Goal: Task Accomplishment & Management: Manage account settings

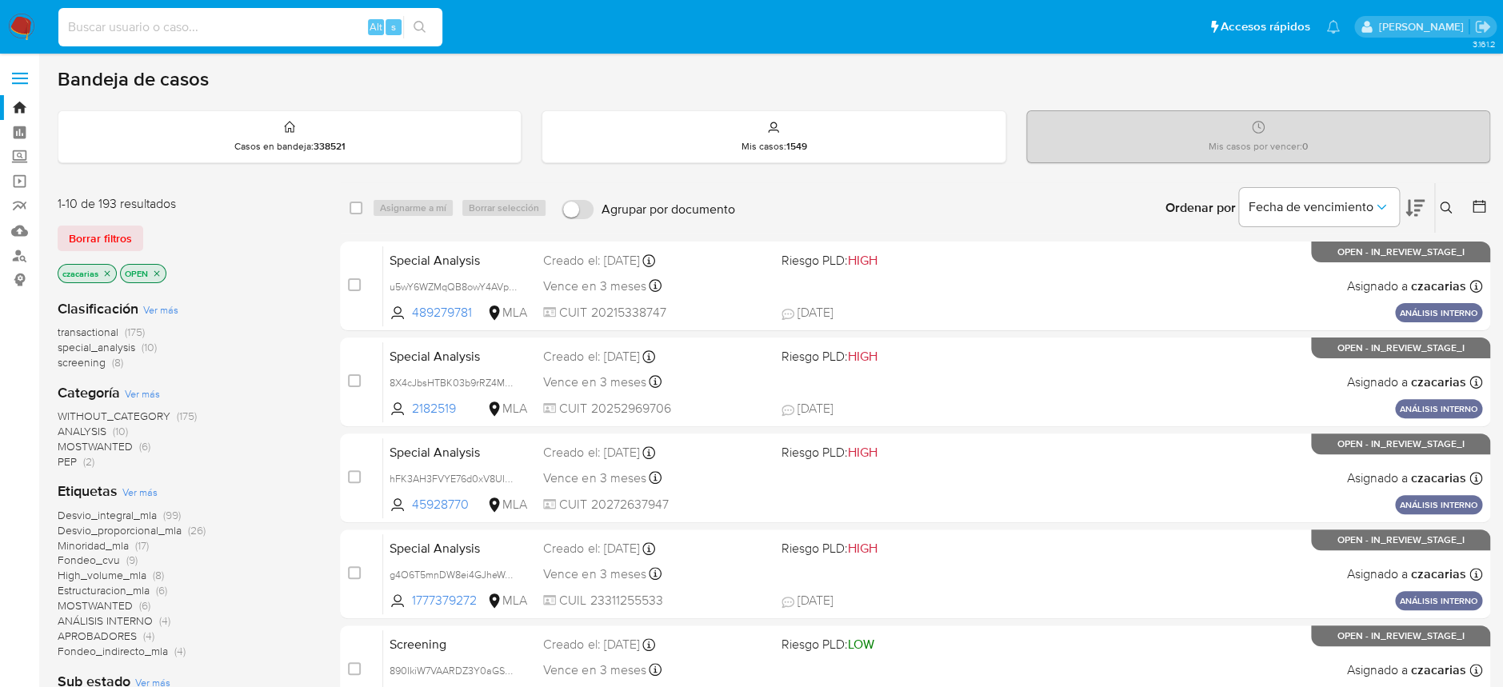
click at [186, 27] on input at bounding box center [250, 27] width 384 height 21
paste input "iRsDDXLtPVjk9f7x5puynTgl"
type input "iRsDDXLtPVjk9f7x5puynTgl"
click at [415, 30] on icon "search-icon" at bounding box center [419, 27] width 13 height 13
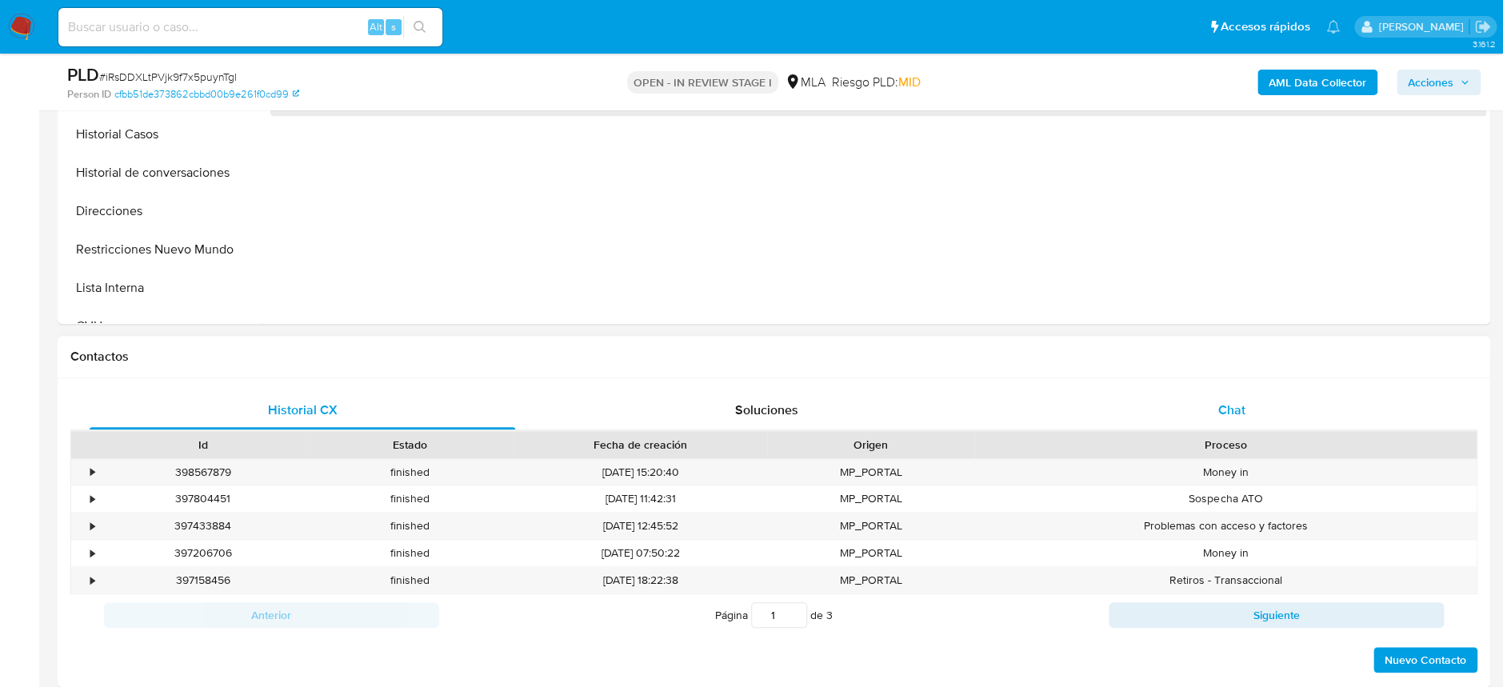
select select "10"
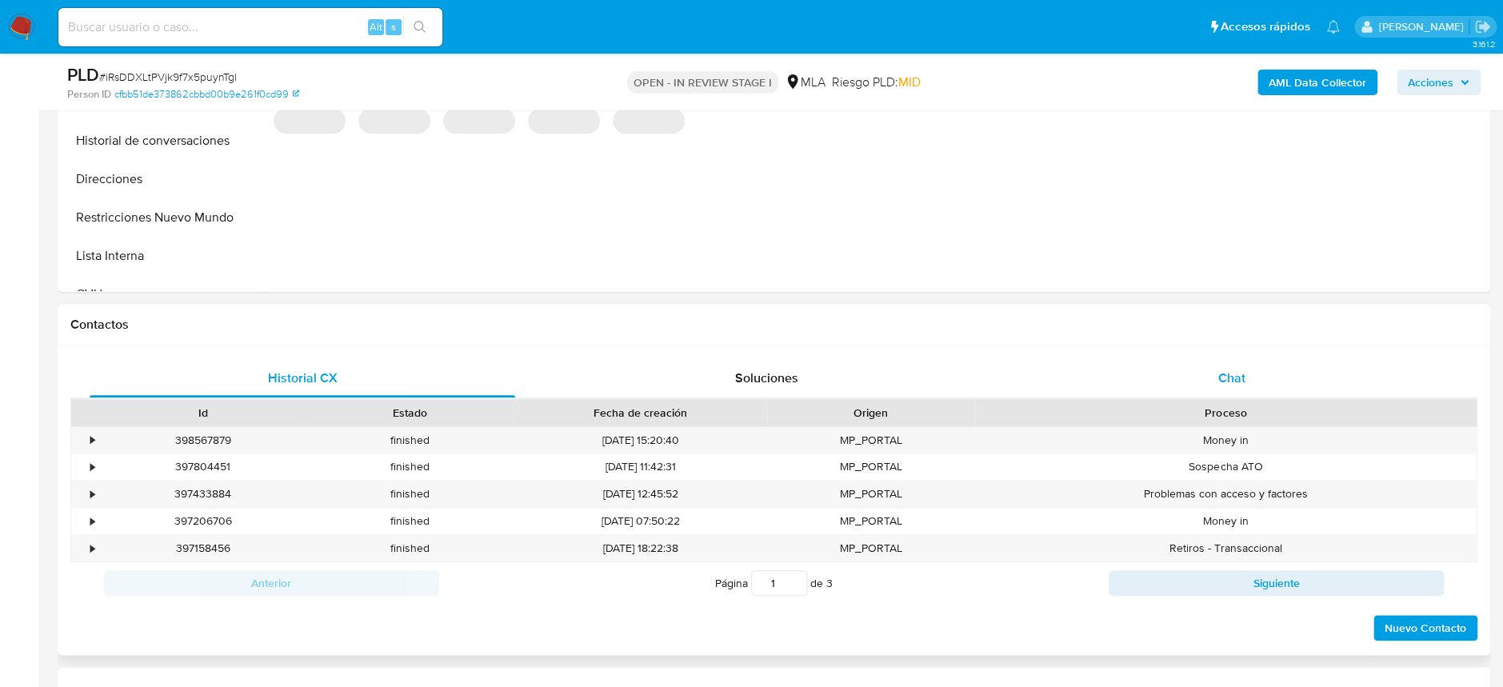
click at [1245, 393] on div "Chat" at bounding box center [1230, 378] width 425 height 38
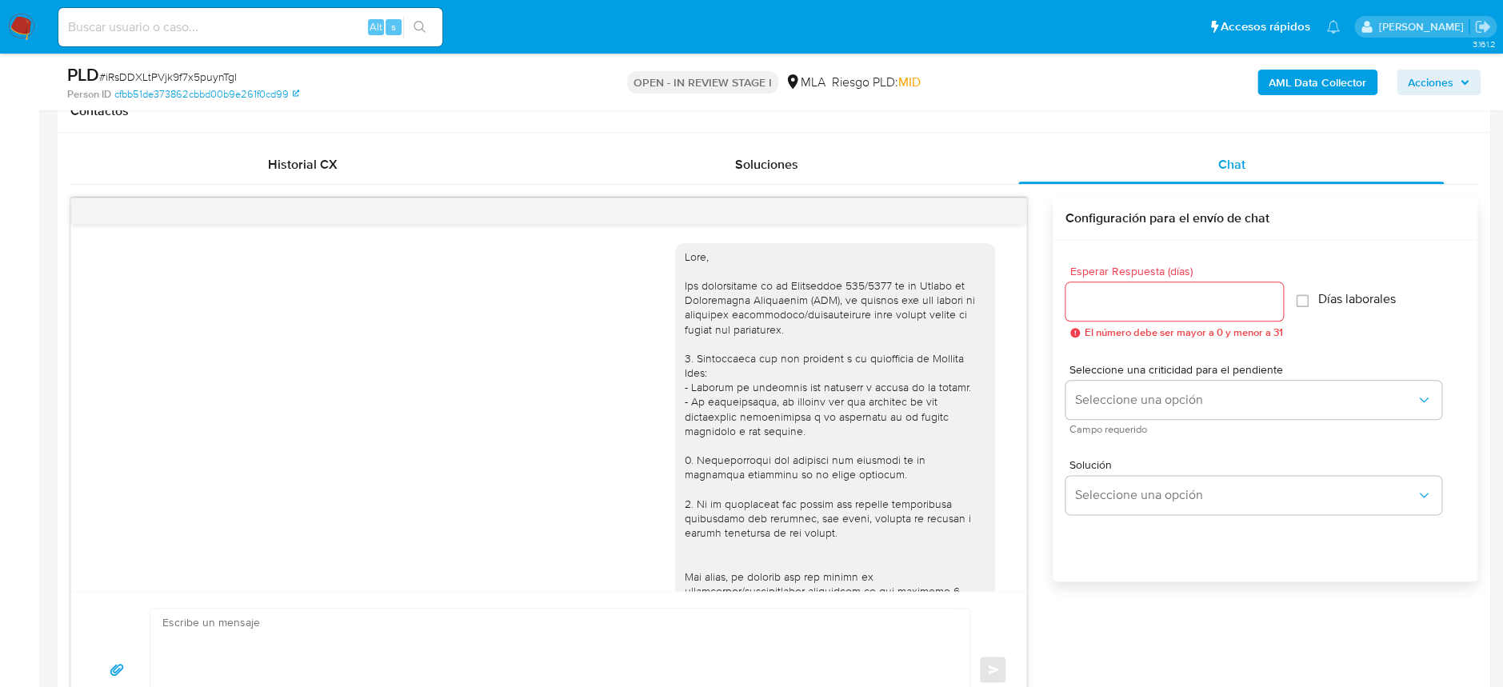
scroll to position [1192, 0]
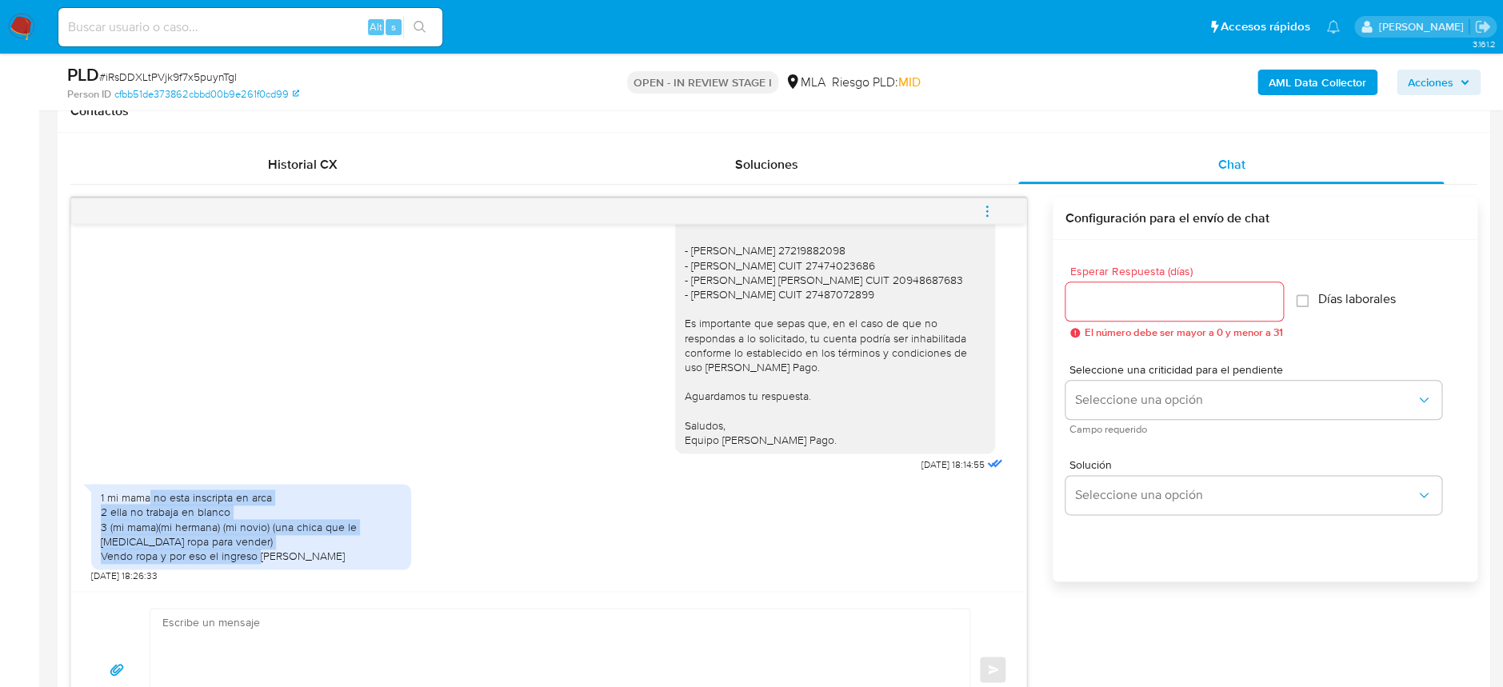
drag, startPoint x: 148, startPoint y: 494, endPoint x: 330, endPoint y: 557, distance: 192.0
click at [330, 557] on div "1 mi mama no esta inscripta en arca 2 ella no trabaja en blanco 3 (mi mama)(mi …" at bounding box center [251, 526] width 301 height 73
drag, startPoint x: 330, startPoint y: 557, endPoint x: 96, endPoint y: 499, distance: 240.5
click at [96, 499] on div "1 mi mama no esta inscripta en arca 2 ella no trabaja en blanco 3 (mi mama)(mi …" at bounding box center [251, 527] width 320 height 86
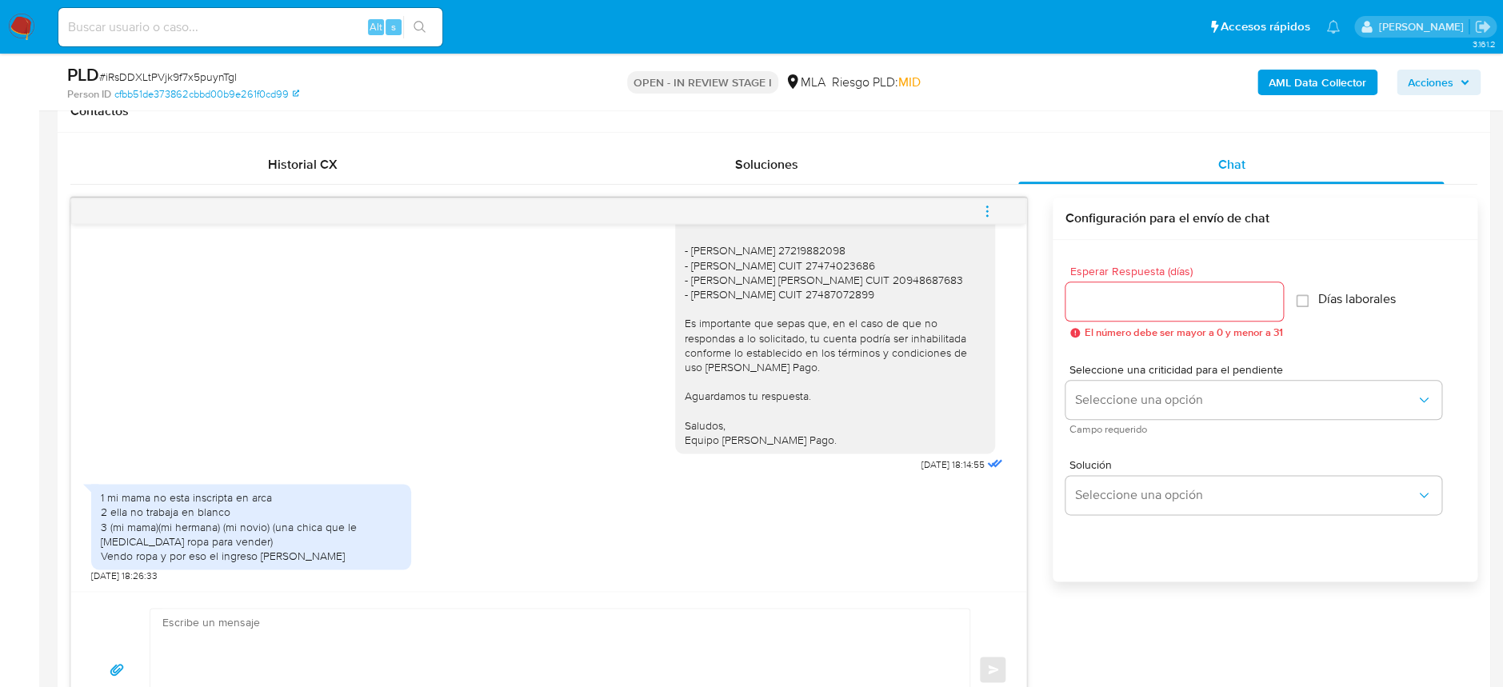
click at [96, 499] on div "1 mi mama no esta inscripta en arca 2 ella no trabaja en blanco 3 (mi mama)(mi …" at bounding box center [251, 527] width 320 height 86
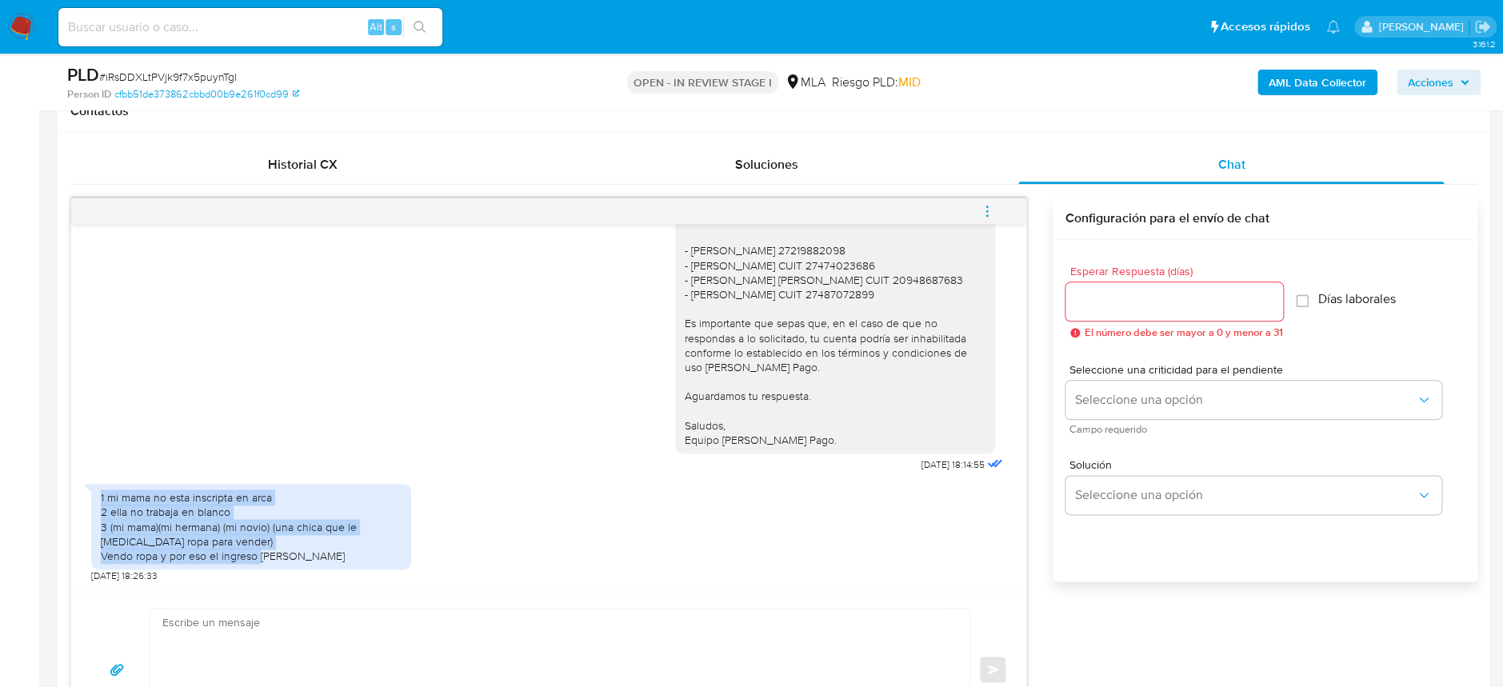
drag, startPoint x: 118, startPoint y: 497, endPoint x: 324, endPoint y: 553, distance: 213.6
click at [324, 553] on div "1 mi mama no esta inscripta en arca 2 ella no trabaja en blanco 3 (mi mama)(mi …" at bounding box center [251, 527] width 320 height 86
click at [324, 553] on div "1 mi mama no esta inscripta en arca 2 ella no trabaja en blanco 3 (mi mama)(mi …" at bounding box center [251, 526] width 301 height 73
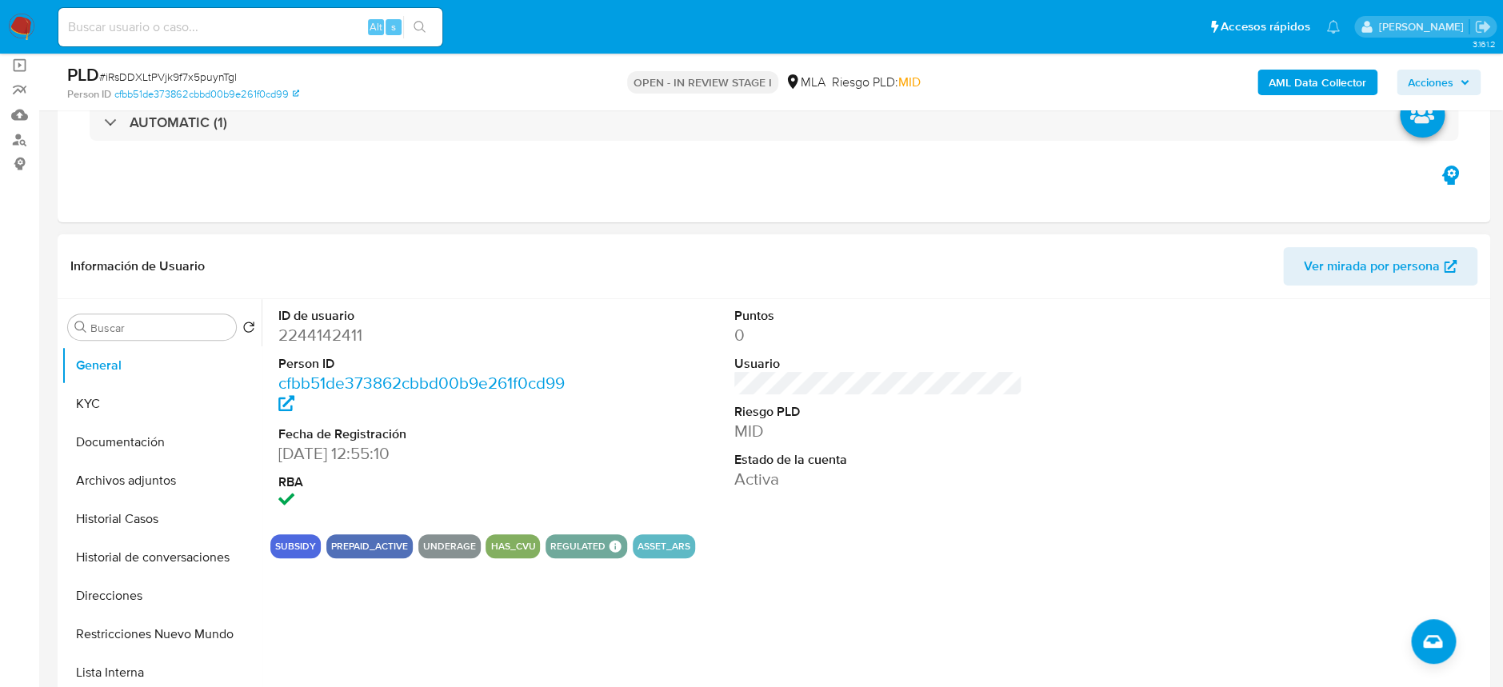
scroll to position [106, 0]
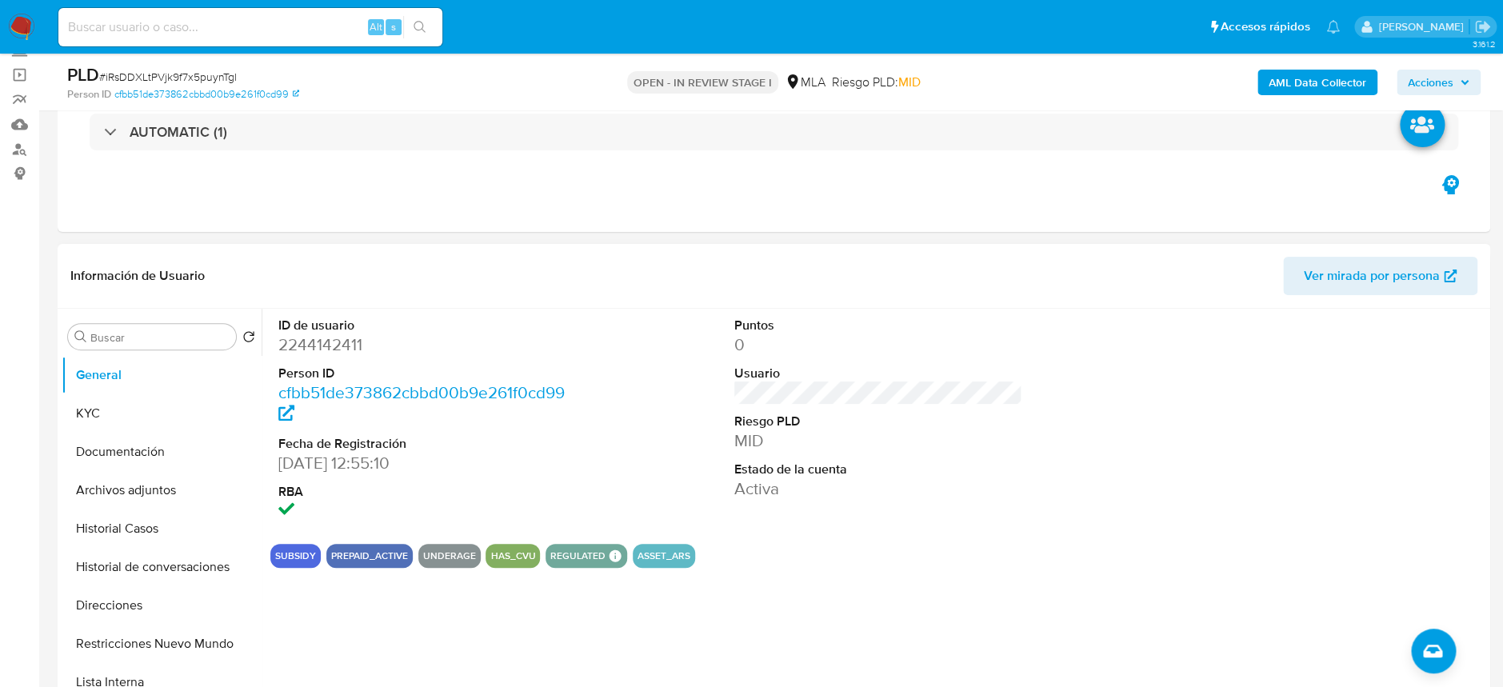
click at [319, 342] on dd "2244142411" at bounding box center [422, 345] width 288 height 22
copy dd "2244142411"
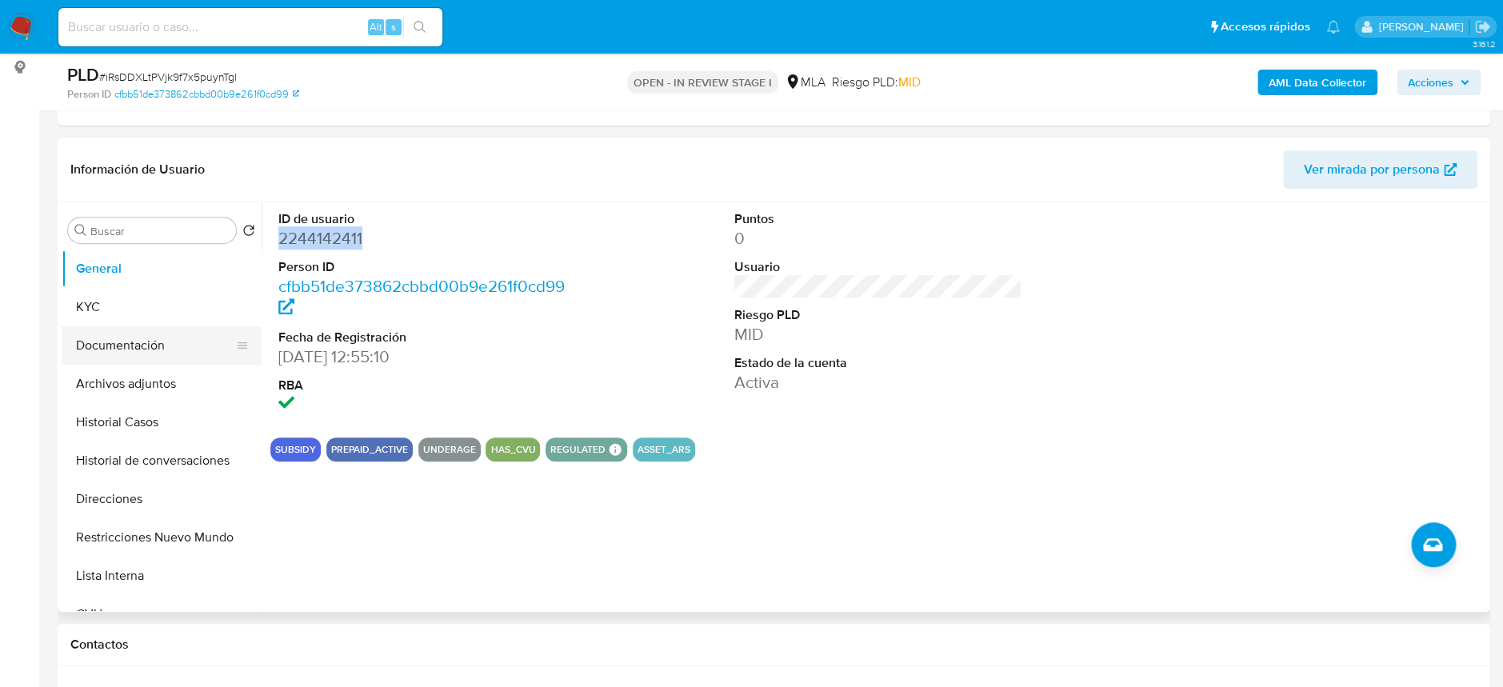
click at [158, 351] on button "Documentación" at bounding box center [155, 345] width 187 height 38
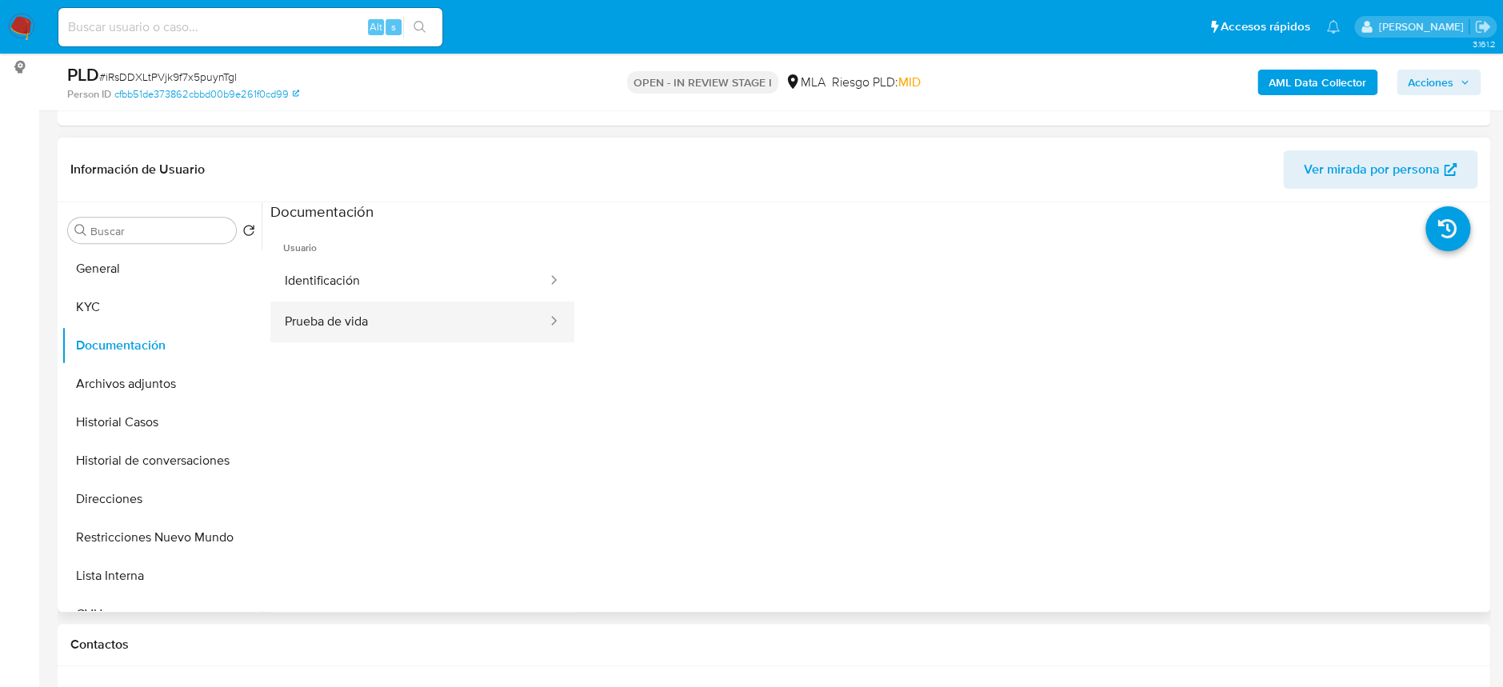
click at [310, 338] on button "Prueba de vida" at bounding box center [409, 322] width 278 height 41
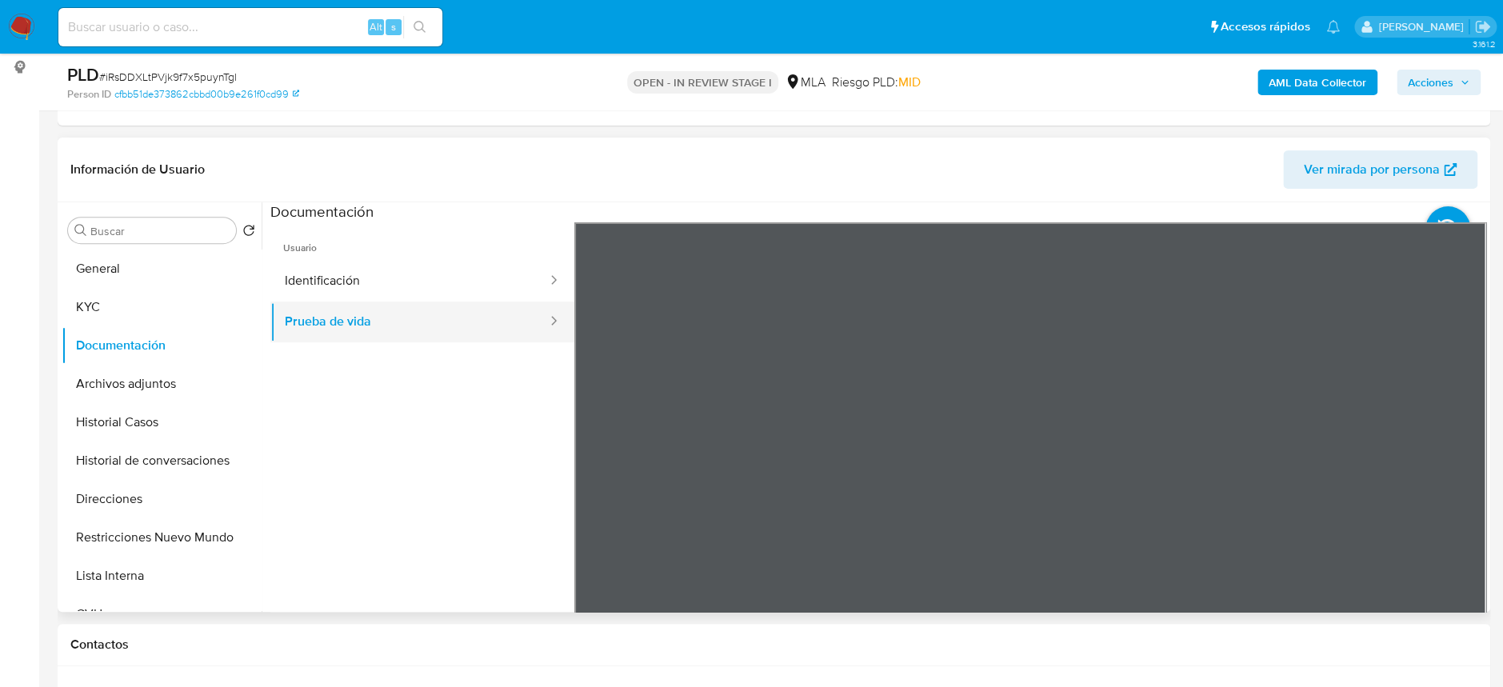
click at [323, 323] on button "Prueba de vida" at bounding box center [409, 322] width 278 height 41
click at [453, 264] on button "Identificación" at bounding box center [409, 281] width 278 height 41
click at [1461, 475] on icon at bounding box center [1466, 482] width 10 height 16
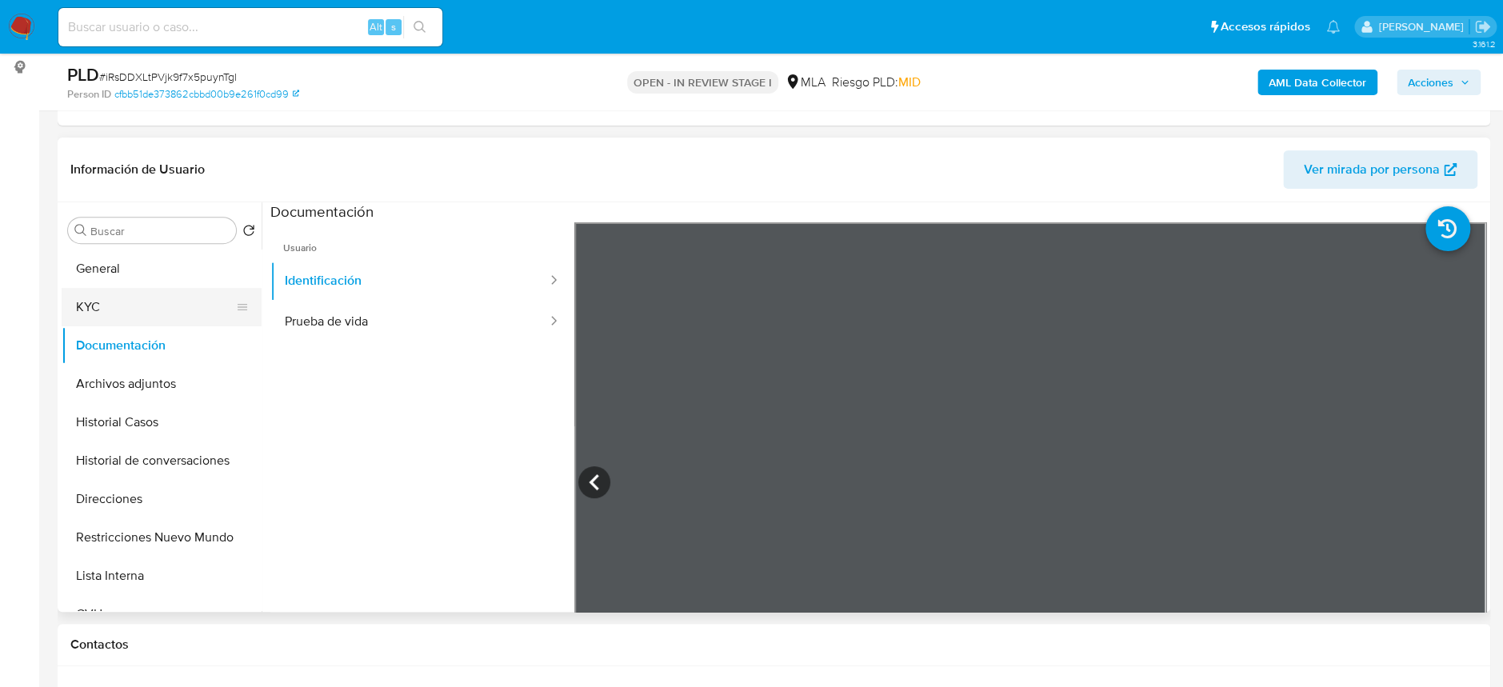
click at [62, 296] on button "KYC" at bounding box center [155, 307] width 187 height 38
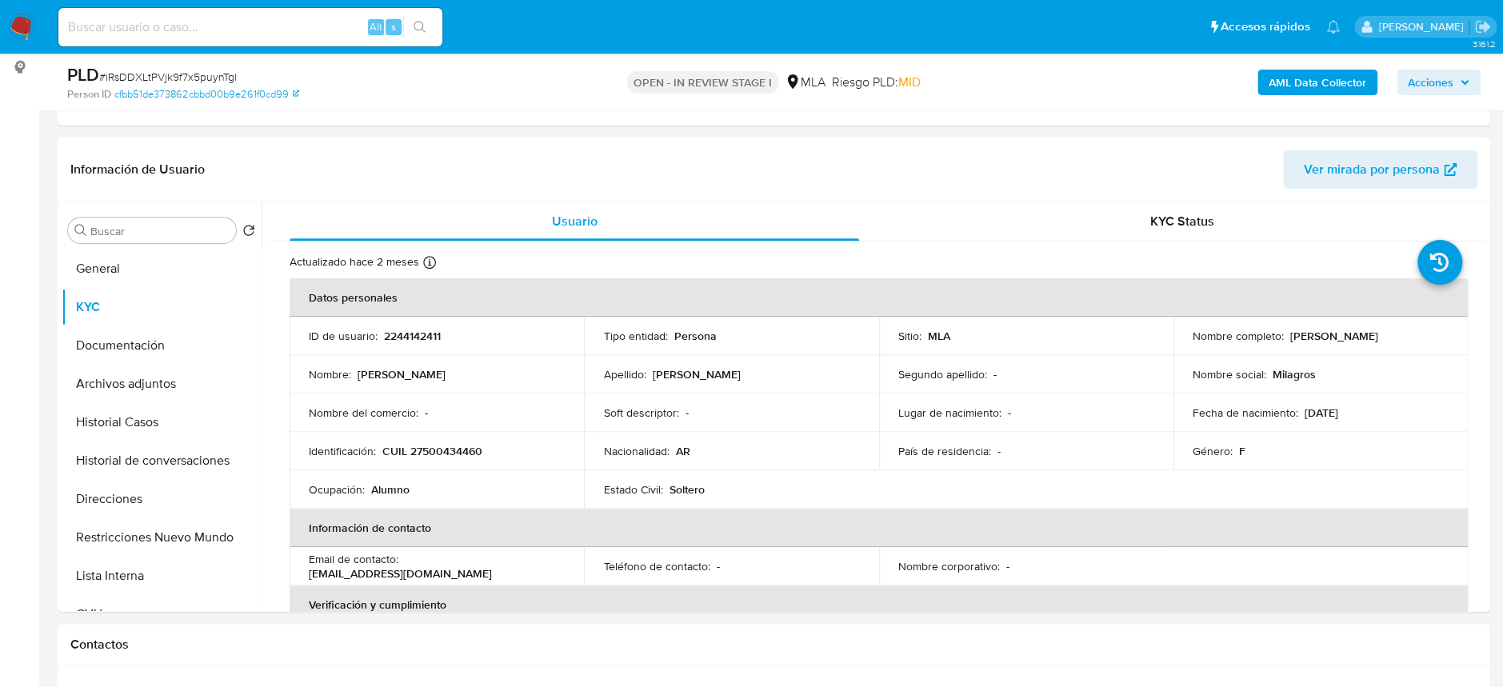
click at [446, 458] on p "CUIL 27500434460" at bounding box center [432, 451] width 100 height 14
click at [448, 453] on p "CUIL 27500434460" at bounding box center [432, 451] width 100 height 14
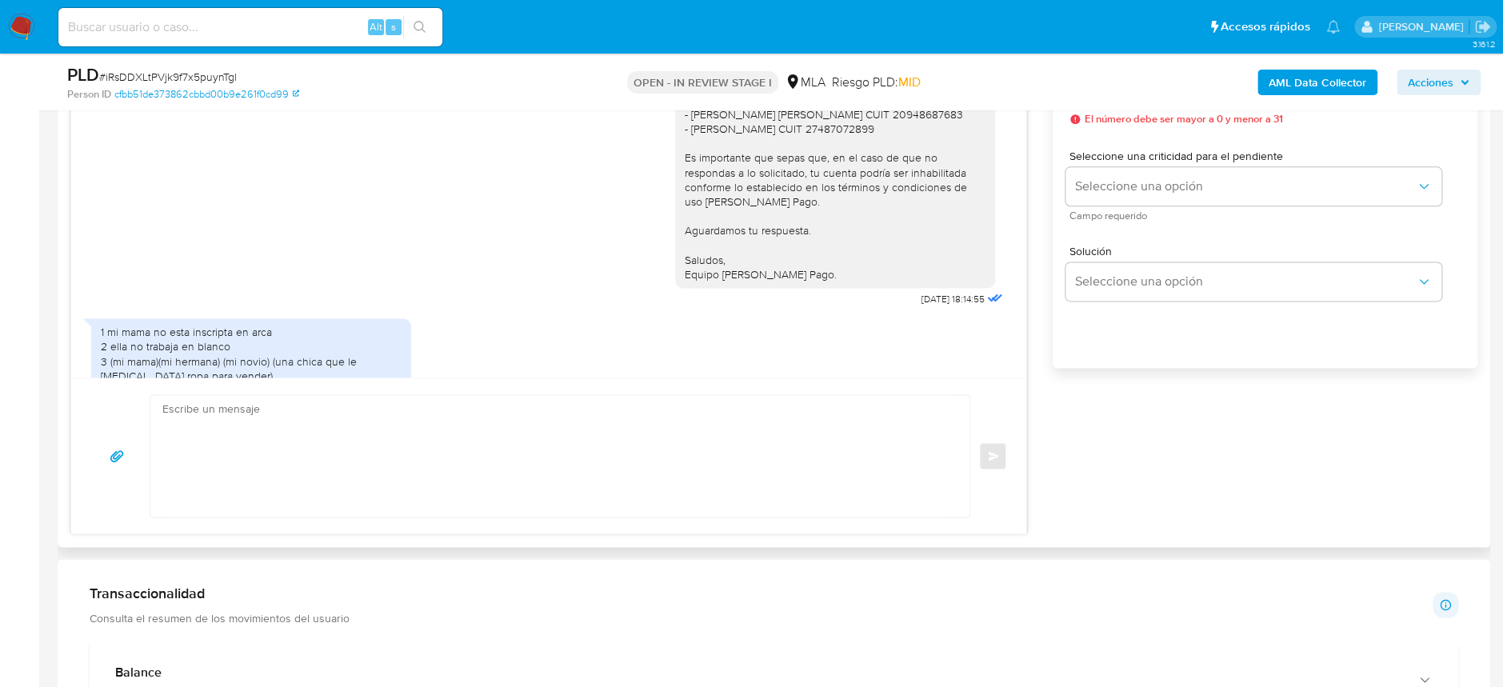
scroll to position [978, 0]
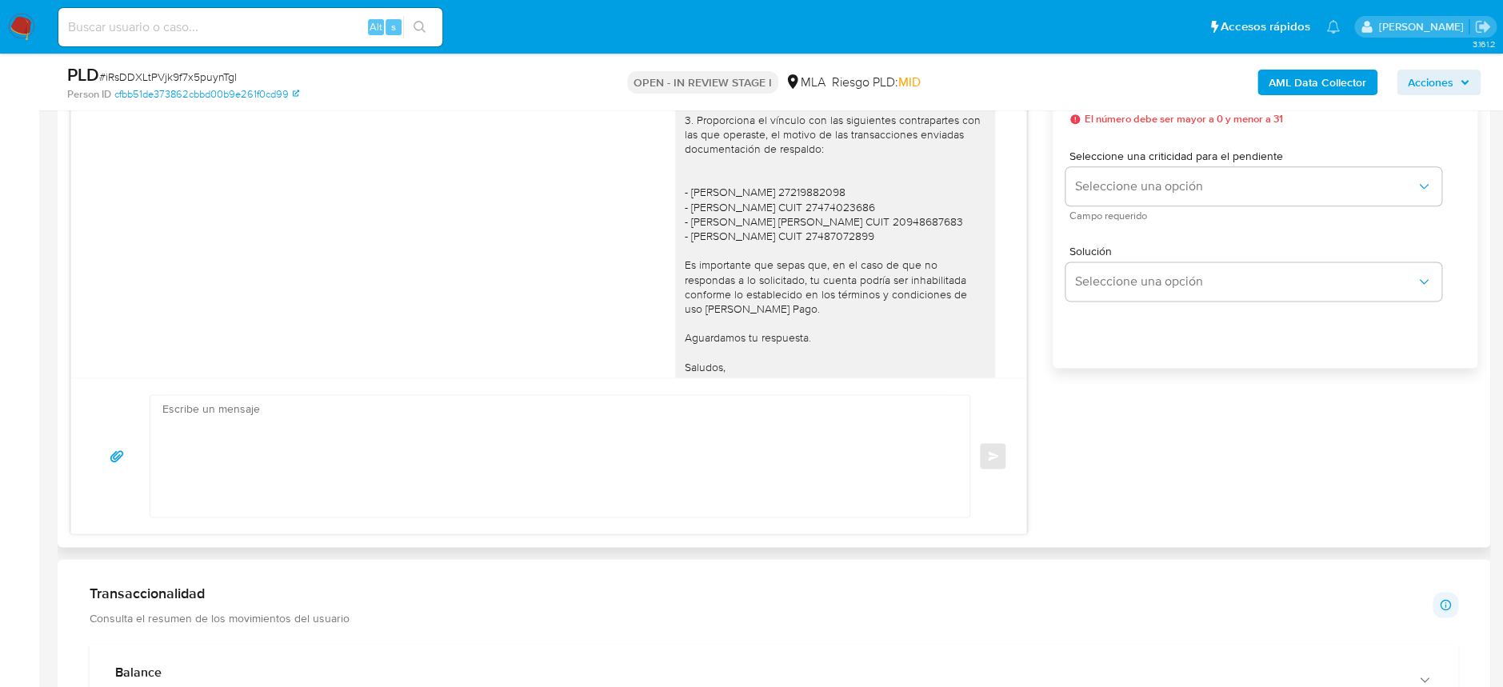
click at [322, 450] on textarea at bounding box center [555, 456] width 787 height 122
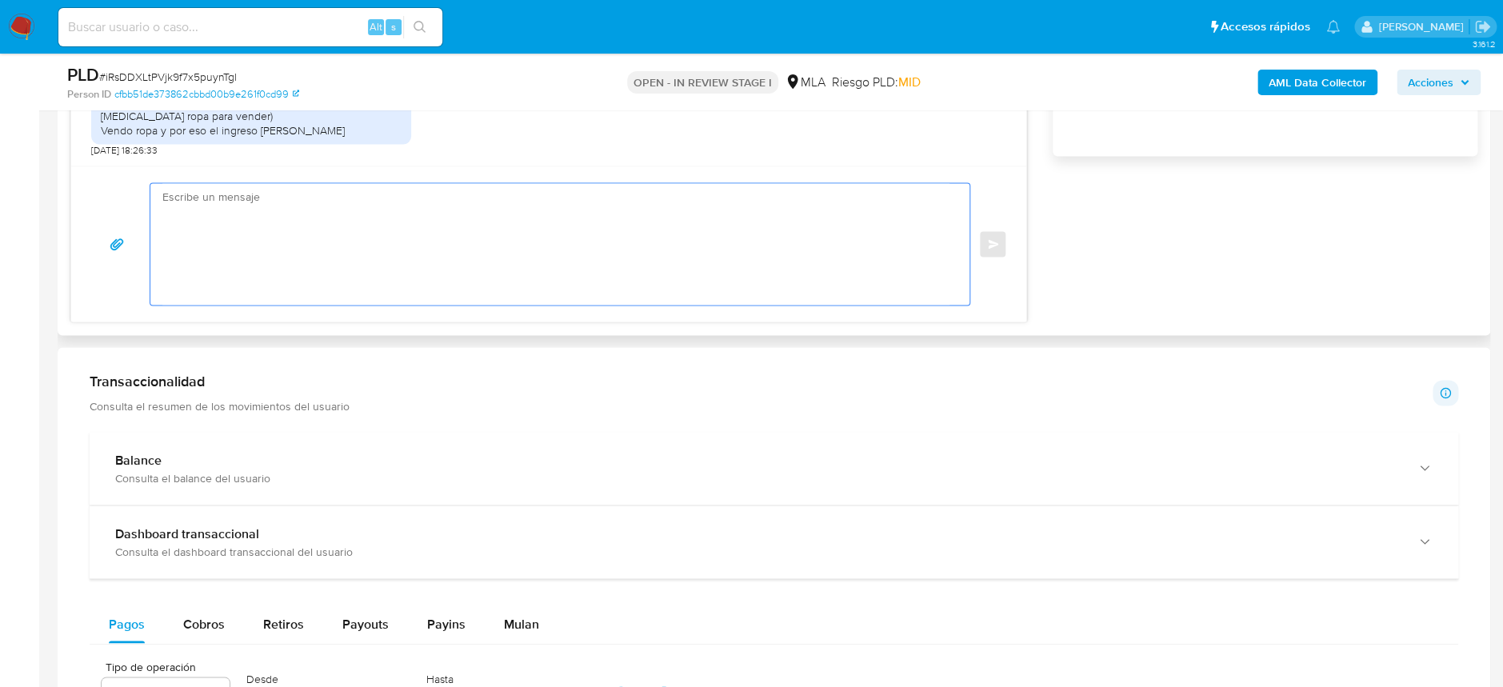
scroll to position [1172, 0]
paste textarea "Hola XXX, Muchas gracias por tu respuesta. Analizamos tu caso y verificamos que…"
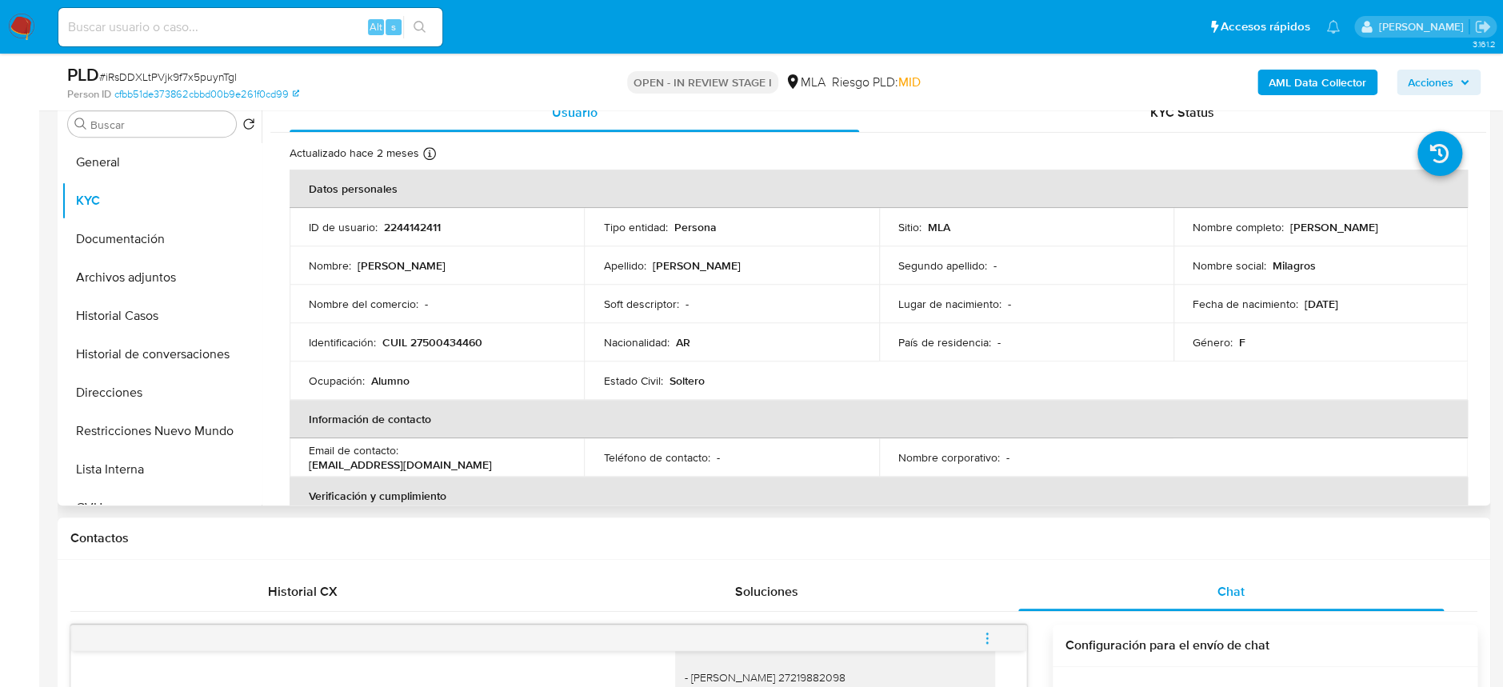
scroll to position [0, 0]
drag, startPoint x: 1284, startPoint y: 230, endPoint x: 1449, endPoint y: 233, distance: 165.6
click at [1449, 233] on td "Nombre completo : Milagros Macarena Figueredo" at bounding box center [1320, 229] width 294 height 38
copy p "[PERSON_NAME] [PERSON_NAME]"
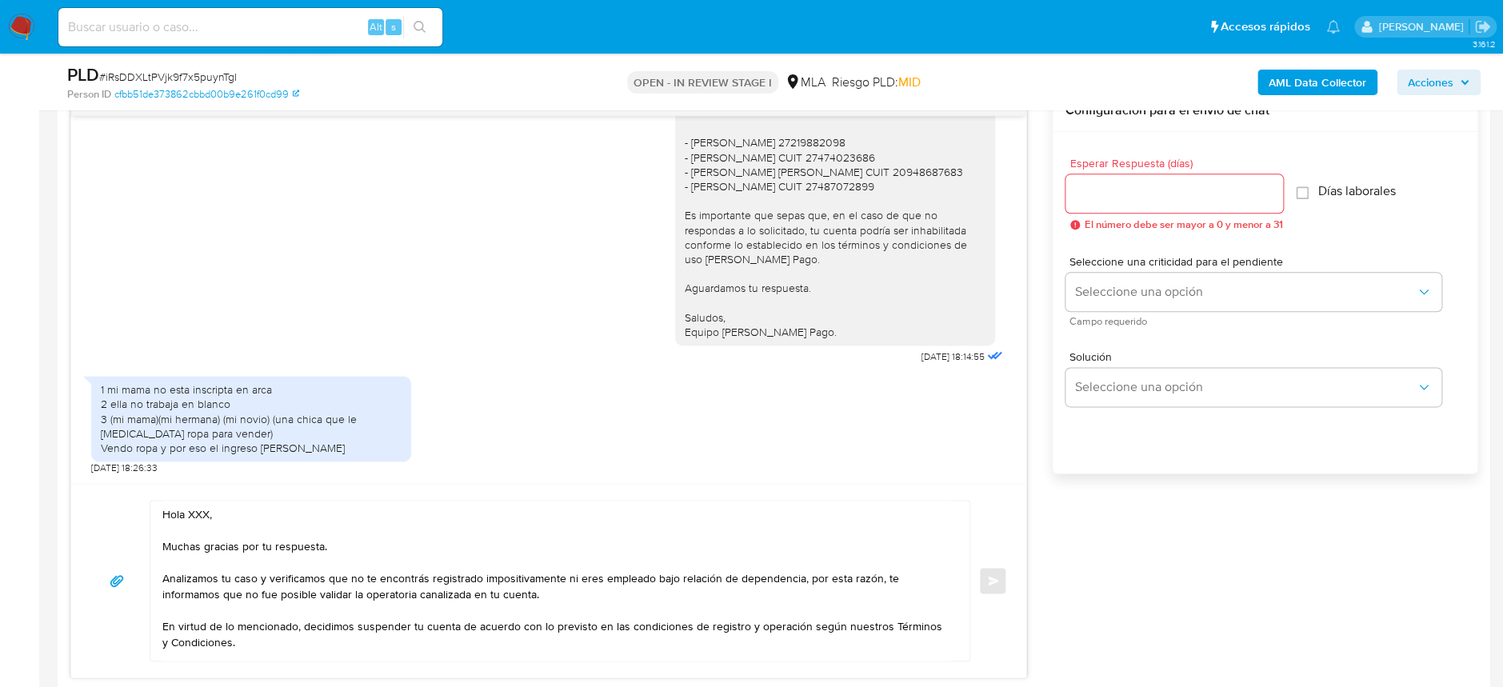
scroll to position [960, 0]
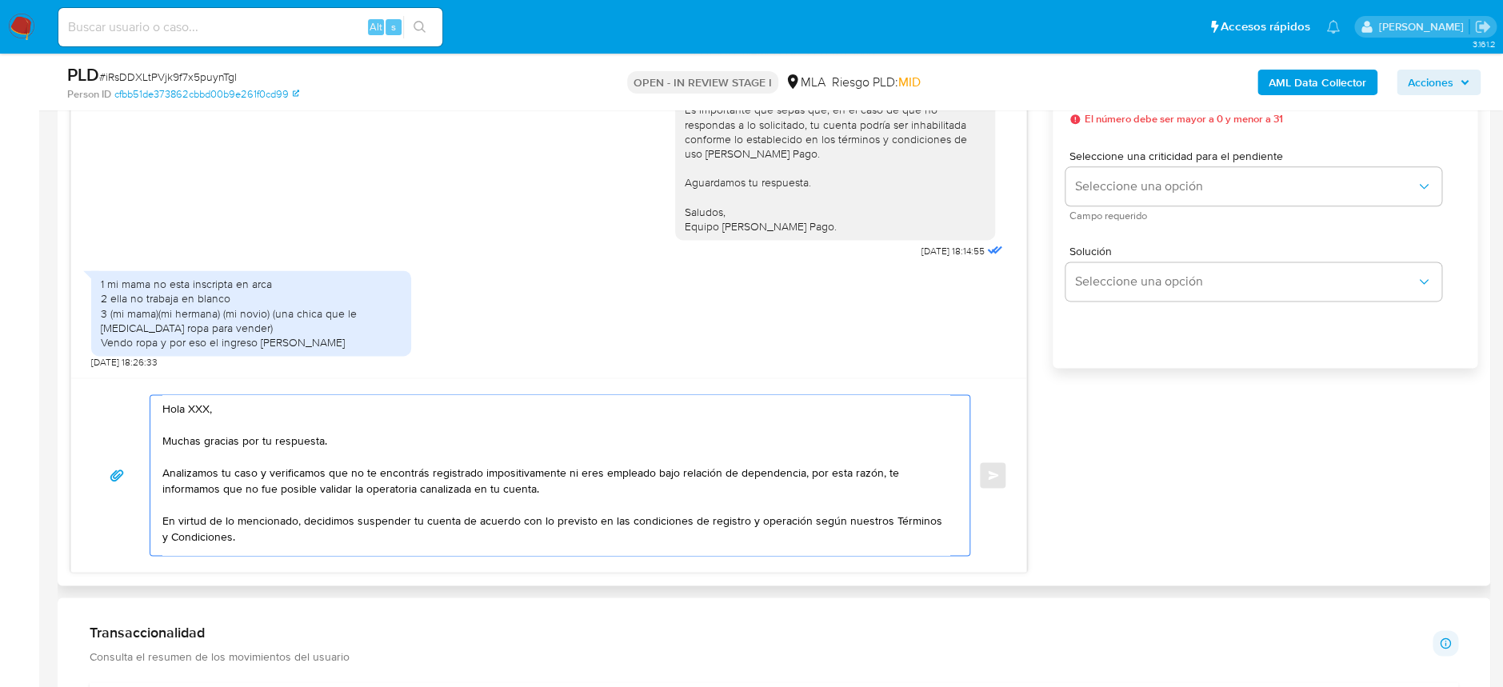
drag, startPoint x: 266, startPoint y: 415, endPoint x: 190, endPoint y: 407, distance: 77.2
click at [190, 407] on textarea "Hola XXX, Muchas gracias por tu respuesta. Analizamos tu caso y verificamos que…" at bounding box center [555, 475] width 787 height 160
paste textarea "[PERSON_NAME] [PERSON_NAME]"
drag, startPoint x: 173, startPoint y: 434, endPoint x: 365, endPoint y: 437, distance: 192.0
click at [365, 437] on textarea "Hola Milagros Macarena Figueredo Muchas gracias por tu respuesta. Analizamos tu…" at bounding box center [555, 475] width 787 height 160
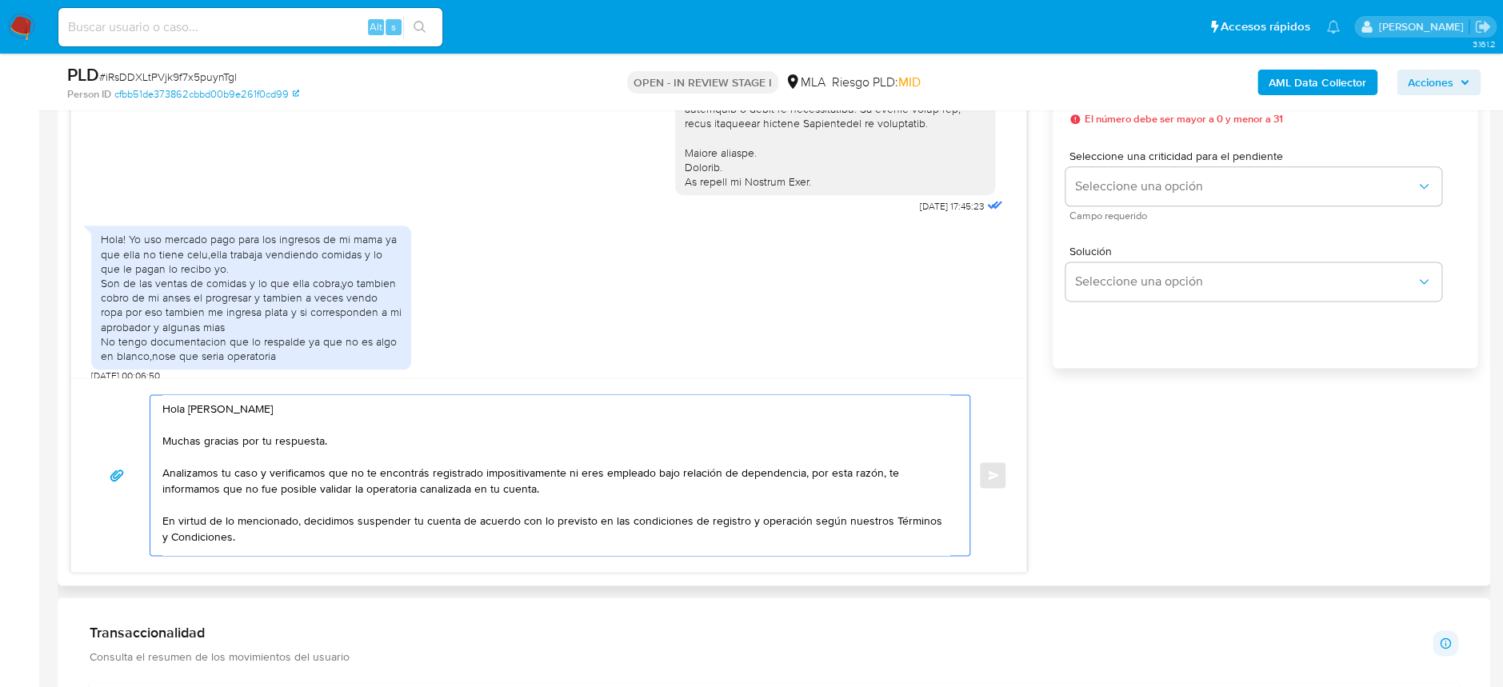
scroll to position [552, 0]
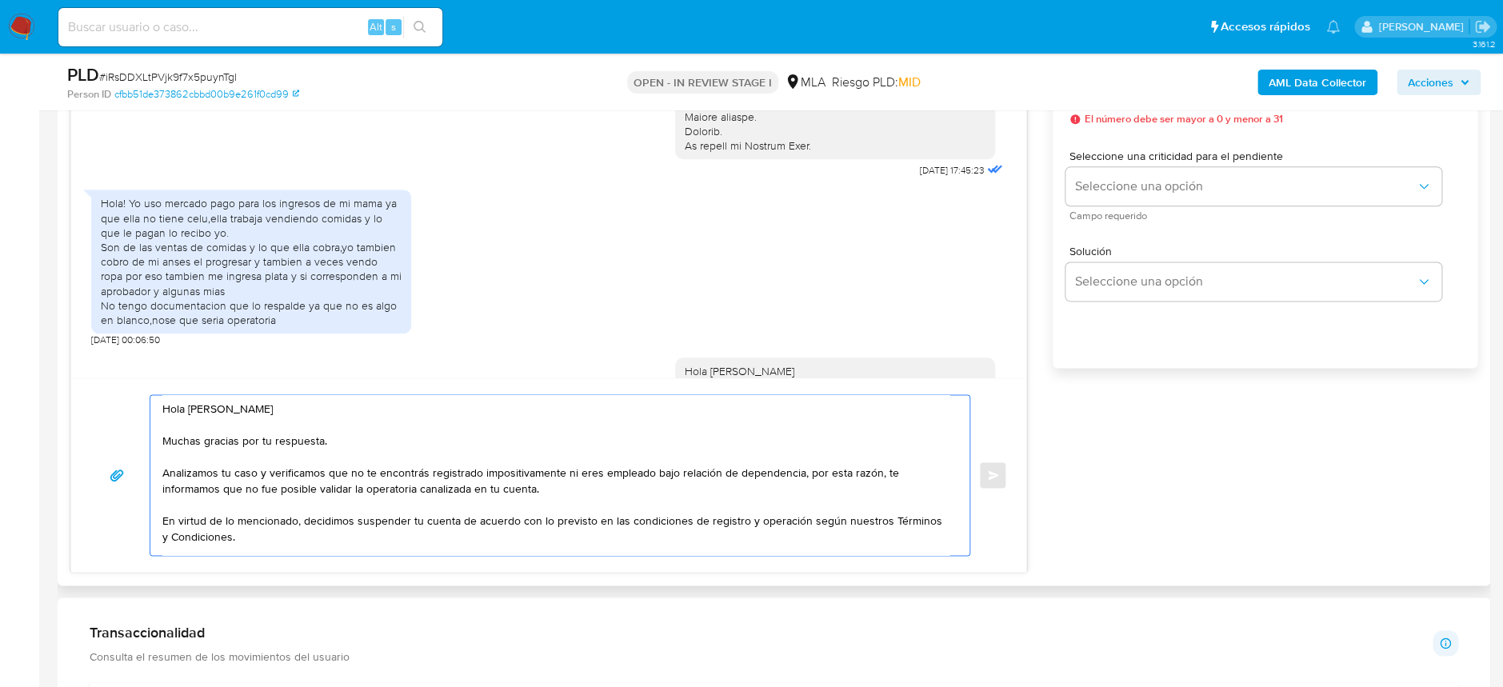
click at [371, 471] on textarea "Hola Milagros Macarena Figueredo Muchas gracias por tu respuesta. Analizamos tu…" at bounding box center [555, 475] width 787 height 160
drag, startPoint x: 630, startPoint y: 473, endPoint x: 863, endPoint y: 473, distance: 232.7
click at [863, 473] on textarea "Hola Milagros Macarena Figueredo Muchas gracias por tu respuesta. Analizamos tu…" at bounding box center [555, 475] width 787 height 160
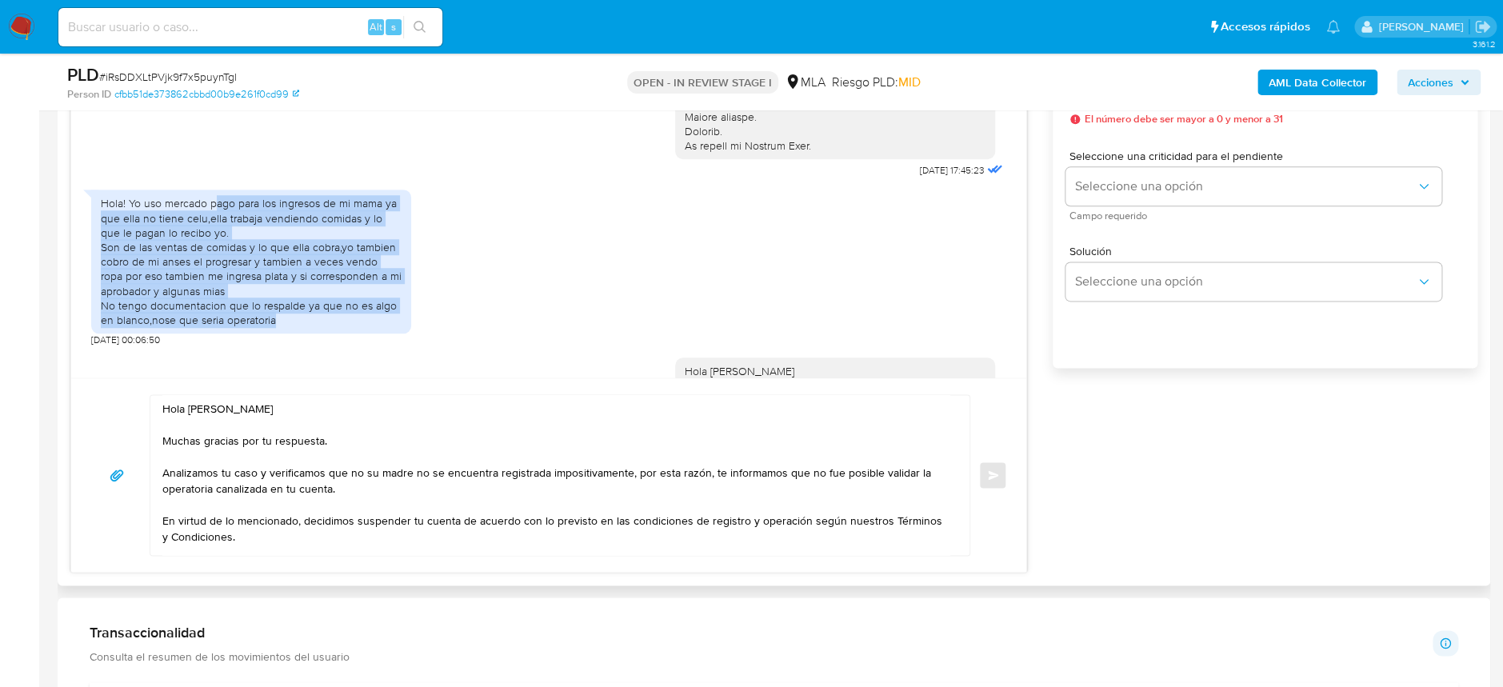
drag, startPoint x: 270, startPoint y: 226, endPoint x: 382, endPoint y: 338, distance: 158.4
click at [382, 327] on div "Hola! Yo uso mercado pago para los ingresos de mi mama ya que ella no tiene cel…" at bounding box center [251, 261] width 301 height 131
click at [564, 318] on div "Hola! Yo uso mercado pago para los ingresos de mi mama ya que ella no tiene cel…" at bounding box center [548, 264] width 915 height 165
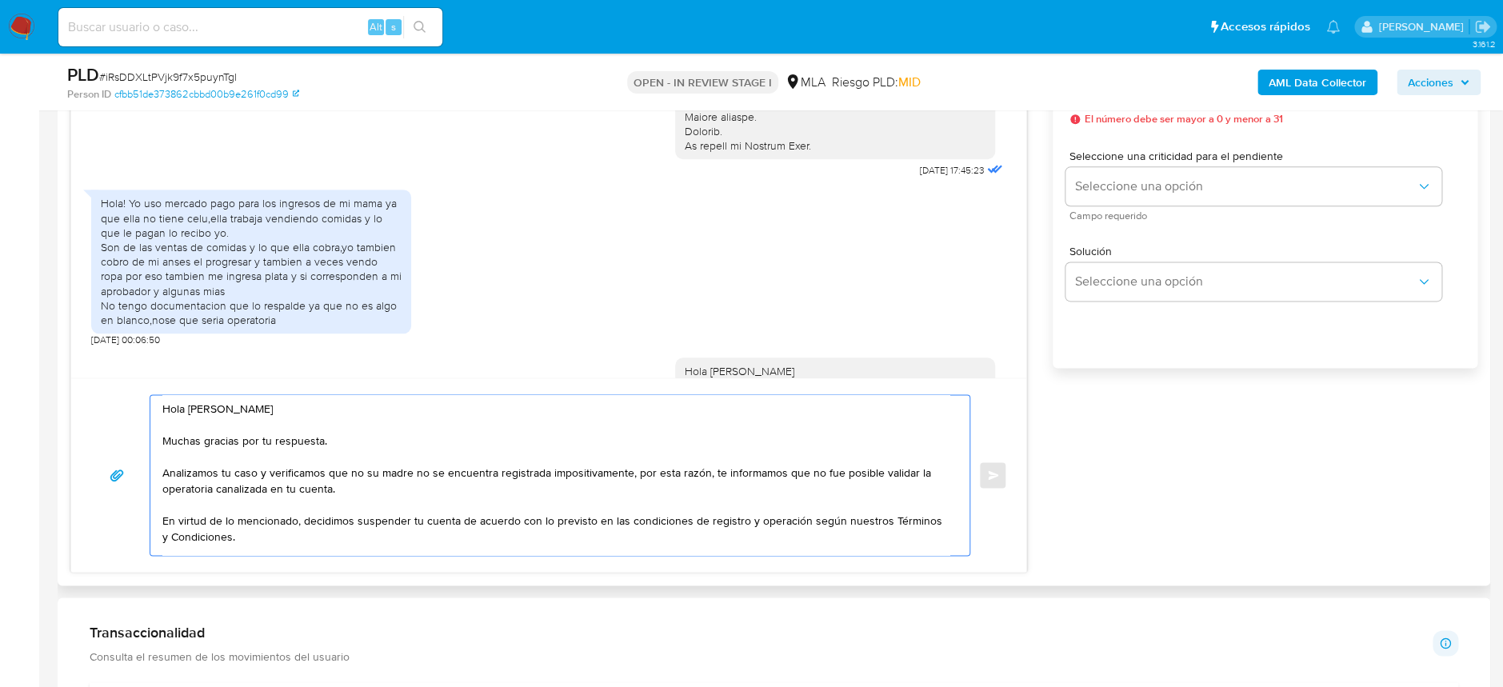
drag, startPoint x: 190, startPoint y: 417, endPoint x: 357, endPoint y: 496, distance: 184.6
click at [357, 496] on textarea "Hola Milagros Macarena Figueredo Muchas gracias por tu respuesta. Analizamos tu…" at bounding box center [555, 475] width 787 height 160
click at [356, 470] on textarea "Hola Milagros Macarena Figueredo Muchas gracias por tu respuesta. Analizamos tu…" at bounding box center [555, 475] width 787 height 160
drag, startPoint x: 215, startPoint y: 476, endPoint x: 829, endPoint y: 497, distance: 613.8
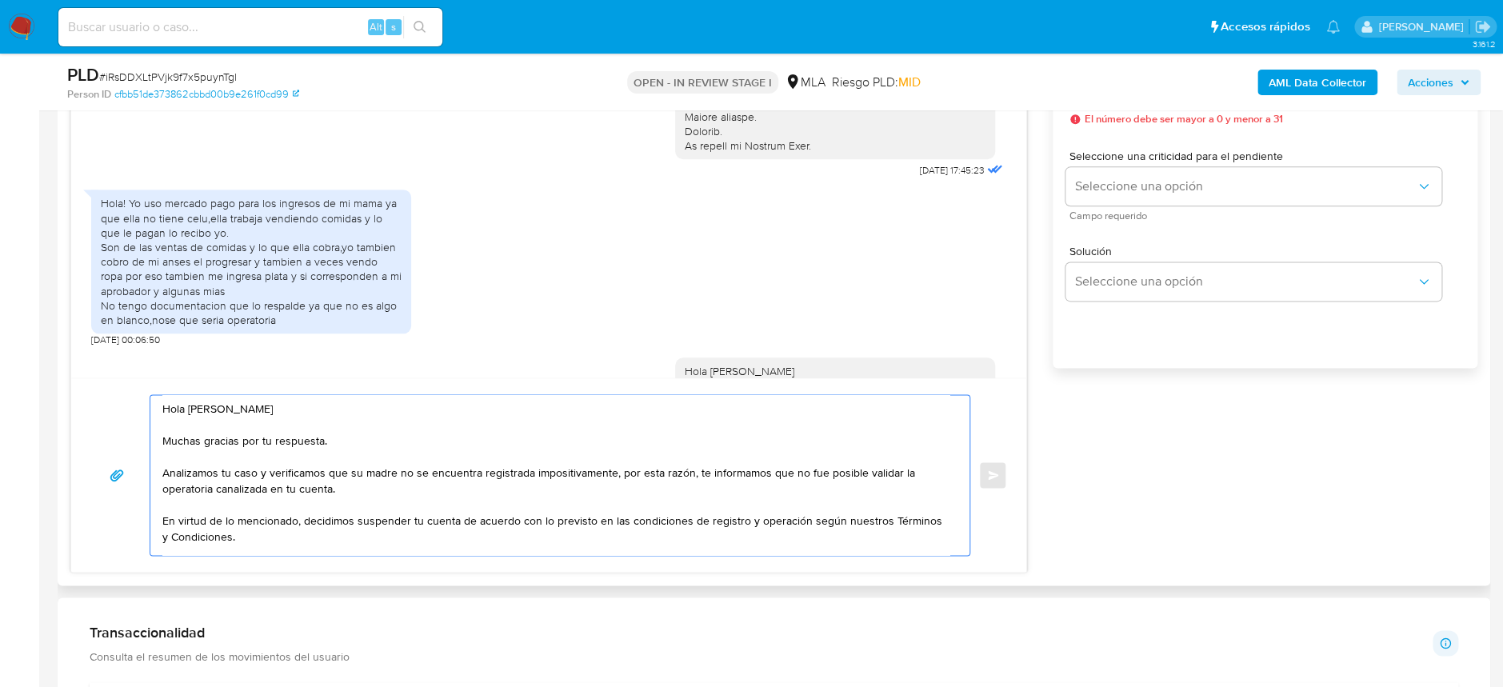
click at [829, 497] on textarea "Hola Milagros Macarena Figueredo Muchas gracias por tu respuesta. Analizamos tu…" at bounding box center [555, 475] width 787 height 160
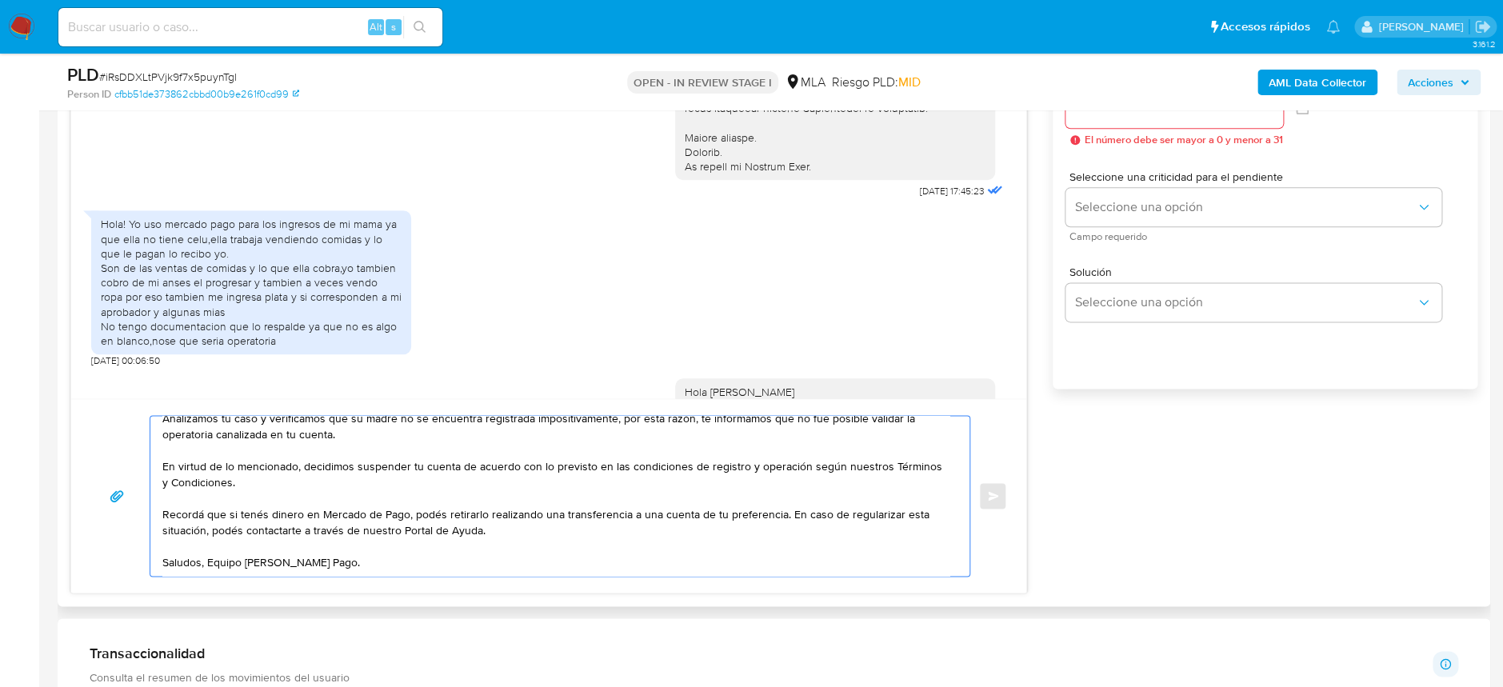
scroll to position [746, 0]
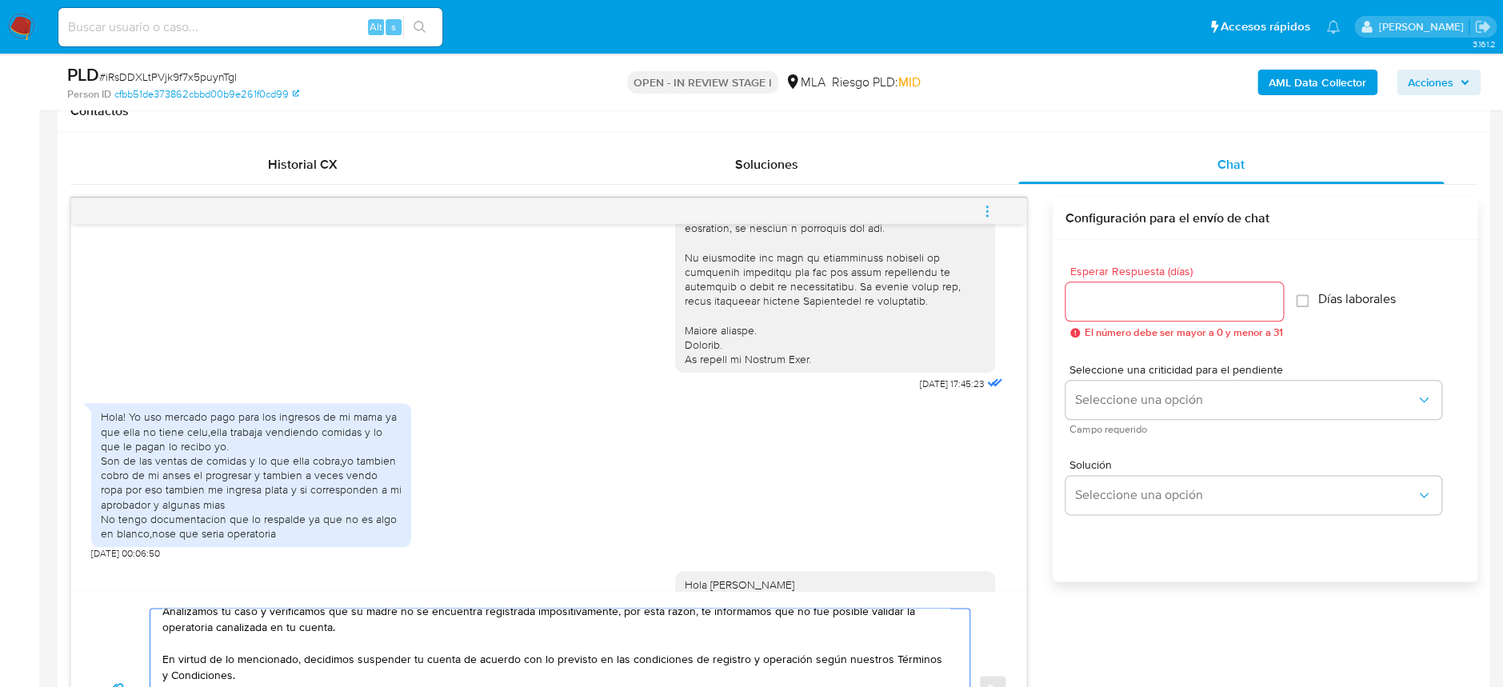
type textarea "Hola Milagros Macarena Figueredo Muchas gracias por tu respuesta. Analizamos tu…"
click at [1232, 306] on input "Esperar Respuesta (días)" at bounding box center [1174, 301] width 218 height 21
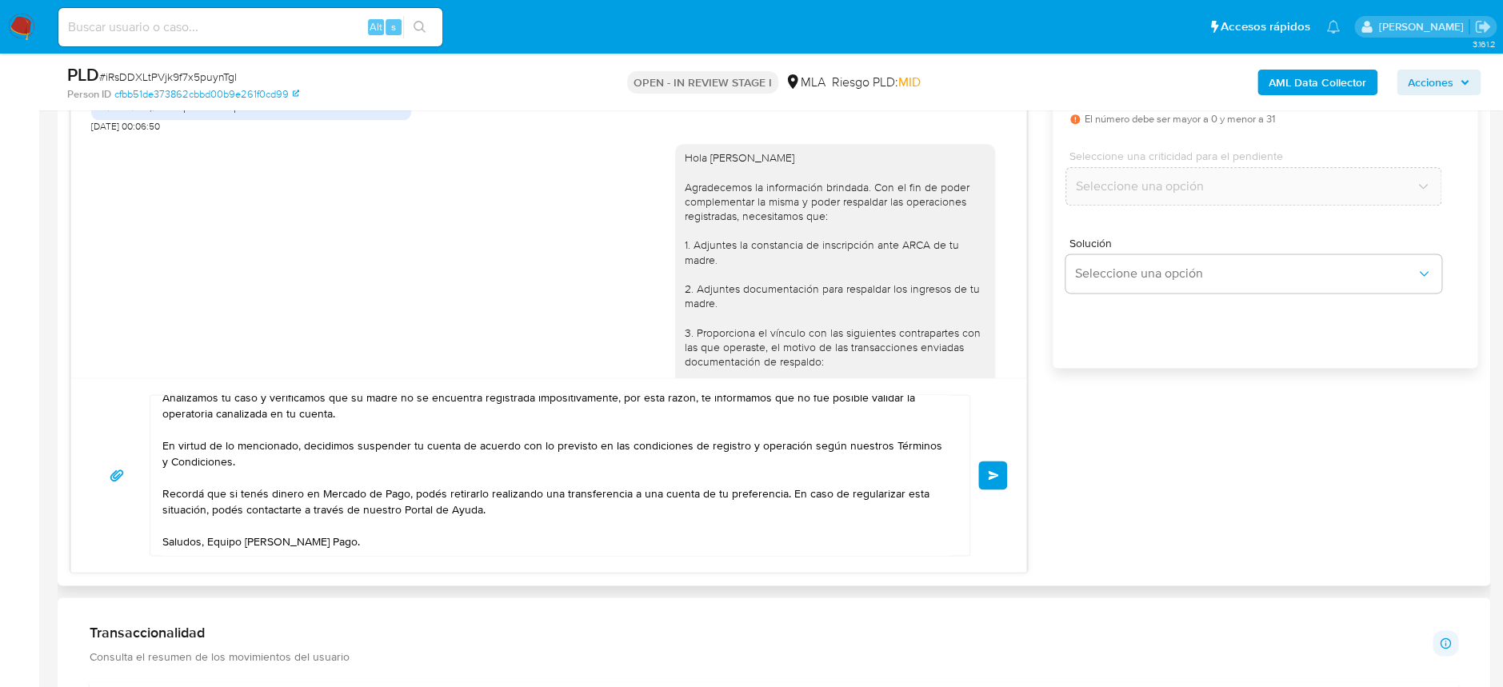
scroll to position [0, 0]
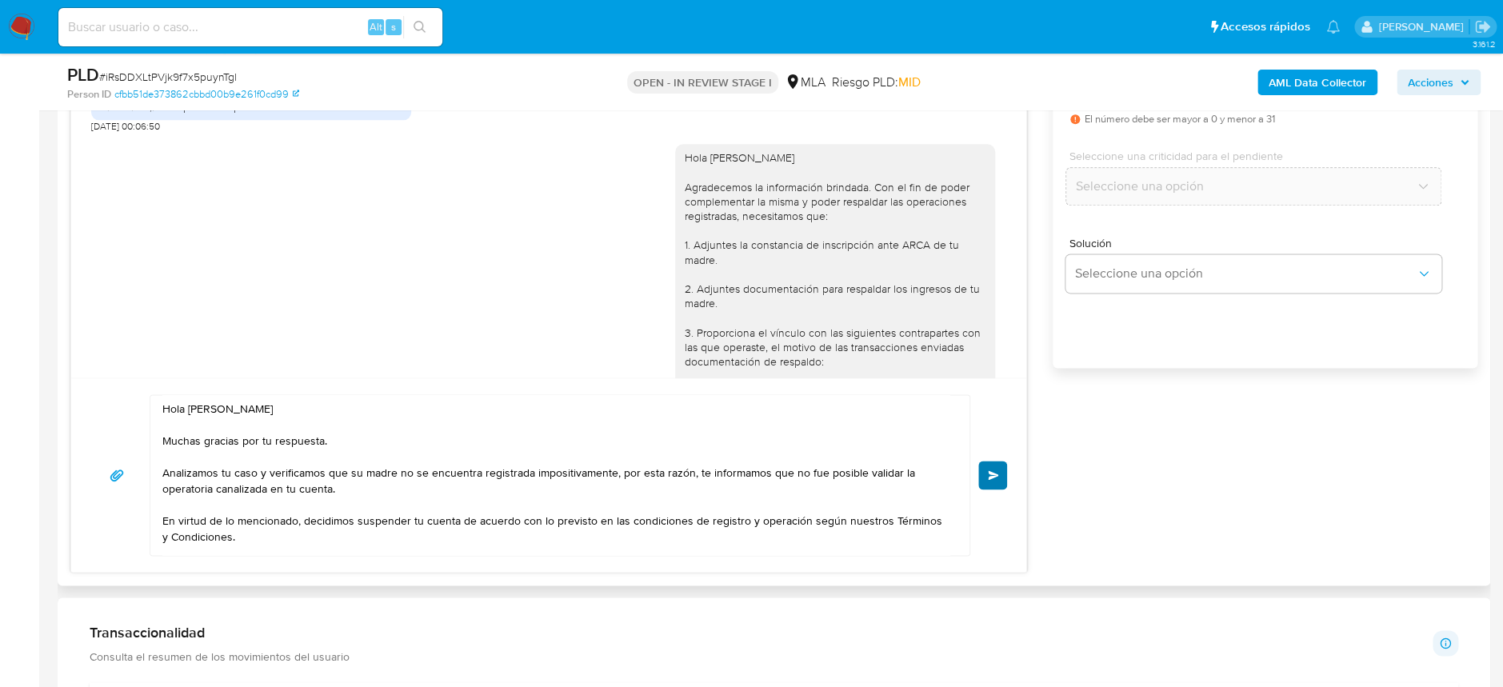
type input "0"
click at [993, 480] on button "Enviar" at bounding box center [992, 475] width 29 height 29
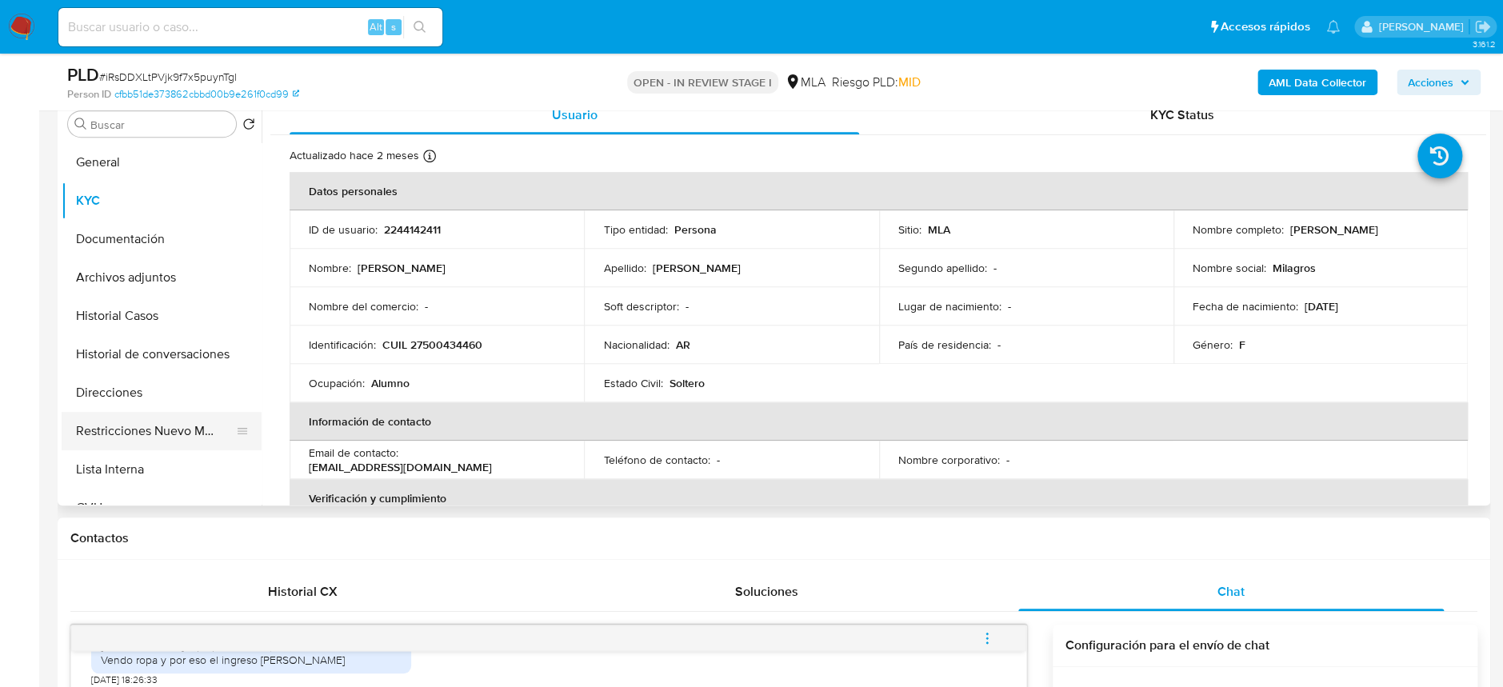
scroll to position [213, 0]
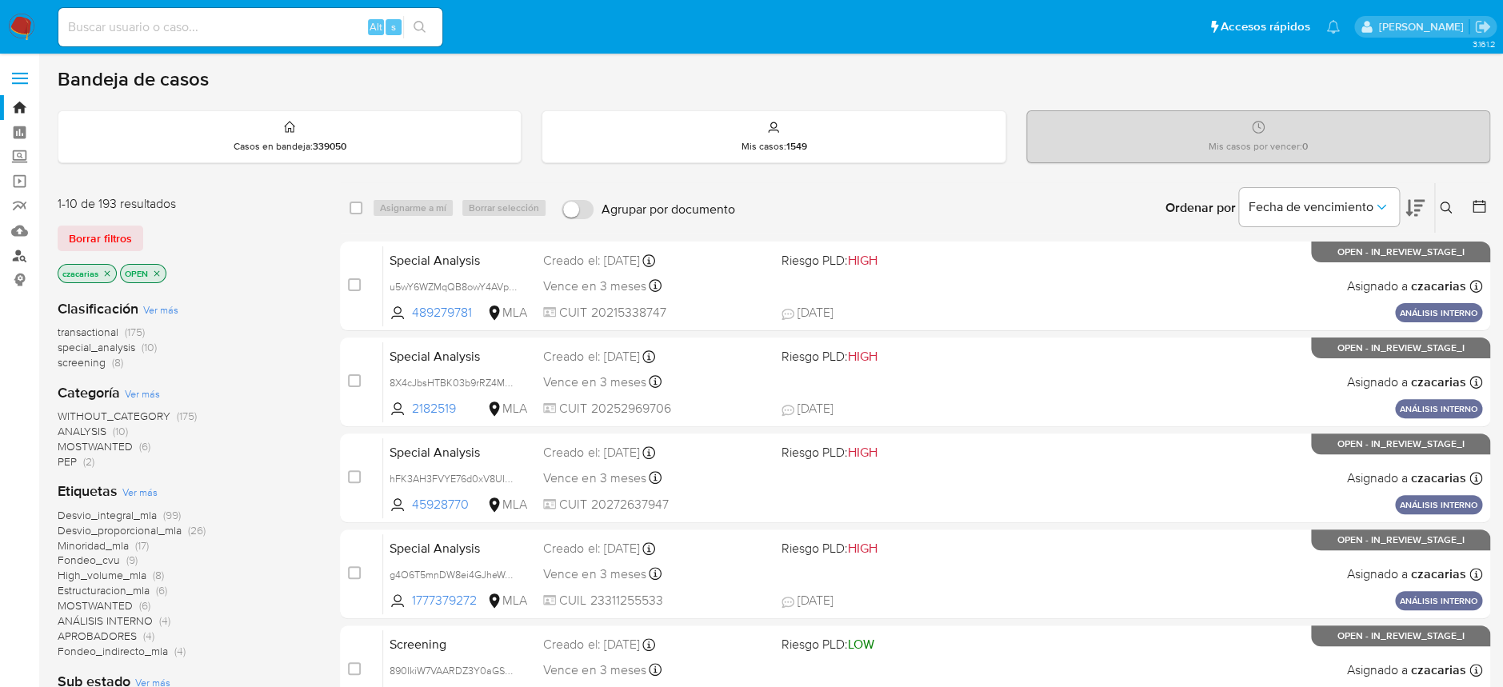
click at [16, 253] on link "Buscador de personas" at bounding box center [95, 255] width 190 height 25
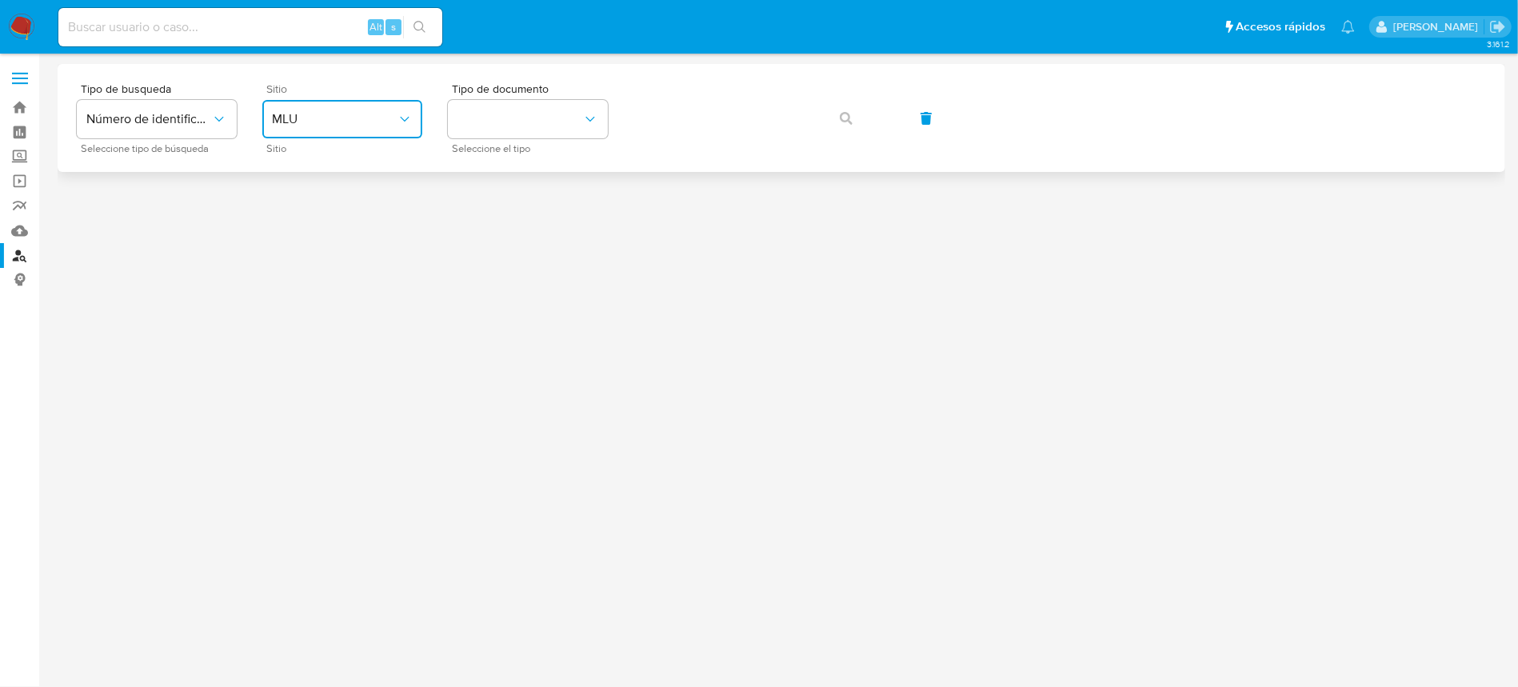
click at [353, 122] on span "MLU" at bounding box center [334, 119] width 125 height 16
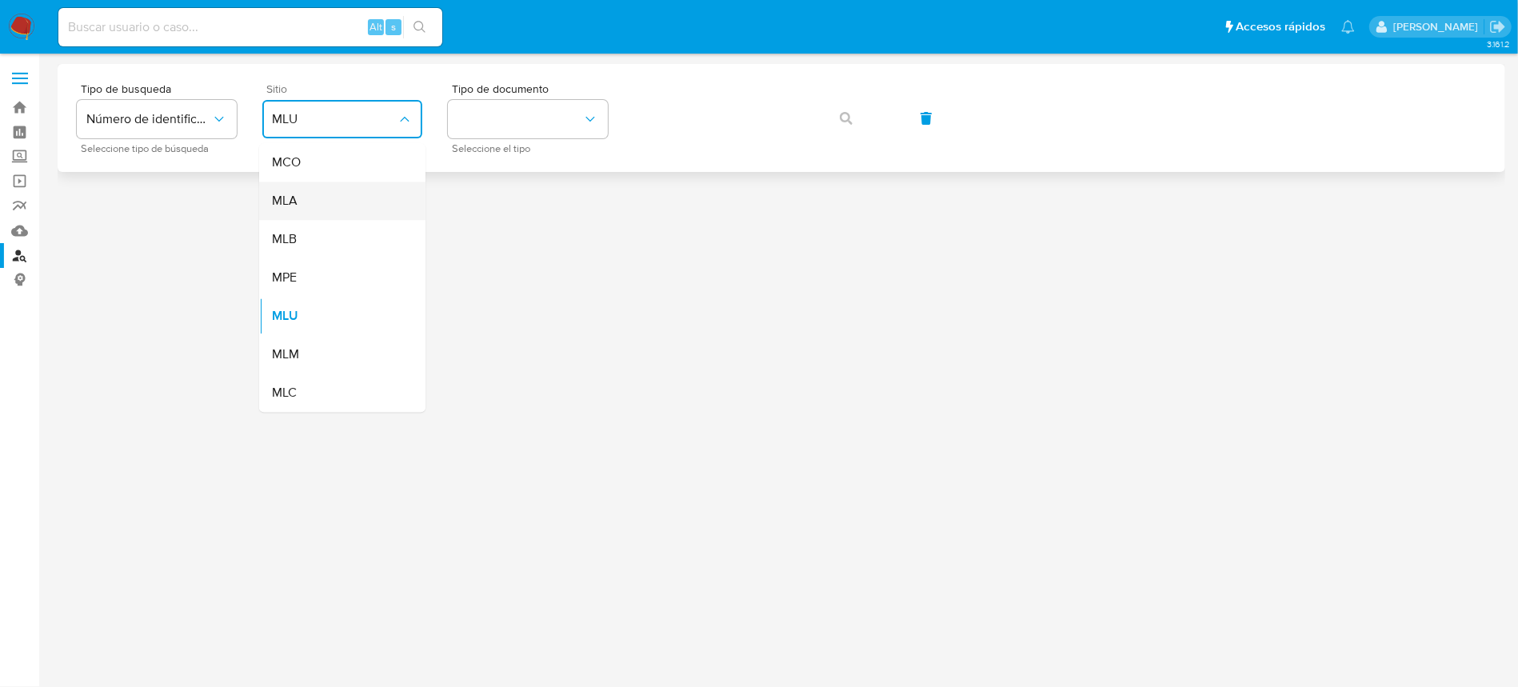
click at [351, 207] on div "MLA" at bounding box center [337, 201] width 131 height 38
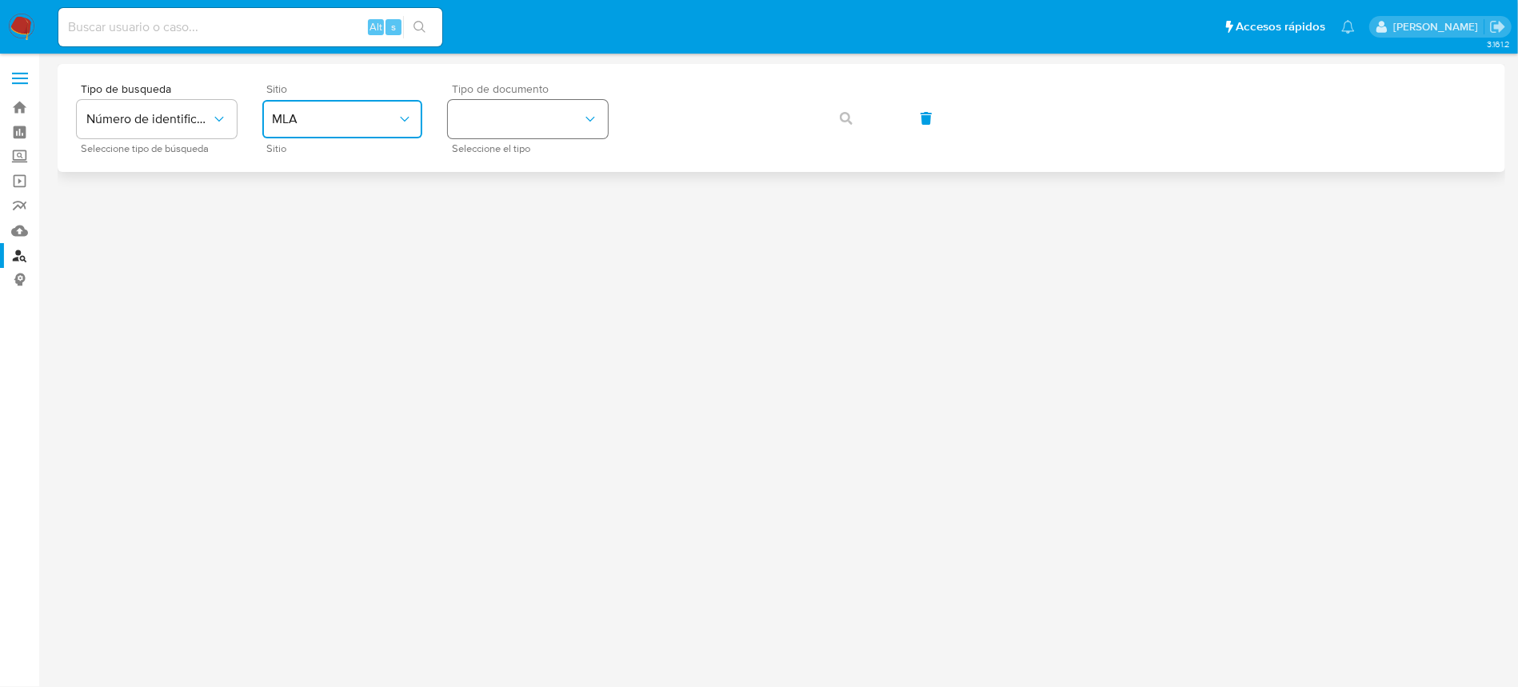
click at [549, 126] on button "identificationType" at bounding box center [528, 119] width 160 height 38
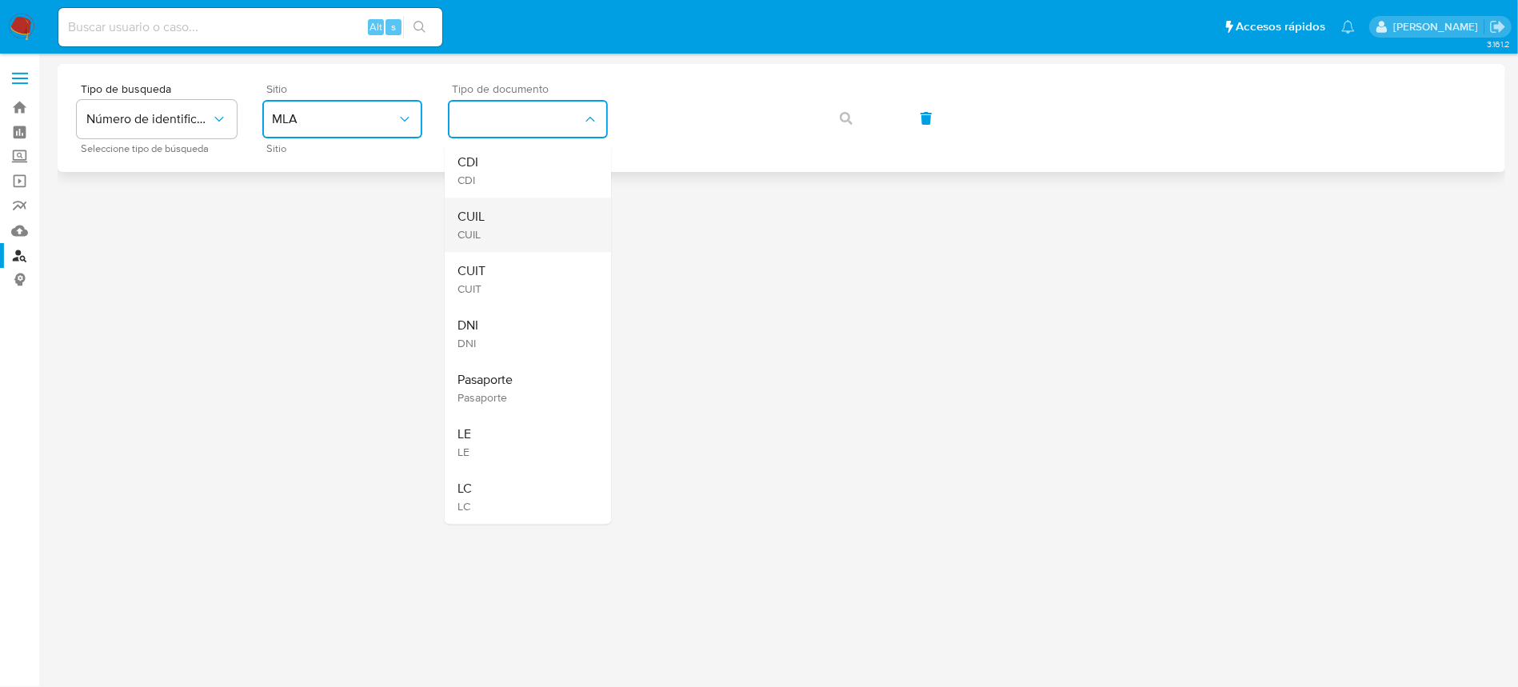
click at [547, 228] on div "CUIL CUIL" at bounding box center [522, 225] width 131 height 54
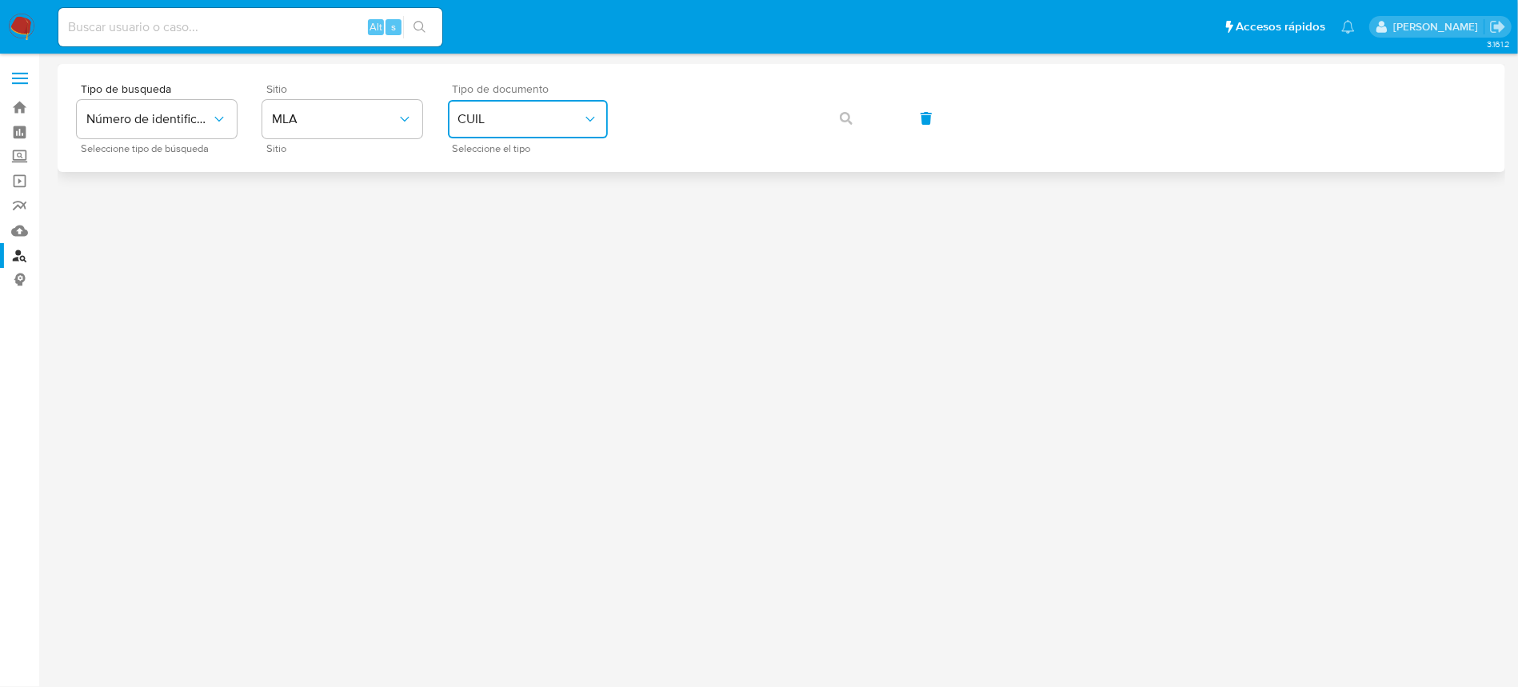
click at [577, 135] on button "CUIL" at bounding box center [528, 119] width 160 height 38
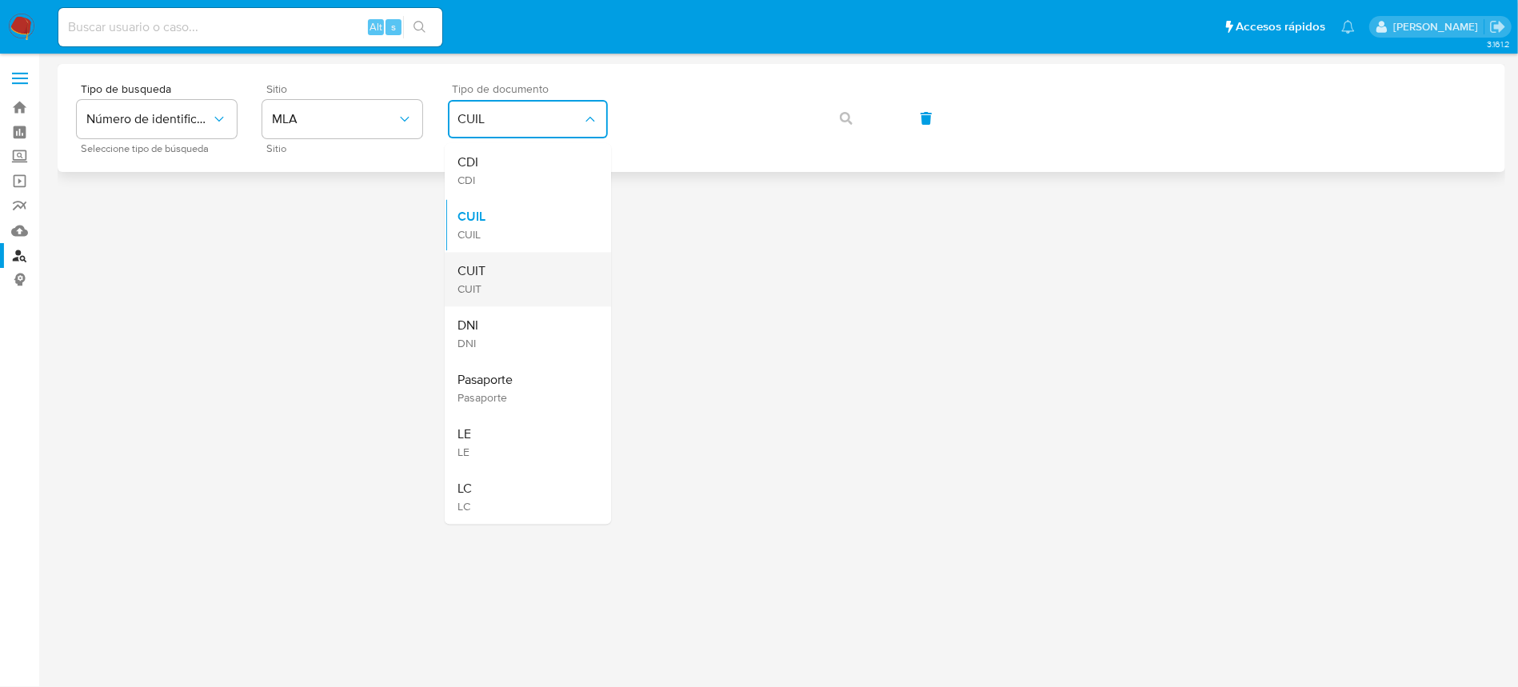
click at [528, 266] on div "CUIT CUIT" at bounding box center [522, 279] width 131 height 54
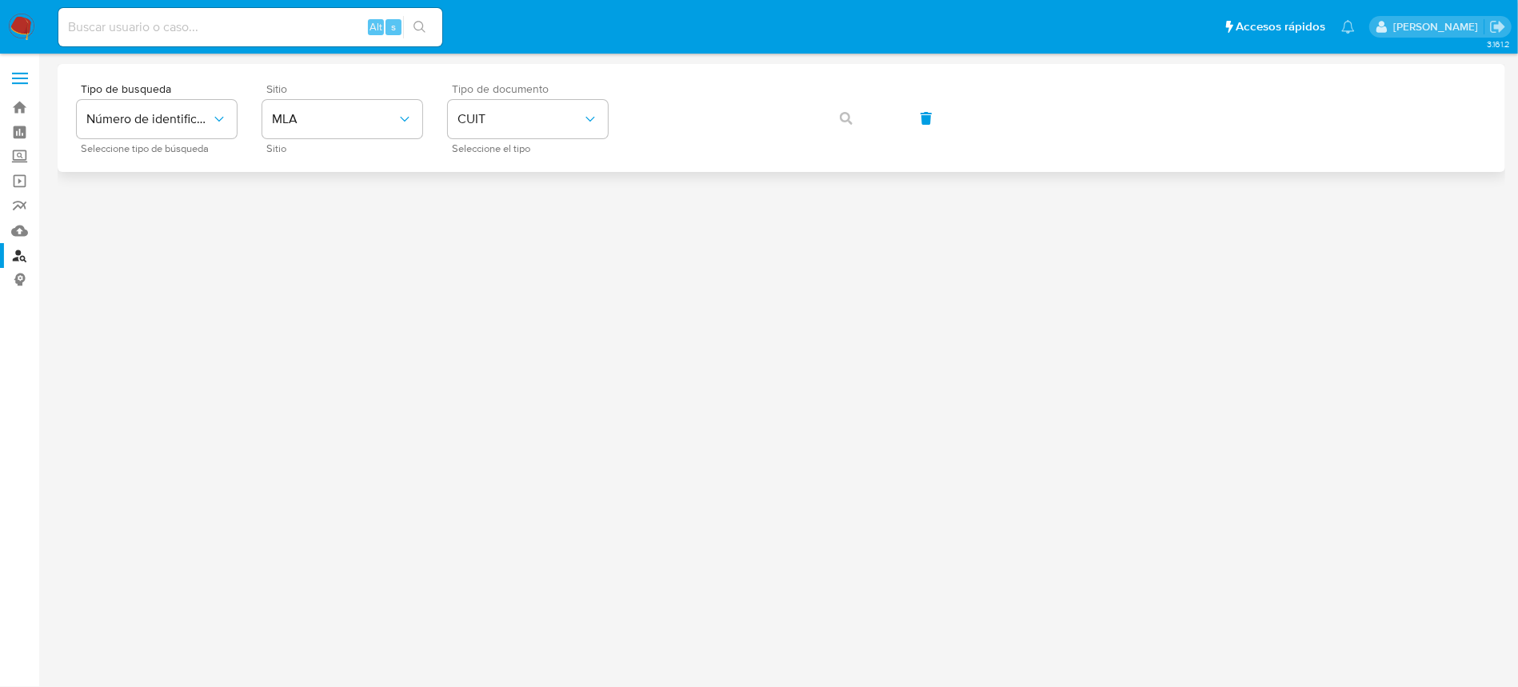
drag, startPoint x: 732, startPoint y: 82, endPoint x: 721, endPoint y: 94, distance: 16.4
click at [725, 90] on div "Tipo de busqueda Número de identificación Seleccione tipo de búsqueda Sitio MLA…" at bounding box center [781, 118] width 1409 height 70
click at [865, 122] on button "button" at bounding box center [846, 118] width 54 height 38
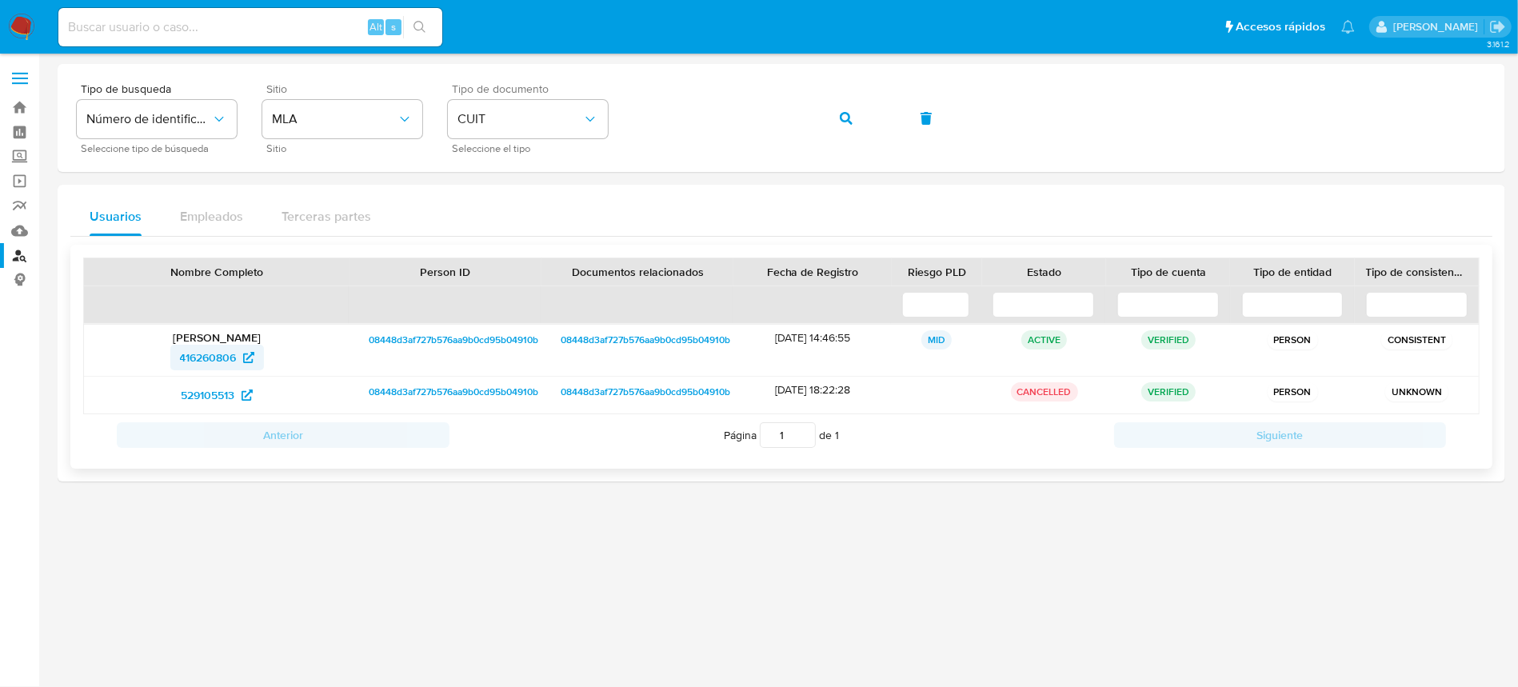
click at [210, 356] on span "416260806" at bounding box center [208, 358] width 57 height 26
click at [299, 42] on div "Alt s" at bounding box center [250, 27] width 384 height 38
click at [298, 31] on input at bounding box center [250, 27] width 384 height 21
paste input "285078326"
type input "285078326"
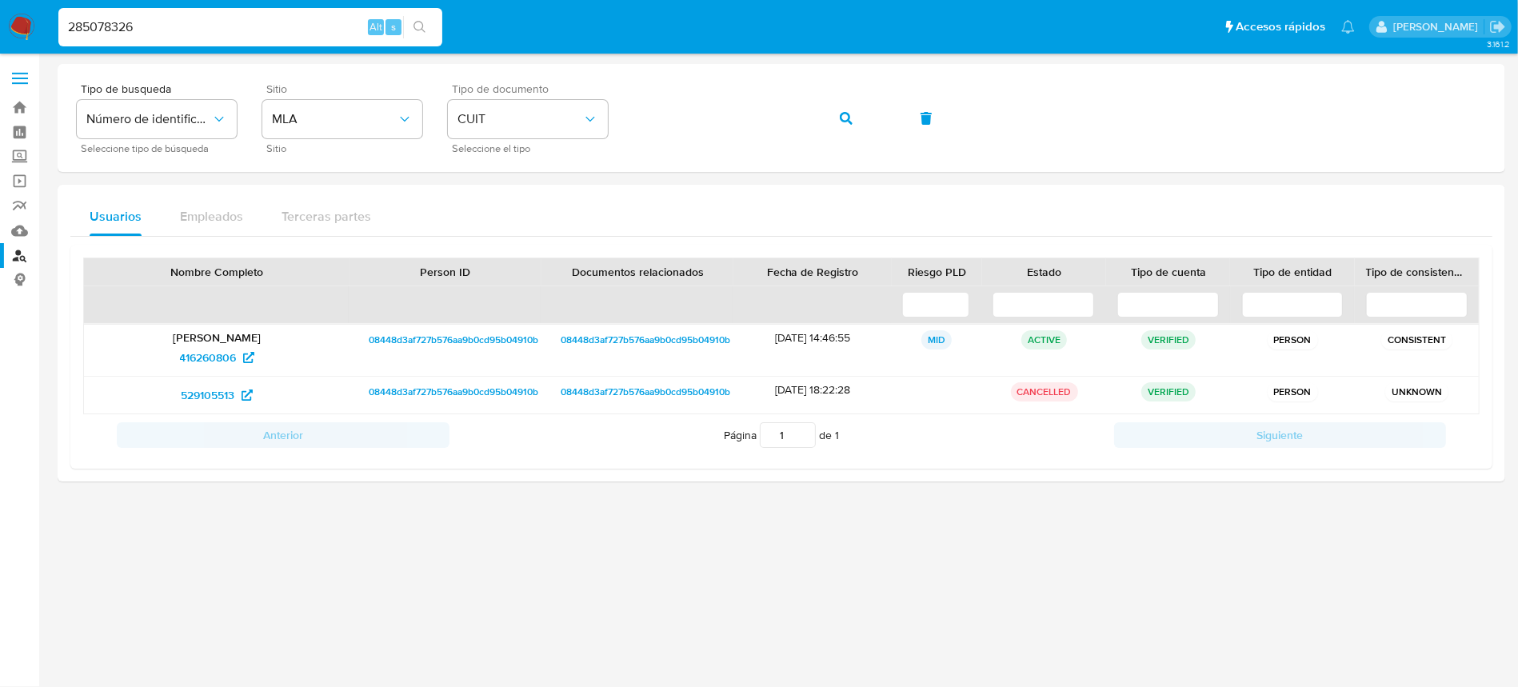
click at [408, 23] on button "search-icon" at bounding box center [419, 27] width 33 height 22
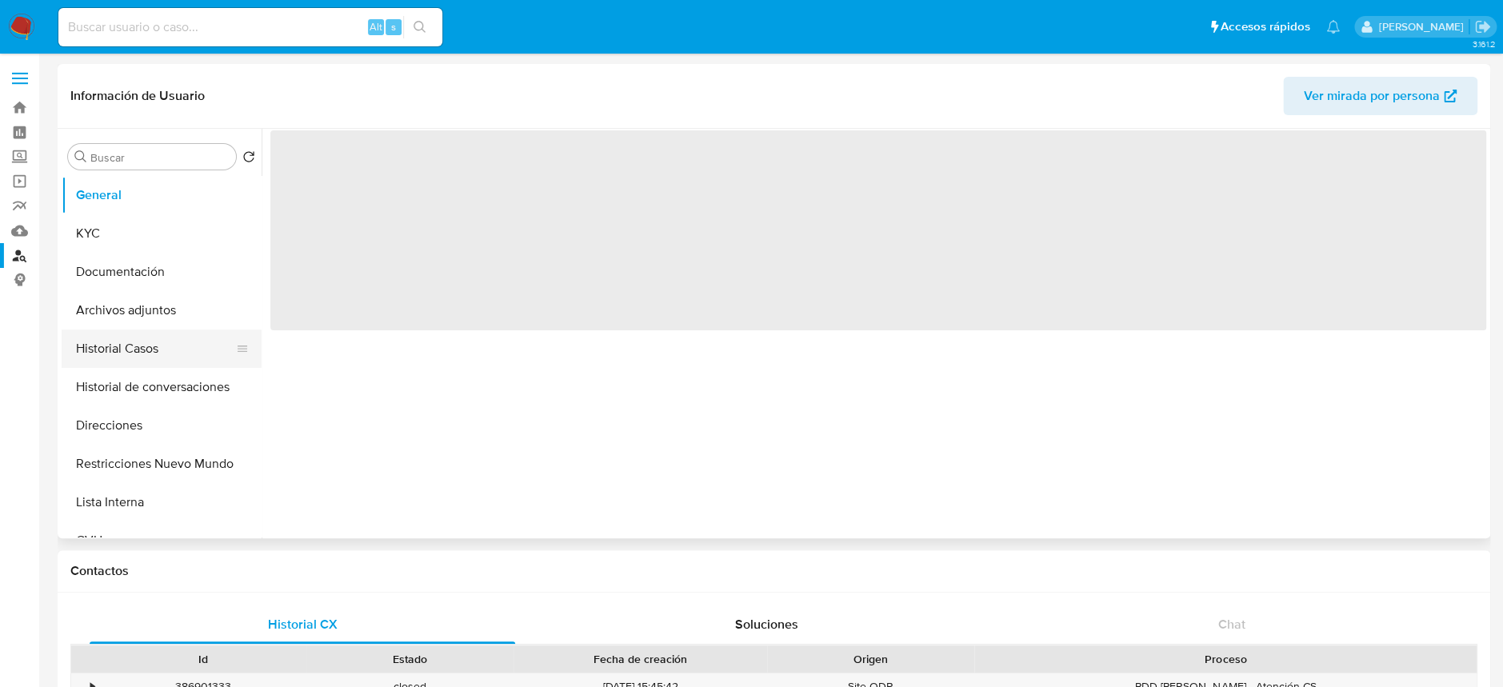
click at [126, 342] on button "Historial Casos" at bounding box center [155, 349] width 187 height 38
select select "10"
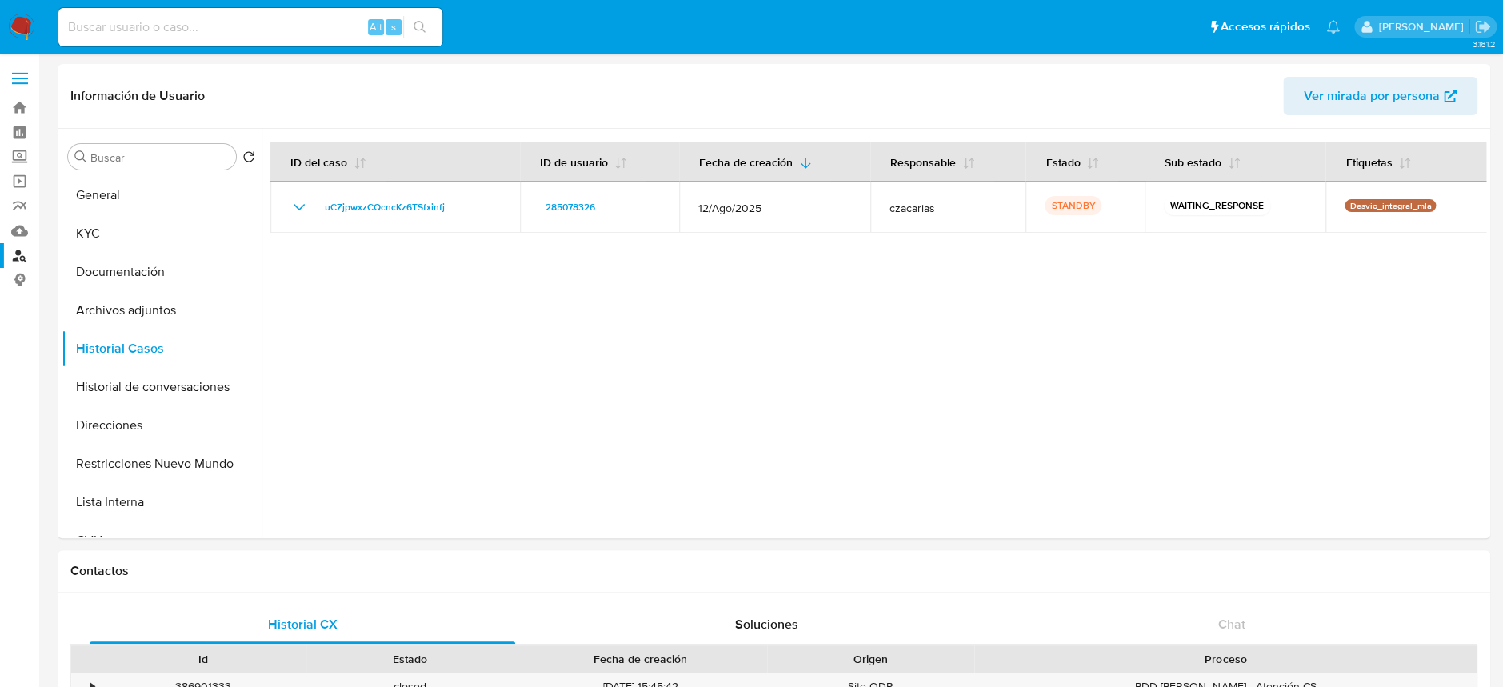
click at [23, 31] on img at bounding box center [21, 27] width 27 height 27
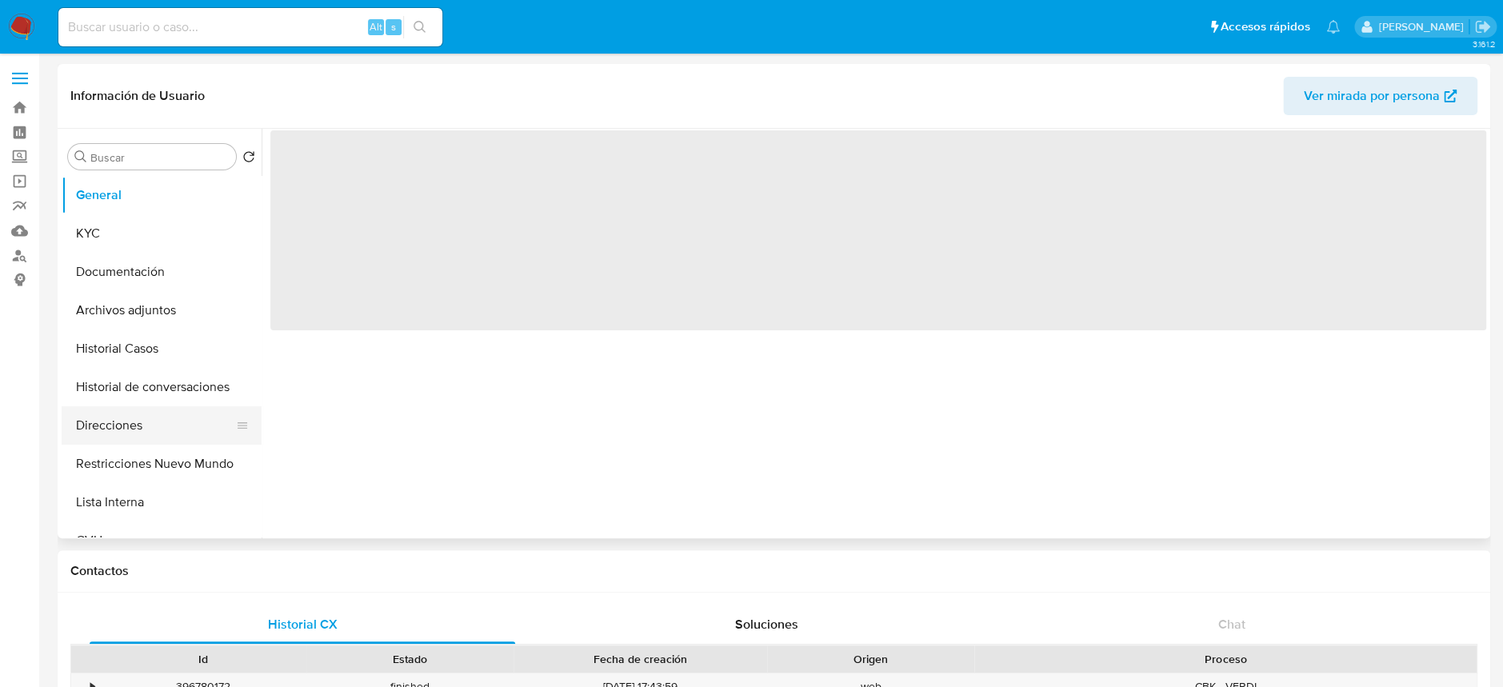
click at [149, 425] on button "Direcciones" at bounding box center [155, 425] width 187 height 38
select select "10"
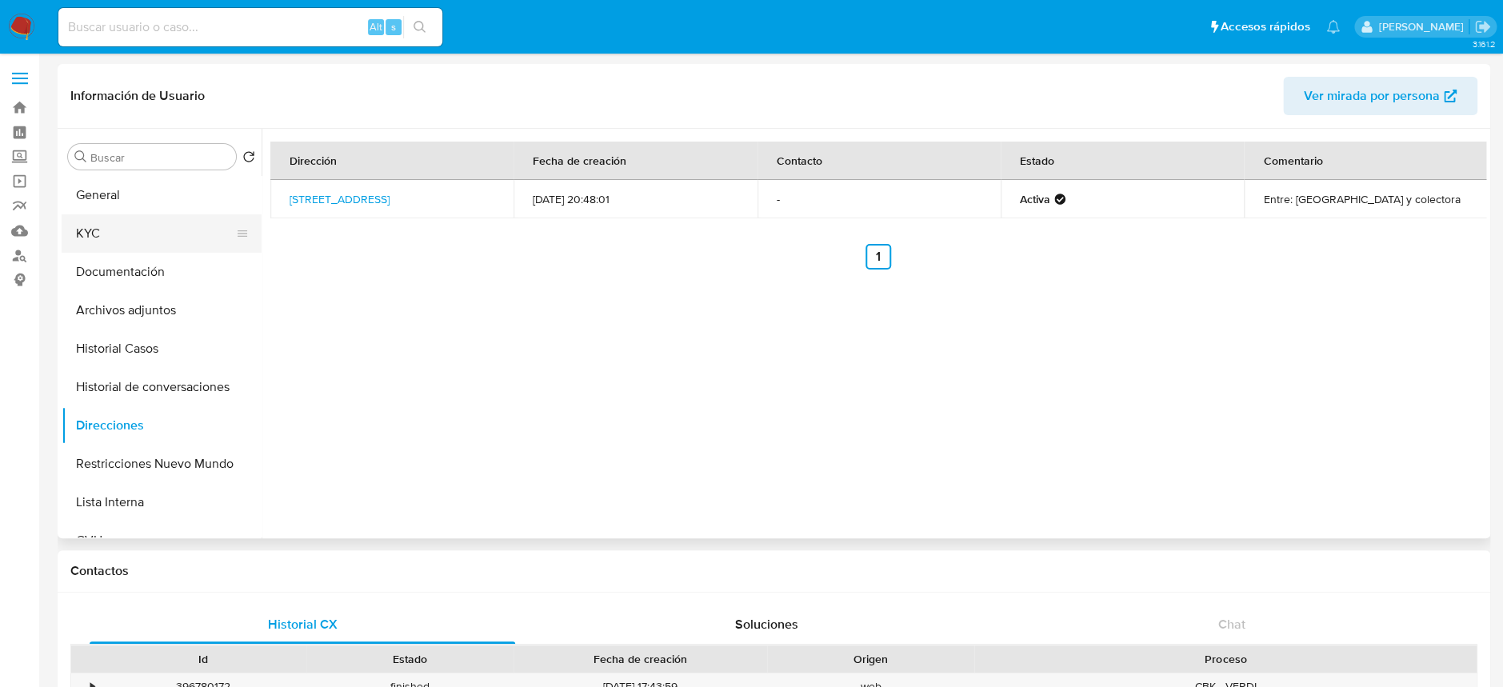
click at [136, 238] on button "KYC" at bounding box center [155, 233] width 187 height 38
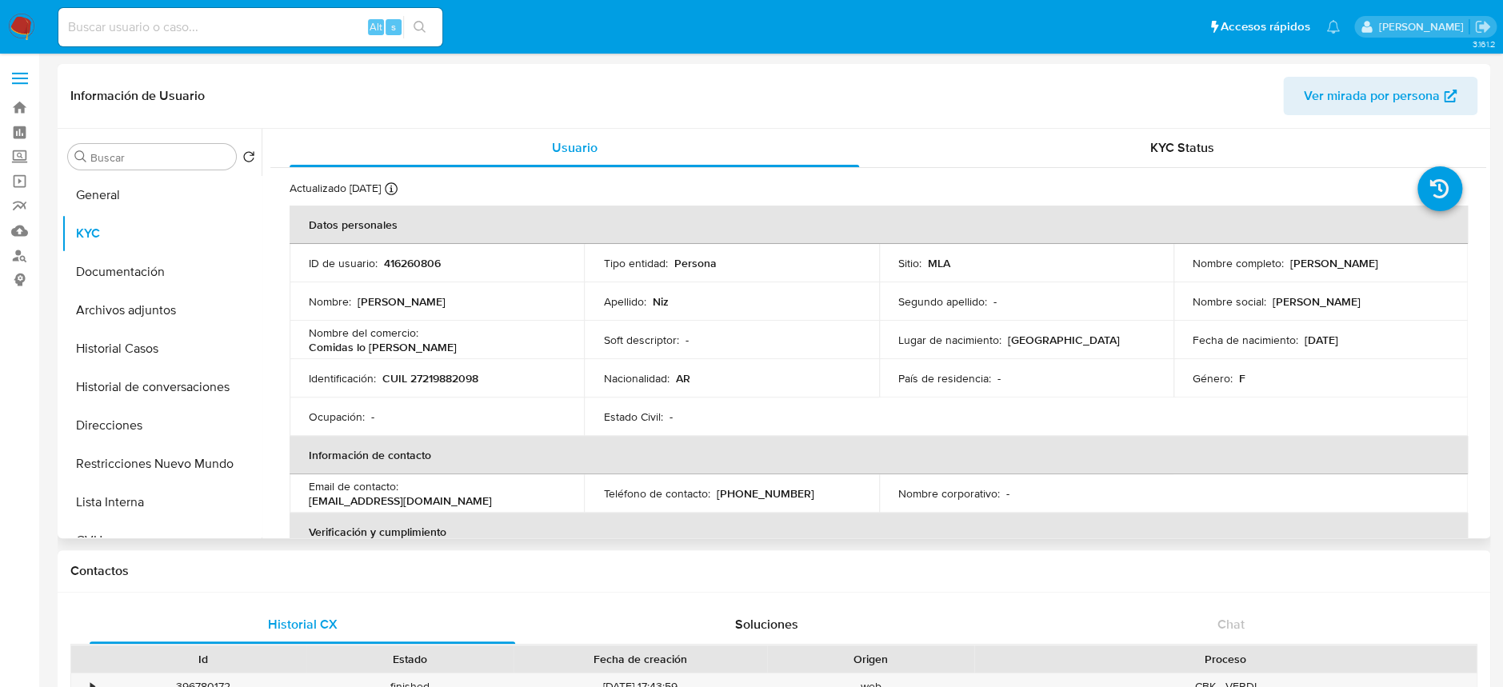
drag, startPoint x: 1283, startPoint y: 263, endPoint x: 1408, endPoint y: 266, distance: 124.8
click at [1408, 266] on div "Nombre completo : Marcela Alejandra Niz" at bounding box center [1320, 263] width 256 height 14
drag, startPoint x: 1308, startPoint y: 320, endPoint x: 1301, endPoint y: 270, distance: 50.9
click at [1308, 317] on tbody "ID de usuario : 416260806 Tipo entidad : Persona Sitio : MLA Nombre completo : …" at bounding box center [879, 340] width 1178 height 192
click at [1290, 259] on p "Marcela Alejandra Niz" at bounding box center [1334, 263] width 88 height 14
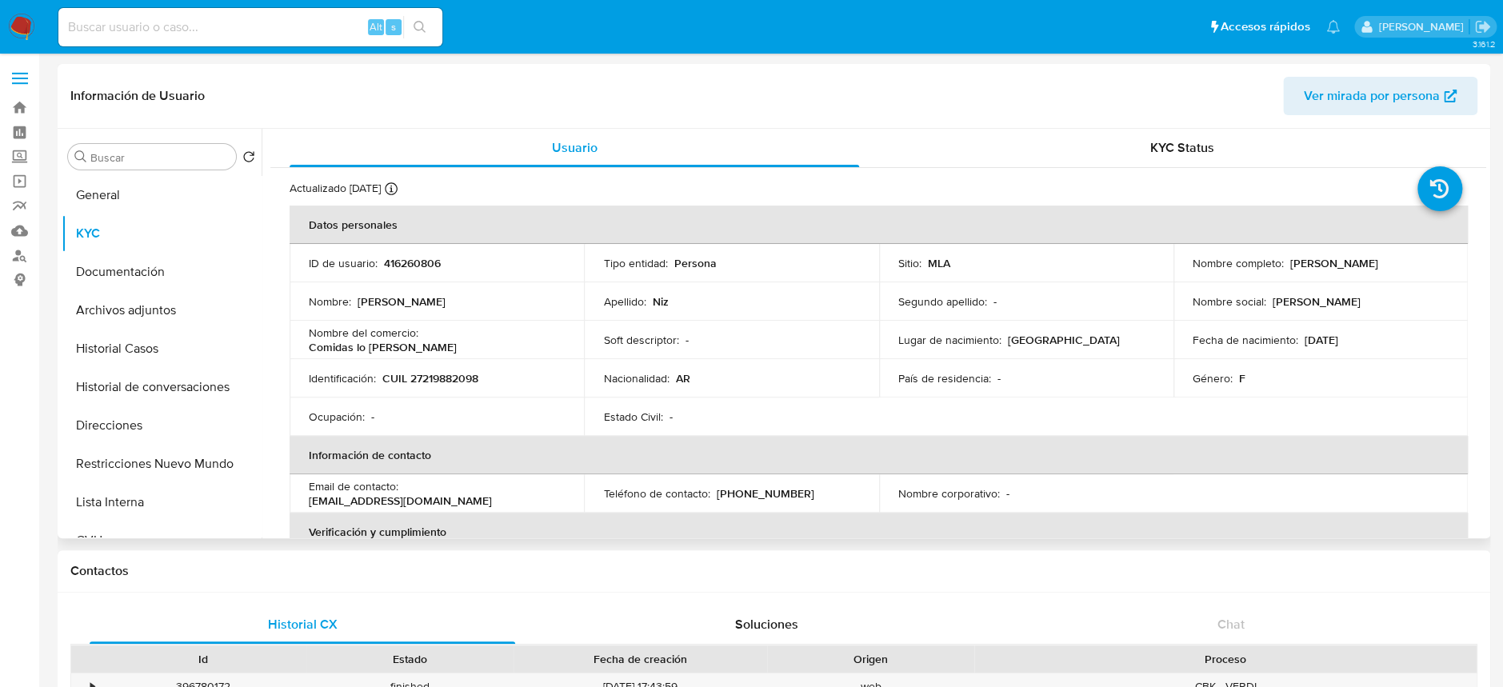
drag, startPoint x: 1285, startPoint y: 262, endPoint x: 1424, endPoint y: 273, distance: 139.5
click at [1424, 273] on td "Nombre completo : Marcela Alejandra Niz" at bounding box center [1320, 263] width 294 height 38
copy p "Marcela Alejandra Niz"
click at [441, 382] on p "CUIL 27219882098" at bounding box center [430, 378] width 96 height 14
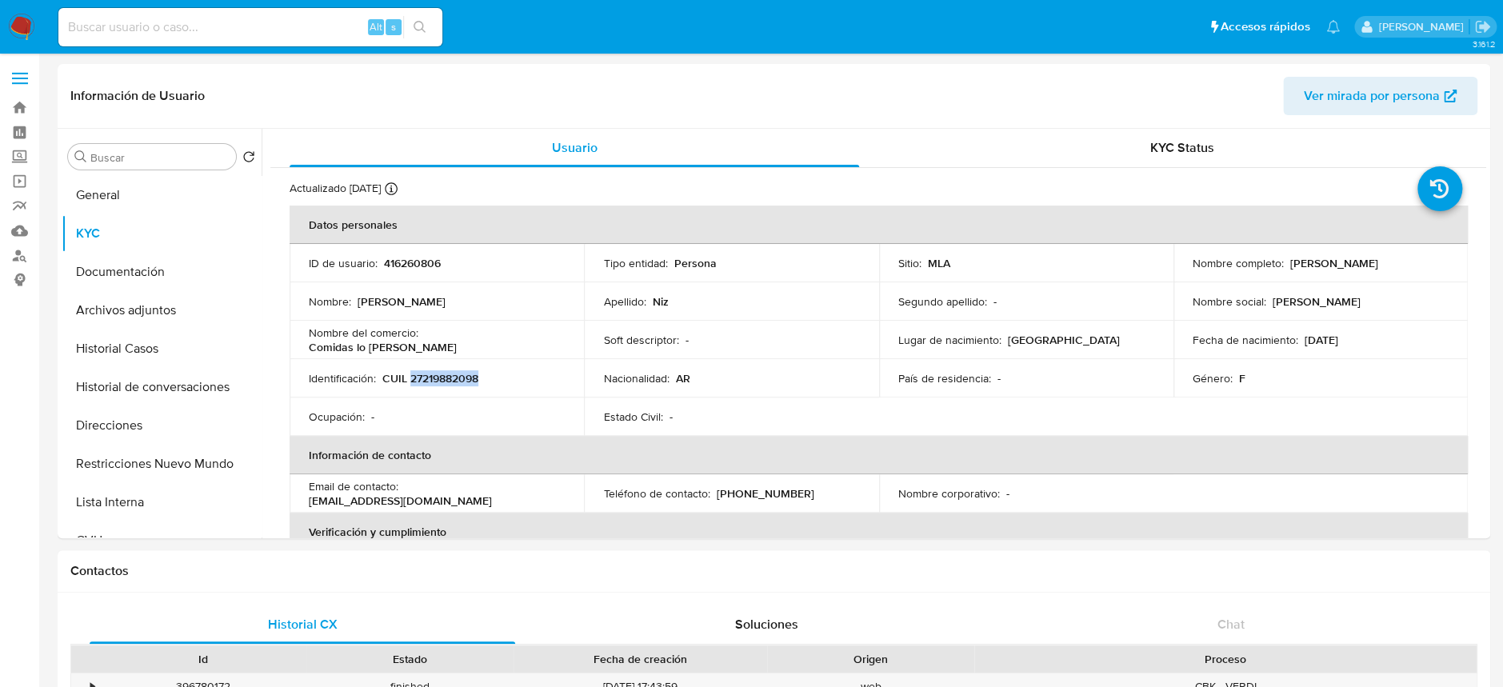
copy p "27219882098"
click at [446, 372] on p "CUIL 27219882098" at bounding box center [430, 378] width 96 height 14
copy p "27219882098"
click at [455, 382] on p "CUIL 27219882098" at bounding box center [430, 378] width 96 height 14
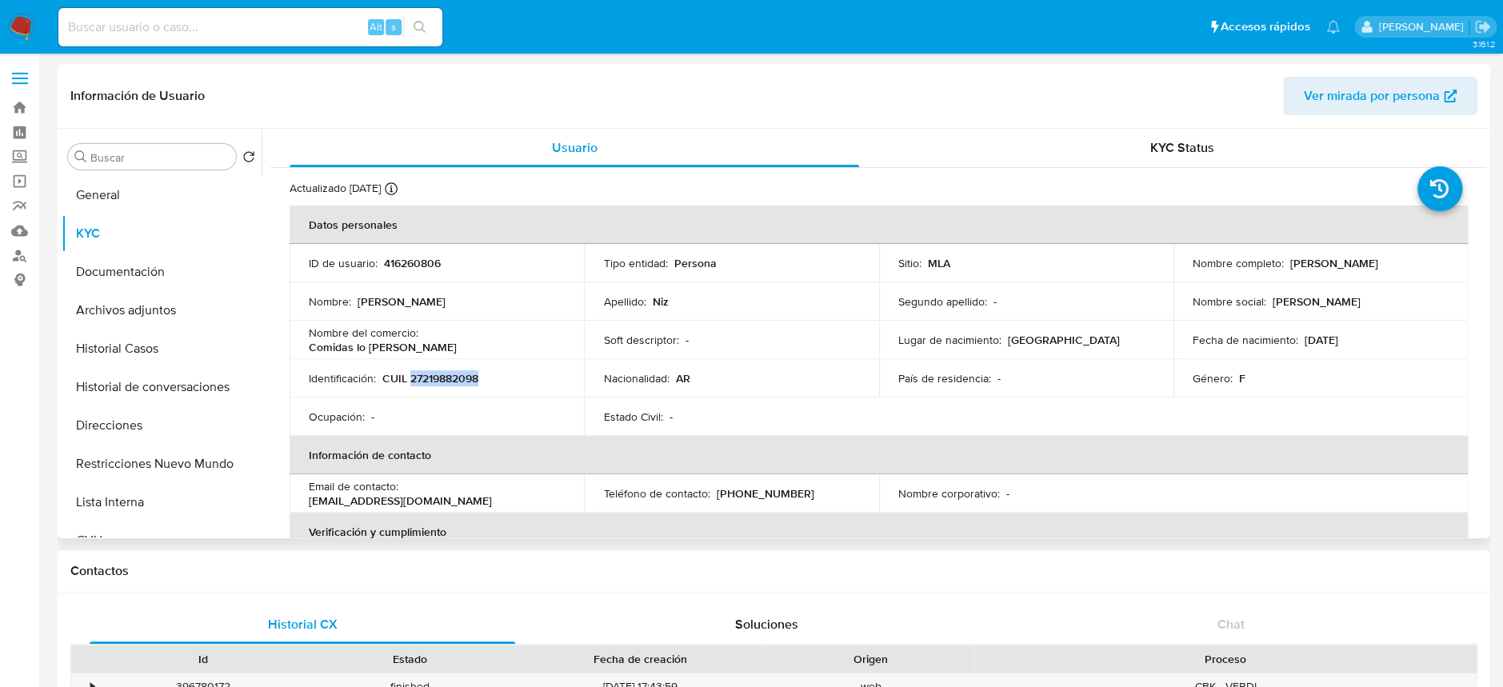
click at [455, 382] on p "CUIL 27219882098" at bounding box center [430, 378] width 96 height 14
click at [202, 300] on button "Archivos adjuntos" at bounding box center [155, 310] width 187 height 38
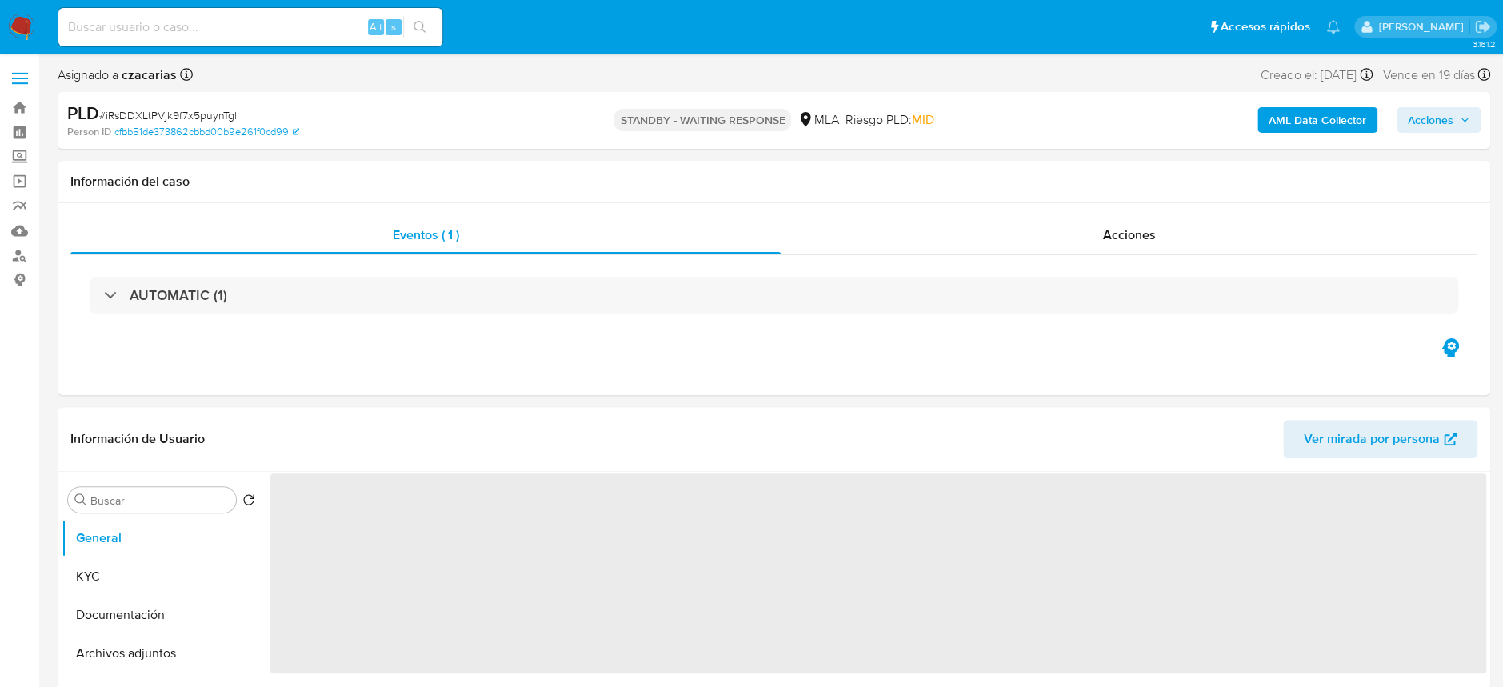
select select "10"
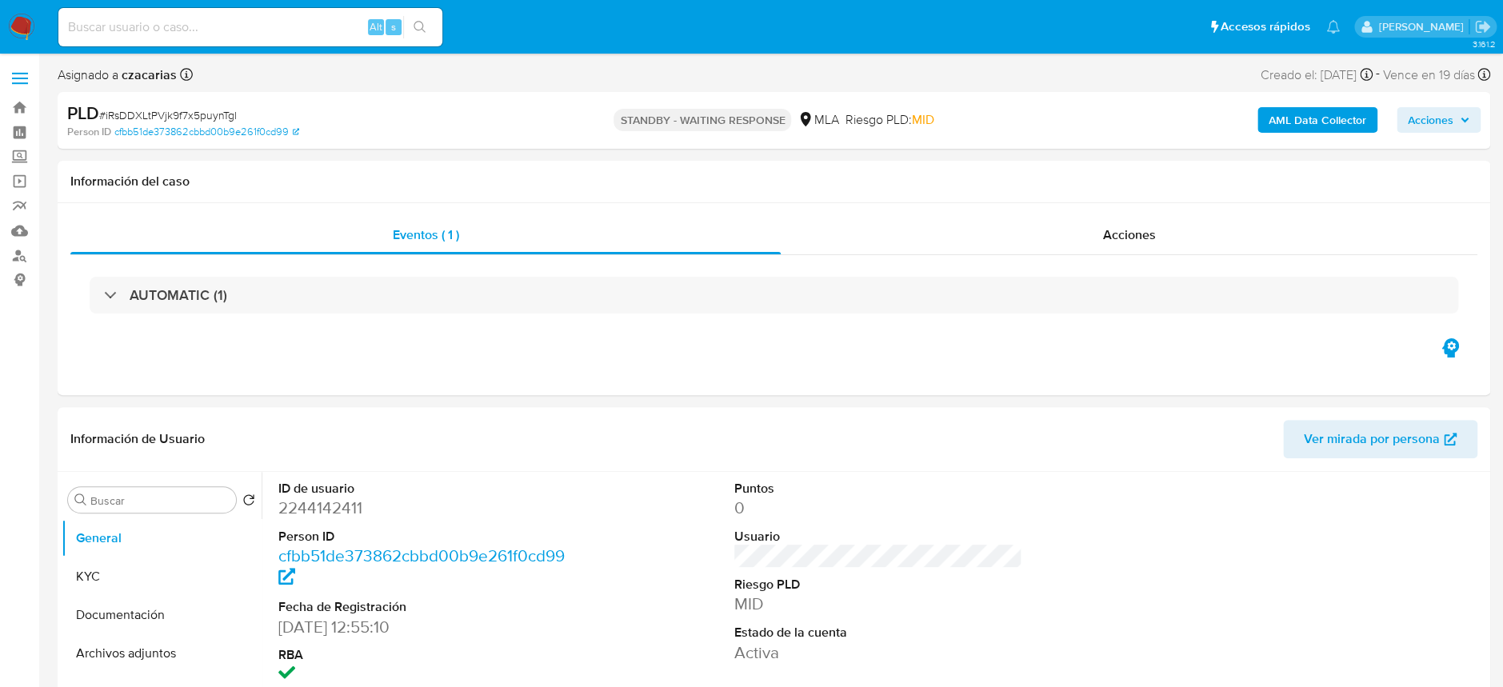
click at [174, 119] on span "# iRsDDXLtPVjk9f7x5puynTgl" at bounding box center [168, 115] width 138 height 16
copy span "iRsDDXLtPVjk9f7x5puynTgl"
click at [326, 501] on dd "2244142411" at bounding box center [422, 508] width 288 height 22
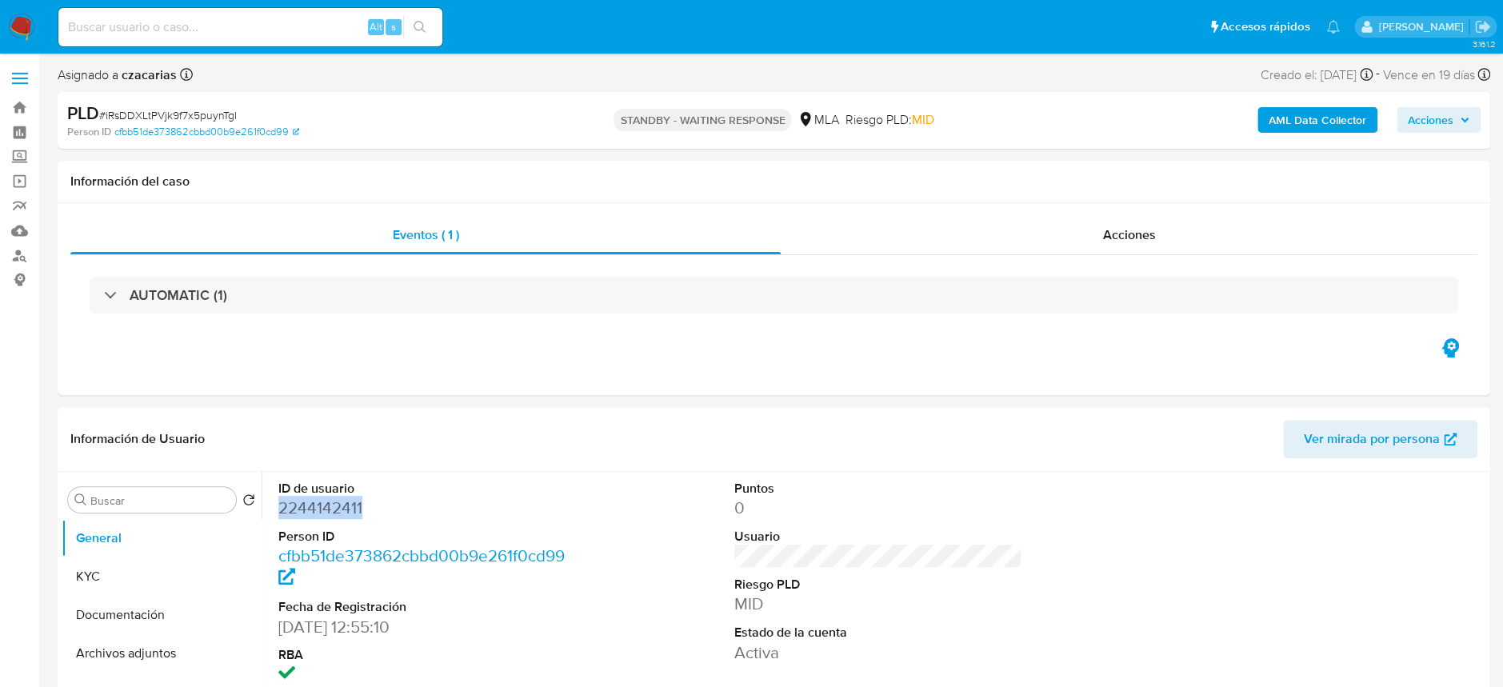
copy dd "2244142411"
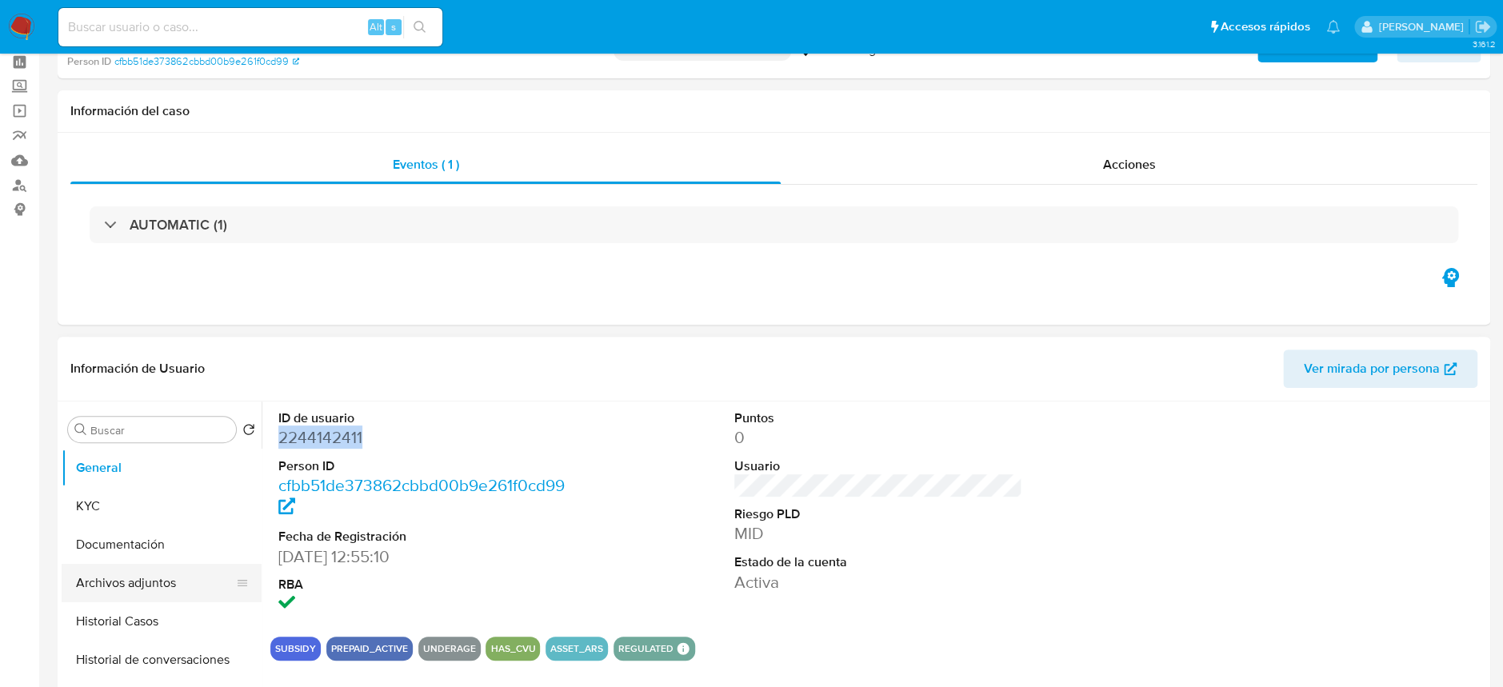
scroll to position [106, 0]
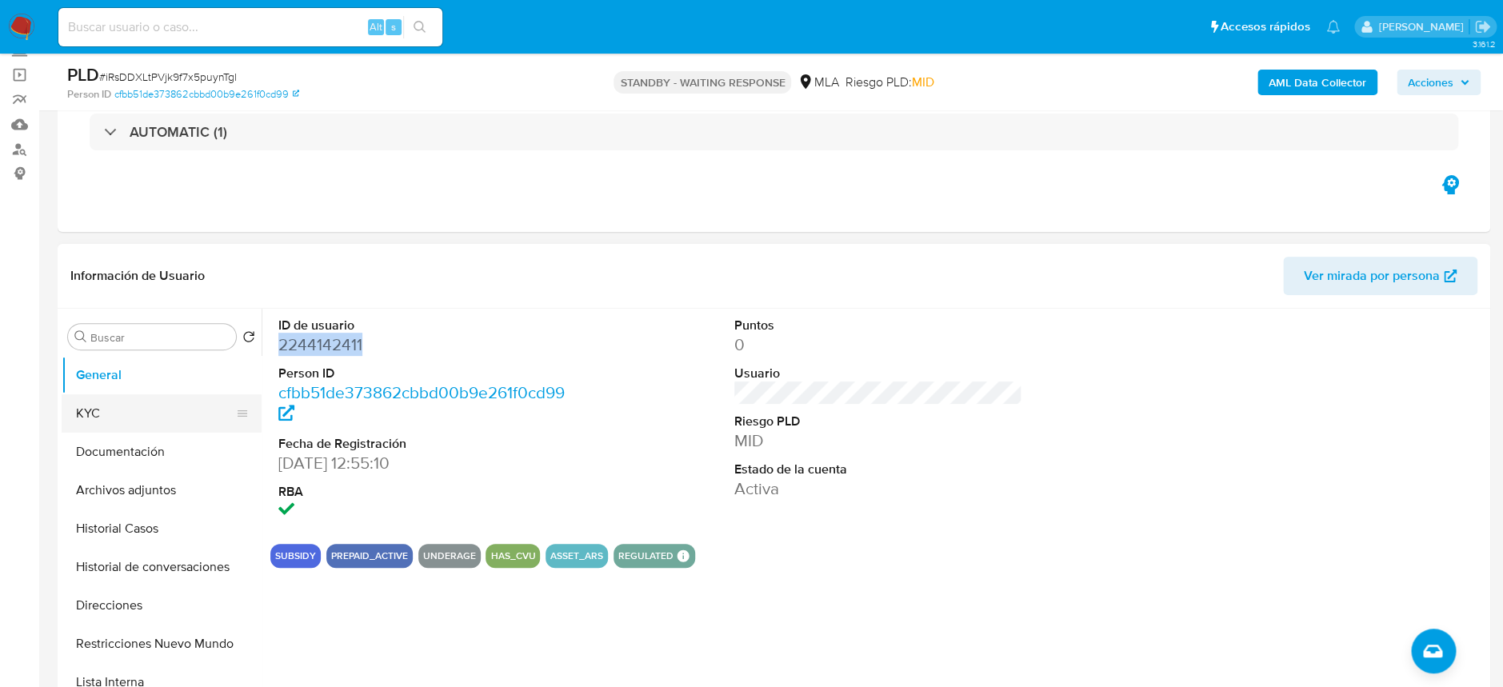
click at [112, 429] on button "KYC" at bounding box center [155, 413] width 187 height 38
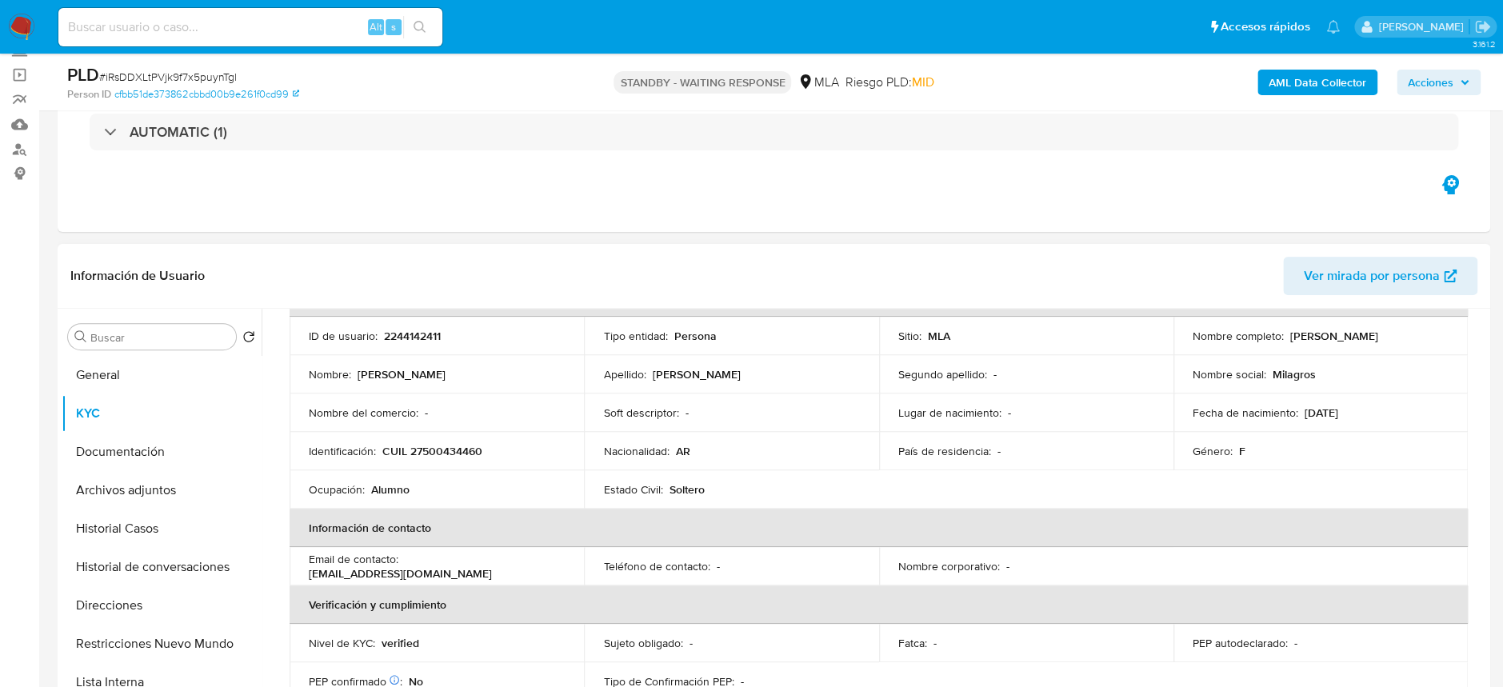
click at [448, 448] on p "CUIL 27500434460" at bounding box center [432, 451] width 100 height 14
copy p "27500434460"
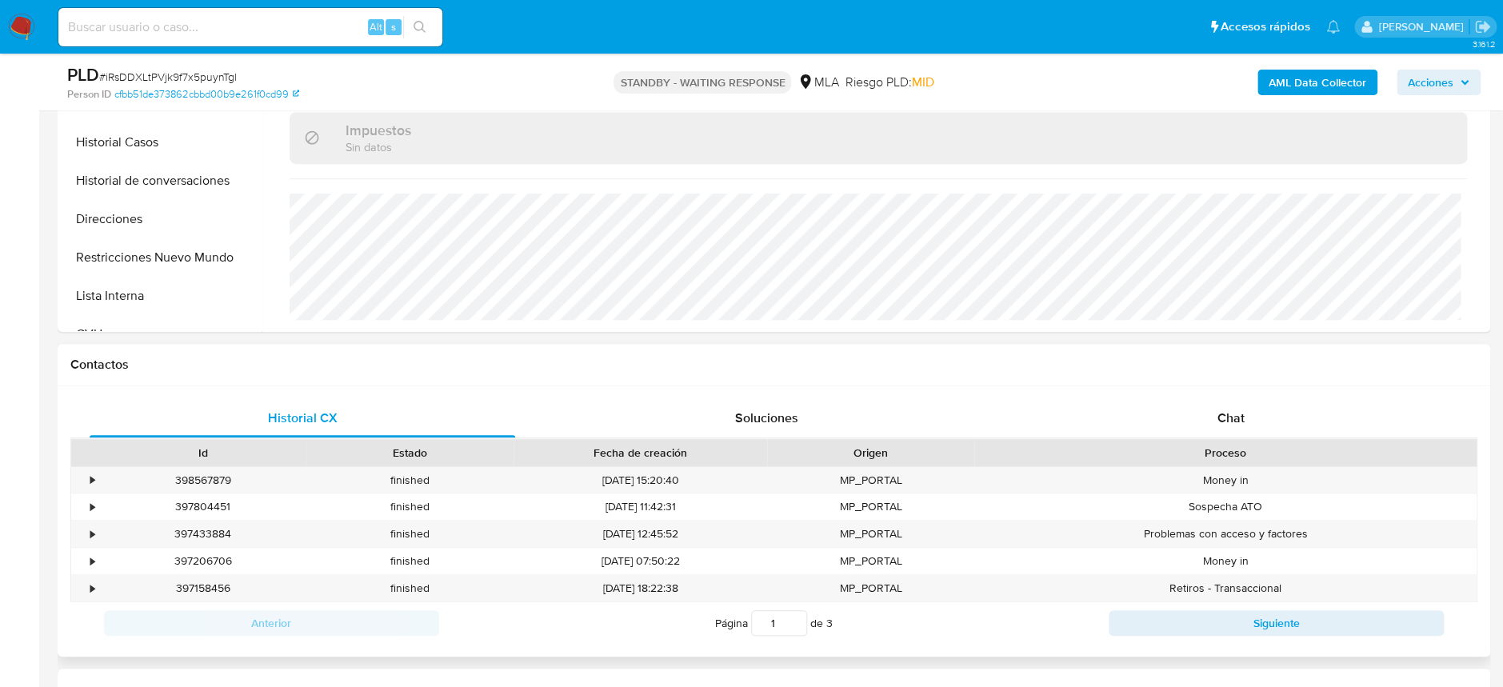
scroll to position [533, 0]
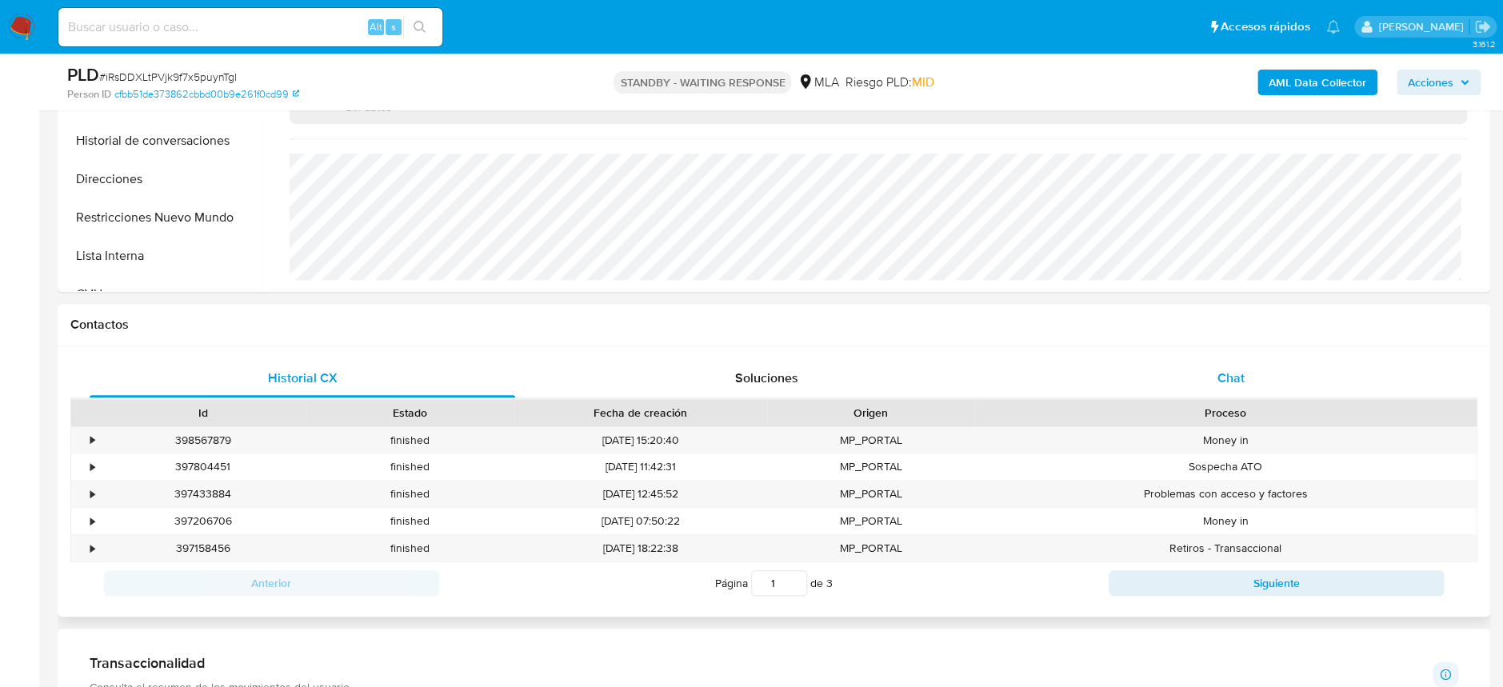
click at [1199, 374] on div "Chat" at bounding box center [1230, 378] width 425 height 38
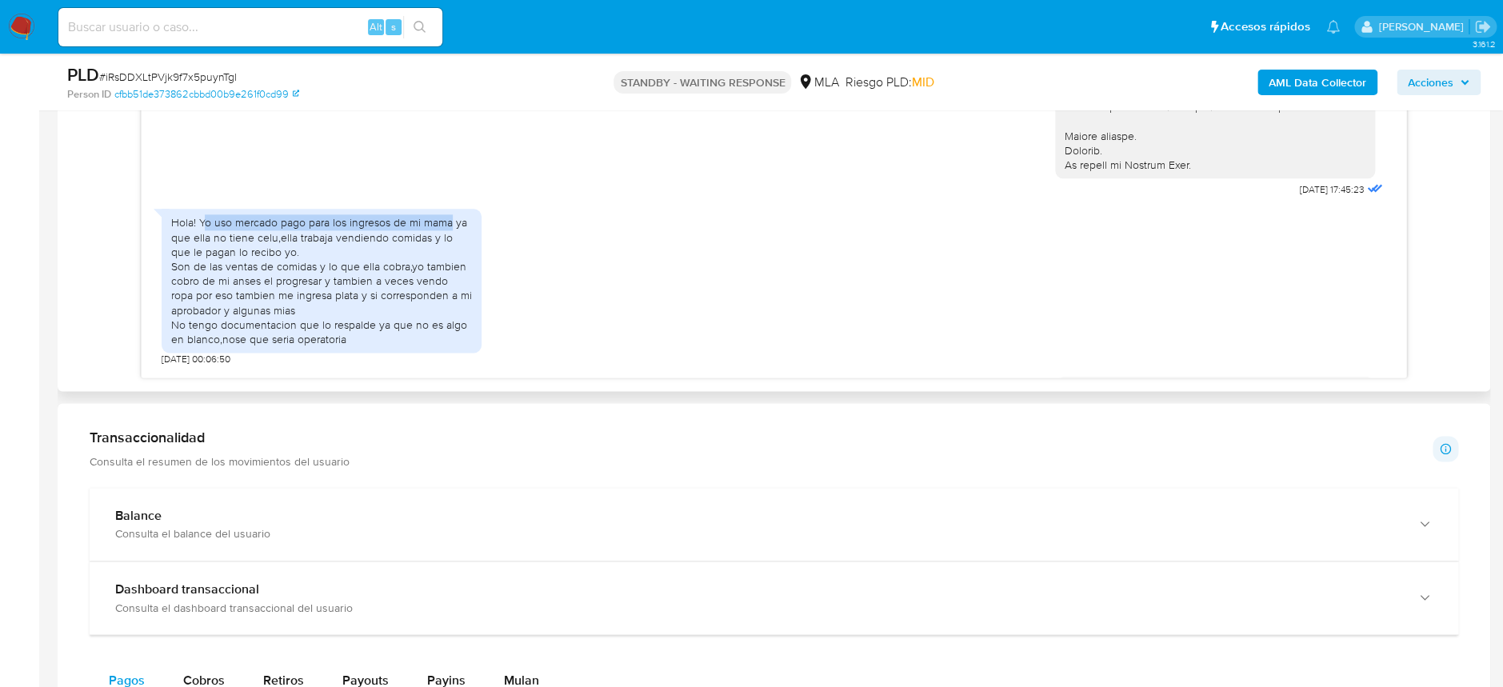
drag, startPoint x: 202, startPoint y: 234, endPoint x: 449, endPoint y: 242, distance: 248.0
click at [449, 242] on div "Hola! Yo uso mercado pago para los ingresos de mi mama ya que ella no tiene cel…" at bounding box center [321, 280] width 301 height 131
copy div "o uso mercado pago para los ingresos de mi mama"
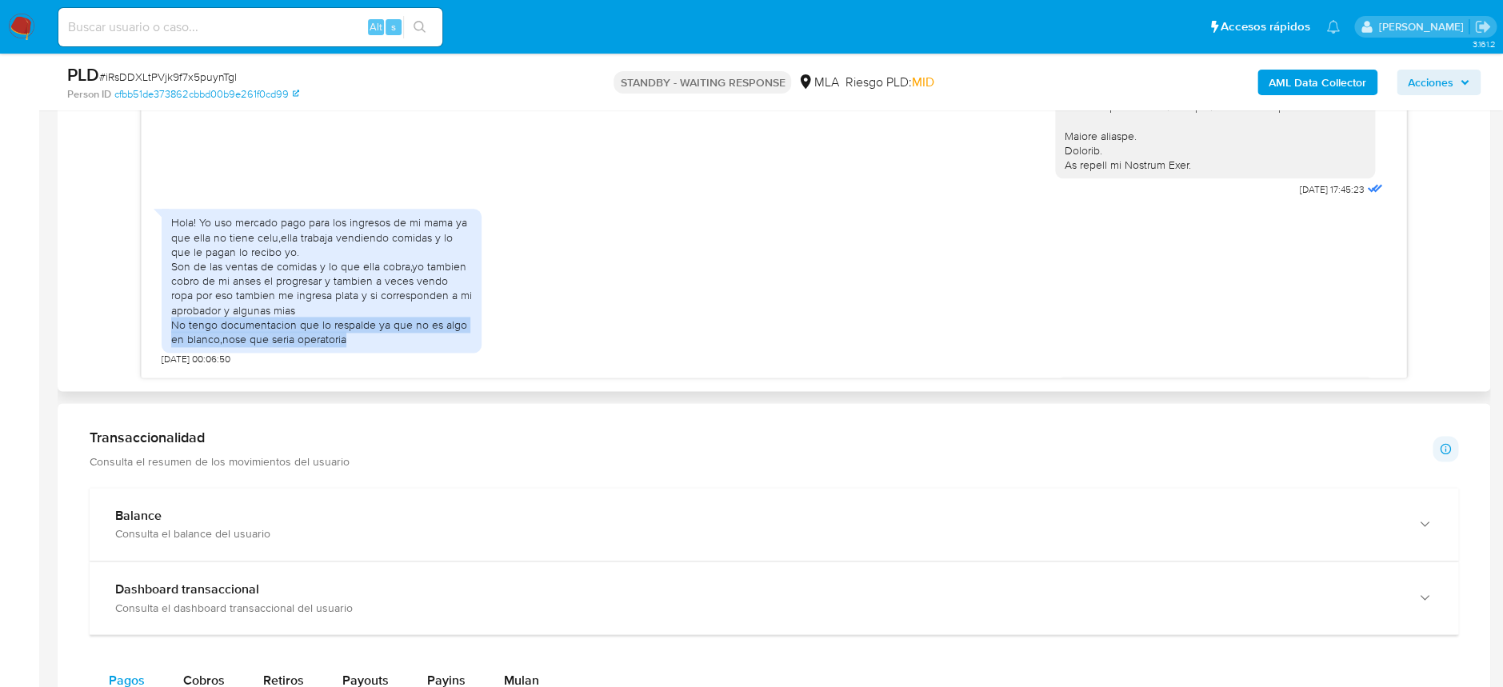
drag, startPoint x: 378, startPoint y: 353, endPoint x: 150, endPoint y: 335, distance: 229.5
click at [150, 335] on div "[DATE] 17:45:23 Hola! Yo uso mercado pago para los ingresos de mi mama ya que e…" at bounding box center [774, 193] width 1264 height 367
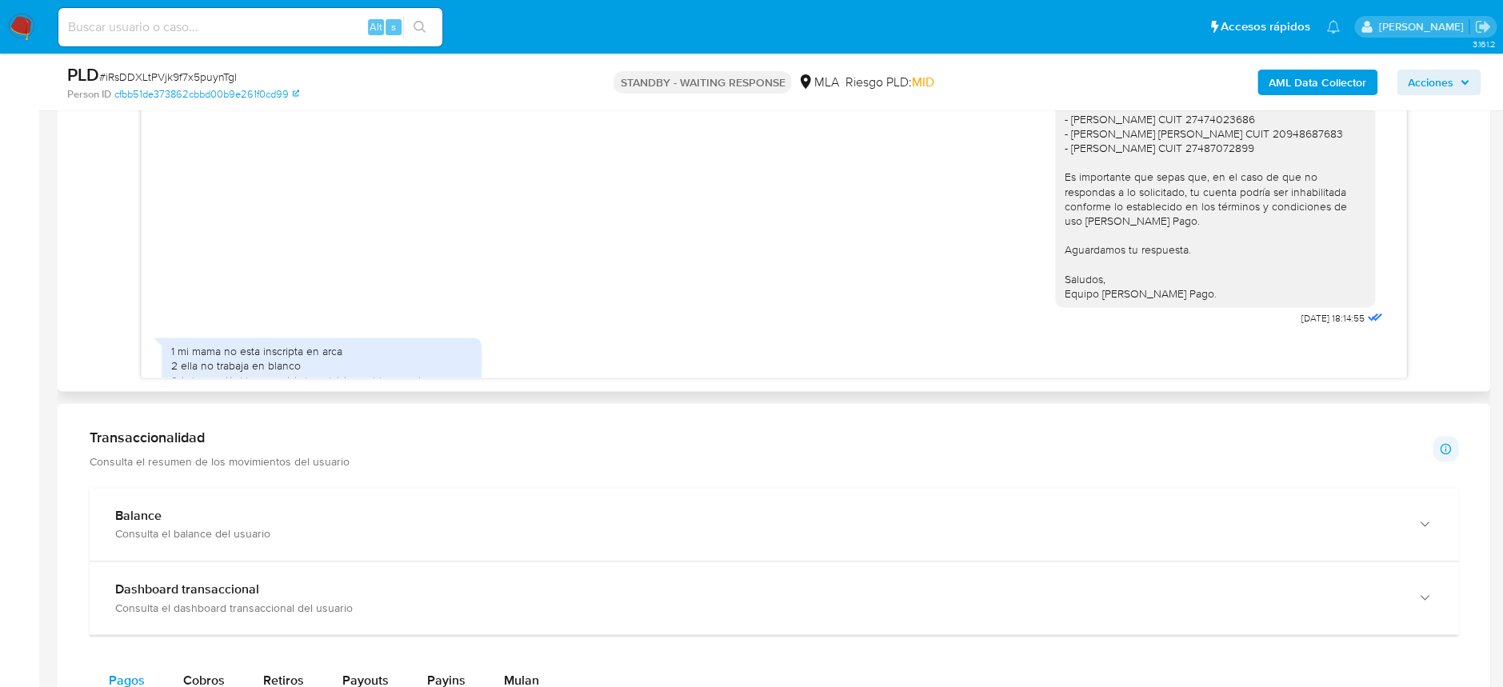
scroll to position [1172, 0]
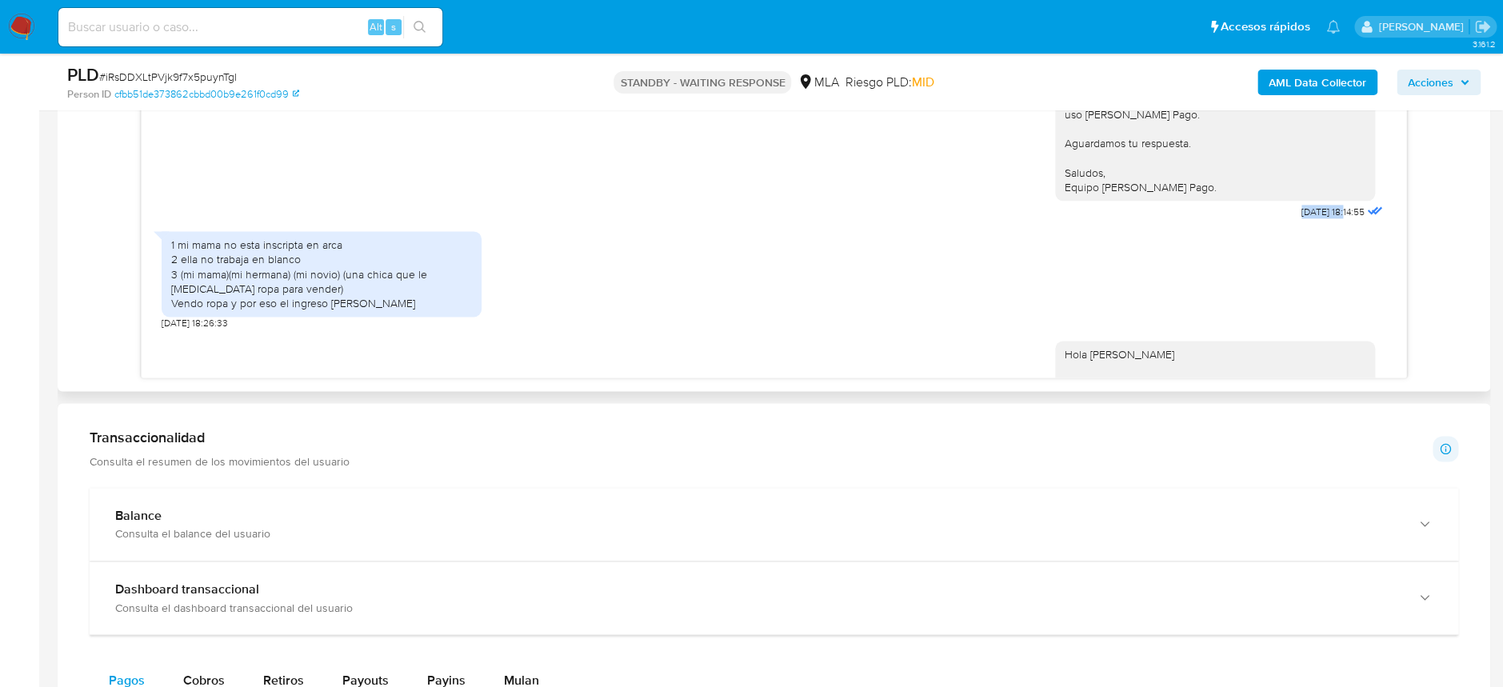
drag, startPoint x: 1259, startPoint y: 268, endPoint x: 1315, endPoint y: 274, distance: 56.3
copy span "[DATE]"
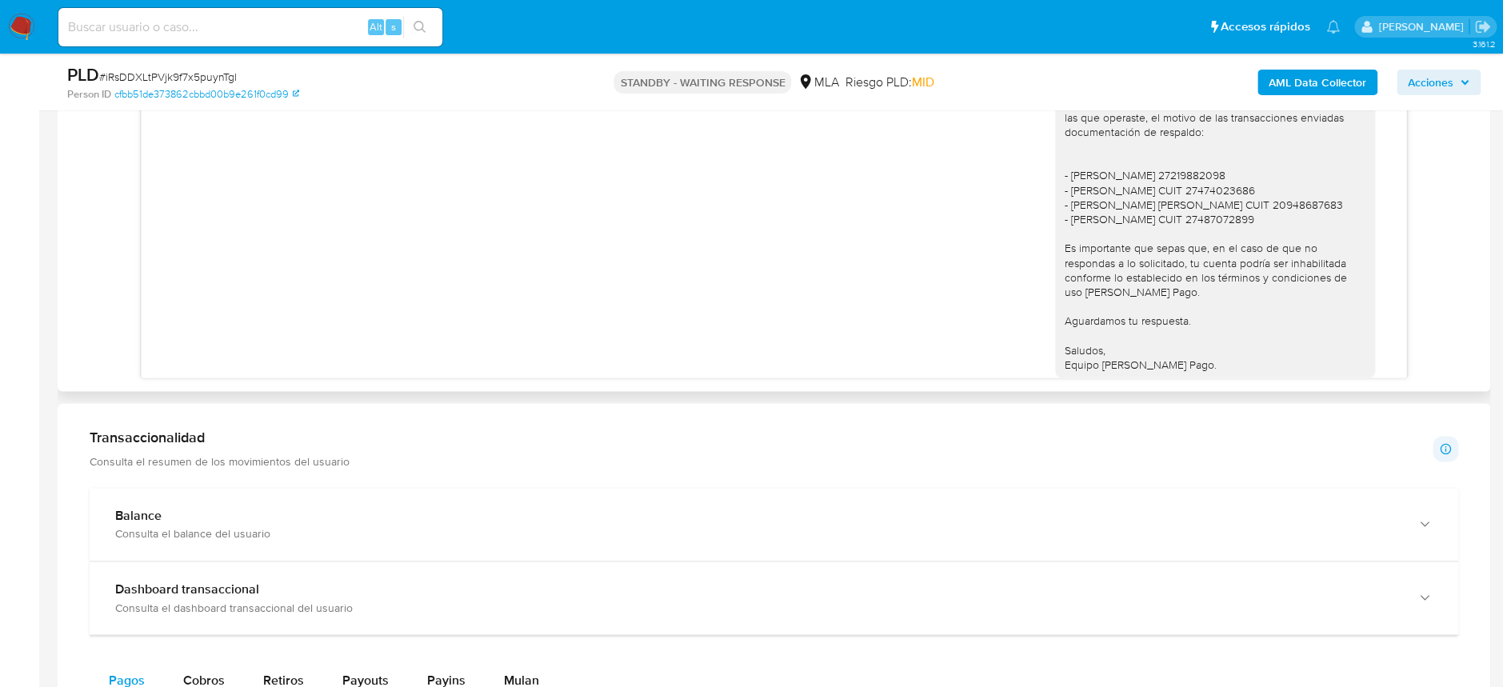
scroll to position [960, 0]
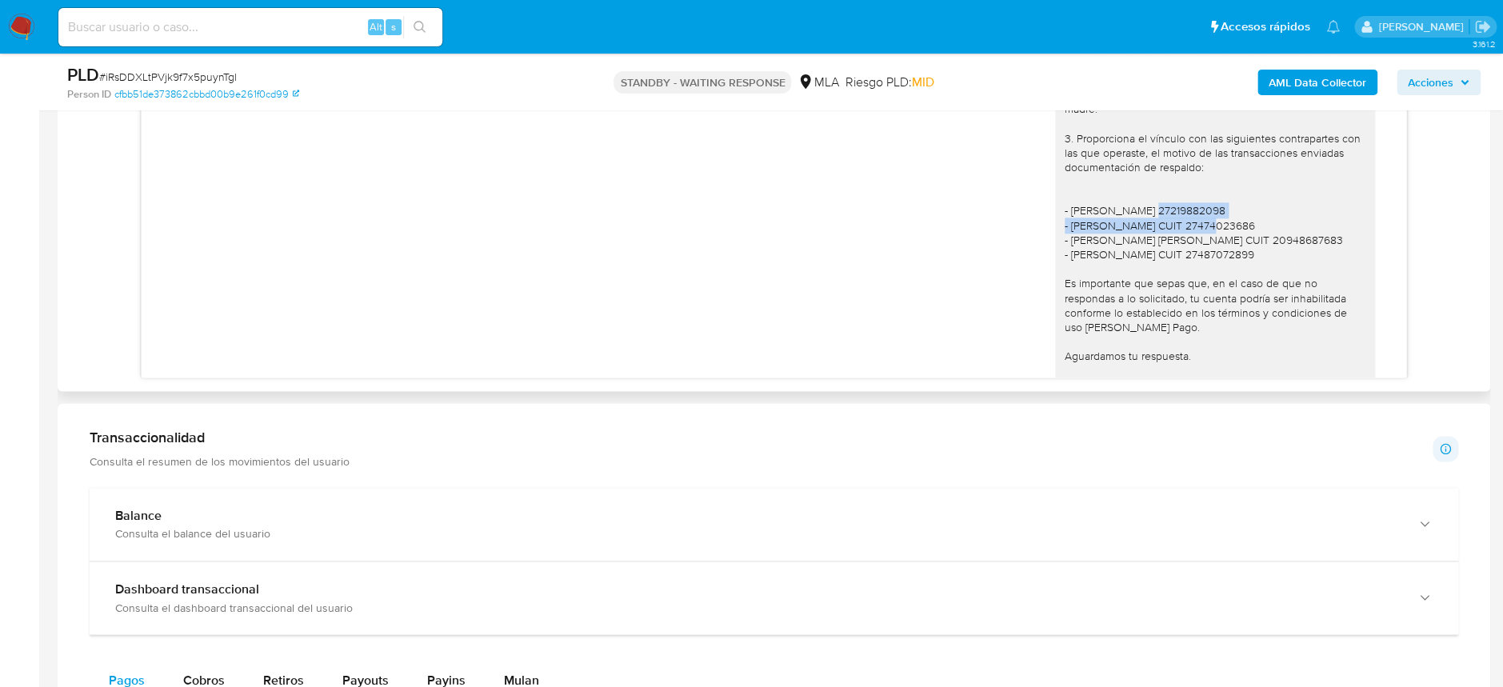
drag, startPoint x: 1056, startPoint y: 220, endPoint x: 1269, endPoint y: 222, distance: 212.7
click at [1269, 222] on div "Hola [PERSON_NAME] Agradecemos la información brindada. Con el fin de poder com…" at bounding box center [1214, 181] width 301 height 451
copy div "[PERSON_NAME] 27219882098"
drag, startPoint x: 1058, startPoint y: 241, endPoint x: 1313, endPoint y: 245, distance: 255.2
click at [1313, 245] on div "Hola [PERSON_NAME] Agradecemos la información brindada. Con el fin de poder com…" at bounding box center [1214, 181] width 301 height 451
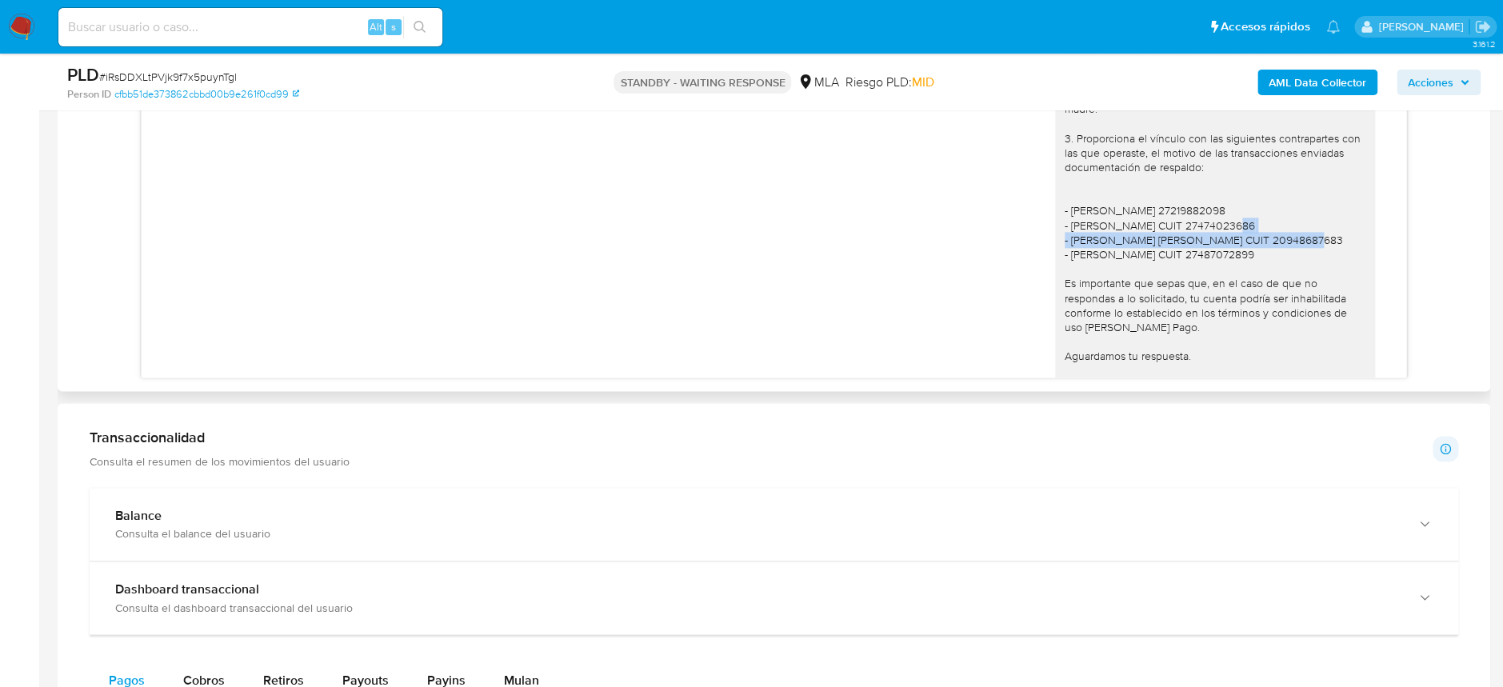
copy div "[PERSON_NAME] CUIT 27474023686"
drag, startPoint x: 1054, startPoint y: 258, endPoint x: 1282, endPoint y: 256, distance: 227.9
click at [1282, 256] on div "Hola [PERSON_NAME] Agradecemos la información brindada. Con el fin de poder com…" at bounding box center [1214, 181] width 301 height 451
copy div "Heritson [PERSON_NAME] CUIT 20948687683"
drag, startPoint x: 1052, startPoint y: 271, endPoint x: 1280, endPoint y: 270, distance: 227.9
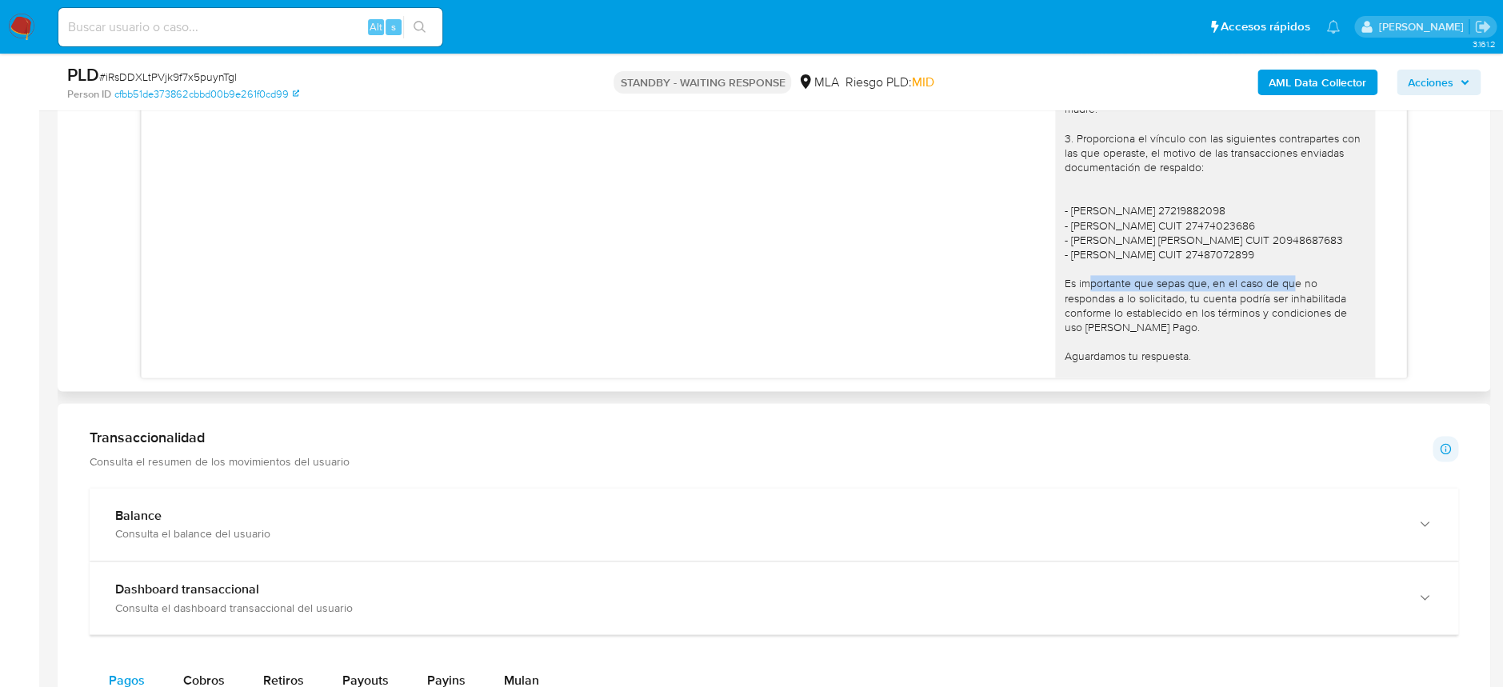
click at [1280, 270] on div "Hola [PERSON_NAME] Agradecemos la información brindada. Con el fin de poder com…" at bounding box center [1214, 181] width 301 height 451
copy div "[PERSON_NAME] CUIT 27487072899"
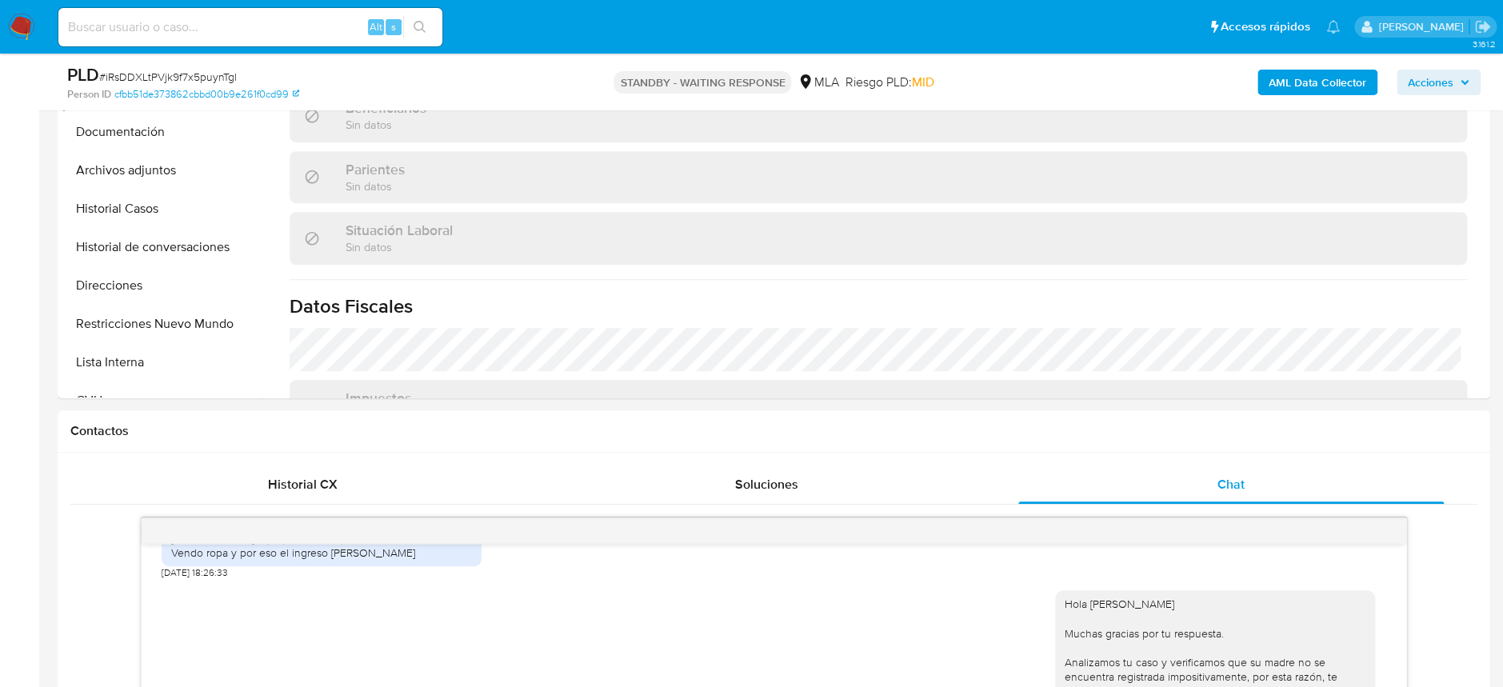
scroll to position [613, 0]
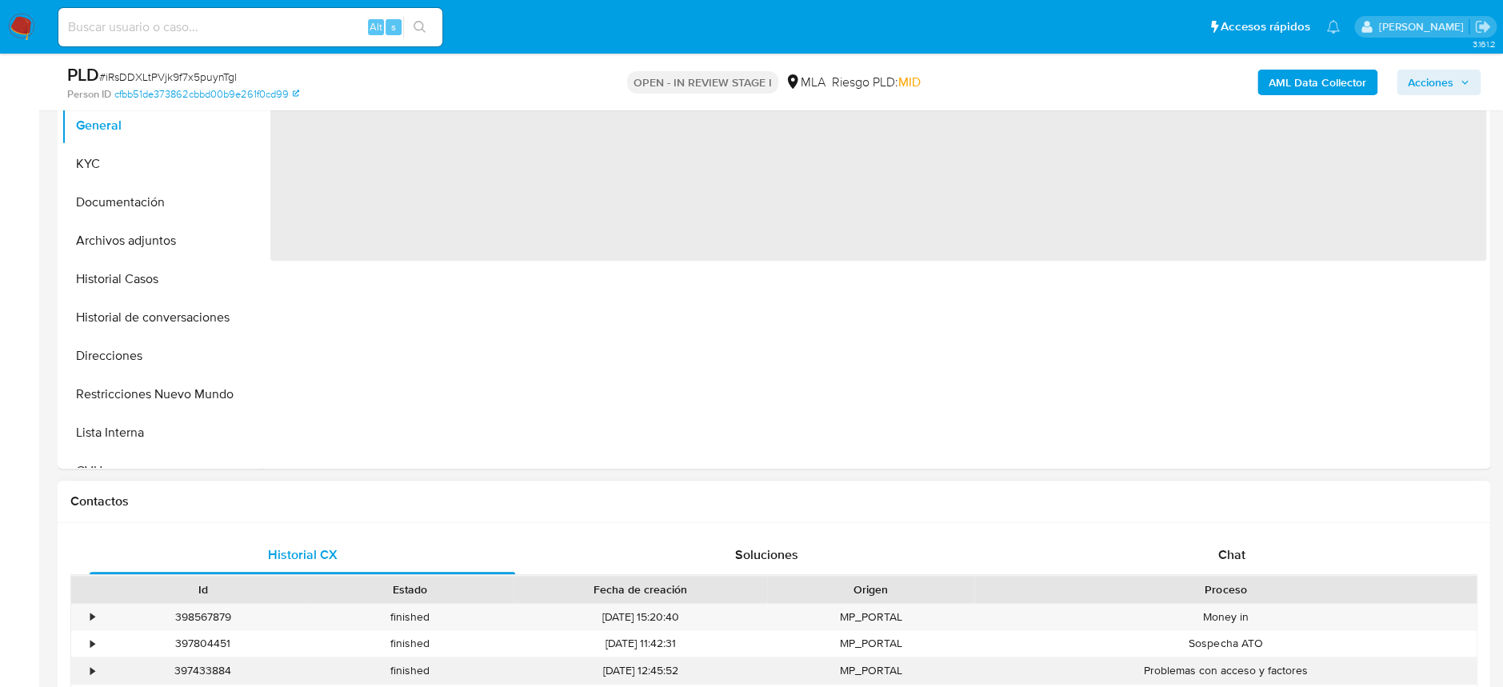
scroll to position [533, 0]
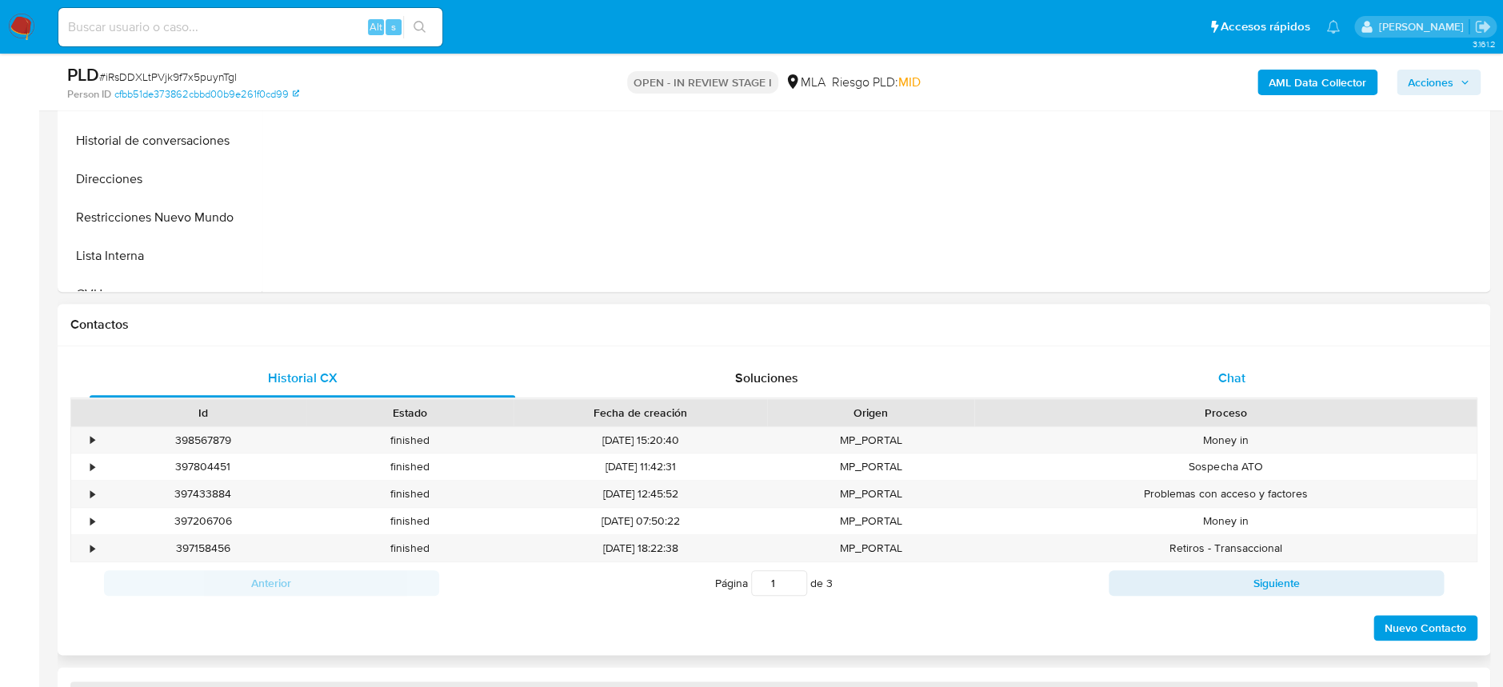
select select "10"
click at [1222, 389] on div "Chat" at bounding box center [1230, 378] width 425 height 38
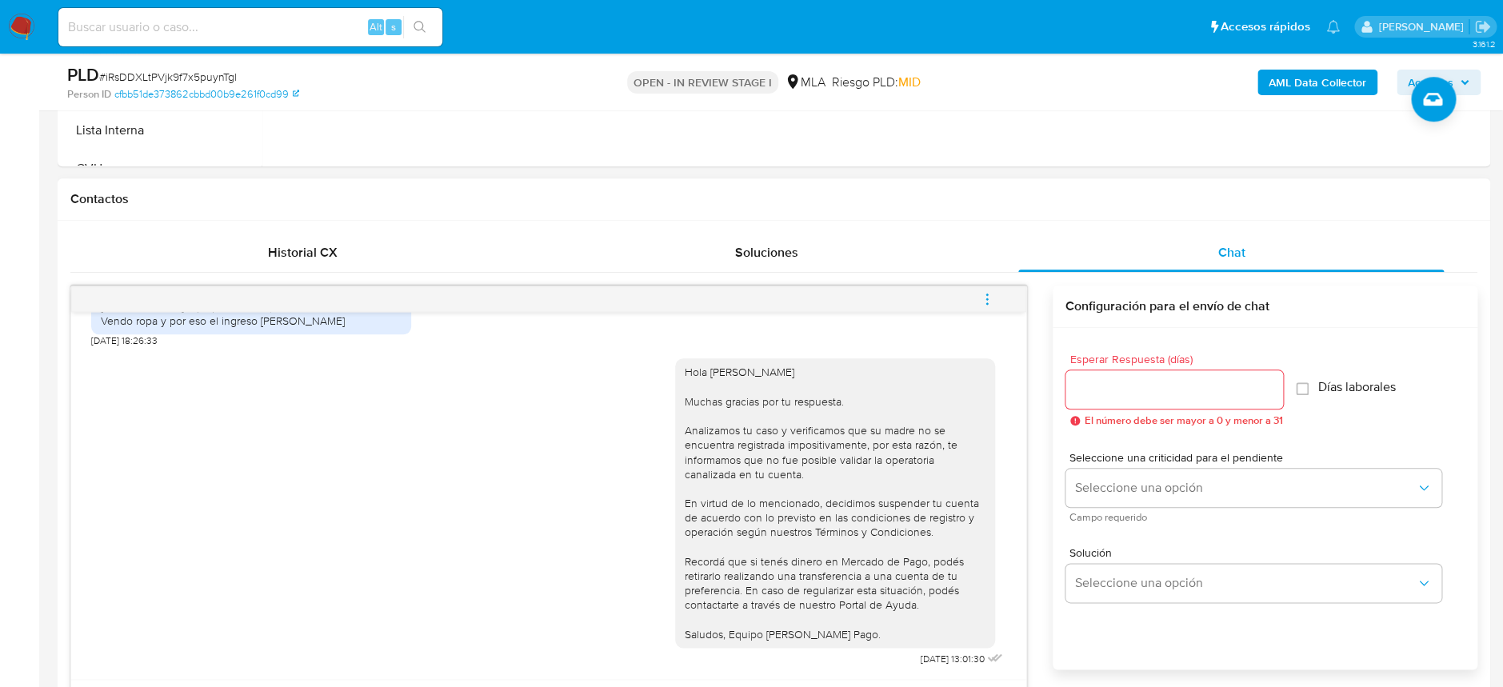
scroll to position [639, 0]
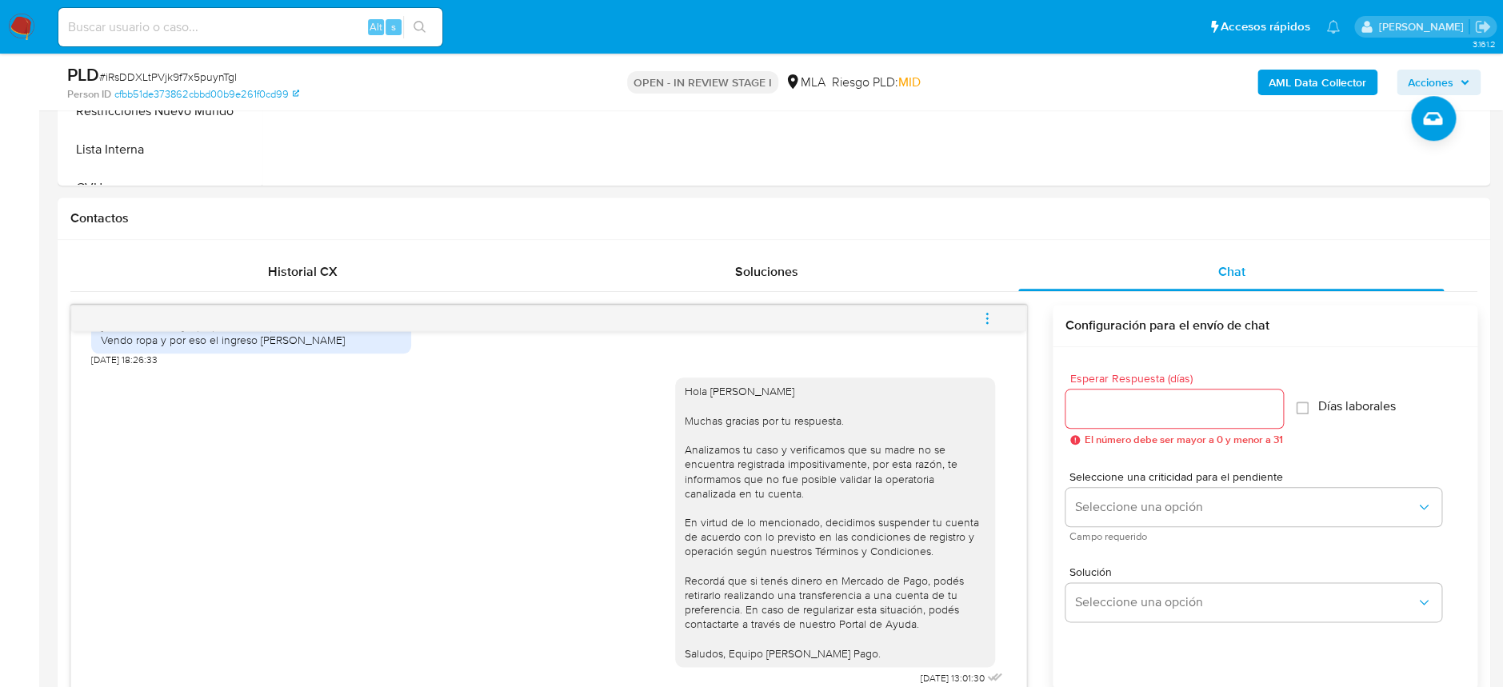
click at [988, 307] on button "menu-action" at bounding box center [987, 318] width 53 height 38
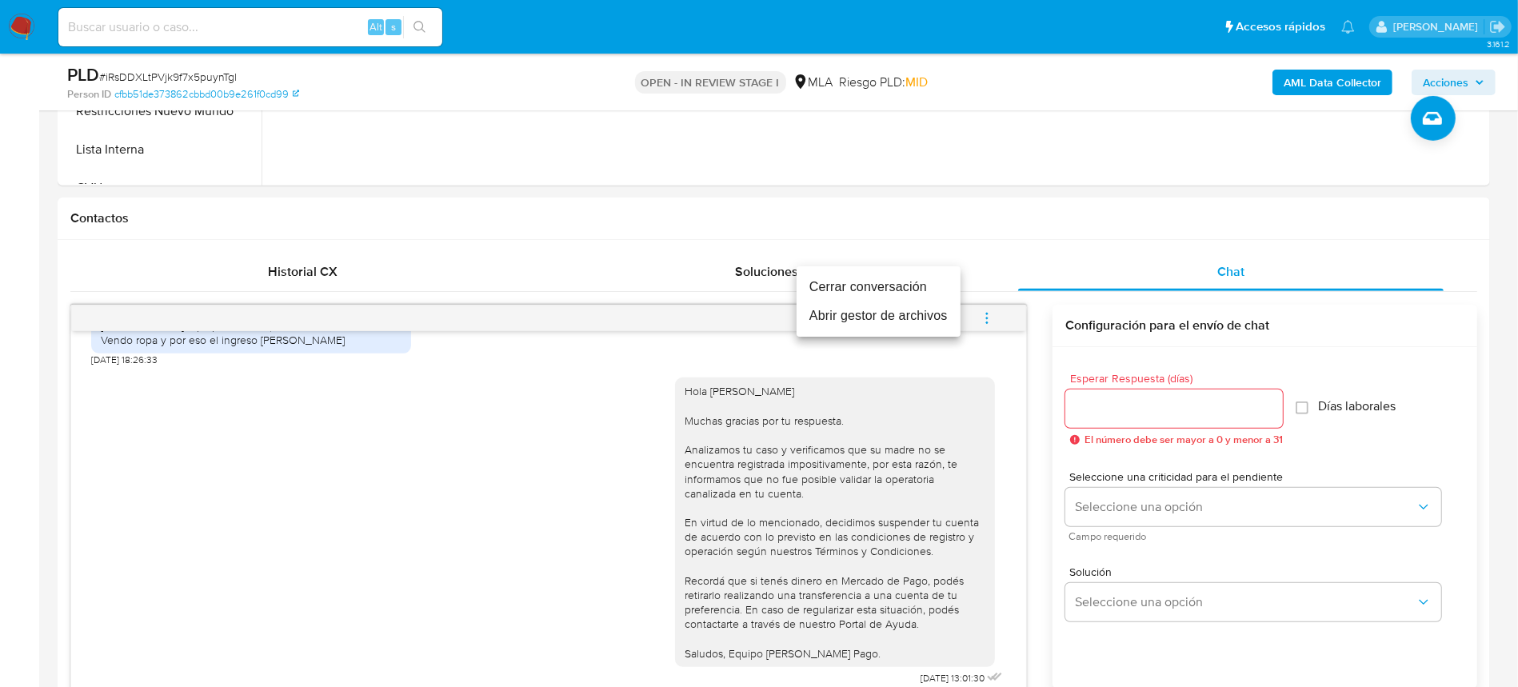
click at [907, 271] on ul "Cerrar conversación Abrir gestor de archivos" at bounding box center [879, 301] width 164 height 70
click at [913, 277] on li "Cerrar conversación" at bounding box center [879, 287] width 164 height 29
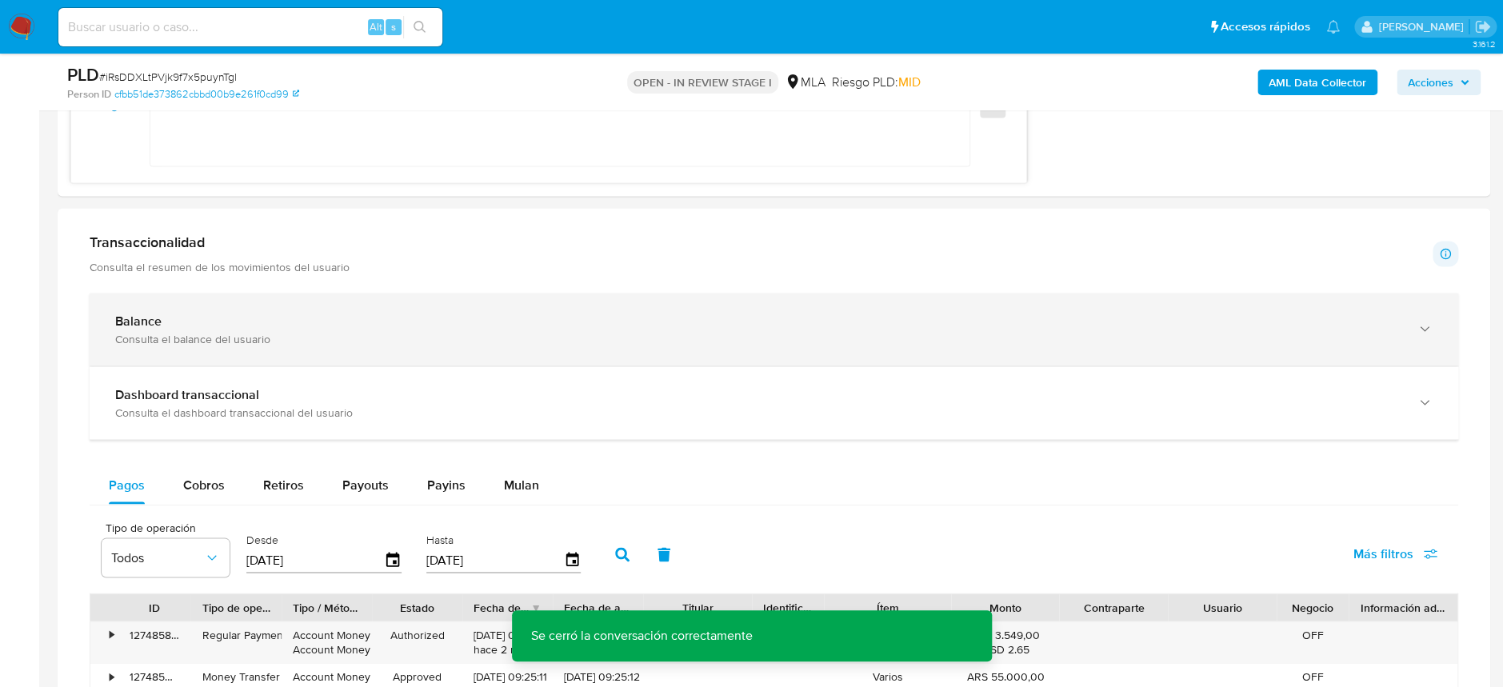
scroll to position [1279, 0]
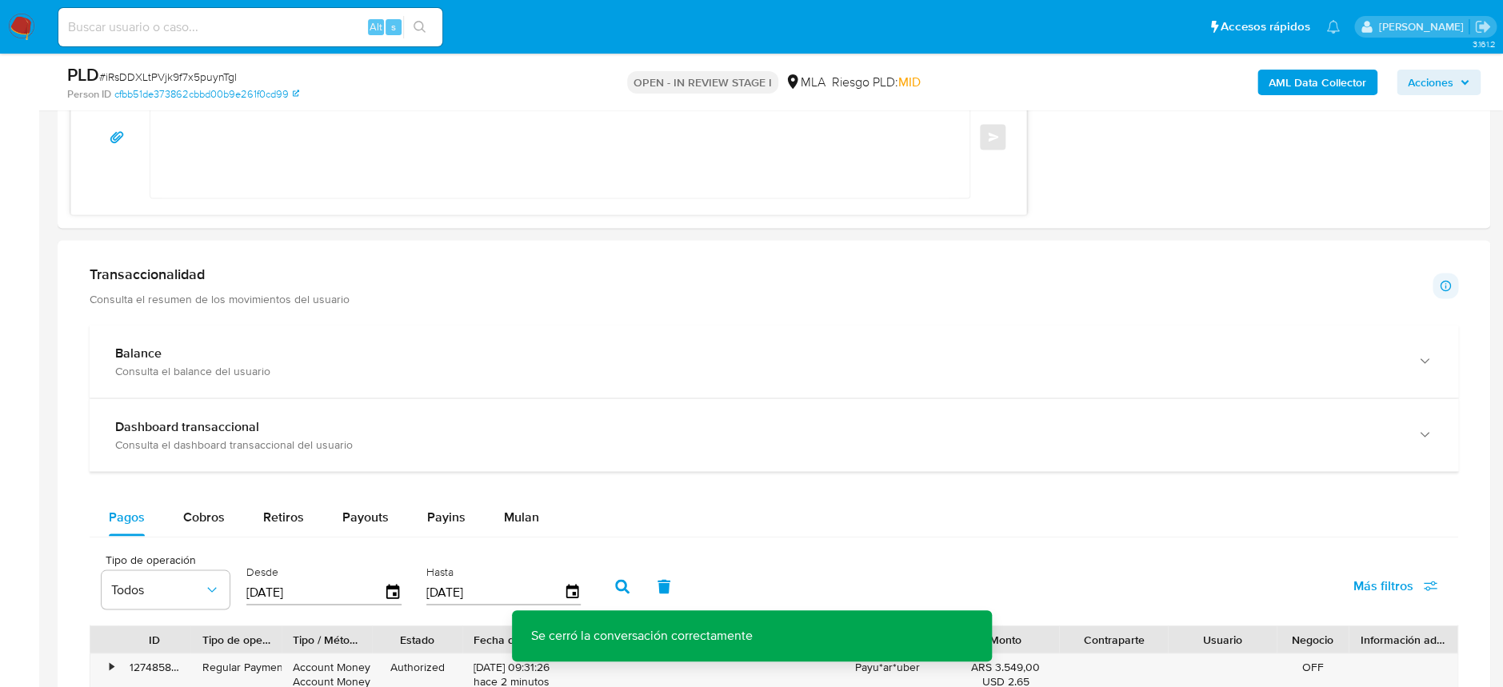
click at [450, 288] on div "Transaccionalidad Consulta el resumen de los movimientos del usuario Informació…" at bounding box center [774, 286] width 1368 height 40
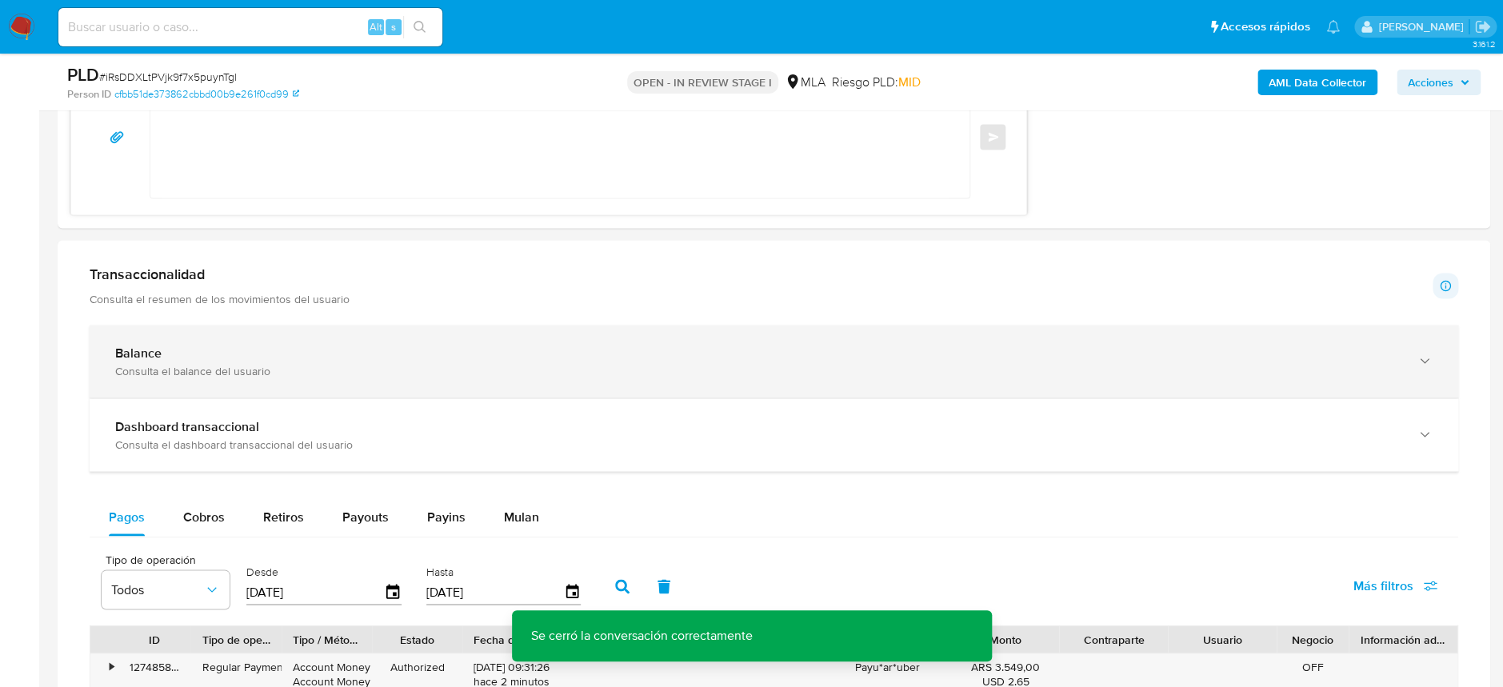
click at [430, 341] on div "Balance Consulta el balance del usuario" at bounding box center [774, 361] width 1368 height 73
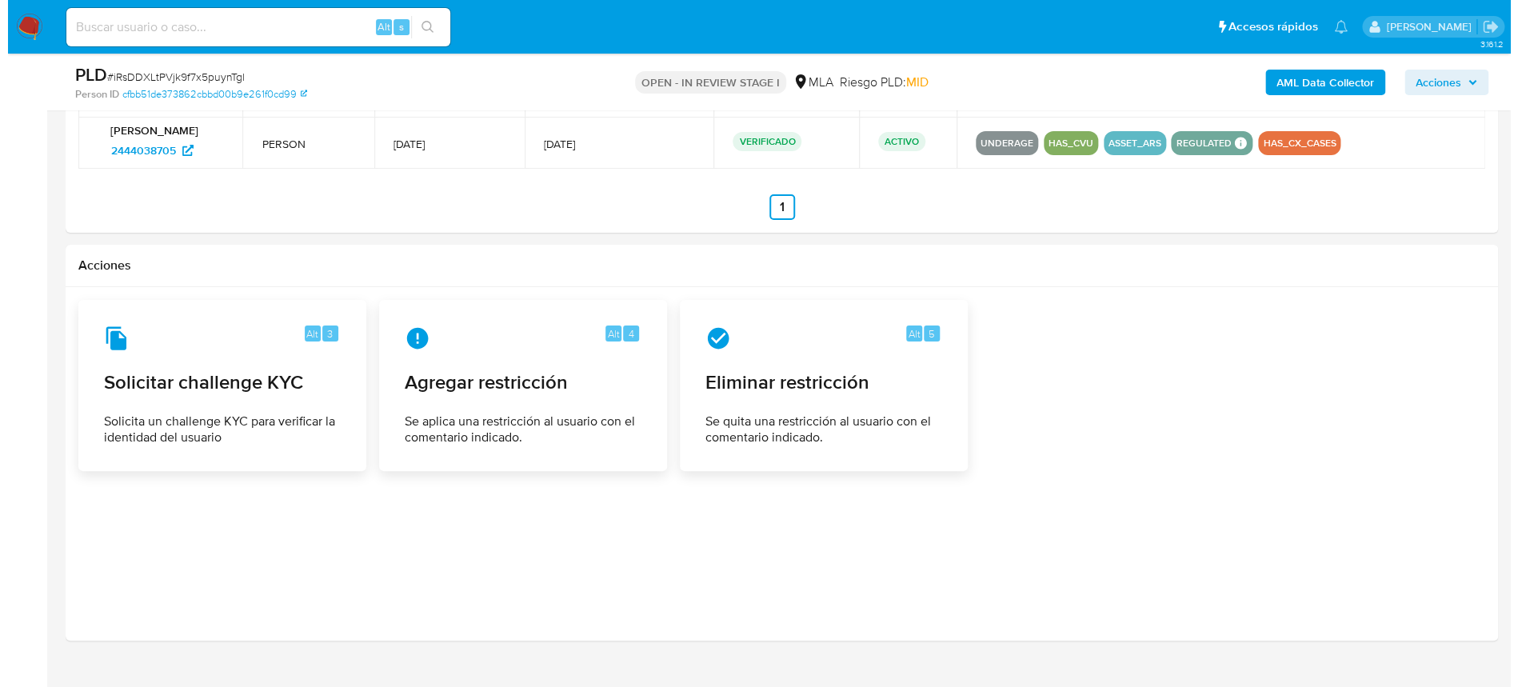
scroll to position [3076, 0]
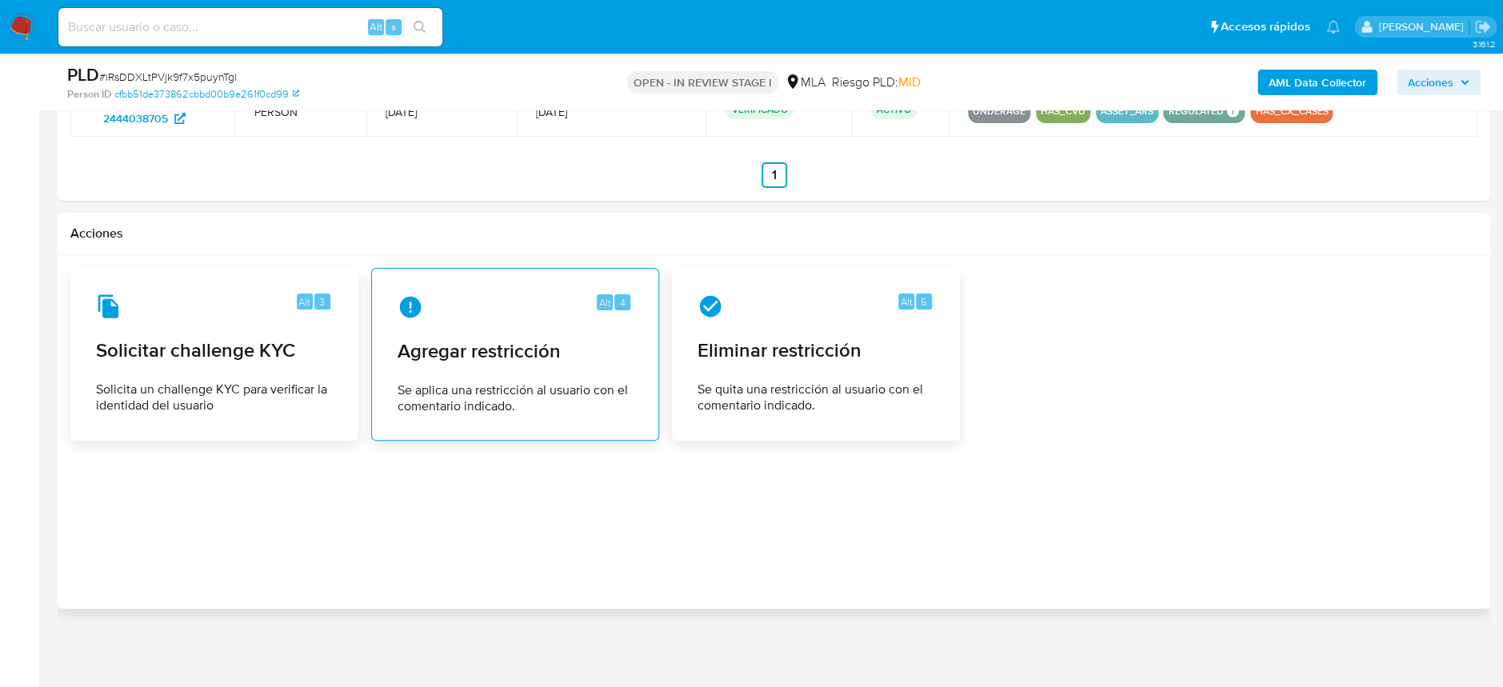
click at [466, 395] on span "Se aplica una restricción al usuario con el comentario indicado." at bounding box center [514, 398] width 235 height 32
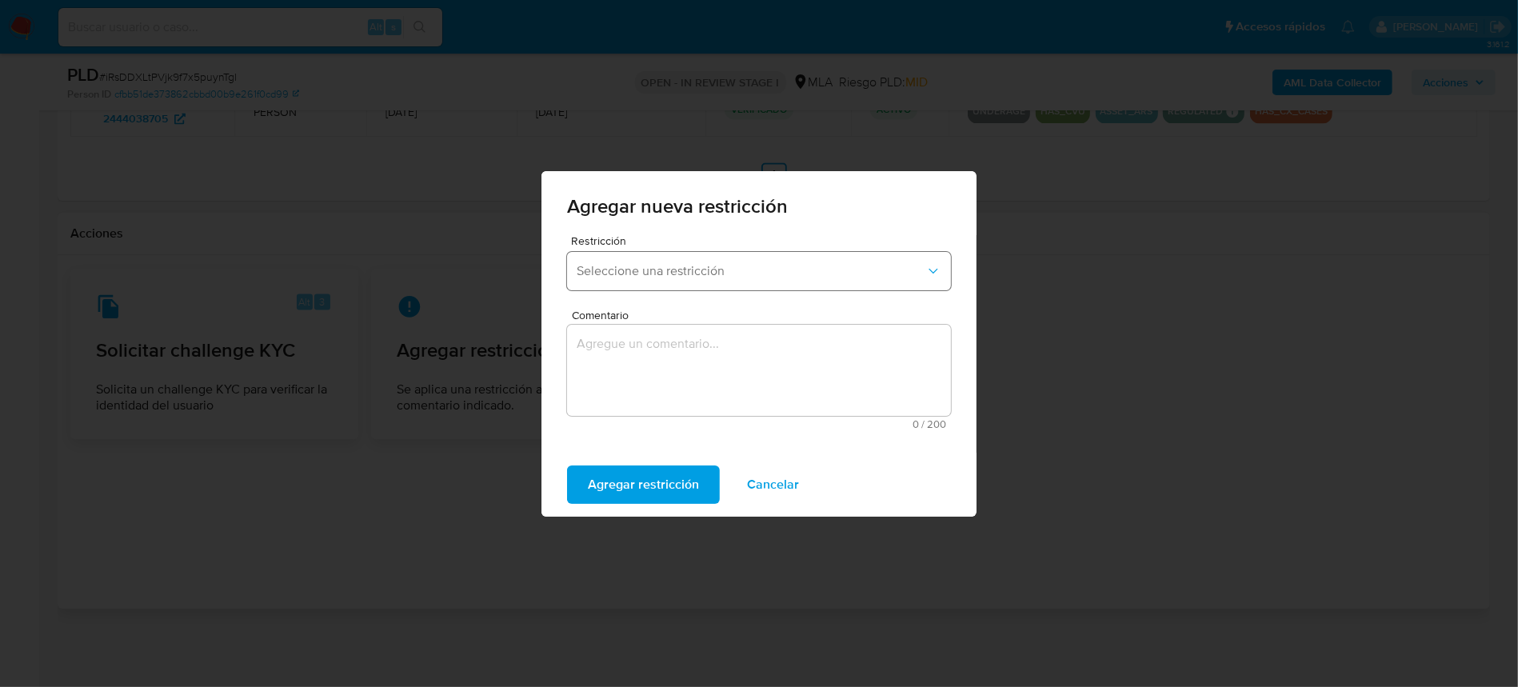
click at [662, 255] on button "Seleccione una restricción" at bounding box center [759, 271] width 384 height 38
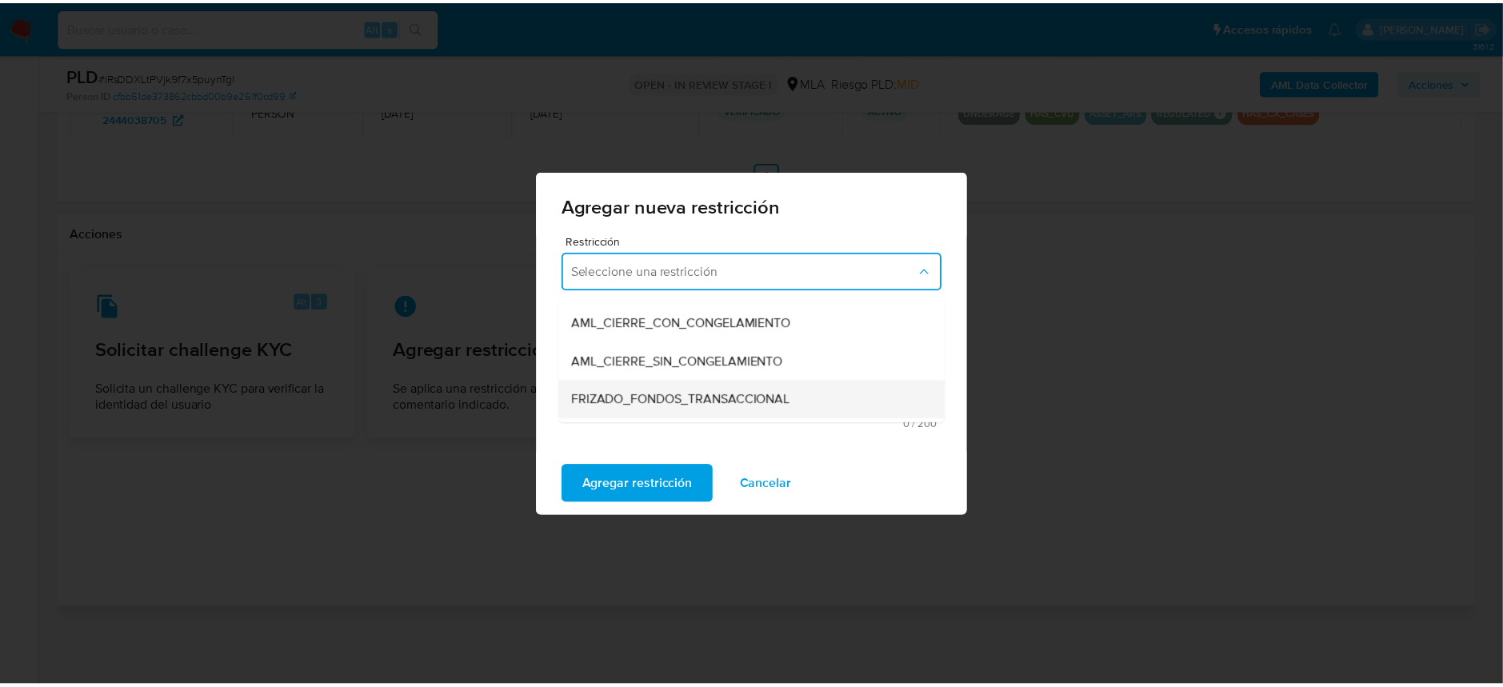
scroll to position [213, 0]
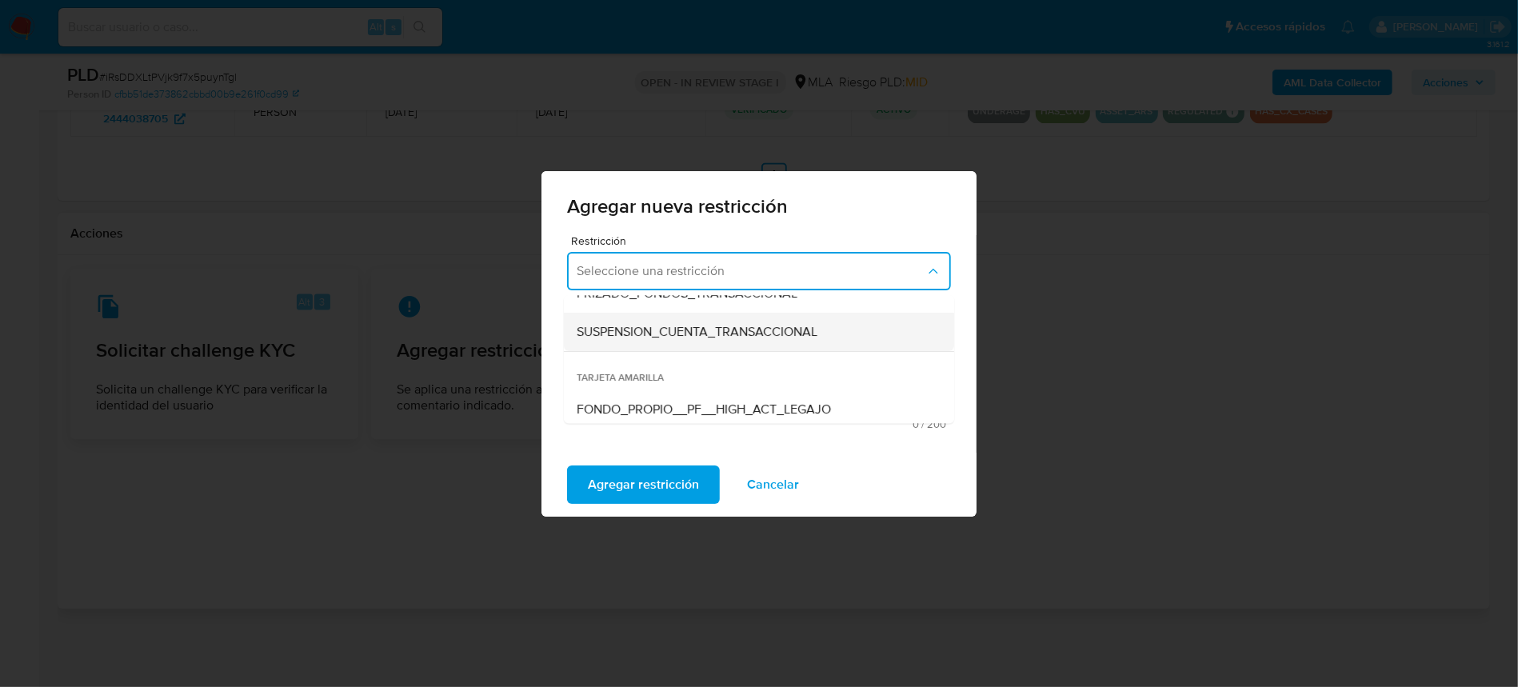
click at [723, 330] on span "SUSPENSION_CUENTA_TRANSACCIONAL" at bounding box center [697, 332] width 241 height 16
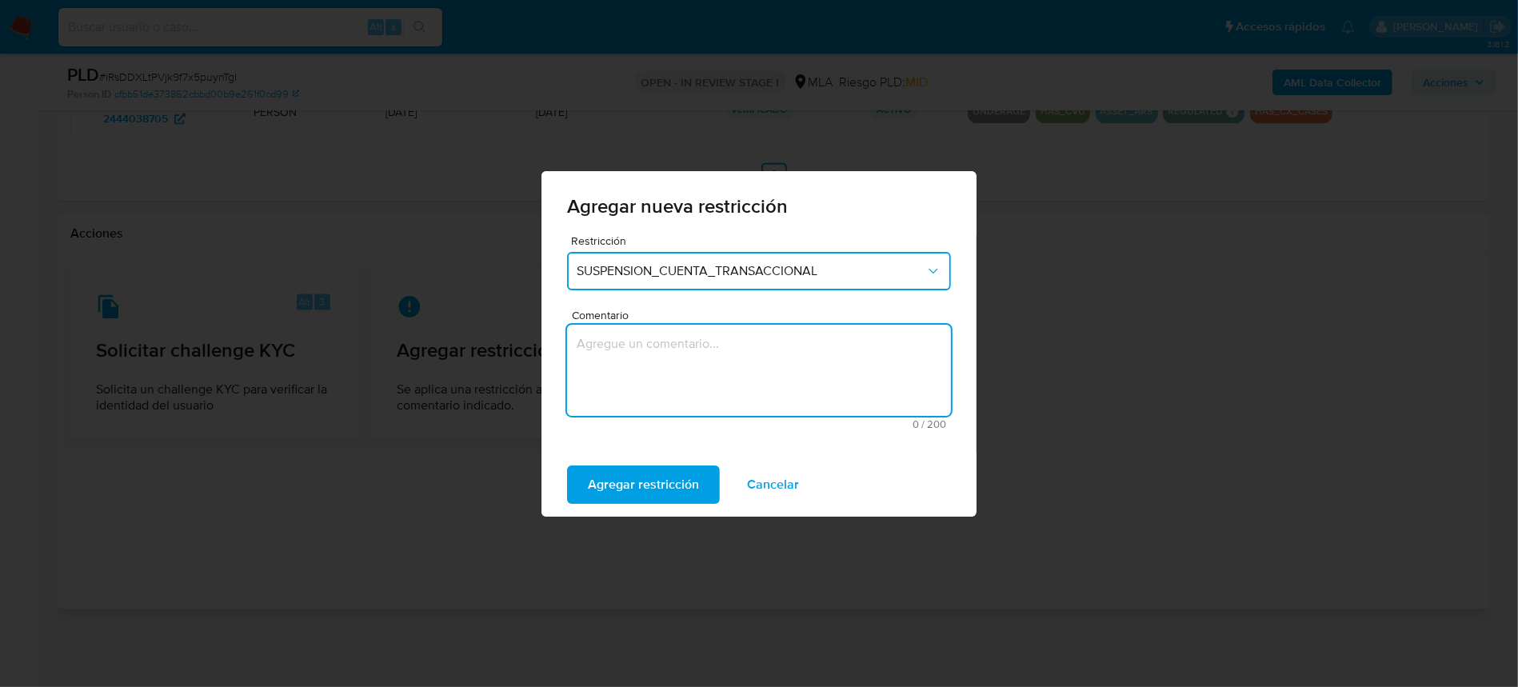
click at [737, 357] on textarea "Comentario" at bounding box center [759, 370] width 384 height 91
type textarea "AML"
click at [638, 484] on span "Agregar restricción" at bounding box center [643, 484] width 111 height 35
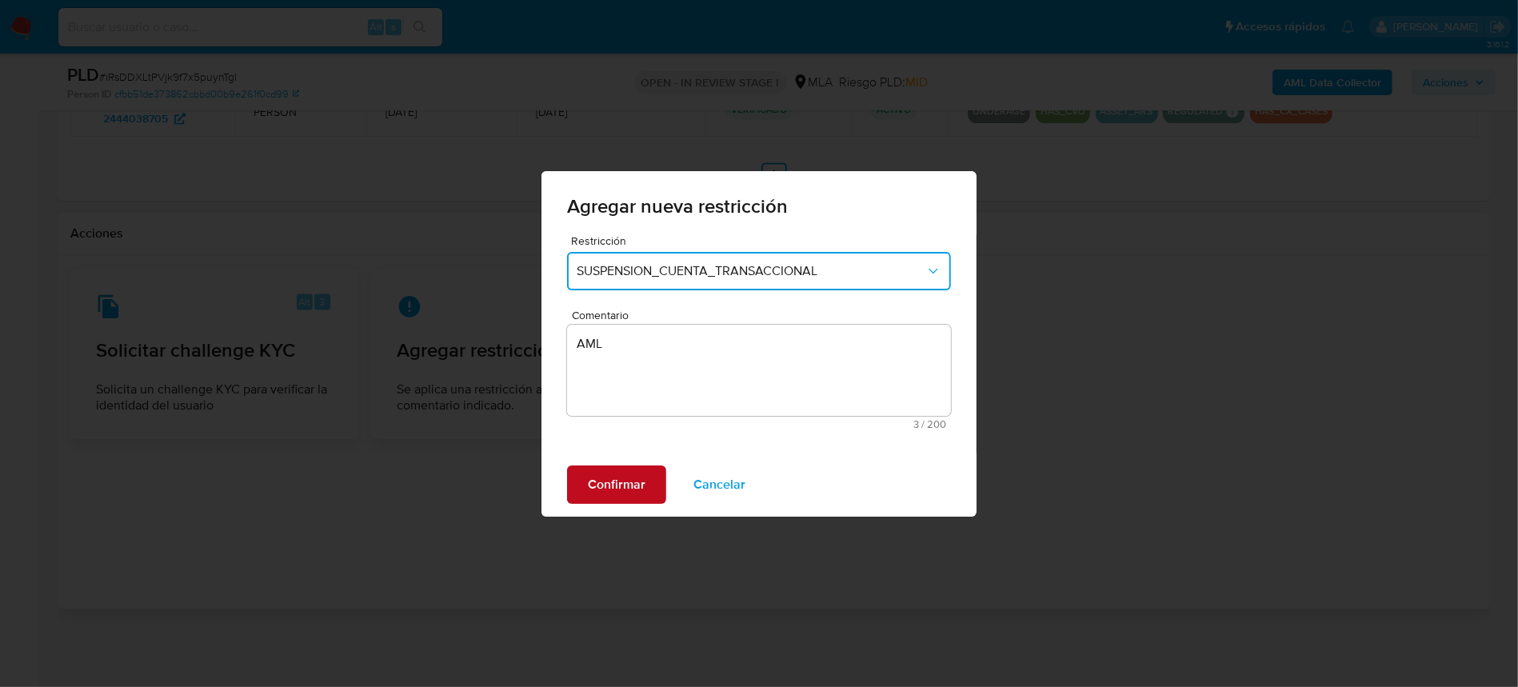
click at [601, 497] on span "Confirmar" at bounding box center [617, 484] width 58 height 35
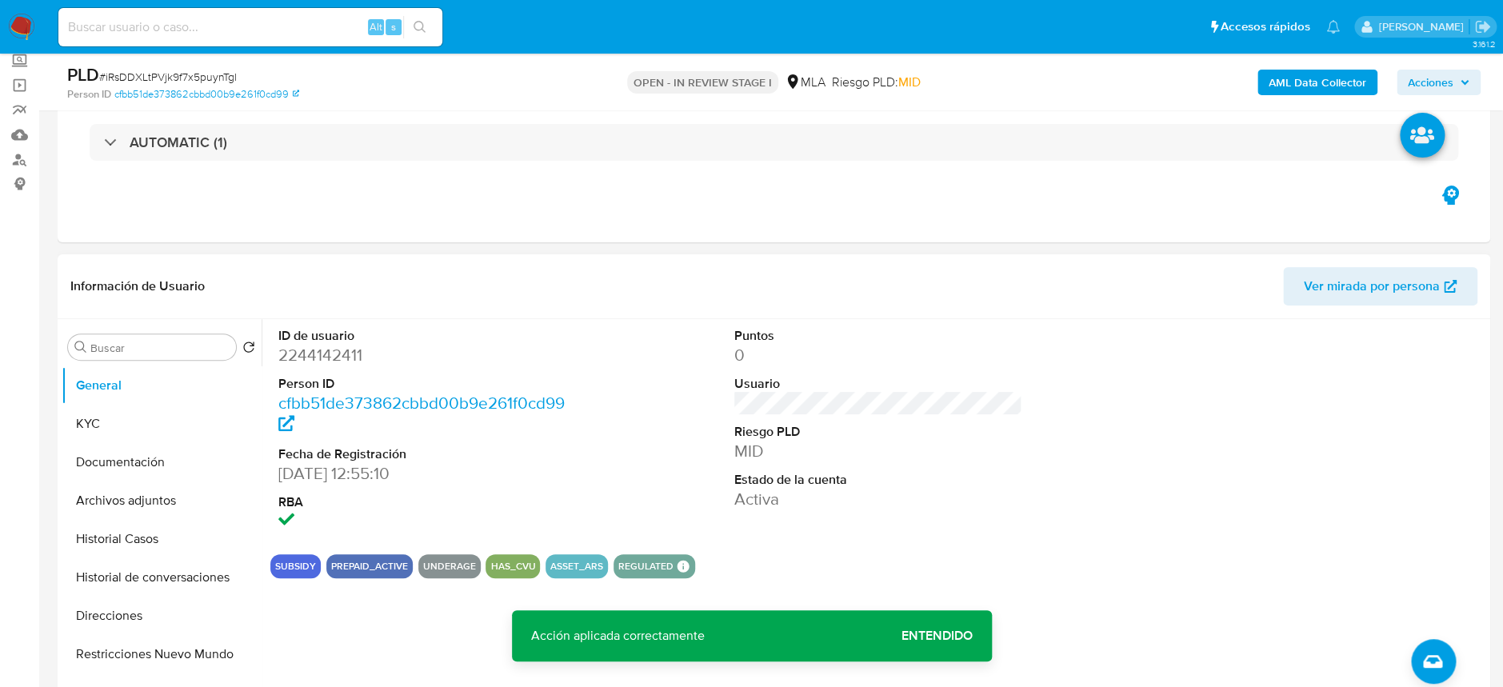
scroll to position [90, 0]
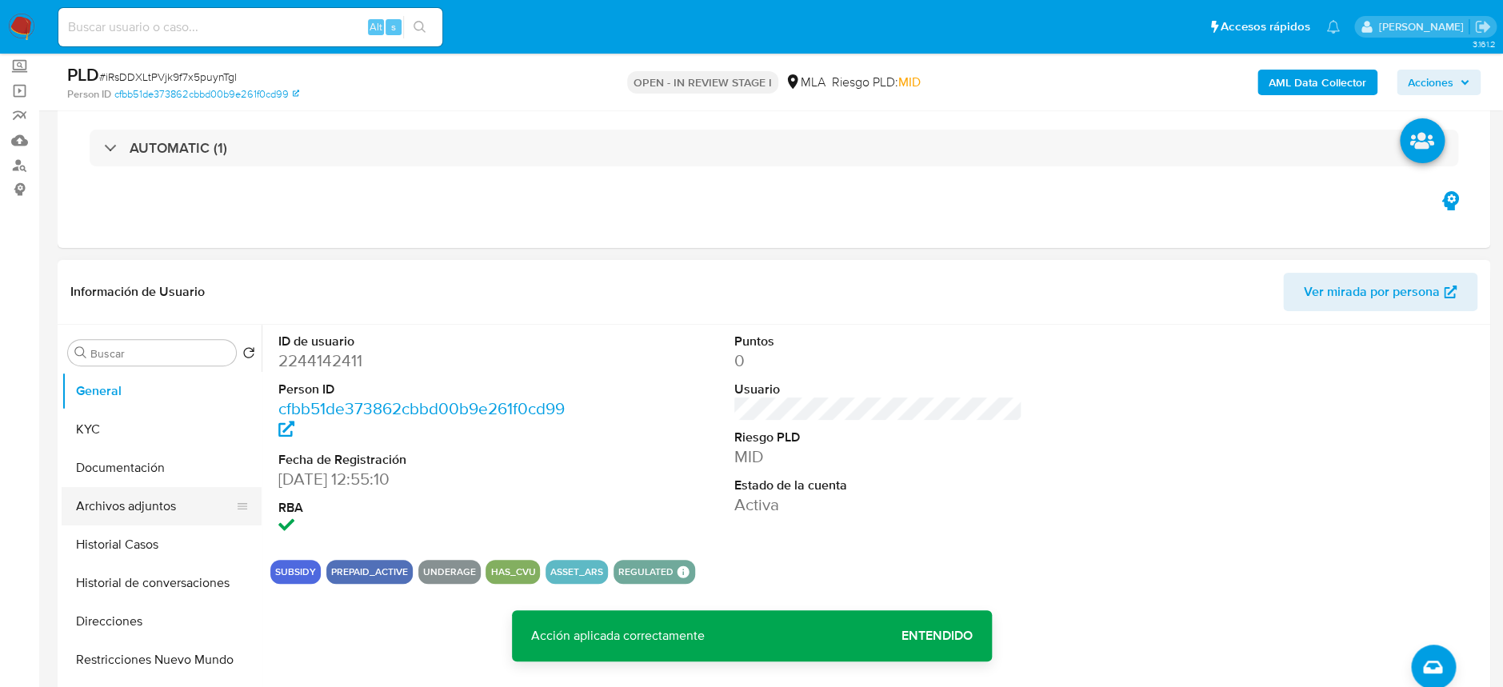
click at [126, 521] on button "Archivos adjuntos" at bounding box center [155, 506] width 187 height 38
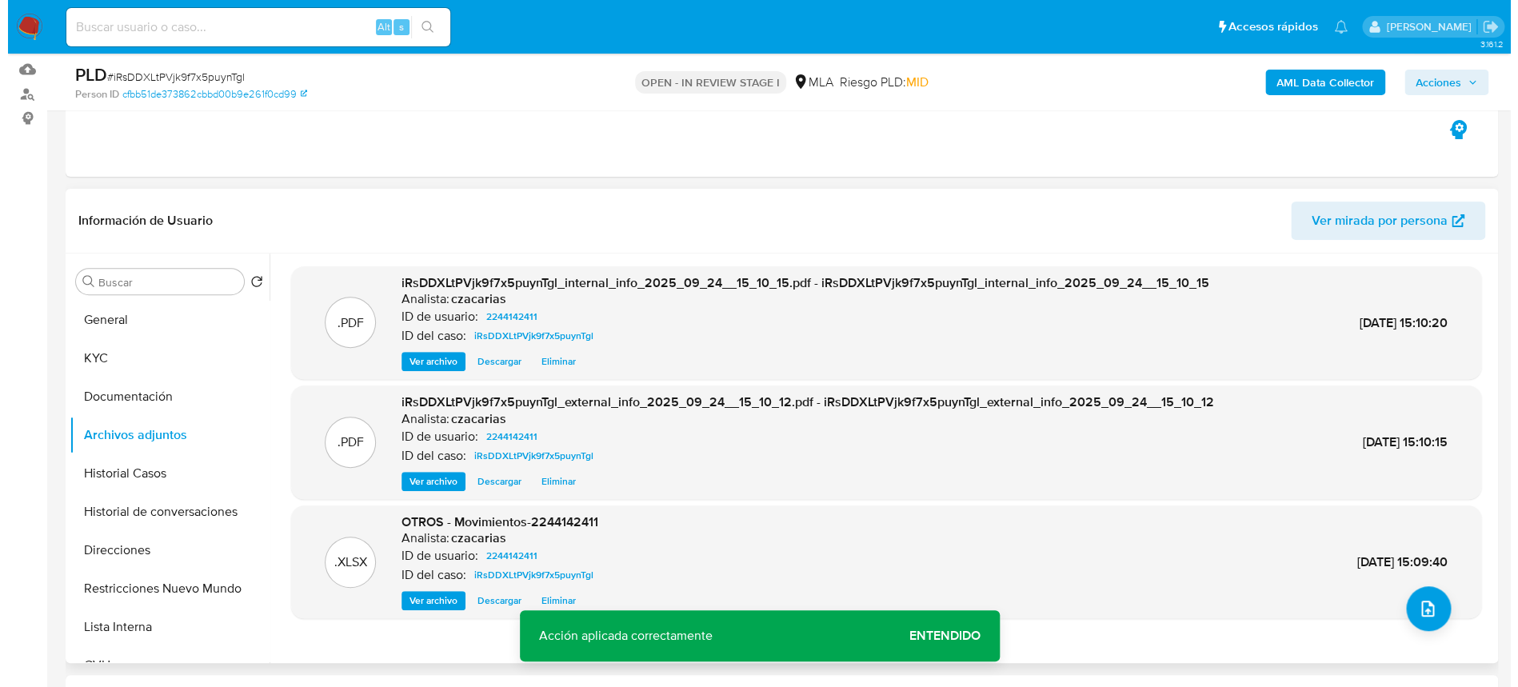
scroll to position [197, 0]
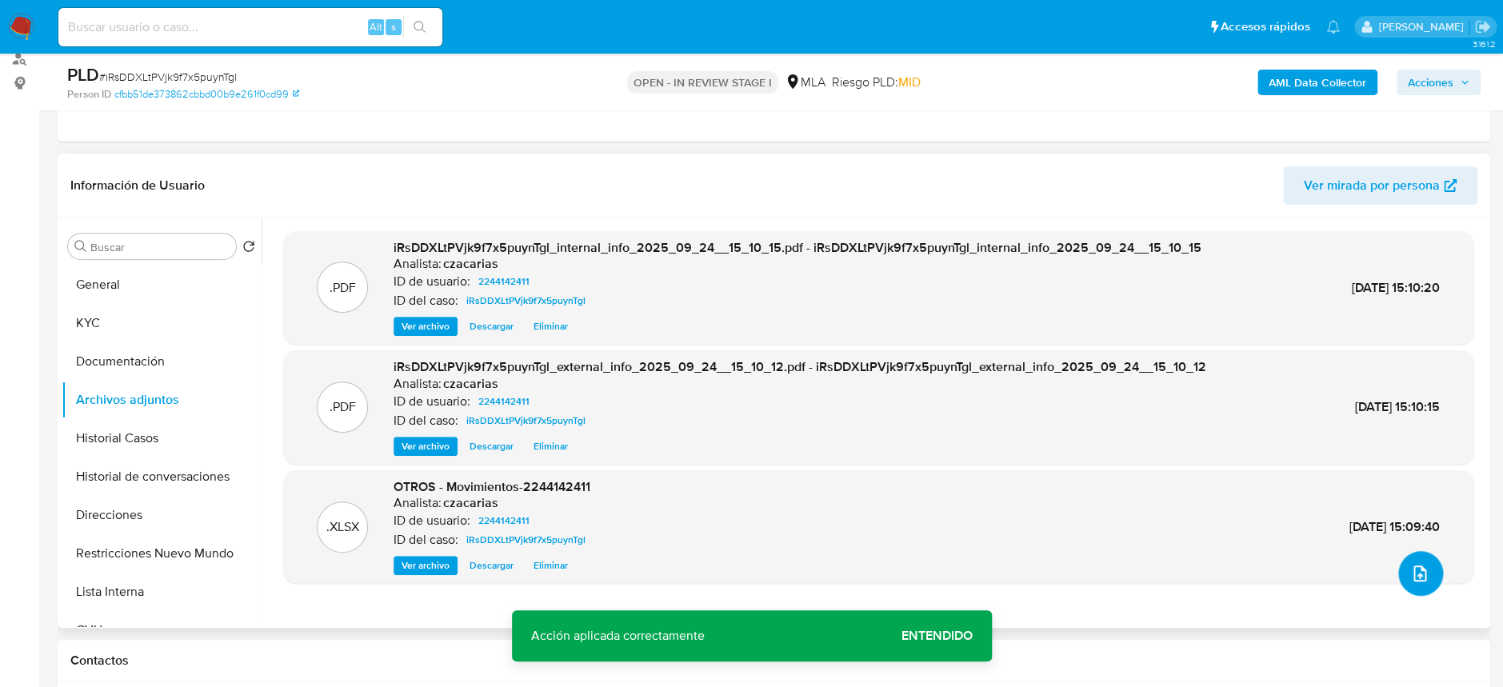
click at [1419, 587] on button "upload-file" at bounding box center [1420, 573] width 45 height 45
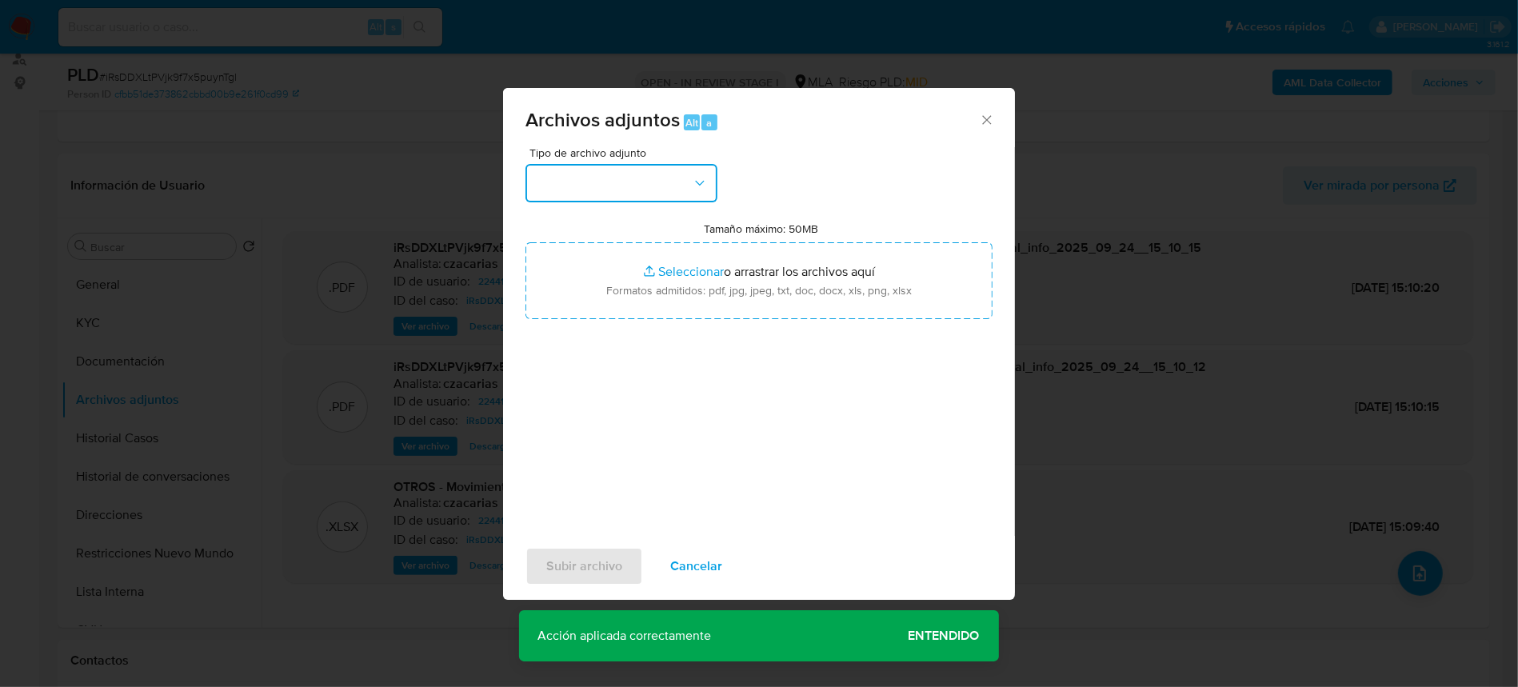
click at [694, 185] on icon "button" at bounding box center [700, 183] width 16 height 16
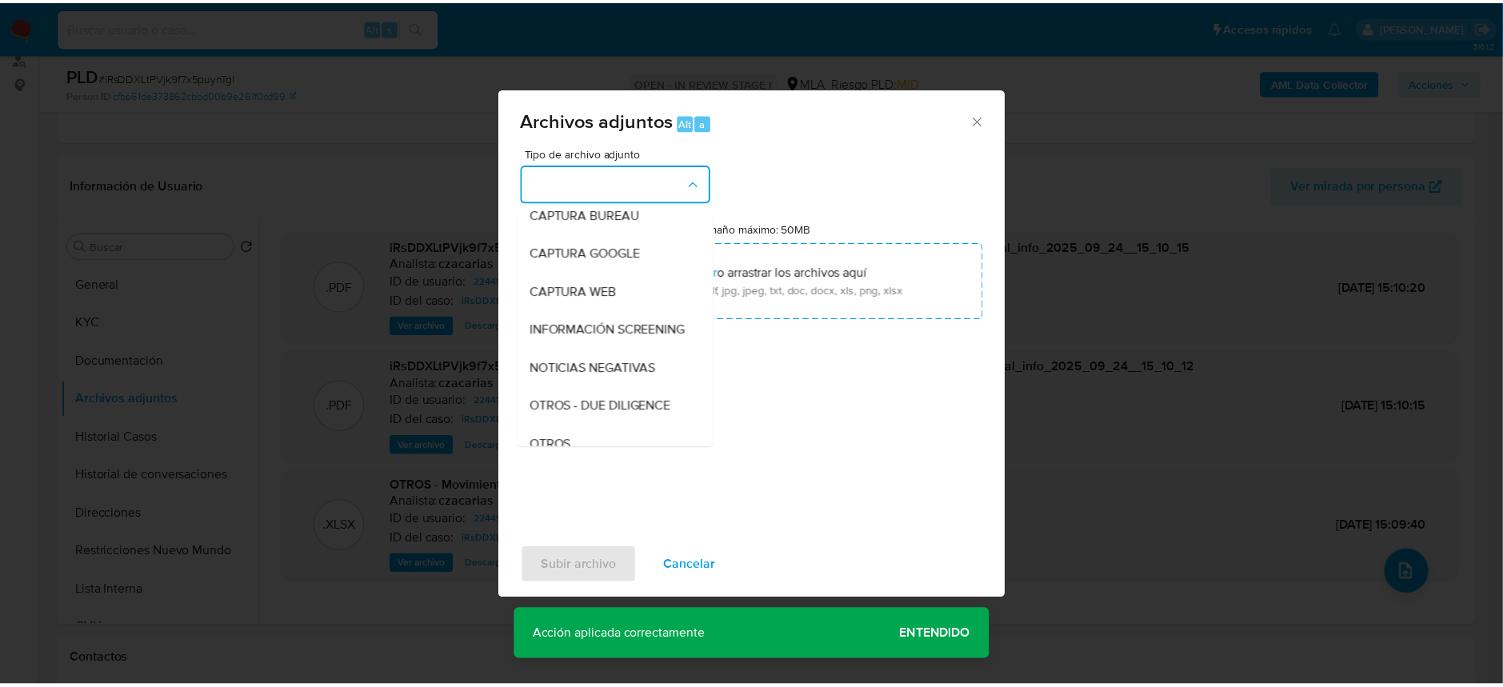
scroll to position [213, 0]
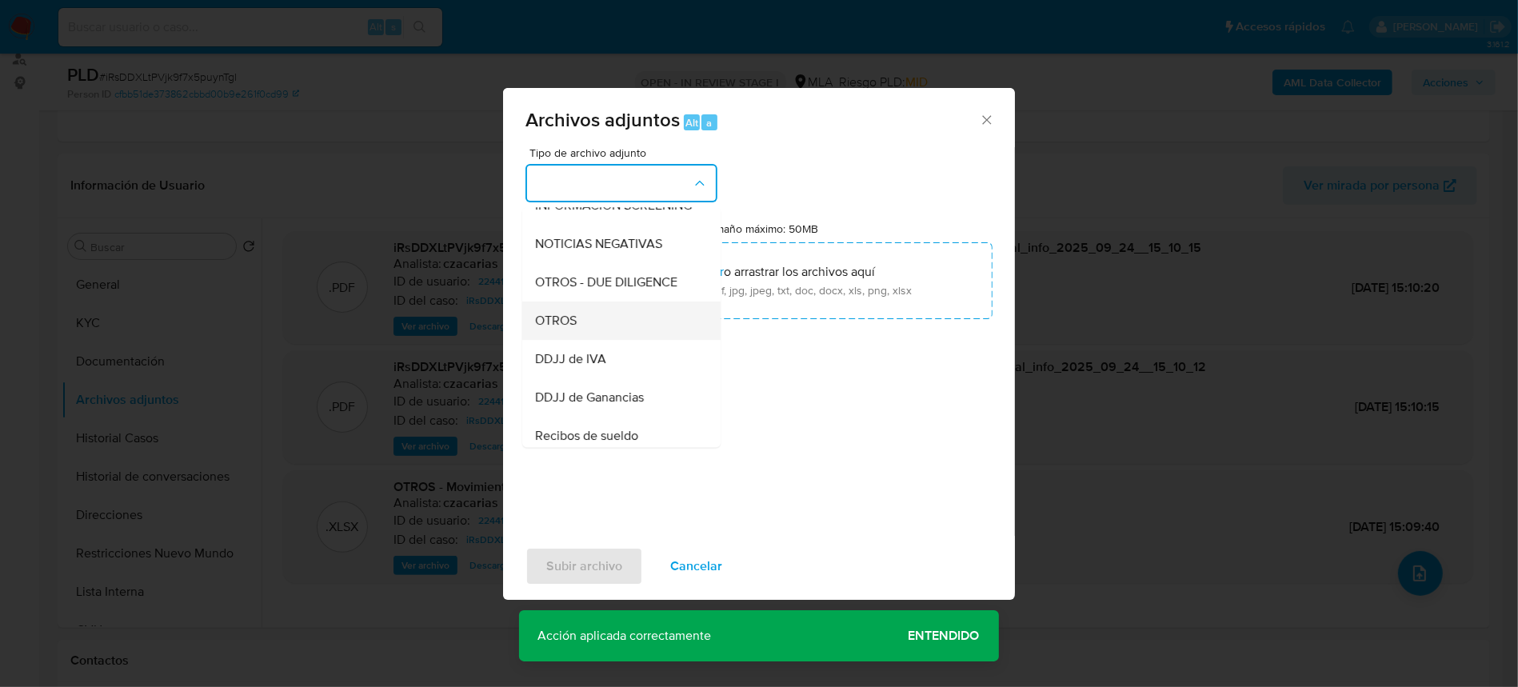
click at [633, 321] on div "OTROS" at bounding box center [616, 321] width 163 height 38
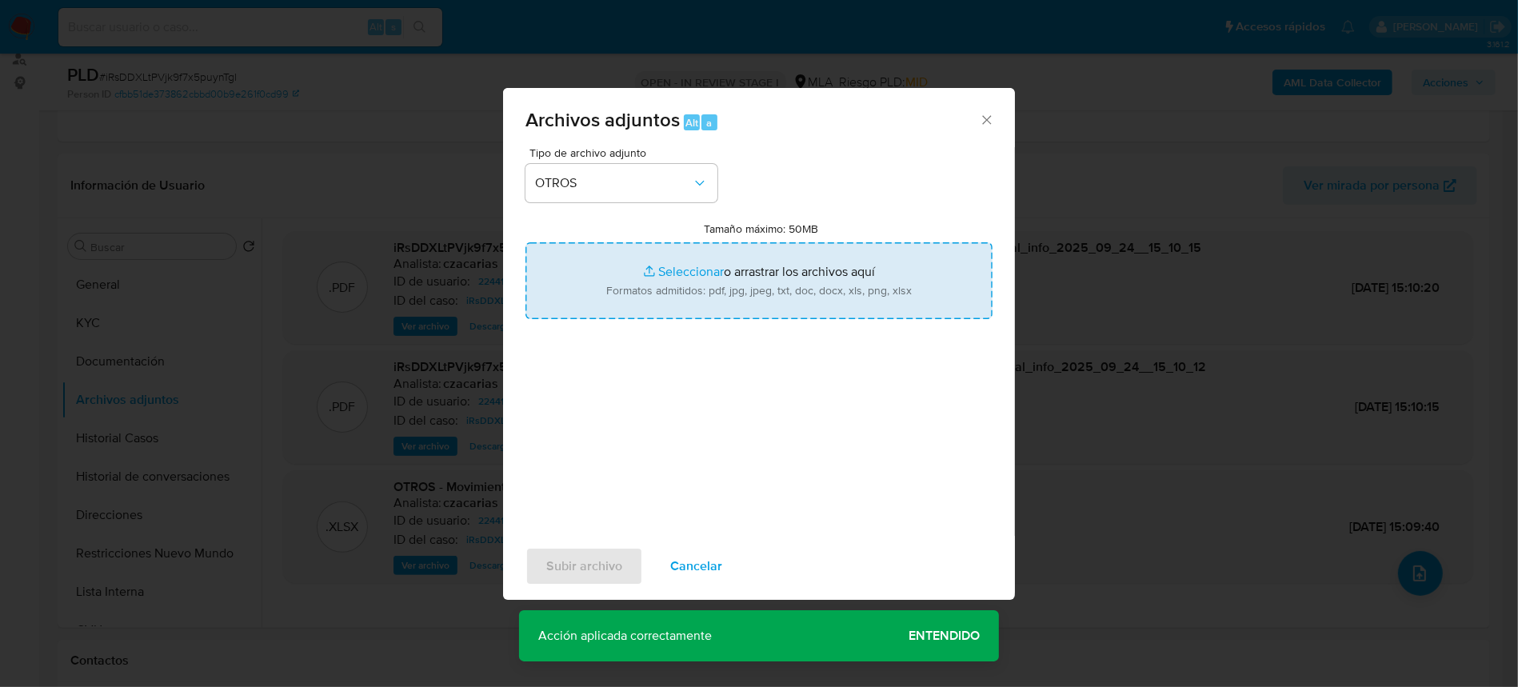
type input "C:\fakepath\Caselog iRsDDXLtPVjk9f7x5puynTgl_2025_08_20_05_15_05.docx"
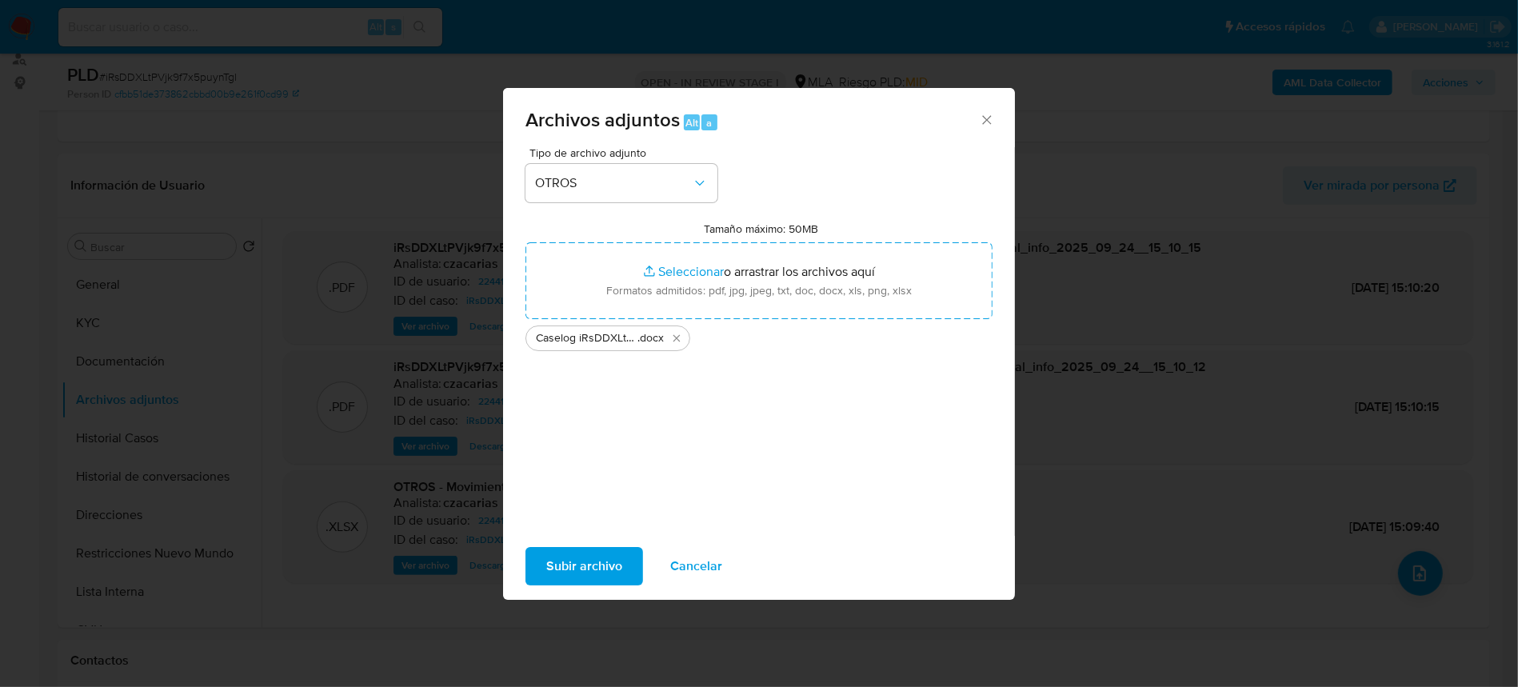
click at [601, 563] on span "Subir archivo" at bounding box center [584, 566] width 76 height 35
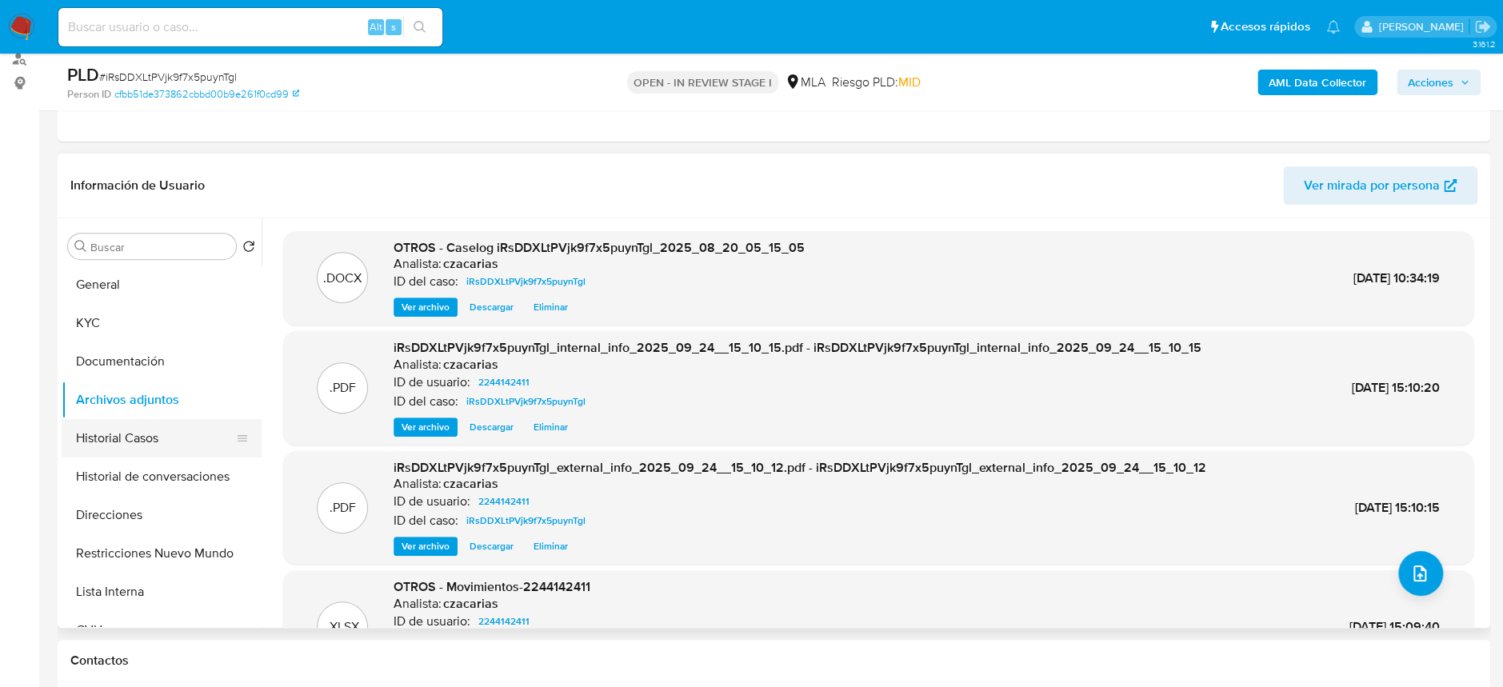
click at [137, 433] on button "Historial Casos" at bounding box center [155, 438] width 187 height 38
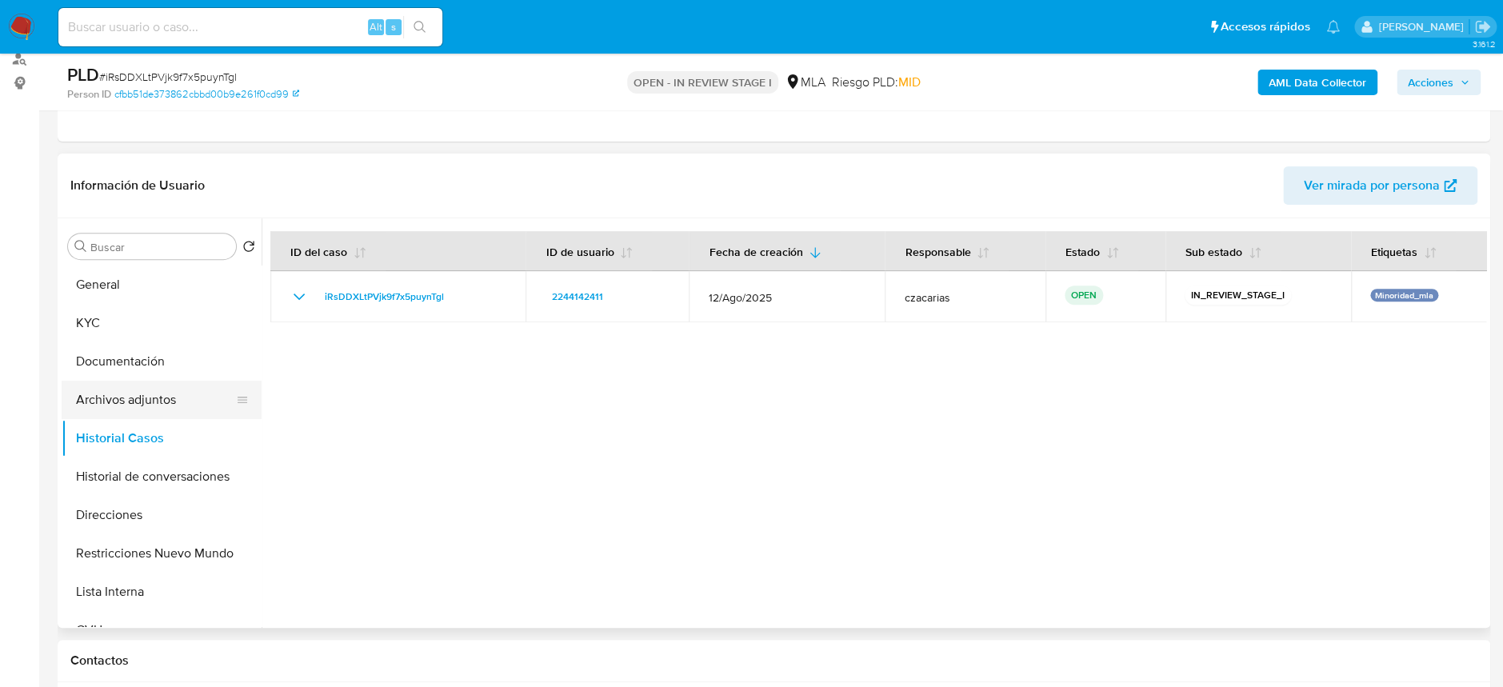
click at [125, 399] on button "Archivos adjuntos" at bounding box center [155, 400] width 187 height 38
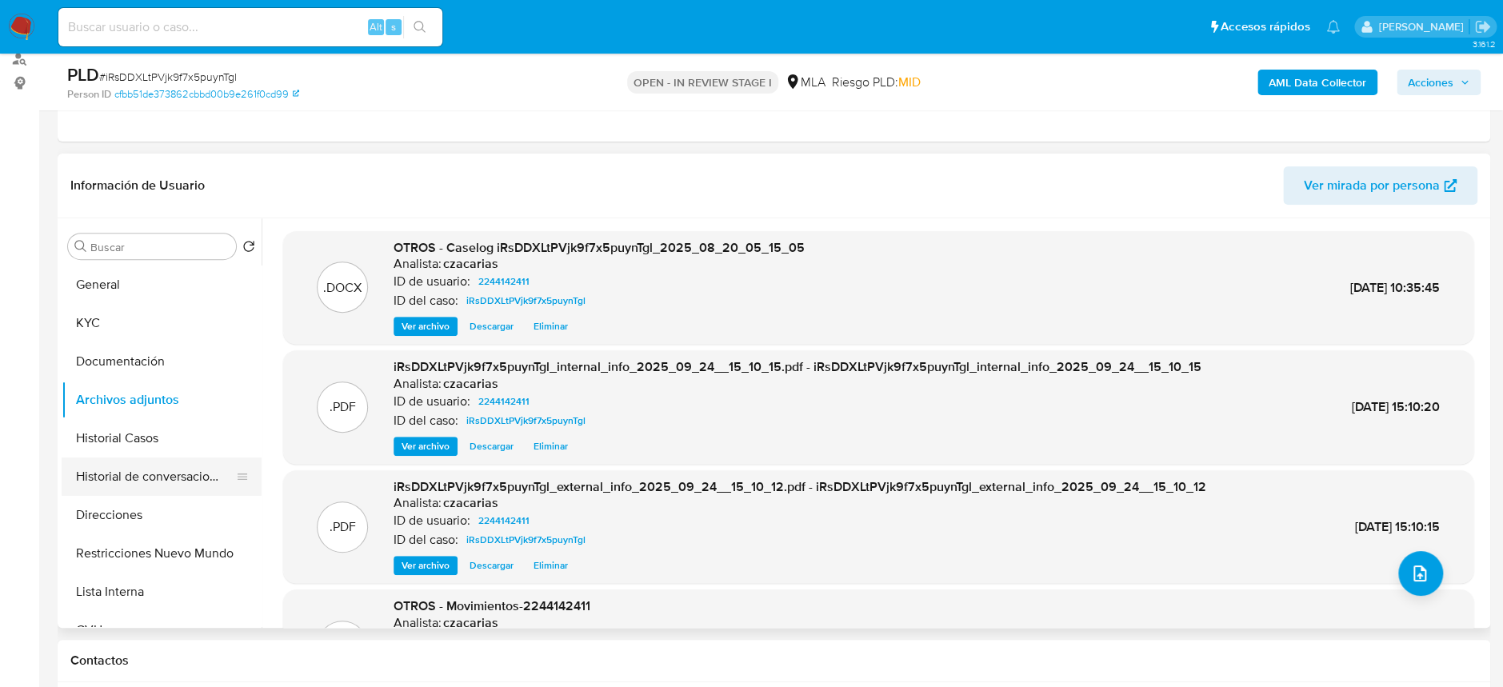
click at [166, 483] on button "Historial de conversaciones" at bounding box center [155, 476] width 187 height 38
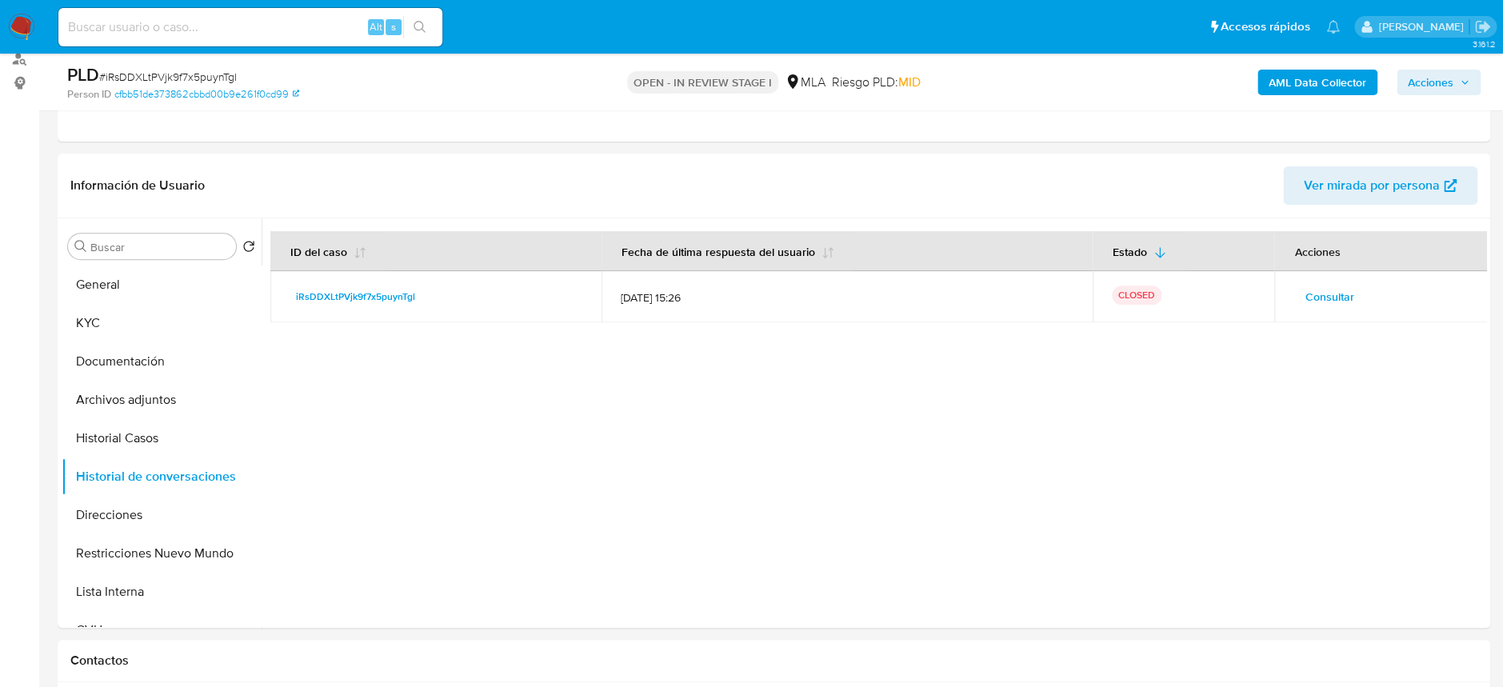
click at [1448, 85] on span "Acciones" at bounding box center [1431, 83] width 46 height 26
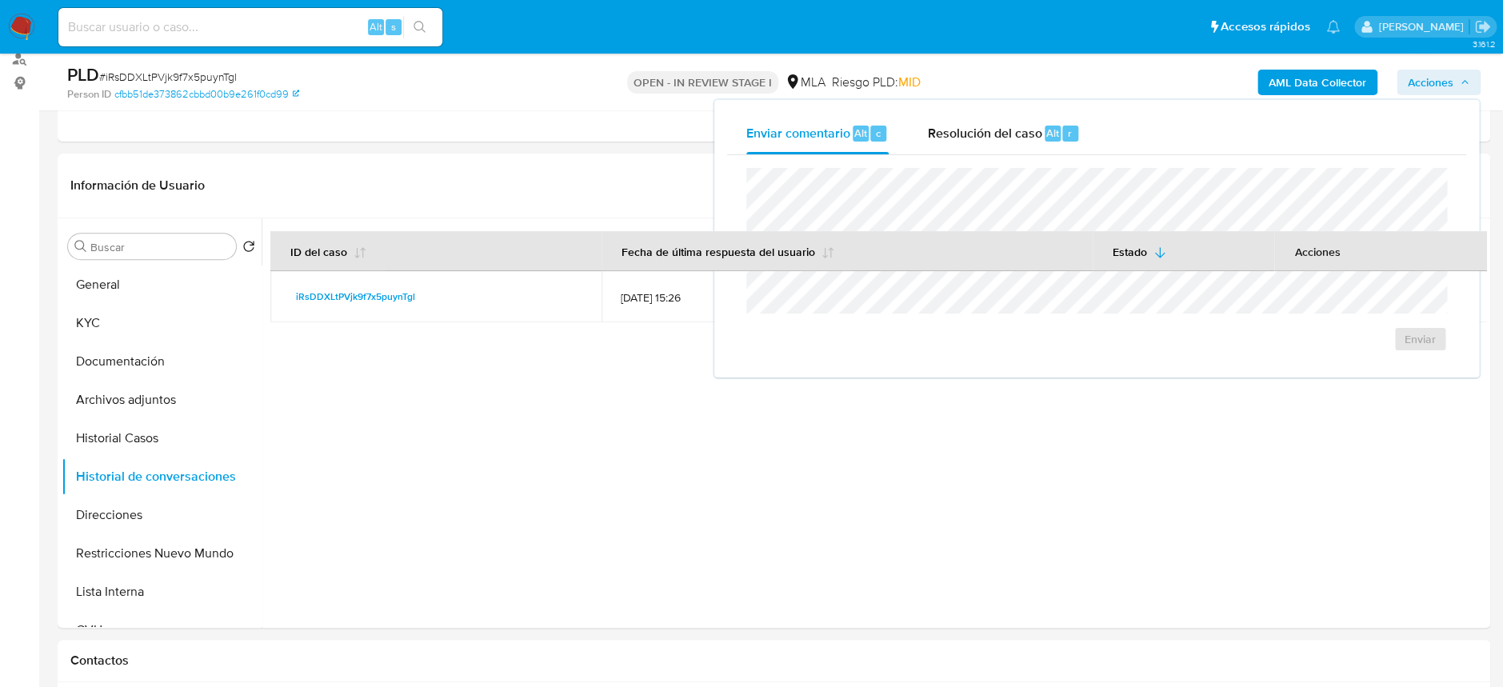
drag, startPoint x: 1036, startPoint y: 123, endPoint x: 1041, endPoint y: 160, distance: 37.2
click at [1035, 124] on span "Resolución del caso" at bounding box center [984, 132] width 114 height 18
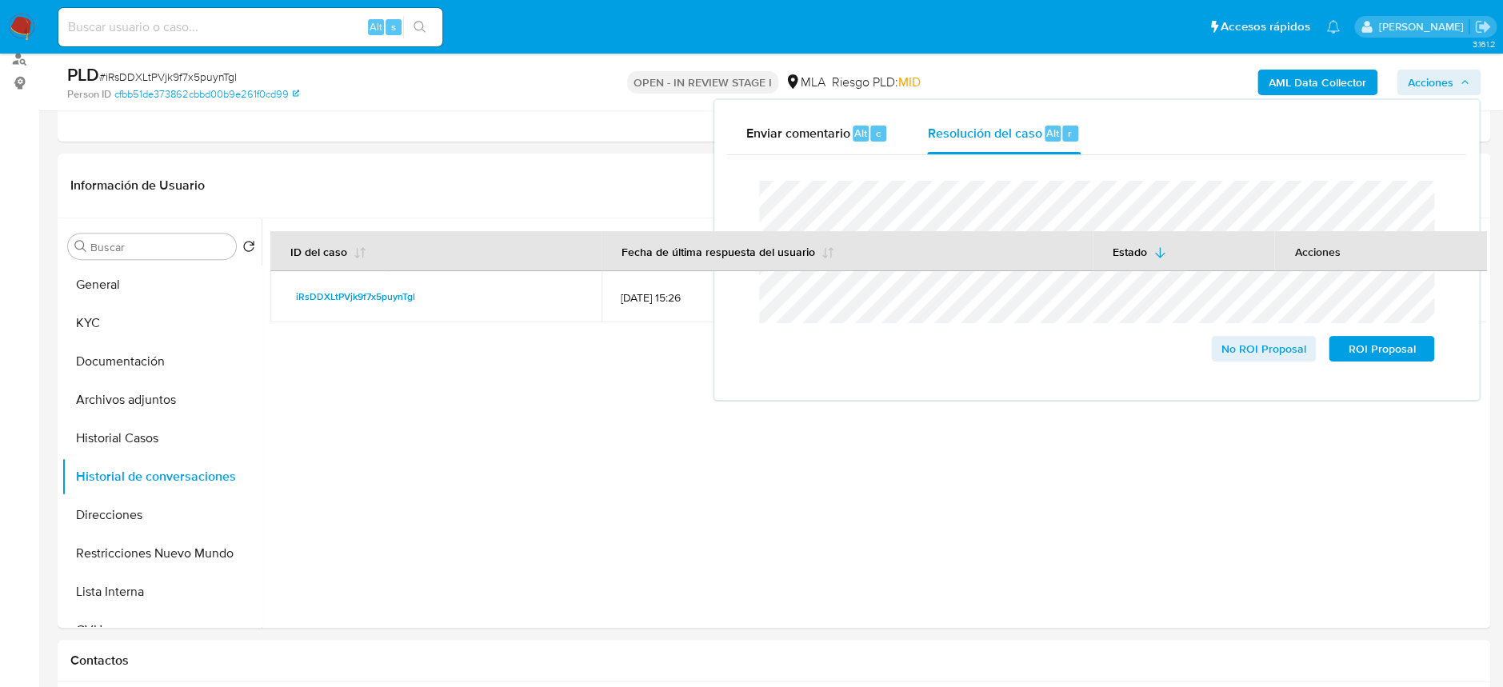
click at [219, 78] on span "# iRsDDXLtPVjk9f7x5puynTgl" at bounding box center [168, 77] width 138 height 16
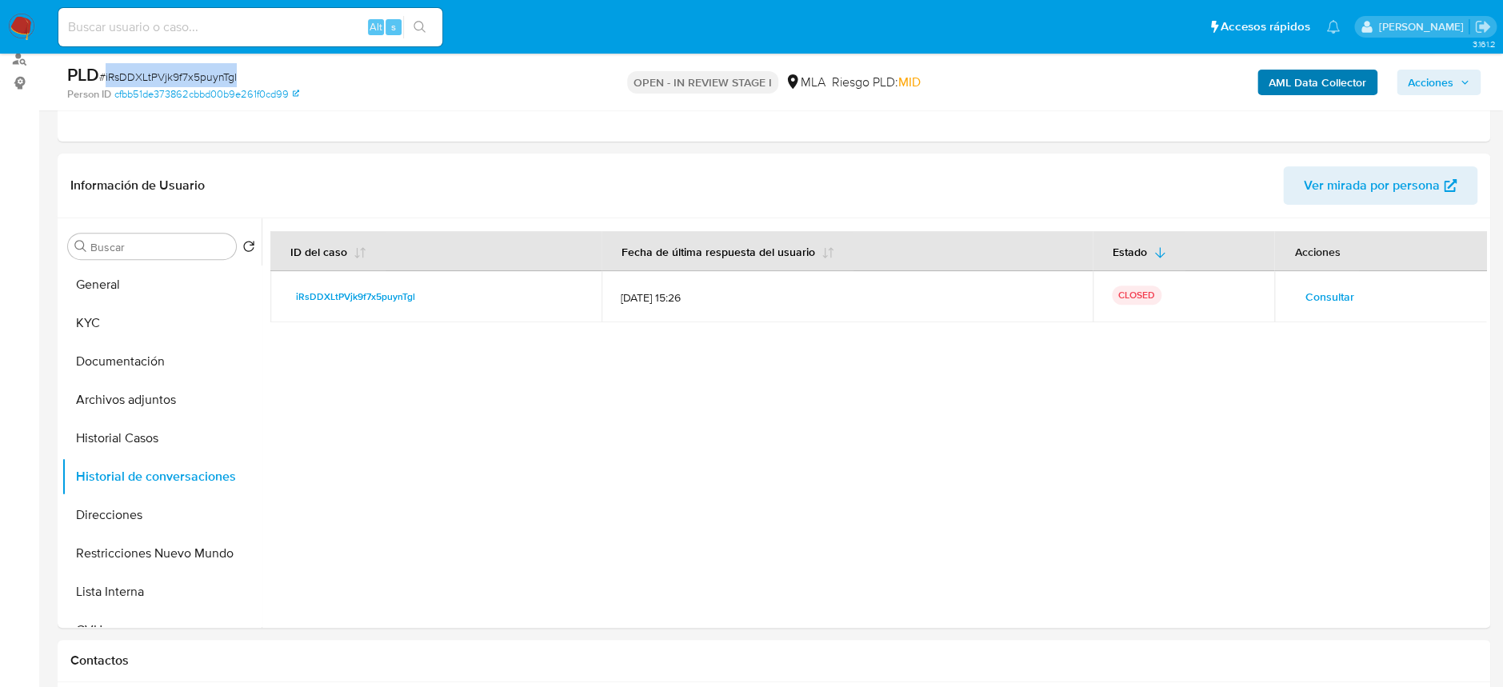
copy span "iRsDDXLtPVjk9f7x5puynTgl"
click at [1410, 82] on span "Acciones" at bounding box center [1431, 83] width 46 height 26
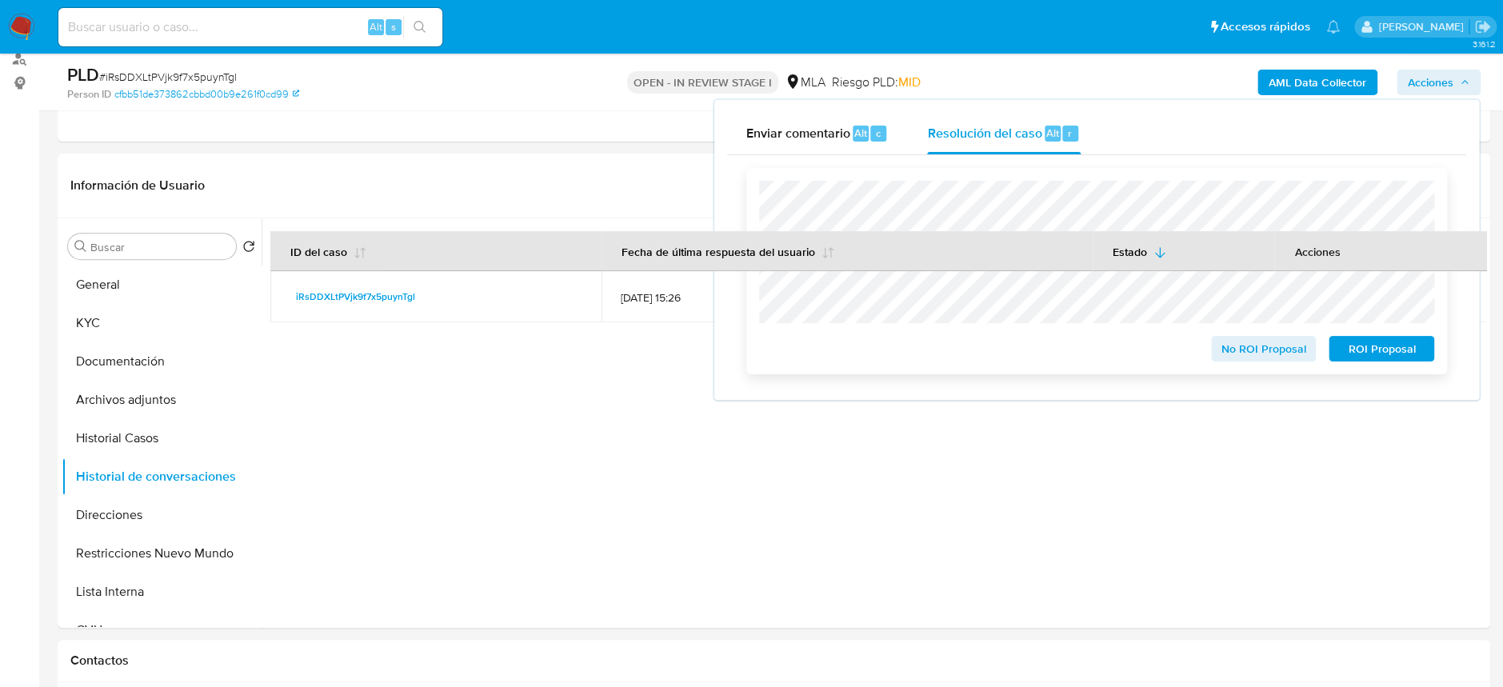
click at [1360, 347] on span "ROI Proposal" at bounding box center [1381, 349] width 83 height 22
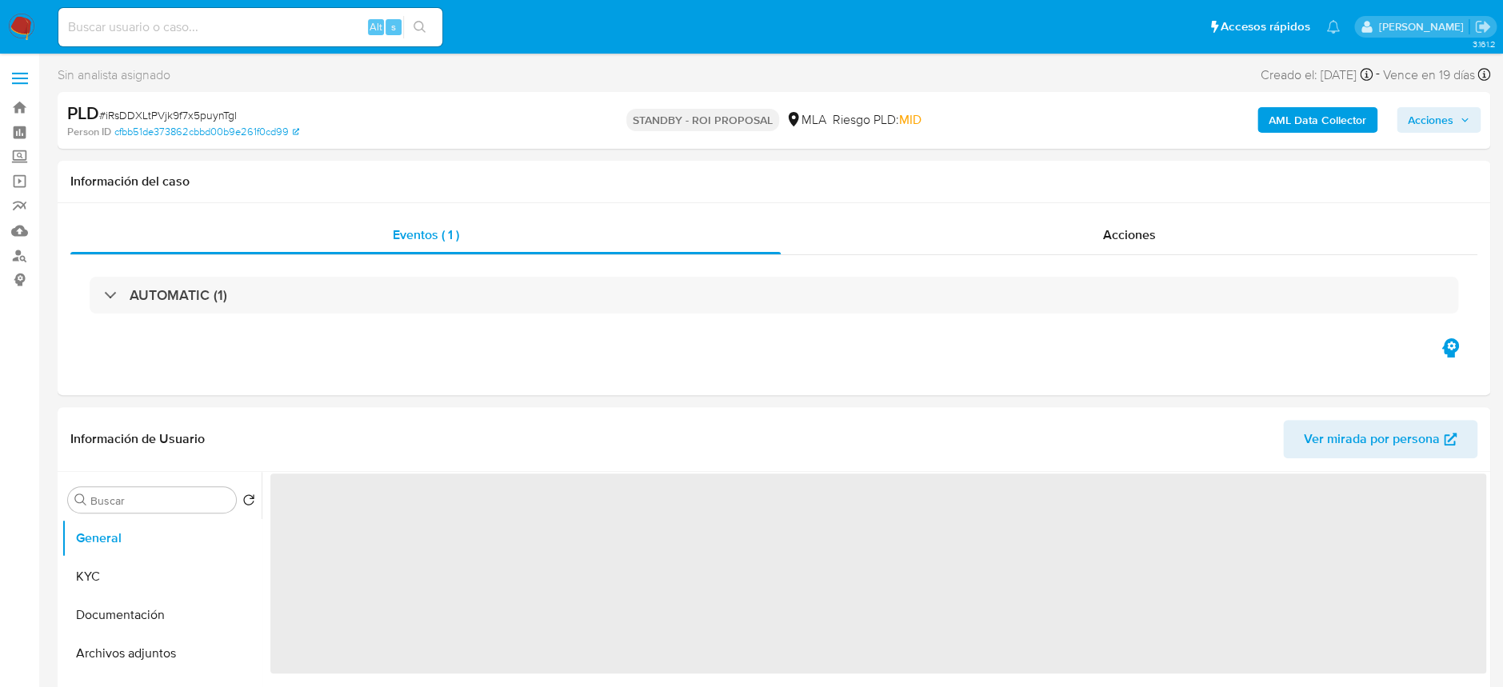
select select "10"
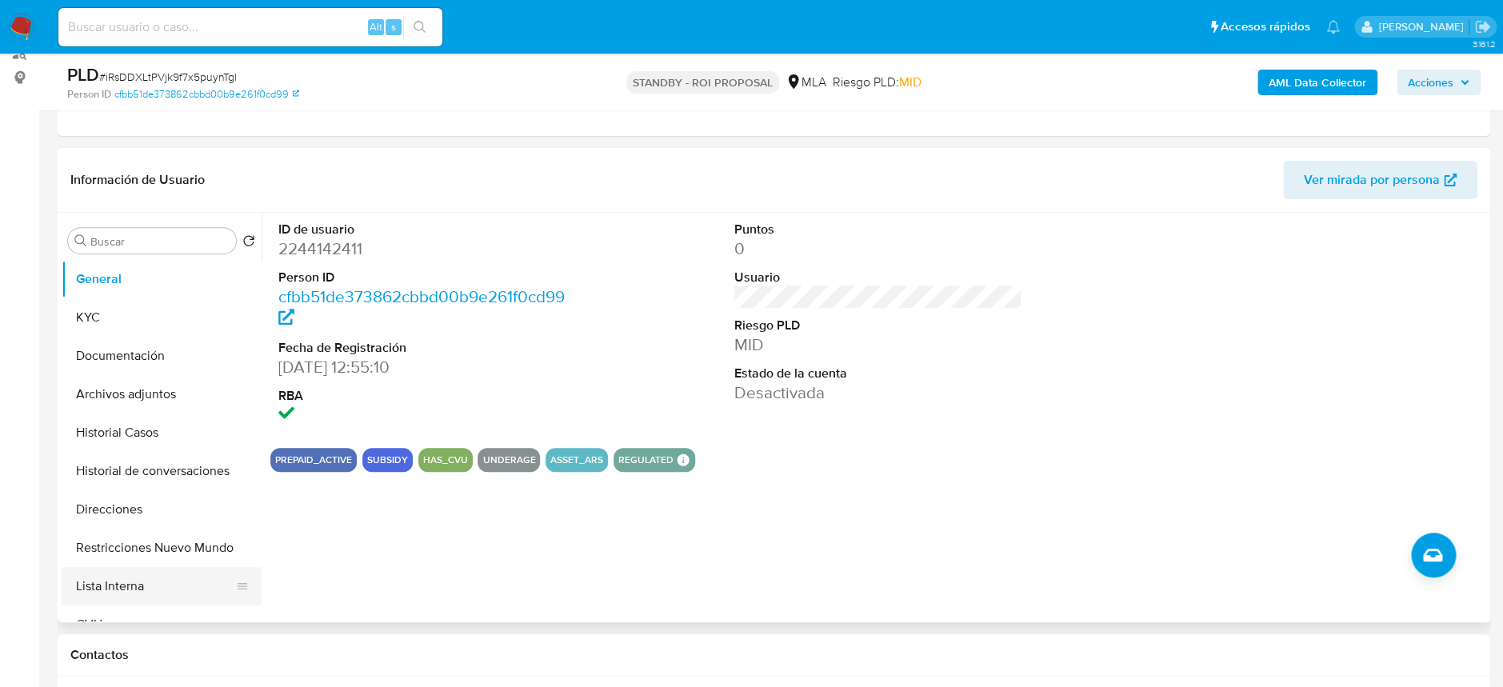
scroll to position [319, 0]
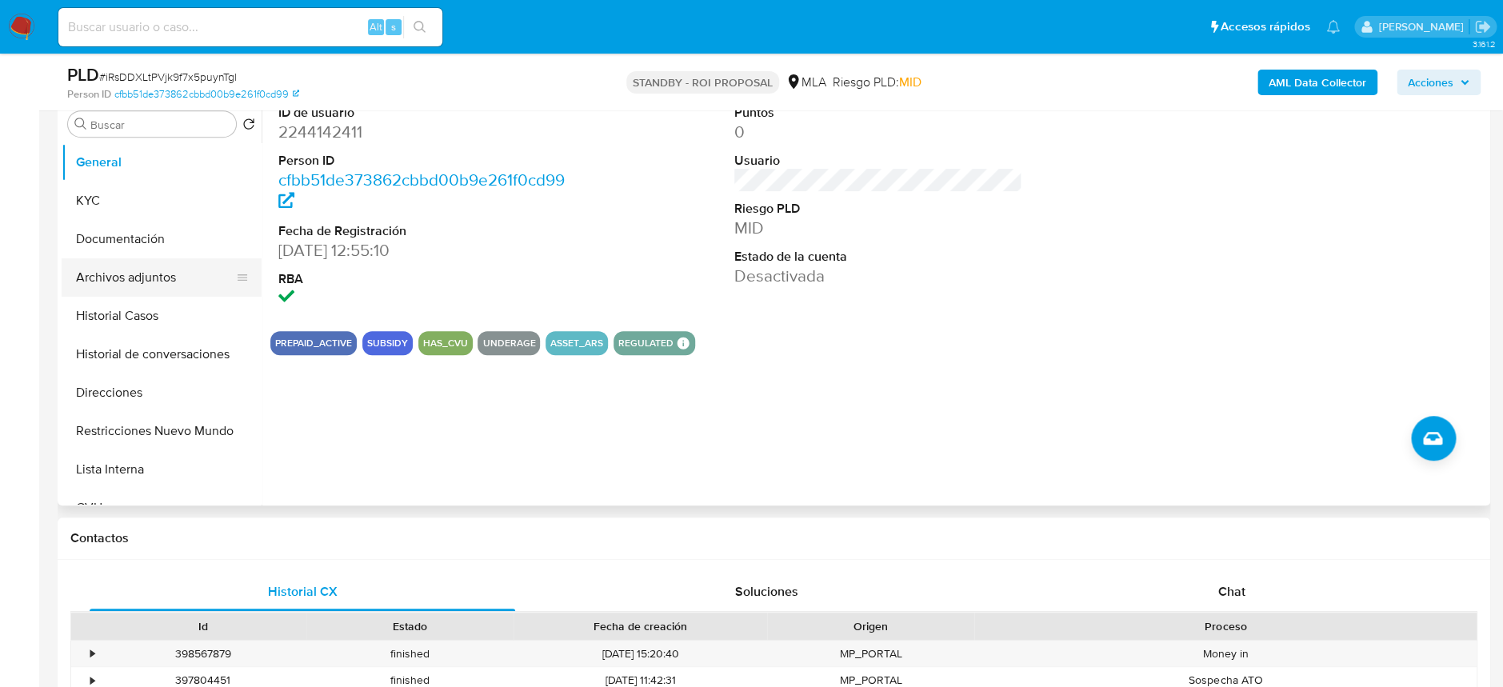
click at [133, 280] on button "Archivos adjuntos" at bounding box center [155, 277] width 187 height 38
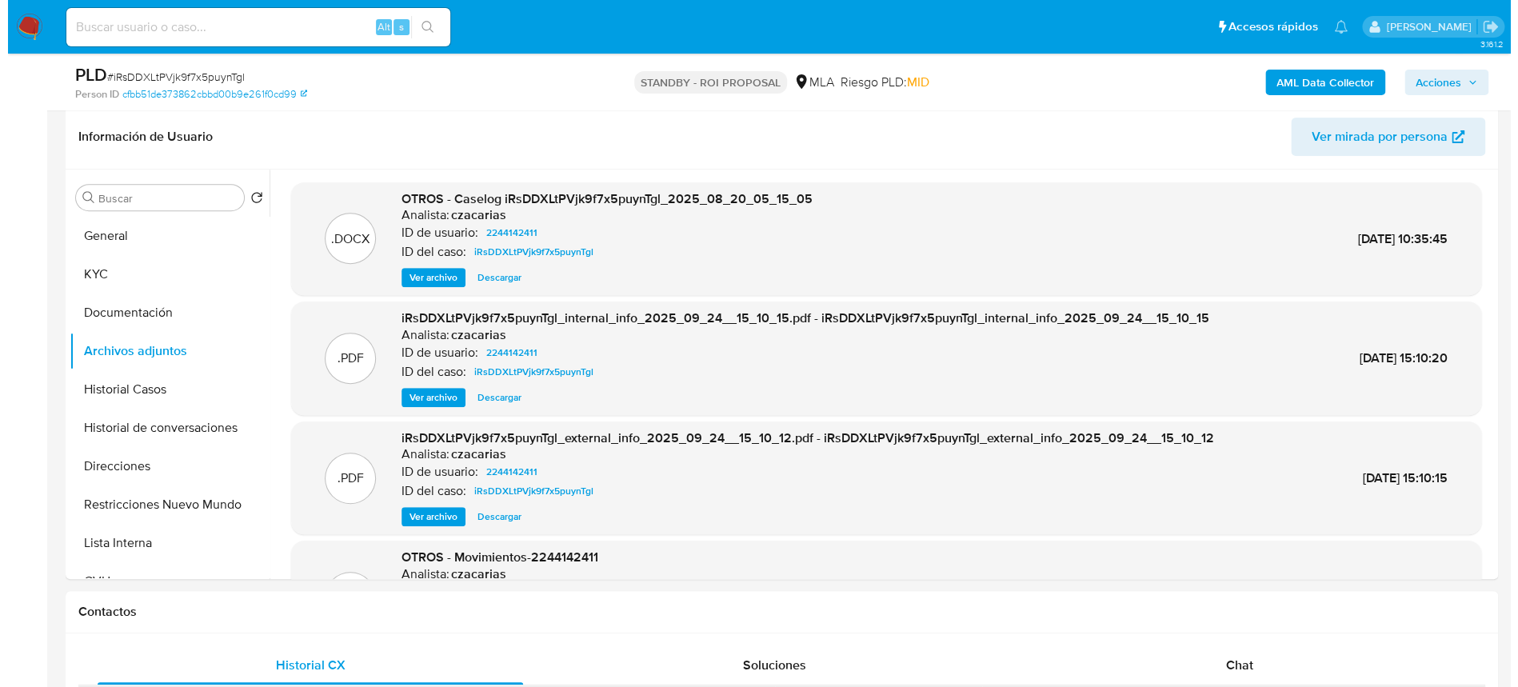
scroll to position [213, 0]
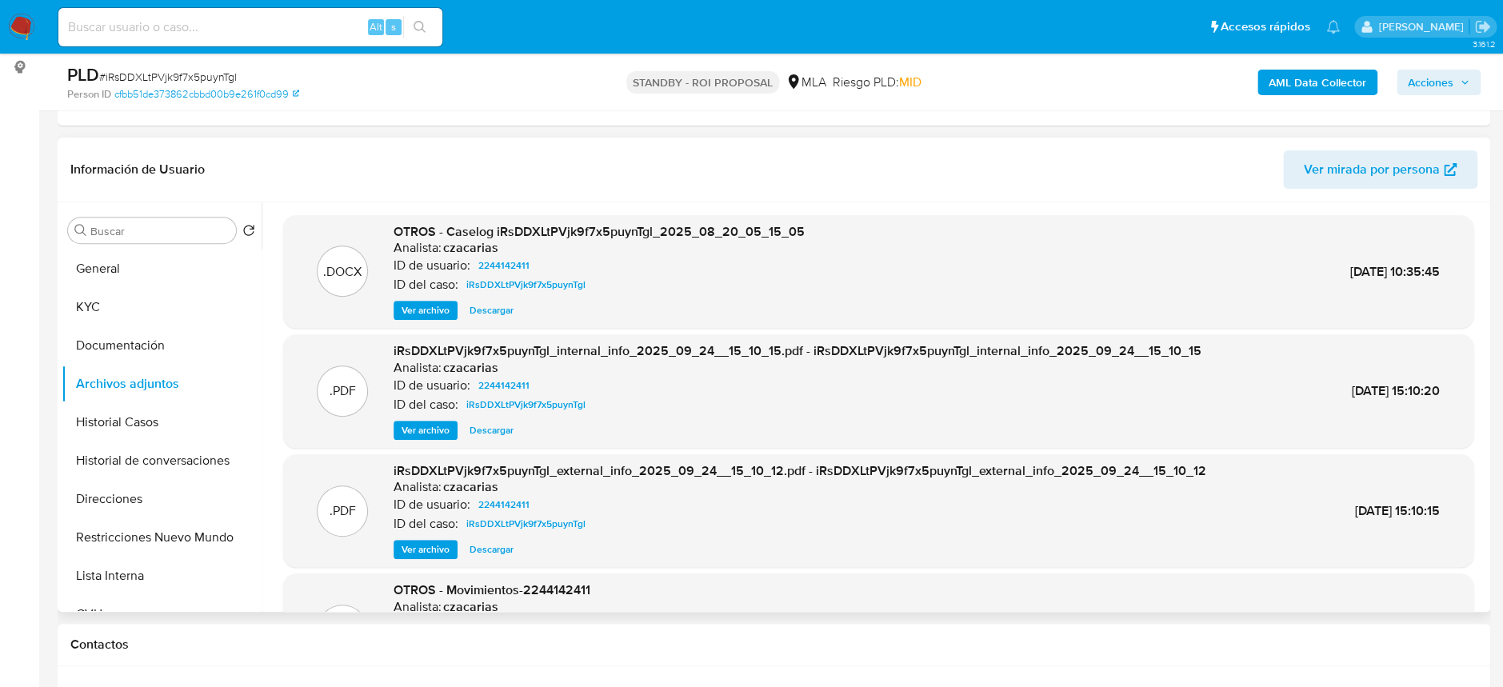
click at [425, 306] on span "Ver archivo" at bounding box center [425, 310] width 48 height 16
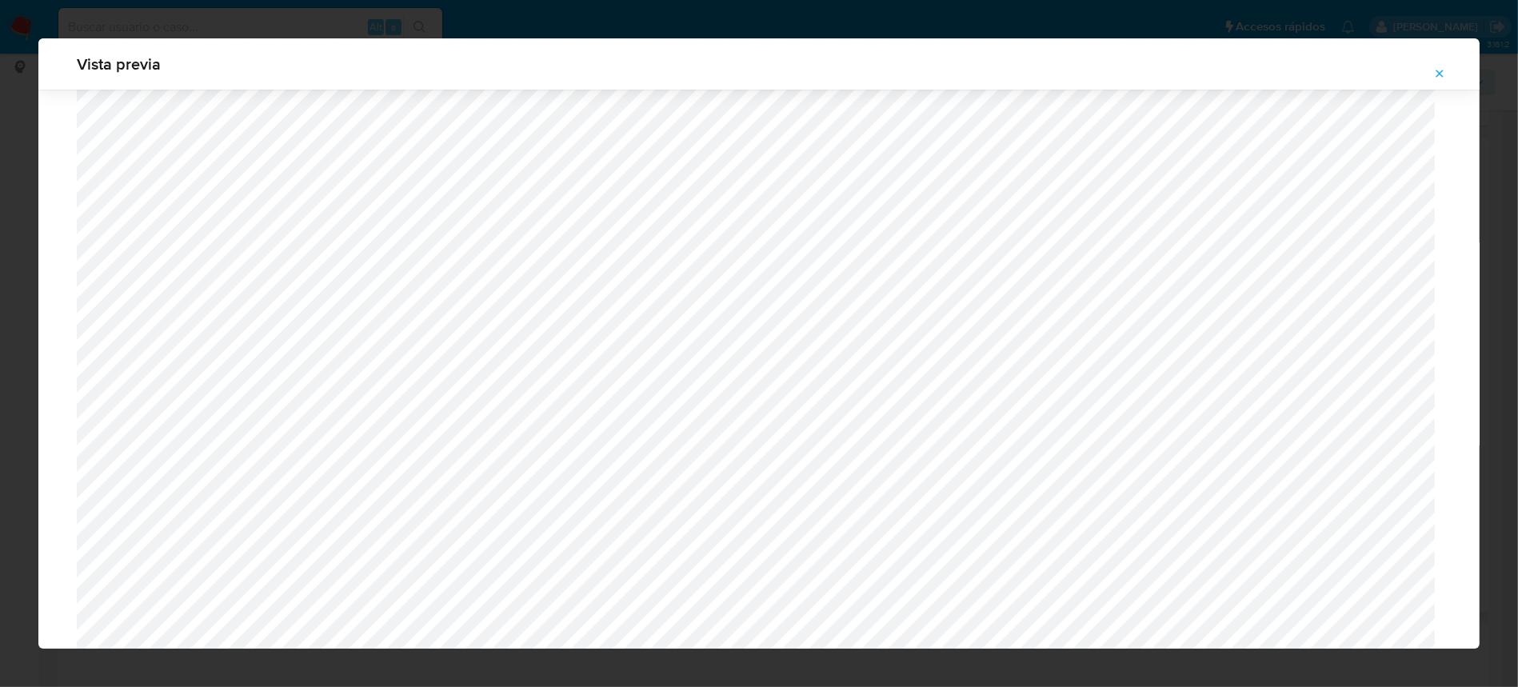
scroll to position [4537, 0]
click at [1430, 76] on button "Attachment preview" at bounding box center [1439, 74] width 35 height 26
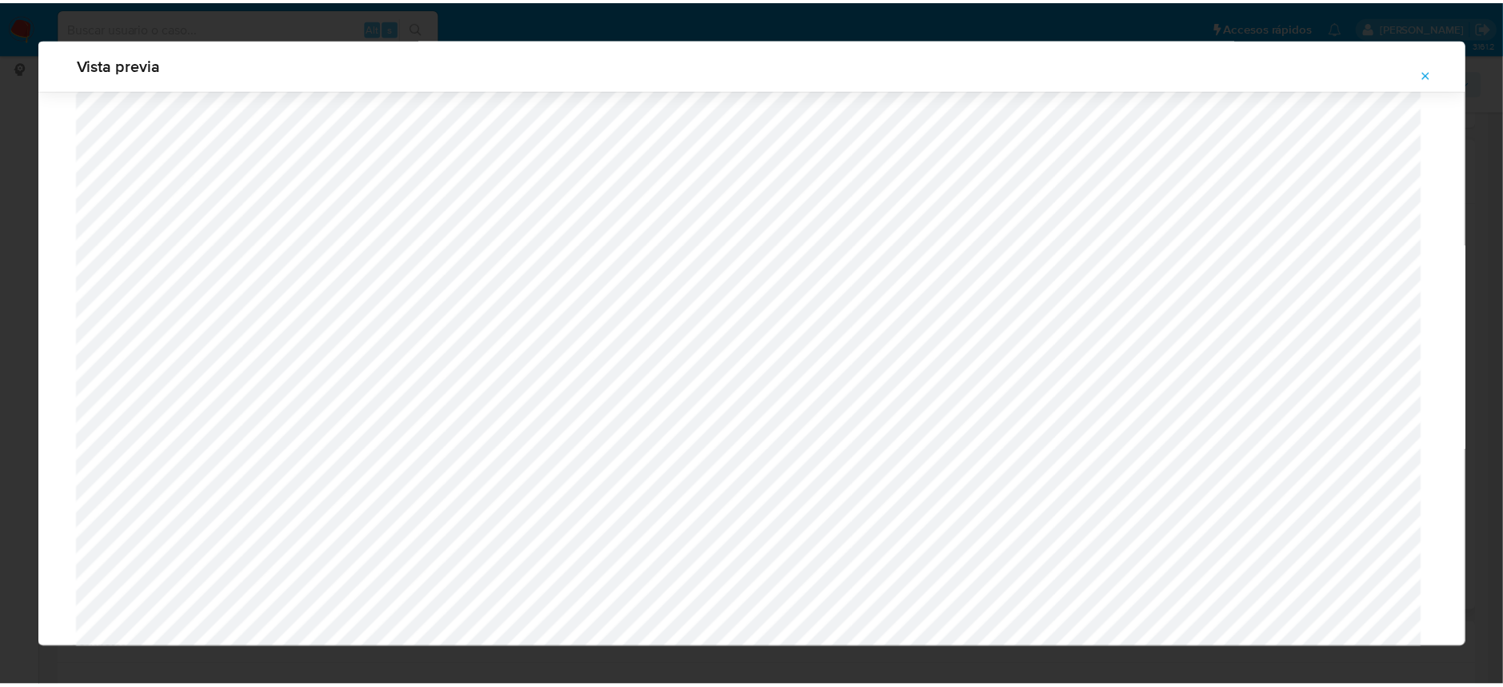
scroll to position [0, 0]
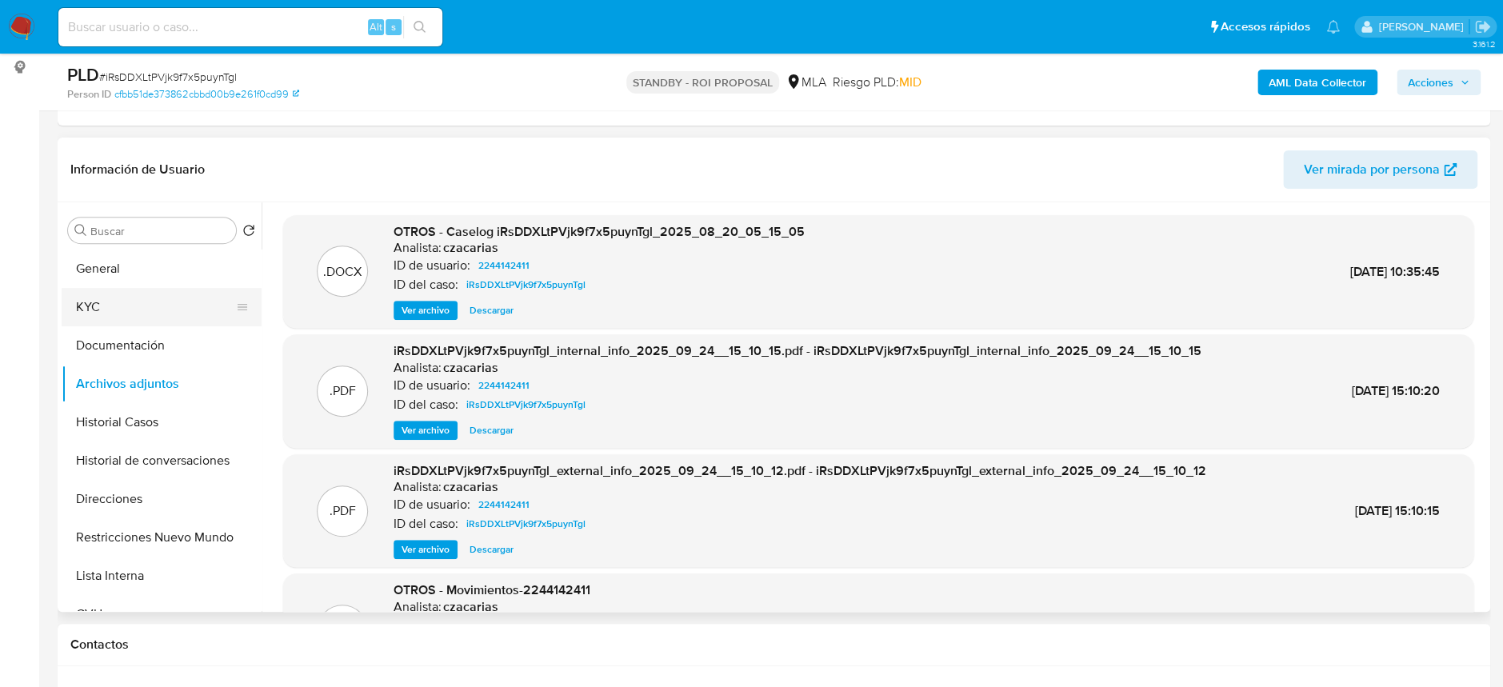
click at [79, 304] on button "KYC" at bounding box center [155, 307] width 187 height 38
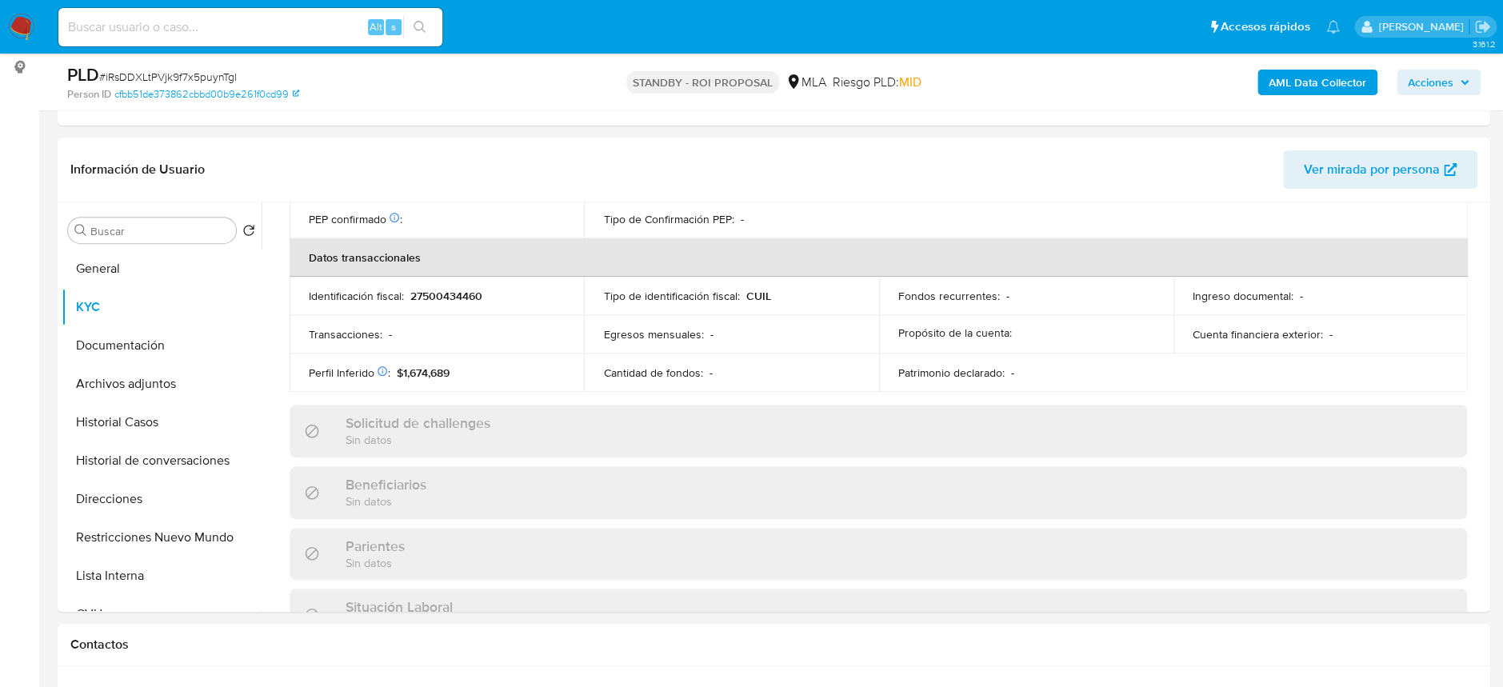
scroll to position [827, 0]
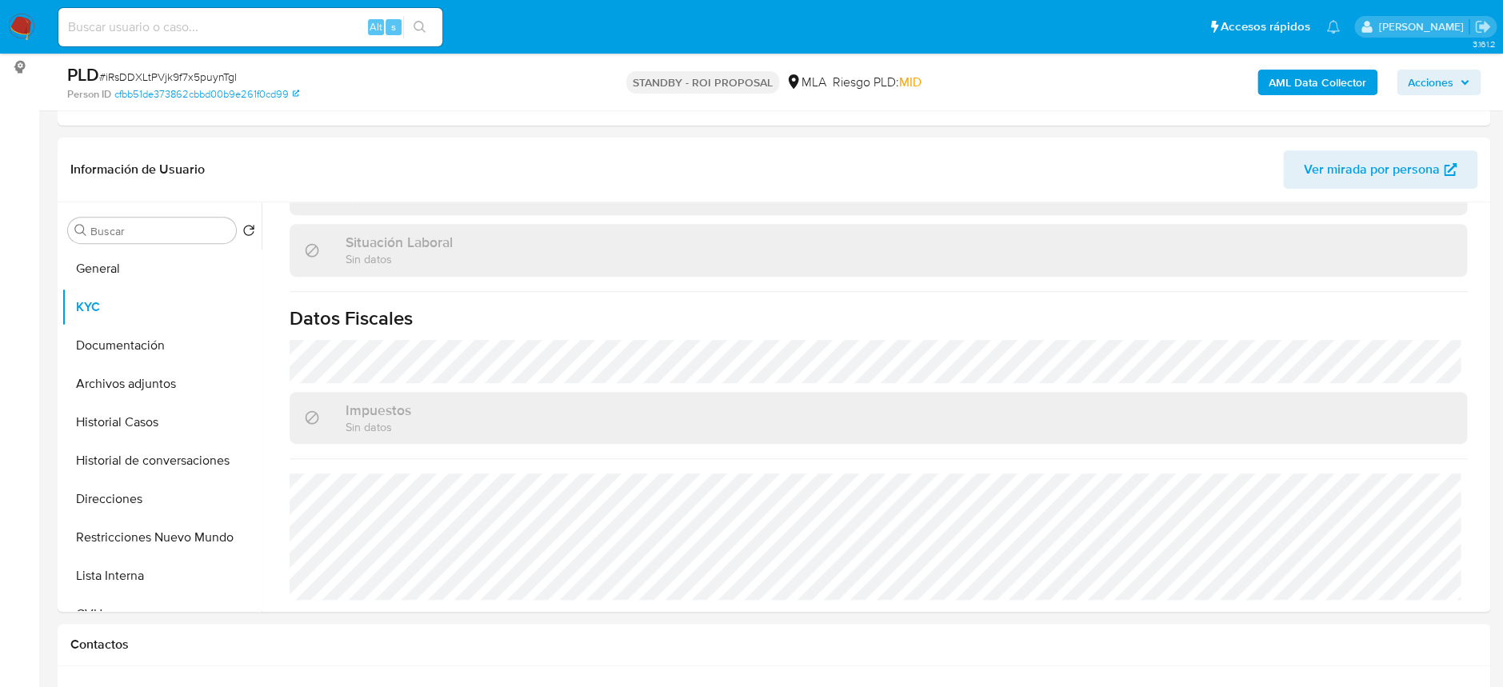
click at [22, 26] on img at bounding box center [21, 27] width 27 height 27
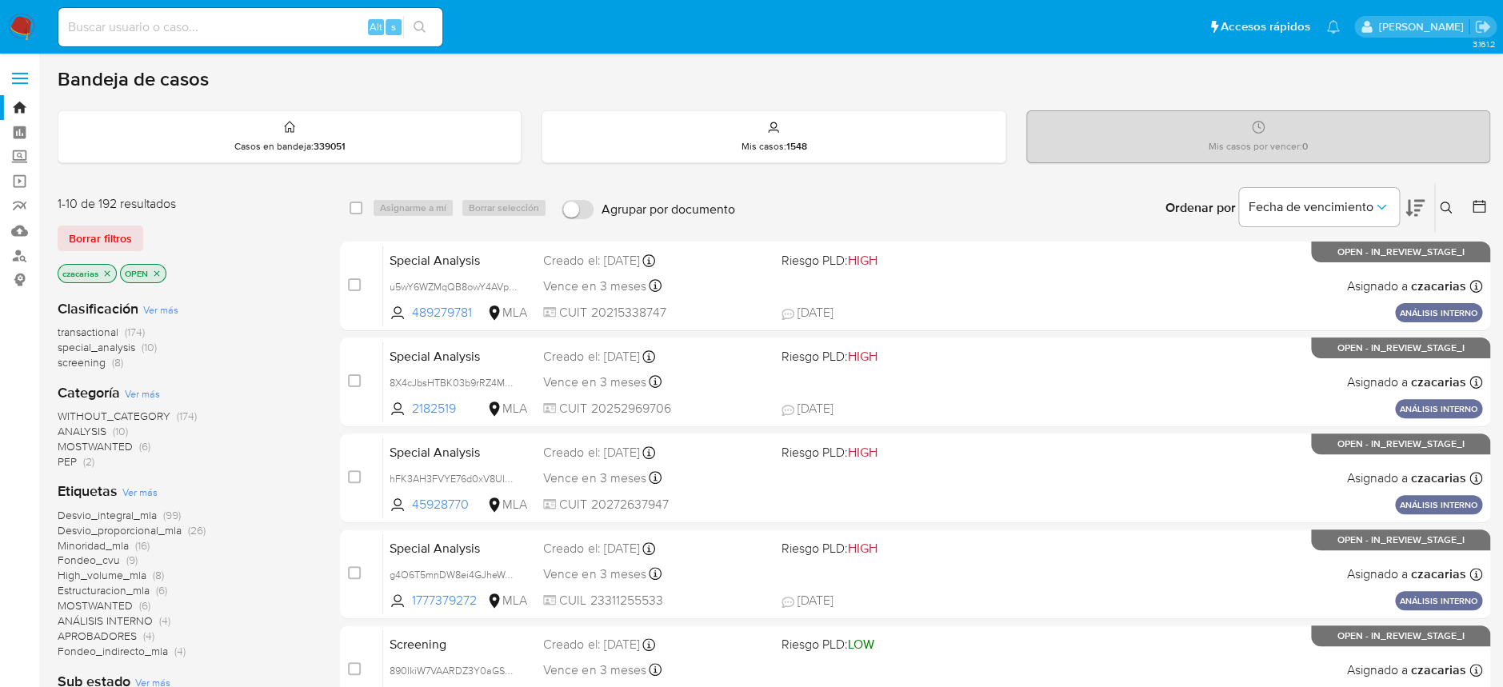
click at [314, 23] on input at bounding box center [250, 27] width 384 height 21
paste input "DPqnDyShJ3VeRcw0jfg9TGAQ"
type input "DPqnDyShJ3VeRcw0jfg9TGAQ"
click at [430, 31] on button "search-icon" at bounding box center [419, 27] width 33 height 22
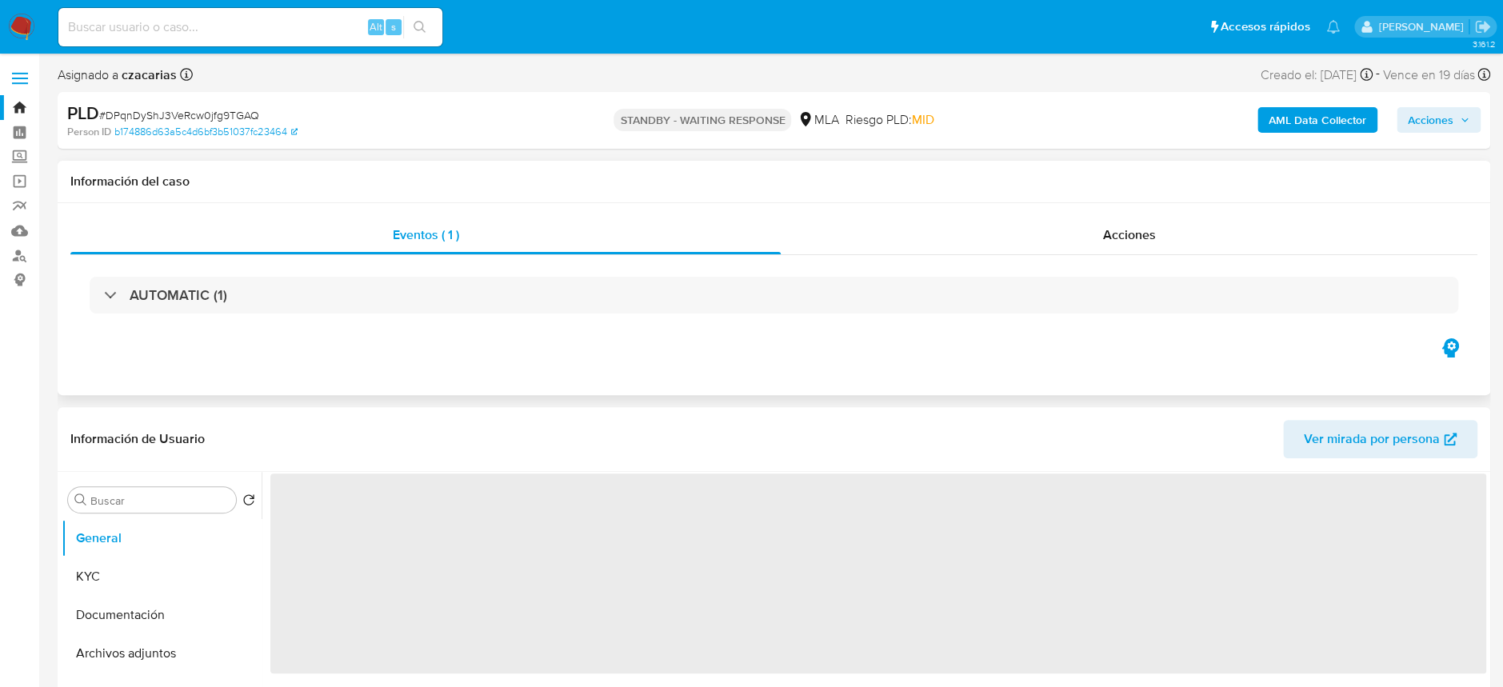
select select "10"
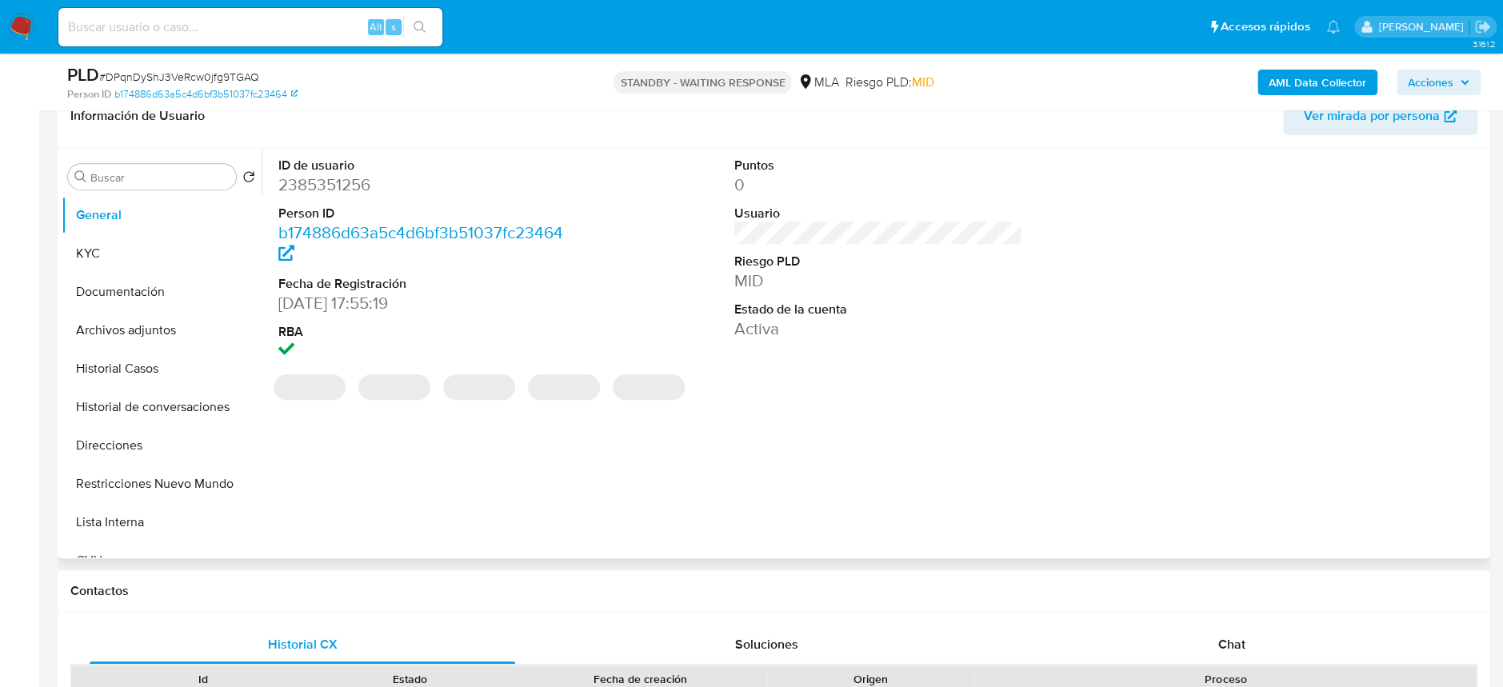
scroll to position [319, 0]
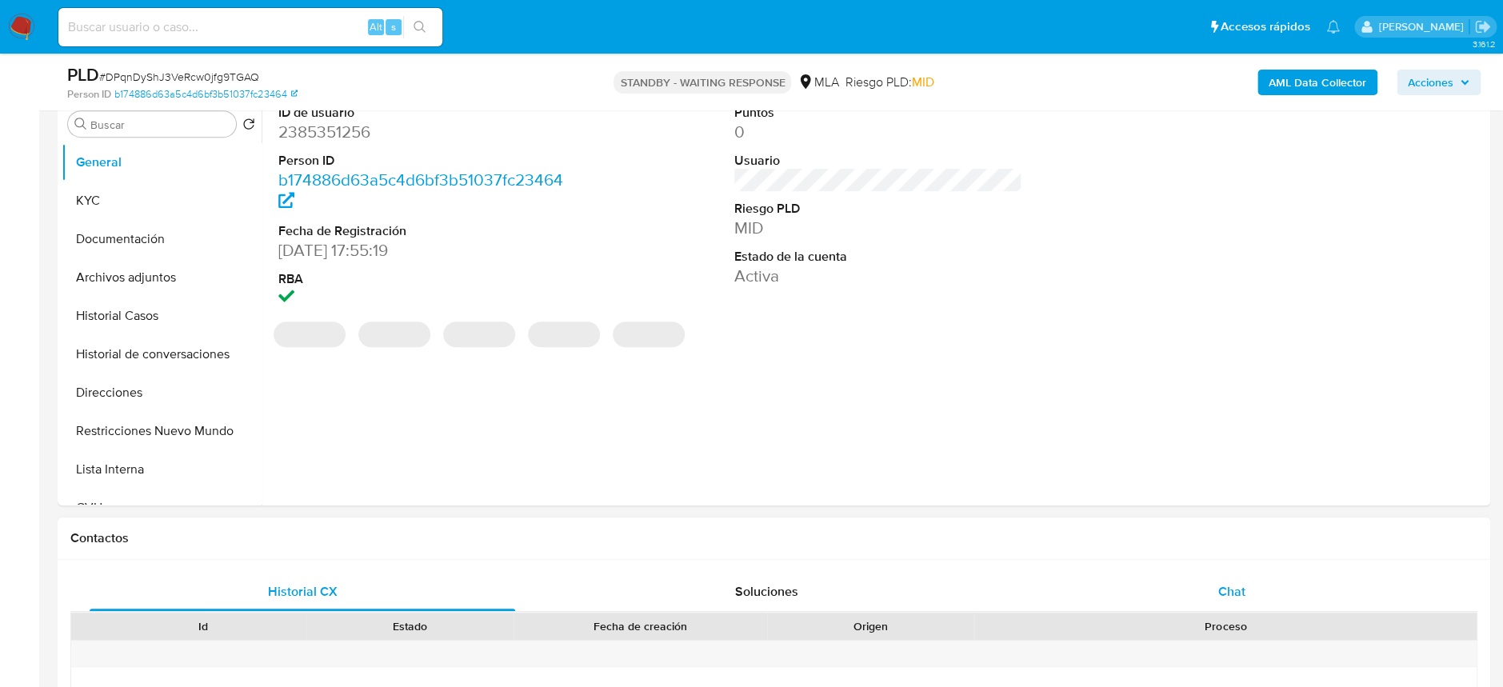
click at [1238, 573] on div "Chat" at bounding box center [1230, 592] width 425 height 38
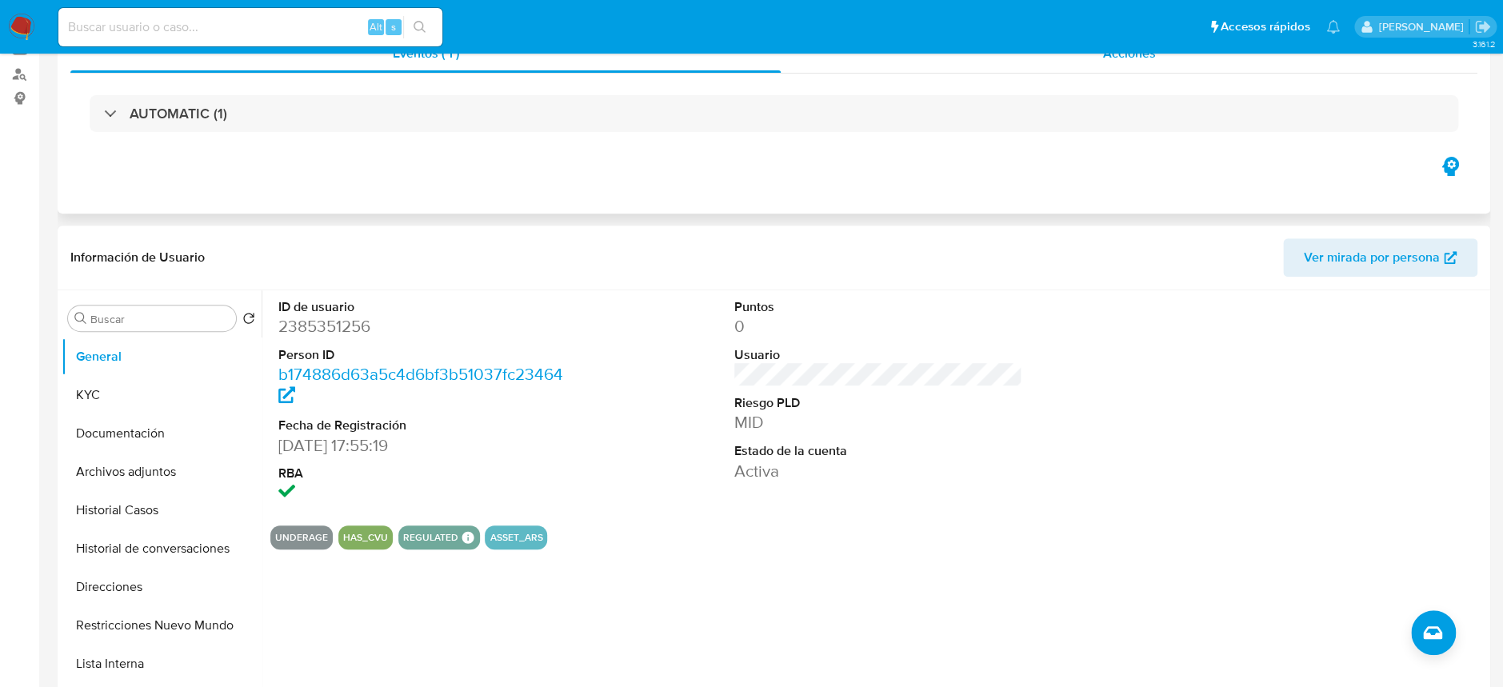
scroll to position [0, 0]
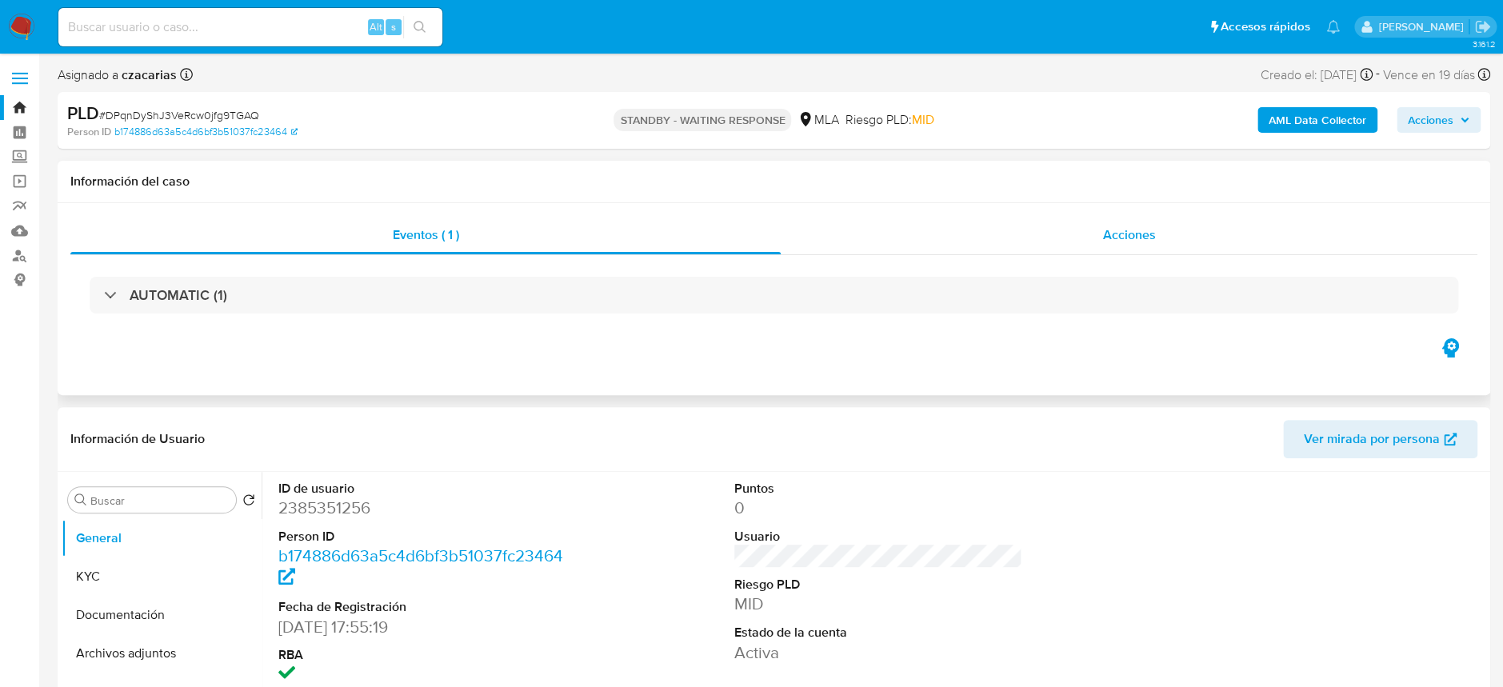
click at [1132, 234] on span "Acciones" at bounding box center [1129, 235] width 53 height 18
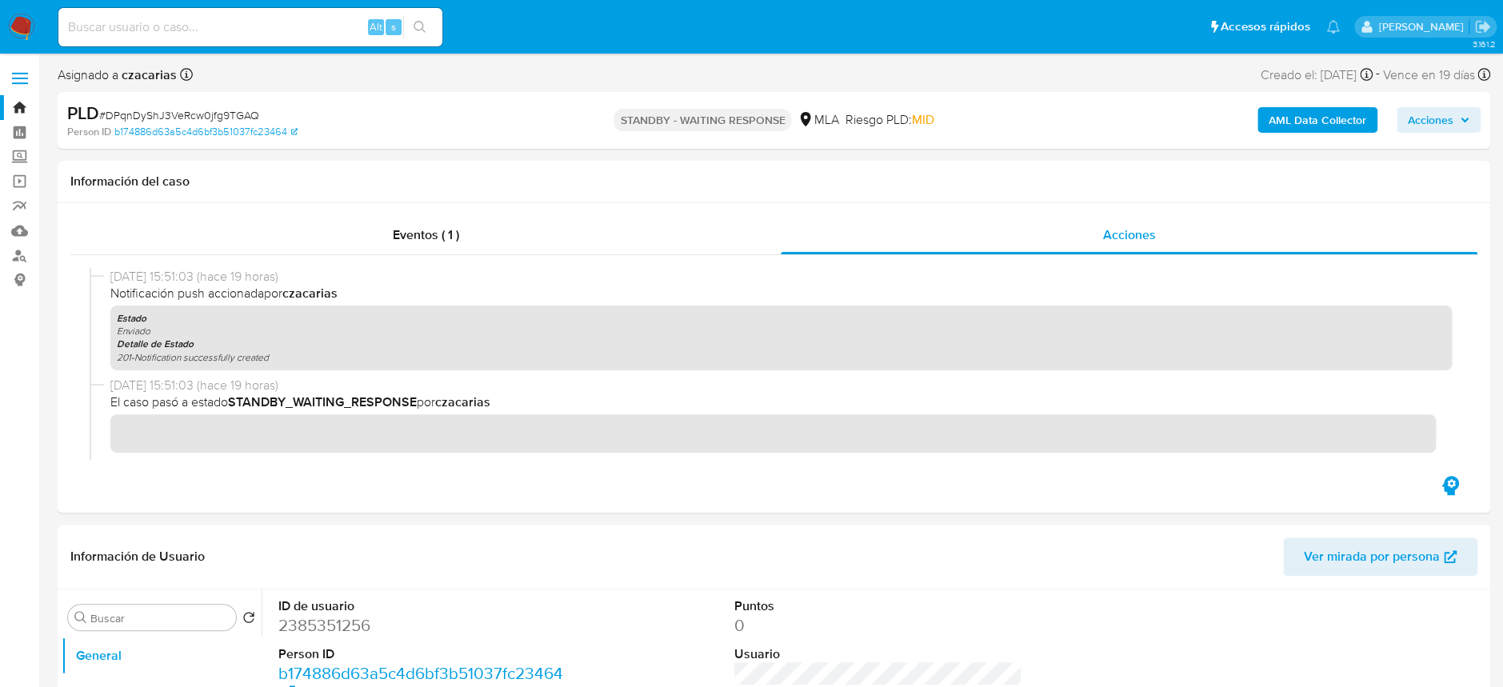
click at [171, 105] on div "PLD # DPqnDyShJ3VeRcw0jfg9TGAQ" at bounding box center [299, 114] width 465 height 24
copy span "DPqnDyShJ3VeRcw0jfg9TGAQ"
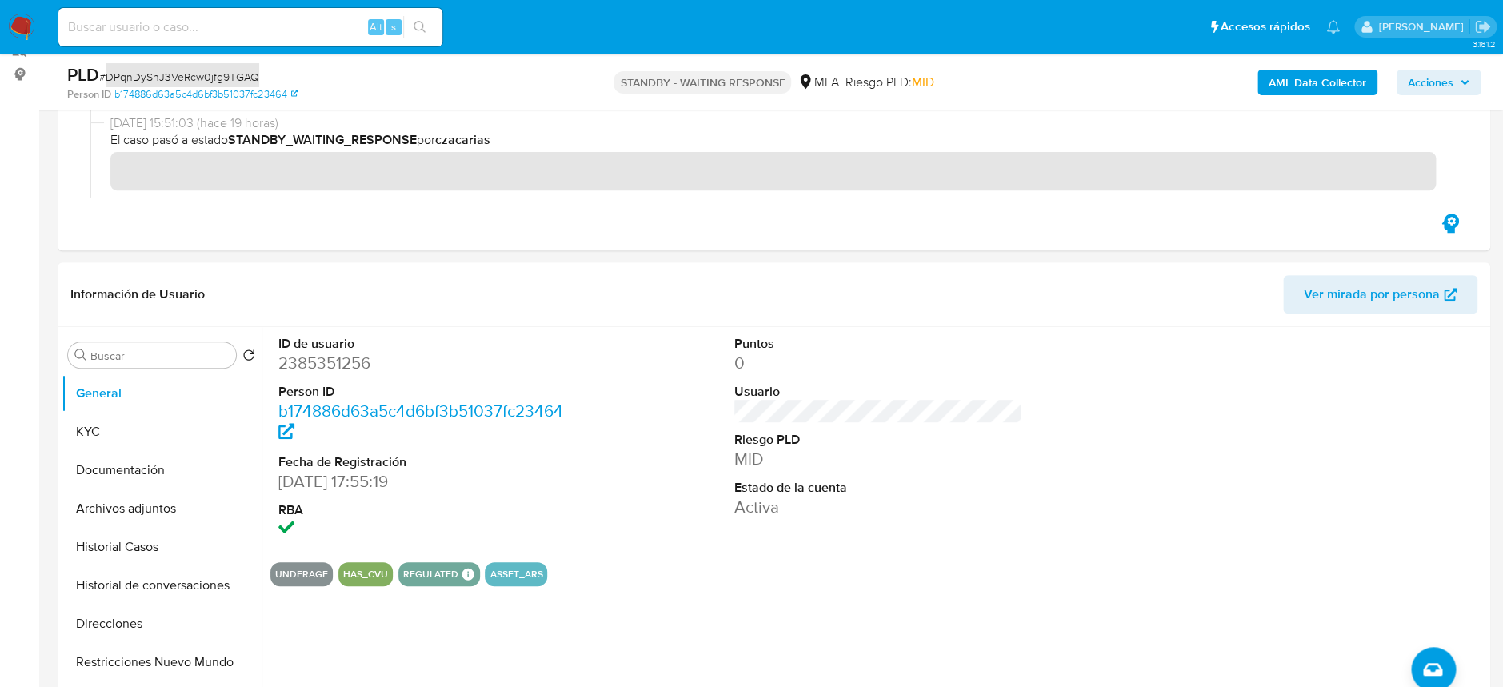
scroll to position [213, 0]
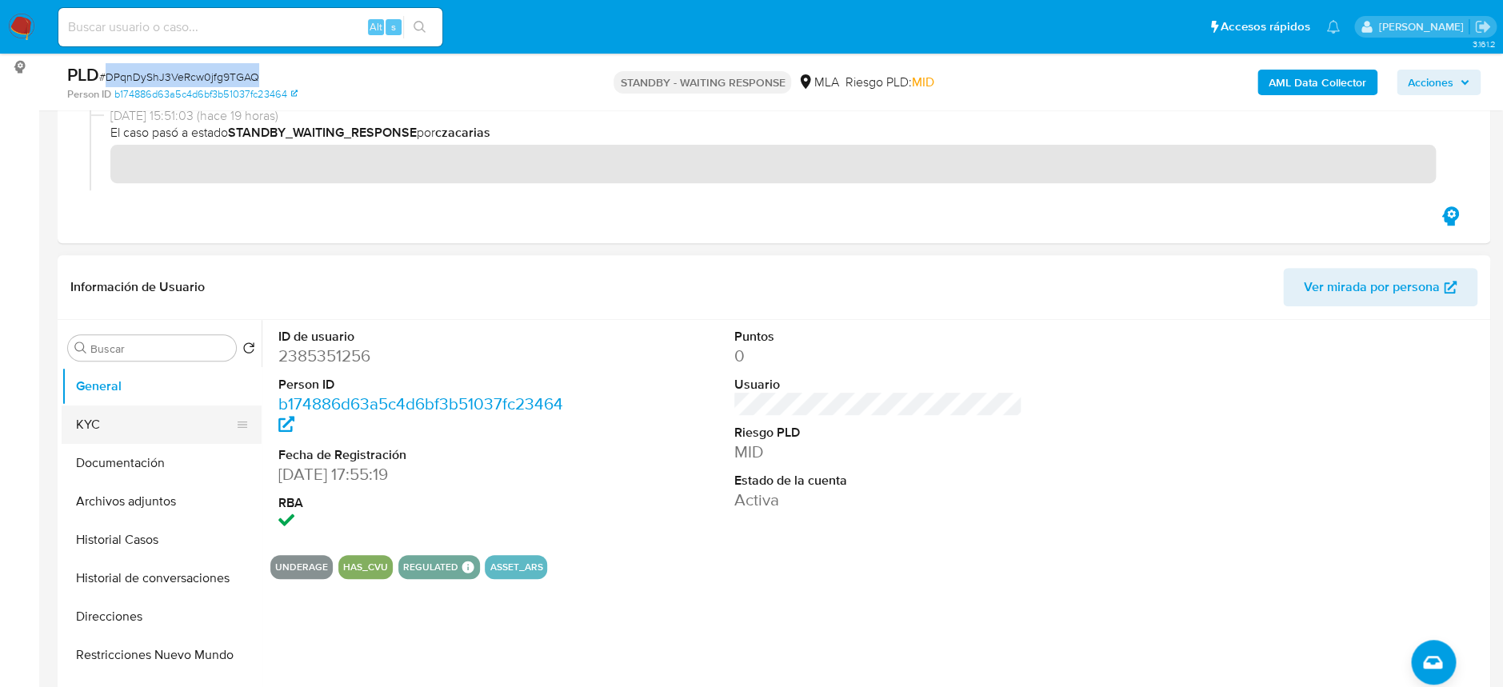
click at [123, 429] on button "KYC" at bounding box center [155, 424] width 187 height 38
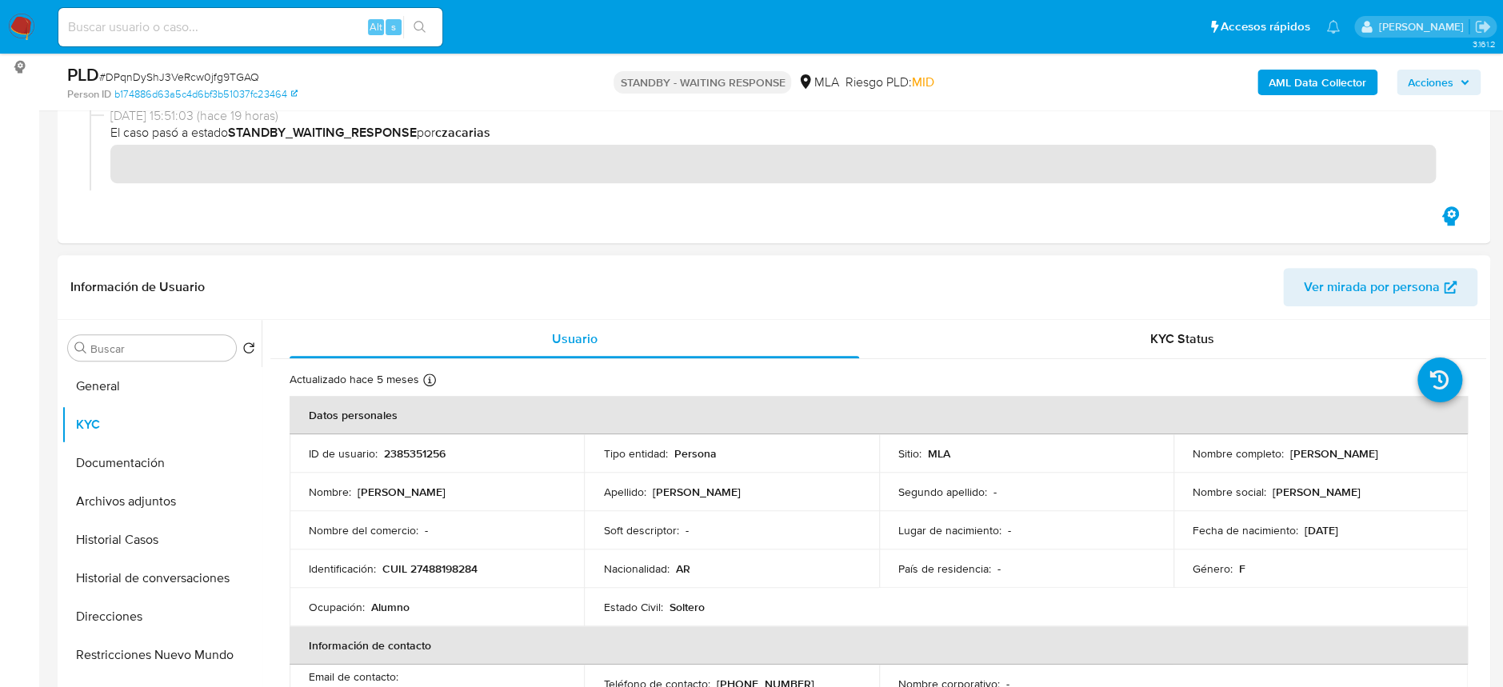
click at [449, 578] on td "Identificación : CUIL 27488198284" at bounding box center [437, 568] width 294 height 38
click at [453, 571] on p "CUIL 27488198284" at bounding box center [429, 568] width 95 height 14
click at [453, 570] on p "CUIL 27488198284" at bounding box center [429, 568] width 95 height 14
copy p "27488198284"
click at [412, 451] on p "2385351256" at bounding box center [415, 453] width 62 height 14
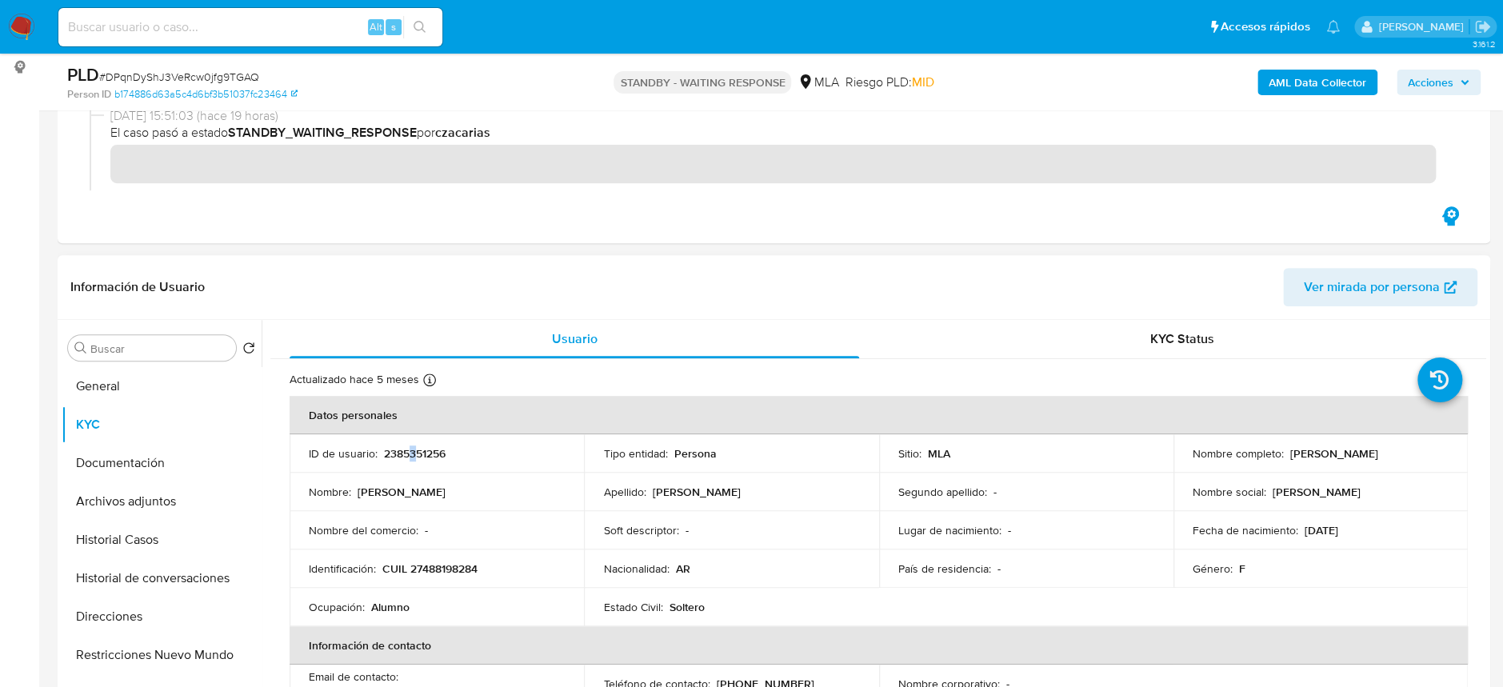
click at [412, 451] on p "2385351256" at bounding box center [415, 453] width 62 height 14
click at [414, 454] on p "2385351256" at bounding box center [415, 453] width 62 height 14
click at [403, 464] on td "ID de usuario : 2385351256" at bounding box center [437, 453] width 294 height 38
click at [409, 457] on p "2385351256" at bounding box center [415, 453] width 62 height 14
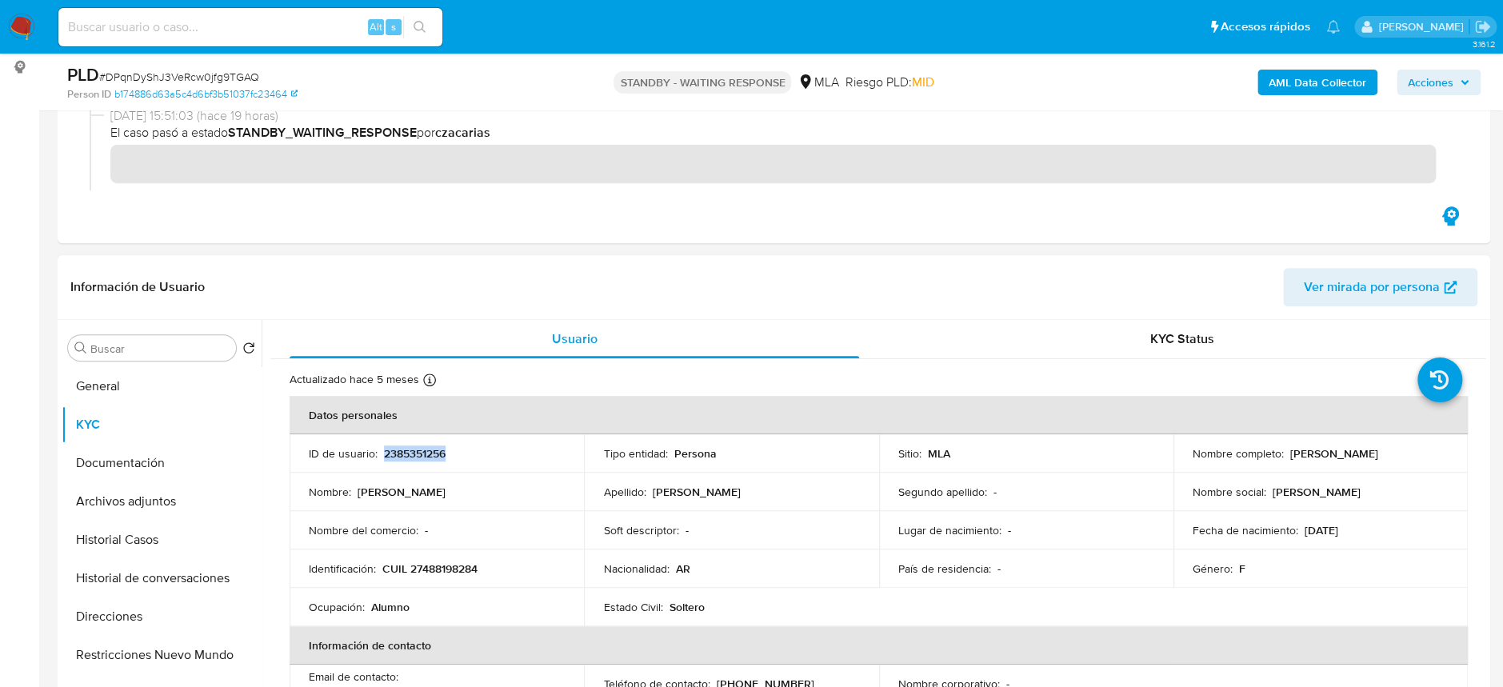
click at [409, 457] on p "2385351256" at bounding box center [415, 453] width 62 height 14
copy p "2385351256"
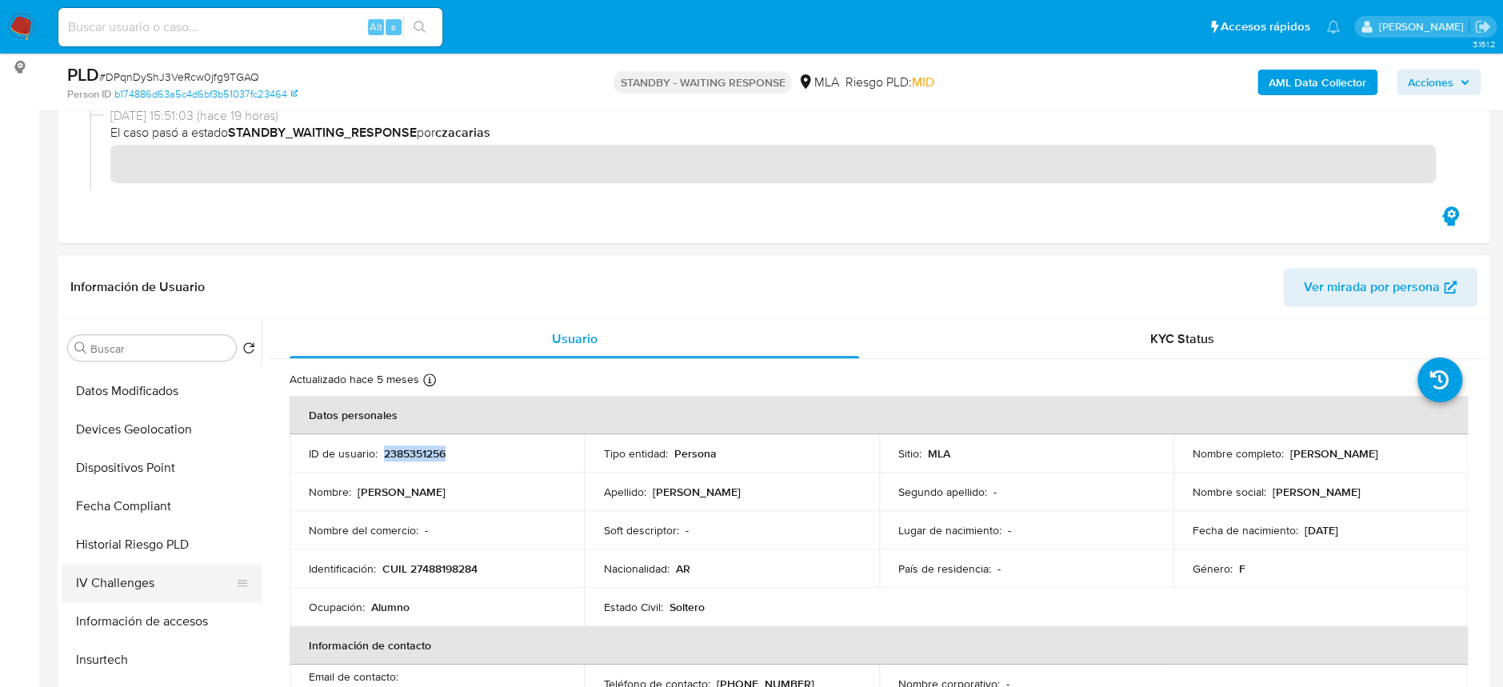
scroll to position [829, 0]
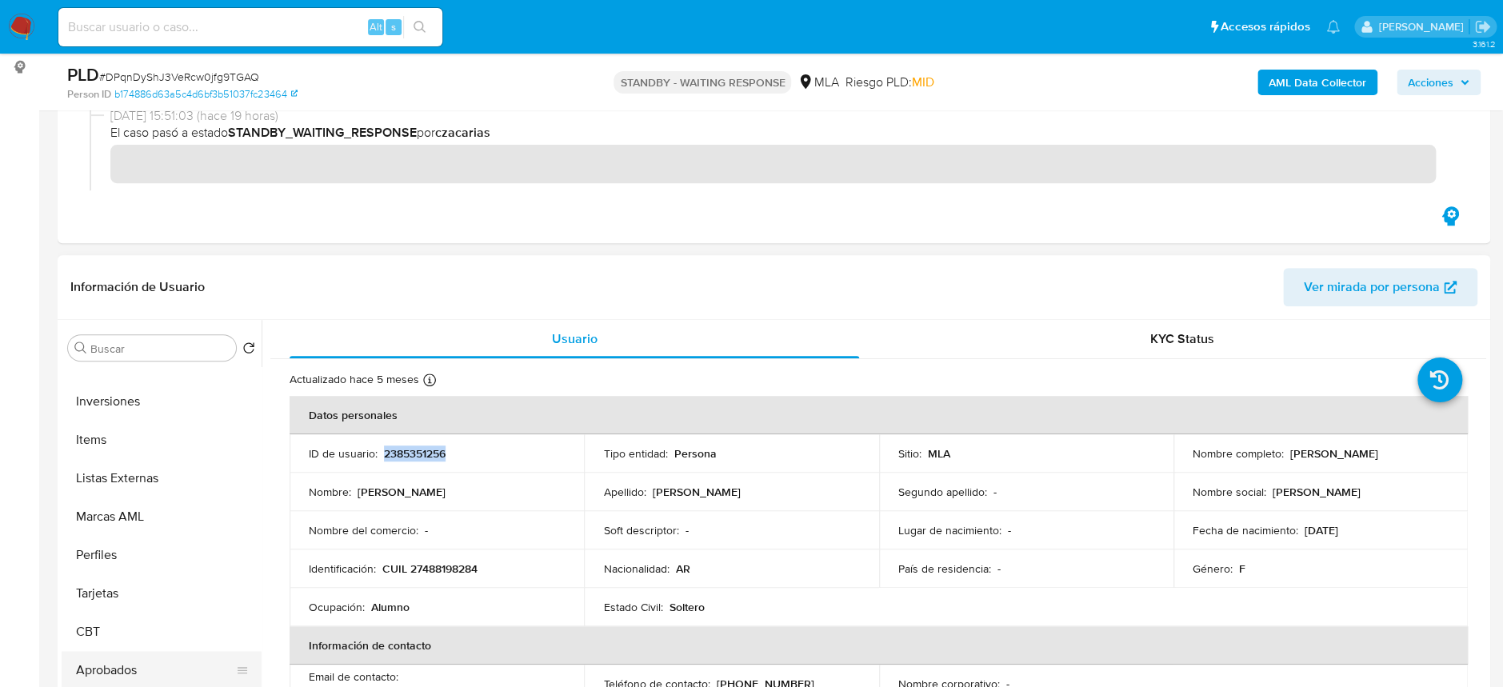
click at [102, 675] on button "Aprobados" at bounding box center [155, 670] width 187 height 38
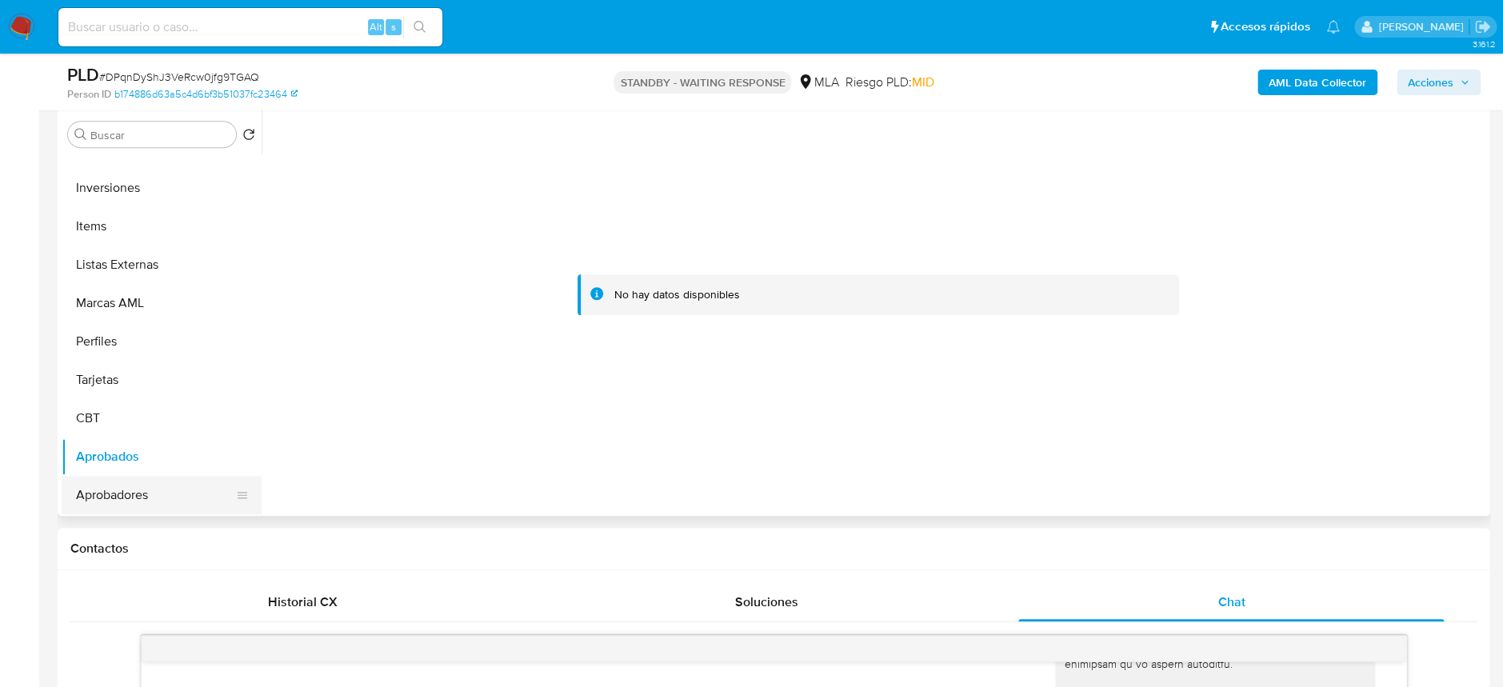
click at [112, 504] on button "Aprobadores" at bounding box center [155, 495] width 187 height 38
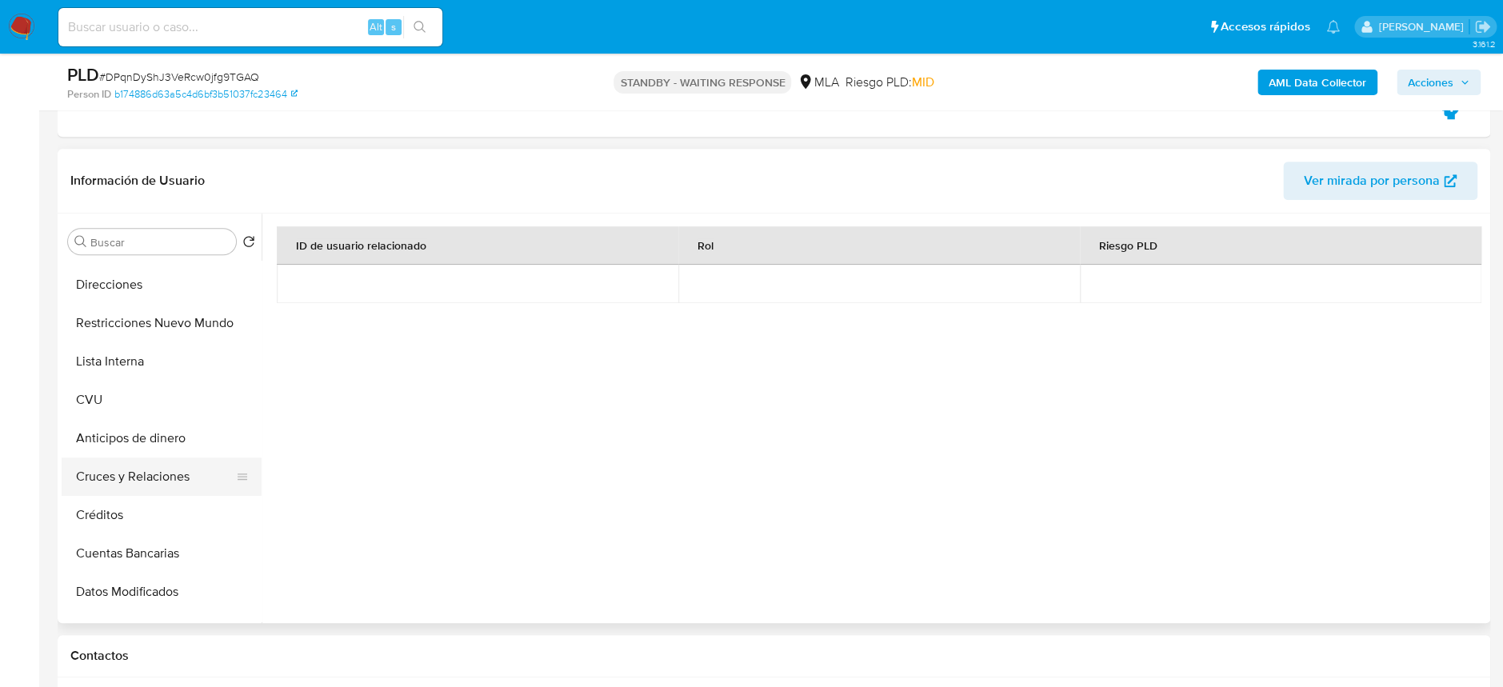
scroll to position [190, 0]
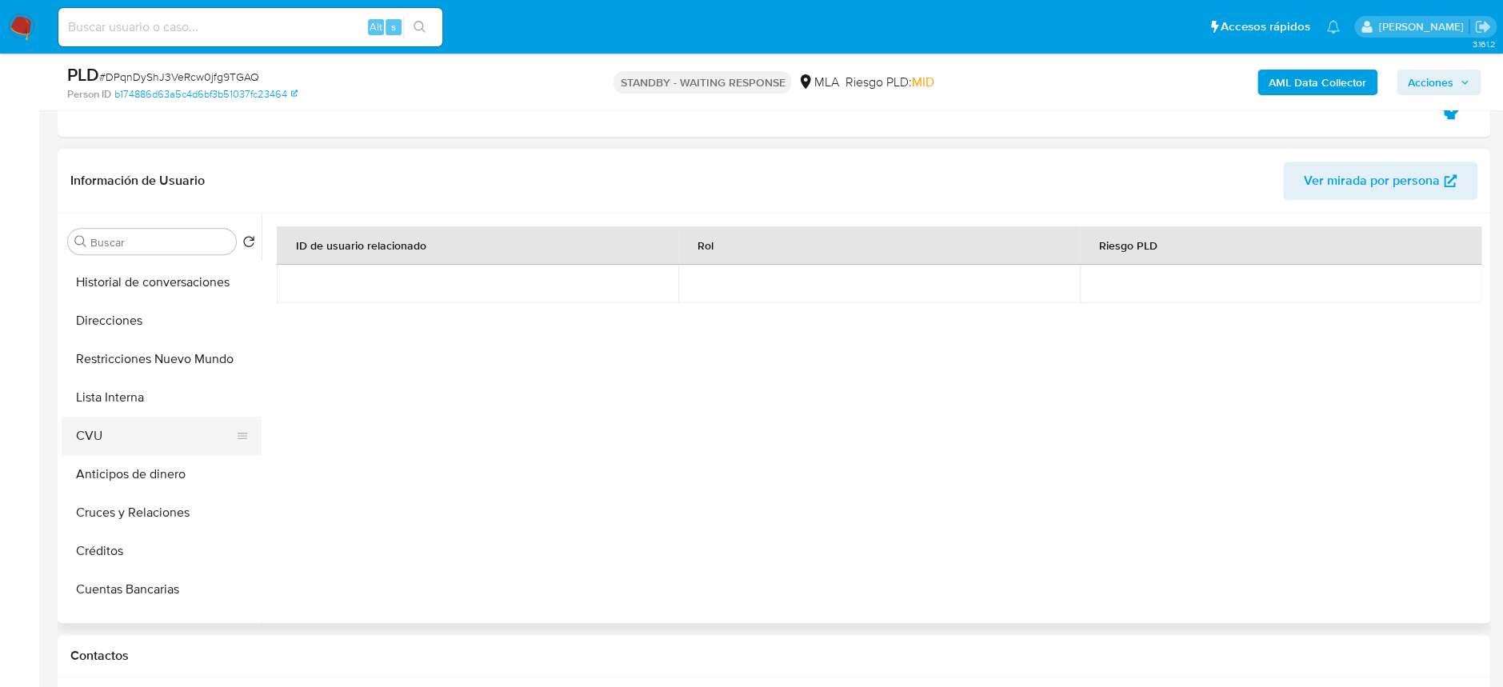
click at [107, 427] on button "CVU" at bounding box center [155, 436] width 187 height 38
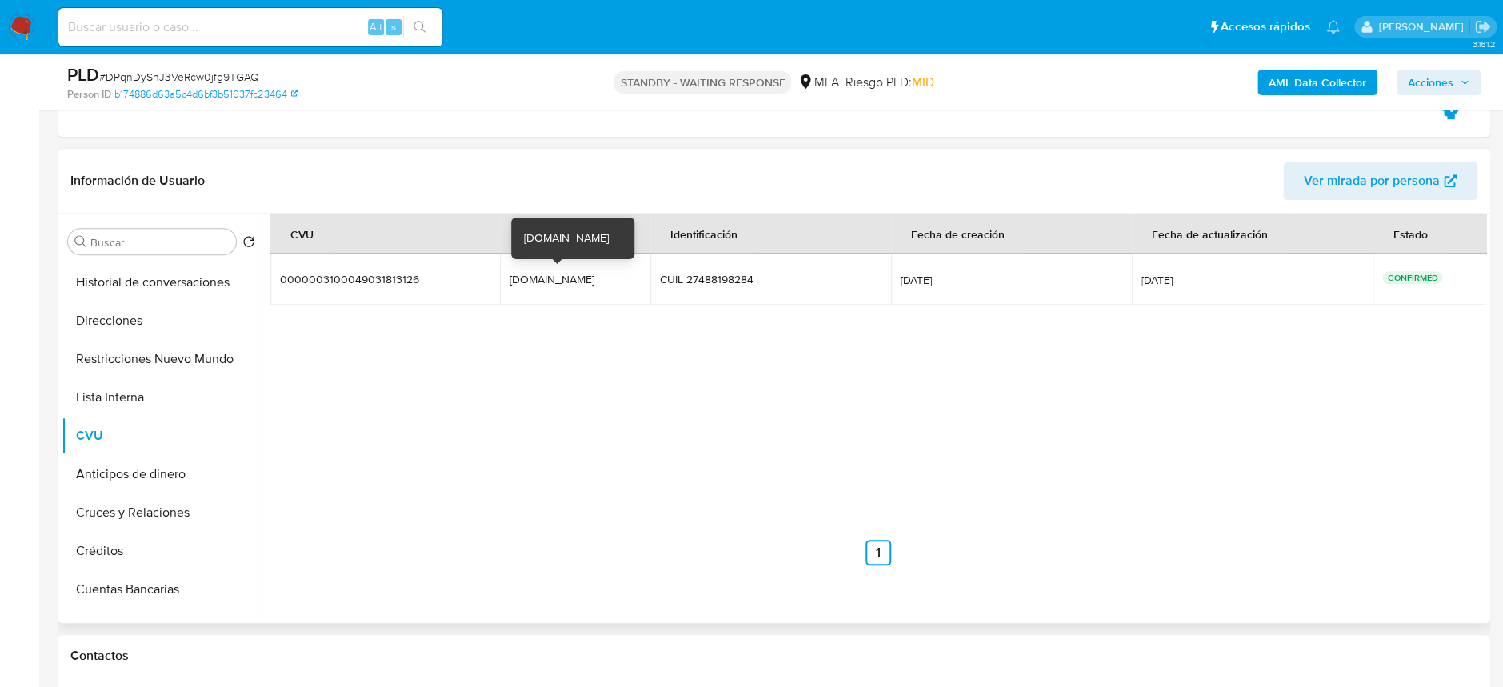
click at [547, 279] on div "ecovita.mp" at bounding box center [560, 279] width 102 height 14
drag, startPoint x: 509, startPoint y: 277, endPoint x: 568, endPoint y: 286, distance: 59.0
click at [568, 286] on td "ecovita.mp ecovita.mp" at bounding box center [575, 279] width 150 height 51
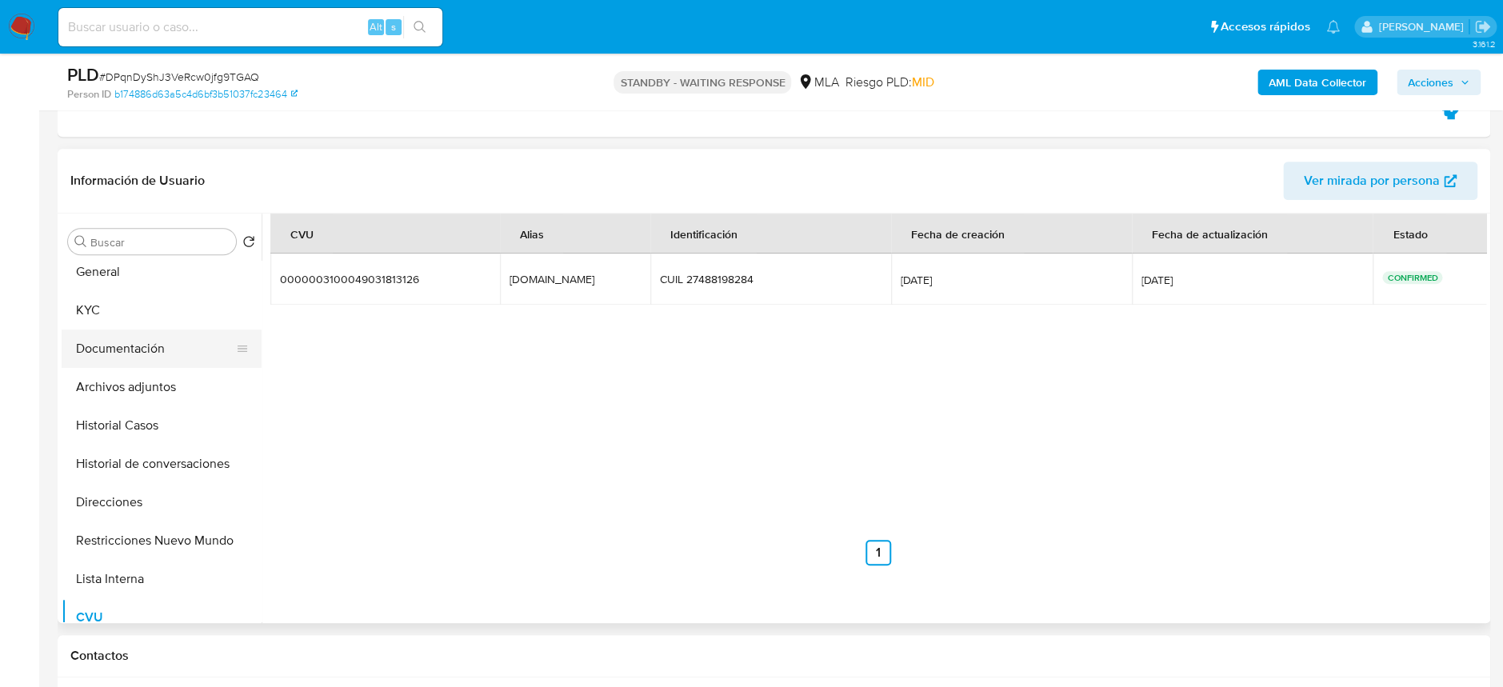
scroll to position [0, 0]
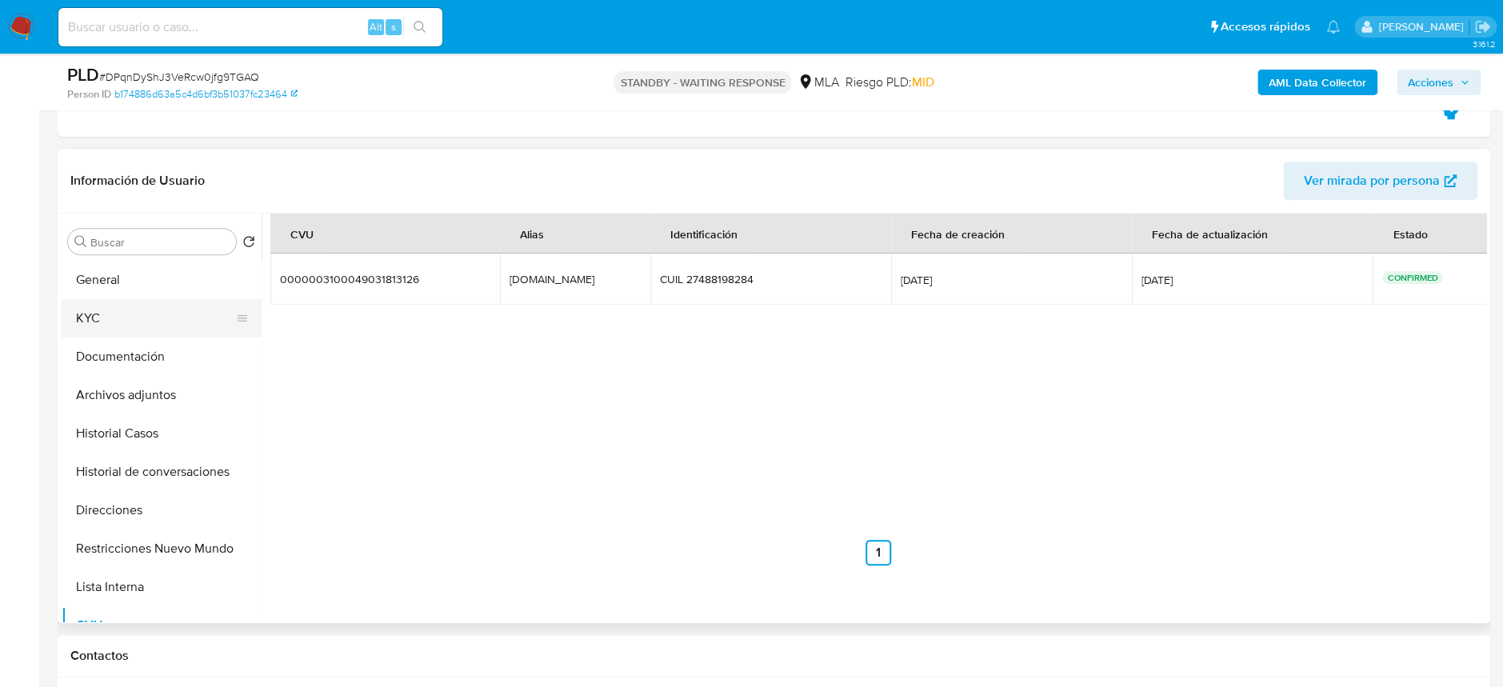
click at [106, 321] on button "KYC" at bounding box center [155, 318] width 187 height 38
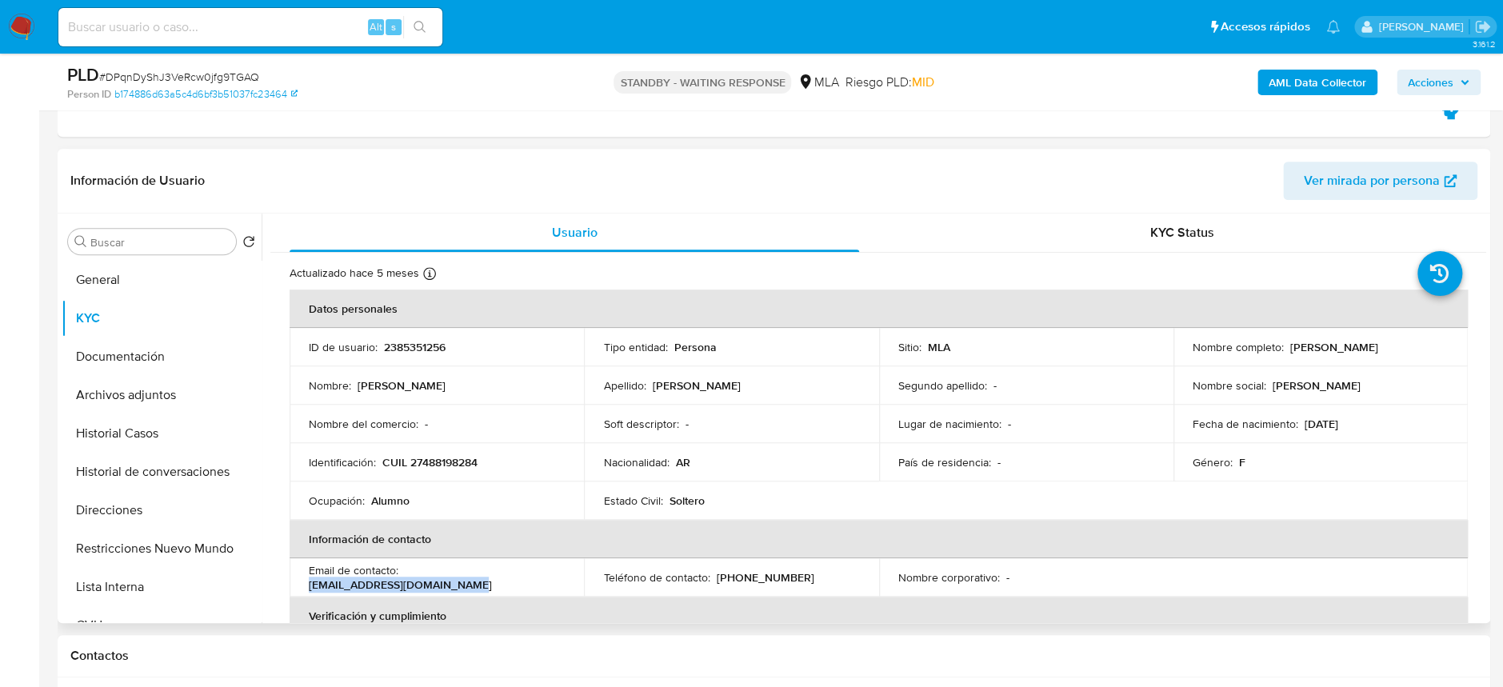
drag, startPoint x: 311, startPoint y: 585, endPoint x: 476, endPoint y: 585, distance: 164.8
click at [476, 585] on div "Email de contacto : segoviadaniela513@gmail.com" at bounding box center [437, 577] width 256 height 29
copy p "segoviadaniela513@gmail.com"
click at [754, 579] on p "(362) 5229448" at bounding box center [765, 577] width 98 height 14
click at [755, 578] on p "(362) 5229448" at bounding box center [765, 577] width 98 height 14
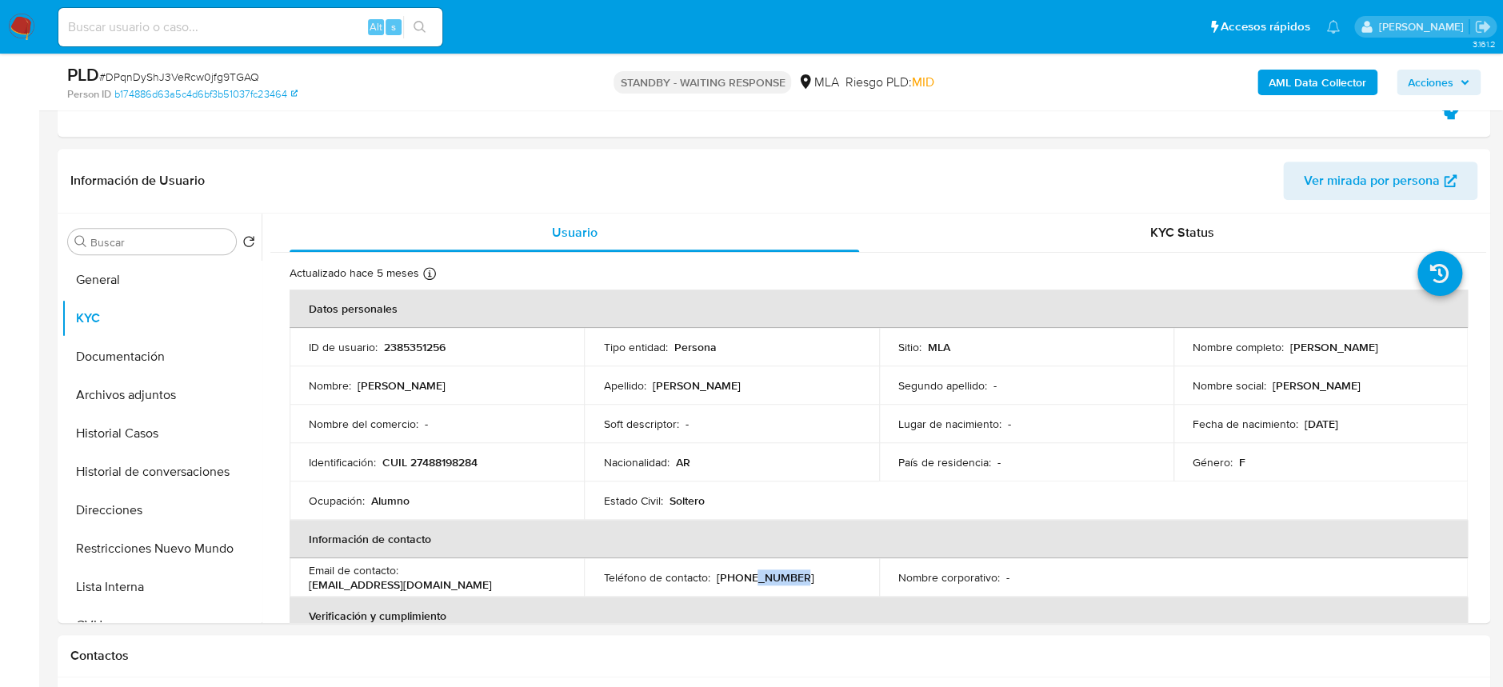
copy p "5229448"
drag, startPoint x: 1186, startPoint y: 356, endPoint x: 1380, endPoint y: 357, distance: 194.3
click at [1380, 357] on td "Nombre completo : Daniela Marisol Gonzalez Segovia" at bounding box center [1320, 347] width 294 height 38
copy p "Daniela Marisol Gonzalez Segovia"
click at [156, 346] on button "Documentación" at bounding box center [155, 357] width 187 height 38
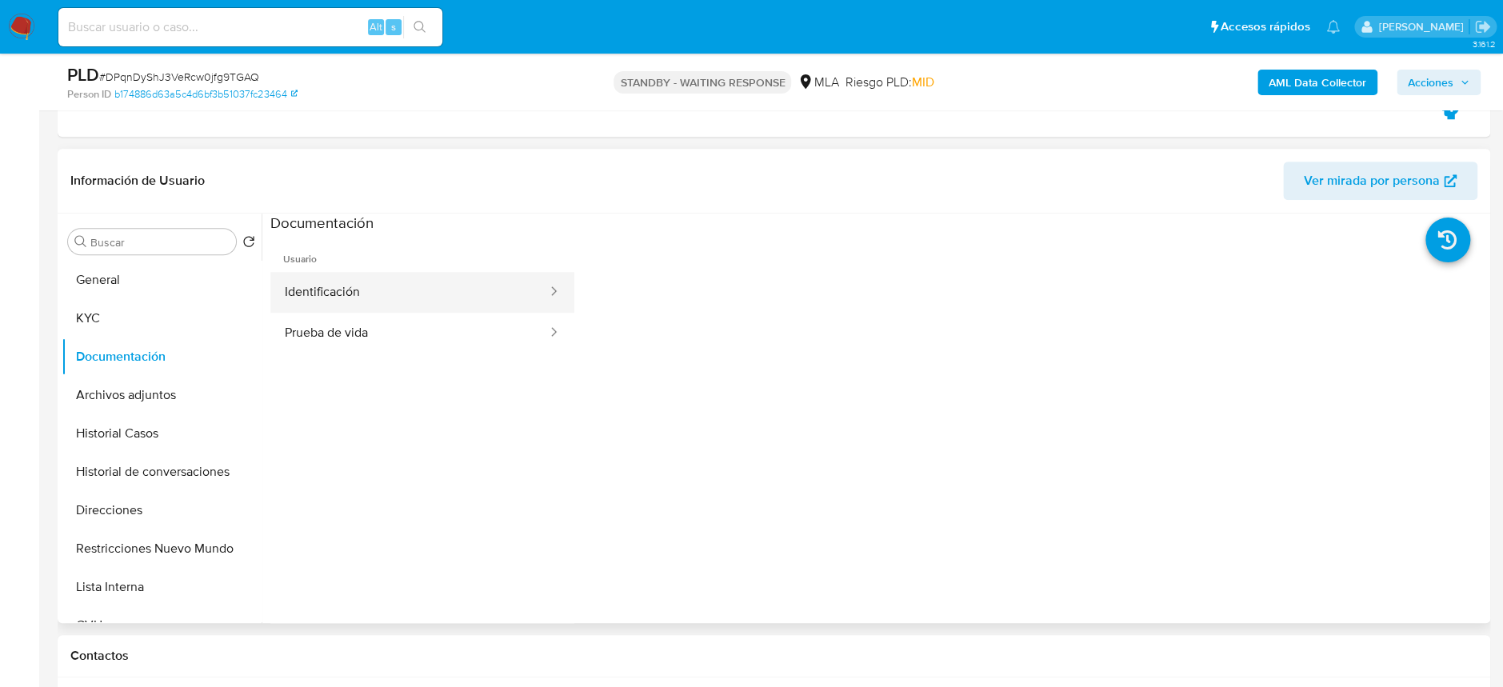
click at [365, 308] on button "Identificación" at bounding box center [409, 292] width 278 height 41
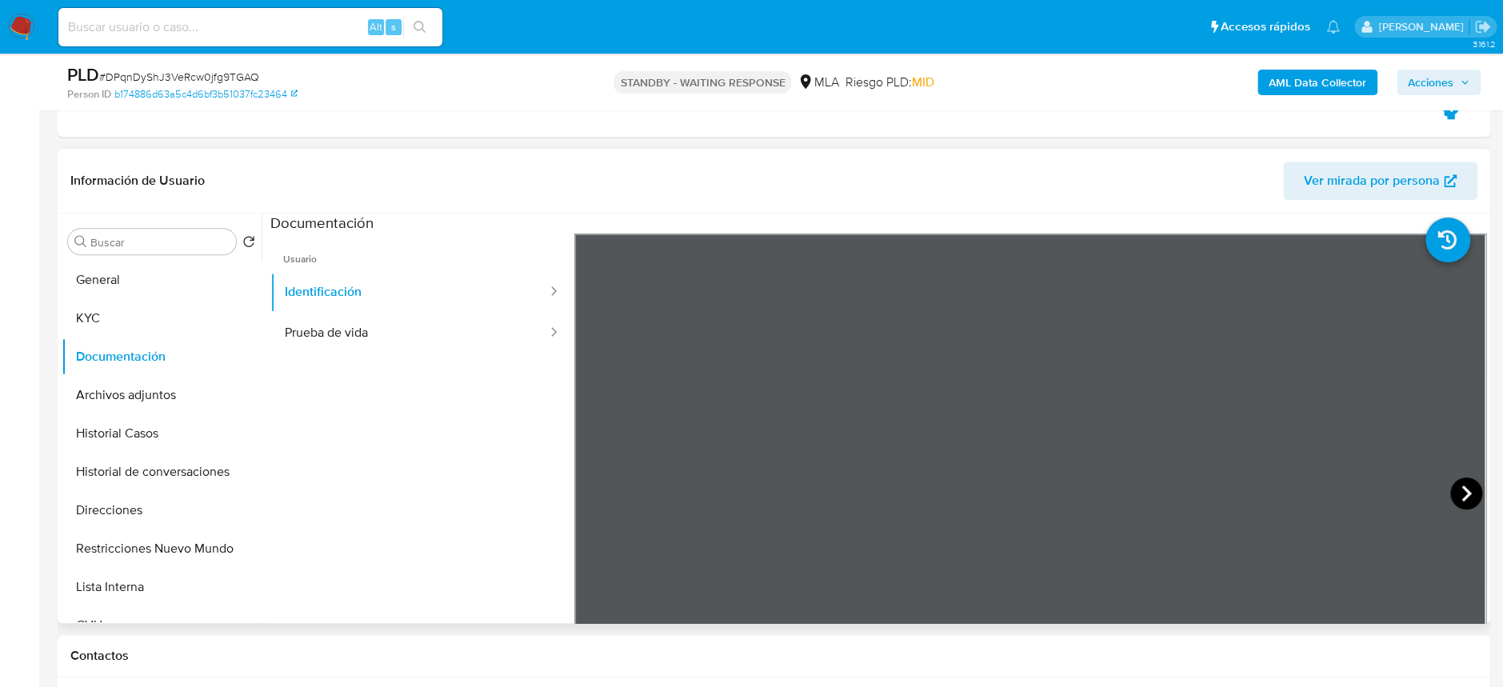
click at [1452, 496] on icon at bounding box center [1466, 493] width 32 height 32
click at [367, 329] on button "Prueba de vida" at bounding box center [409, 333] width 278 height 41
click at [104, 315] on button "KYC" at bounding box center [155, 318] width 187 height 38
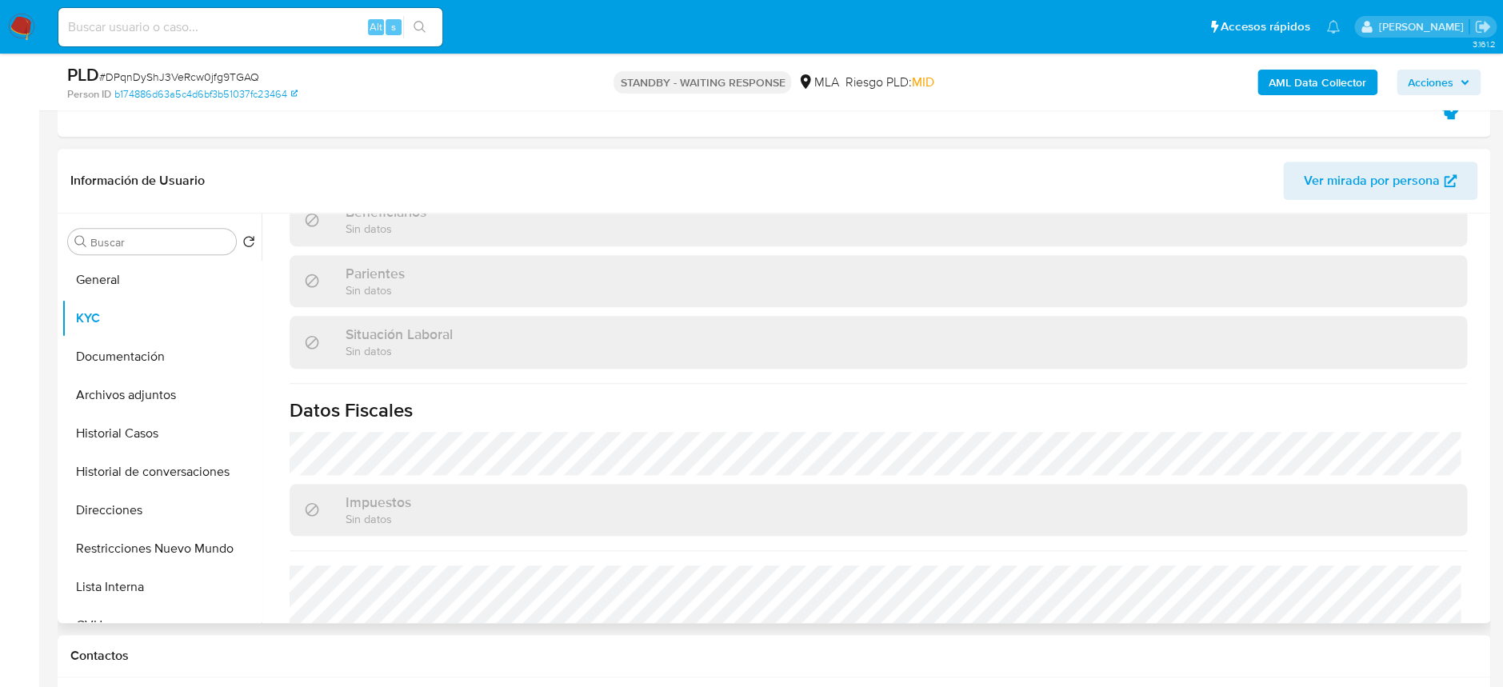
scroll to position [828, 0]
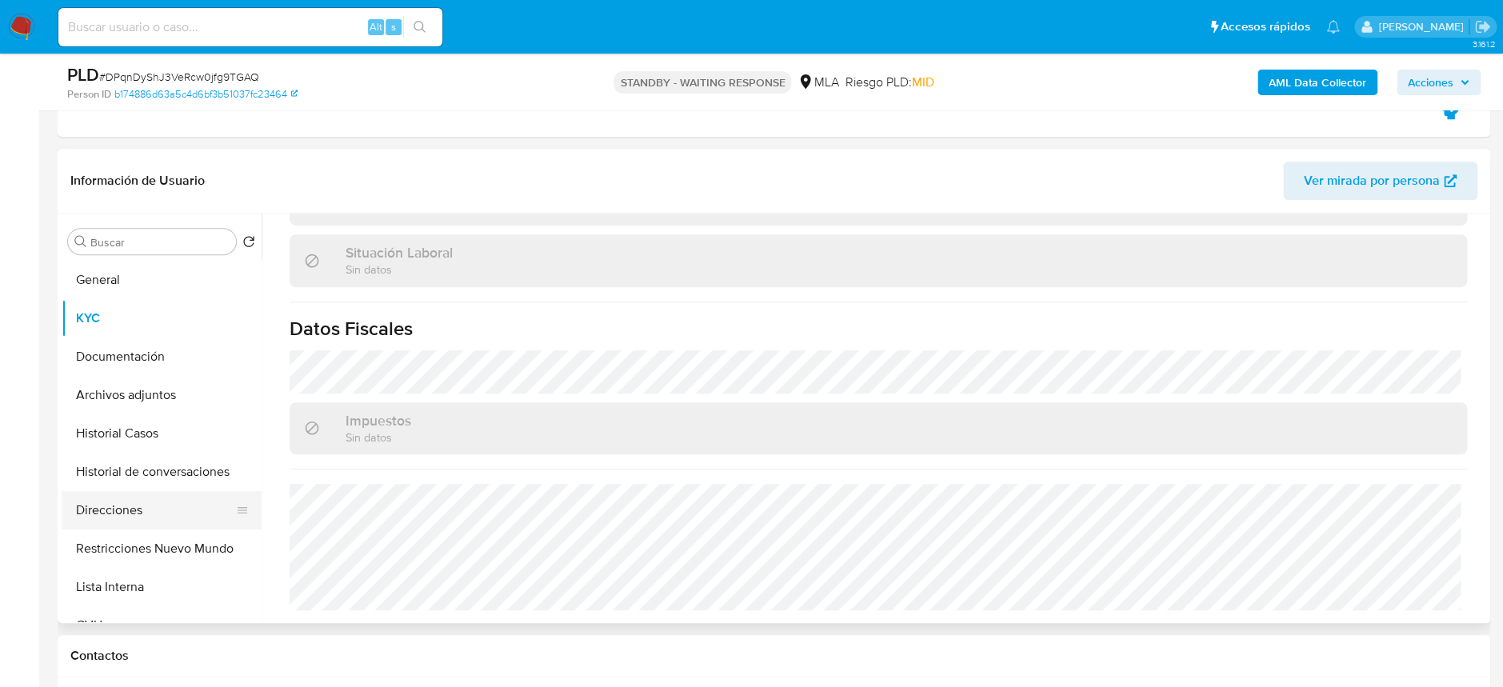
click at [141, 509] on button "Direcciones" at bounding box center [155, 510] width 187 height 38
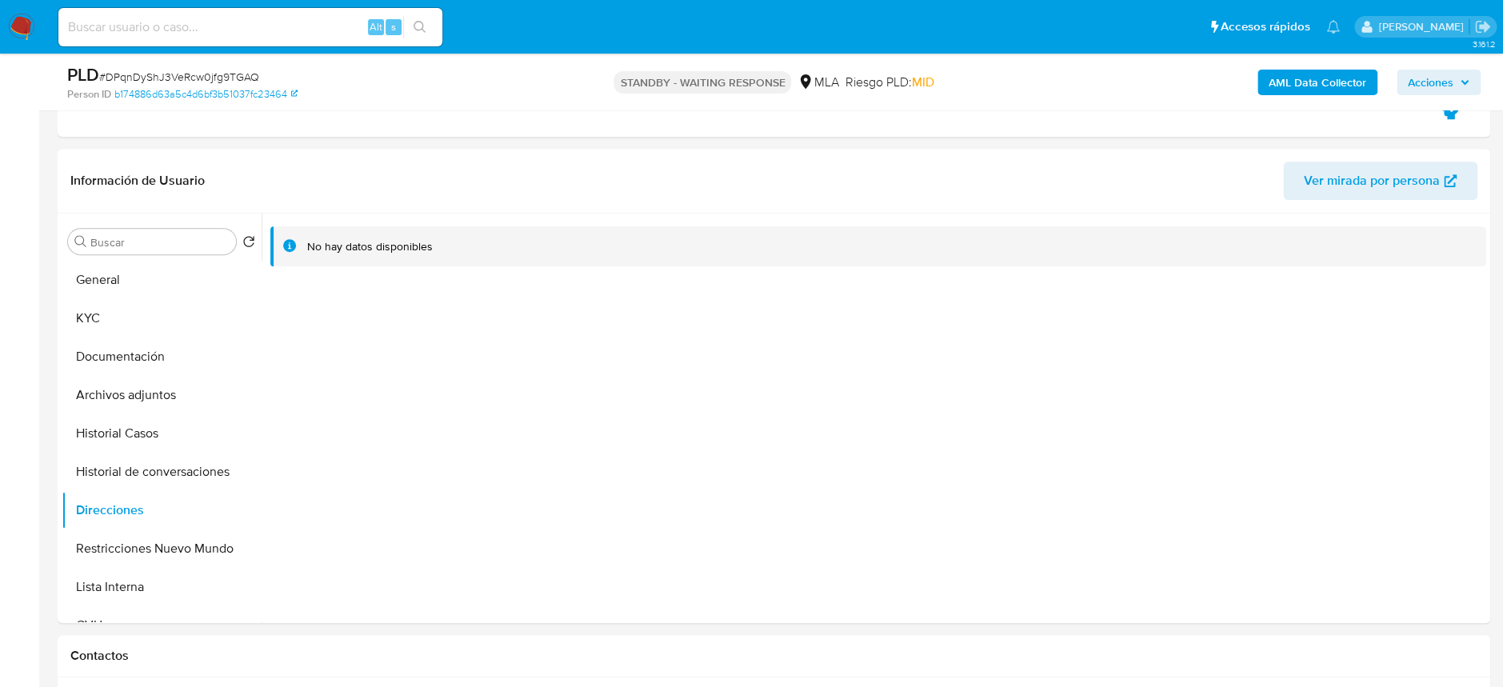
click at [294, 27] on input at bounding box center [250, 27] width 384 height 21
paste input "EVW6az6gPerDM8mpvwXNeDKP"
type input "EVW6az6gPerDM8mpvwXNeDKP"
click at [424, 30] on icon "search-icon" at bounding box center [419, 27] width 12 height 12
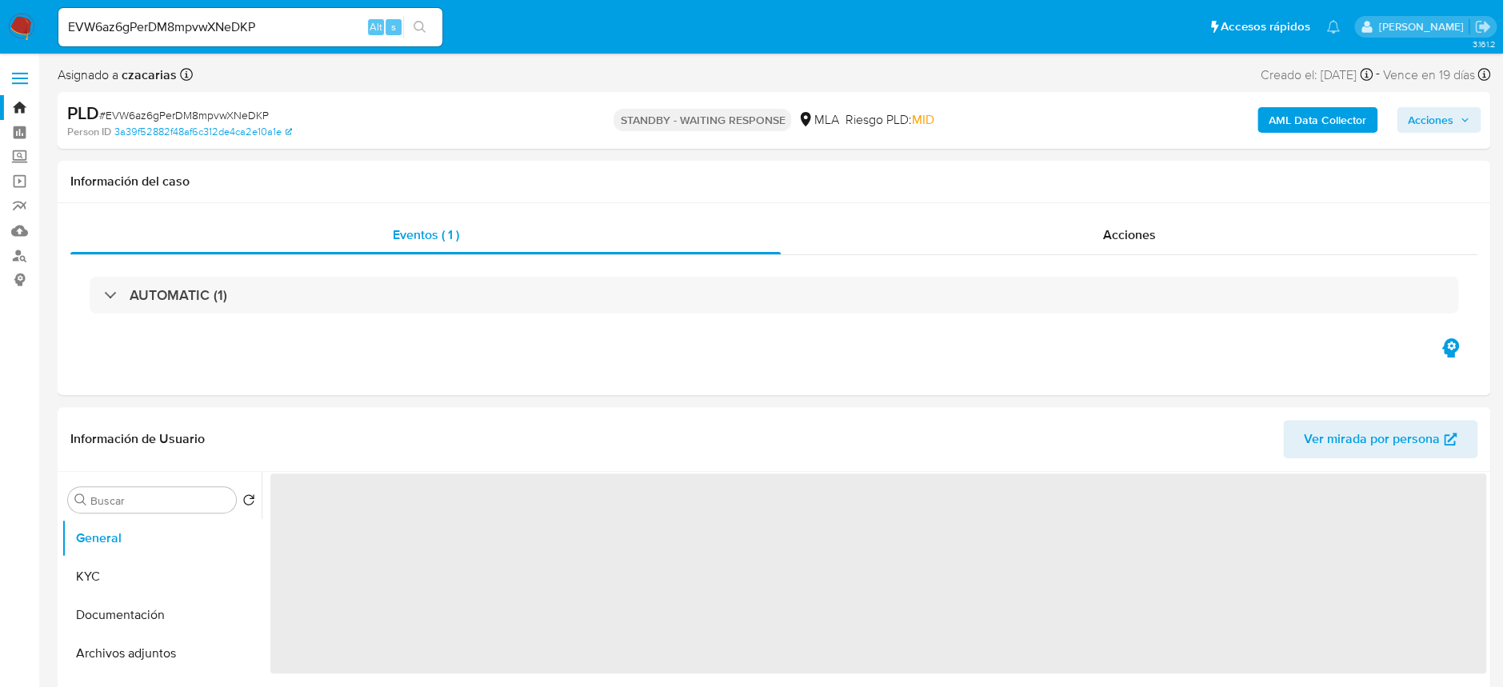
select select "10"
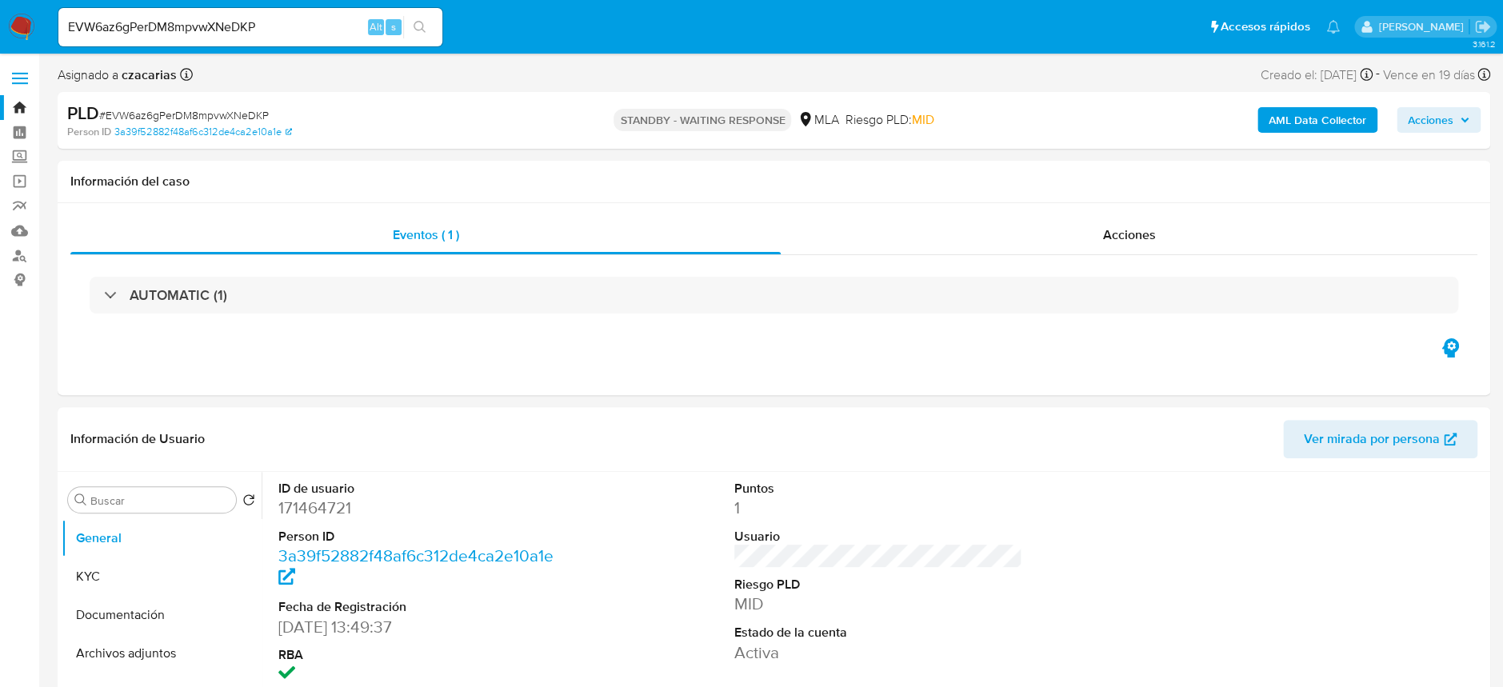
click at [280, 37] on div "EVW6az6gPerDM8mpvwXNeDKP Alt s" at bounding box center [250, 27] width 384 height 38
click at [280, 37] on input "EVW6az6gPerDM8mpvwXNeDKP" at bounding box center [250, 27] width 384 height 21
paste input "KlbMX4h7UvP14Df1q4ST0pUQ"
type input "KlbMX4h7UvP14Df1q4ST0pUQ"
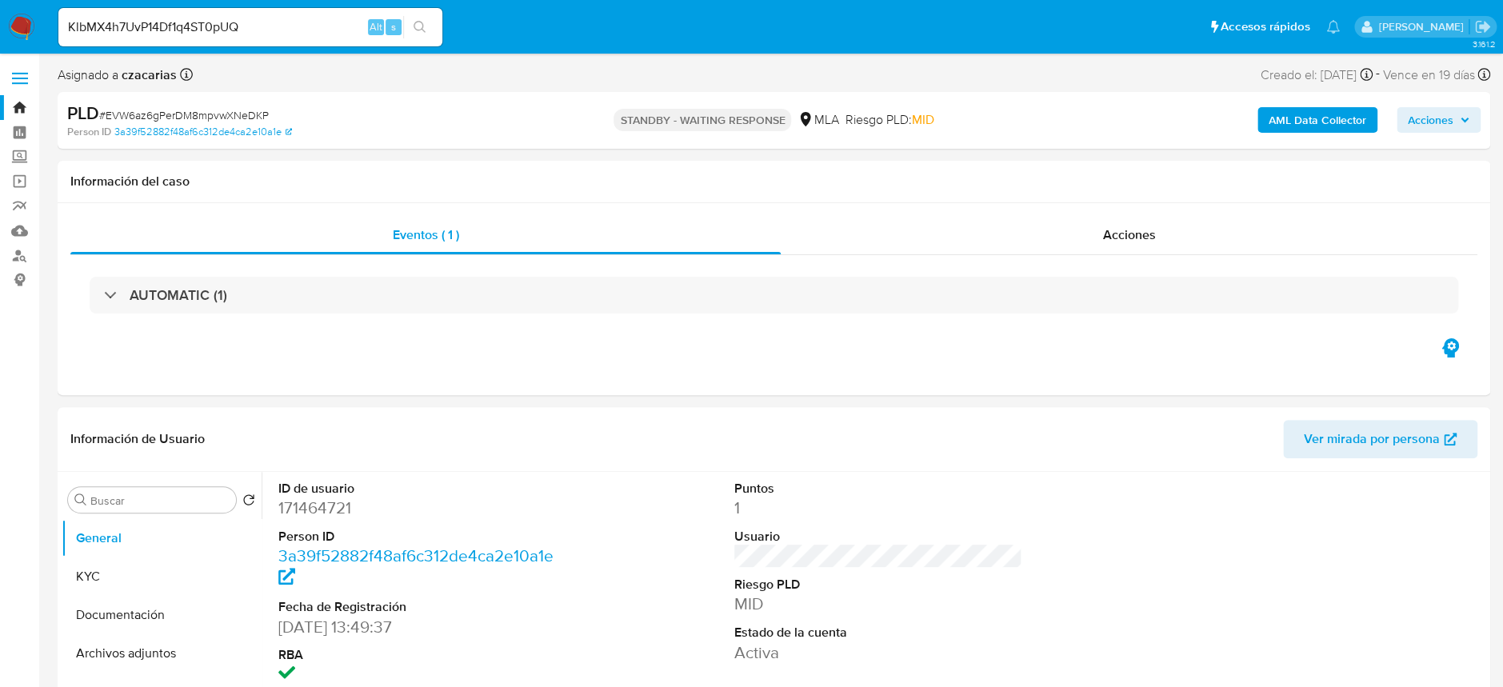
click at [409, 31] on button "search-icon" at bounding box center [419, 27] width 33 height 22
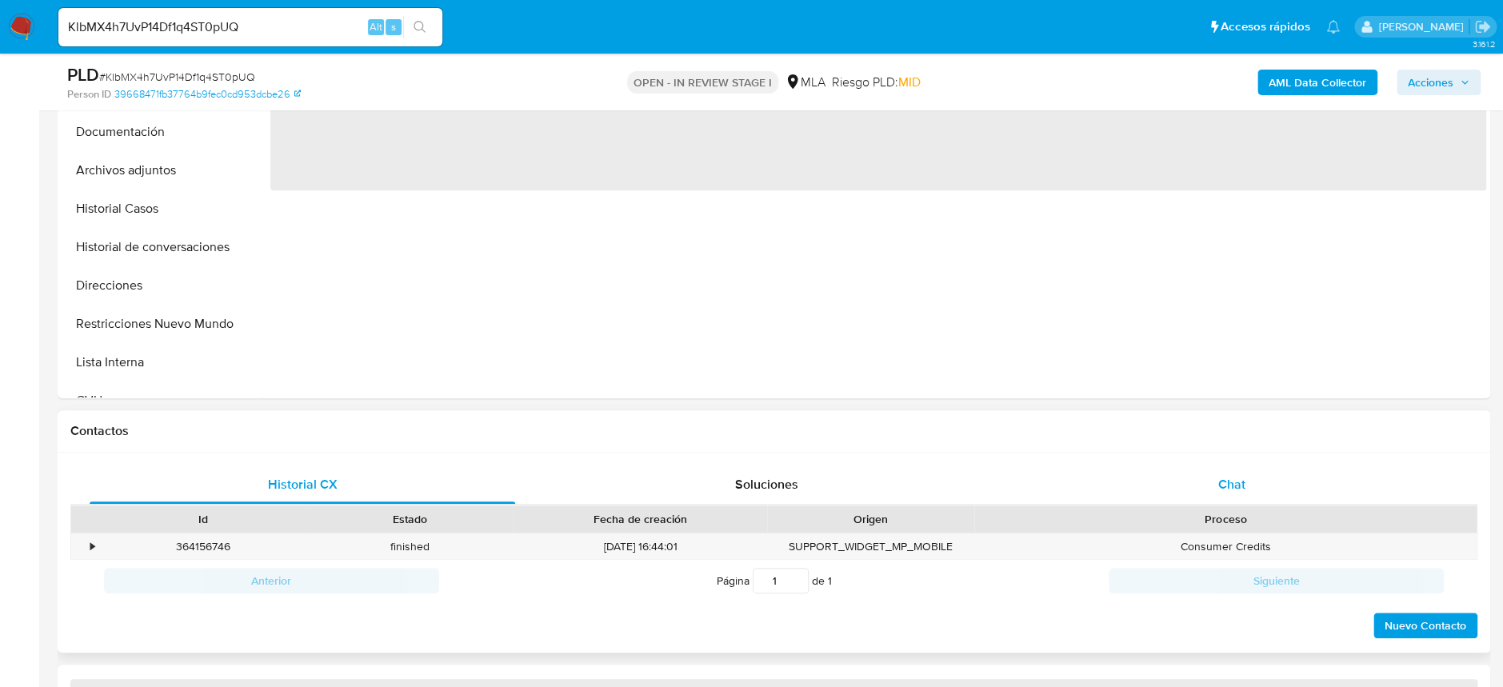
select select "10"
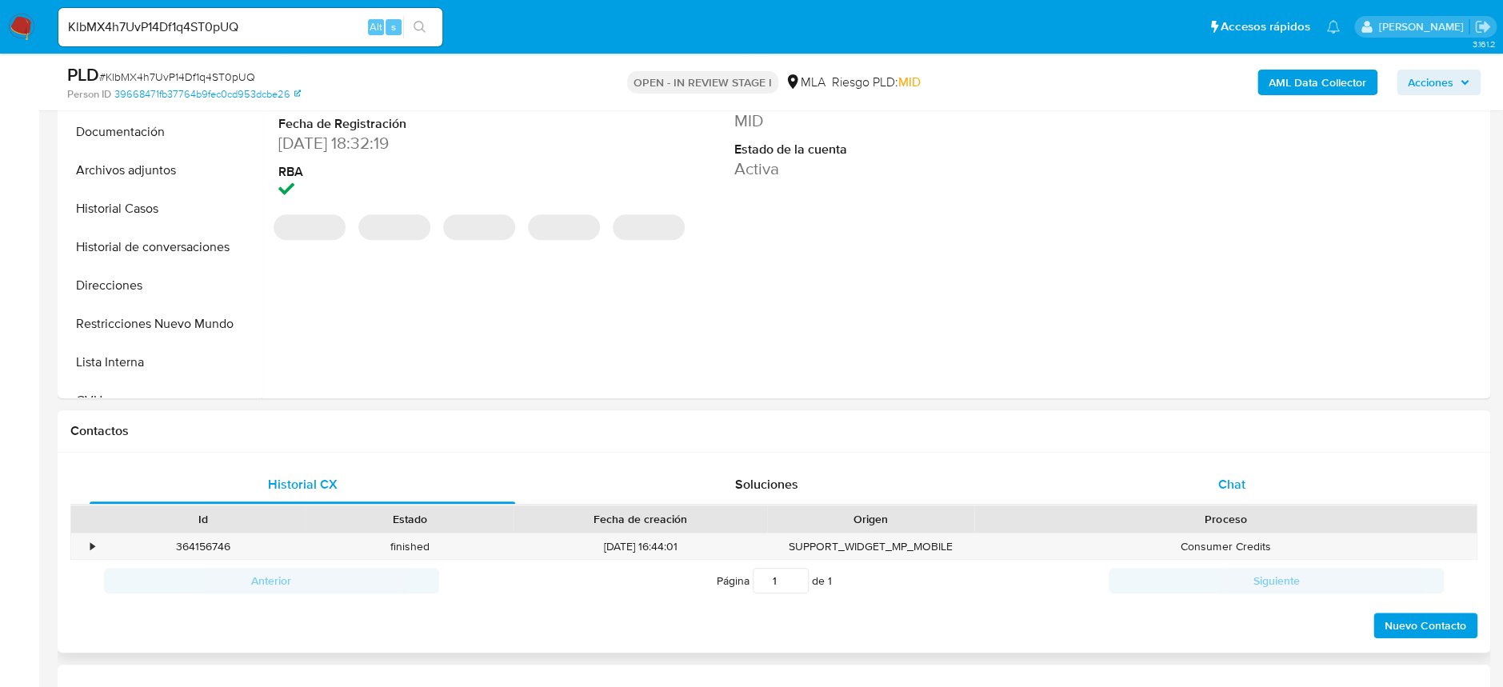
click at [1204, 484] on div "Chat" at bounding box center [1230, 484] width 425 height 38
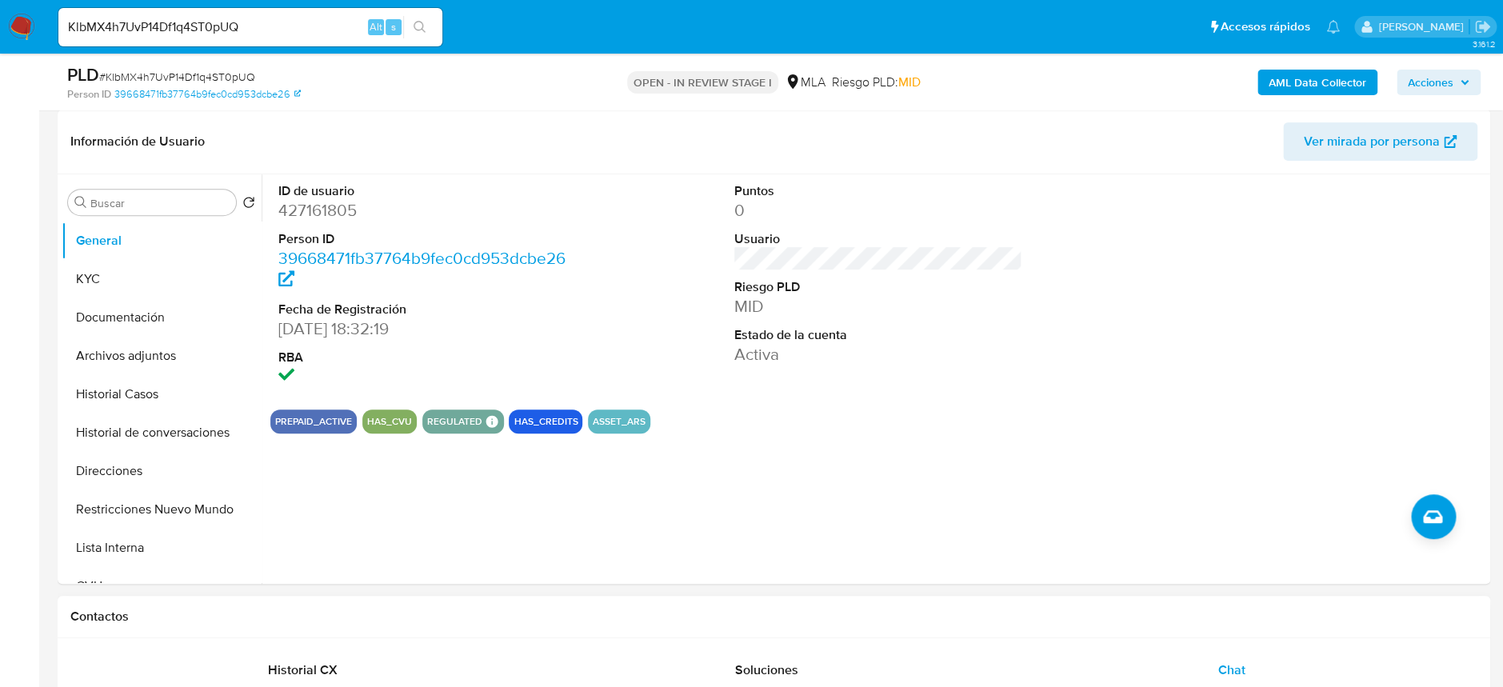
scroll to position [213, 0]
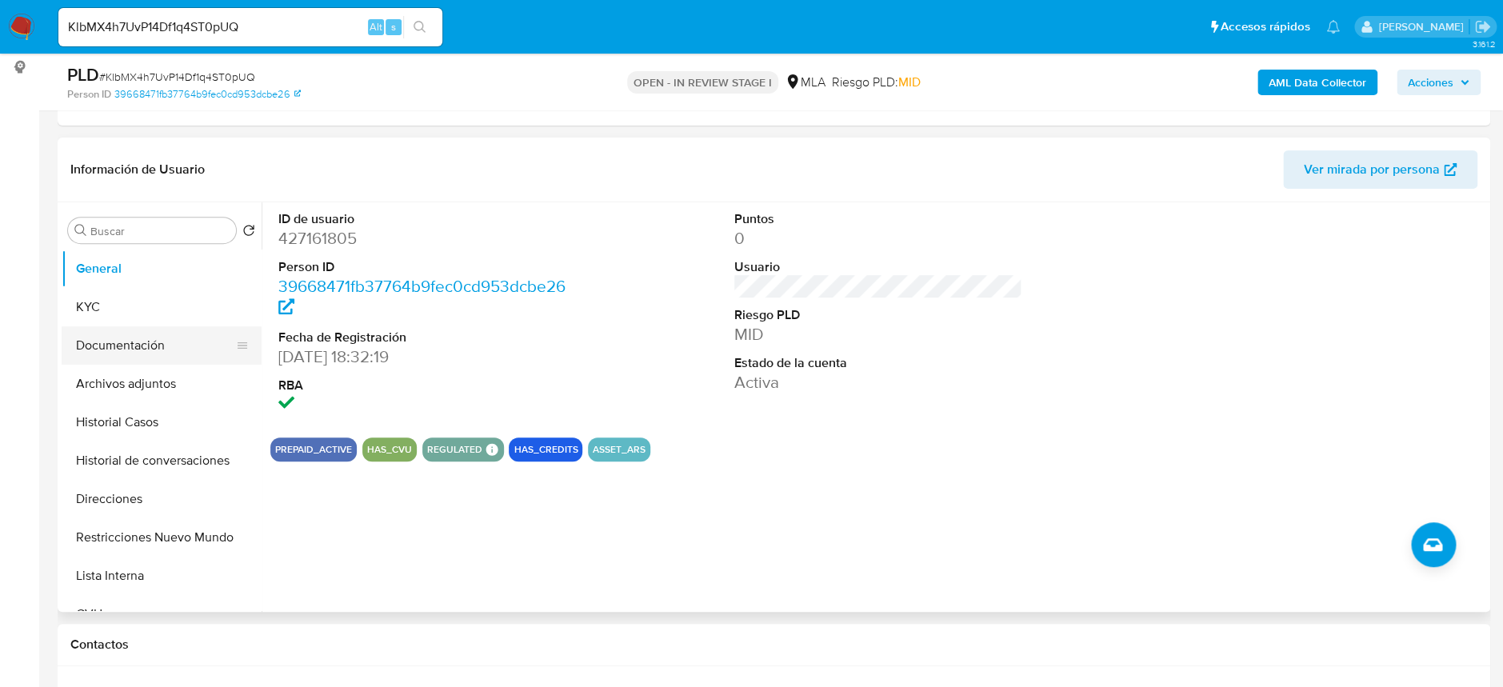
click at [126, 331] on button "Documentación" at bounding box center [155, 345] width 187 height 38
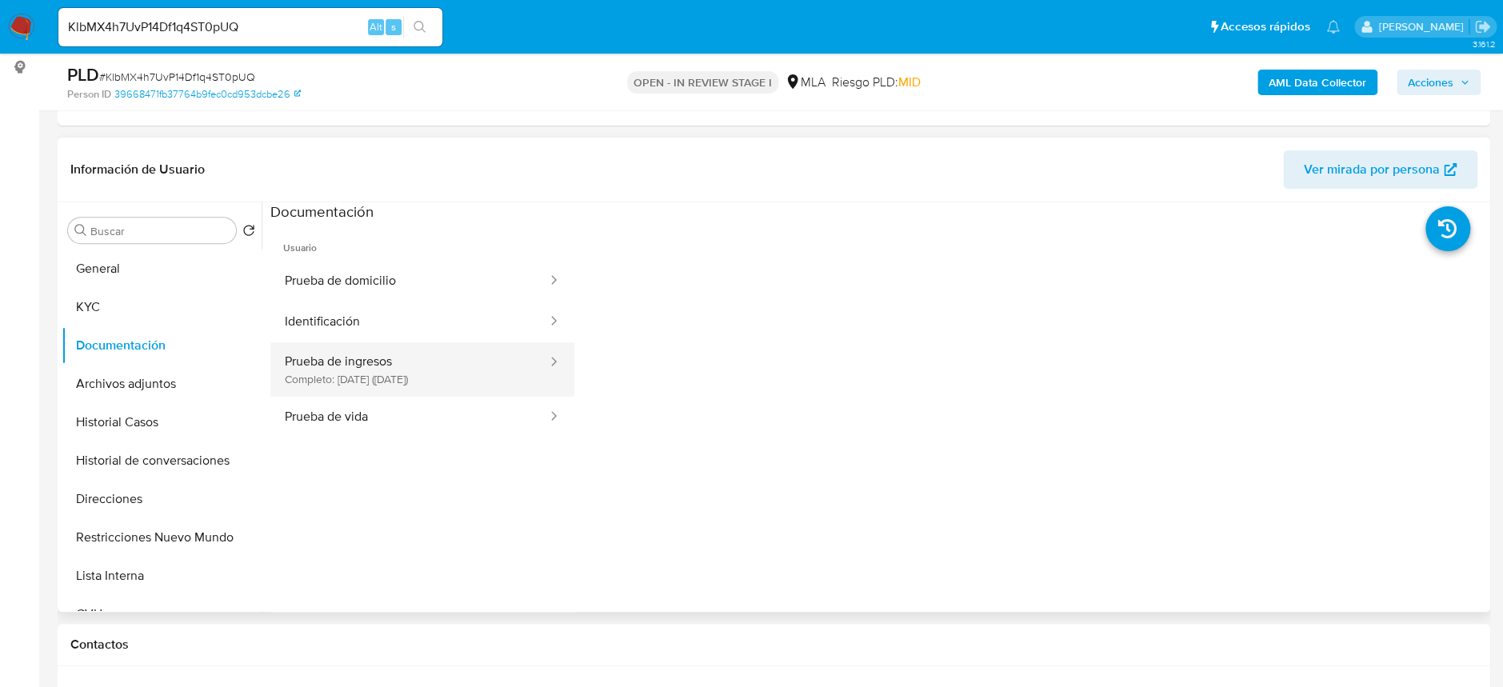
click at [448, 377] on button "Prueba de ingresos Completo: 04/12/2024 (hace 10 meses)" at bounding box center [409, 369] width 278 height 54
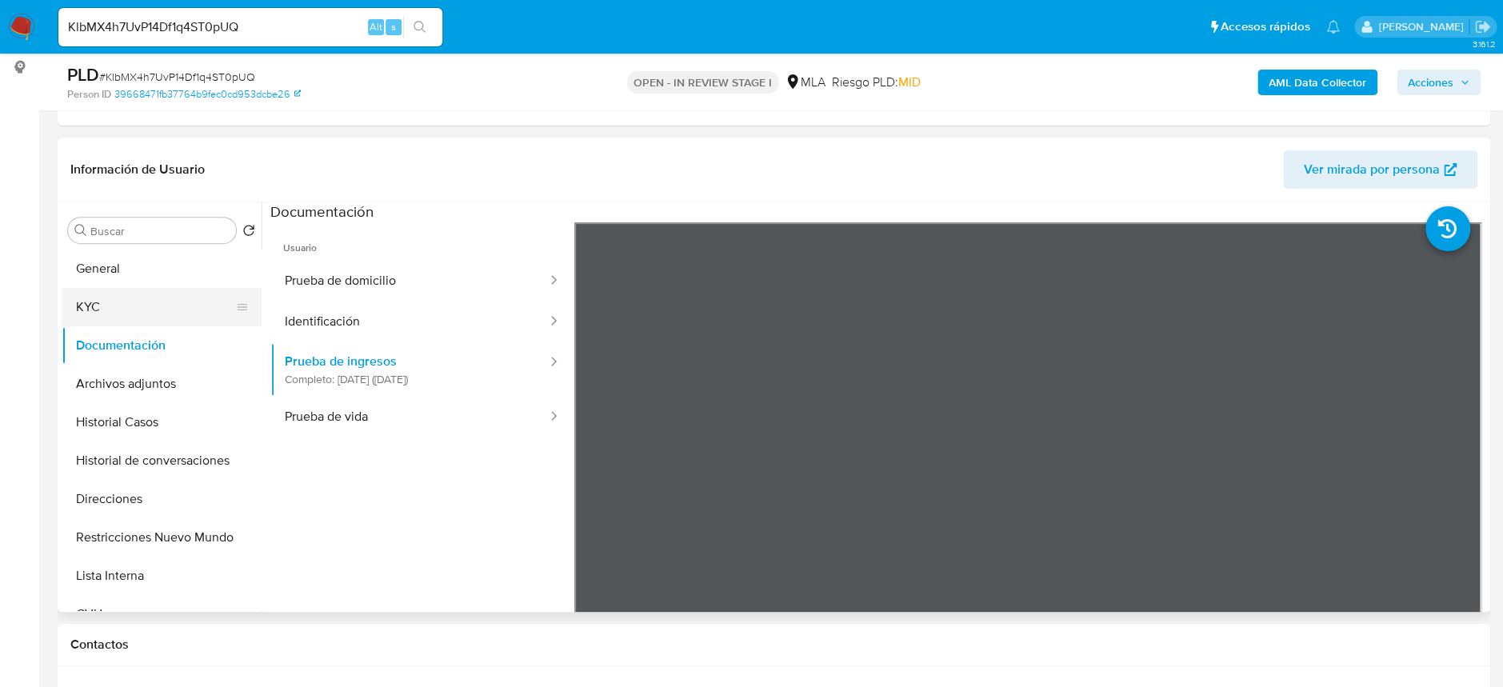
click at [151, 302] on button "KYC" at bounding box center [155, 307] width 187 height 38
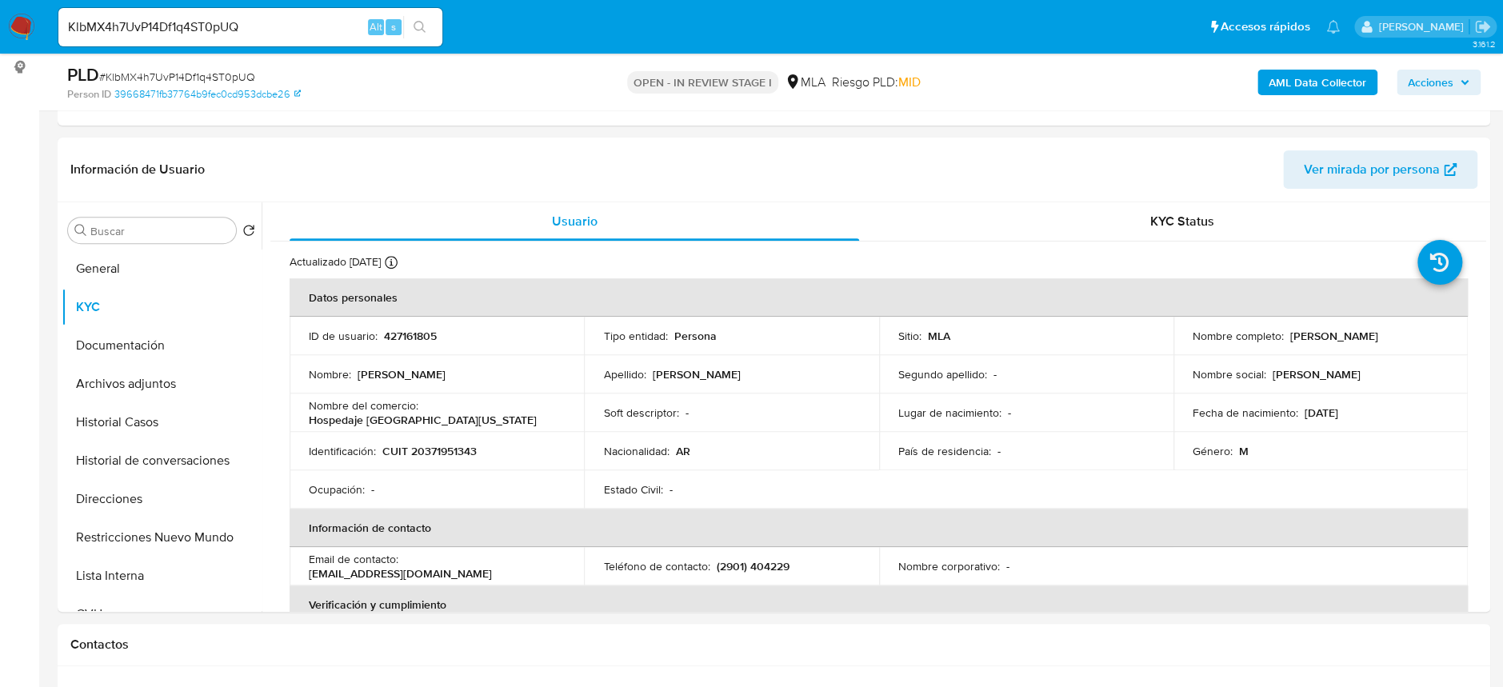
click at [270, 26] on input "KlbMX4h7UvP14Df1q4ST0pUQ" at bounding box center [250, 27] width 384 height 21
paste input "Vh1BzQ100uMxtCQiTRWMBauV"
type input "Vh1BzQ100uMxtCQiTRWMBauV"
click at [419, 26] on icon "search-icon" at bounding box center [419, 27] width 13 height 13
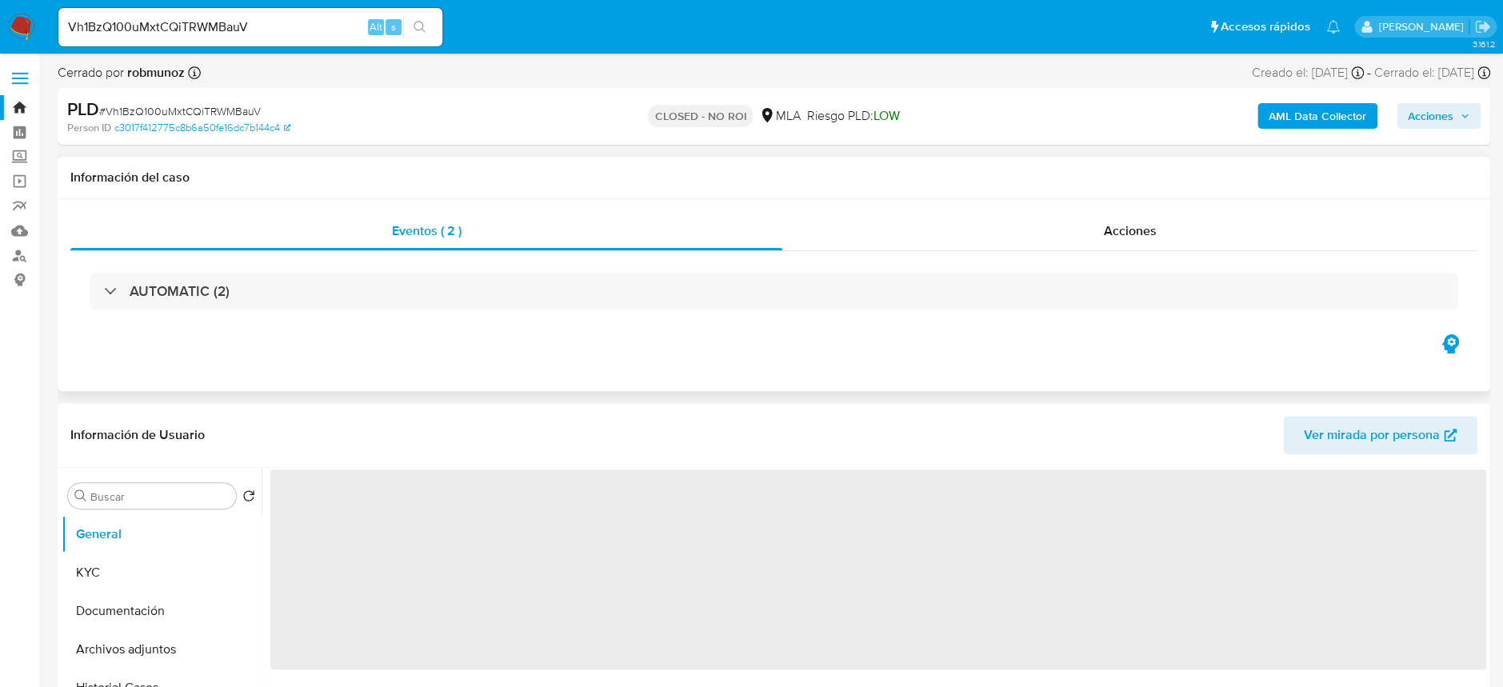
select select "10"
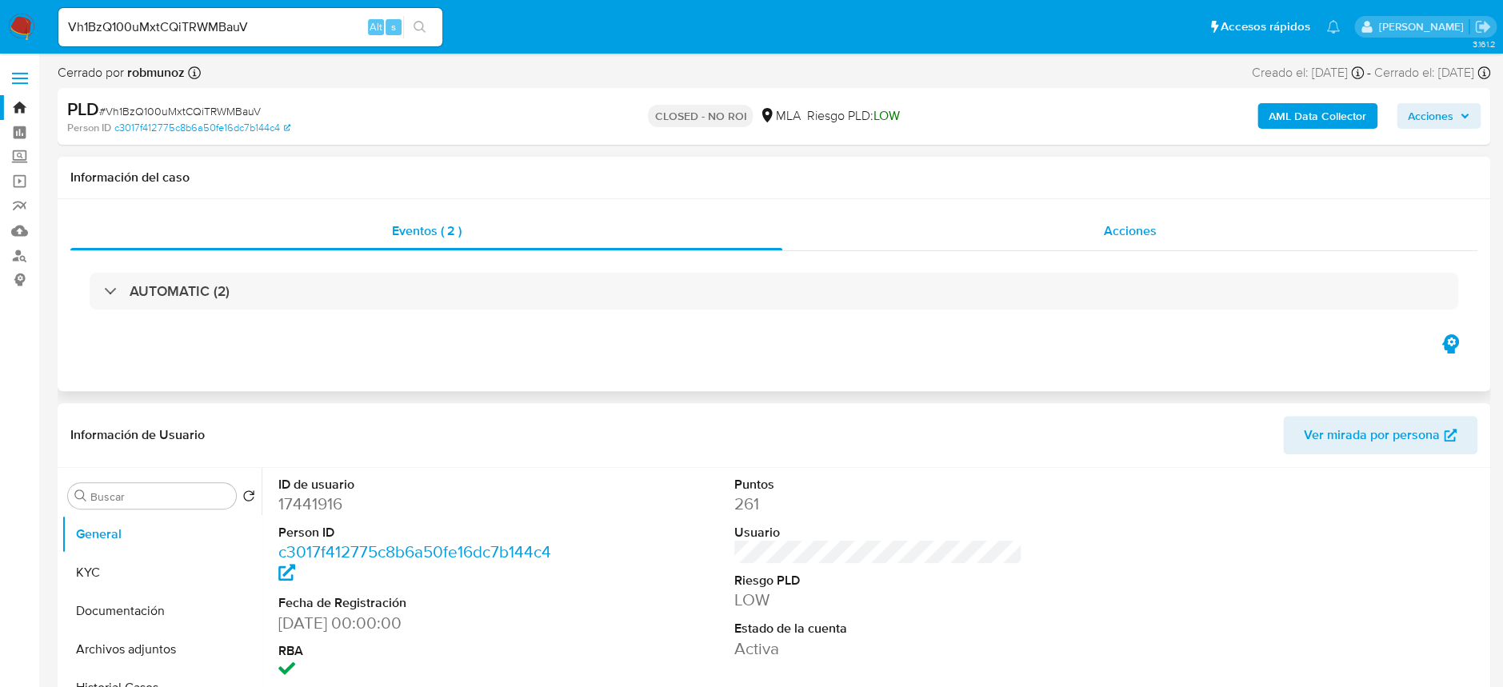
click at [1148, 233] on span "Acciones" at bounding box center [1130, 231] width 53 height 18
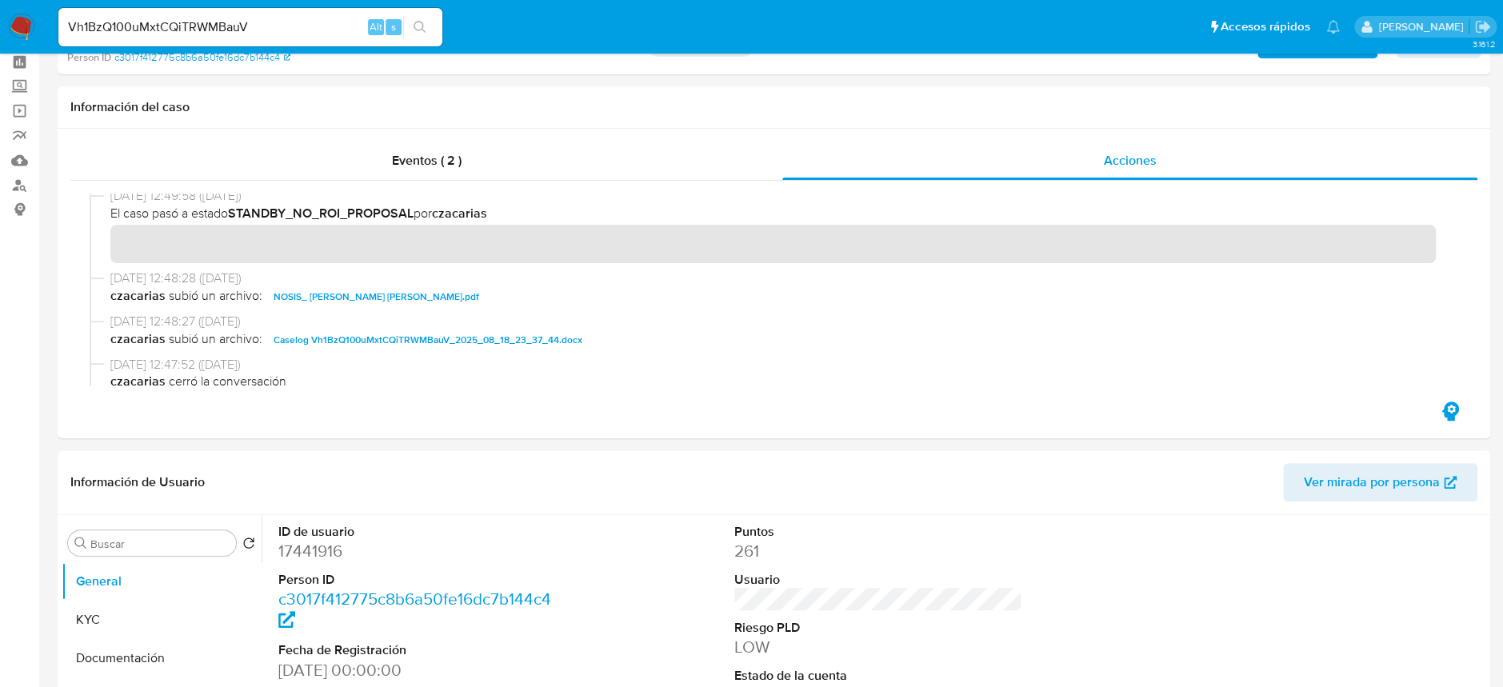
scroll to position [106, 0]
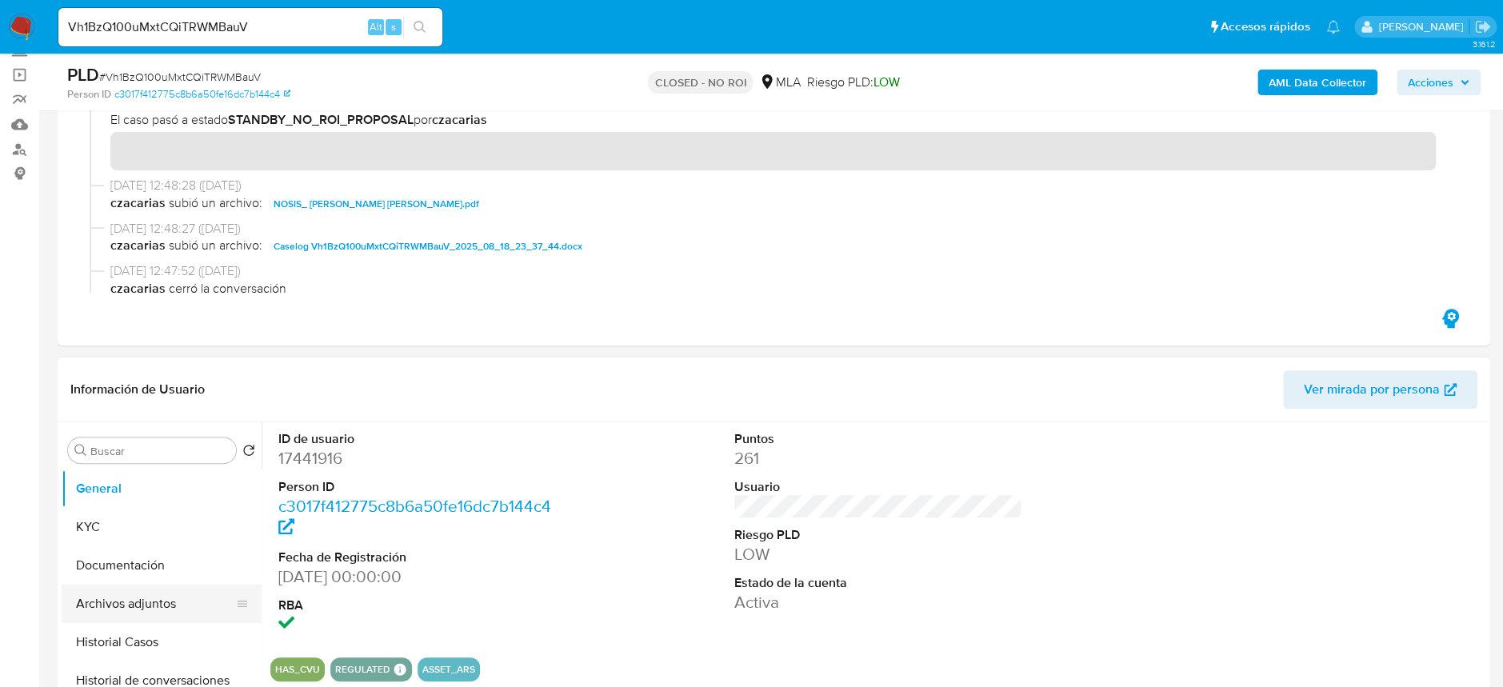
click at [146, 604] on button "Archivos adjuntos" at bounding box center [155, 604] width 187 height 38
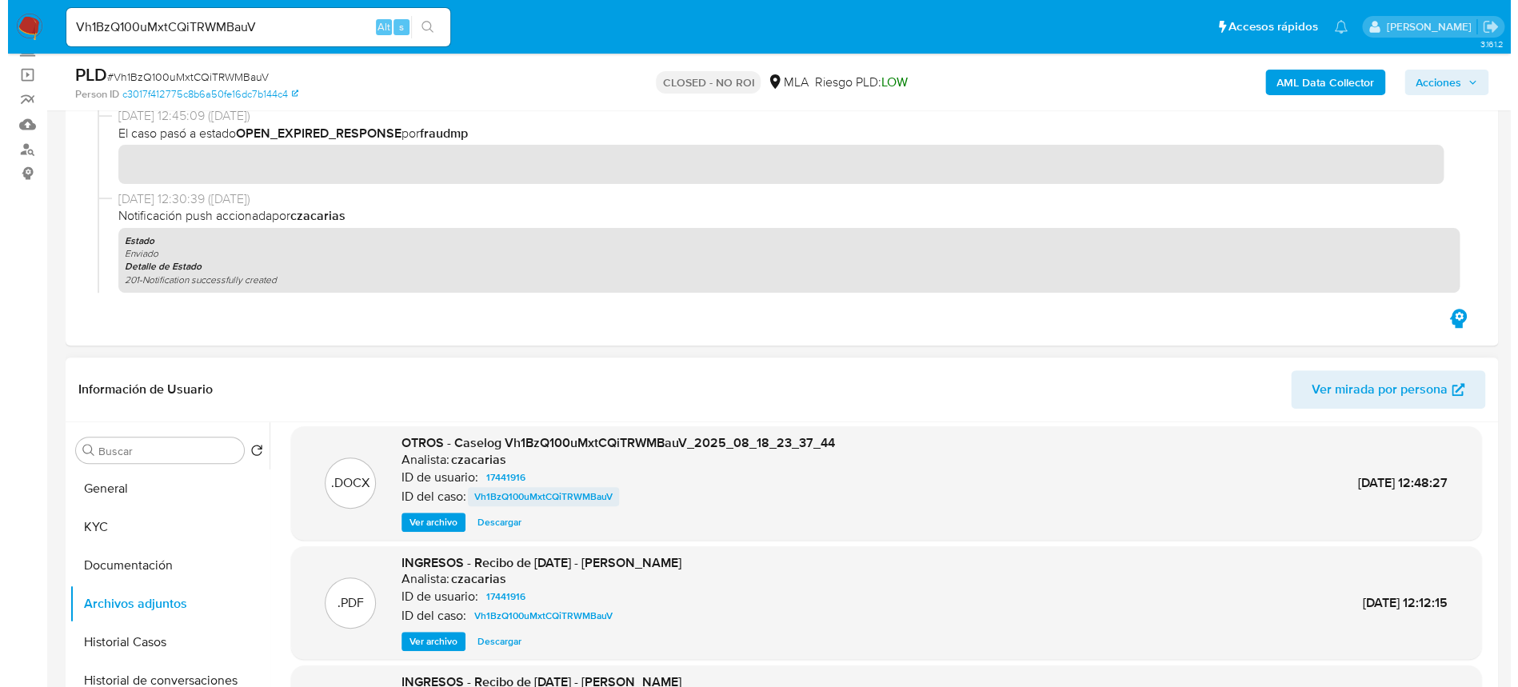
scroll to position [134, 0]
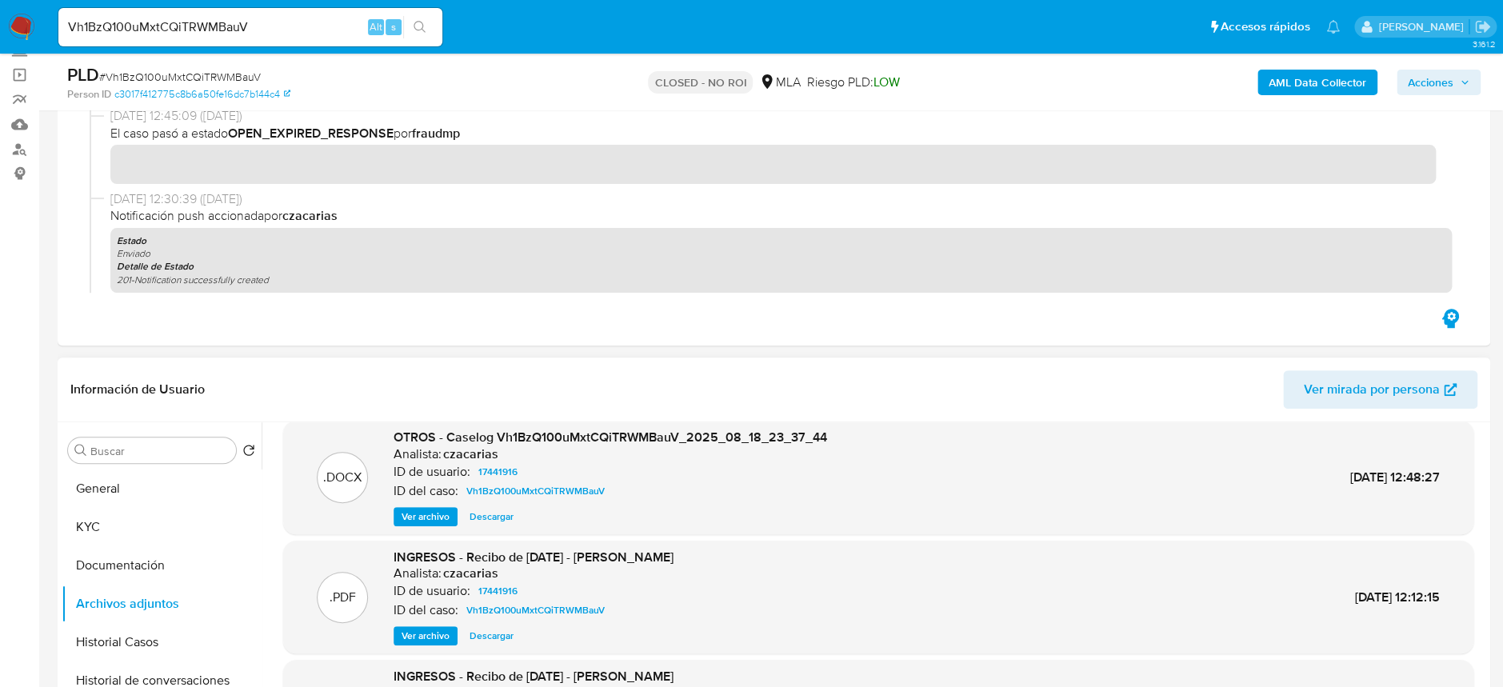
click at [445, 516] on span "Ver archivo" at bounding box center [425, 517] width 48 height 16
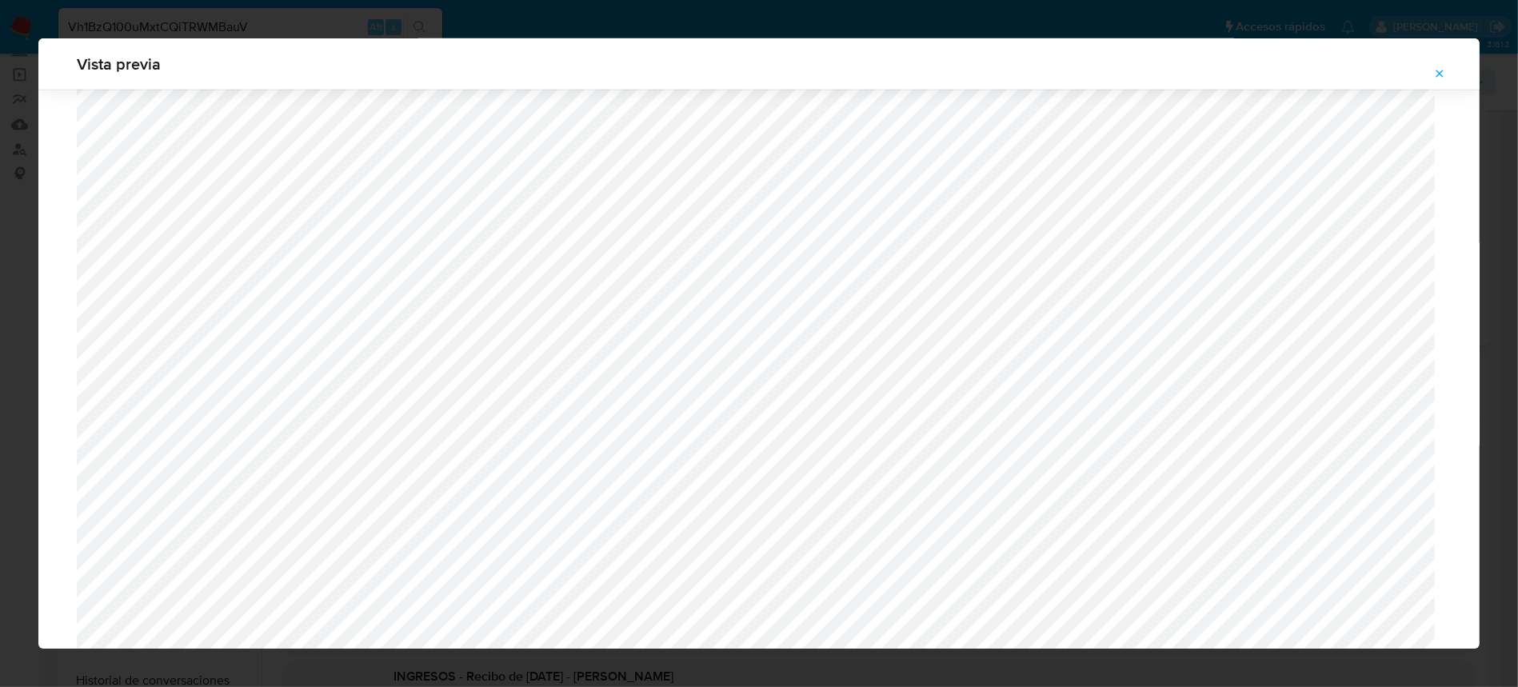
scroll to position [0, 0]
click at [0, 404] on div "Vista previa" at bounding box center [759, 343] width 1518 height 687
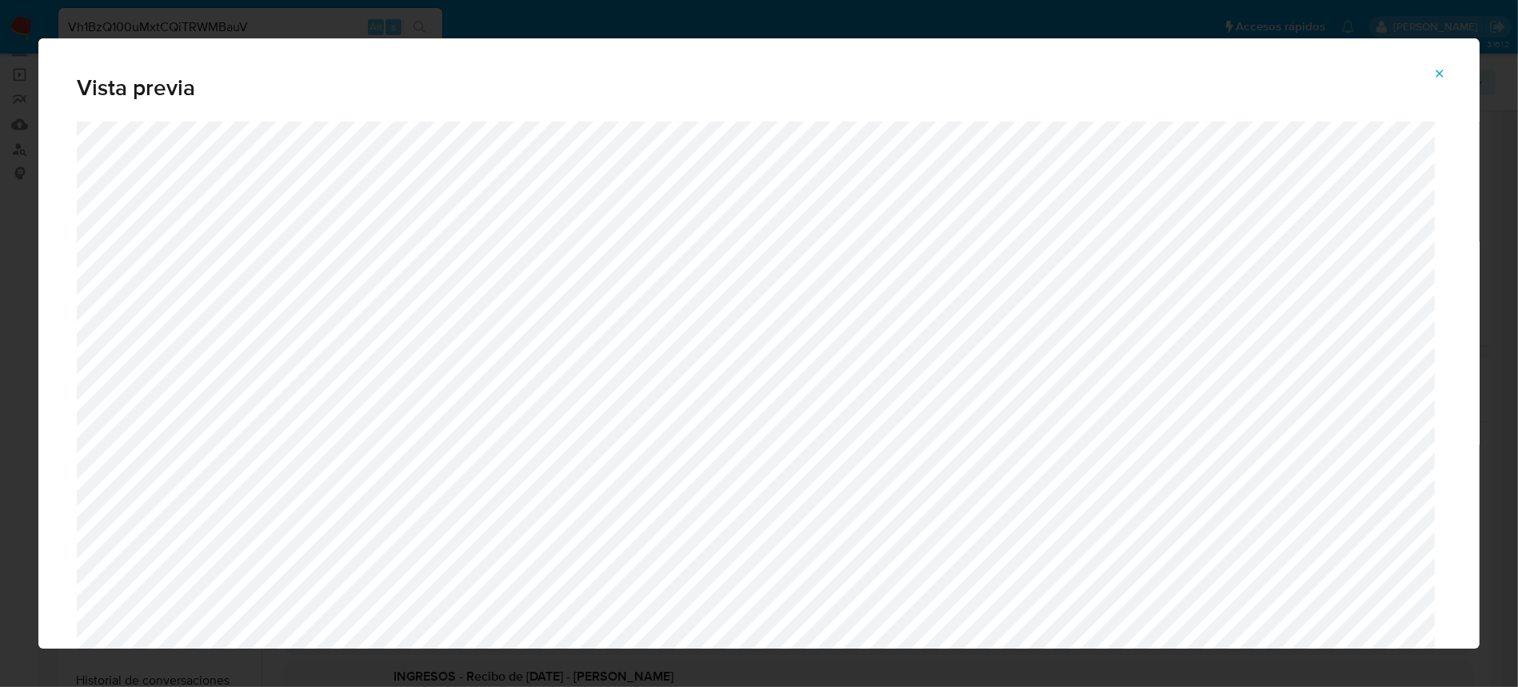
click at [1443, 67] on icon "Attachment preview" at bounding box center [1439, 73] width 13 height 13
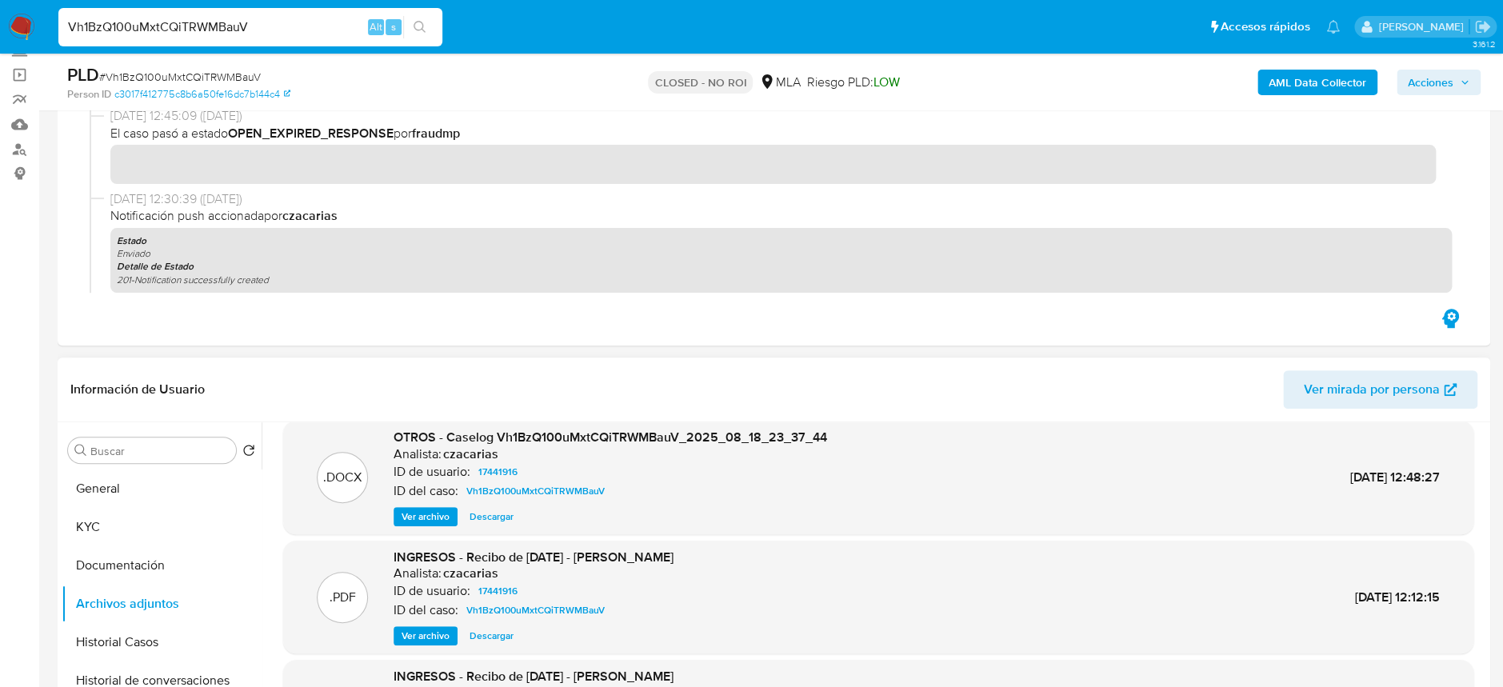
click at [146, 22] on input "Vh1BzQ100uMxtCQiTRWMBauV" at bounding box center [250, 27] width 384 height 21
paste input "rTaPBW23f0IRlKugeTvPwHwz"
type input "rTaPBW23f0IRlKugeTvPwHwz"
click at [414, 26] on icon "search-icon" at bounding box center [419, 27] width 12 height 12
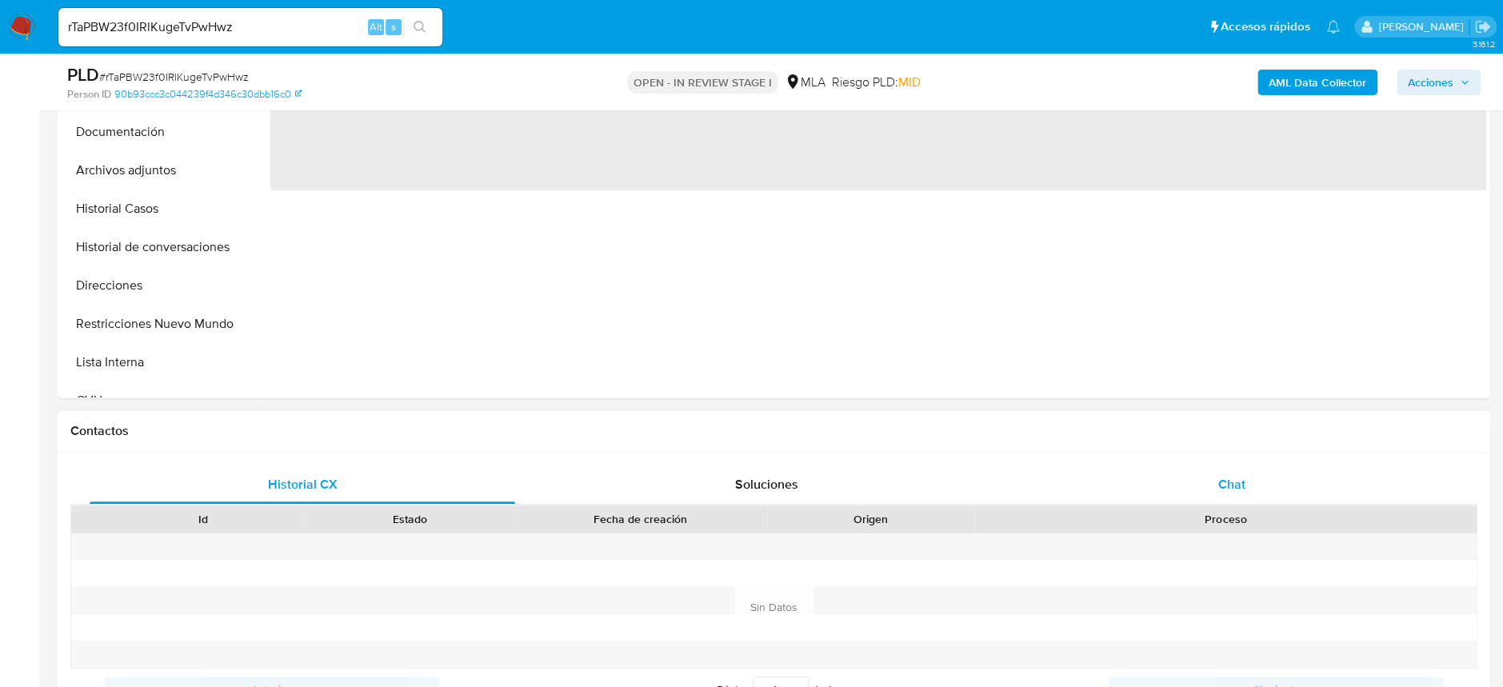
click at [1268, 496] on div "Chat" at bounding box center [1230, 484] width 425 height 38
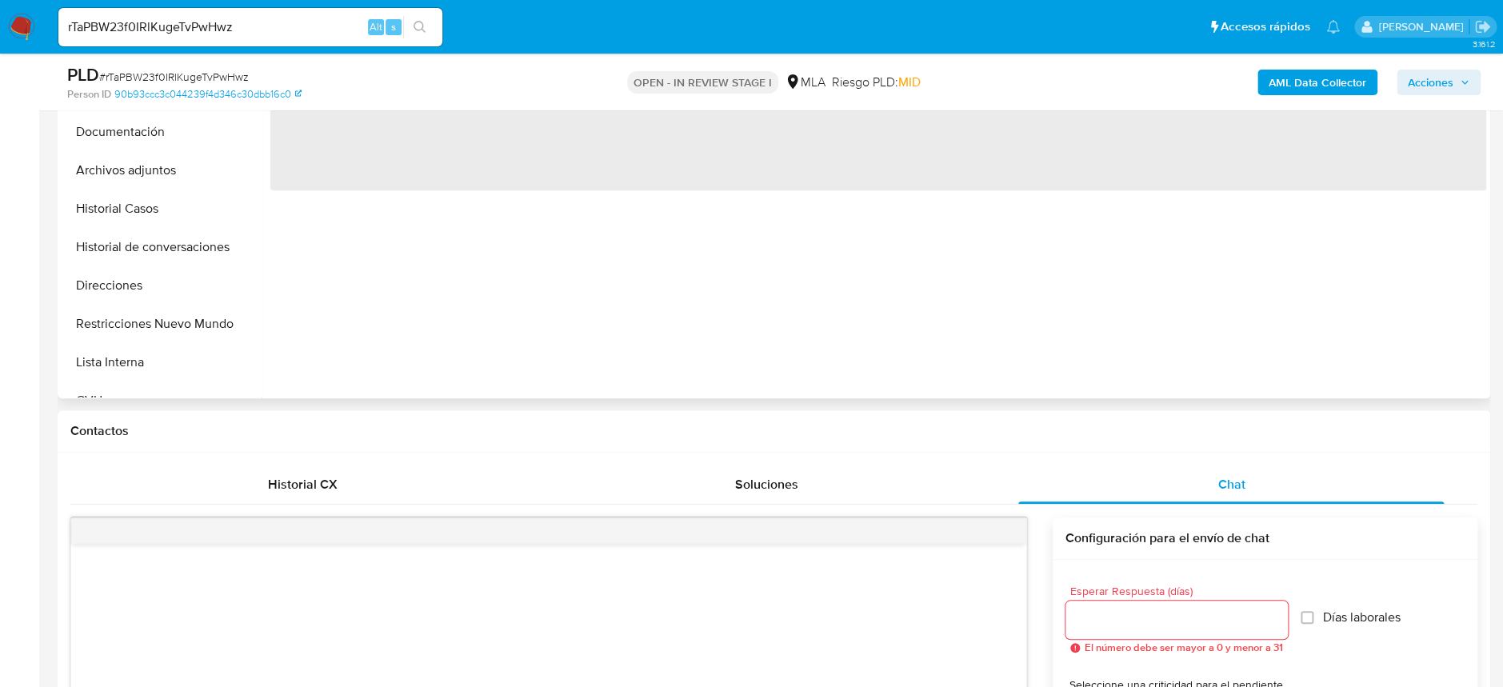
select select "10"
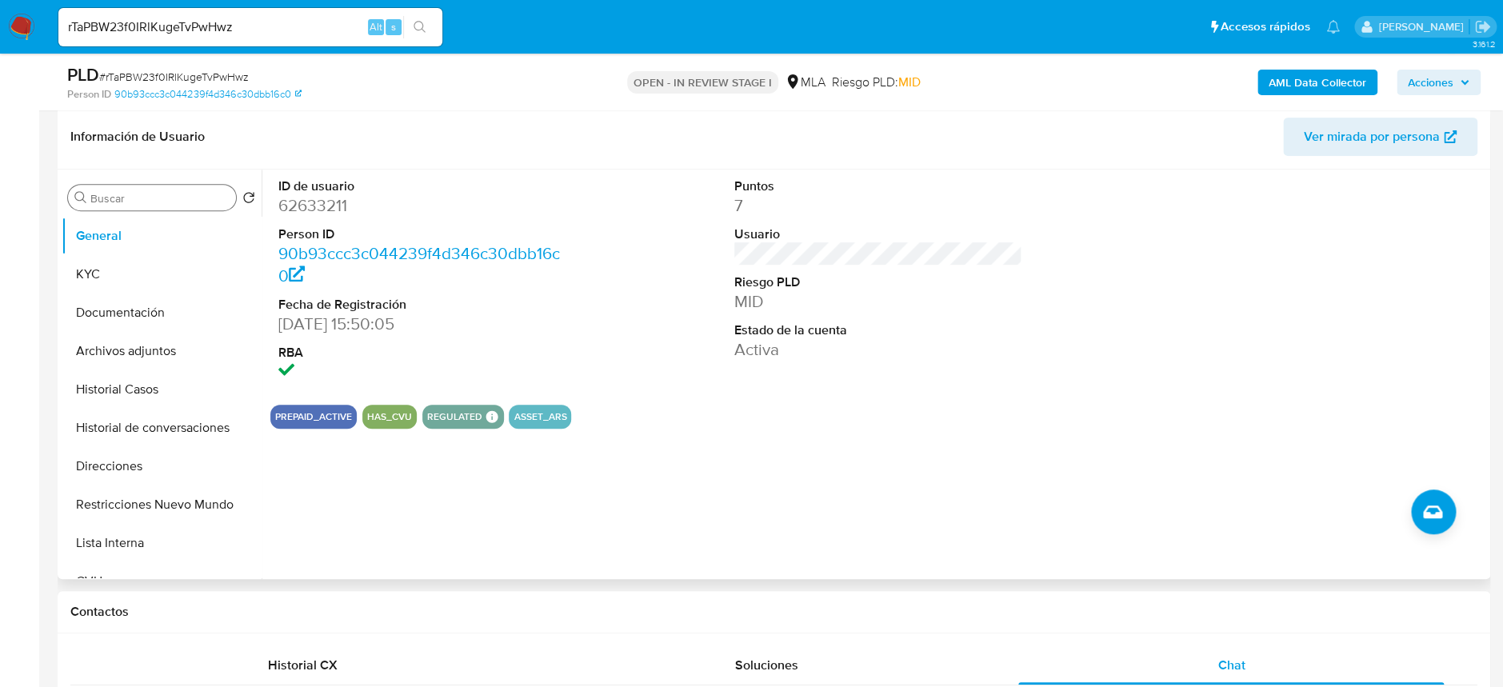
scroll to position [213, 0]
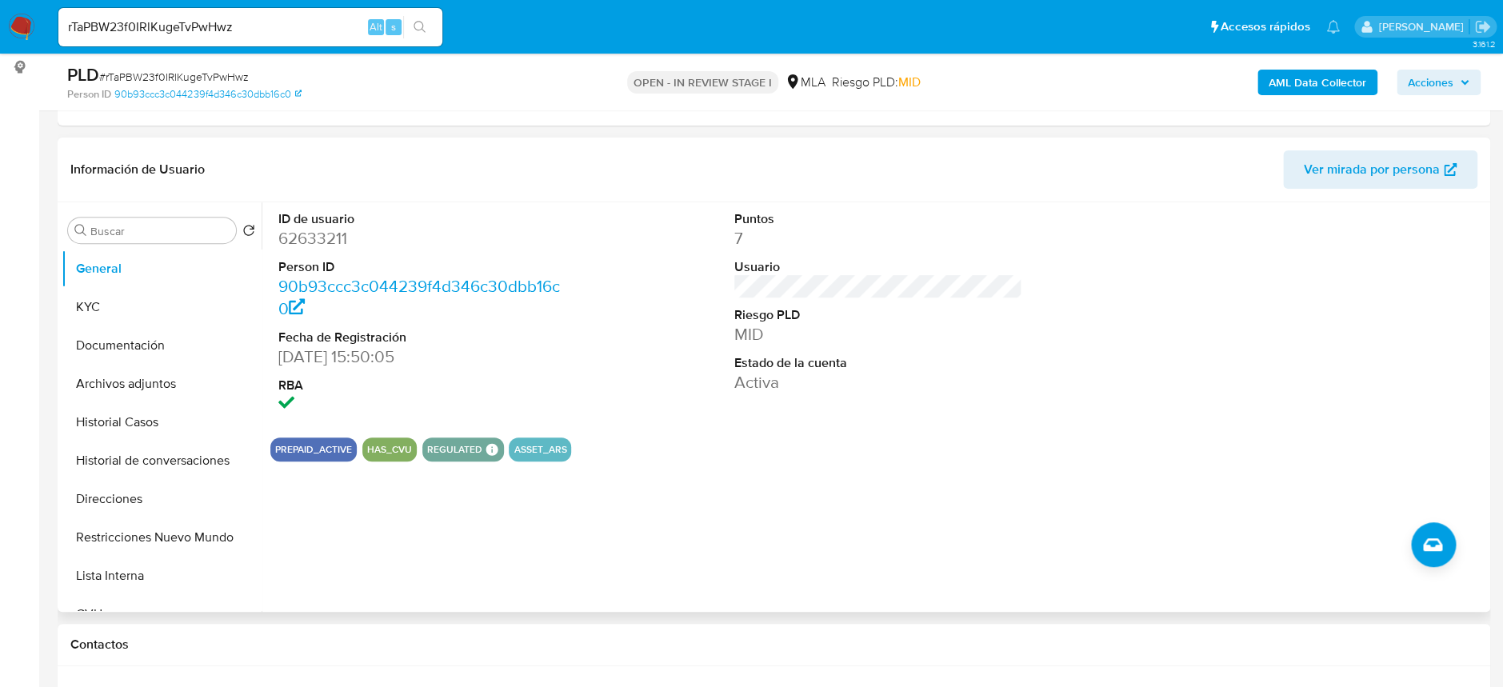
click at [314, 234] on dd "62633211" at bounding box center [422, 238] width 288 height 22
copy dd "62633211"
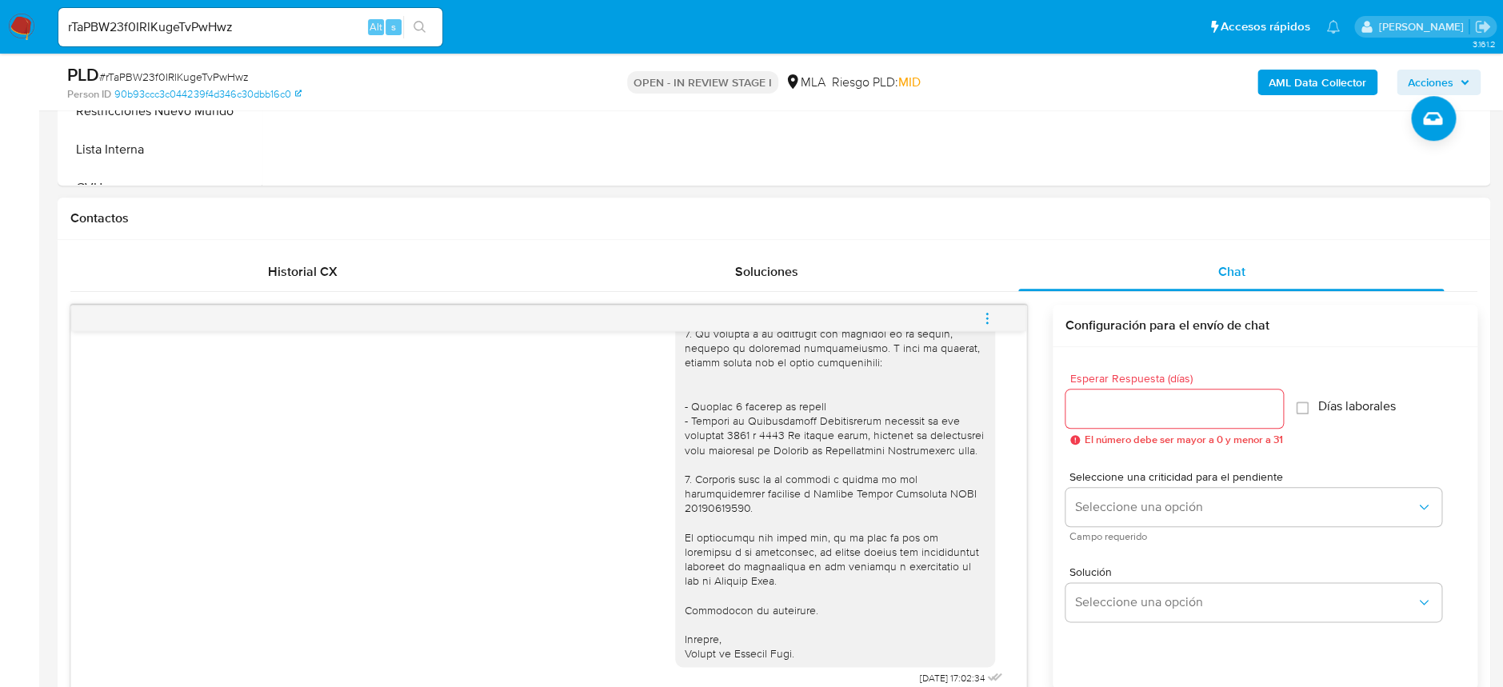
scroll to position [1505, 0]
click at [981, 322] on icon "menu-action" at bounding box center [987, 318] width 14 height 14
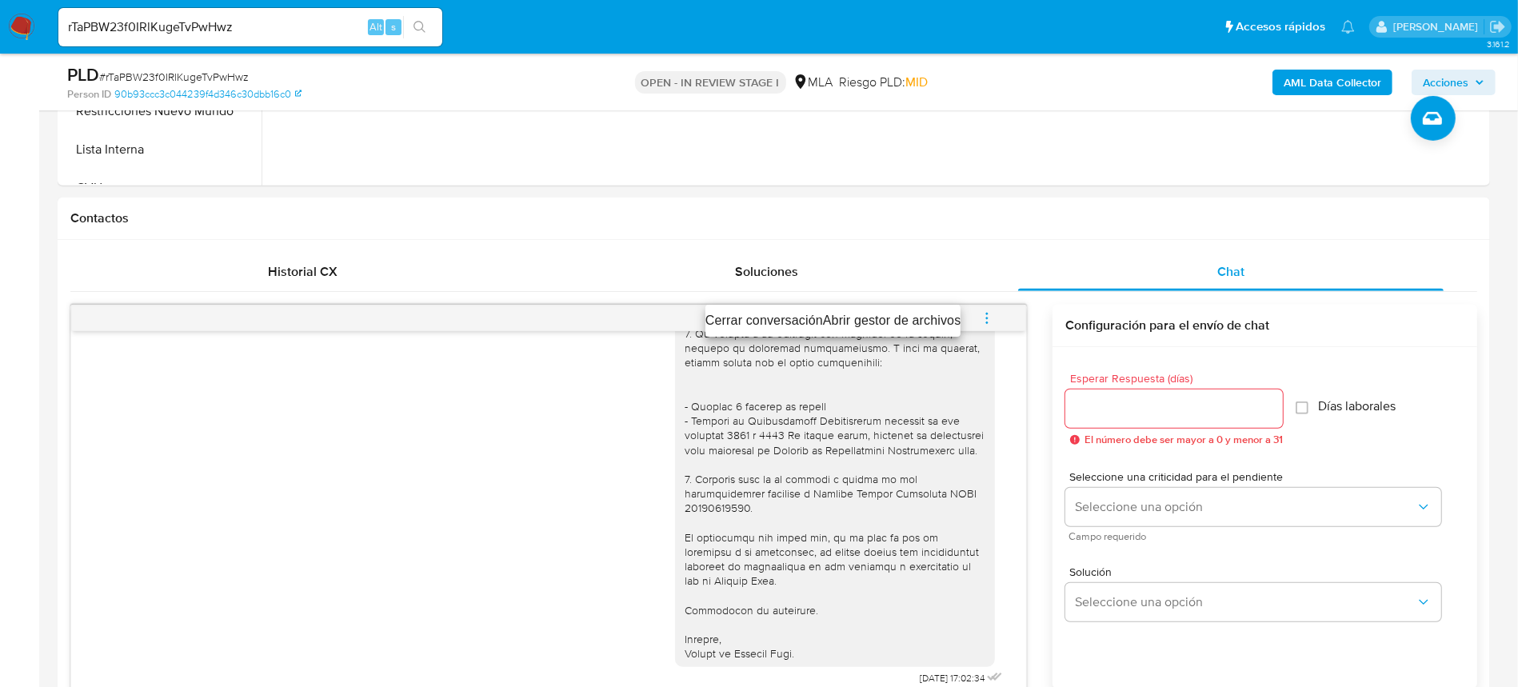
click at [744, 325] on li "Cerrar conversación" at bounding box center [764, 320] width 118 height 19
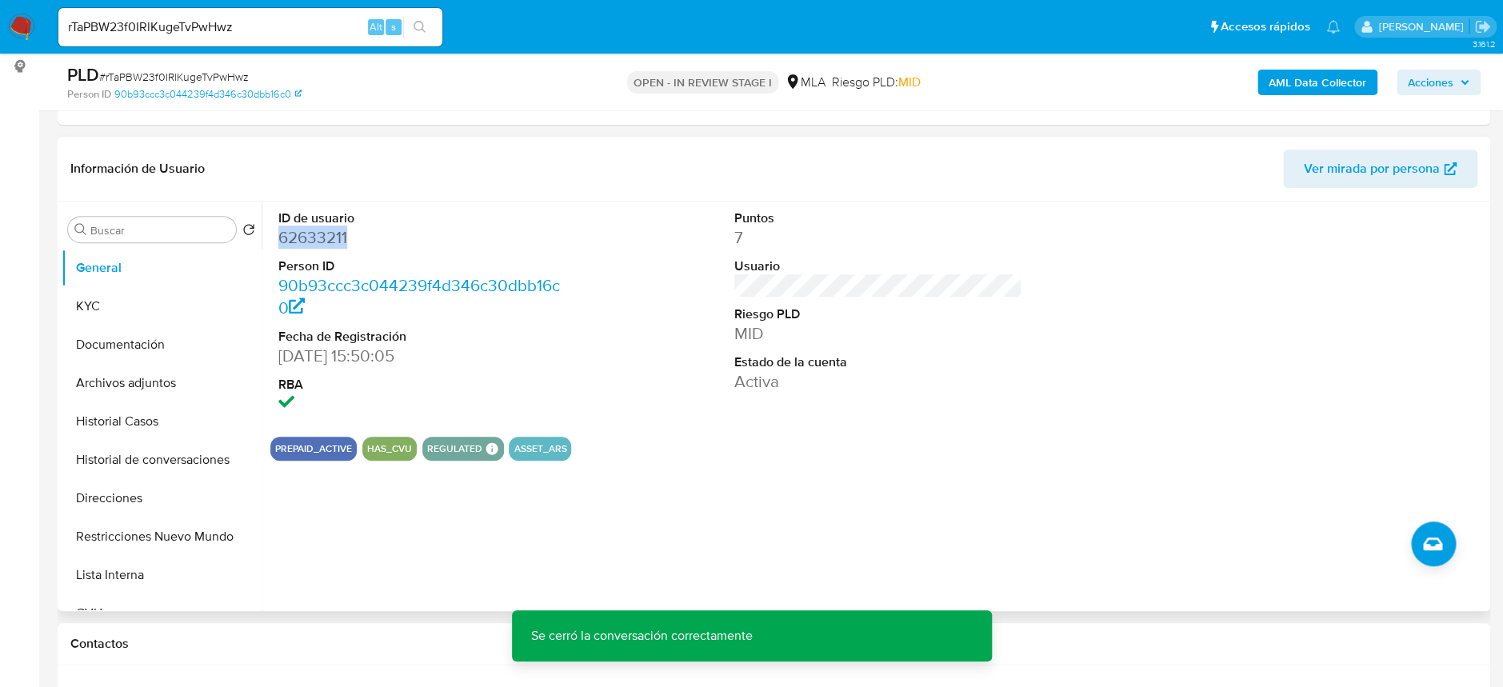
scroll to position [213, 0]
click at [308, 227] on dd "62633211" at bounding box center [422, 238] width 288 height 22
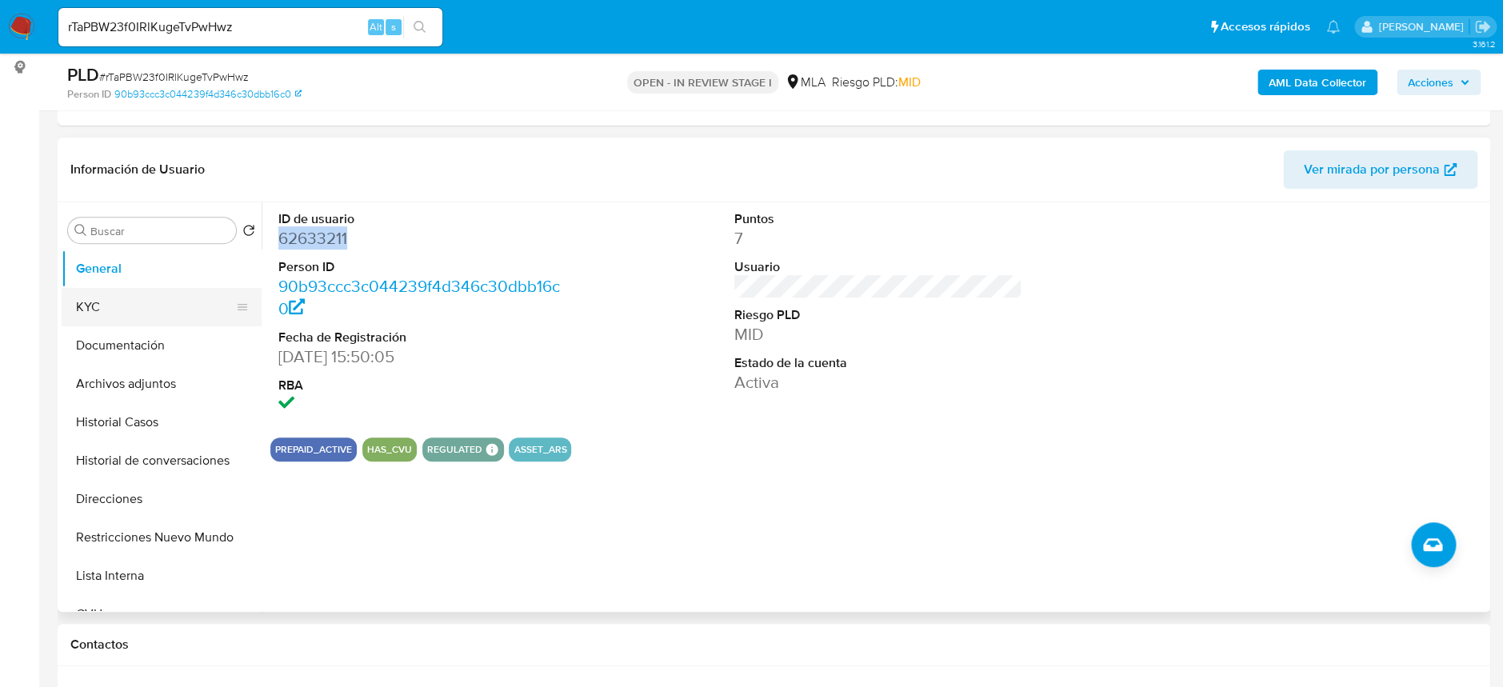
click at [99, 292] on button "KYC" at bounding box center [155, 307] width 187 height 38
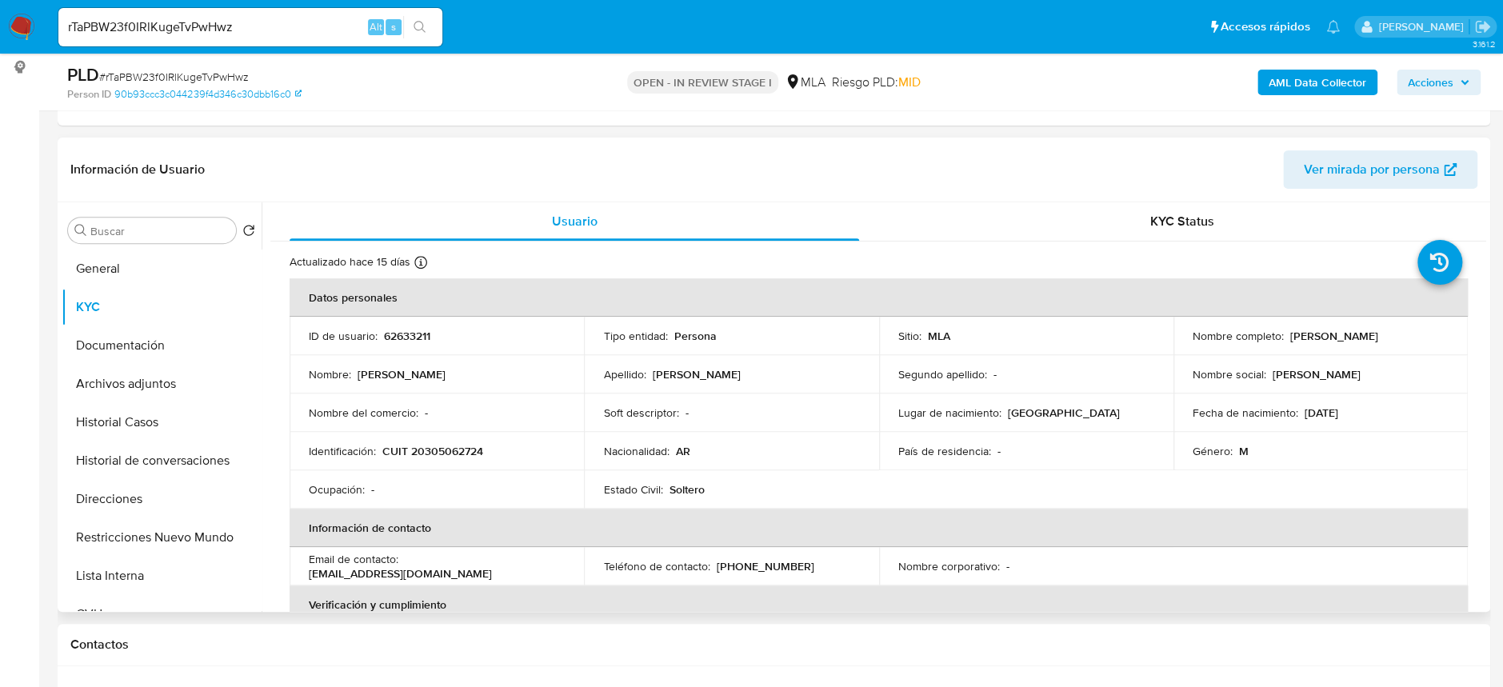
click at [429, 457] on p "CUIT 20305062724" at bounding box center [432, 451] width 101 height 14
copy p "20305062724"
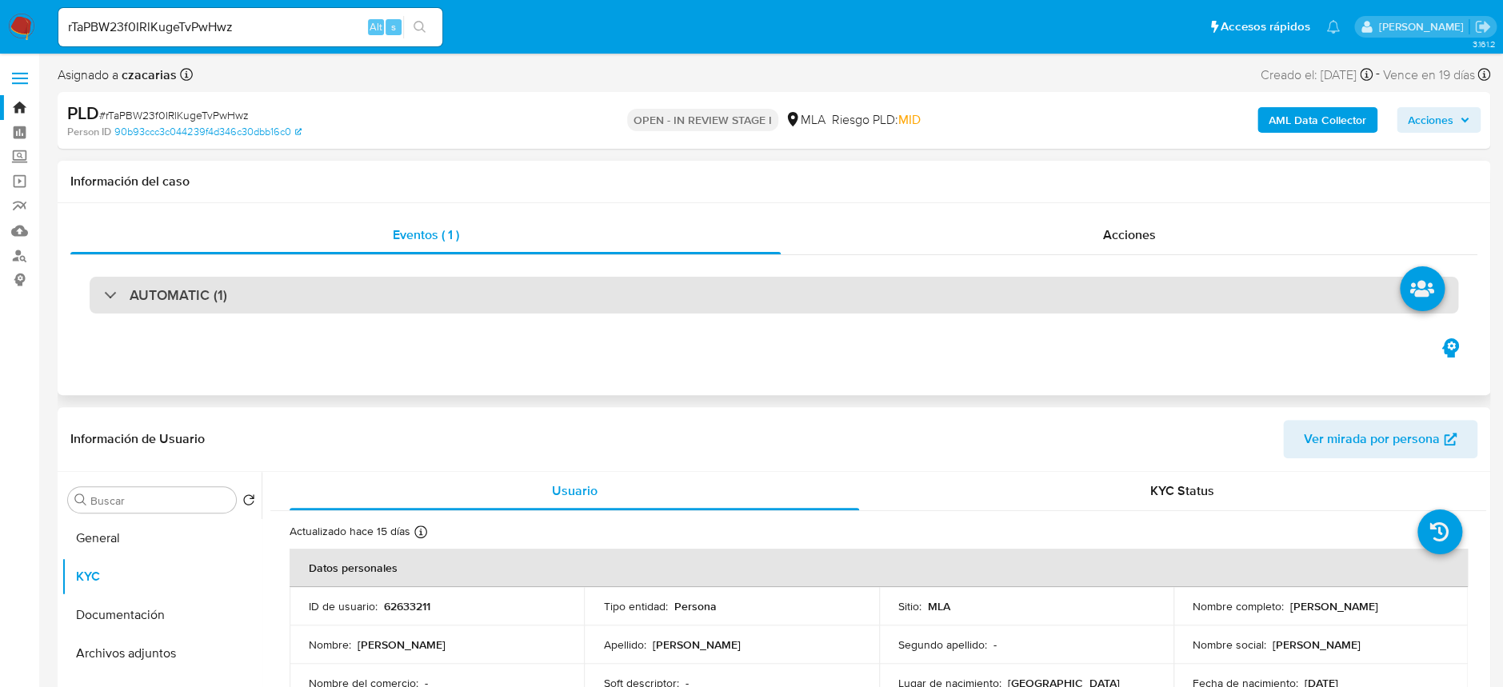
click at [257, 303] on div "AUTOMATIC (1)" at bounding box center [774, 295] width 1368 height 37
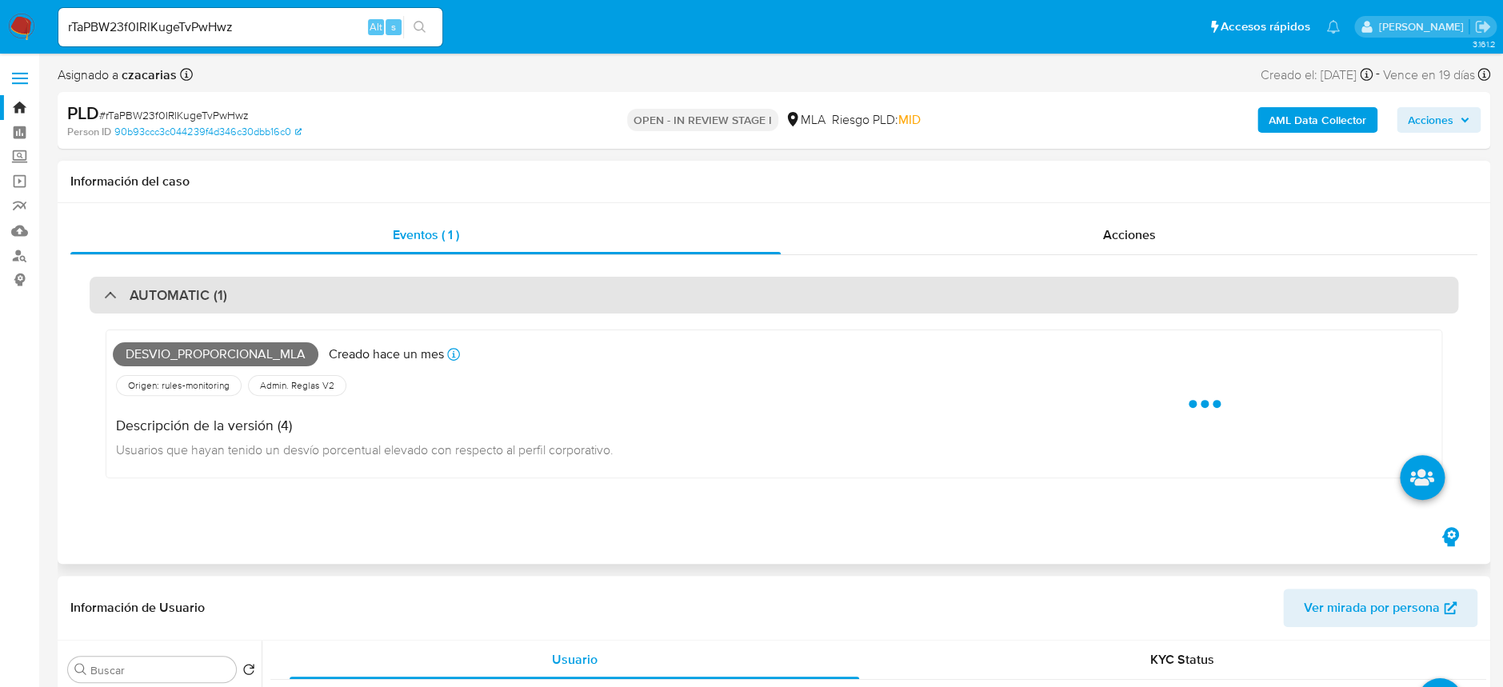
click at [258, 303] on div "AUTOMATIC (1)" at bounding box center [774, 295] width 1368 height 37
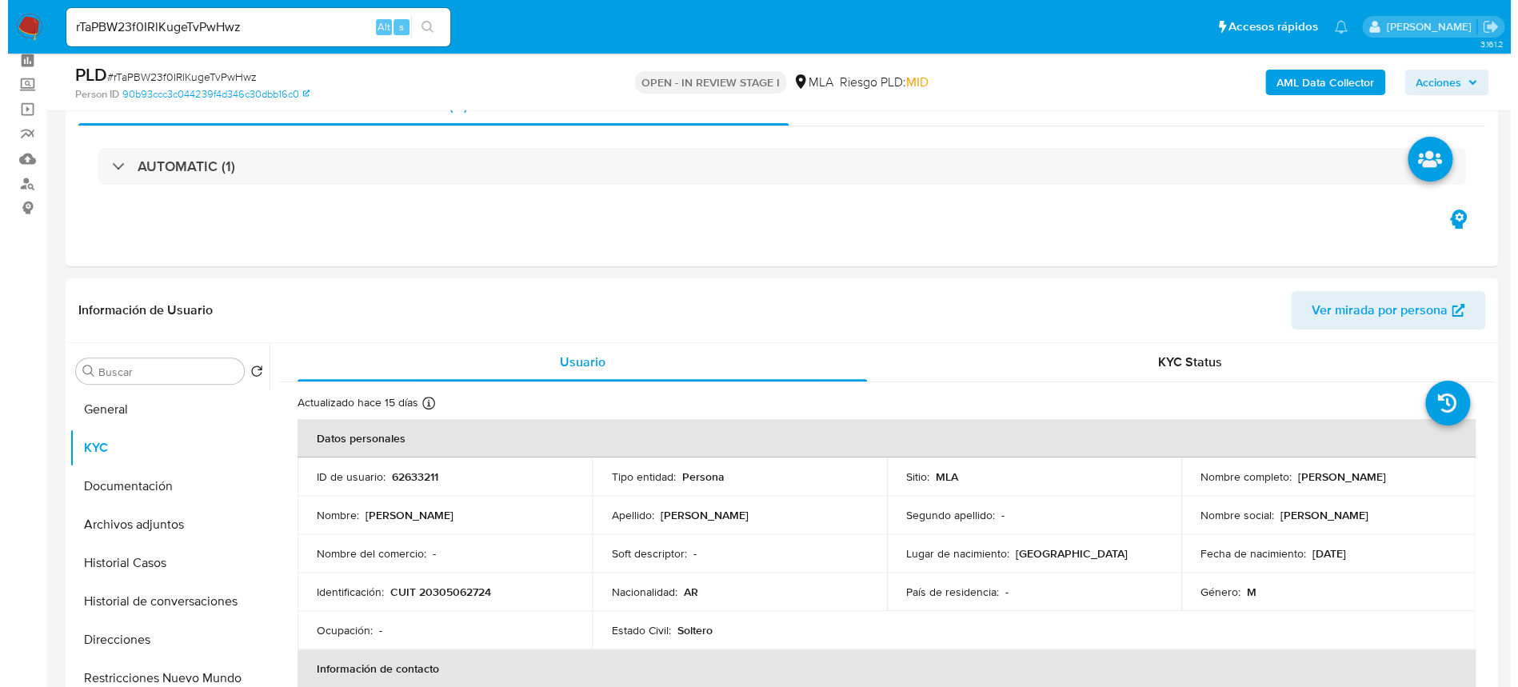
scroll to position [106, 0]
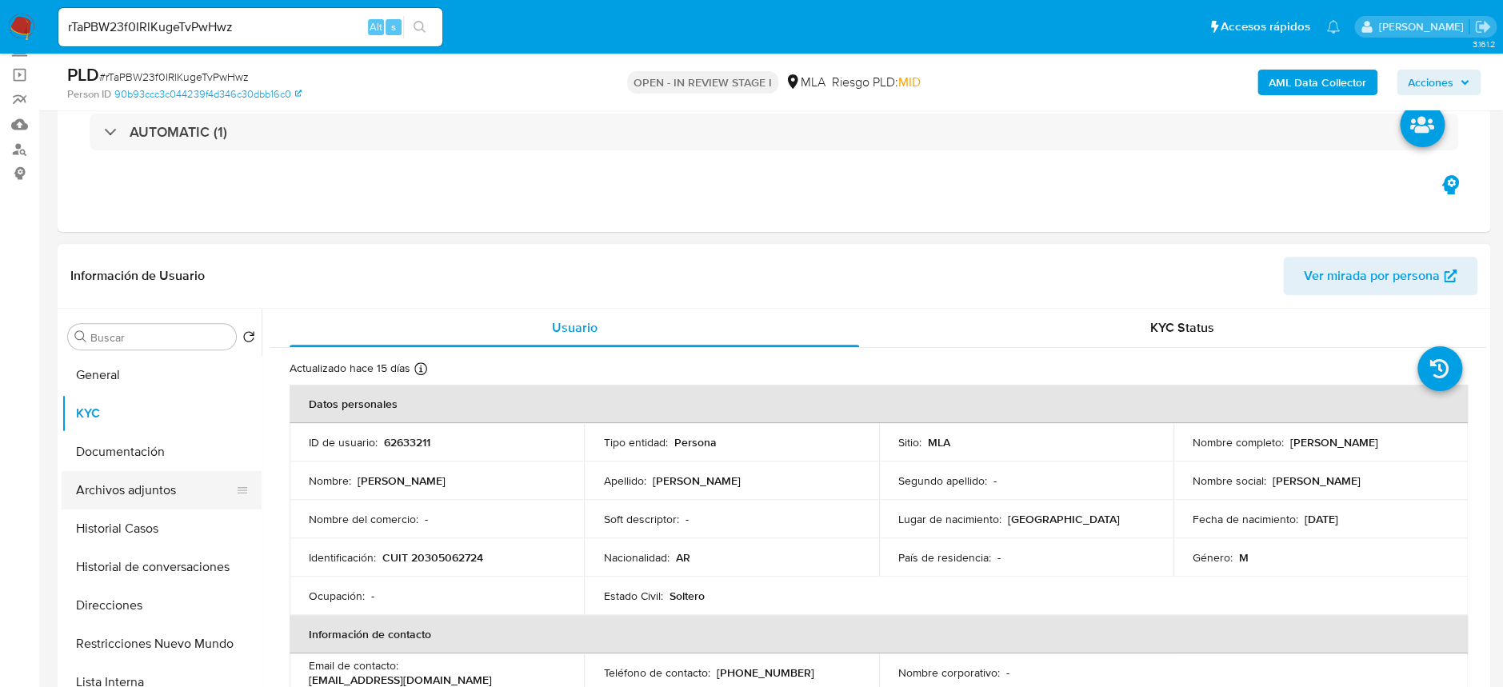
click at [121, 495] on button "Archivos adjuntos" at bounding box center [155, 490] width 187 height 38
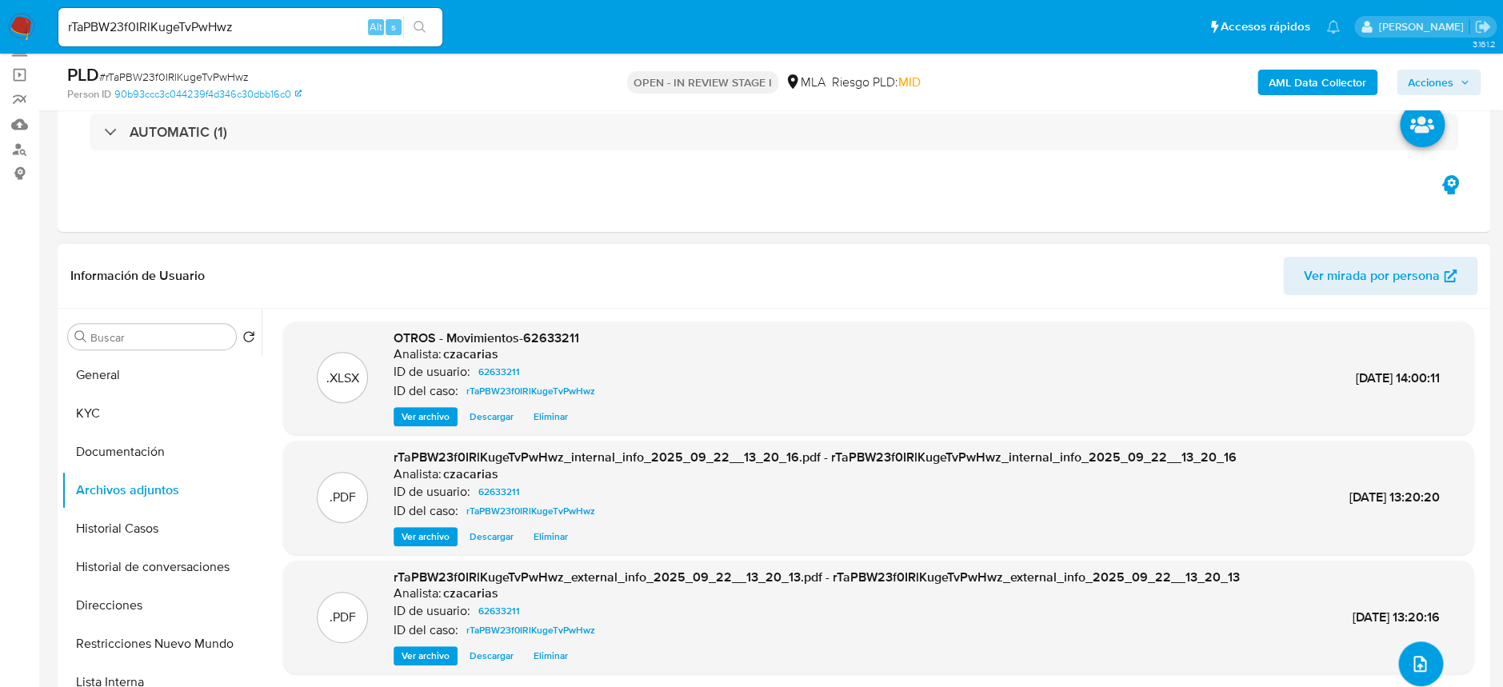
click at [1410, 668] on icon "upload-file" at bounding box center [1419, 663] width 19 height 19
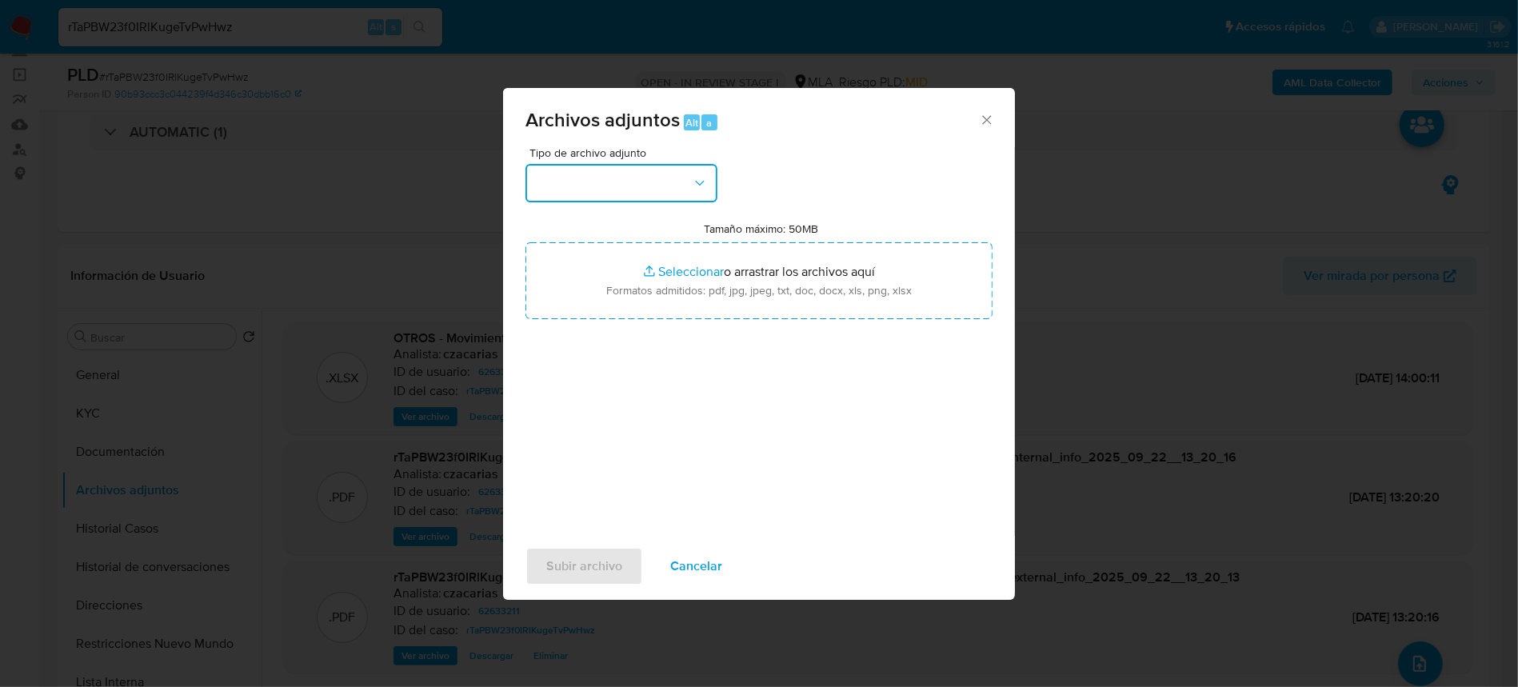
click at [618, 192] on button "button" at bounding box center [621, 183] width 192 height 38
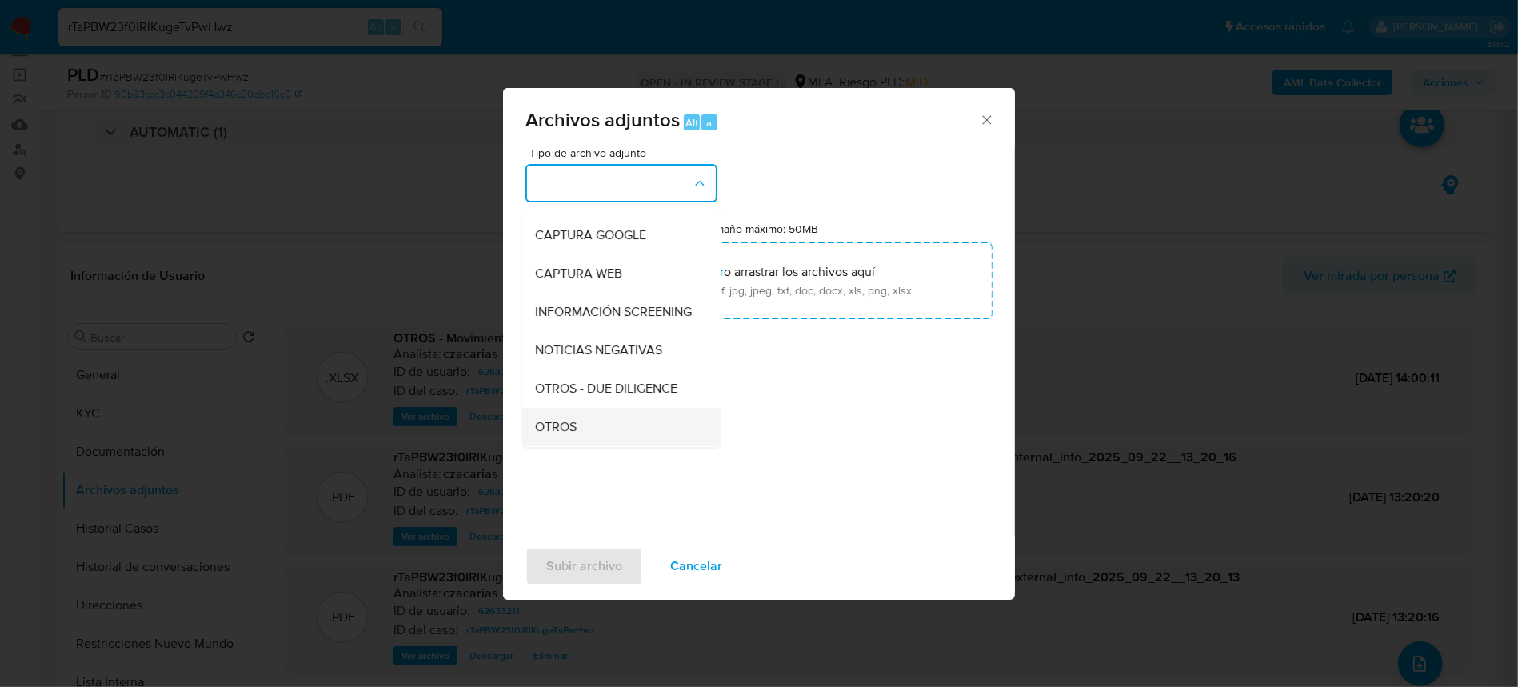
click at [578, 437] on div "OTROS" at bounding box center [616, 427] width 163 height 38
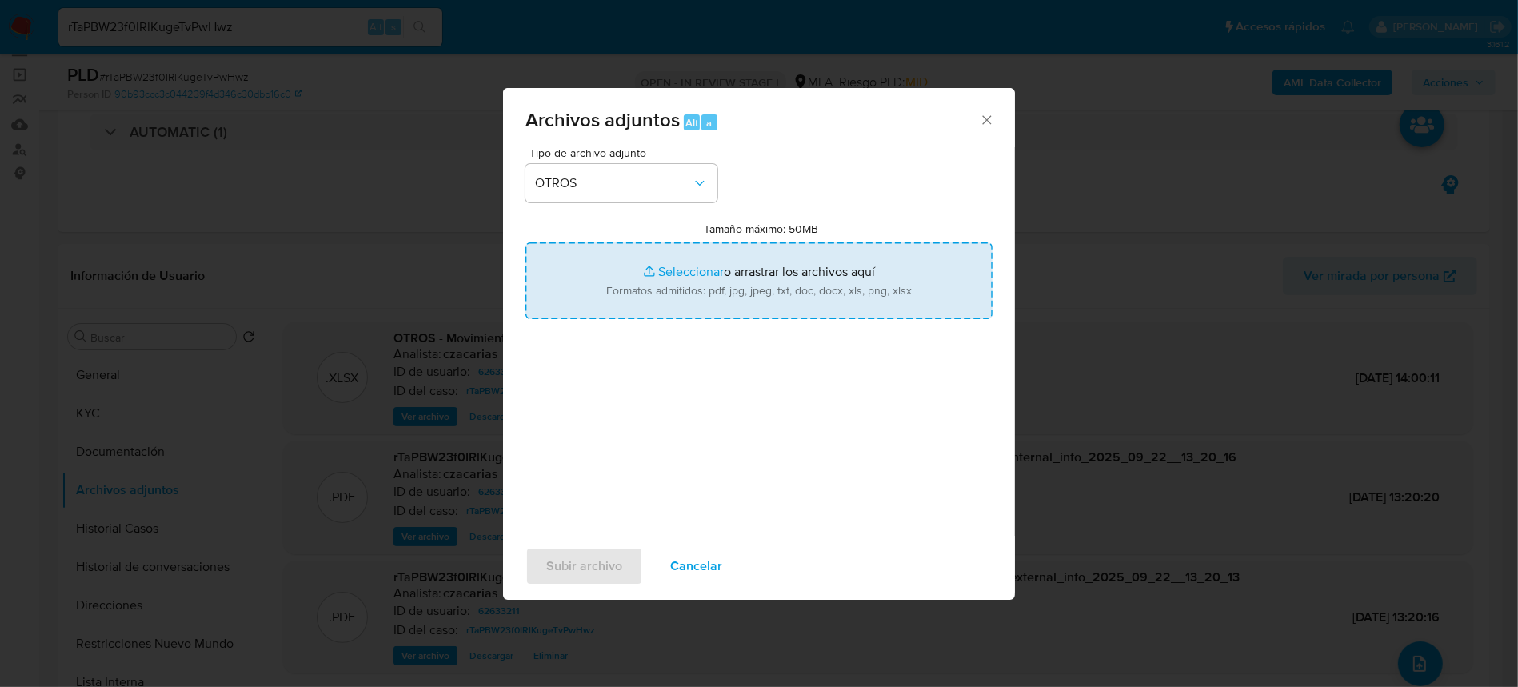
type input "C:\fakepath\Caselog rTaPBW23f0IRlKugeTvPwHwz_2025_08_19_08_18_05.docx"
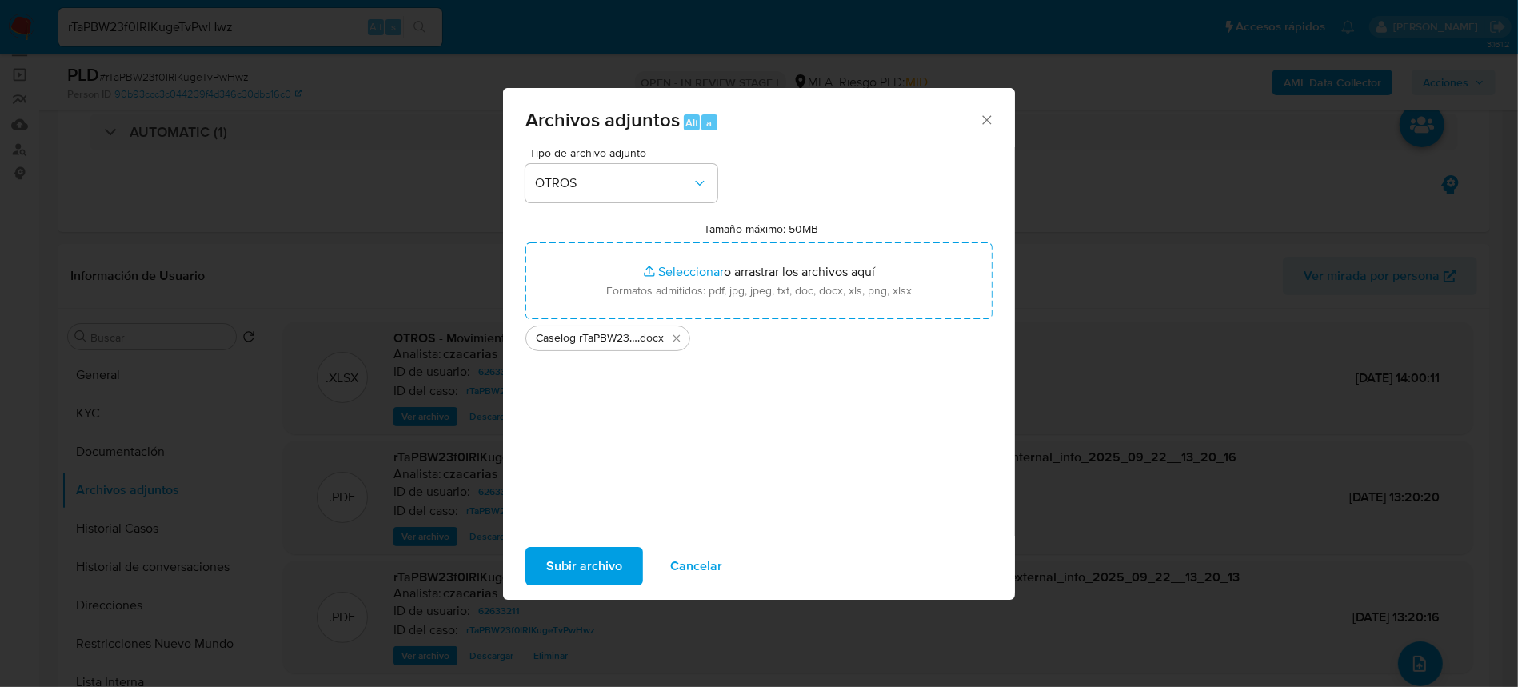
click at [584, 563] on span "Subir archivo" at bounding box center [584, 566] width 76 height 35
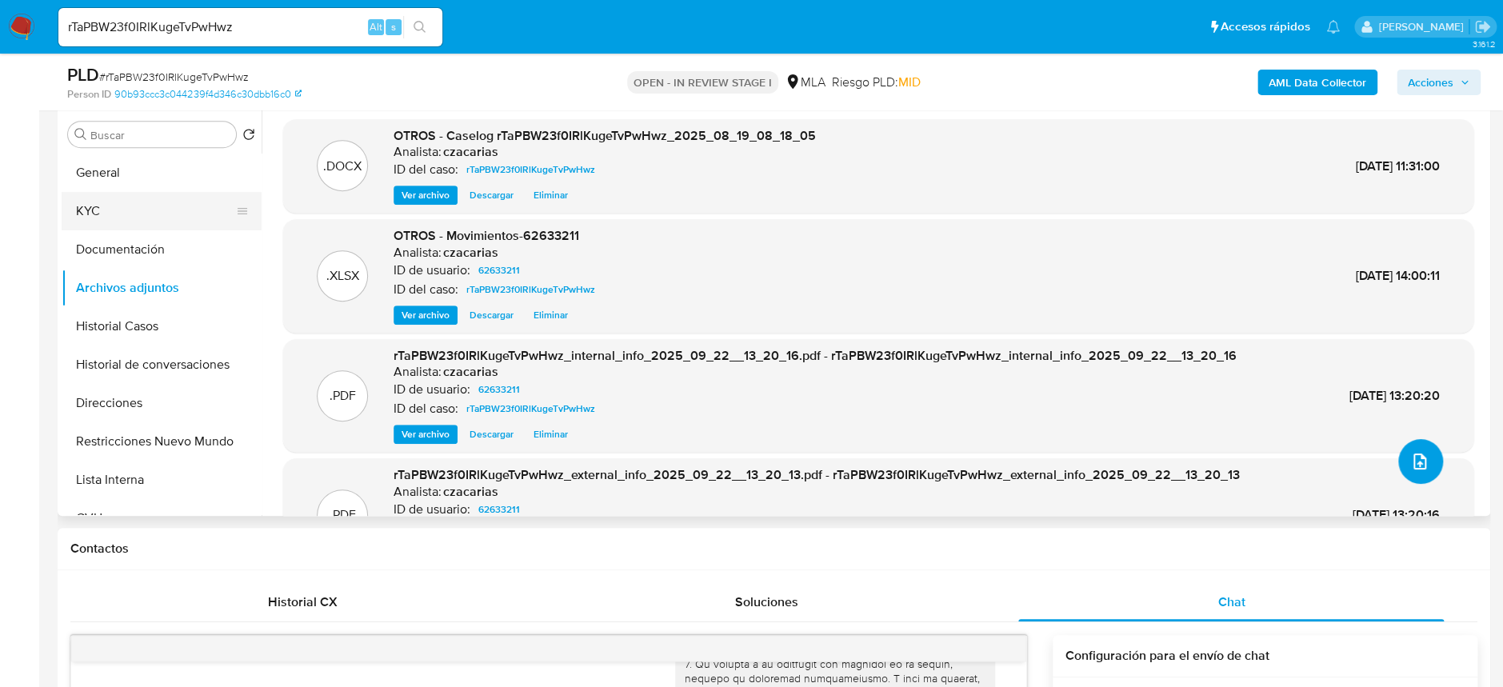
scroll to position [213, 0]
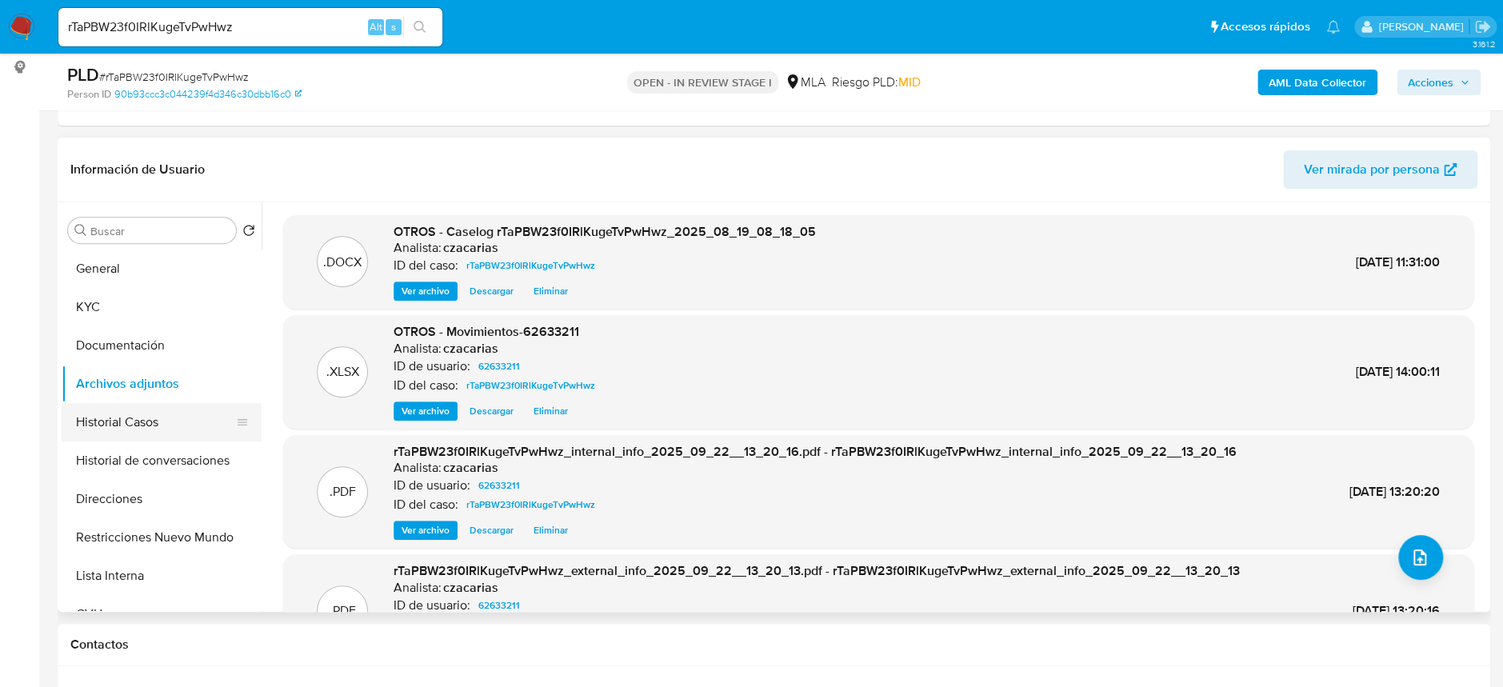
click at [151, 426] on button "Historial Casos" at bounding box center [155, 422] width 187 height 38
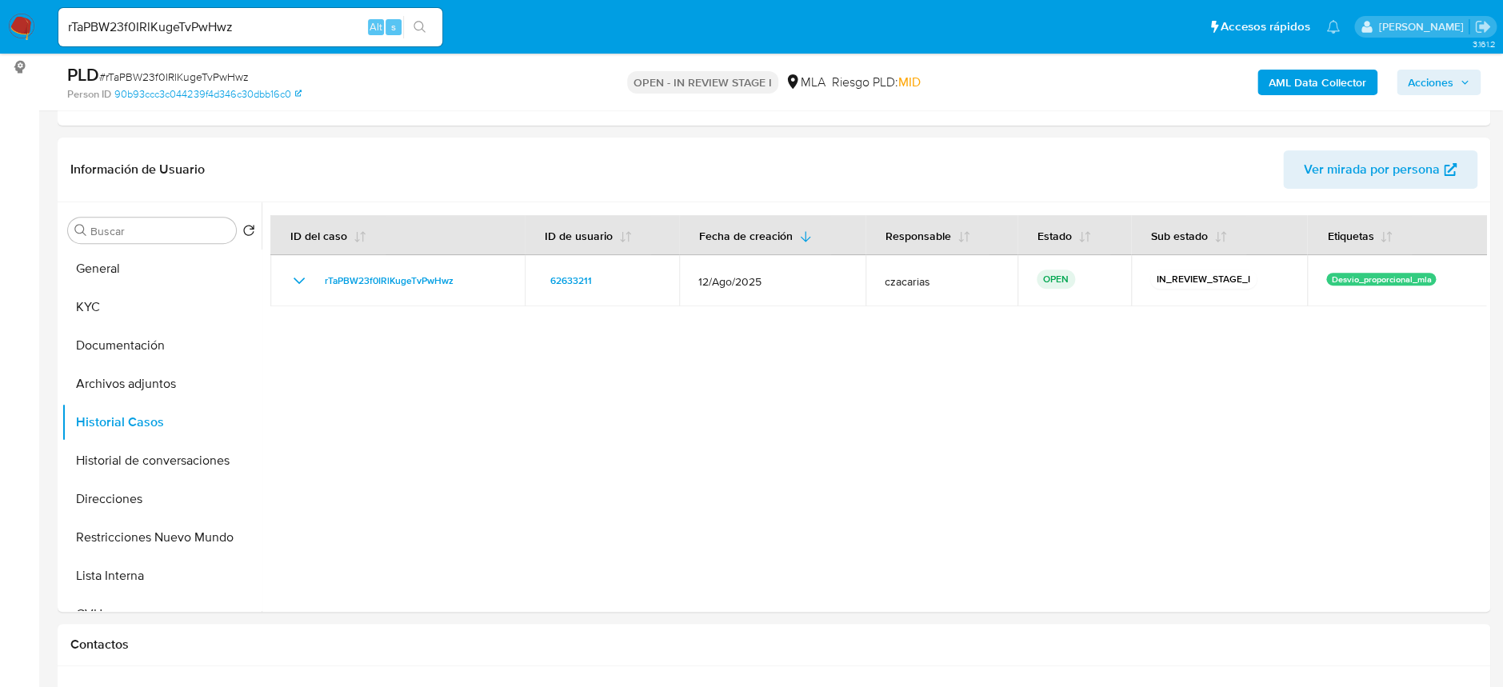
click at [1450, 79] on span "Acciones" at bounding box center [1431, 83] width 46 height 26
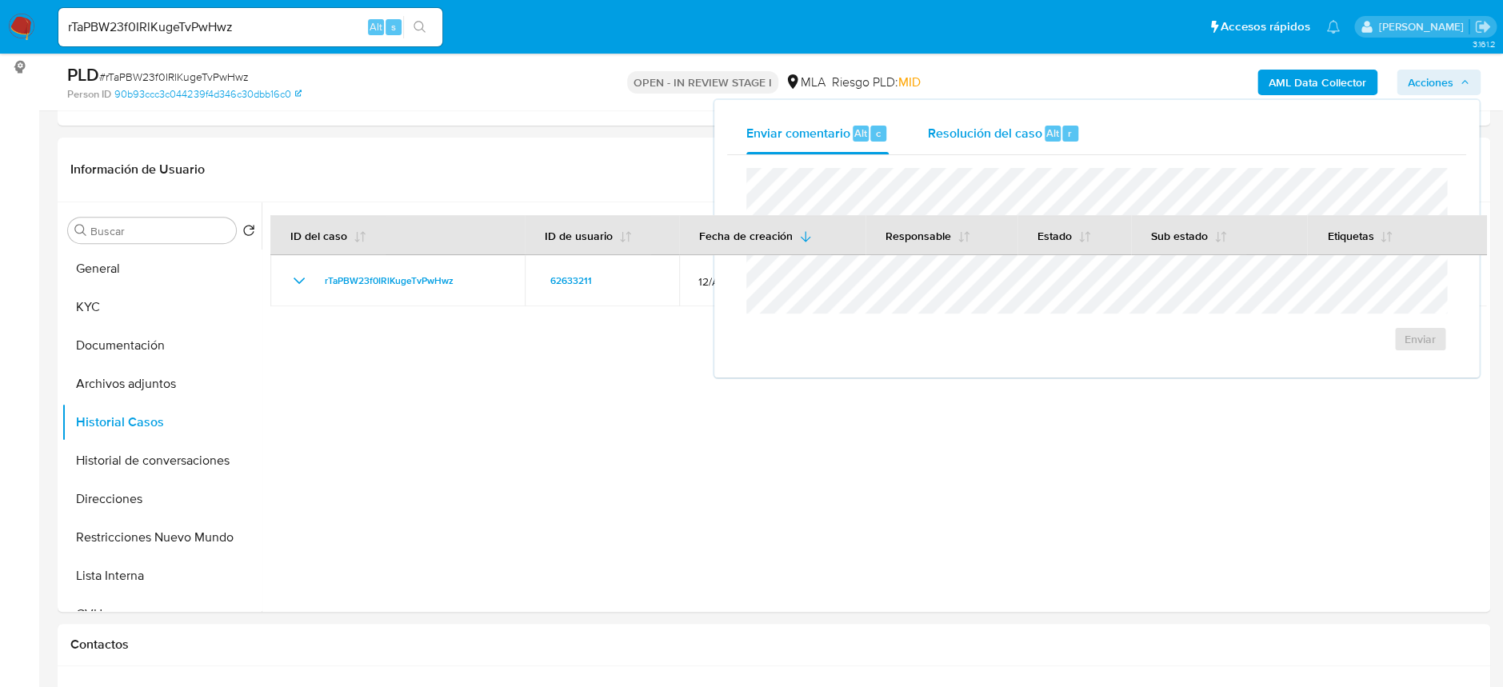
click at [973, 133] on span "Resolución del caso" at bounding box center [984, 132] width 114 height 18
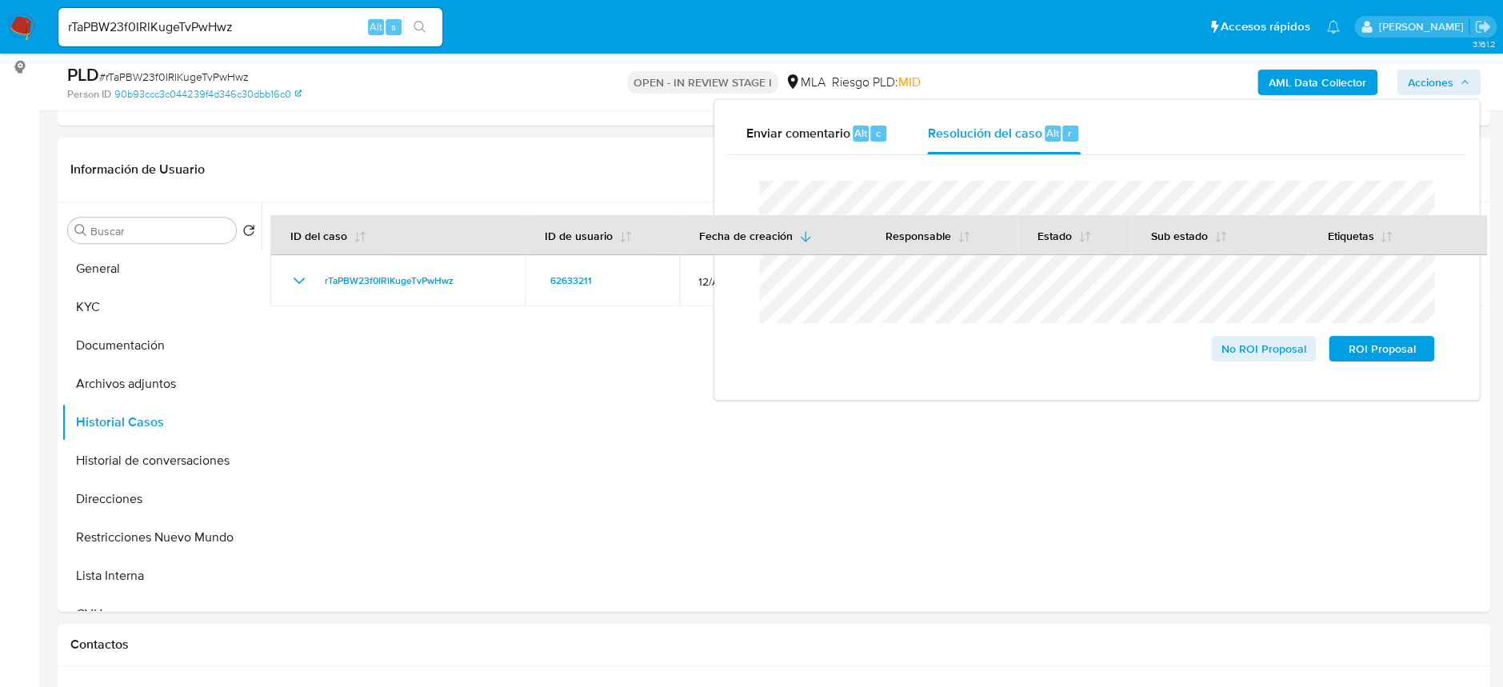
click at [208, 70] on span "# rTaPBW23f0IRlKugeTvPwHwz" at bounding box center [174, 77] width 150 height 16
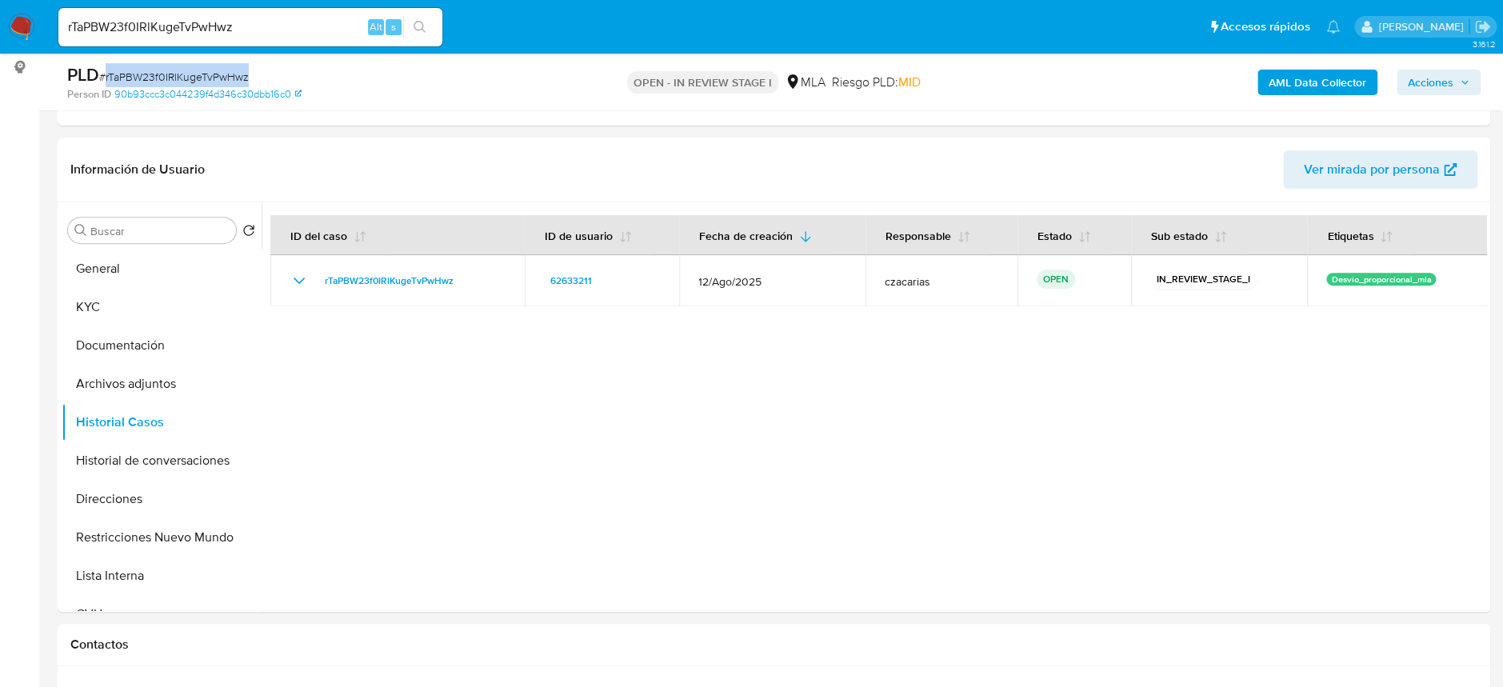
copy span "rTaPBW23f0IRlKugeTvPwHwz"
click at [1405, 85] on button "Acciones" at bounding box center [1438, 83] width 84 height 26
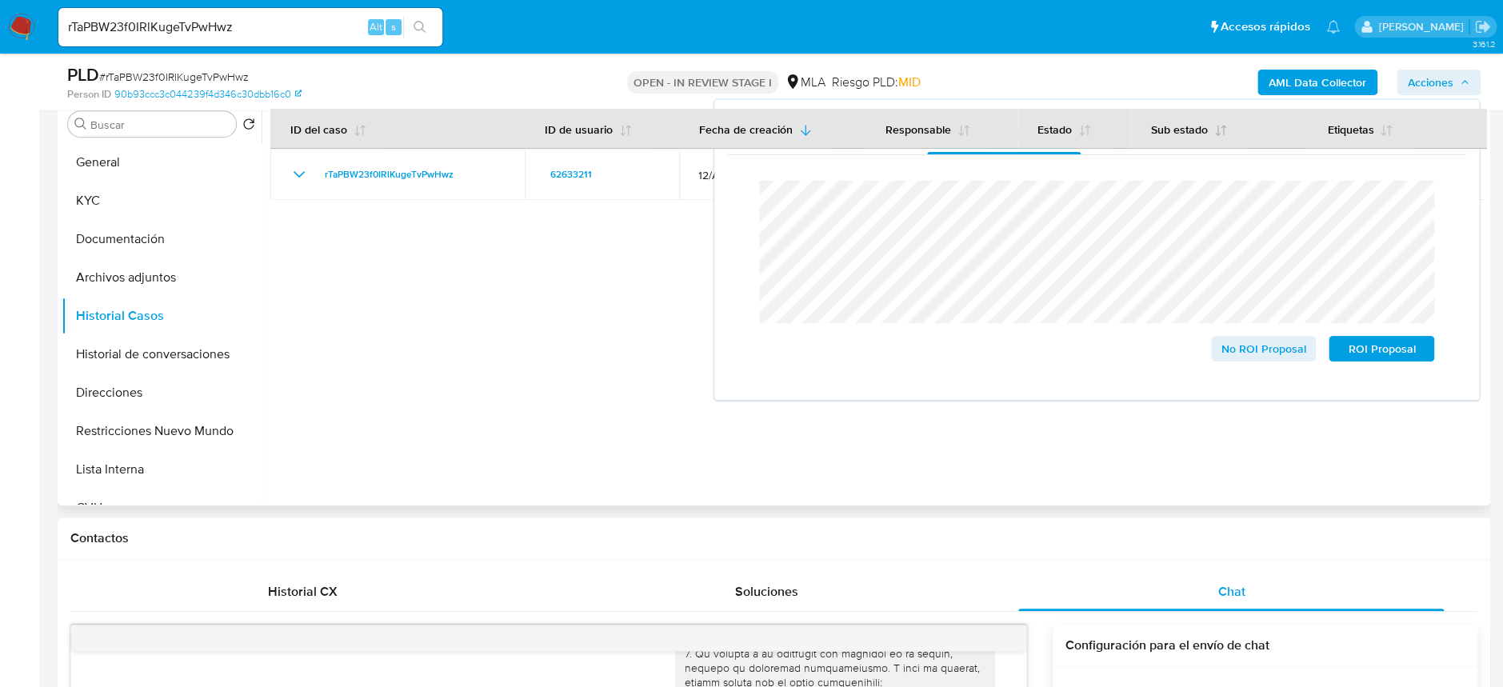
scroll to position [319, 0]
click at [1263, 351] on span "No ROI Proposal" at bounding box center [1263, 349] width 83 height 22
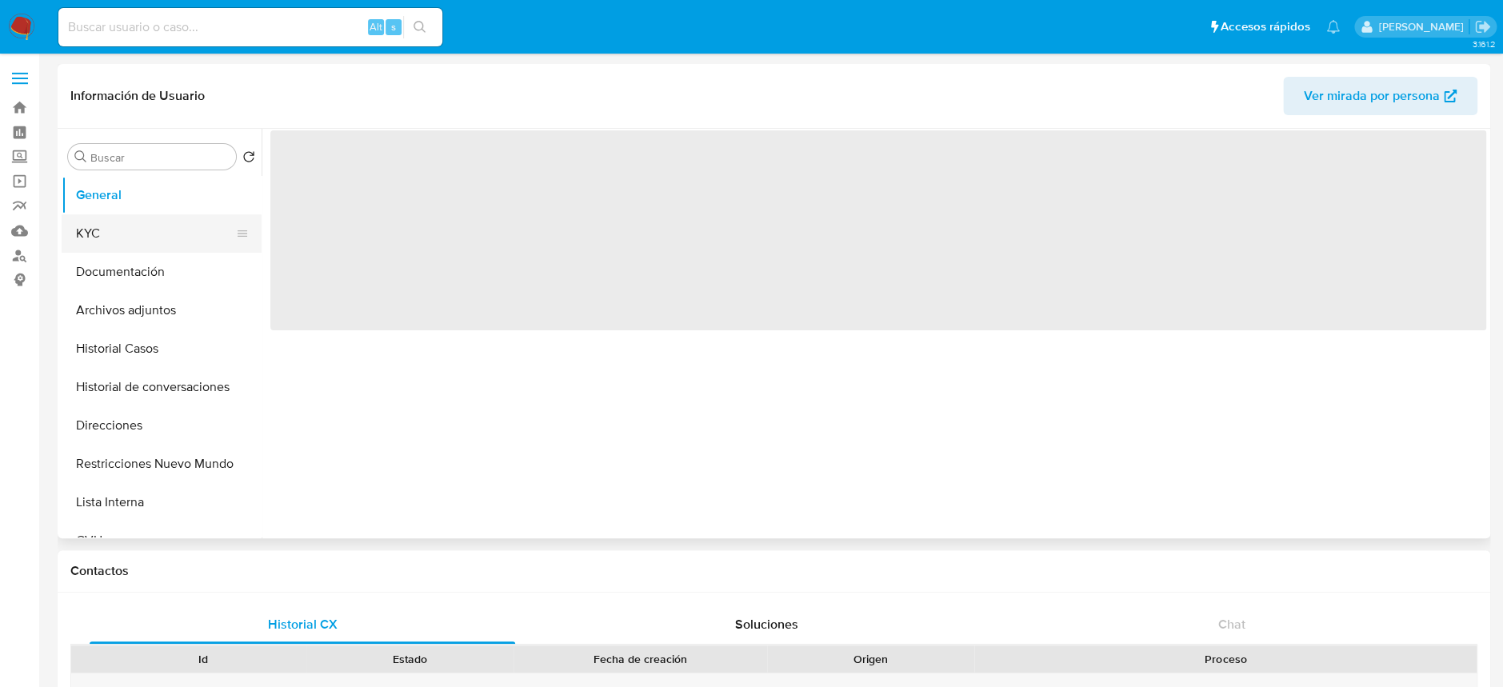
select select "10"
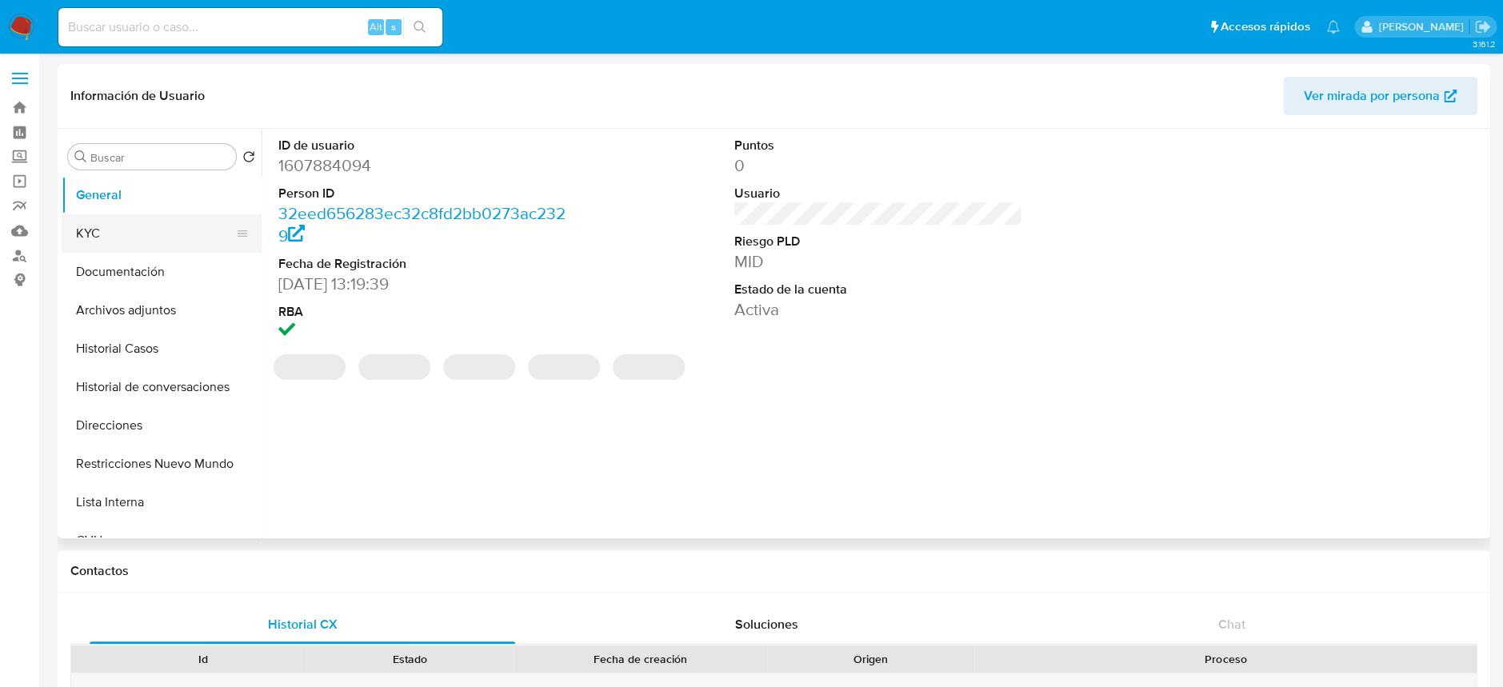
click at [121, 224] on button "KYC" at bounding box center [155, 233] width 187 height 38
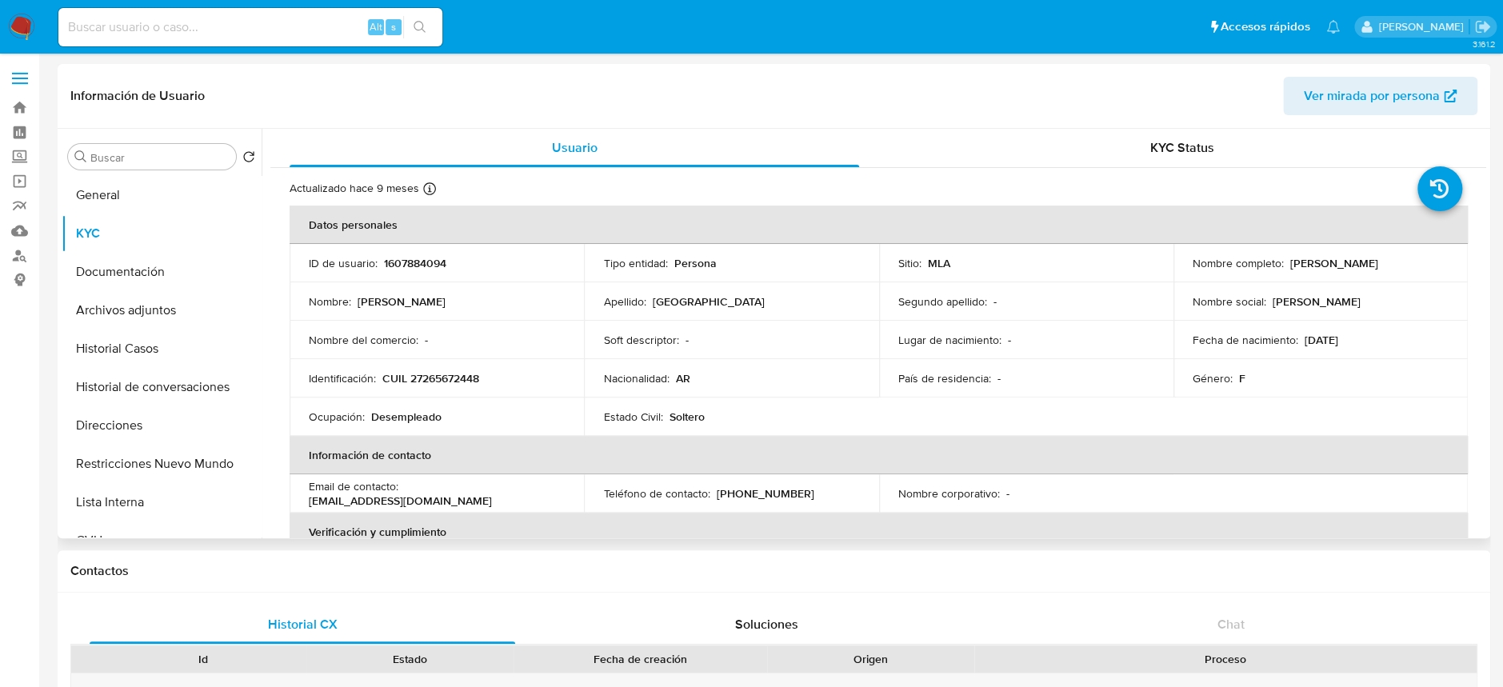
drag, startPoint x: 1284, startPoint y: 264, endPoint x: 1368, endPoint y: 259, distance: 84.1
click at [1368, 259] on div "Nombre completo : Adelina Segovia" at bounding box center [1320, 263] width 256 height 14
copy p "Adelina Segovia"
click at [453, 381] on p "CUIL 27265672448" at bounding box center [430, 378] width 97 height 14
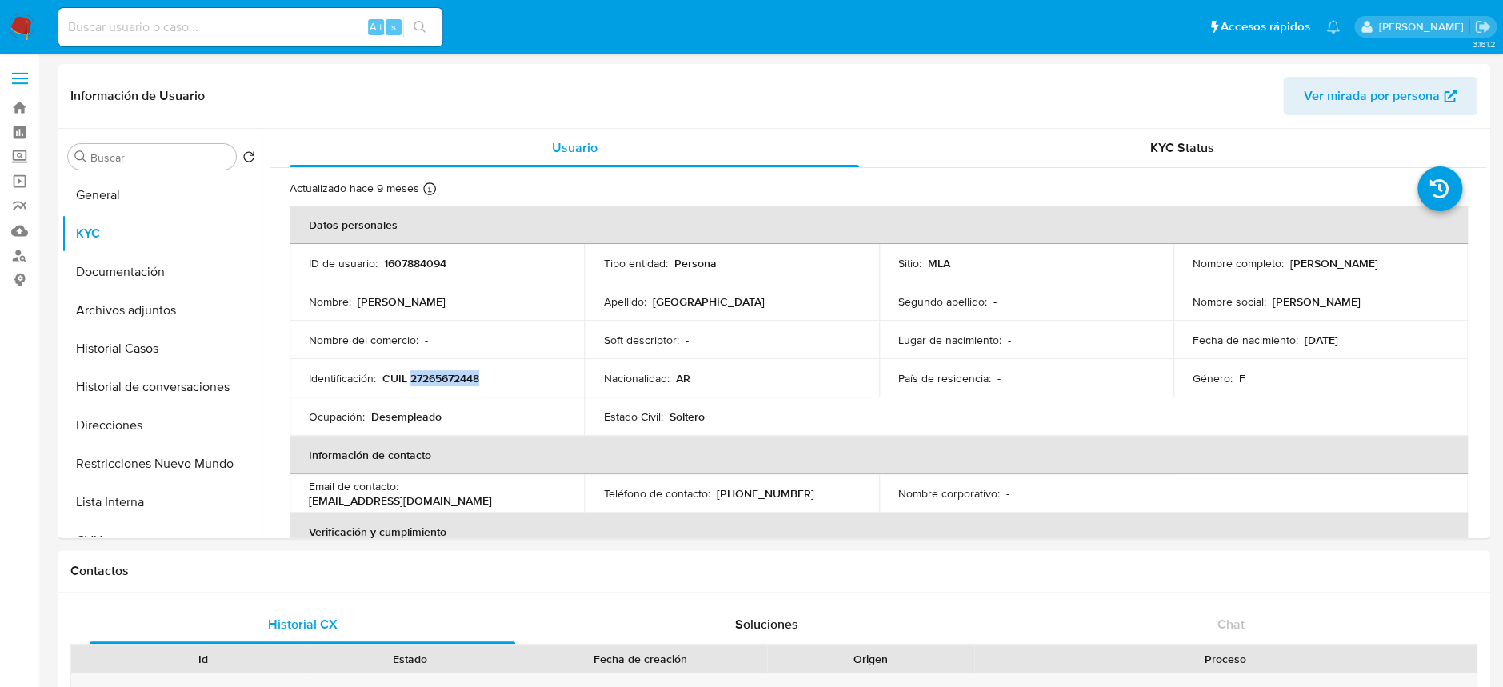
copy p "27265672448"
click at [441, 371] on p "CUIL 27265672448" at bounding box center [430, 378] width 97 height 14
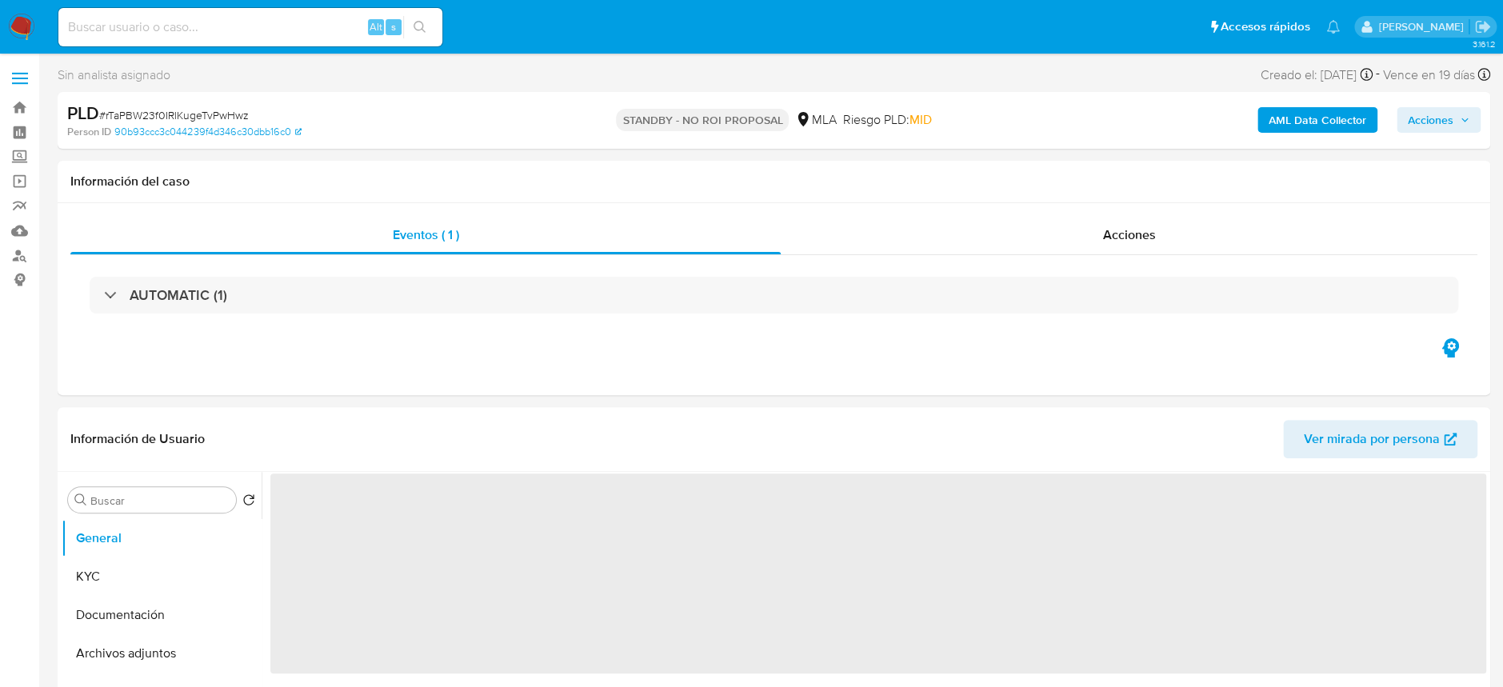
select select "10"
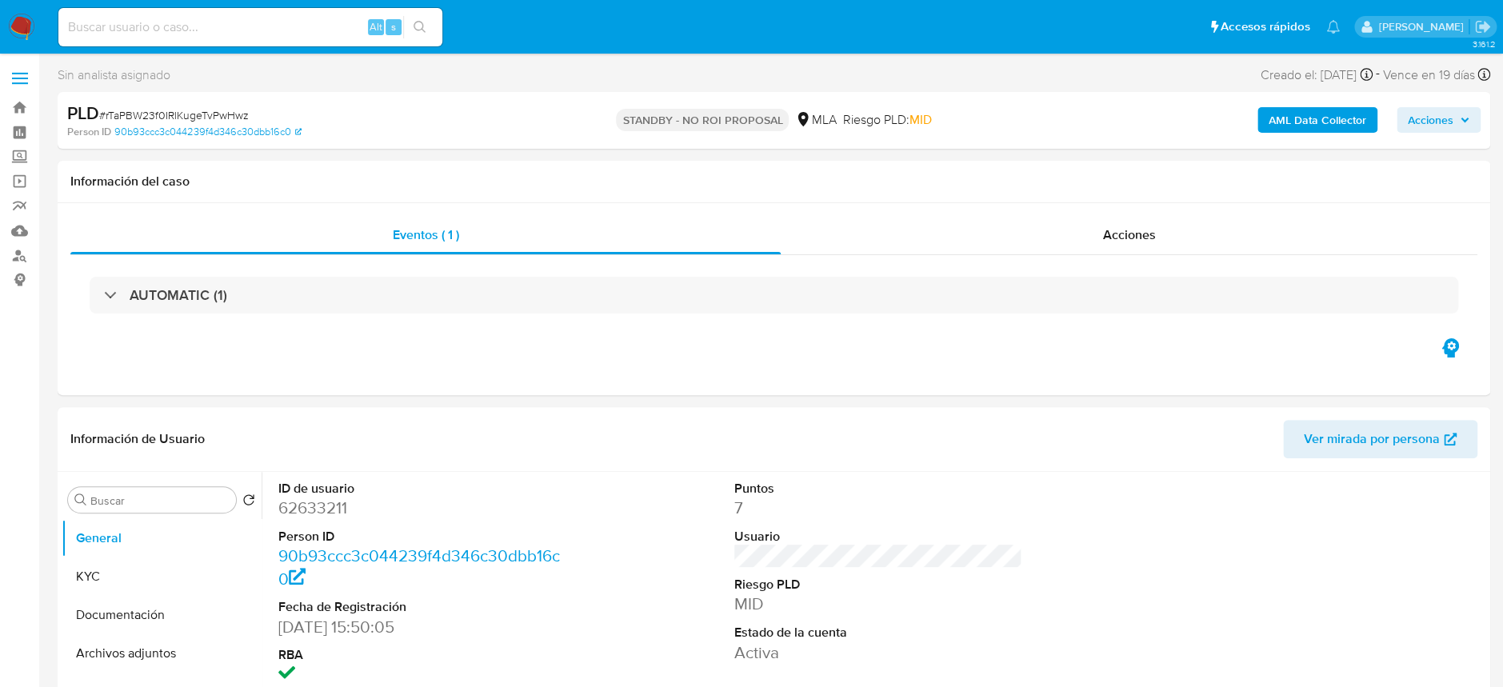
click at [294, 15] on div "Alt s" at bounding box center [250, 27] width 384 height 38
click at [330, 26] on input at bounding box center [250, 27] width 384 height 21
paste input "ARloTL4gJcoK7rmgd43xty5r"
type input "ARloTL4gJcoK7rmgd43xty5r"
click at [406, 38] on div "ARloTL4gJcoK7rmgd43xty5r Alt s" at bounding box center [250, 27] width 384 height 38
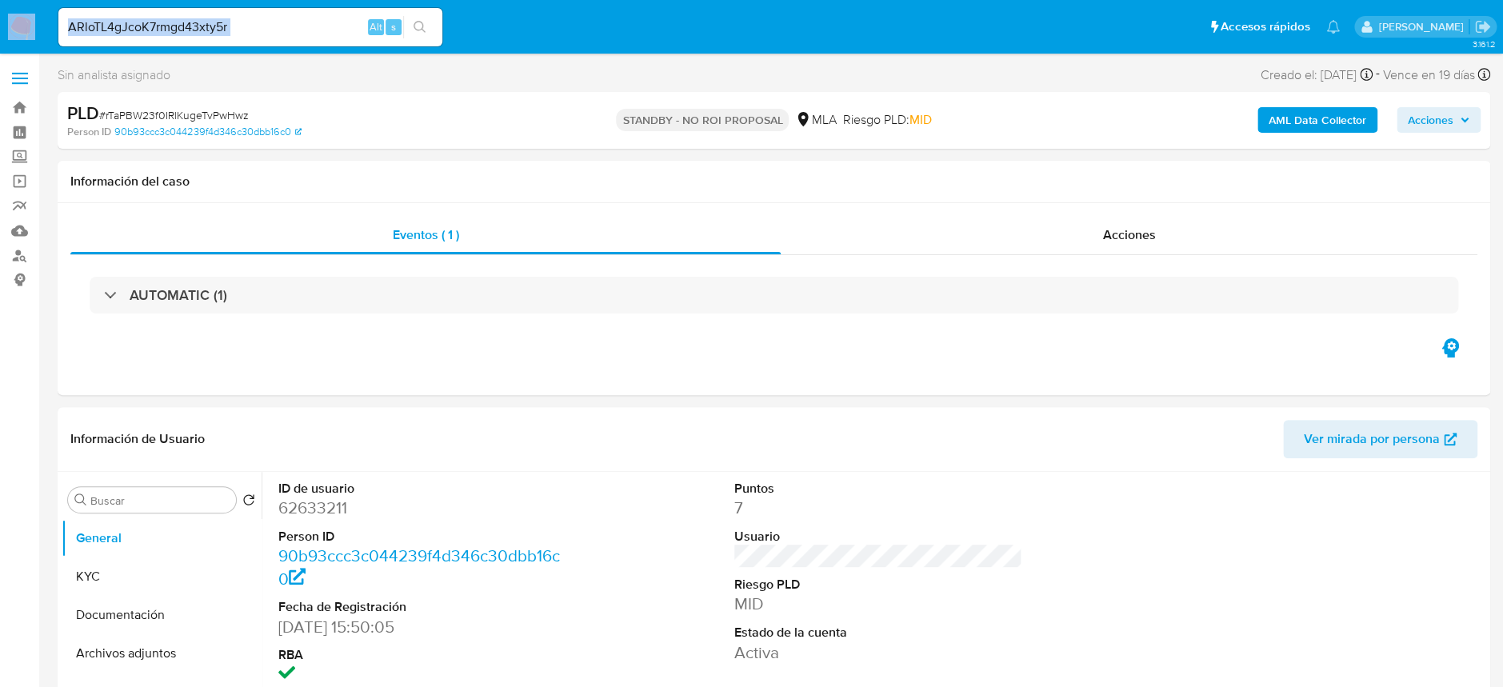
click at [406, 38] on div "ARloTL4gJcoK7rmgd43xty5r Alt s" at bounding box center [250, 27] width 384 height 38
click at [417, 24] on icon "search-icon" at bounding box center [419, 27] width 13 height 13
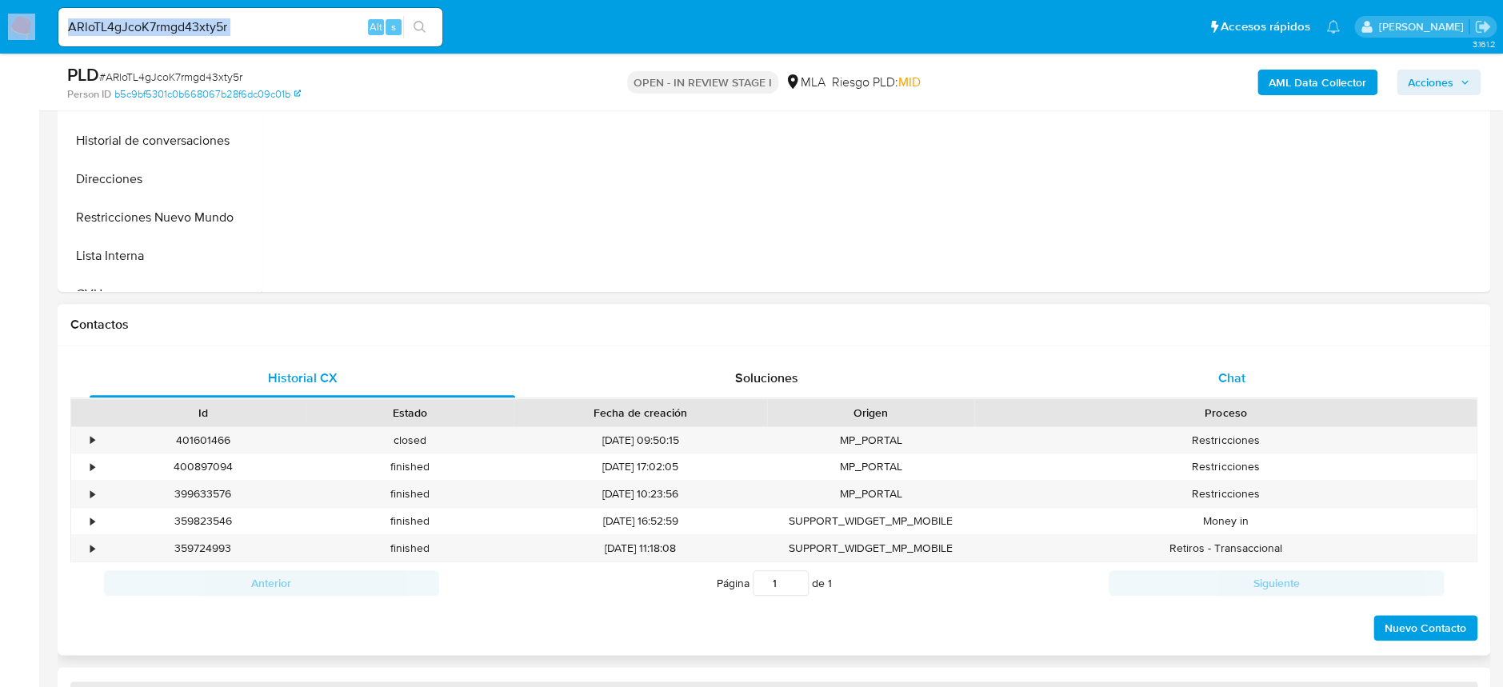
click at [1215, 378] on div "Chat" at bounding box center [1230, 378] width 425 height 38
select select "10"
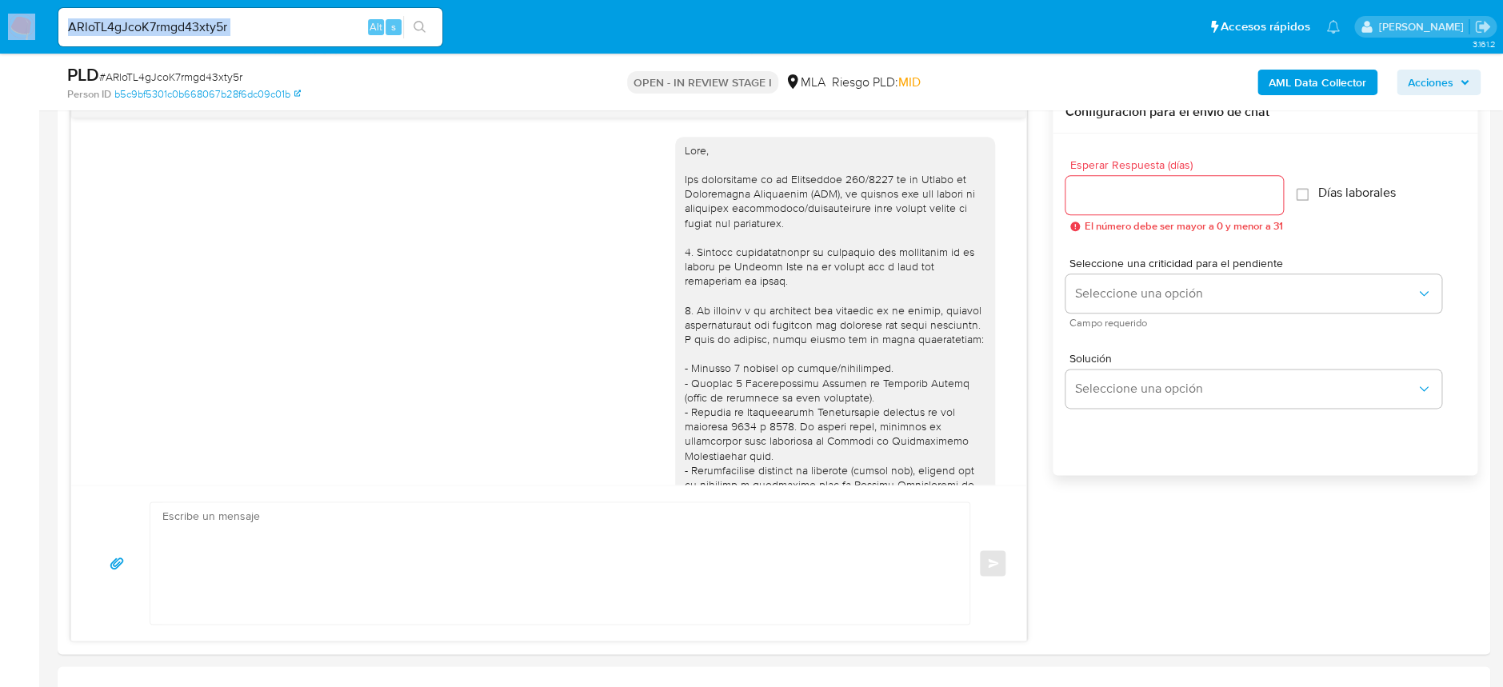
scroll to position [1556, 0]
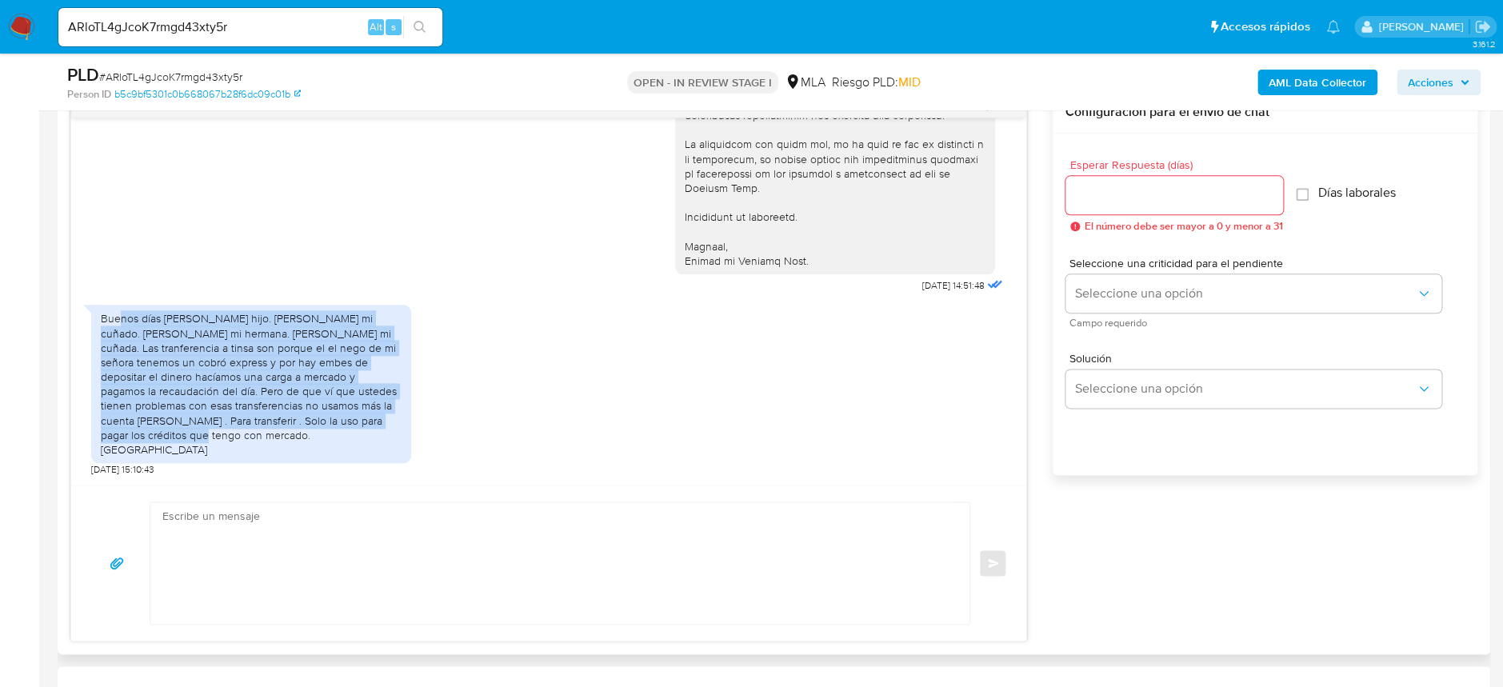
drag, startPoint x: 118, startPoint y: 346, endPoint x: 401, endPoint y: 451, distance: 302.2
click at [401, 451] on div "Buenos días tomas mi hijo. Mauro mi cuñado. Natalia mi hermana. Agustina mi cuñ…" at bounding box center [251, 384] width 320 height 158
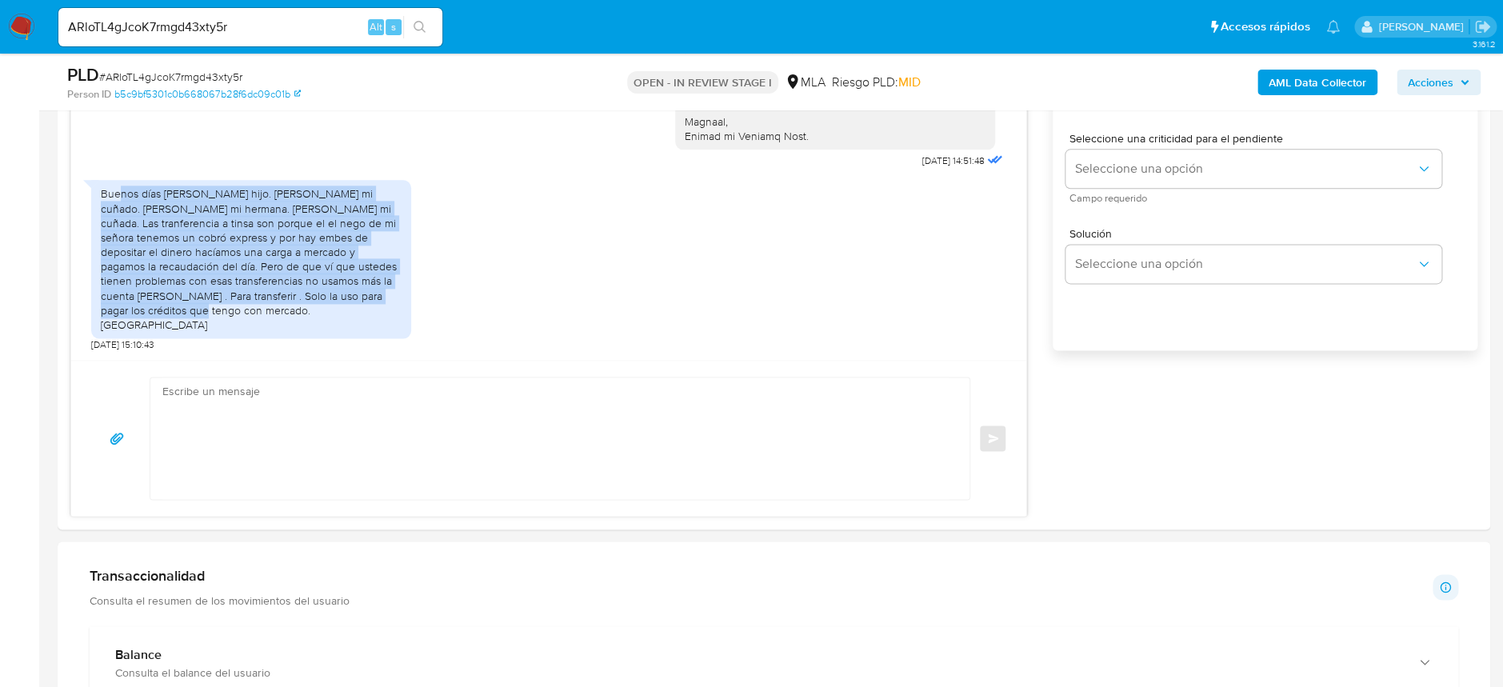
scroll to position [853, 0]
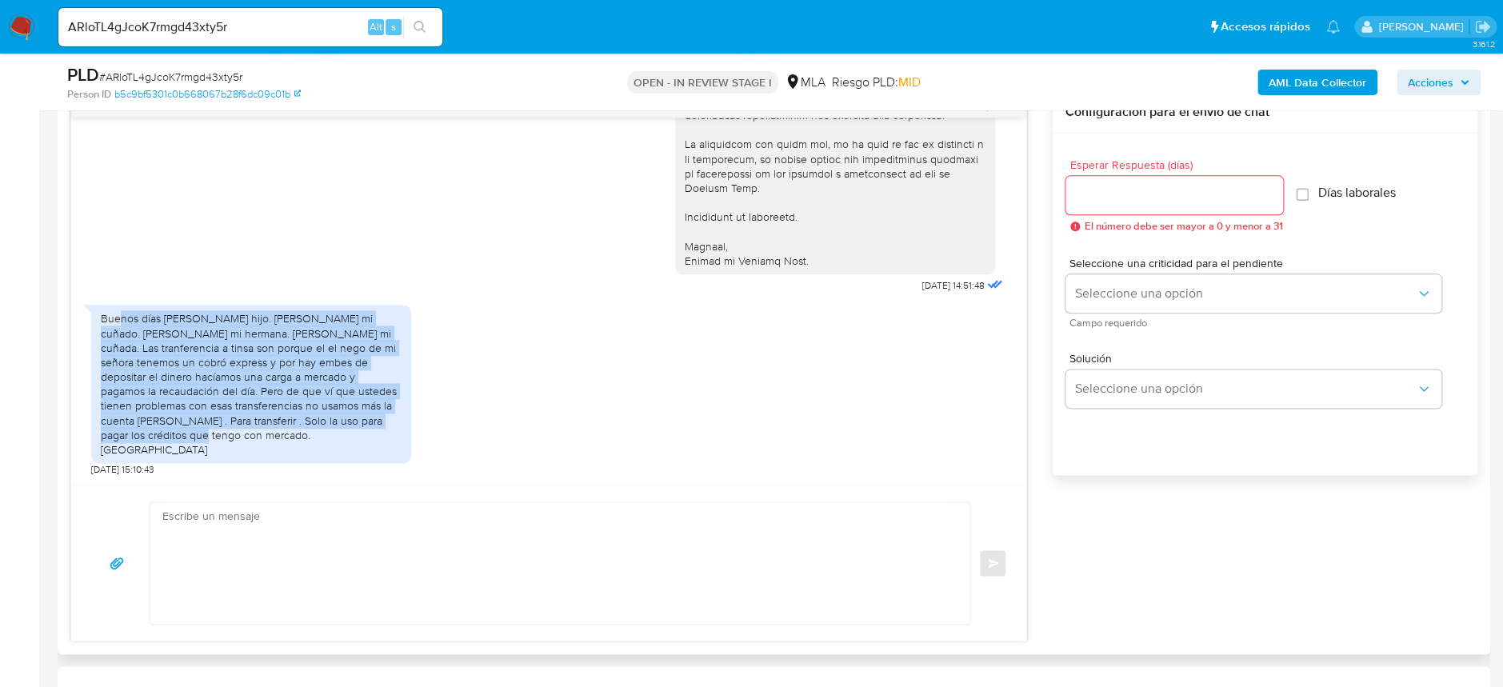
click at [194, 372] on div "Buenos días tomas mi hijo. Mauro mi cuñado. Natalia mi hermana. Agustina mi cuñ…" at bounding box center [251, 384] width 301 height 146
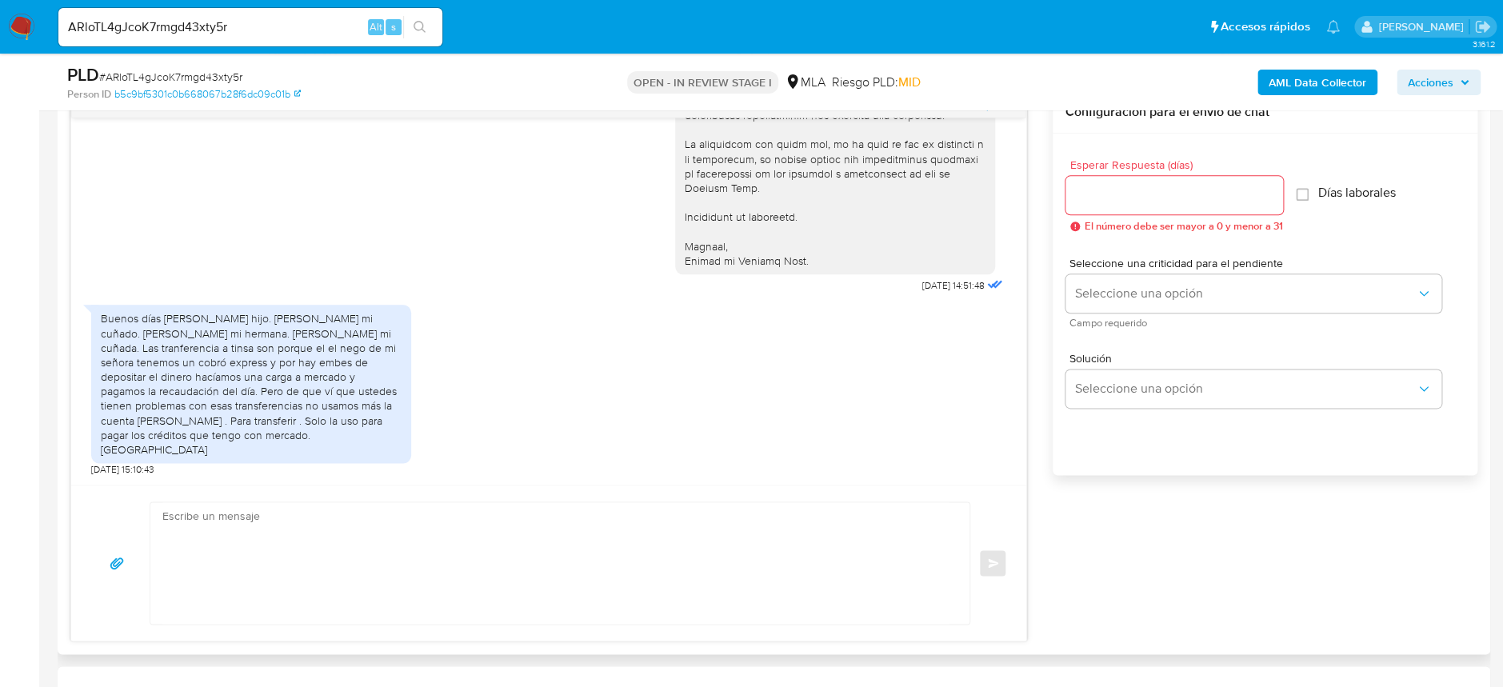
scroll to position [1556, 0]
click at [302, 32] on input "ARloTL4gJcoK7rmgd43xty5r" at bounding box center [250, 27] width 384 height 21
drag, startPoint x: 302, startPoint y: 32, endPoint x: 332, endPoint y: 26, distance: 30.9
click at [302, 31] on input "ARloTL4gJcoK7rmgd43xty5r" at bounding box center [250, 27] width 384 height 21
paste input "2Bslw96xGDjQZA5GcspNOqS3"
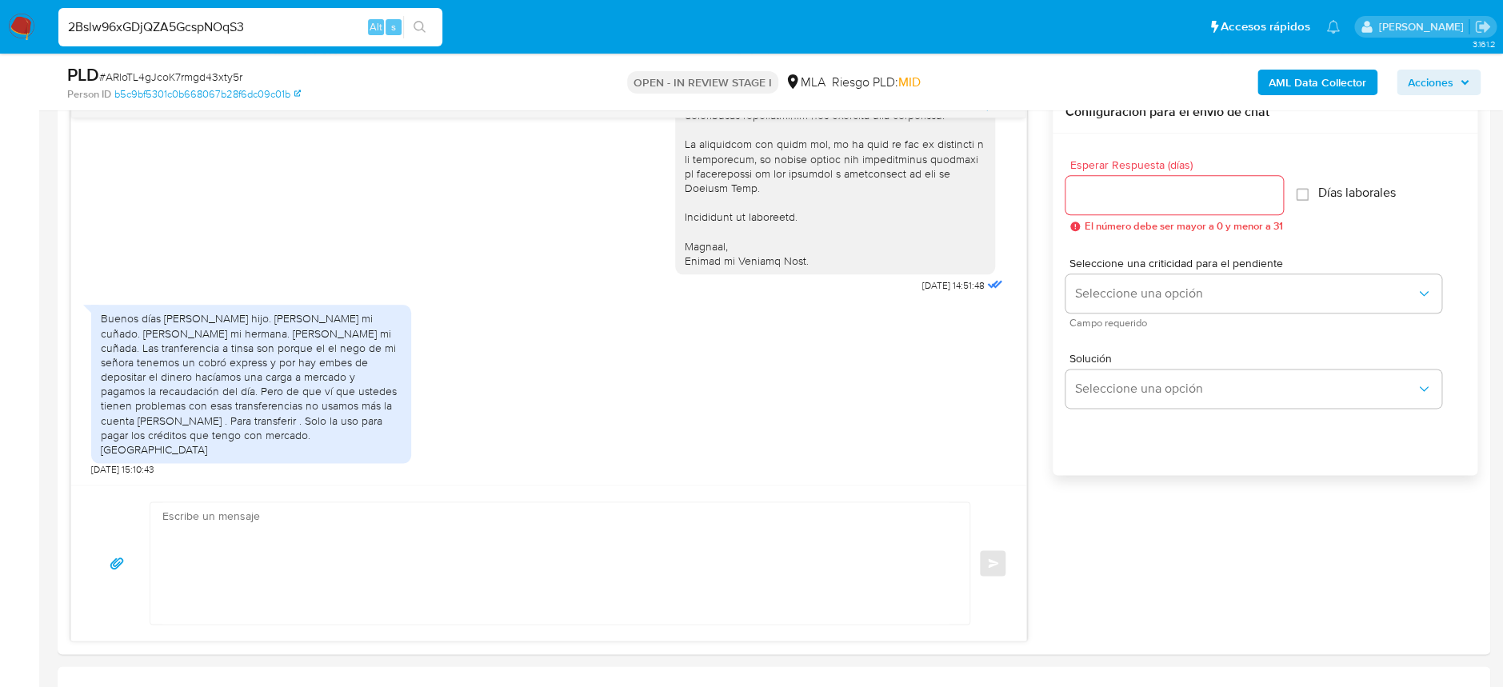
type input "2Bslw96xGDjQZA5GcspNOqS3"
click at [425, 25] on icon "search-icon" at bounding box center [419, 27] width 13 height 13
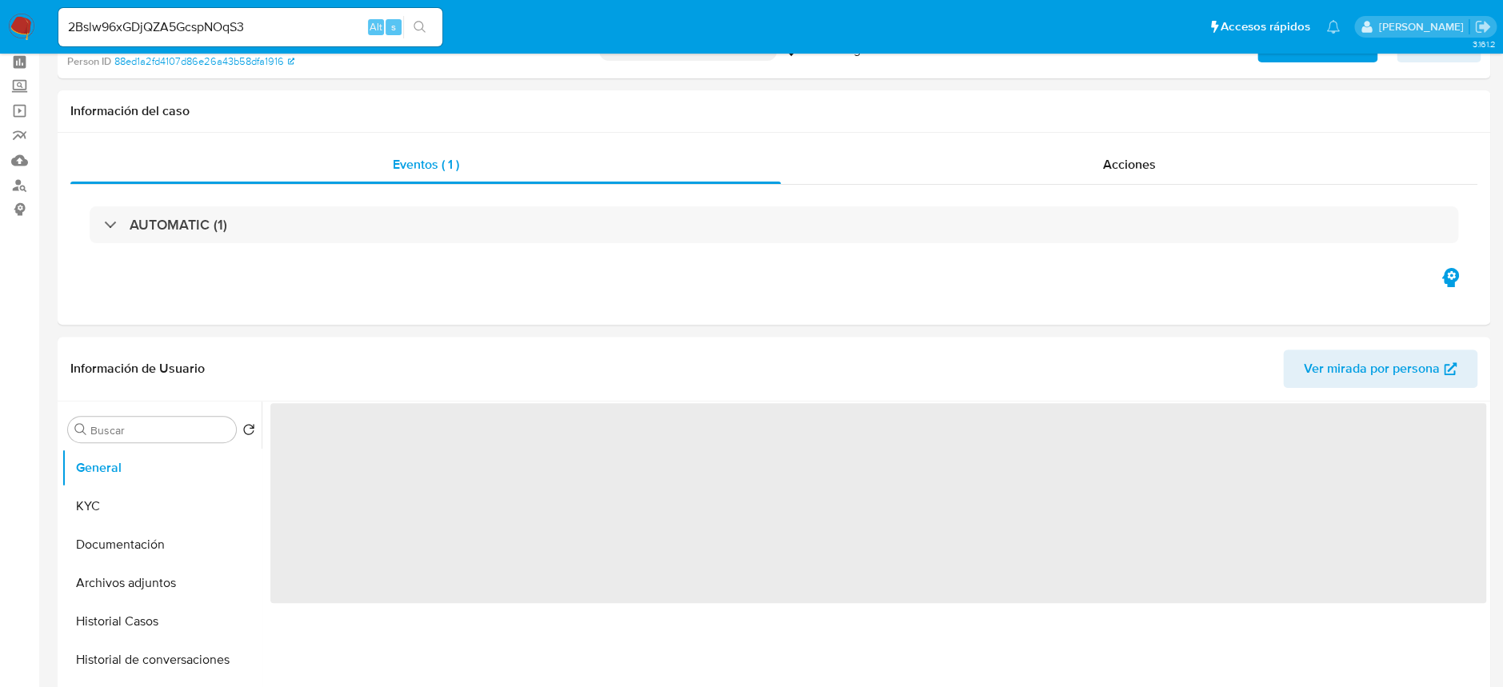
scroll to position [106, 0]
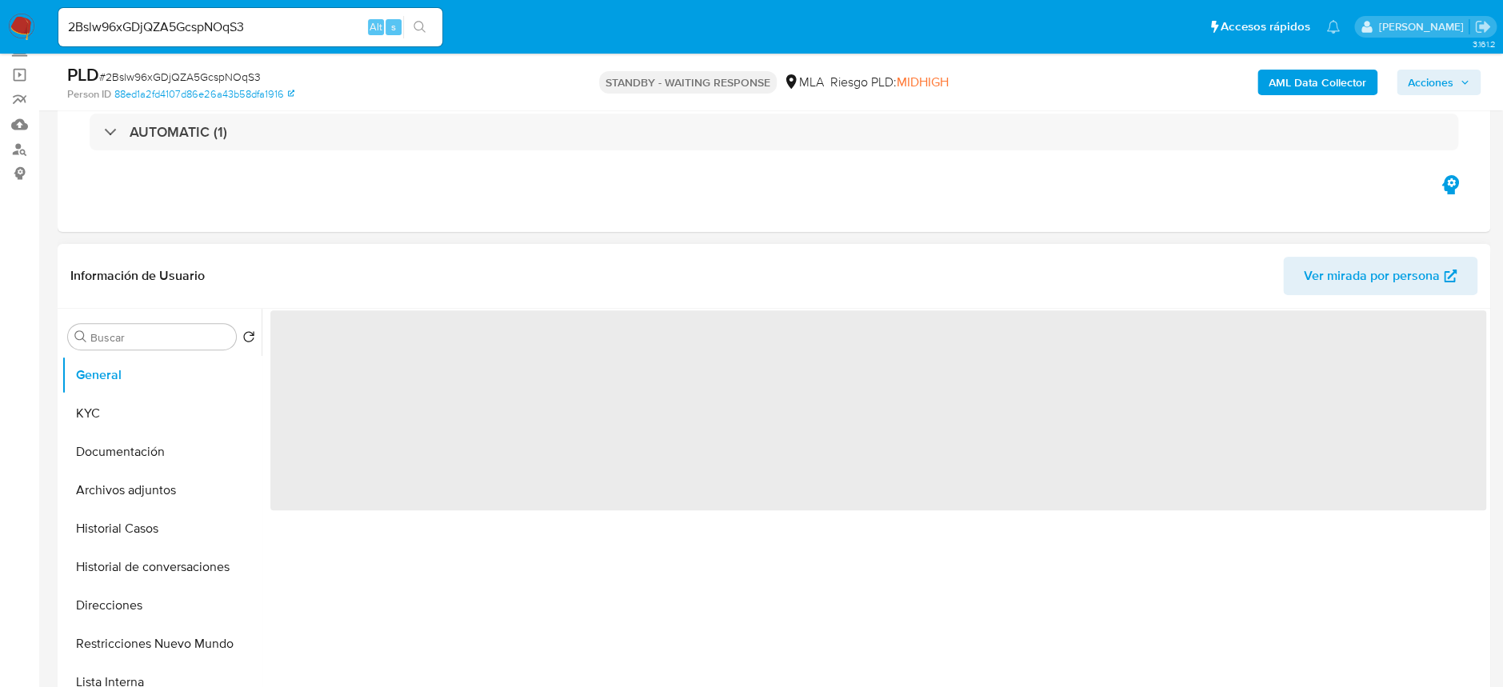
select select "10"
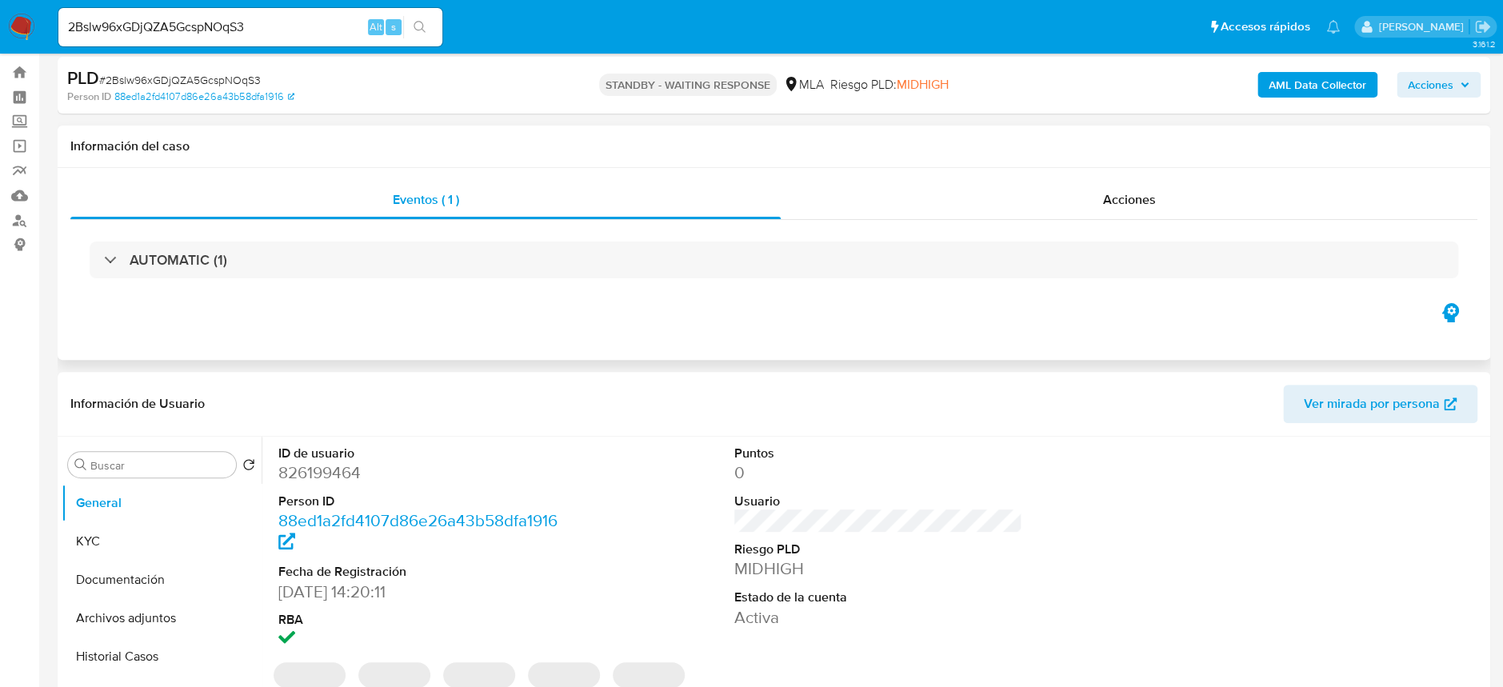
scroll to position [0, 0]
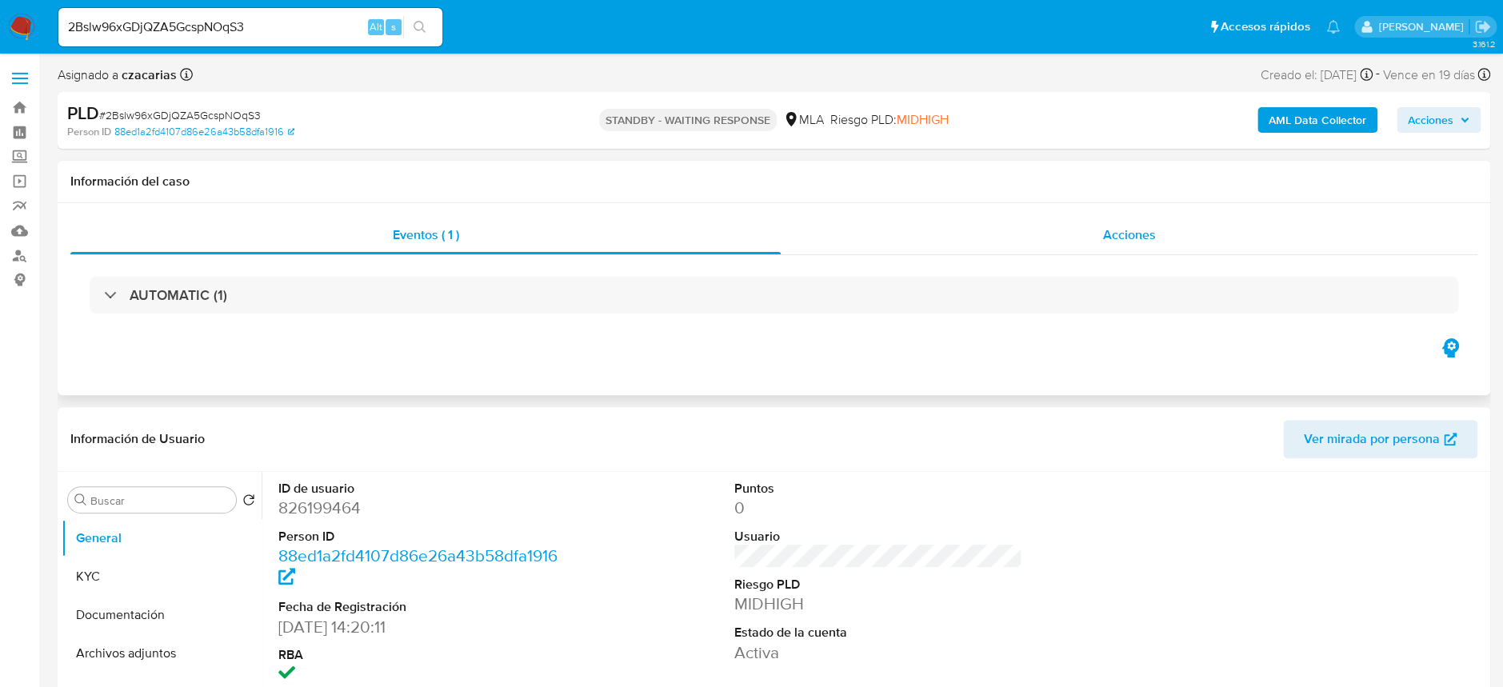
click at [1081, 224] on div "Acciones" at bounding box center [1129, 235] width 697 height 38
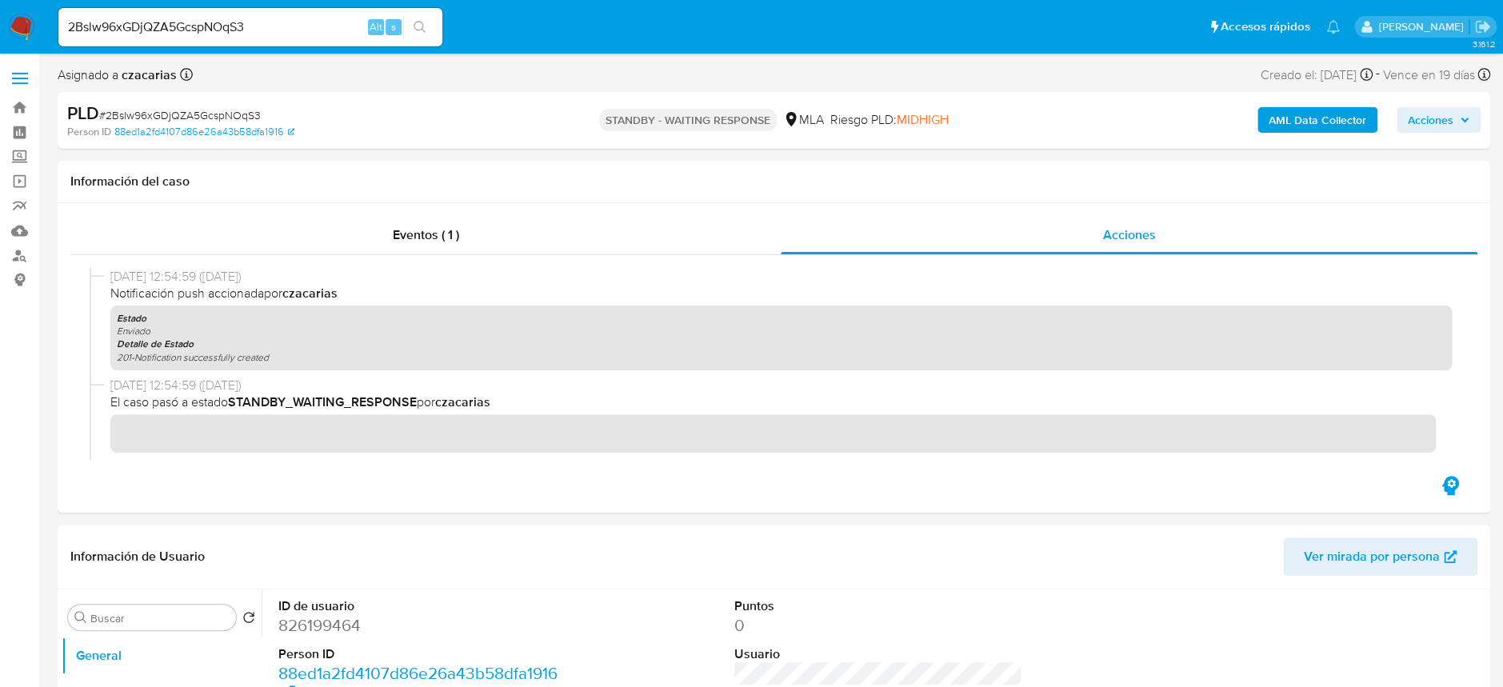
click at [174, 118] on span "# 2Bslw96xGDjQZA5GcspNOqS3" at bounding box center [180, 115] width 162 height 16
copy span "2Bslw96xGDjQZA5GcspNOqS3"
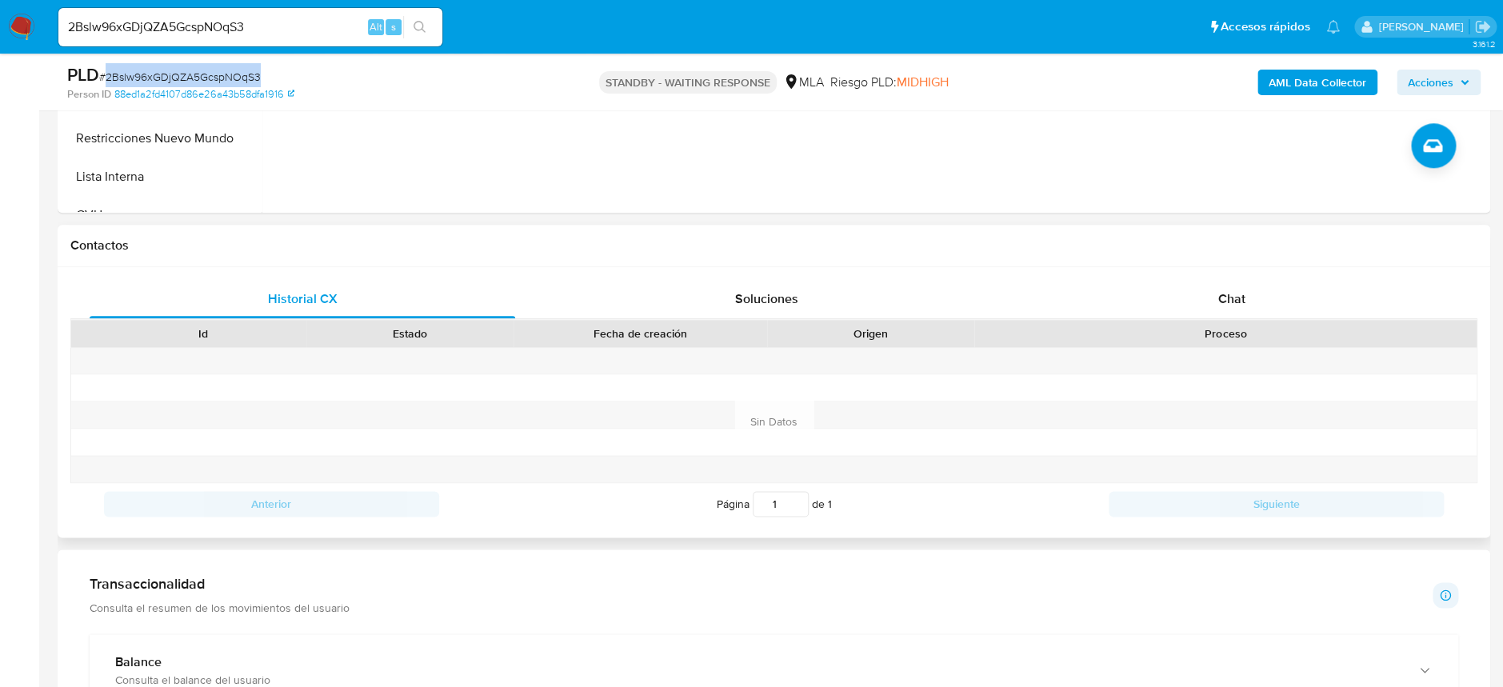
scroll to position [746, 0]
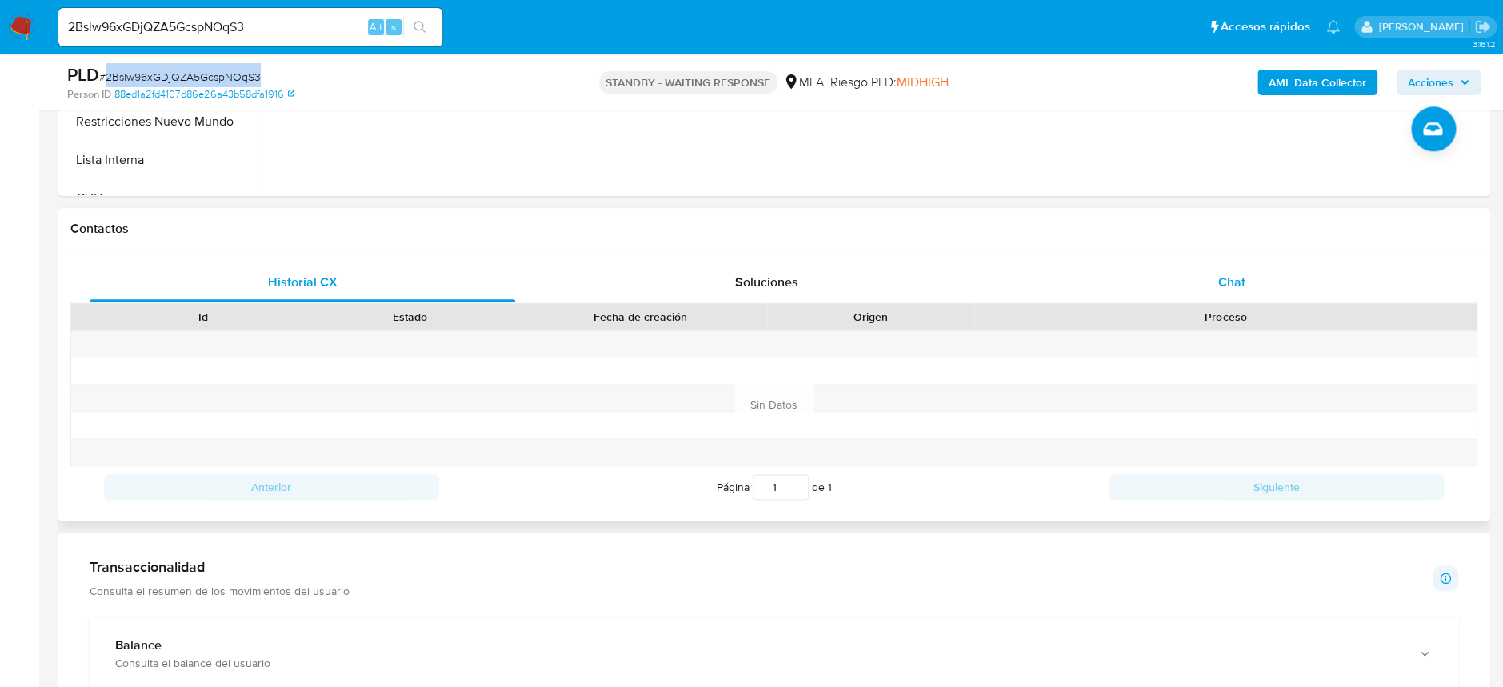
click at [1266, 263] on div "Chat" at bounding box center [1230, 282] width 425 height 38
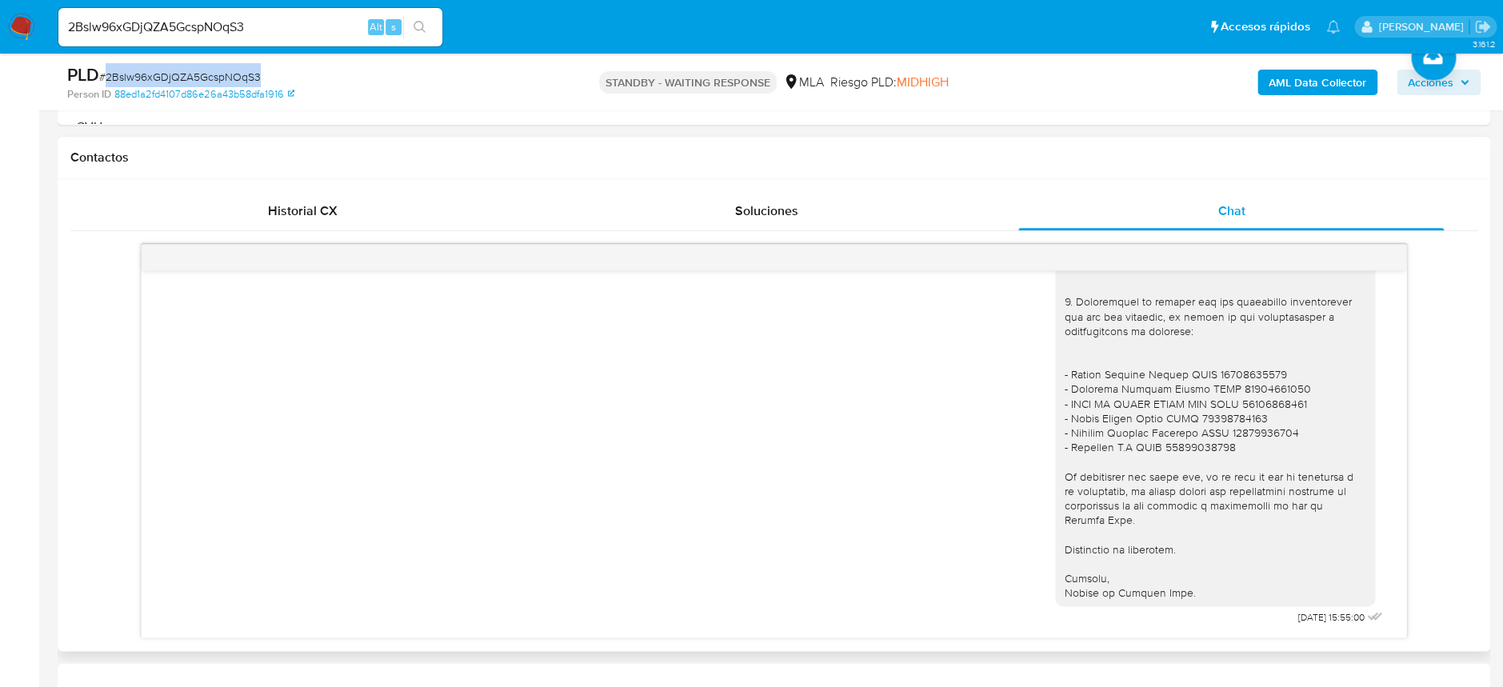
scroll to position [853, 0]
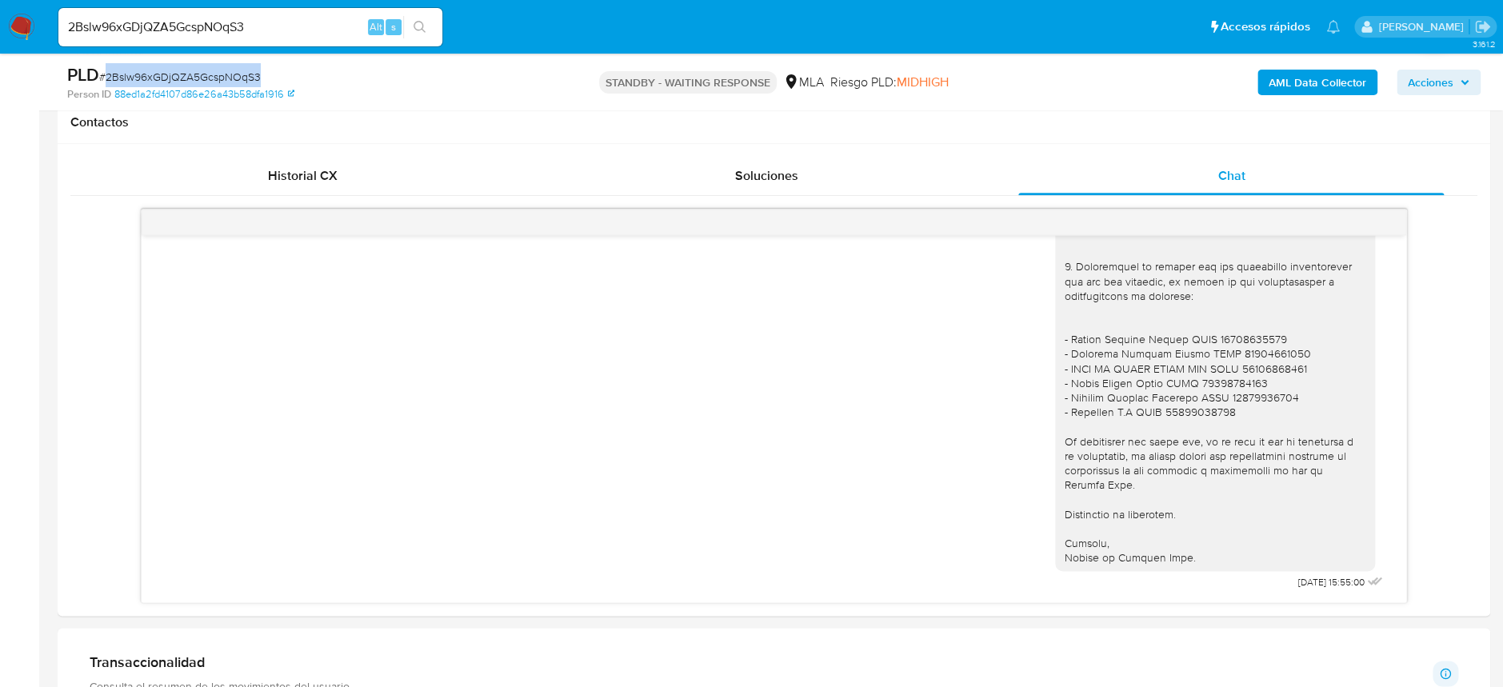
click at [250, 74] on span "# 2Bslw96xGDjQZA5GcspNOqS3" at bounding box center [180, 77] width 162 height 16
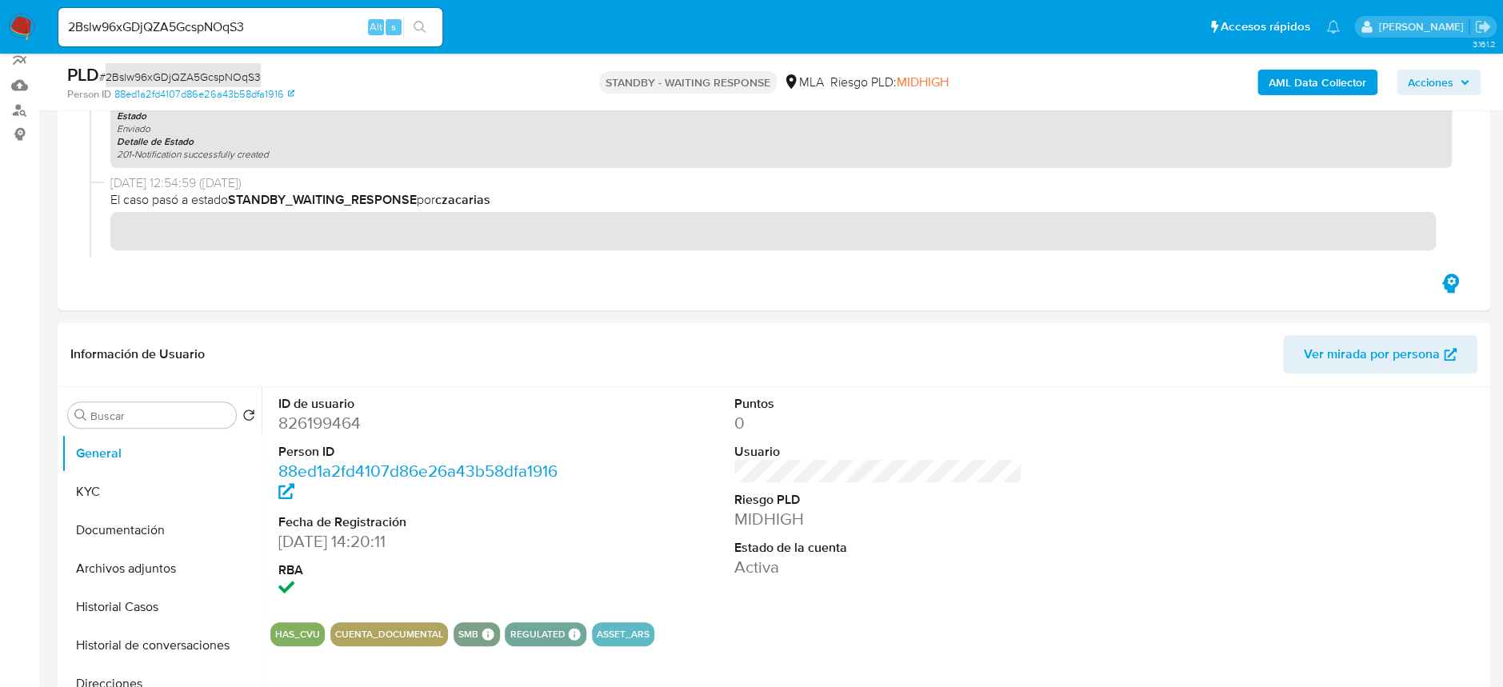
scroll to position [106, 0]
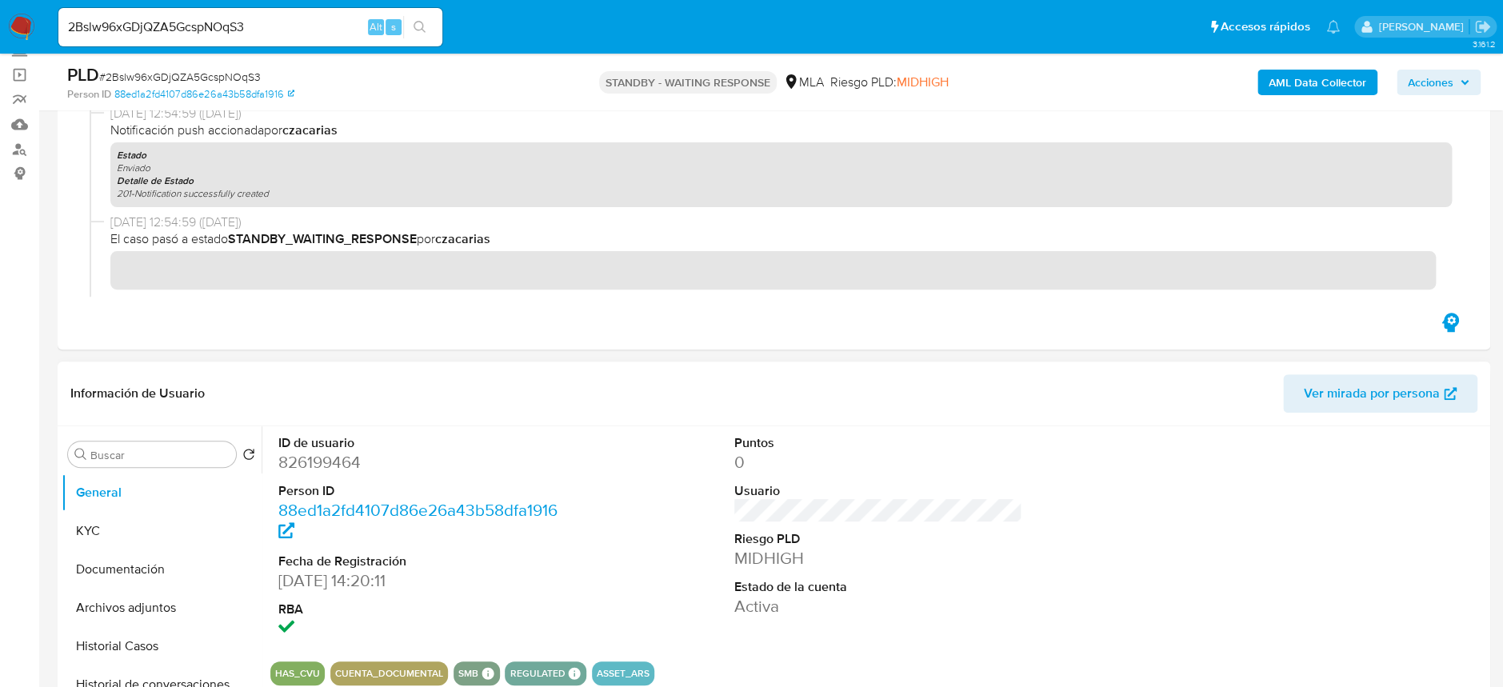
click at [330, 471] on dd "826199464" at bounding box center [422, 462] width 288 height 22
copy dd "826199464"
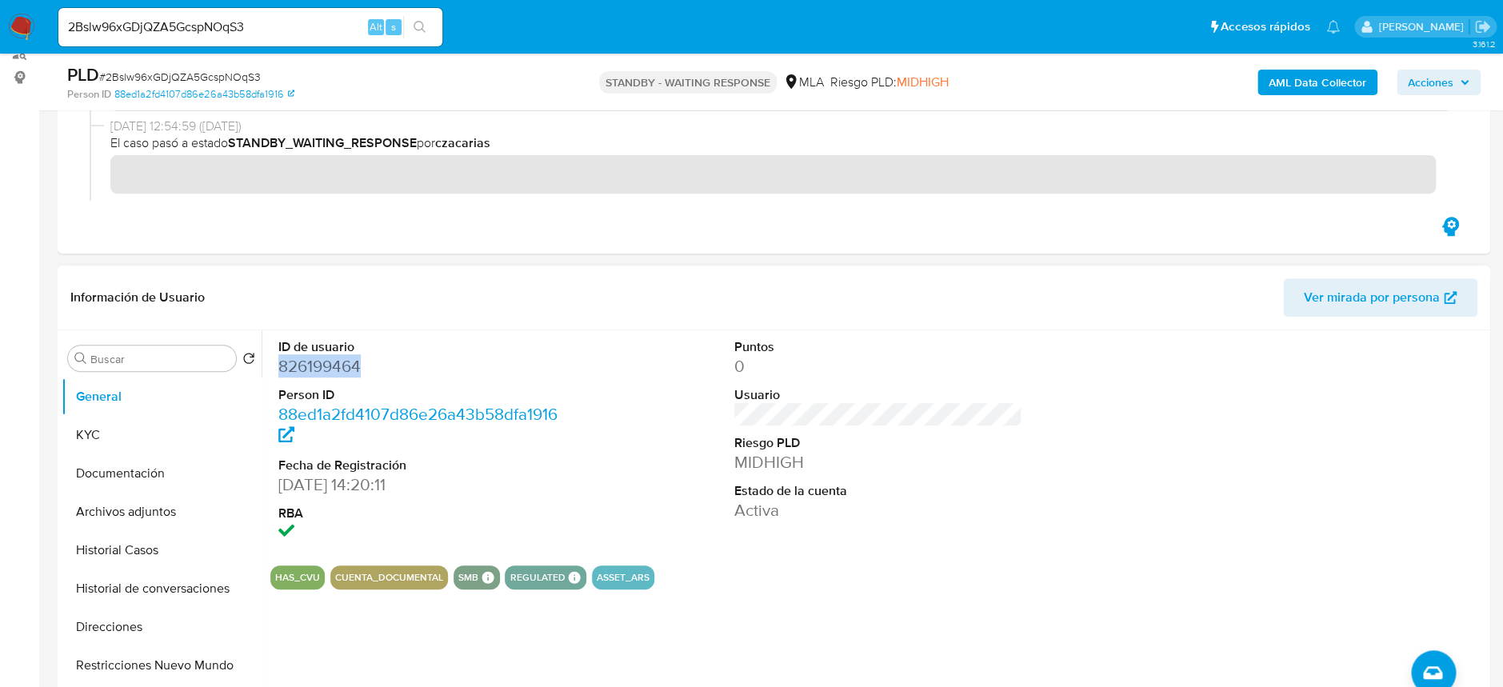
scroll to position [426, 0]
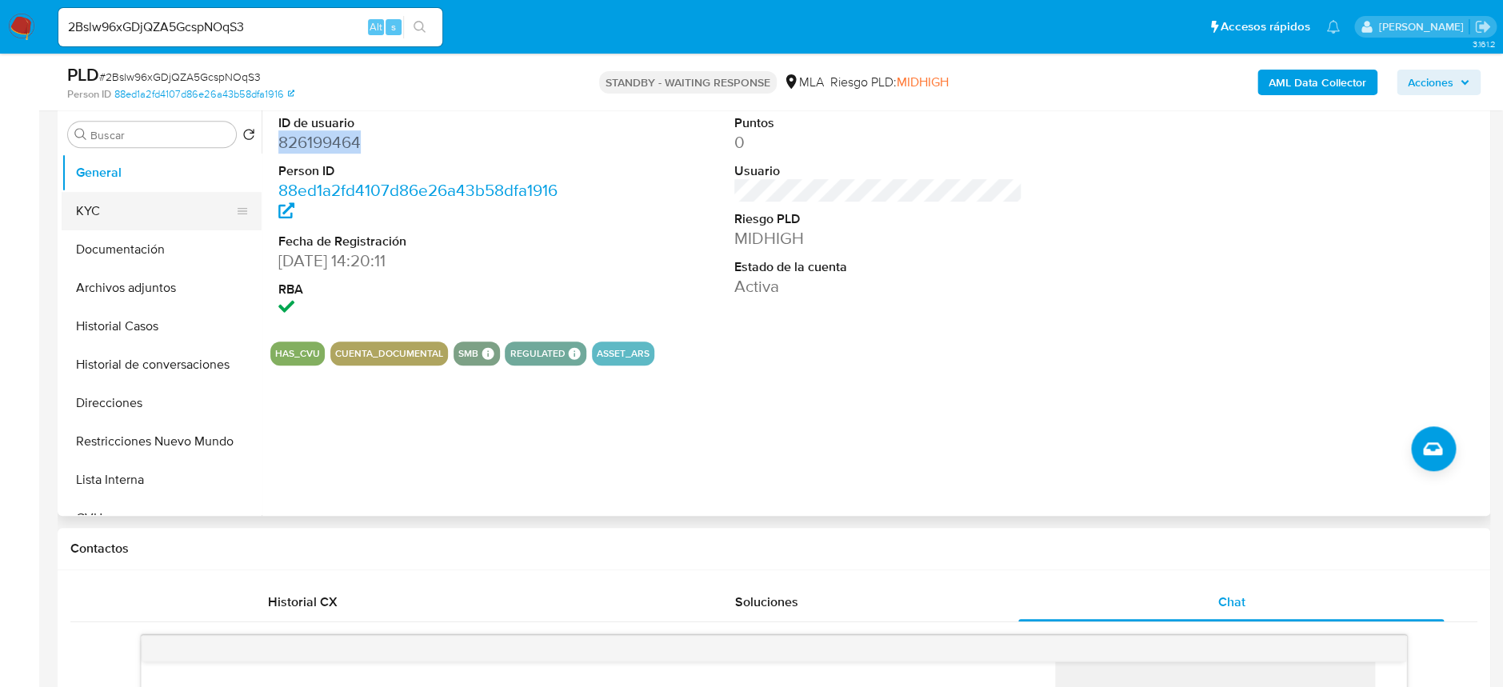
click at [118, 218] on button "KYC" at bounding box center [155, 211] width 187 height 38
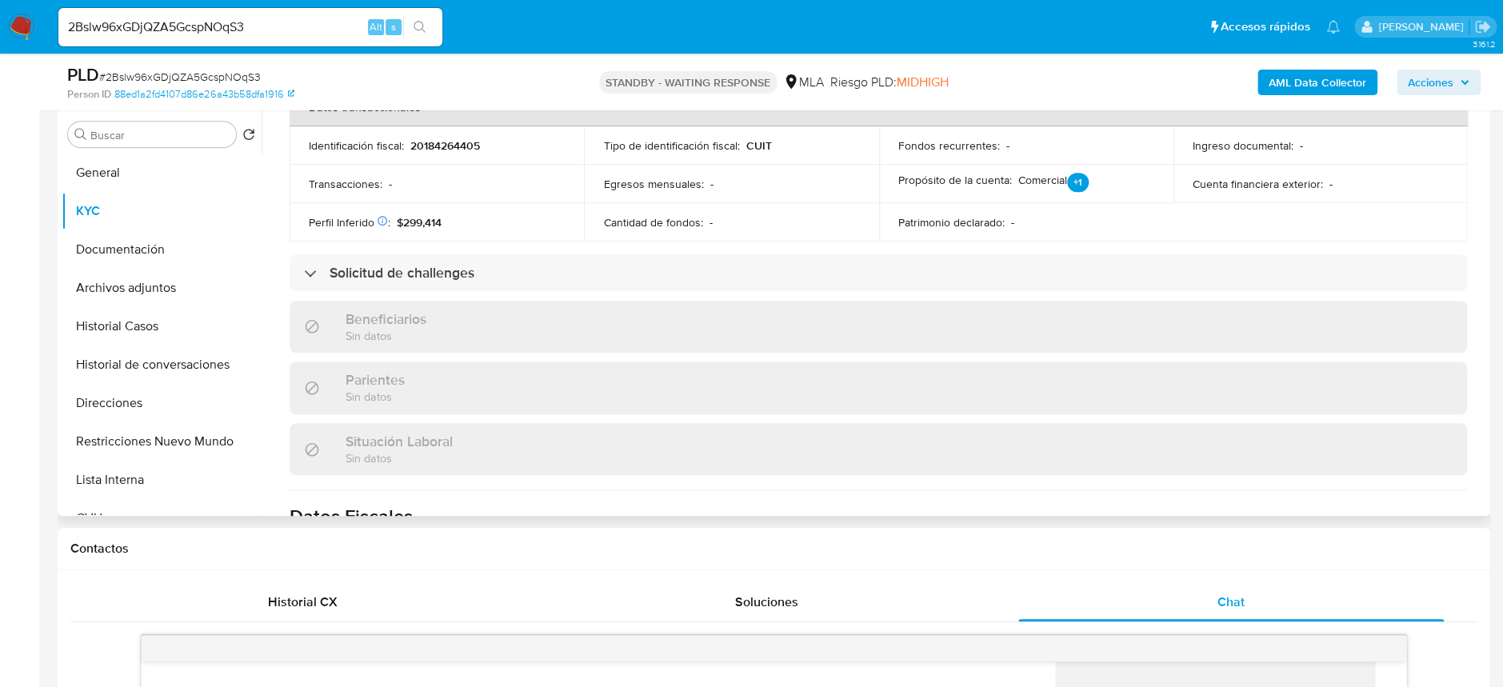
scroll to position [65, 0]
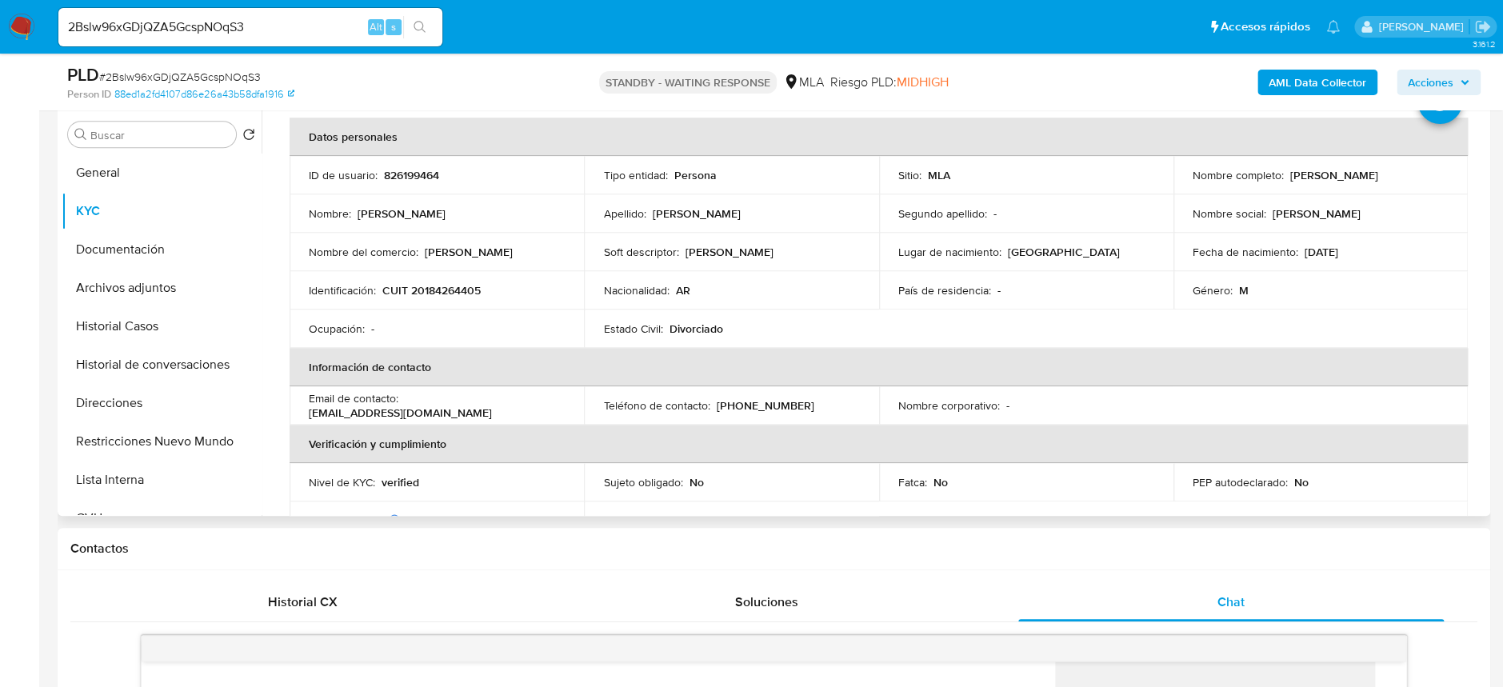
drag, startPoint x: 1285, startPoint y: 174, endPoint x: 1431, endPoint y: 170, distance: 145.6
click at [1431, 170] on div "Nombre completo : Marcelo Jorge Javier Russo" at bounding box center [1320, 175] width 256 height 14
copy p "Marcelo Jorge Javier Russo"
click at [442, 285] on p "CUIT 20184264405" at bounding box center [431, 290] width 98 height 14
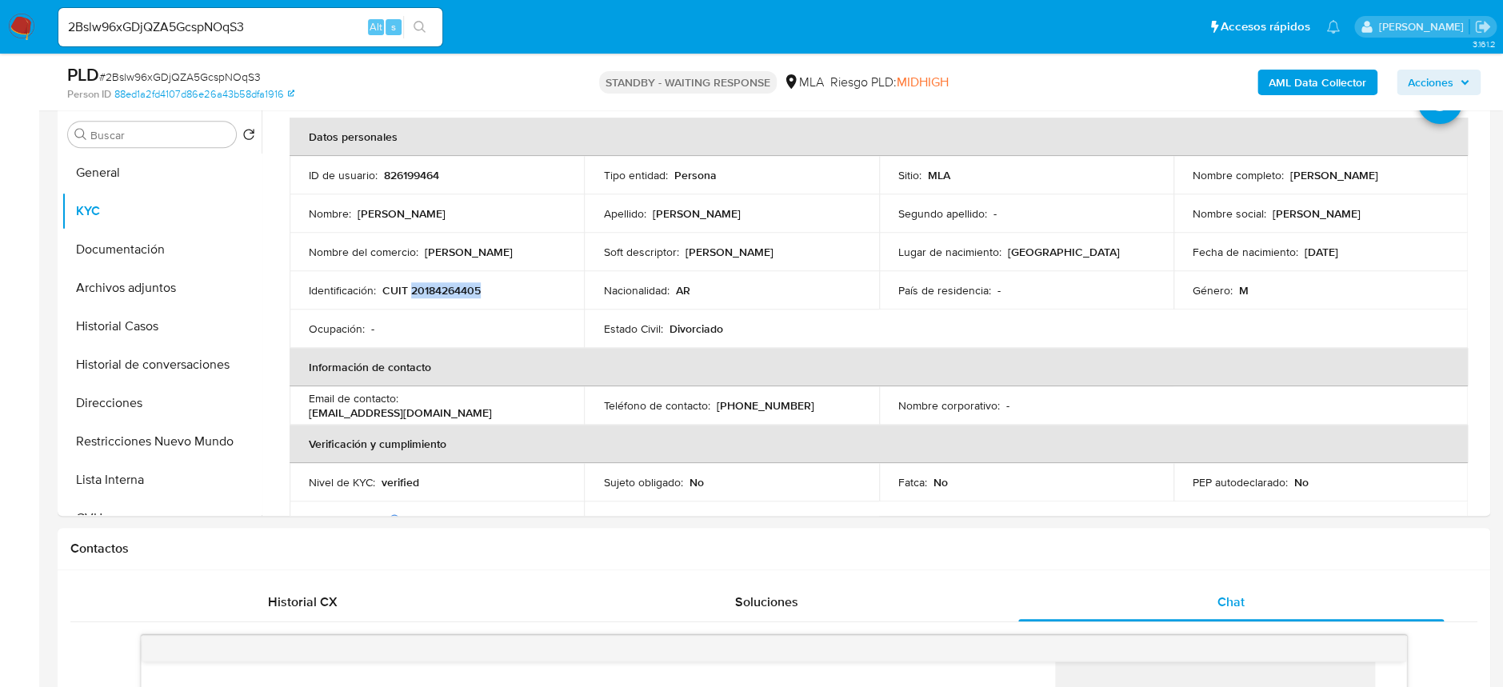
copy p "20184264405"
click at [465, 292] on p "CUIT 20184264405" at bounding box center [431, 290] width 98 height 14
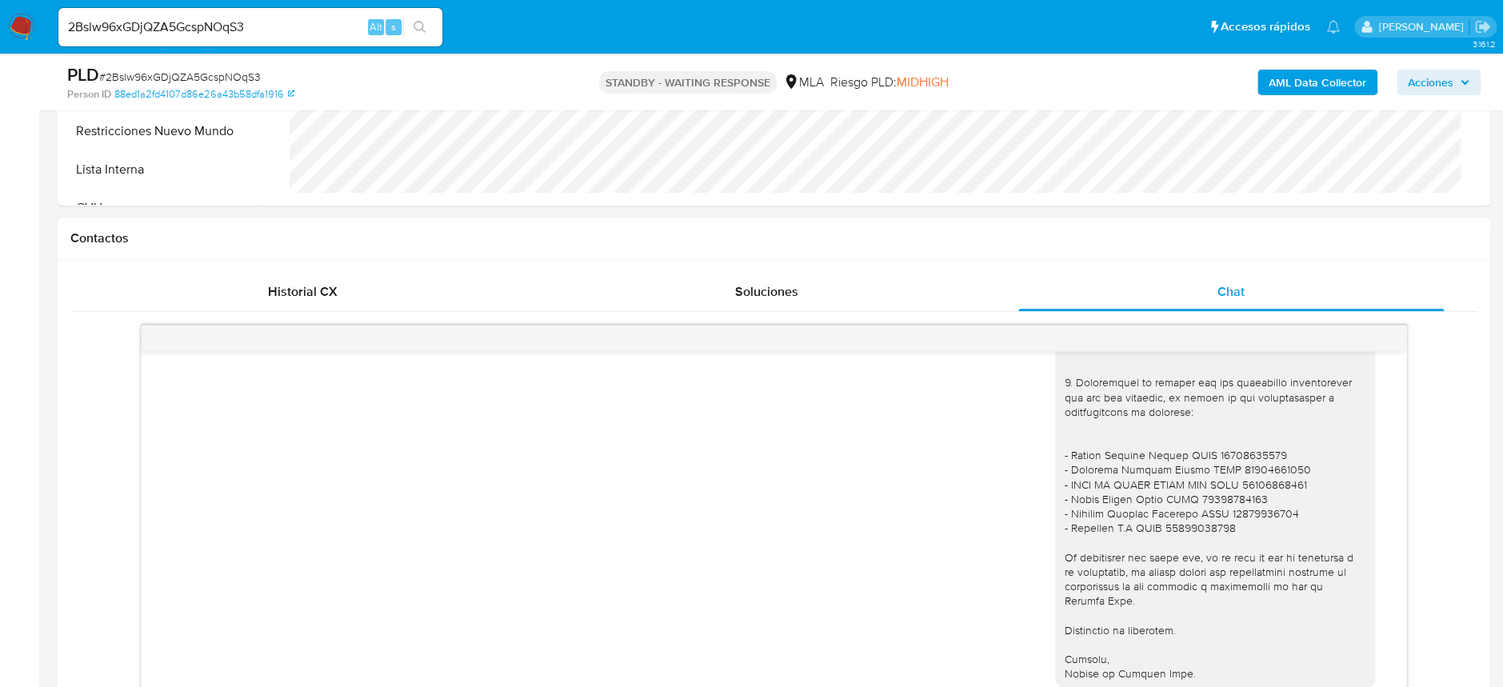
scroll to position [853, 0]
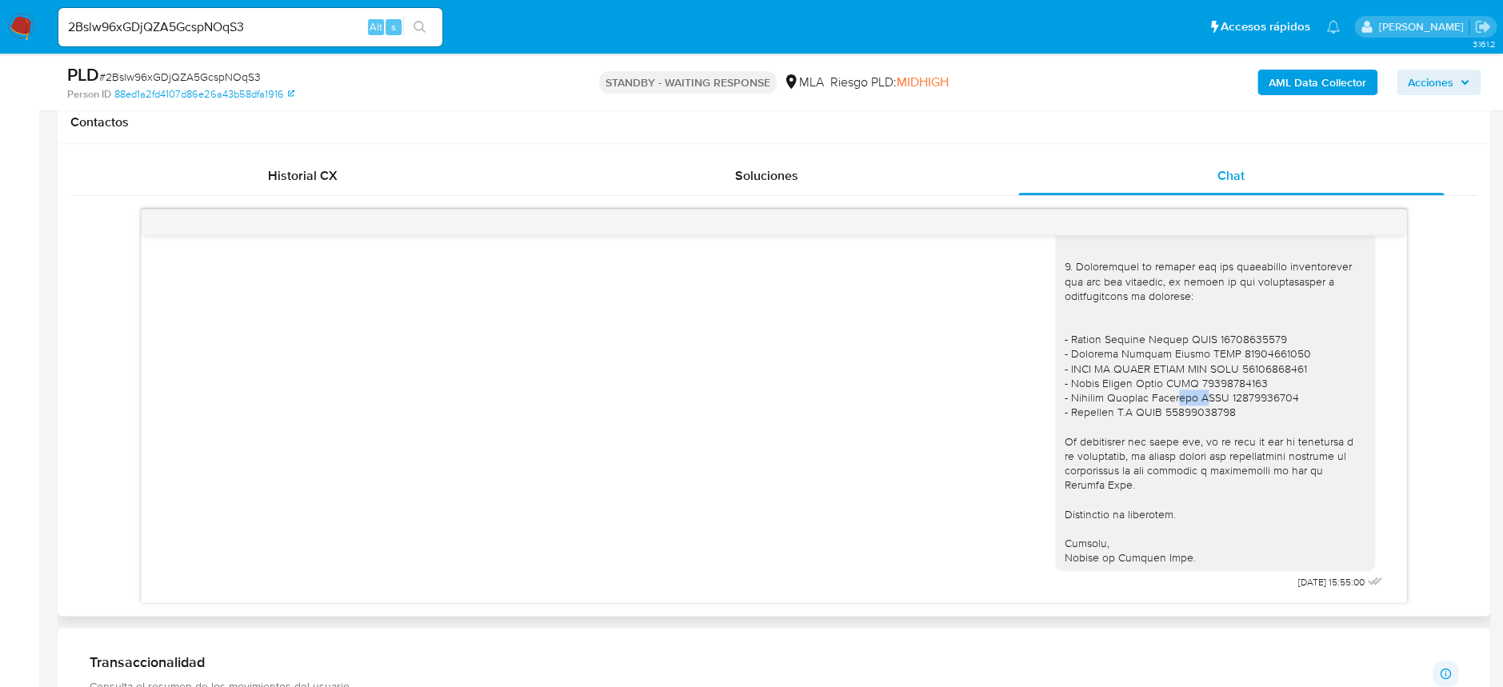
drag, startPoint x: 1185, startPoint y: 326, endPoint x: 1163, endPoint y: 321, distance: 22.9
click at [1163, 321] on div at bounding box center [1214, 135] width 301 height 858
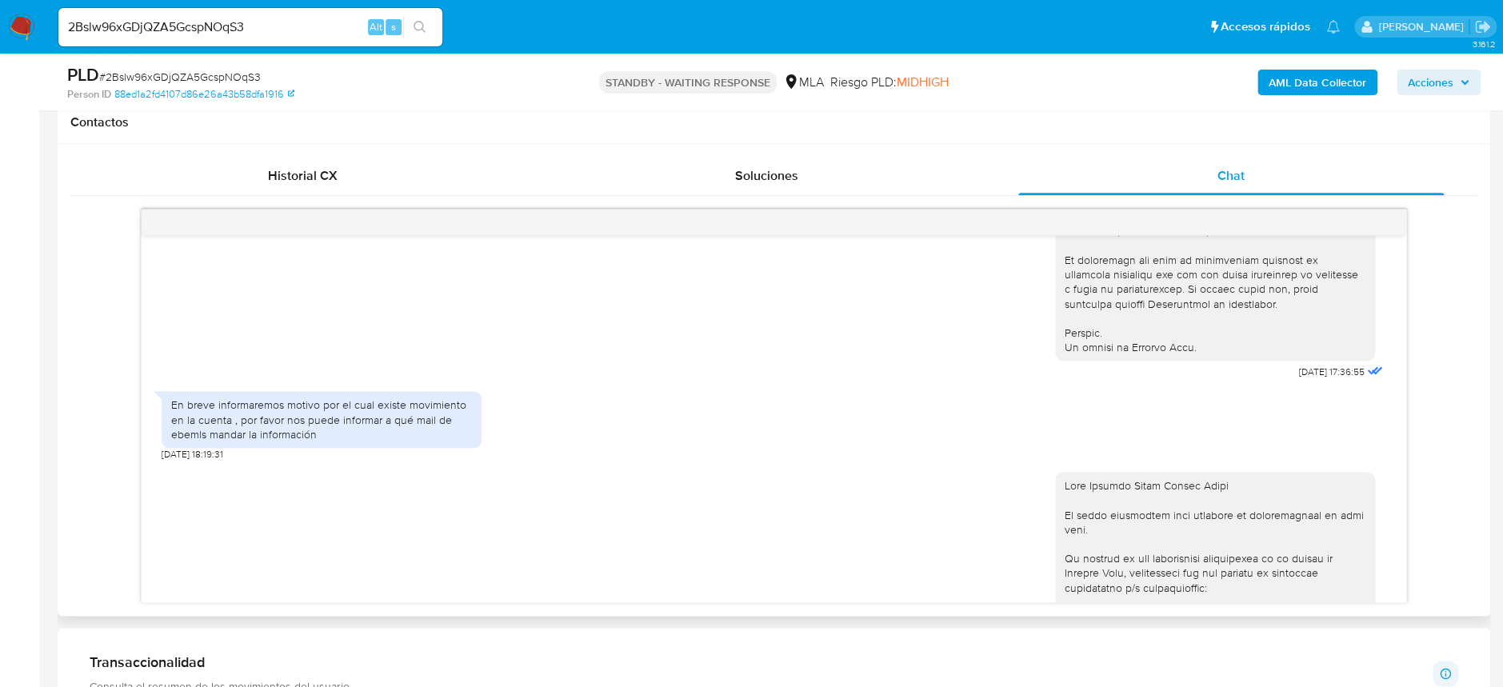
scroll to position [746, 0]
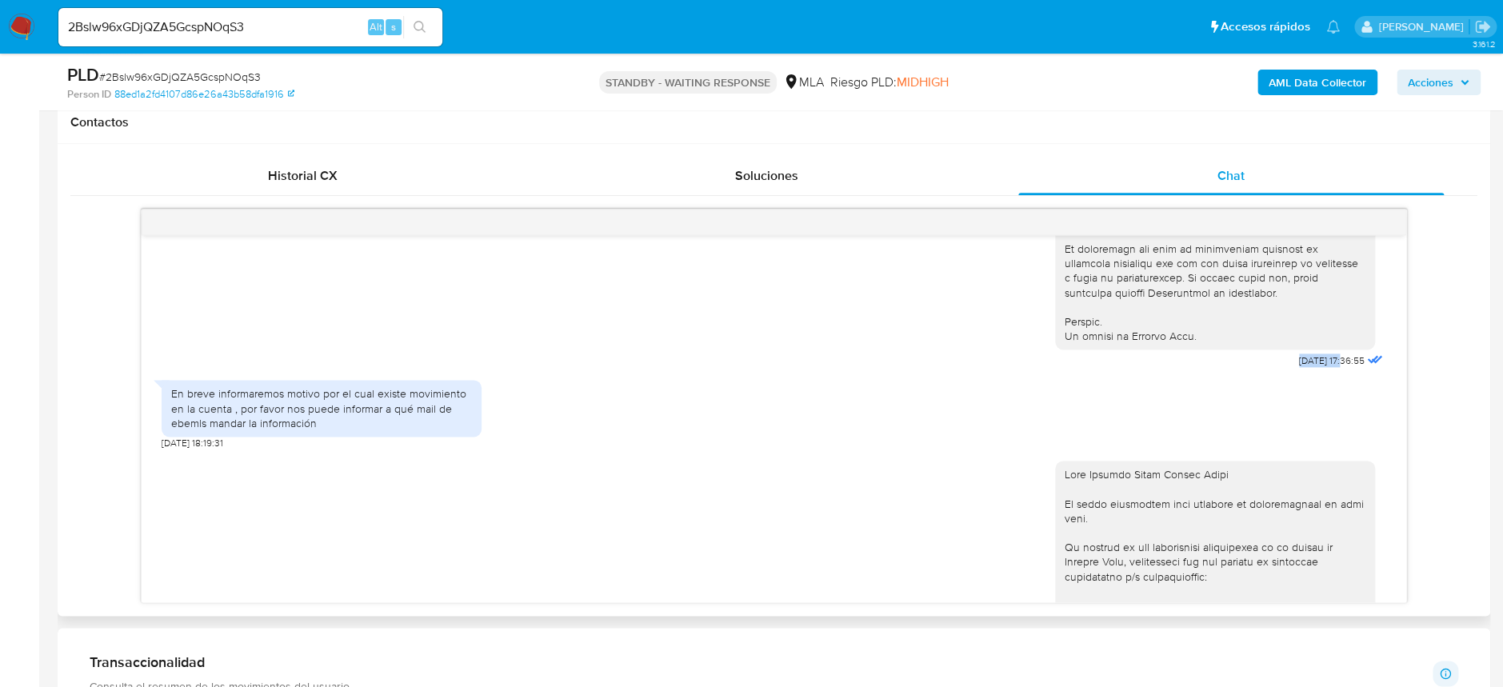
drag, startPoint x: 1263, startPoint y: 389, endPoint x: 1312, endPoint y: 391, distance: 49.6
copy span "18/08/2025"
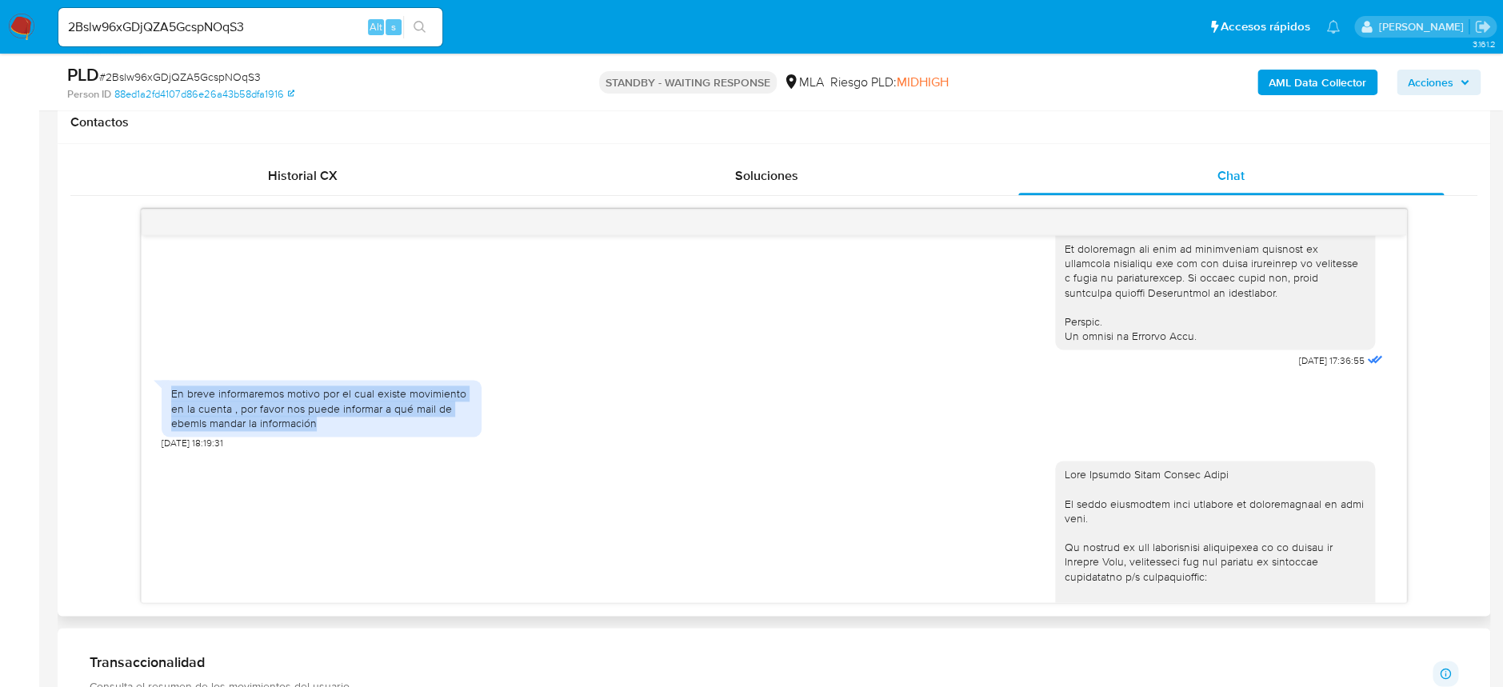
drag, startPoint x: 173, startPoint y: 423, endPoint x: 335, endPoint y: 449, distance: 164.5
click at [335, 430] on div "En breve informaremos motivo por el cual existe movimiento en la cuenta , por f…" at bounding box center [321, 408] width 301 height 44
copy div "En breve informaremos motivo por el cual existe movimiento en la cuenta , por f…"
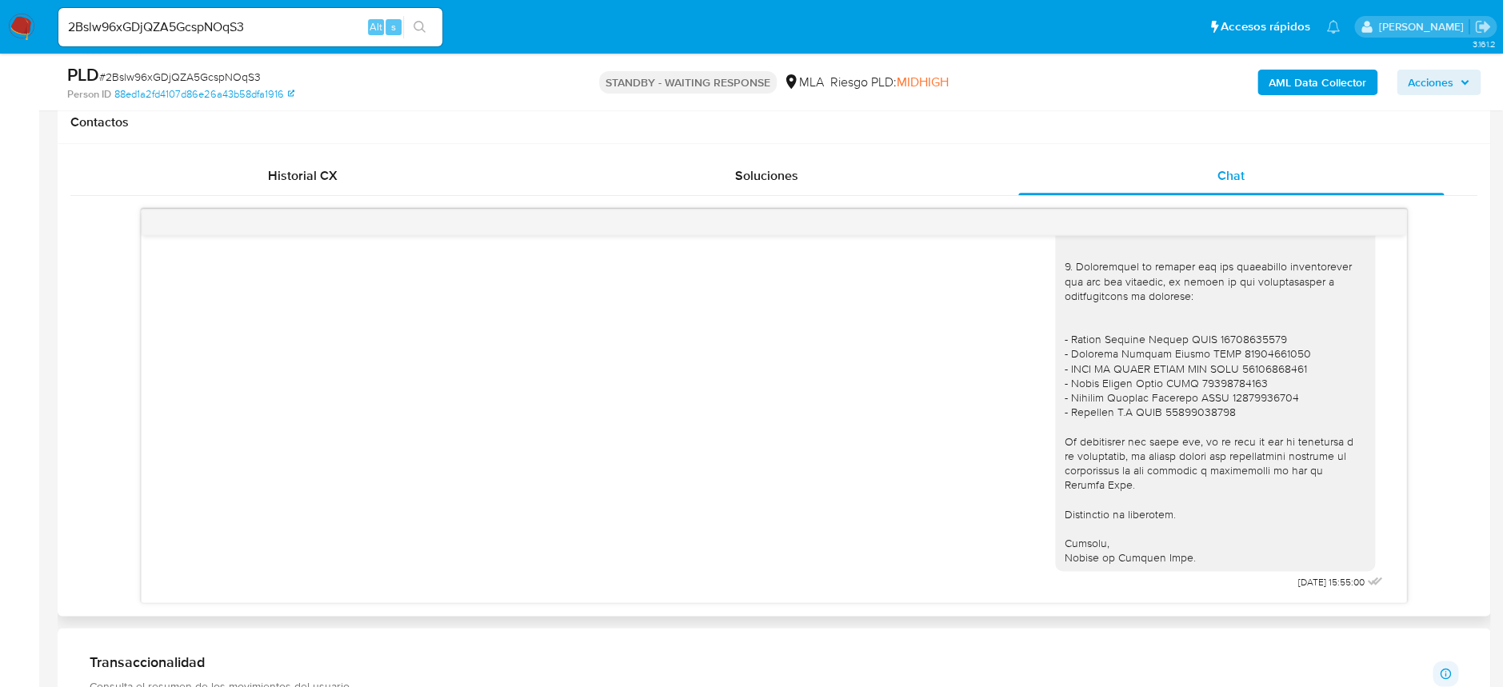
scroll to position [1608, 0]
drag, startPoint x: 1264, startPoint y: 577, endPoint x: 1309, endPoint y: 581, distance: 45.0
click at [1309, 581] on span "23/09/2025 15:55:00" at bounding box center [1331, 582] width 66 height 13
copy span "23/09/2025"
click at [287, 20] on input "2Bslw96xGDjQZA5GcspNOqS3" at bounding box center [250, 27] width 384 height 21
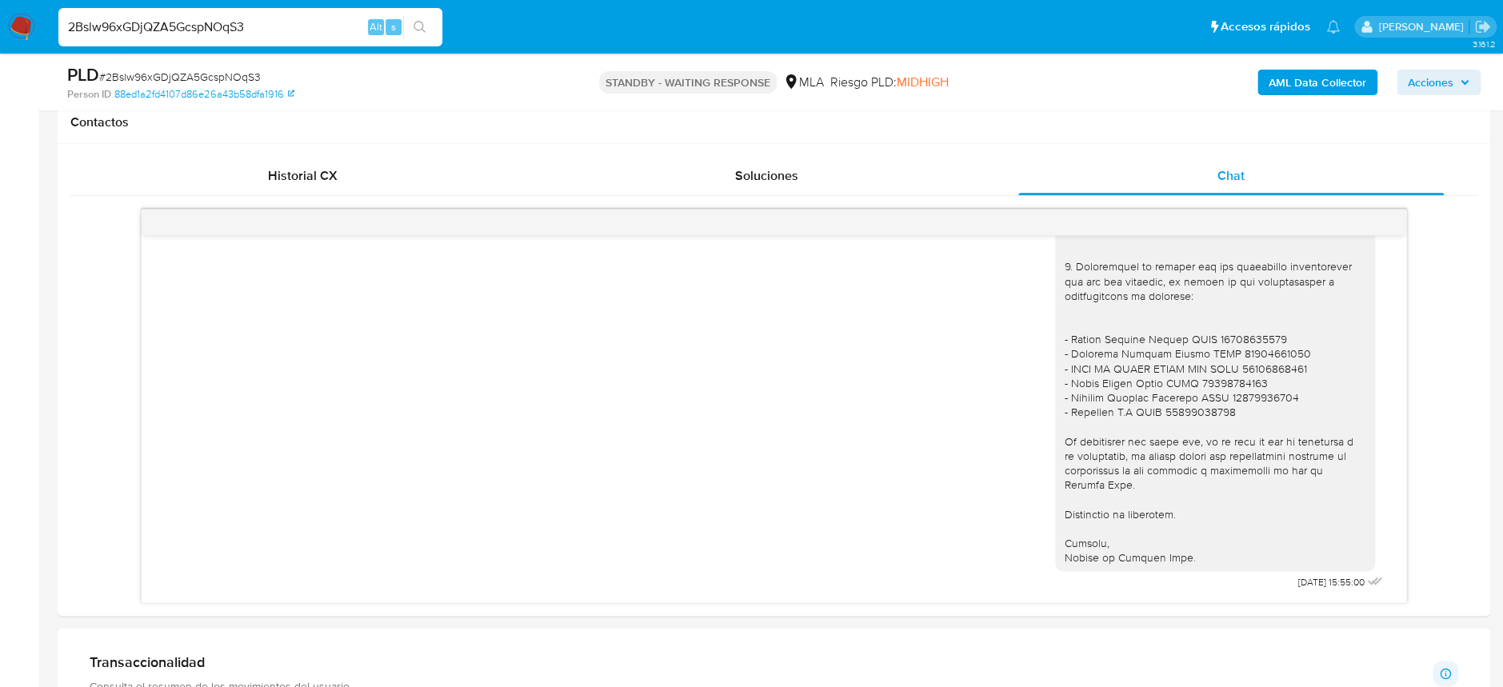
click at [287, 20] on input "2Bslw96xGDjQZA5GcspNOqS3" at bounding box center [250, 27] width 384 height 21
paste input "a5Vazl31B1qmqs30mBBO5pcx"
click at [301, 35] on input "2Bslw96xGDjQZA5GcspNOqS3a5Vazl31B1qmqs30mBBO5pcx" at bounding box center [250, 27] width 384 height 21
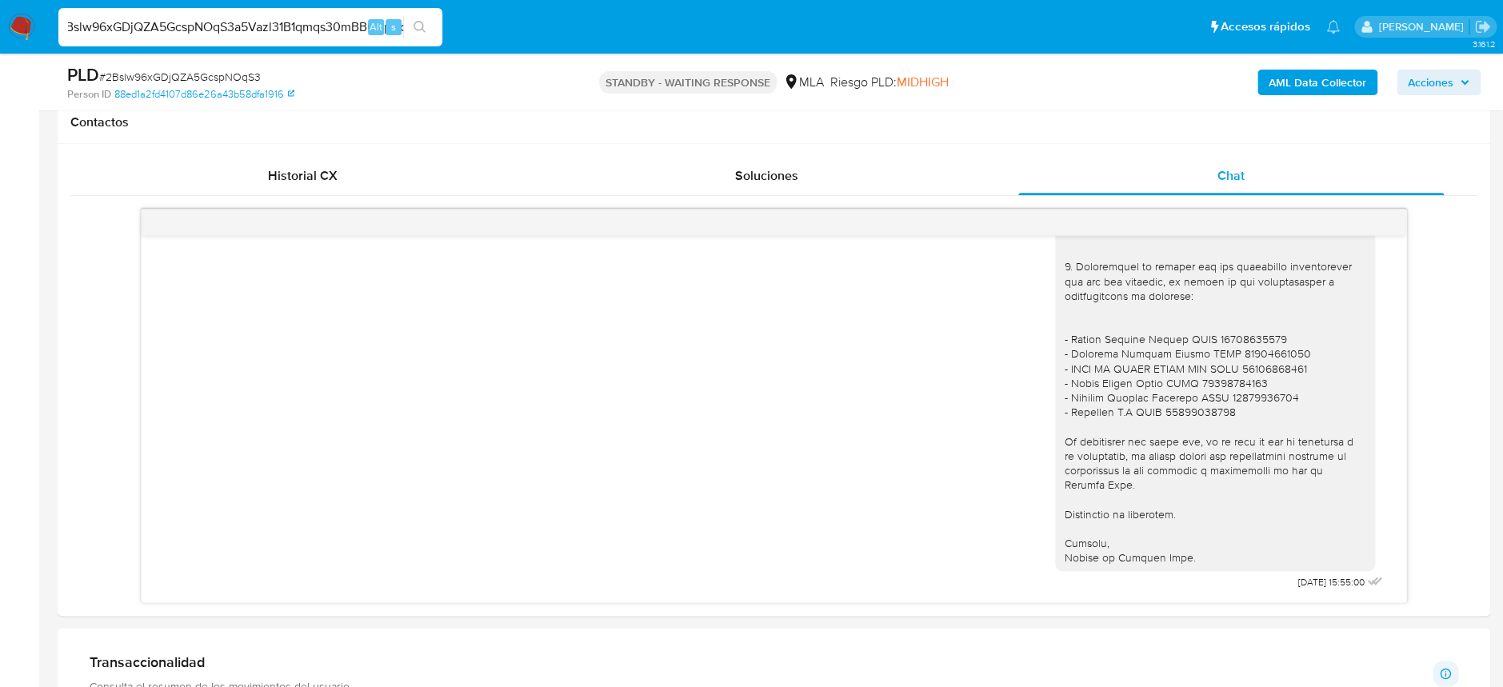
click at [301, 35] on input "2Bslw96xGDjQZA5GcspNOqS3a5Vazl31B1qmqs30mBBO5pcx" at bounding box center [250, 27] width 384 height 21
paste input
type input "a5Vazl31B1qmqs30mBBO5pcx"
click at [425, 27] on icon "search-icon" at bounding box center [419, 27] width 13 height 13
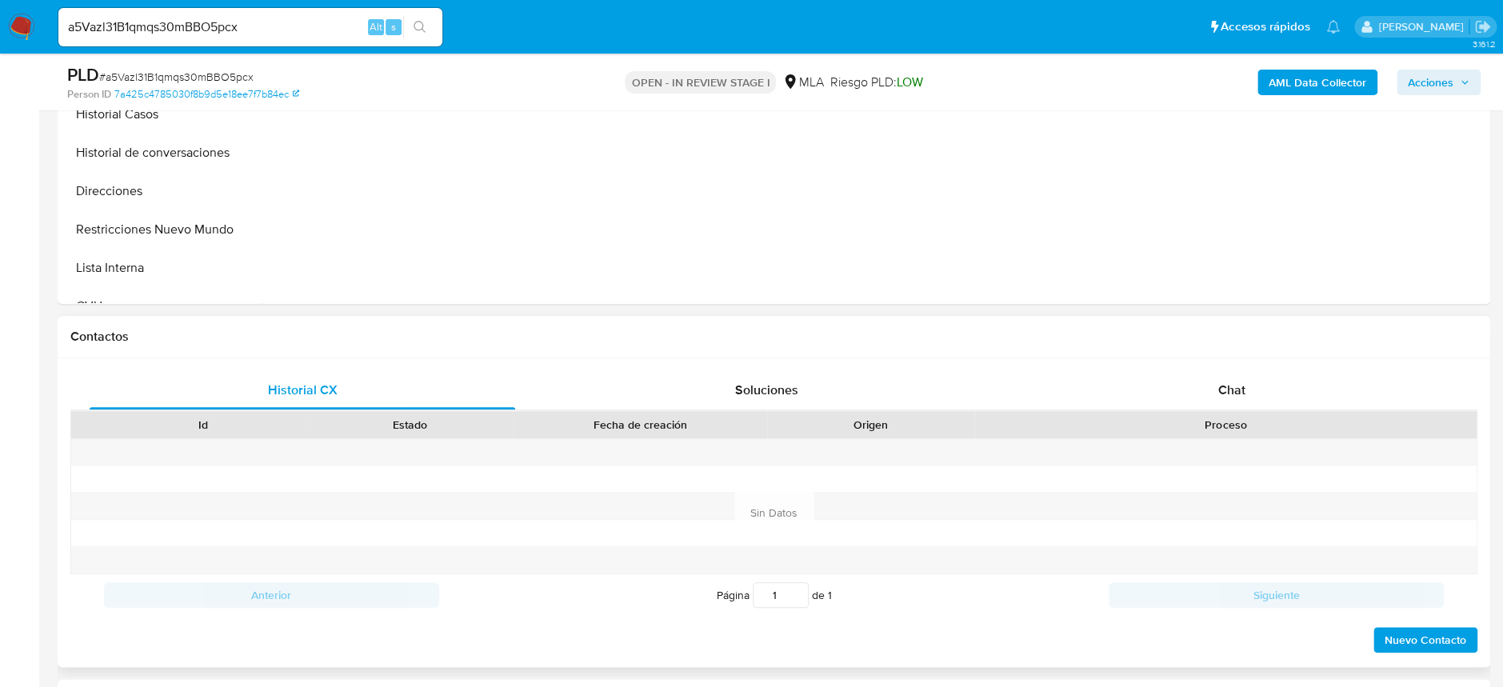
scroll to position [533, 0]
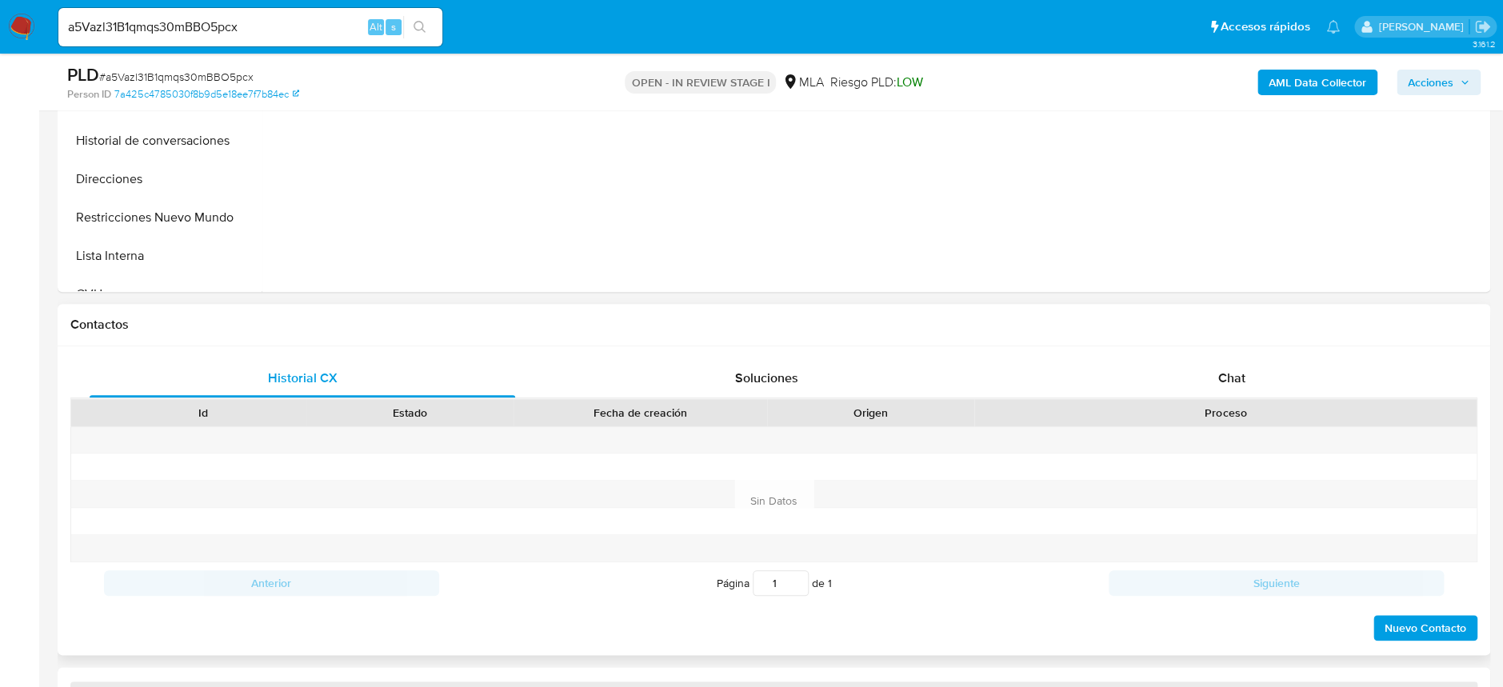
click at [1214, 357] on div "Historial CX Soluciones Chat Id Estado Fecha de creación Origen Proceso Anterio…" at bounding box center [774, 500] width 1432 height 309
click at [1215, 372] on div "Chat" at bounding box center [1230, 378] width 425 height 38
select select "10"
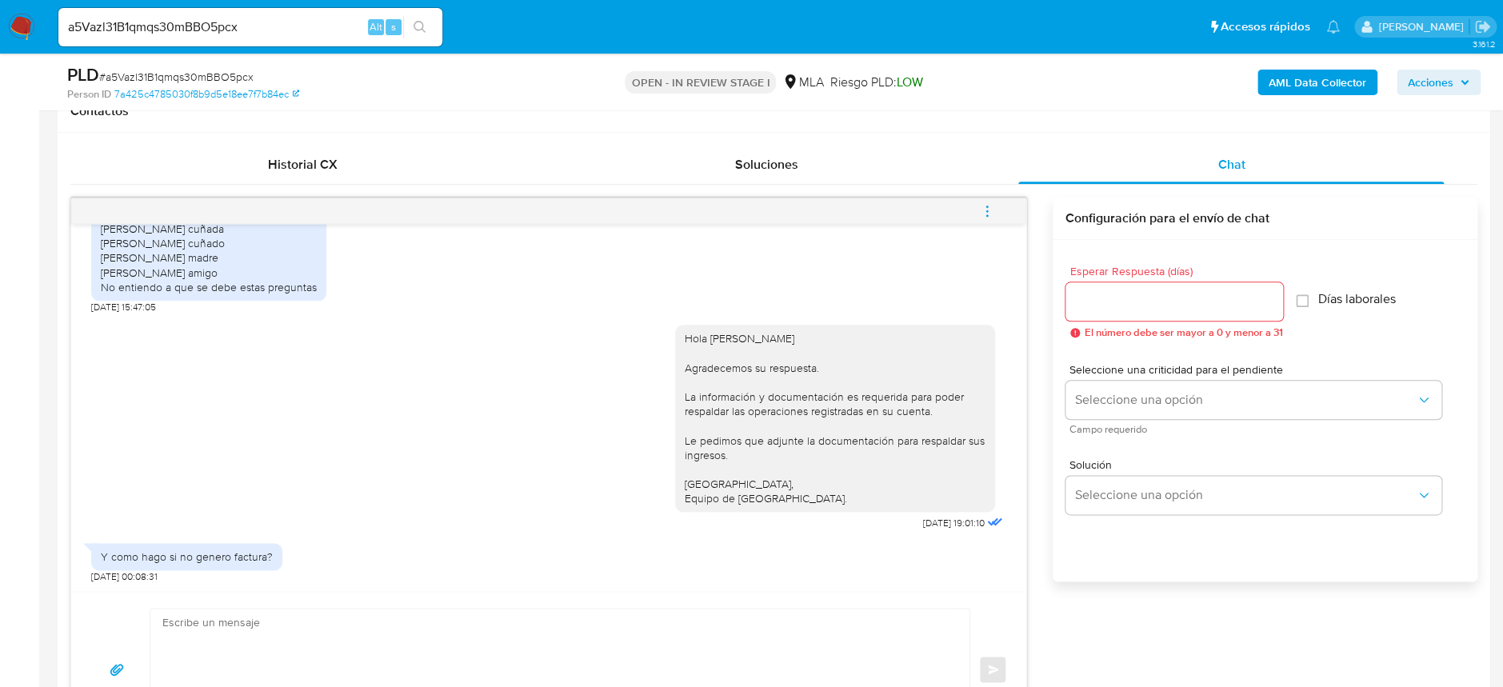
scroll to position [1786, 0]
drag, startPoint x: 143, startPoint y: 322, endPoint x: 186, endPoint y: 322, distance: 43.2
click at [186, 294] on div "Brindo charlas y cursos. Sabrina Cardozo hermana Vanesa Lopez cuñada Nahuel Sua…" at bounding box center [209, 244] width 216 height 102
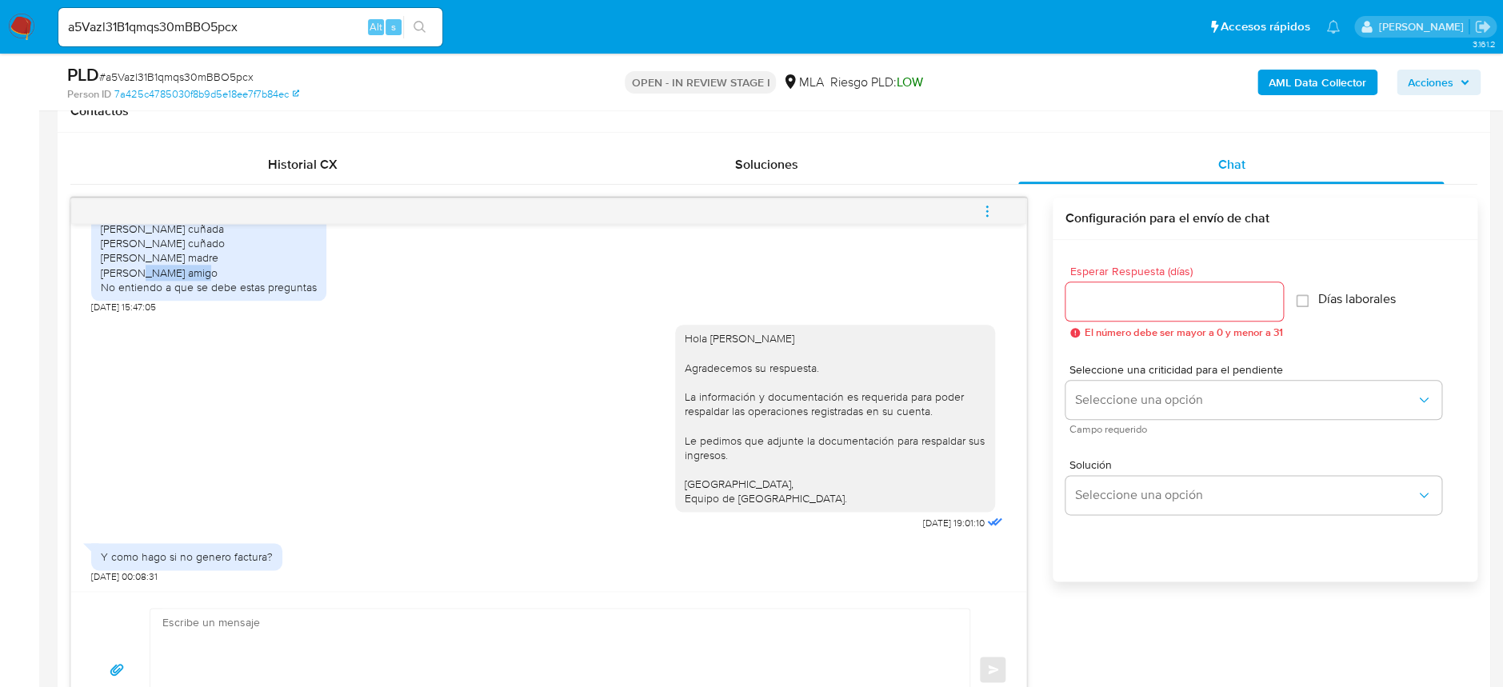
drag, startPoint x: 141, startPoint y: 376, endPoint x: 196, endPoint y: 379, distance: 55.3
click at [196, 294] on div "Brindo charlas y cursos. Sabrina Cardozo hermana Vanesa Lopez cuñada Nahuel Sua…" at bounding box center [209, 244] width 216 height 102
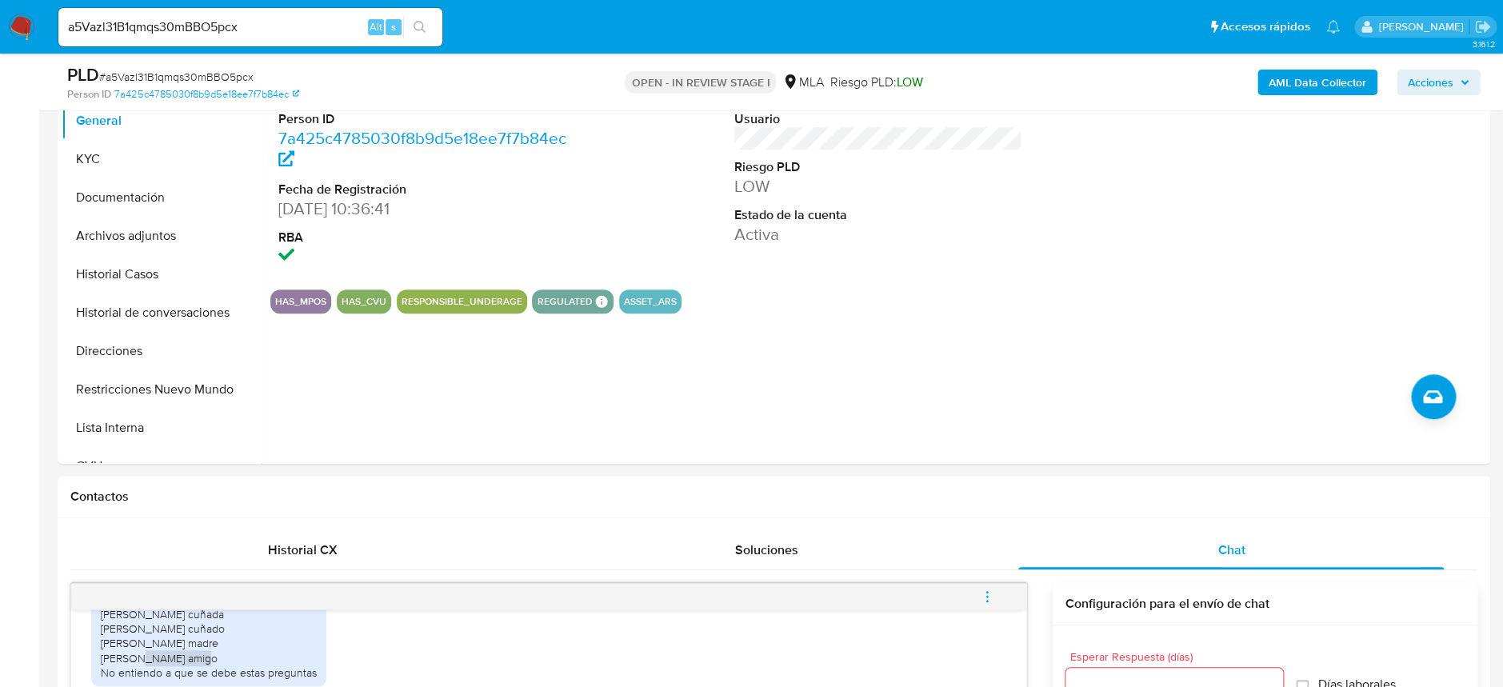
scroll to position [319, 0]
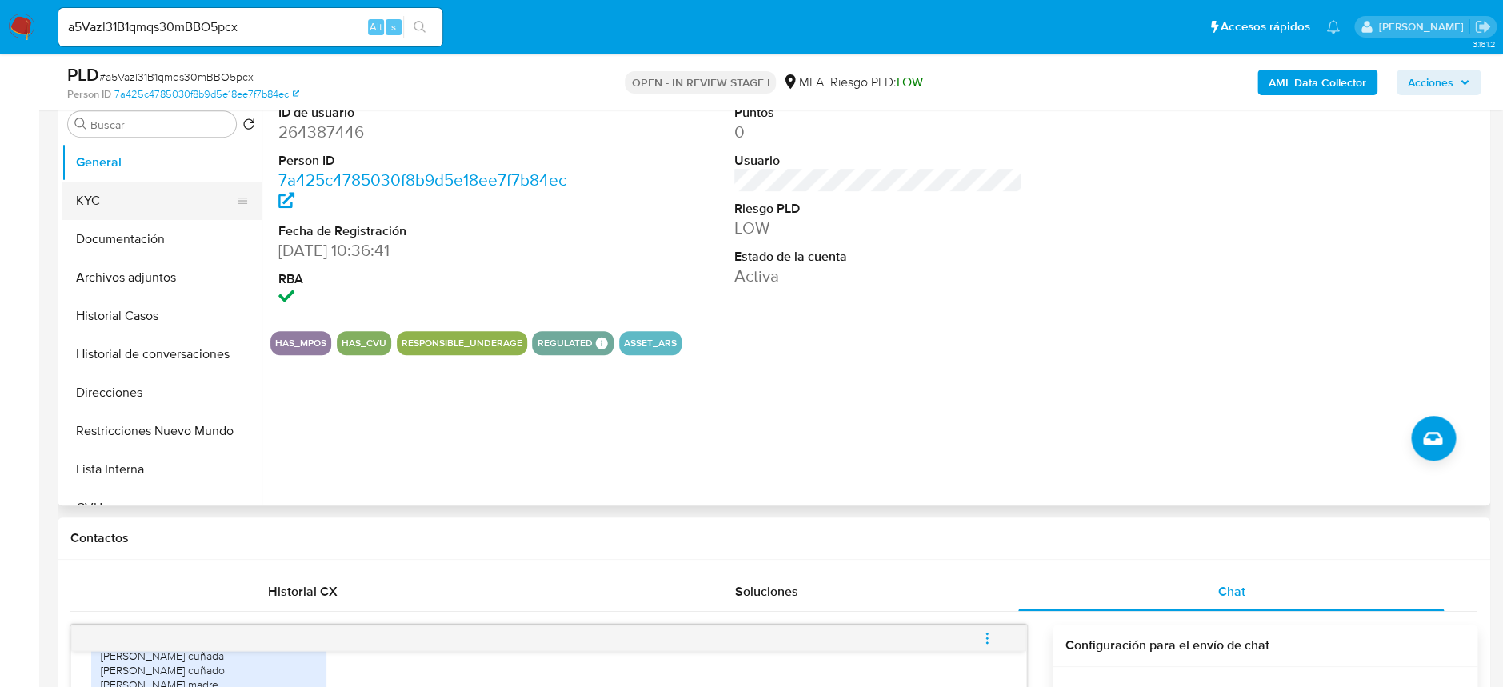
click at [108, 197] on button "KYC" at bounding box center [155, 201] width 187 height 38
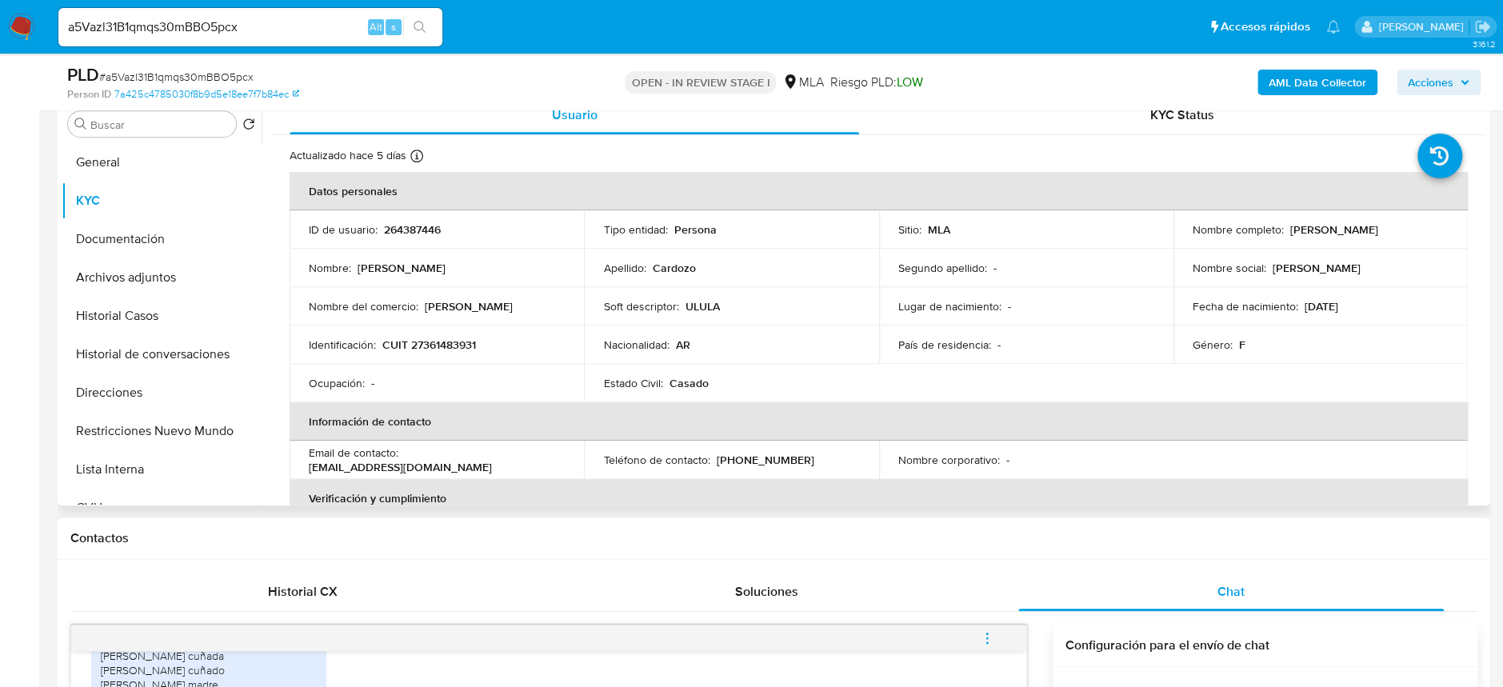
click at [441, 349] on p "CUIT 27361483931" at bounding box center [429, 345] width 94 height 14
copy p "27361483931"
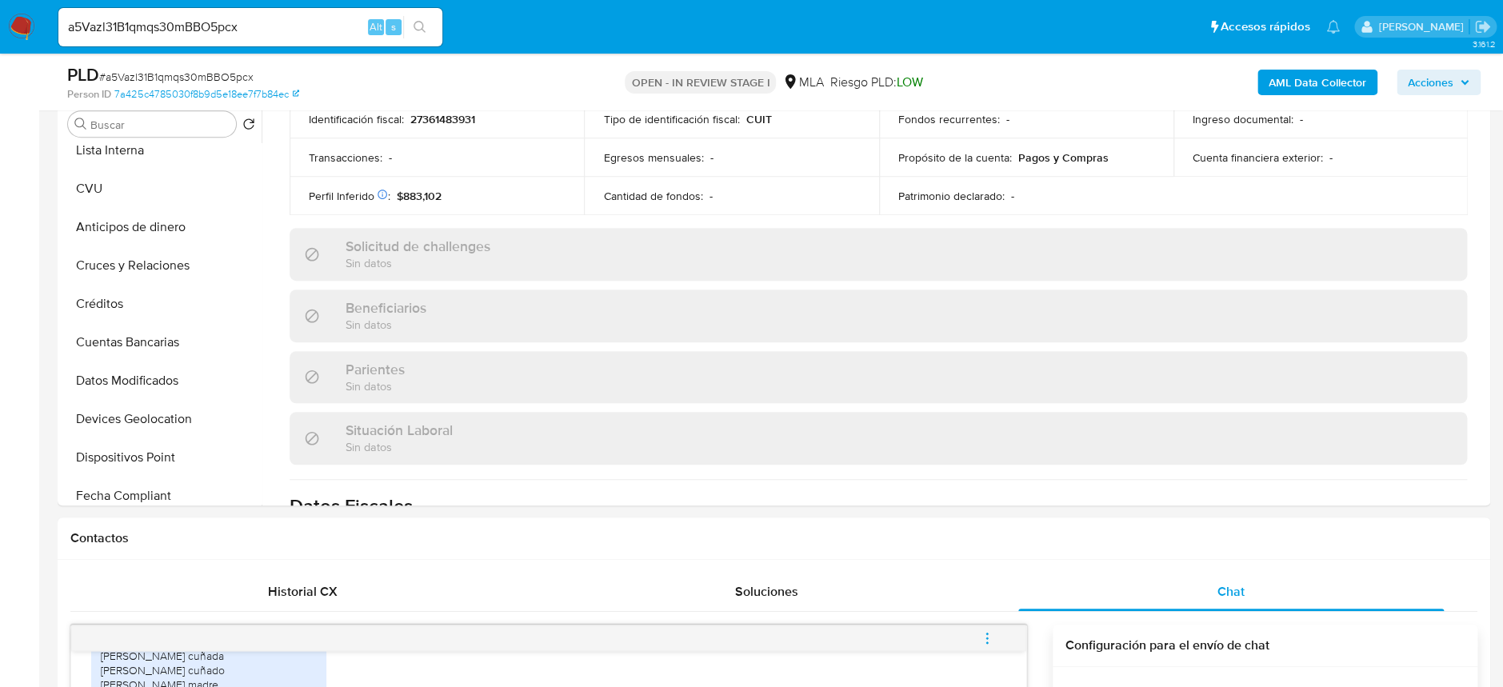
scroll to position [639, 0]
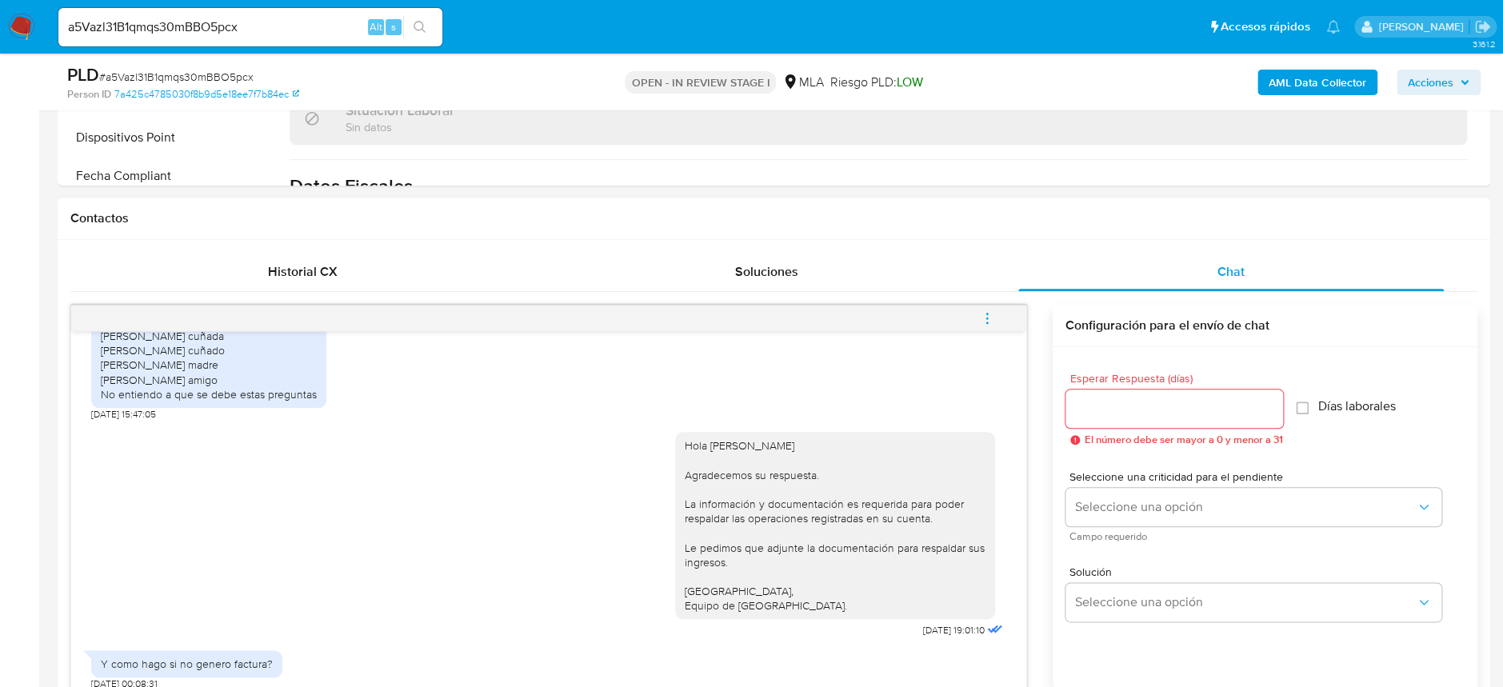
drag, startPoint x: 101, startPoint y: 413, endPoint x: 246, endPoint y: 407, distance: 144.9
click at [246, 401] on div "Brindo charlas y cursos. Sabrina Cardozo hermana Vanesa Lopez cuñada Nahuel Sua…" at bounding box center [209, 351] width 216 height 102
copy div "Brindo charlas y cursos."
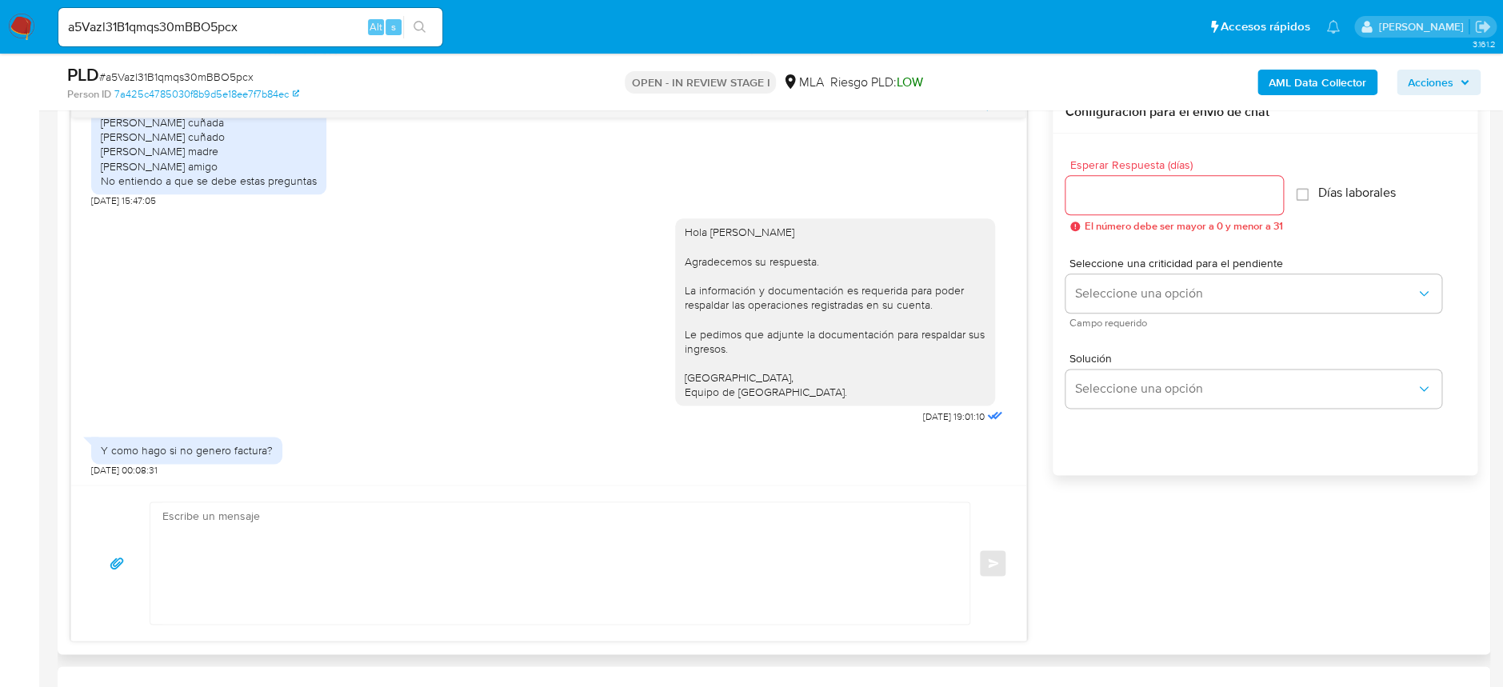
scroll to position [1679, 0]
click at [138, 188] on div "Brindo charlas y cursos. Sabrina Cardozo hermana Vanesa Lopez cuñada Nahuel Sua…" at bounding box center [209, 137] width 216 height 102
click at [274, 565] on textarea at bounding box center [555, 563] width 787 height 122
paste textarea "Hola XXX, Muchas gracias por la respuesta. Analizamos tu caso y verificamos que…"
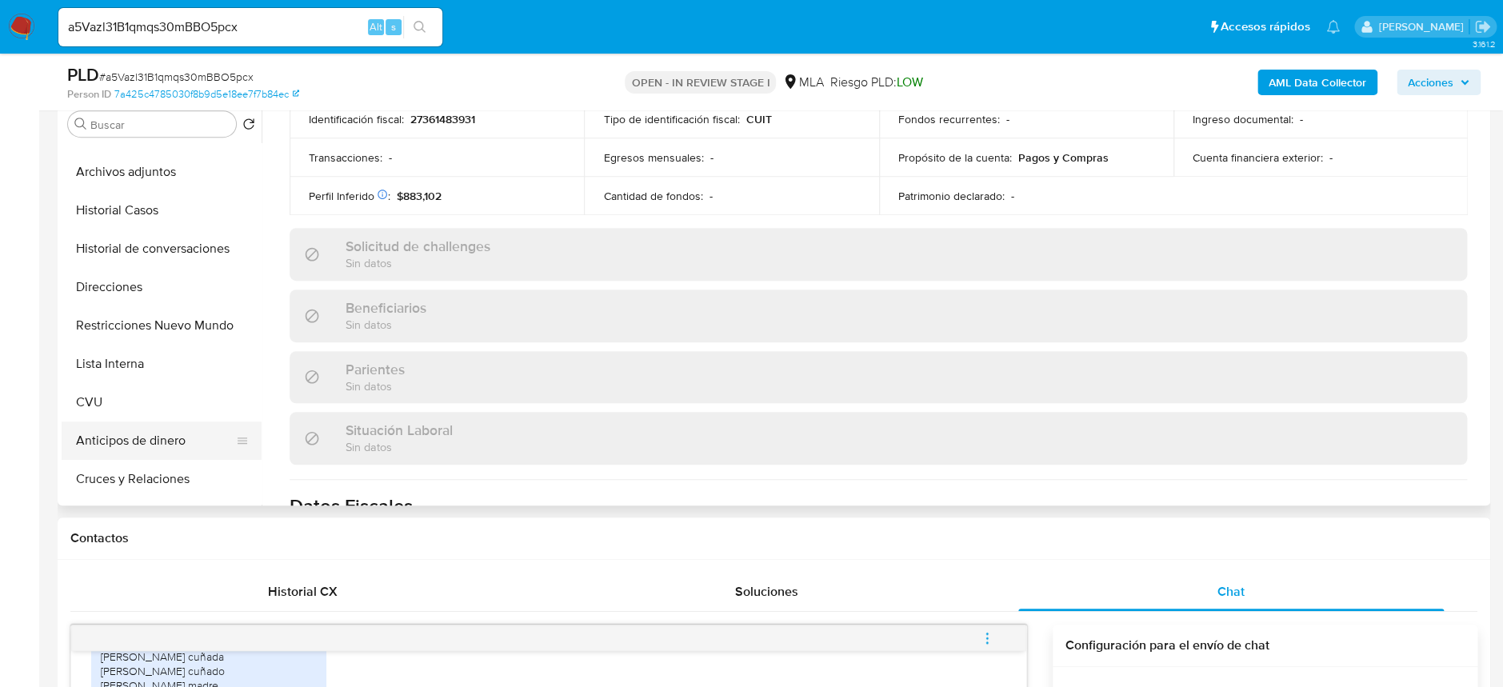
scroll to position [0, 0]
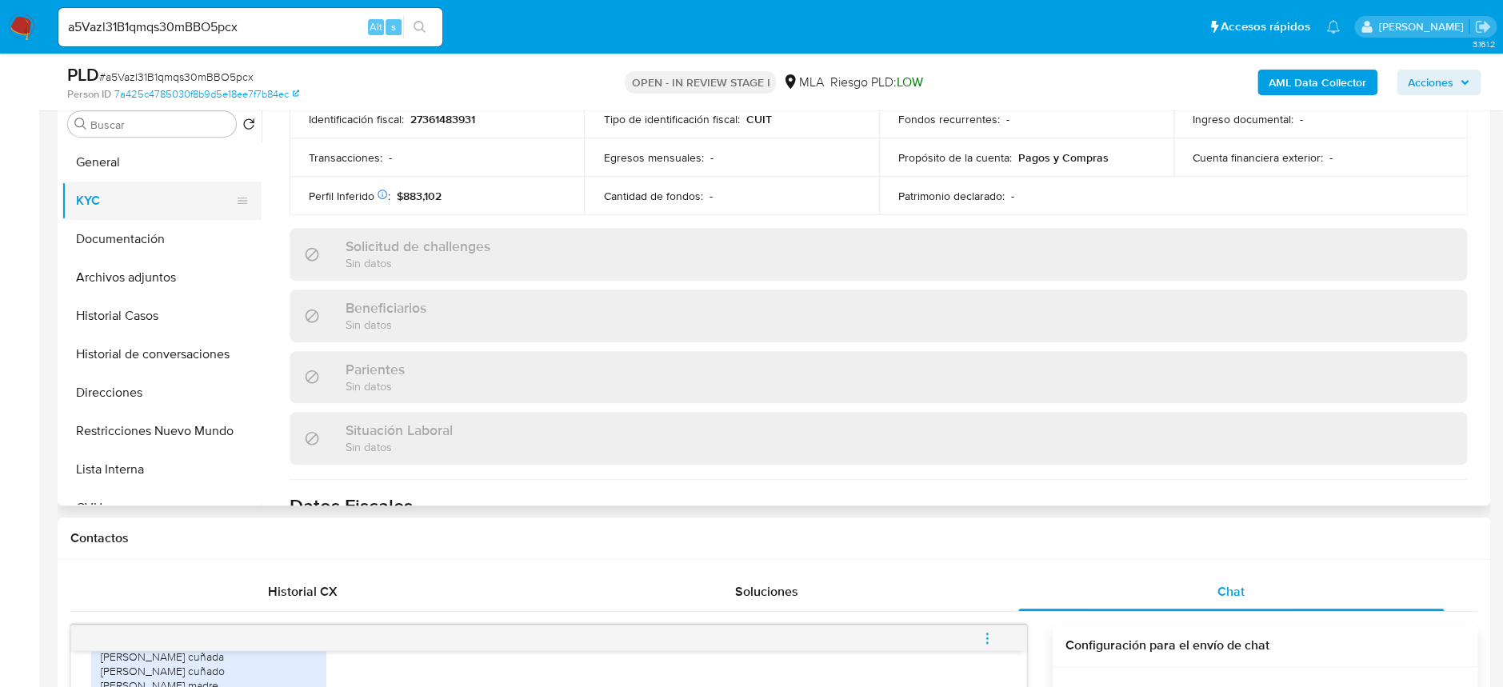
click at [101, 189] on button "KYC" at bounding box center [155, 201] width 187 height 38
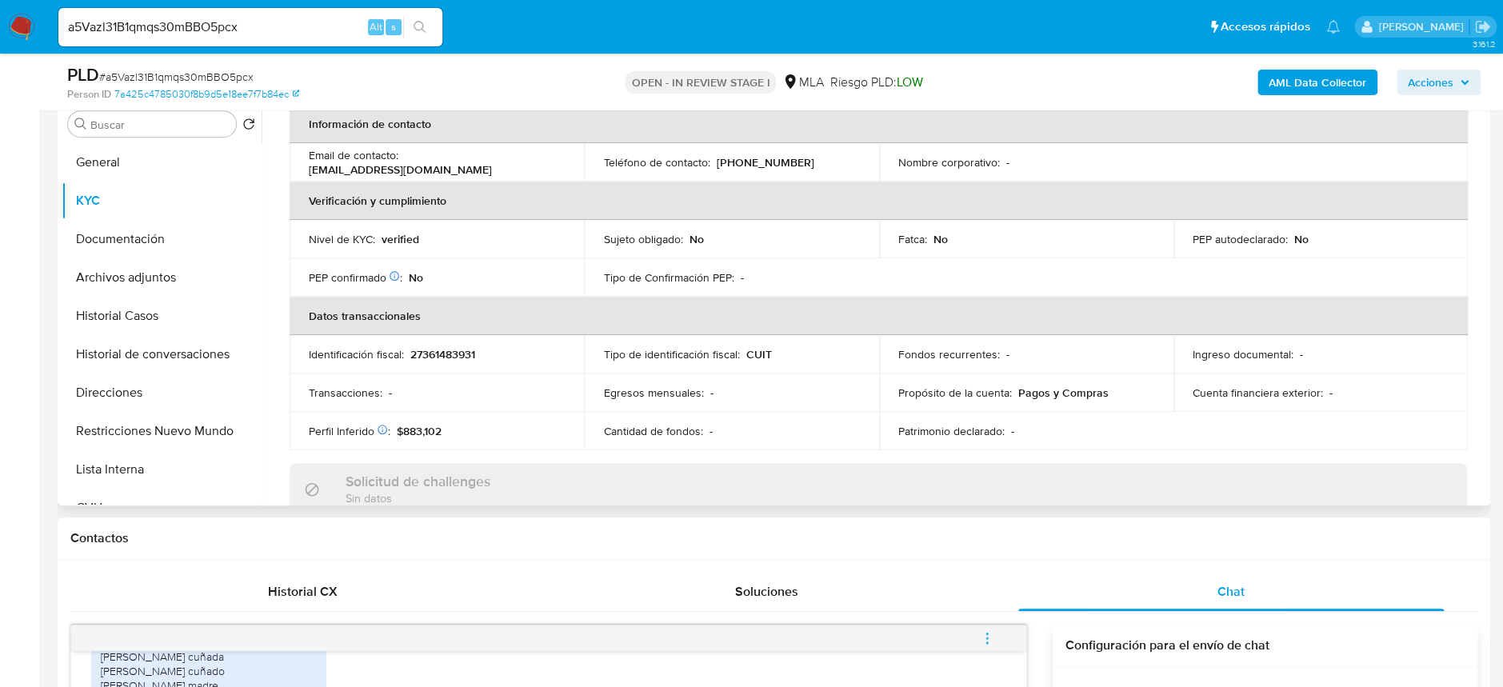
scroll to position [106, 0]
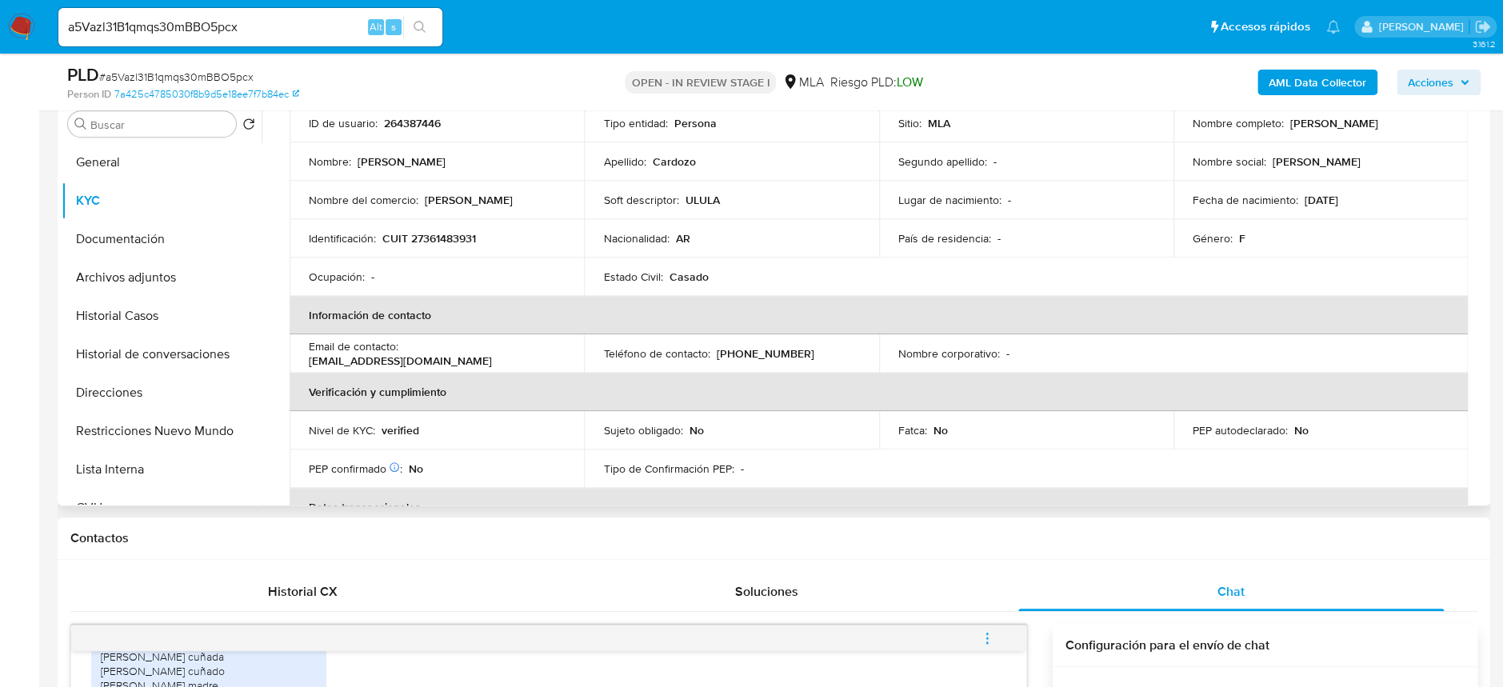
drag, startPoint x: 1286, startPoint y: 126, endPoint x: 1399, endPoint y: 122, distance: 112.9
click at [1399, 122] on div "Nombre completo : Karol Janet Cardozo" at bounding box center [1320, 123] width 256 height 14
copy p "Karol Janet Cardozo"
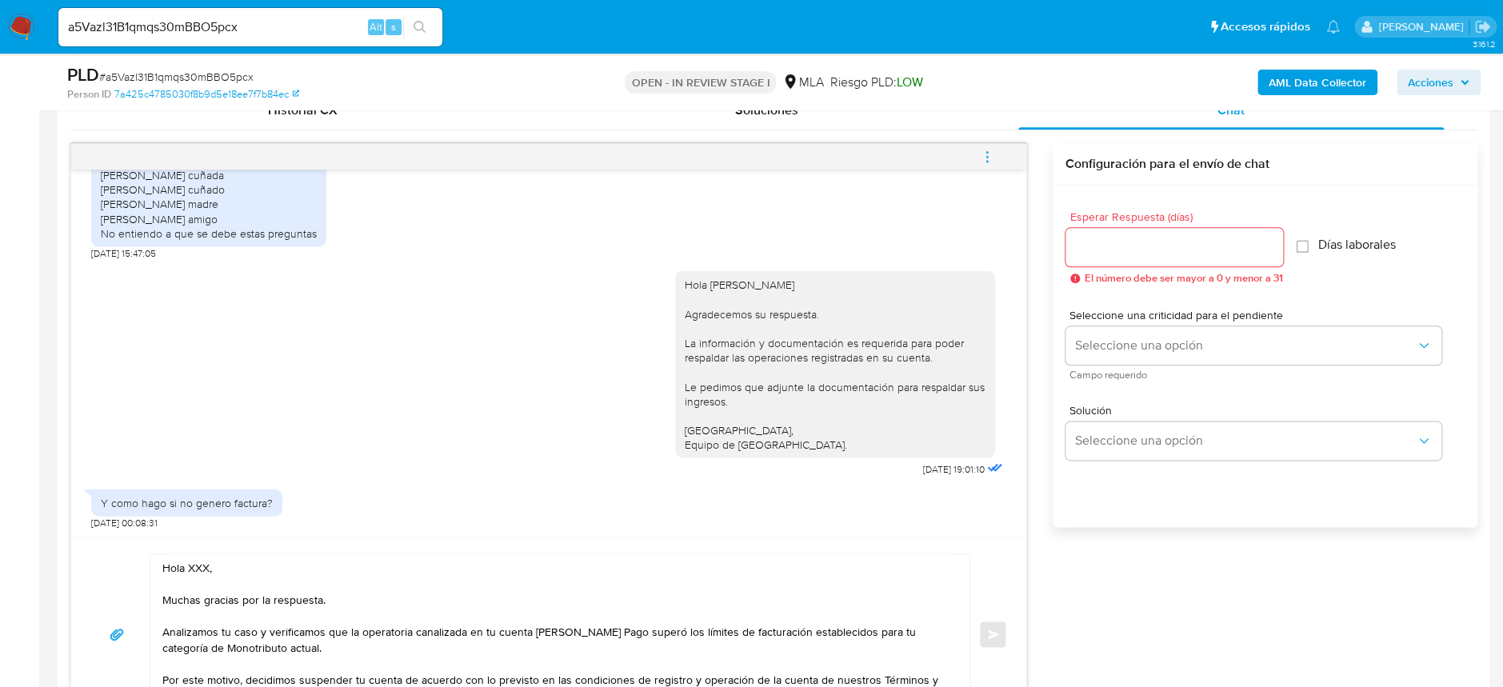
scroll to position [853, 0]
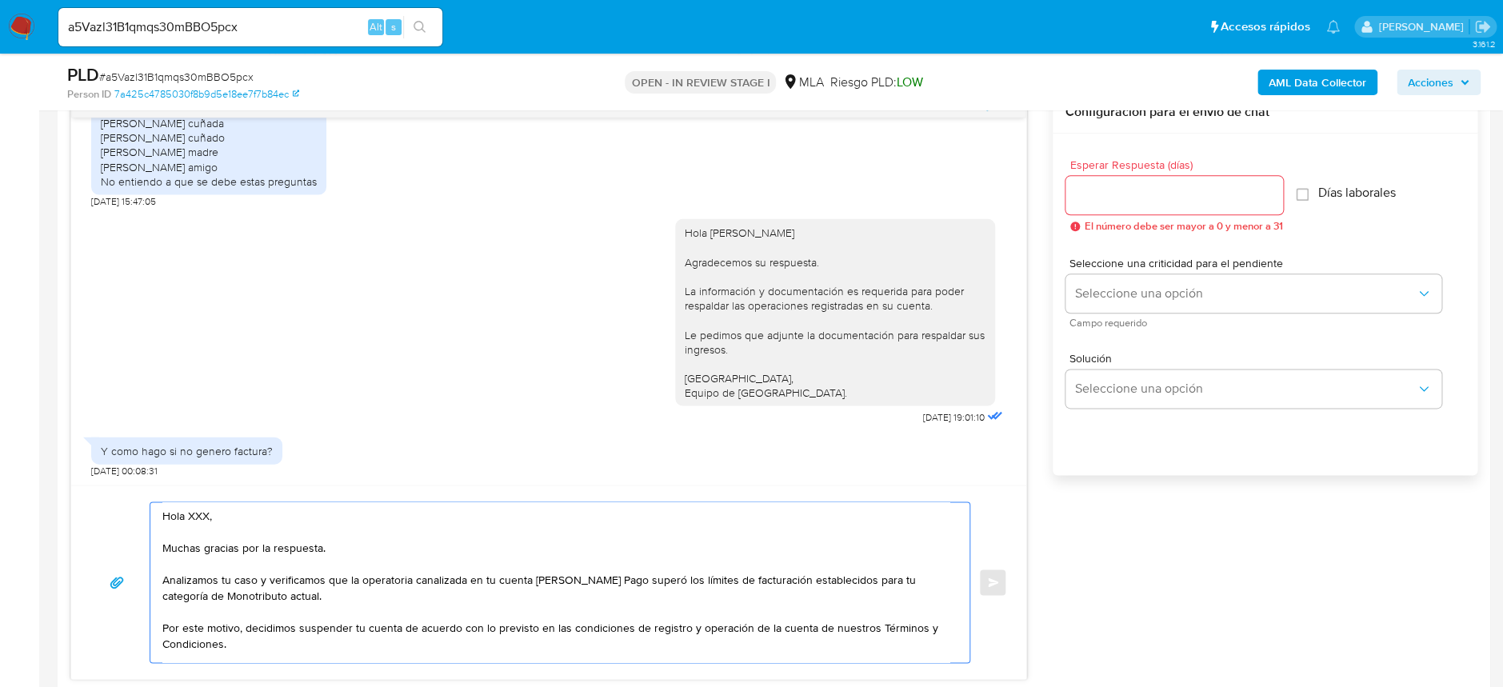
drag, startPoint x: 269, startPoint y: 514, endPoint x: 189, endPoint y: 510, distance: 80.1
click at [189, 510] on textarea "Hola XXX, Muchas gracias por la respuesta. Analizamos tu caso y verificamos que…" at bounding box center [555, 582] width 787 height 160
paste textarea "Karol Janet Cardozo"
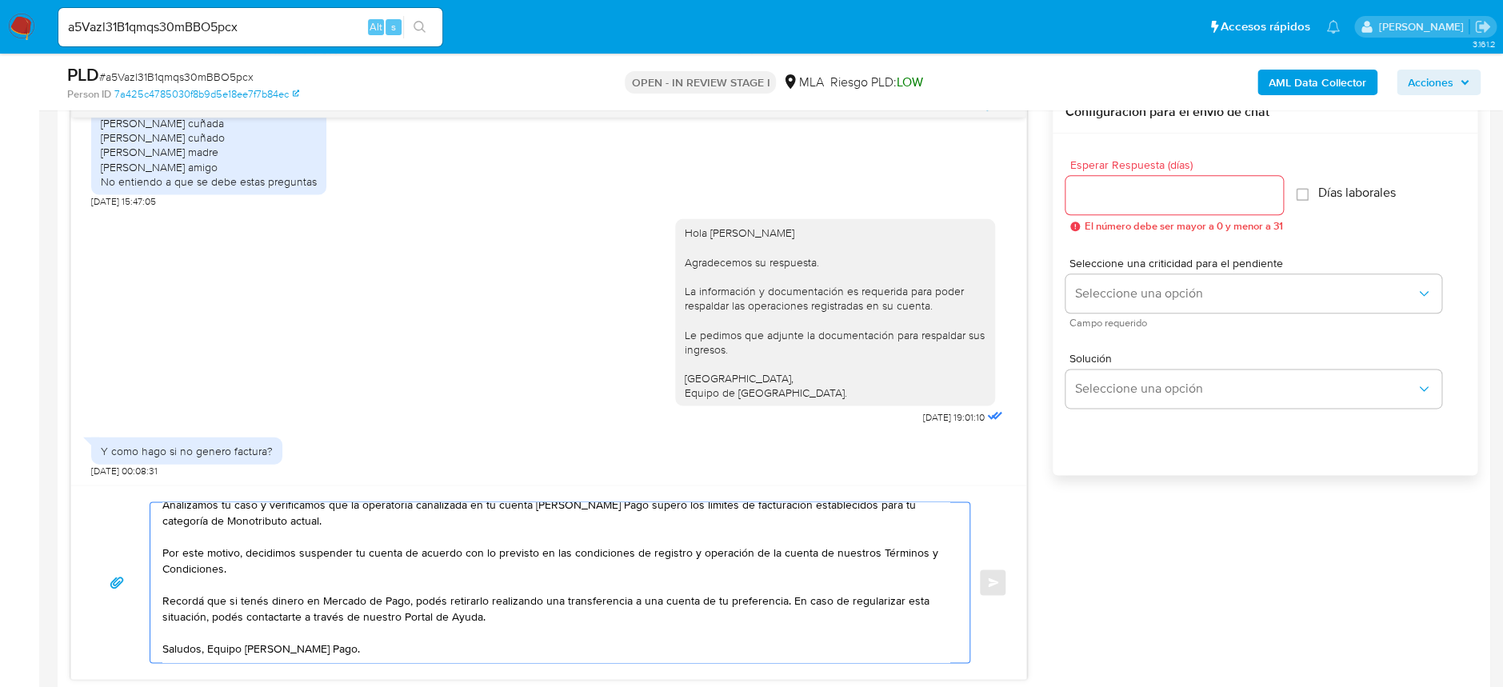
click at [358, 629] on textarea "Hola Karol Janet Cardozo Muchas gracias por la respuesta. Analizamos tu caso y …" at bounding box center [555, 582] width 787 height 160
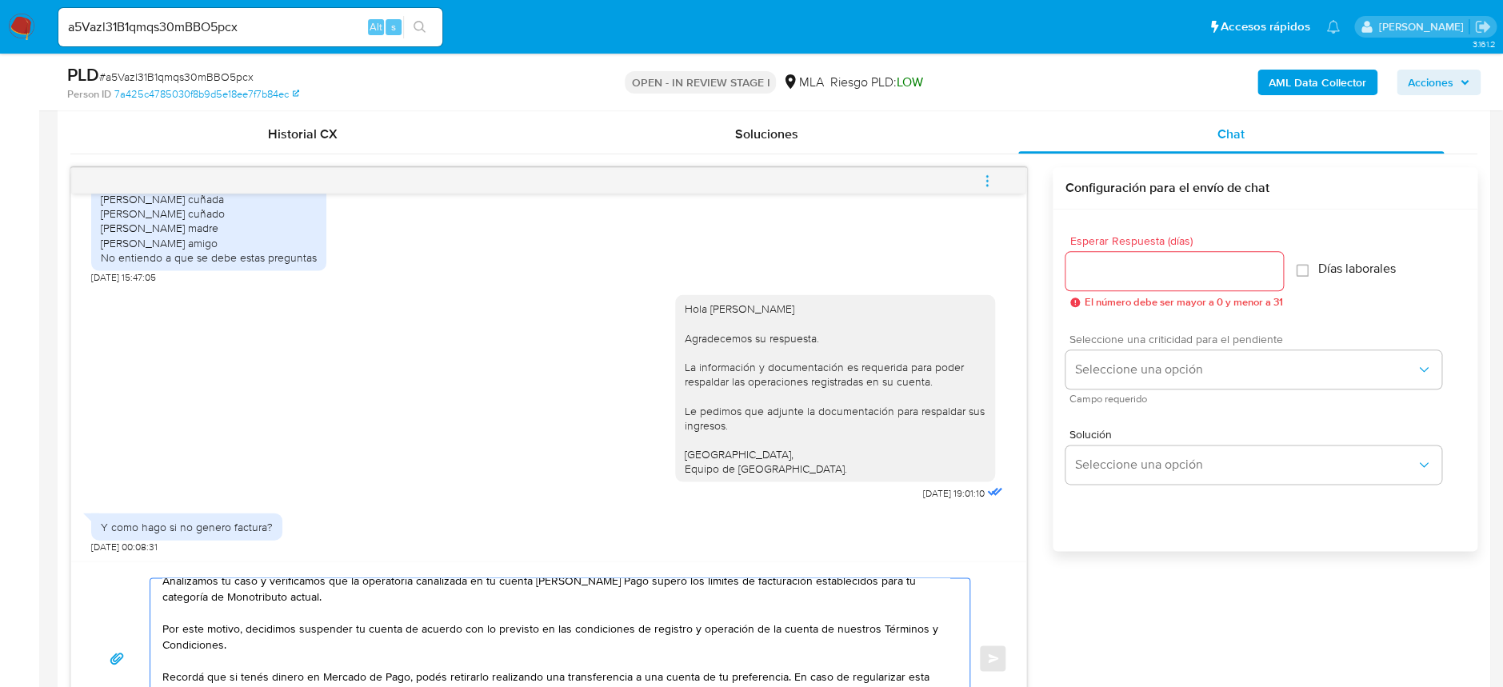
scroll to position [746, 0]
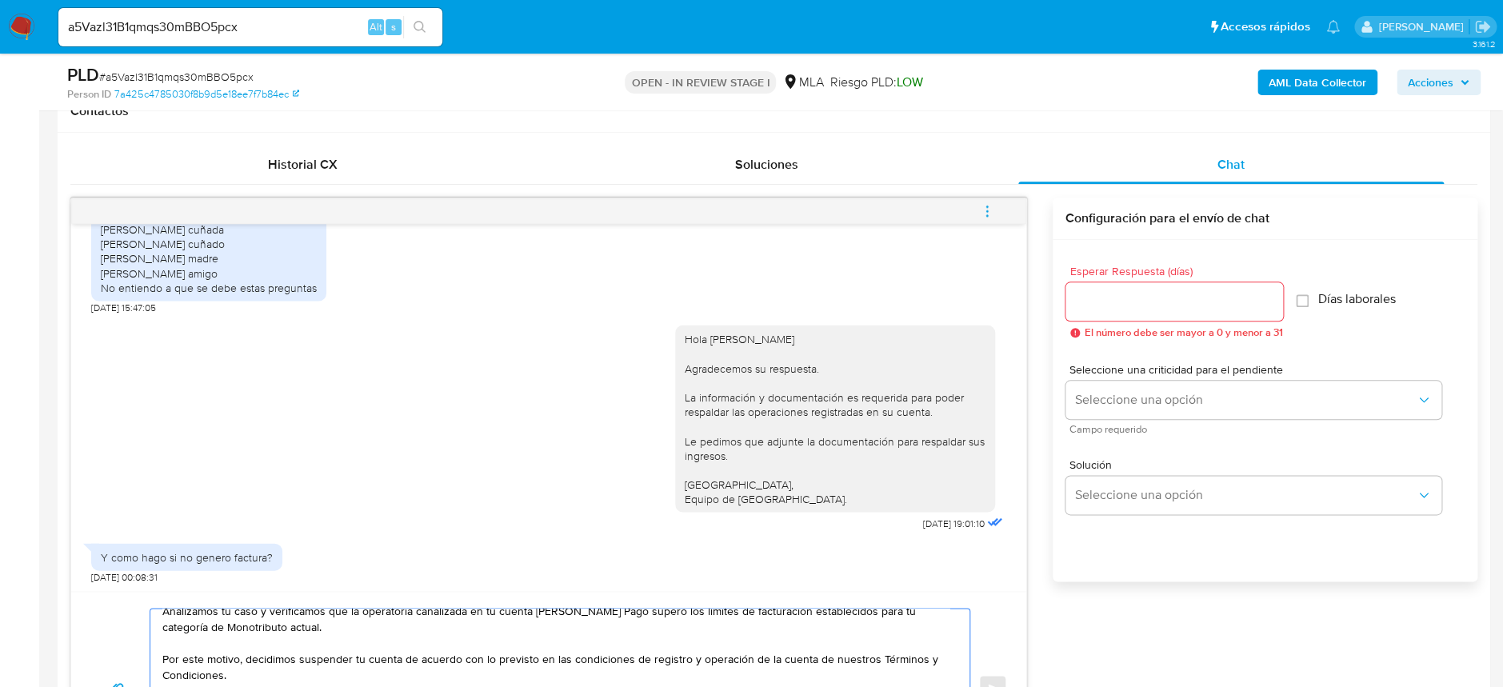
type textarea "Hola Karol Janet Cardozo Muchas gracias por la respuesta. Analizamos tu caso y …"
click at [1178, 298] on input "Esperar Respuesta (días)" at bounding box center [1174, 301] width 218 height 21
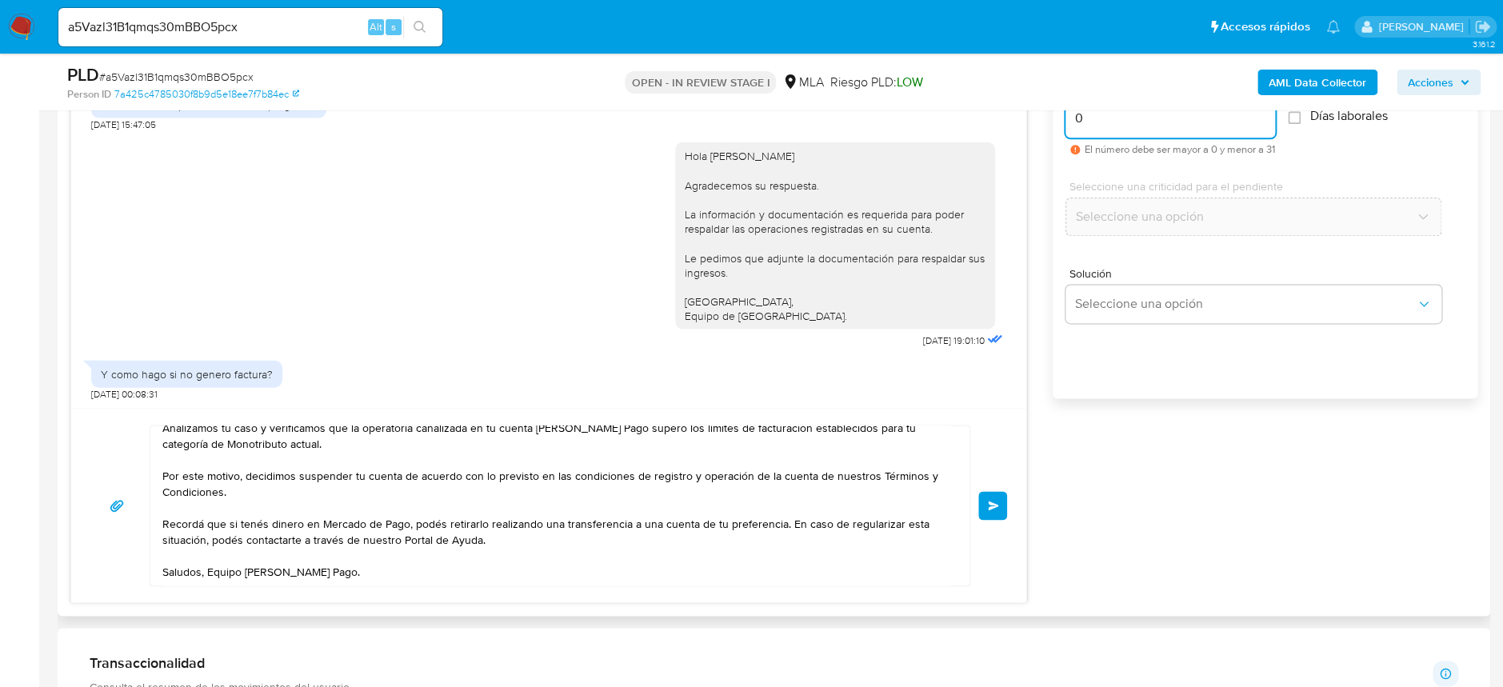
scroll to position [960, 0]
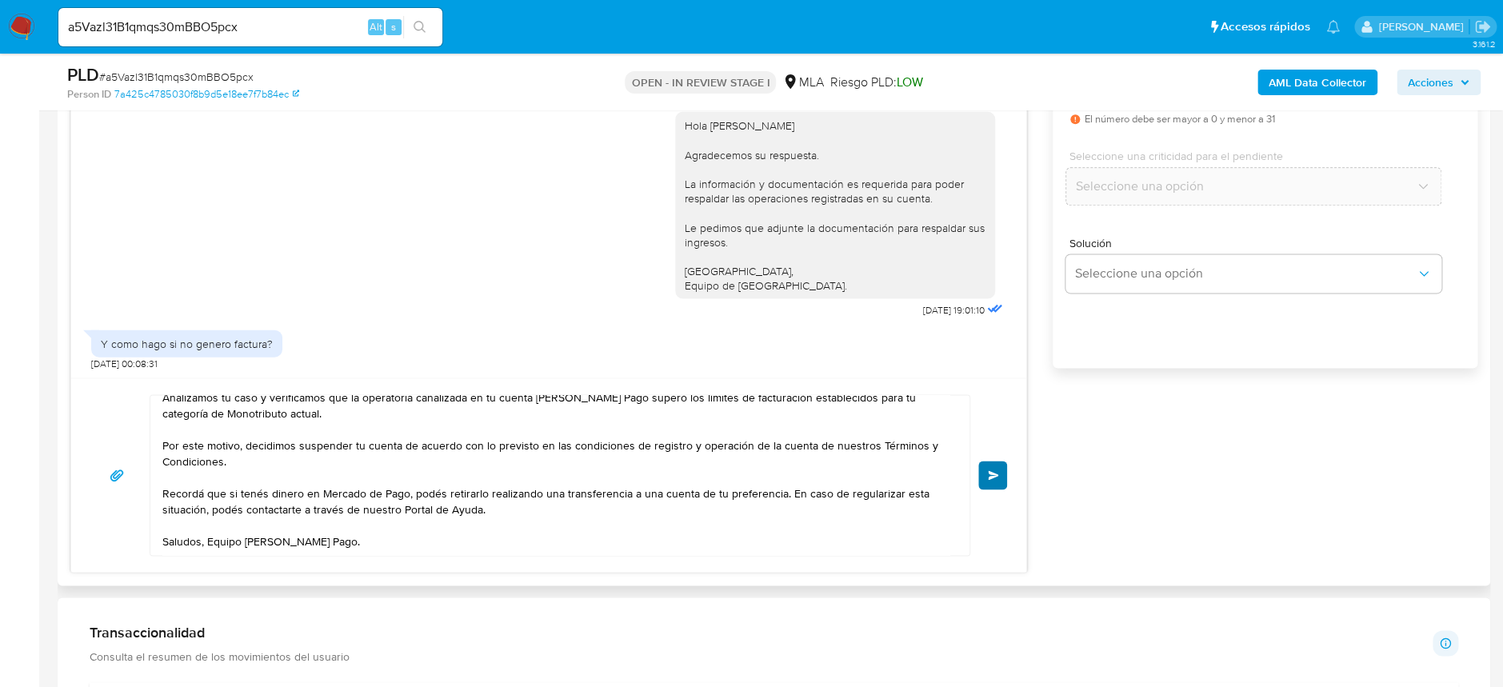
type input "0"
click at [989, 473] on span "Enviar" at bounding box center [993, 475] width 11 height 10
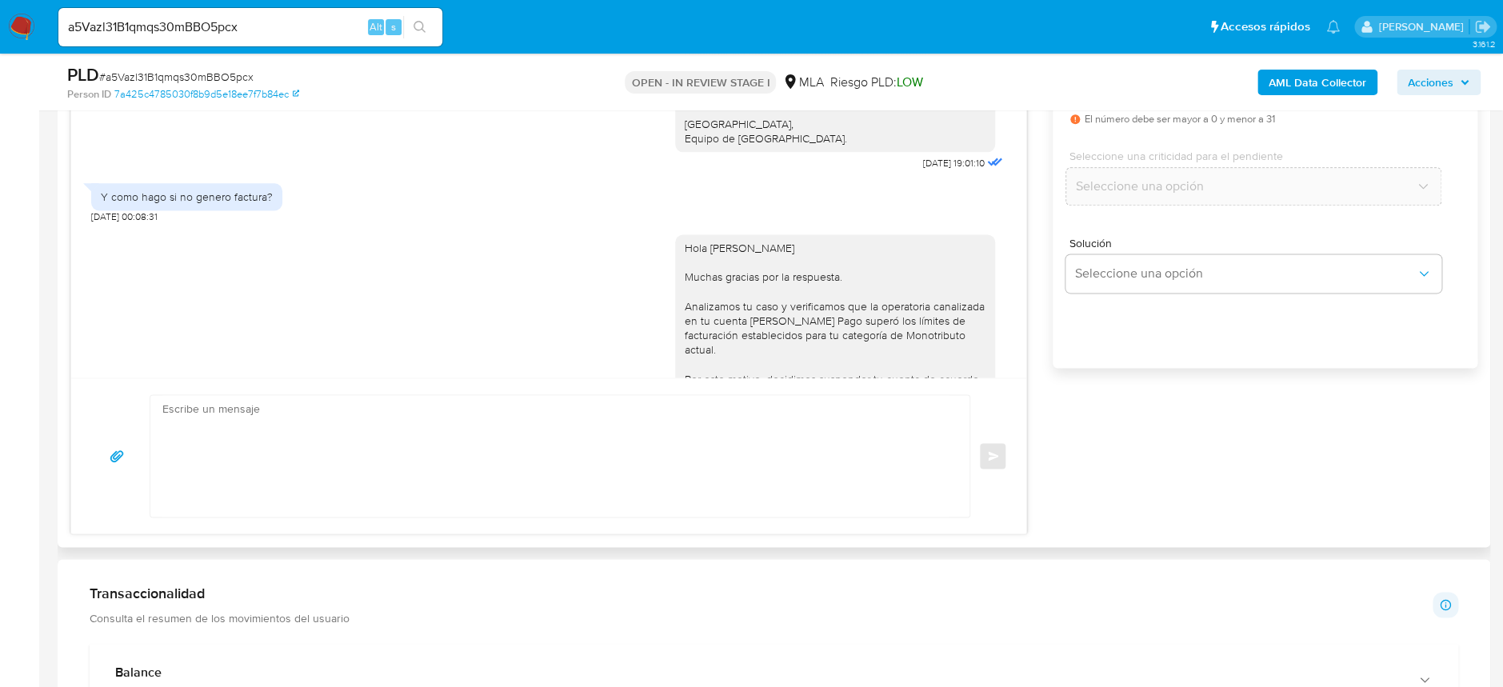
scroll to position [2109, 0]
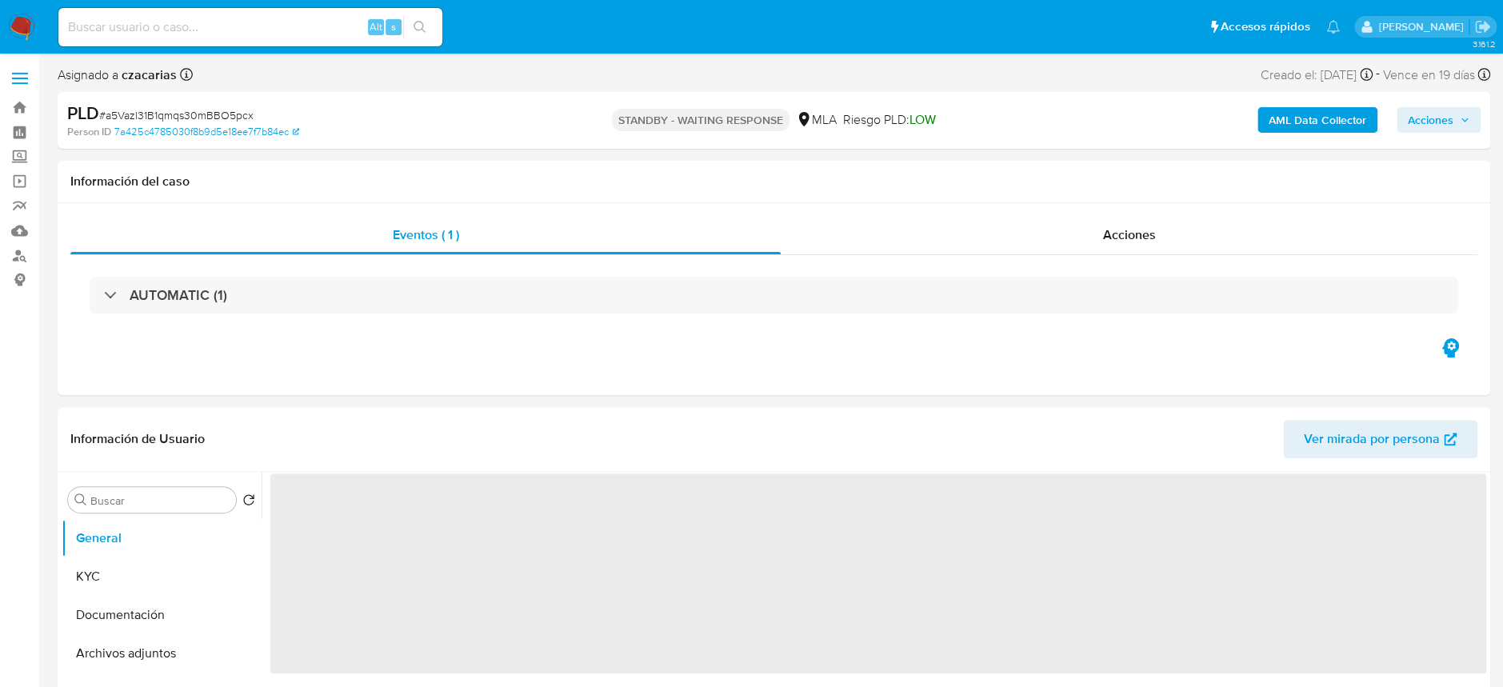
select select "10"
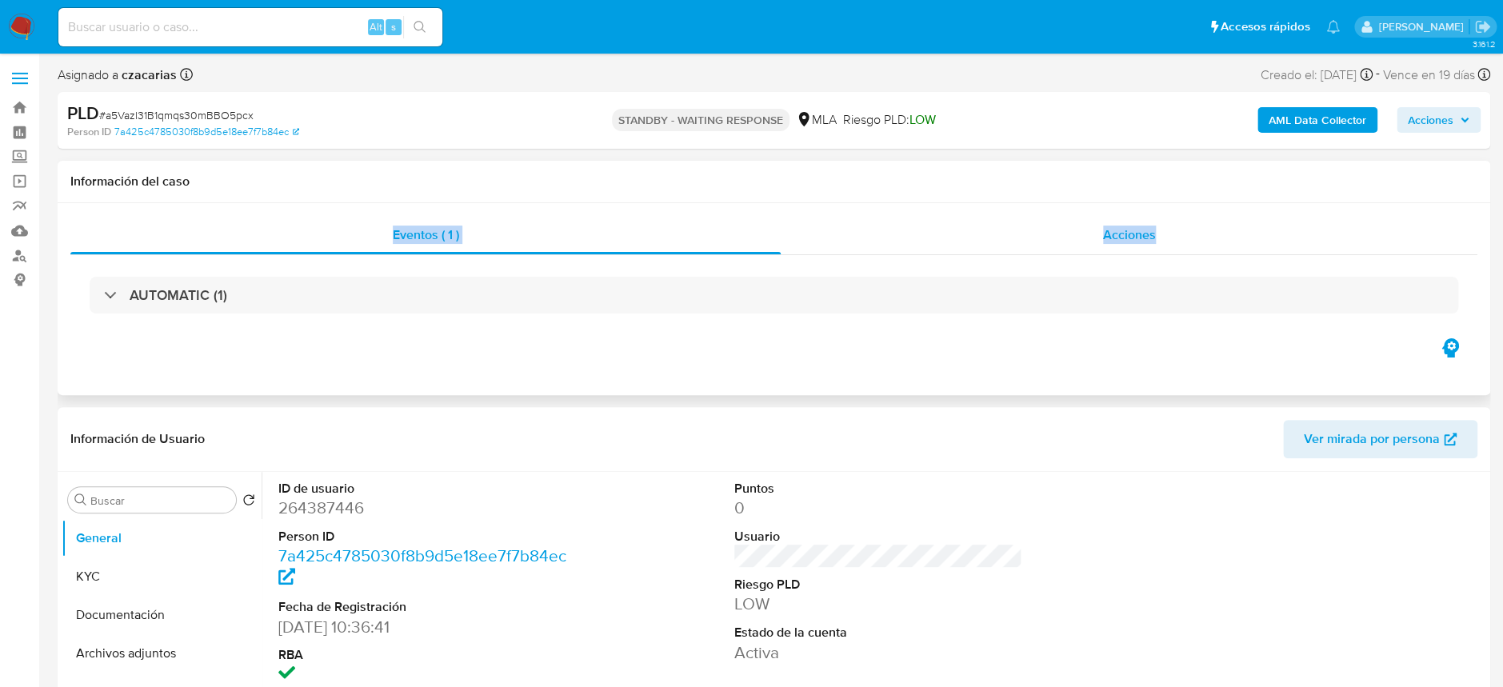
drag, startPoint x: 316, startPoint y: 214, endPoint x: 1232, endPoint y: 222, distance: 915.8
click at [1232, 222] on div "Eventos ( 1 ) Acciones AUTOMATIC (1)" at bounding box center [774, 299] width 1432 height 192
click at [915, 392] on div "Eventos ( 1 ) Acciones AUTOMATIC (1)" at bounding box center [774, 299] width 1432 height 192
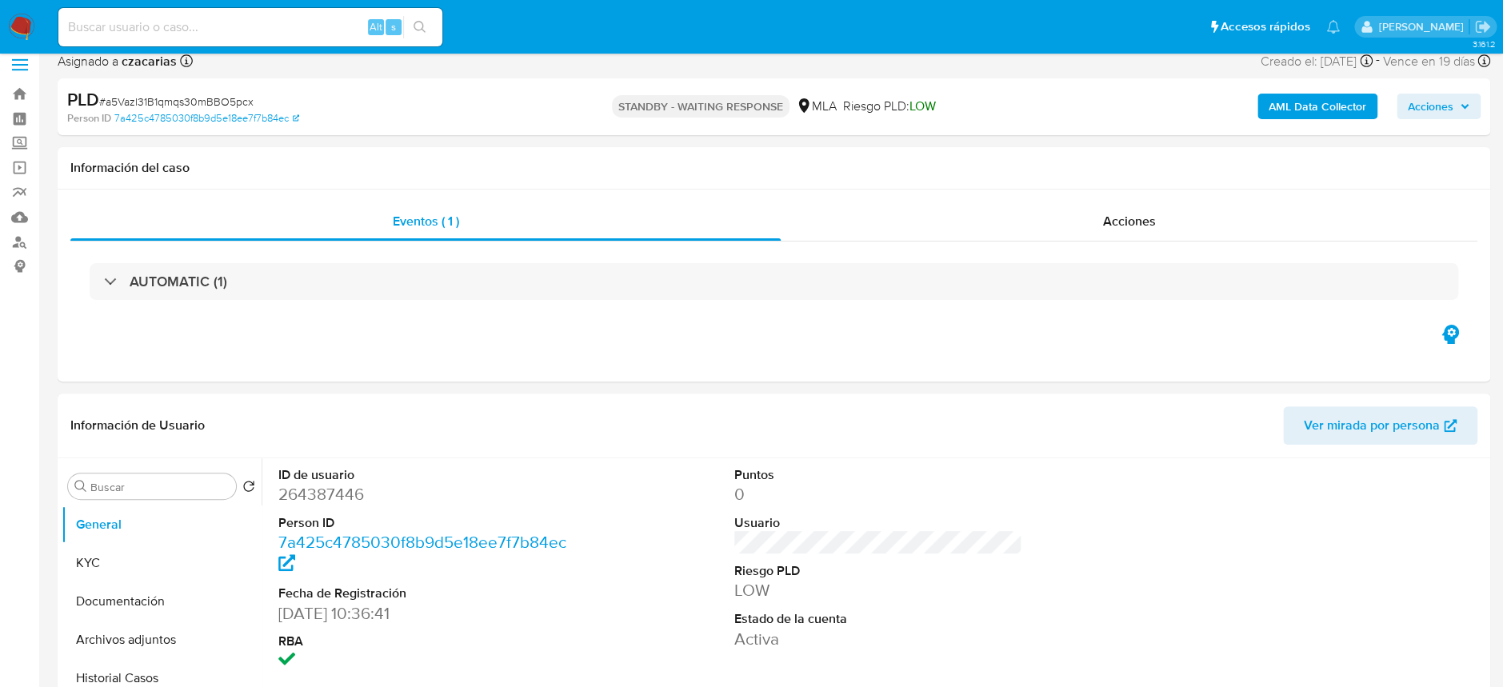
scroll to position [106, 0]
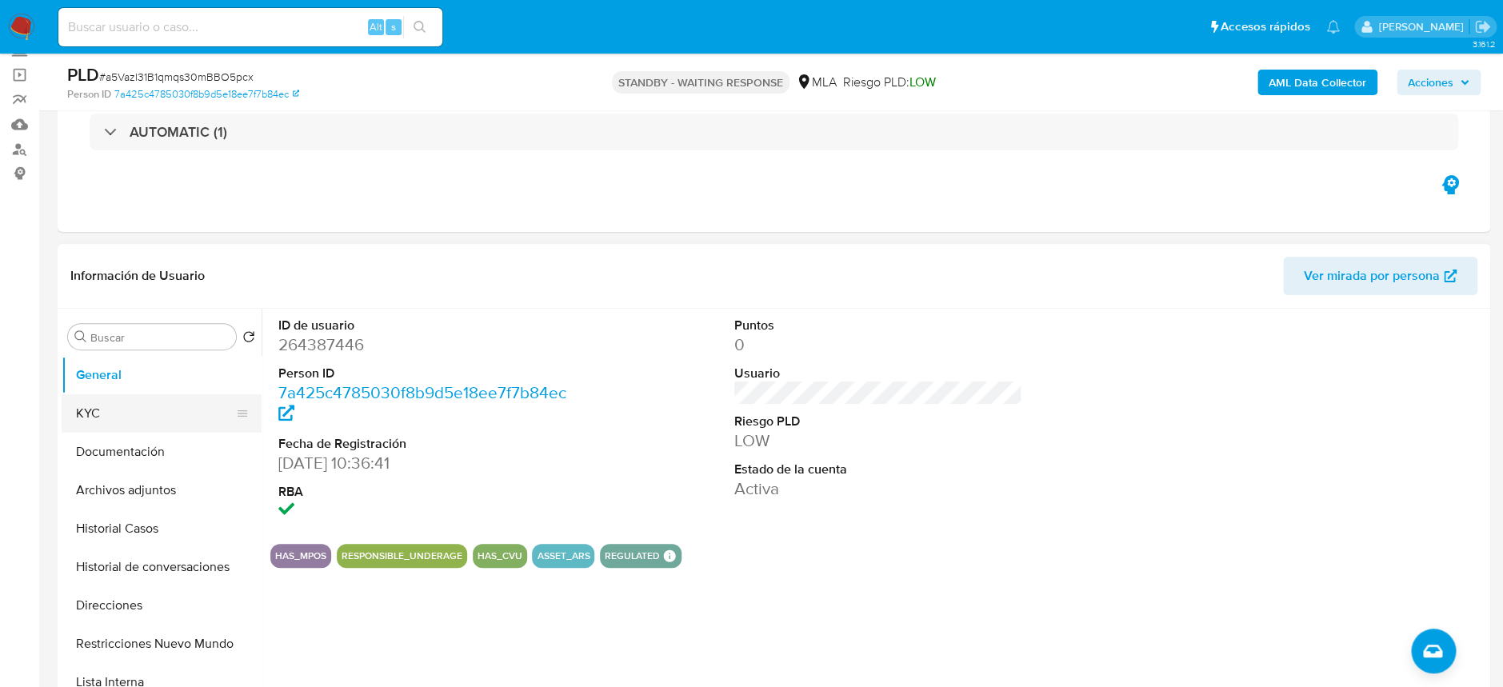
click at [112, 430] on ul "General KYC Documentación Archivos adjuntos Historial Casos Historial de conver…" at bounding box center [162, 536] width 200 height 361
click at [125, 404] on button "KYC" at bounding box center [155, 413] width 187 height 38
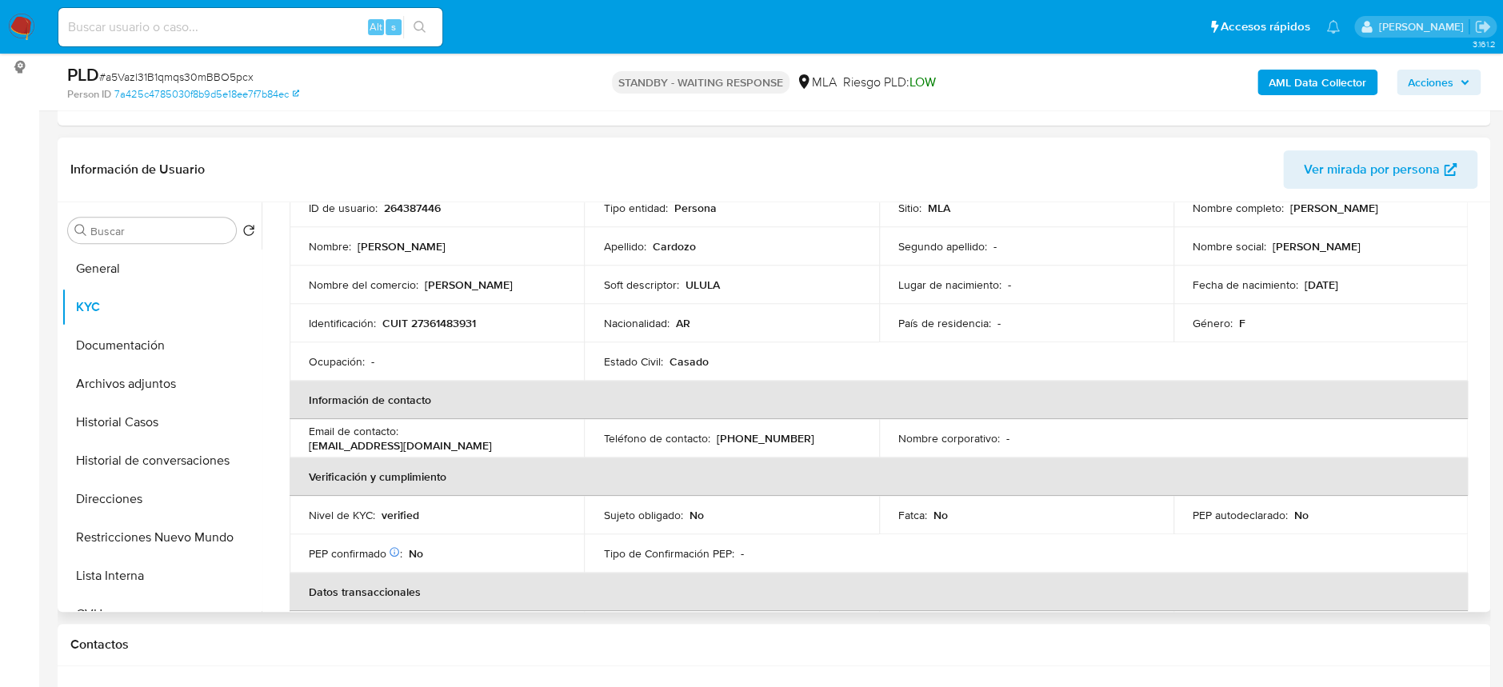
scroll to position [80, 0]
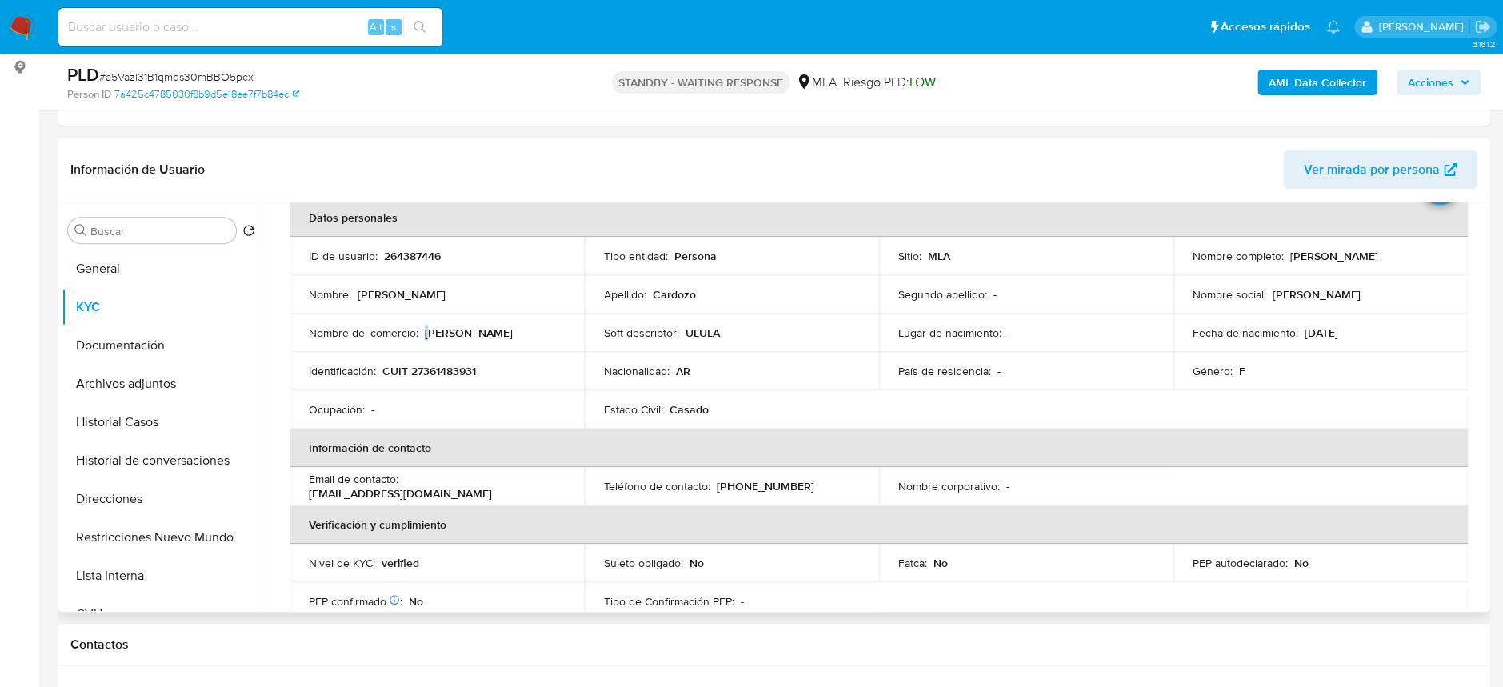
click at [426, 332] on p "[PERSON_NAME]" at bounding box center [469, 333] width 88 height 14
drag, startPoint x: 420, startPoint y: 330, endPoint x: 505, endPoint y: 336, distance: 85.8
click at [505, 336] on div "Nombre del comercio : [PERSON_NAME]" at bounding box center [437, 333] width 256 height 14
copy div "[PERSON_NAME]"
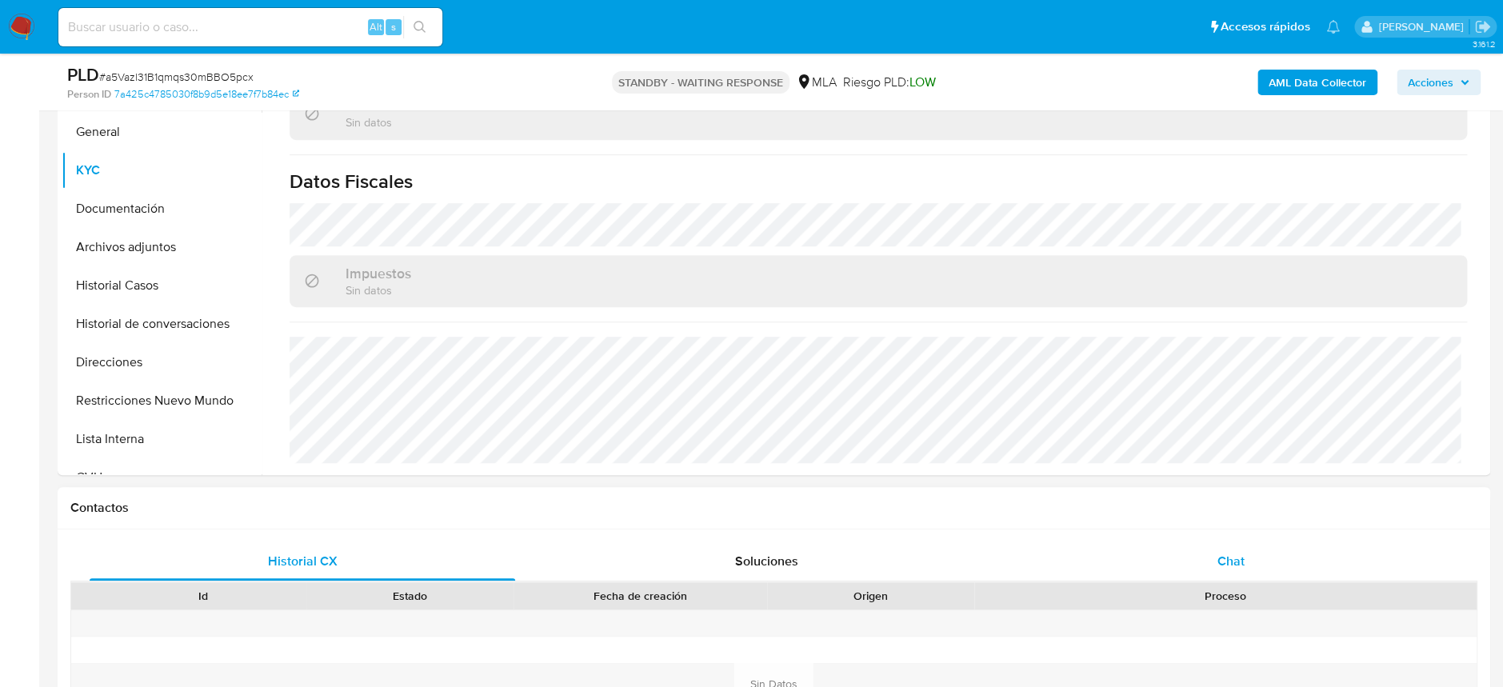
scroll to position [639, 0]
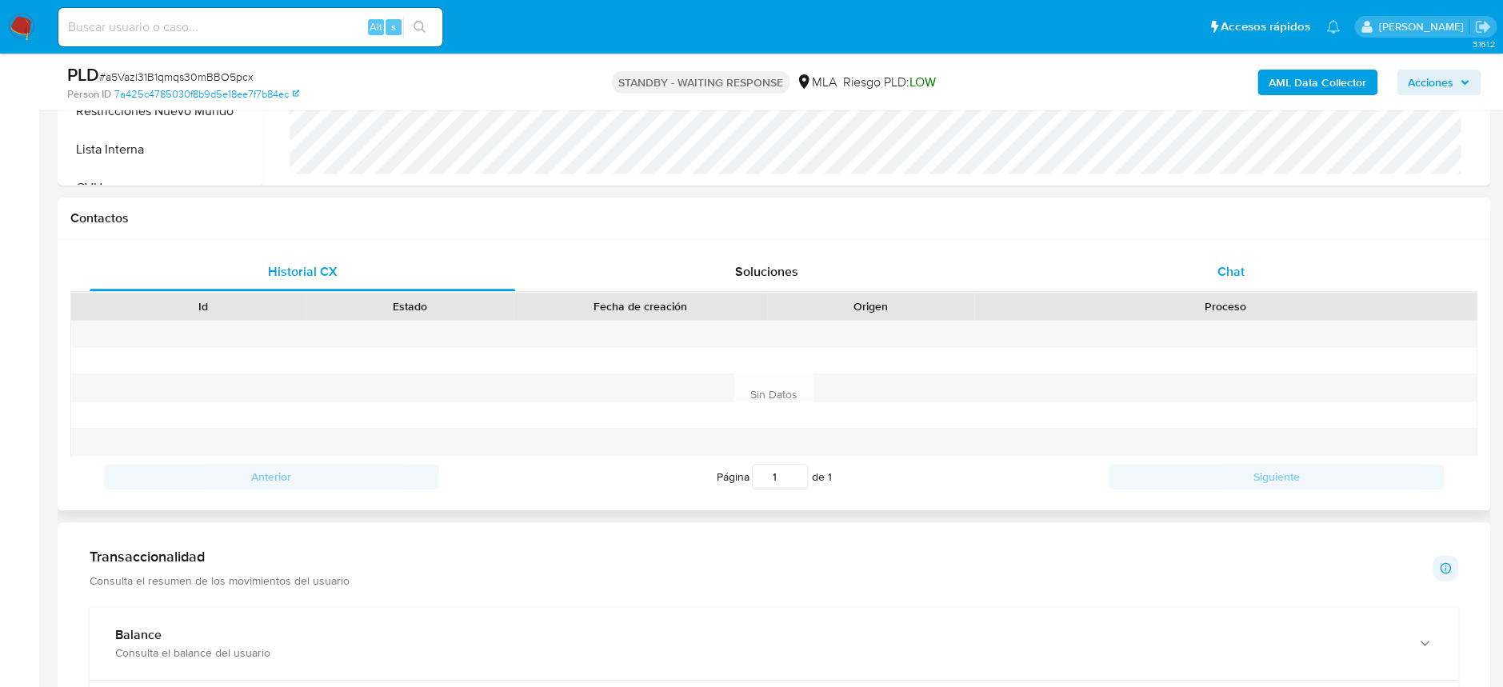
click at [1232, 272] on span "Chat" at bounding box center [1230, 271] width 27 height 18
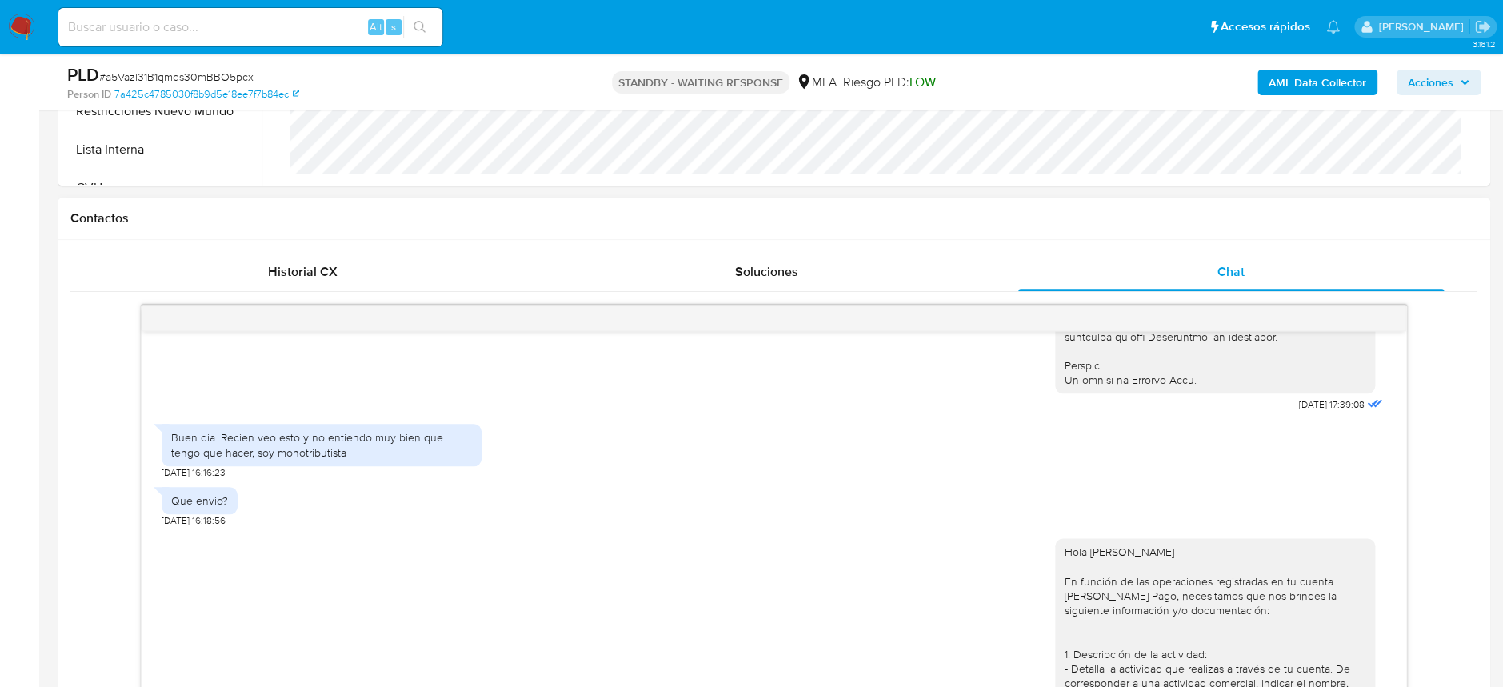
scroll to position [853, 0]
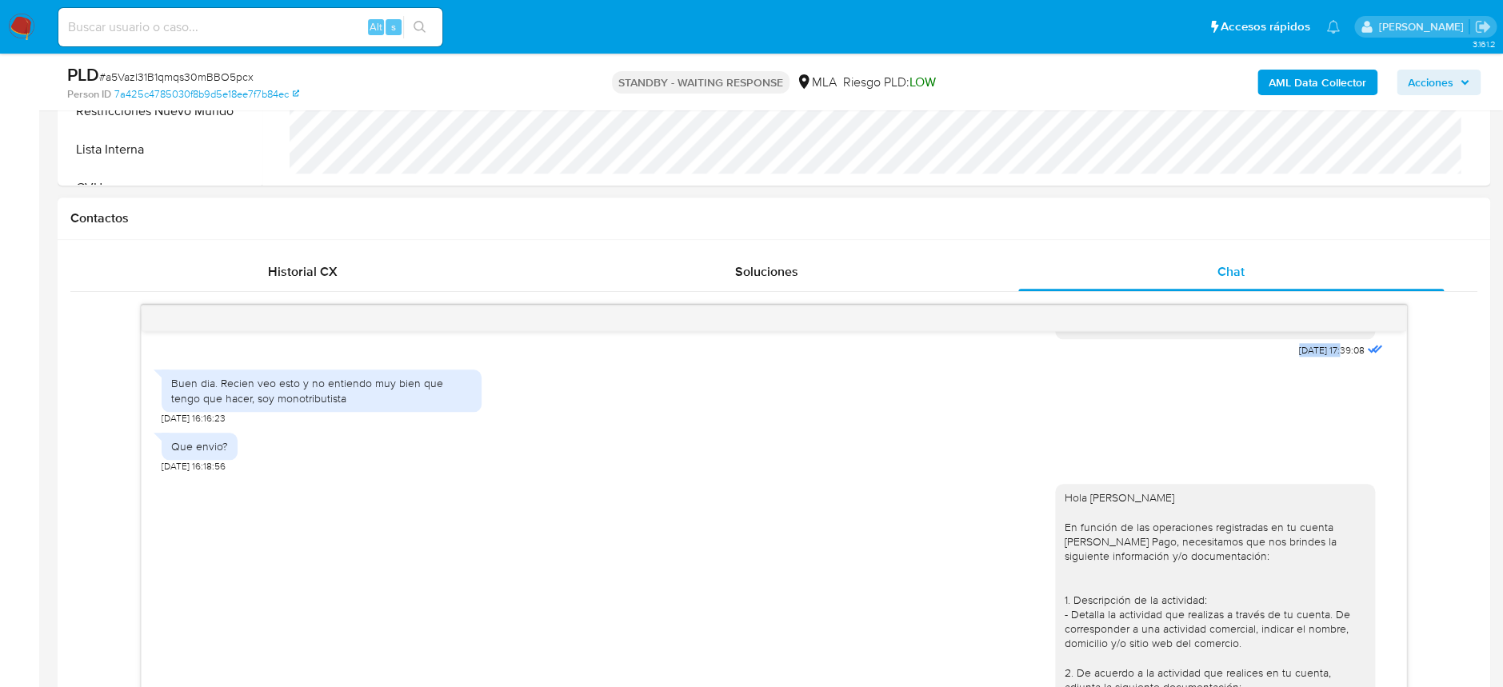
drag, startPoint x: 1248, startPoint y: 375, endPoint x: 1312, endPoint y: 380, distance: 63.4
copy div "[DATE]"
drag, startPoint x: 172, startPoint y: 414, endPoint x: 329, endPoint y: 435, distance: 158.1
click at [329, 411] on div "Buen dia. Recien veo esto y no entiendo muy bien que tengo que hacer, soy monot…" at bounding box center [322, 390] width 320 height 42
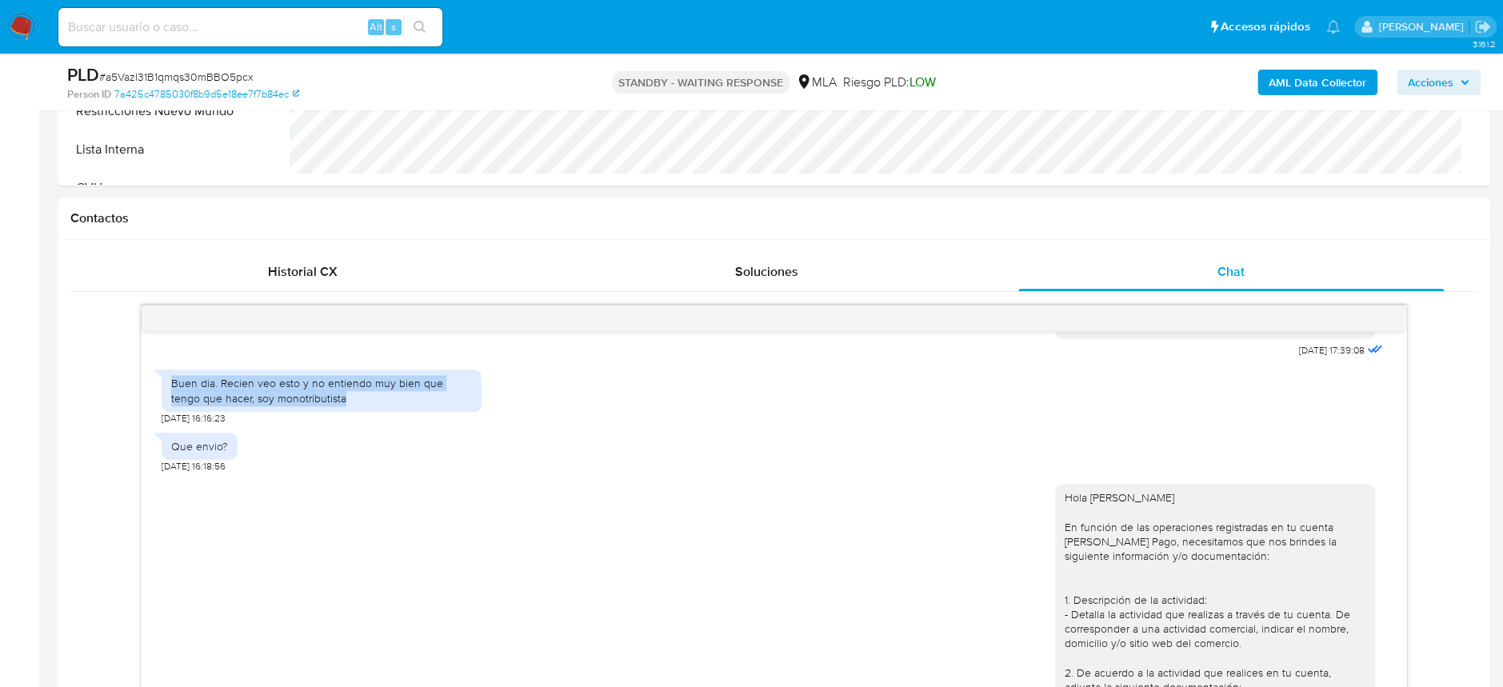
copy div "Buen dia. Recien veo esto y no entiendo muy bien que tengo que hacer, soy monot…"
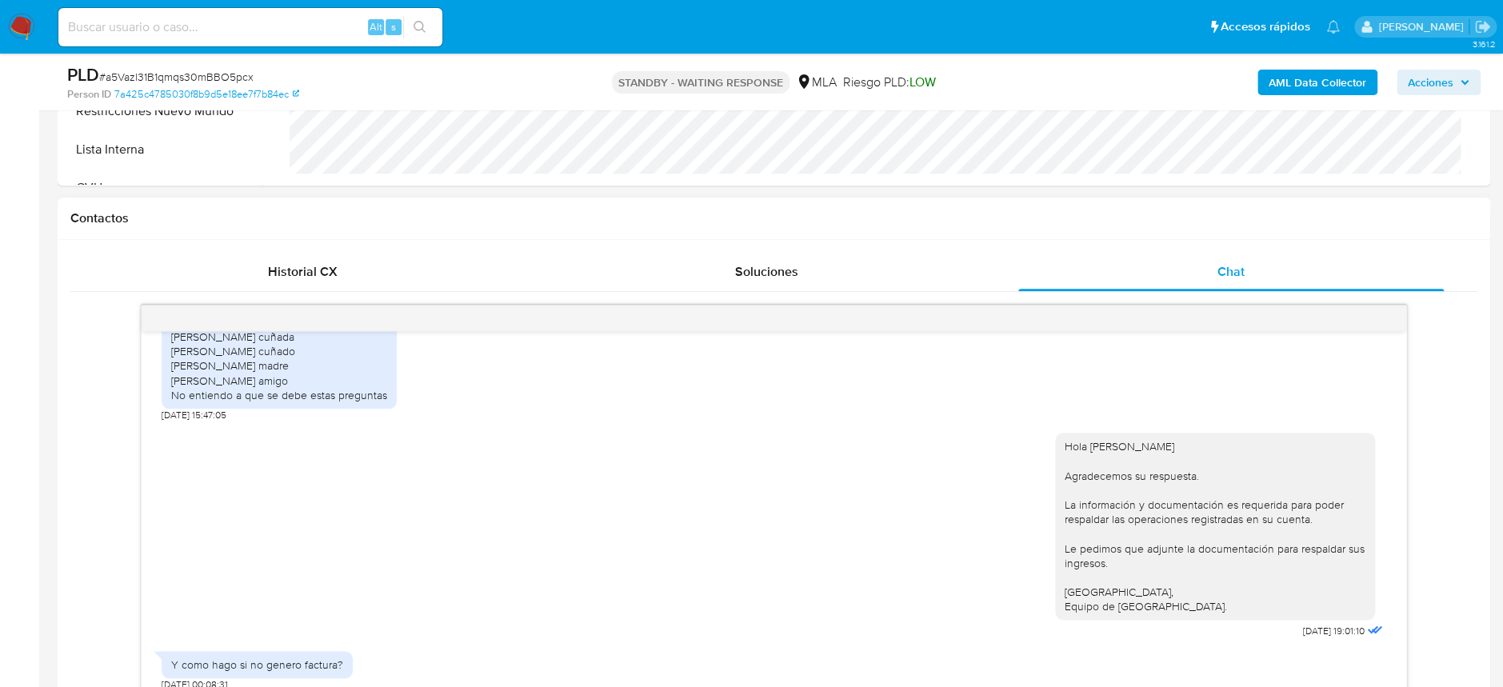
scroll to position [1706, 0]
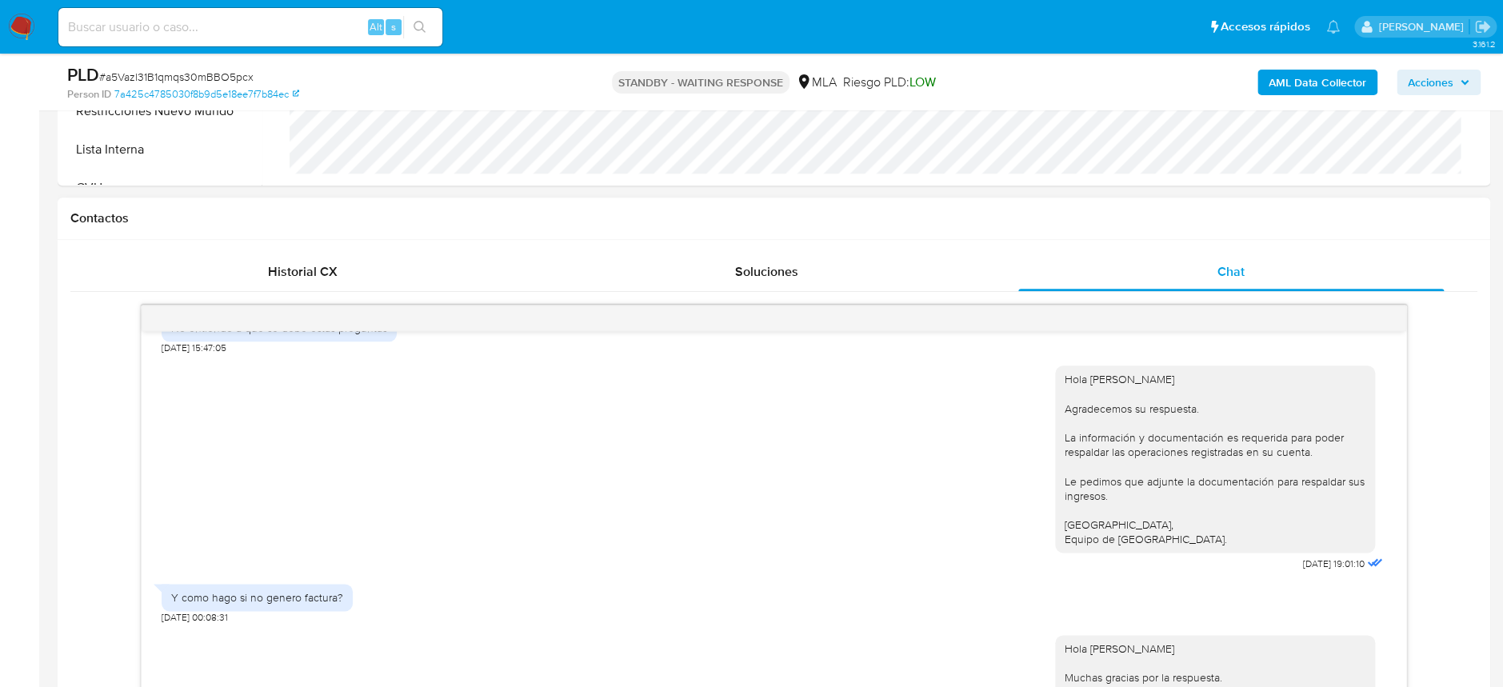
drag, startPoint x: 1250, startPoint y: 354, endPoint x: 1315, endPoint y: 357, distance: 64.8
copy div "[DATE]"
drag, startPoint x: 174, startPoint y: 378, endPoint x: 297, endPoint y: 383, distance: 123.3
click at [297, 335] on div "[PERSON_NAME] y cursos. [PERSON_NAME] hermana [PERSON_NAME] cuñada [PERSON_NAME…" at bounding box center [279, 285] width 216 height 102
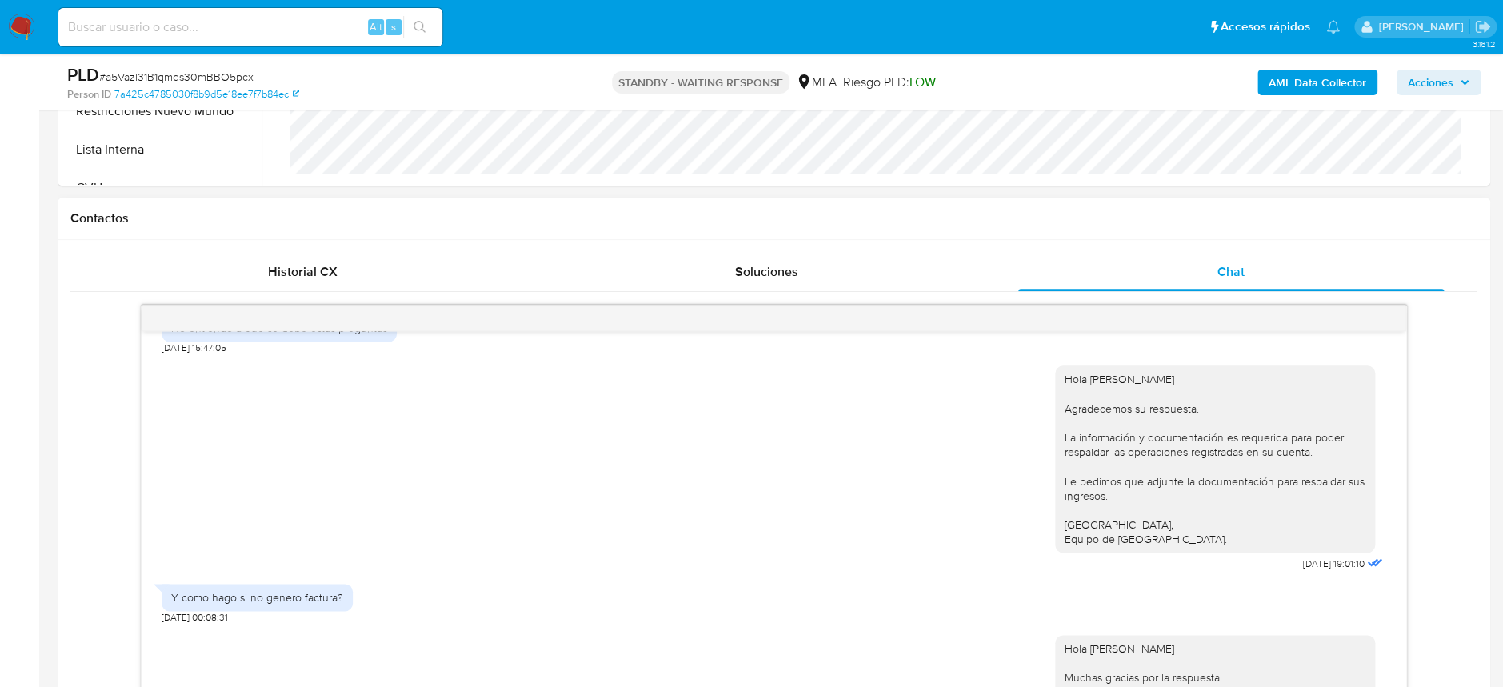
copy div "[PERSON_NAME] y cursos."
drag, startPoint x: 171, startPoint y: 401, endPoint x: 287, endPoint y: 455, distance: 127.7
click at [287, 335] on div "[PERSON_NAME] y cursos. [PERSON_NAME] hermana [PERSON_NAME] cuñada [PERSON_NAME…" at bounding box center [279, 285] width 216 height 102
copy div "[PERSON_NAME] hermana [PERSON_NAME] cuñada [PERSON_NAME] cuñado [PERSON_NAME] m…"
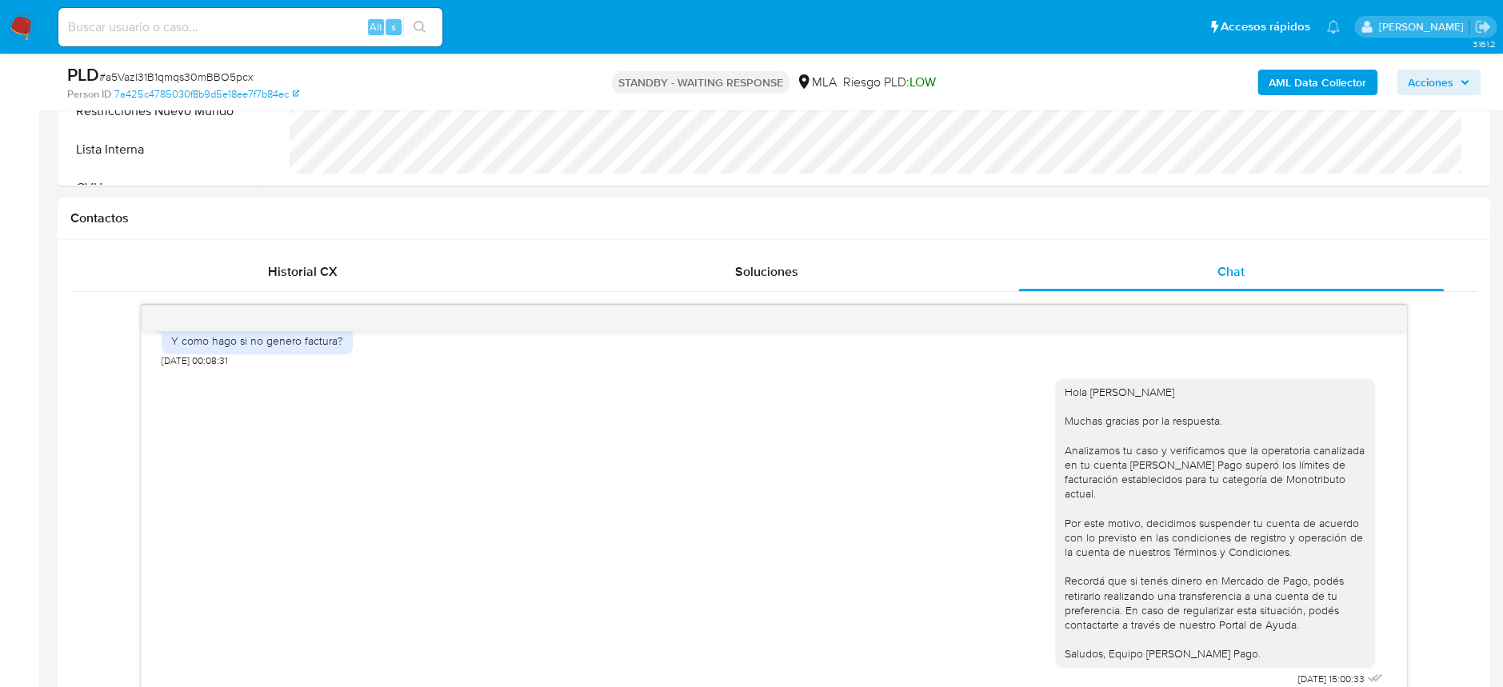
scroll to position [2026, 0]
drag, startPoint x: 1260, startPoint y: 385, endPoint x: 1315, endPoint y: 392, distance: 54.8
click at [1315, 318] on div "Hola [PERSON_NAME] Agradecemos su respuesta. La información y documentación es …" at bounding box center [1220, 208] width 331 height 221
copy span "[DATE]"
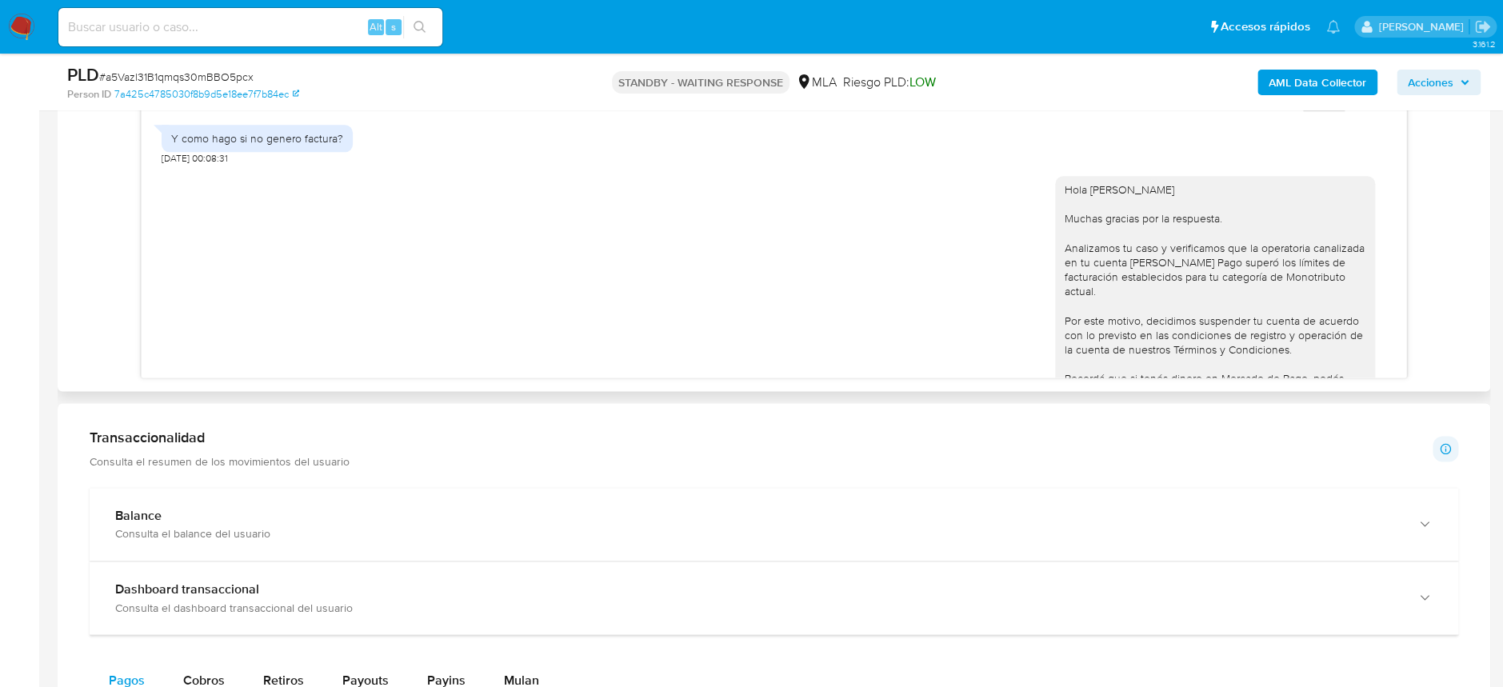
scroll to position [1789, 0]
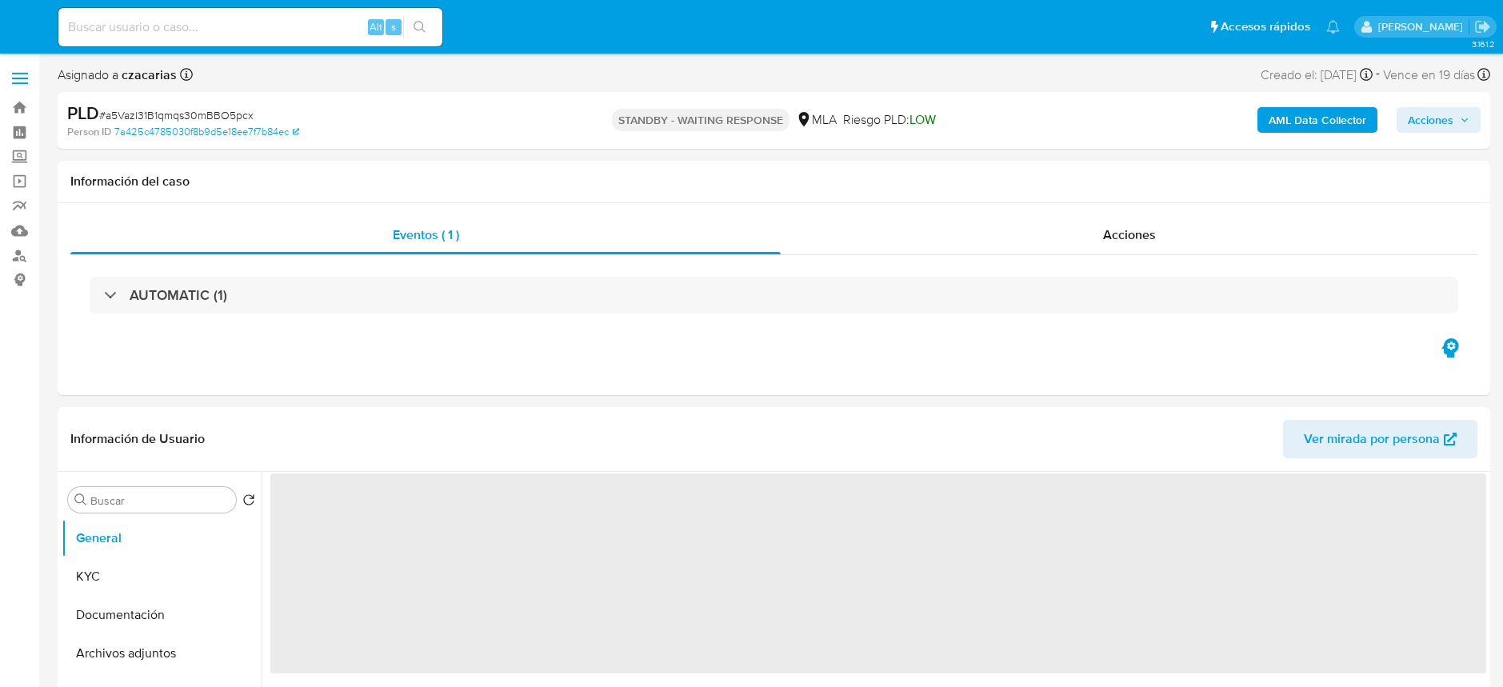
select select "10"
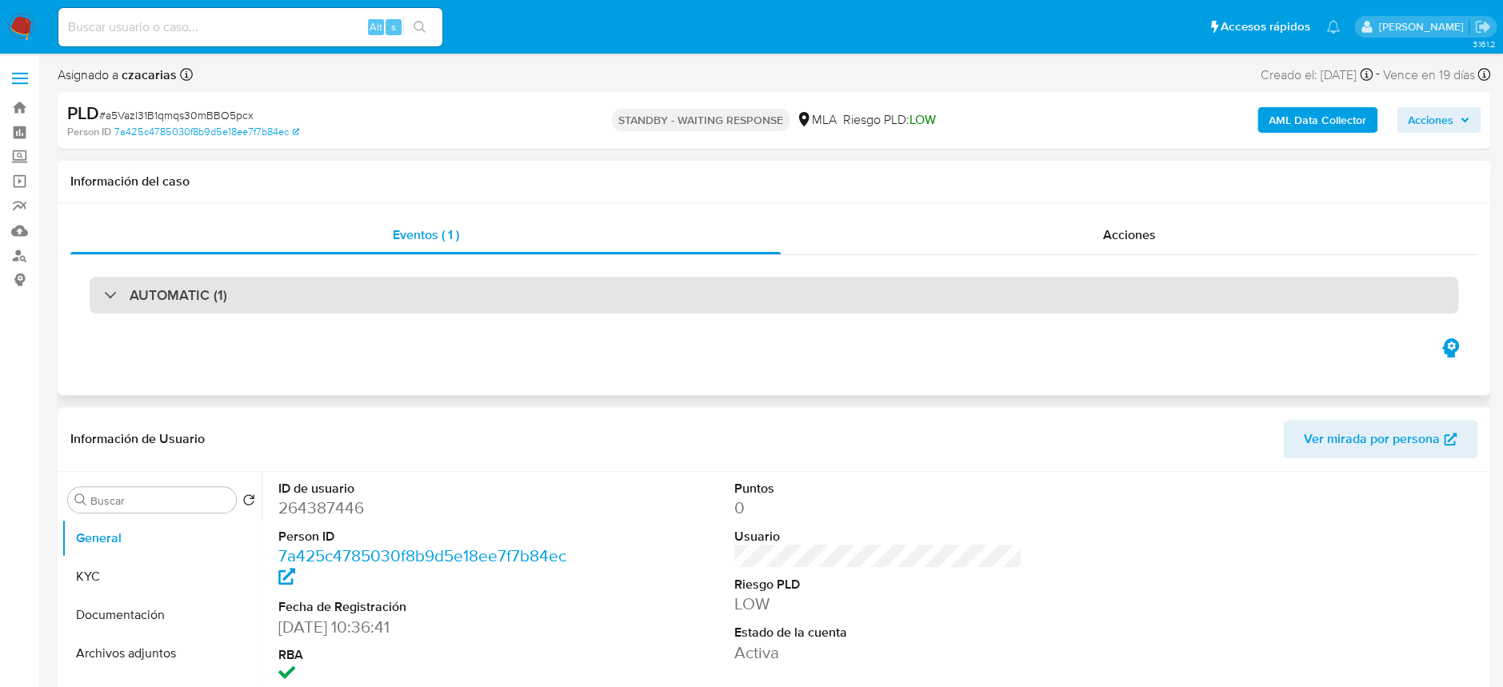
click at [339, 287] on div "AUTOMATIC (1)" at bounding box center [774, 295] width 1368 height 37
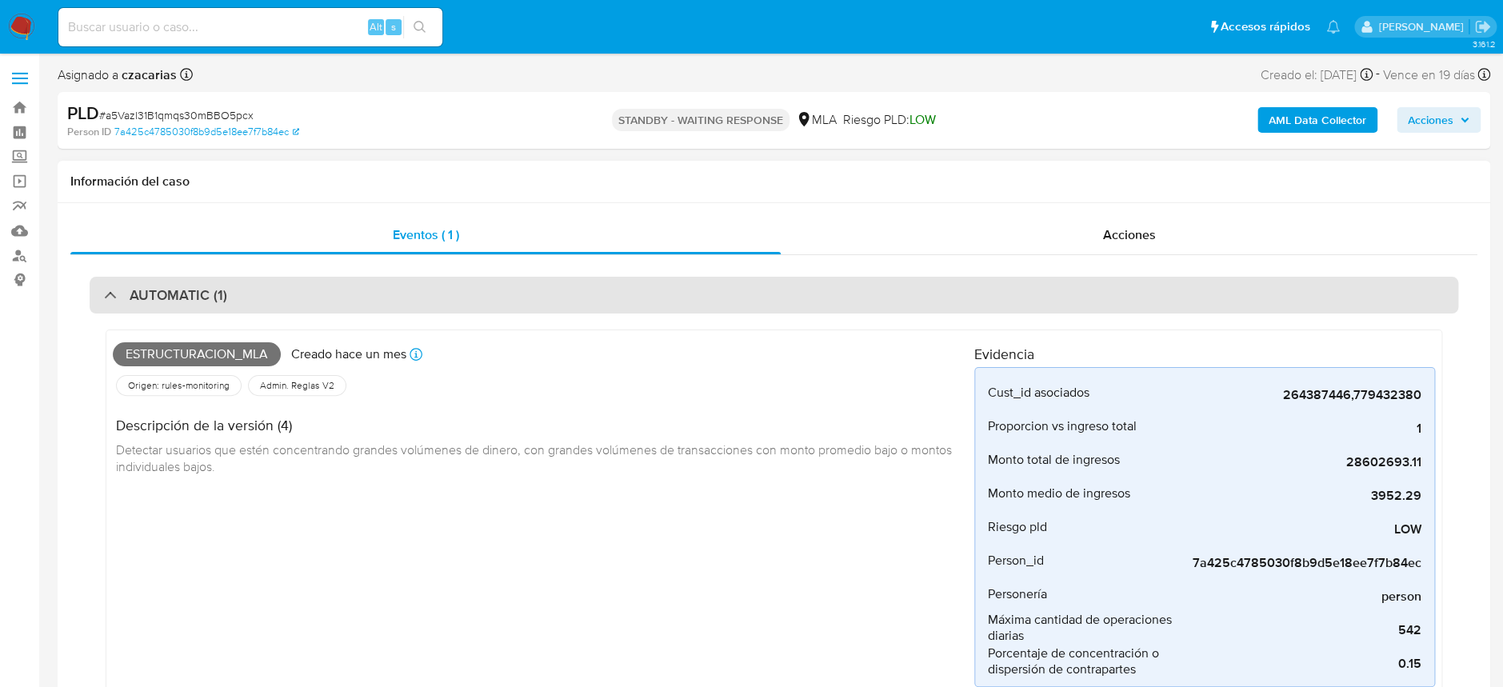
click at [502, 312] on div "AUTOMATIC (1)" at bounding box center [774, 295] width 1368 height 37
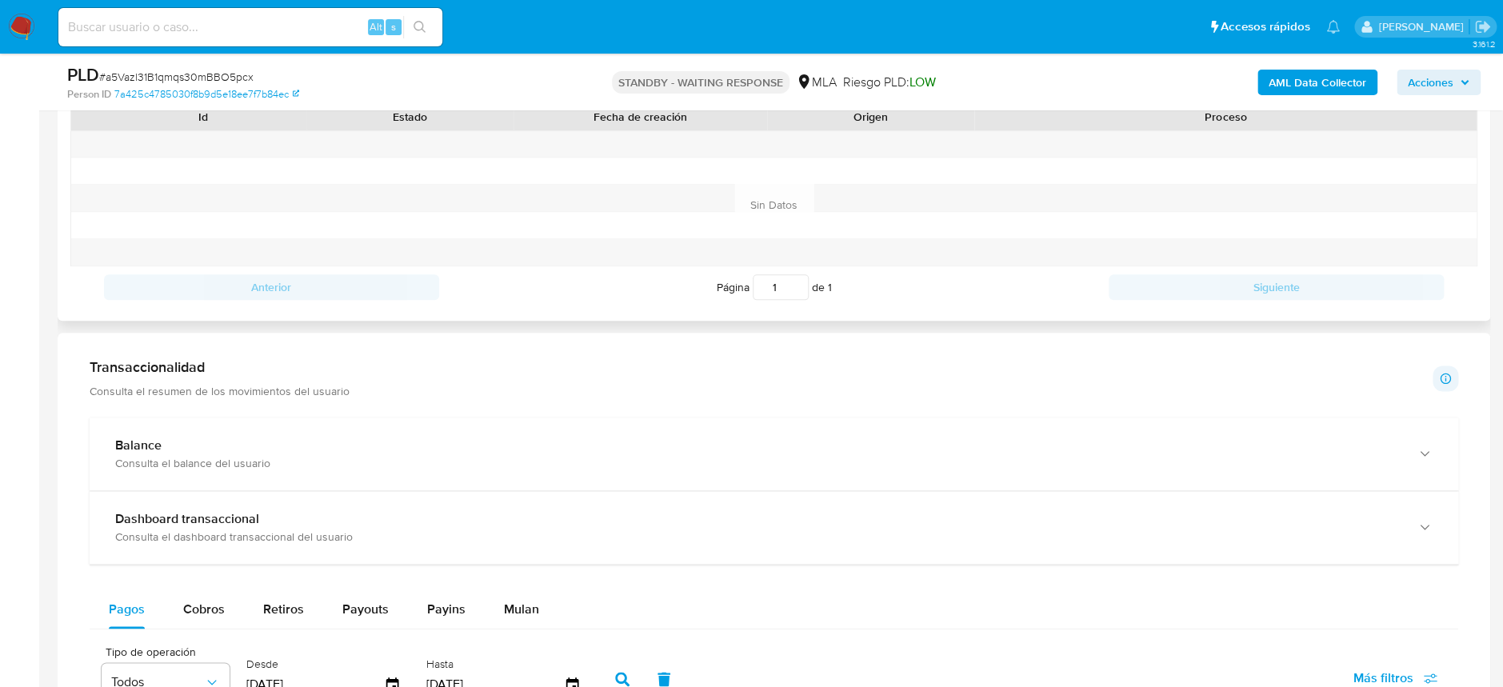
scroll to position [639, 0]
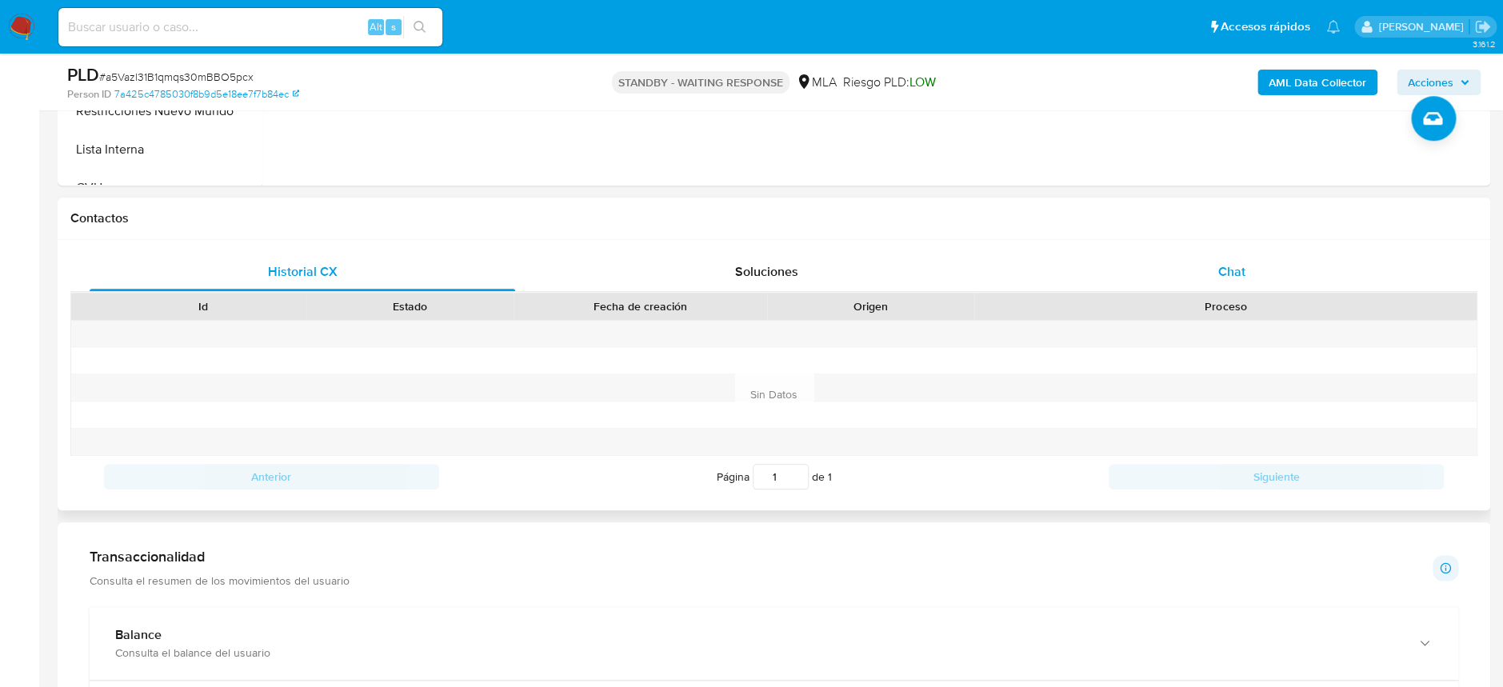
click at [1166, 277] on div "Chat" at bounding box center [1230, 272] width 425 height 38
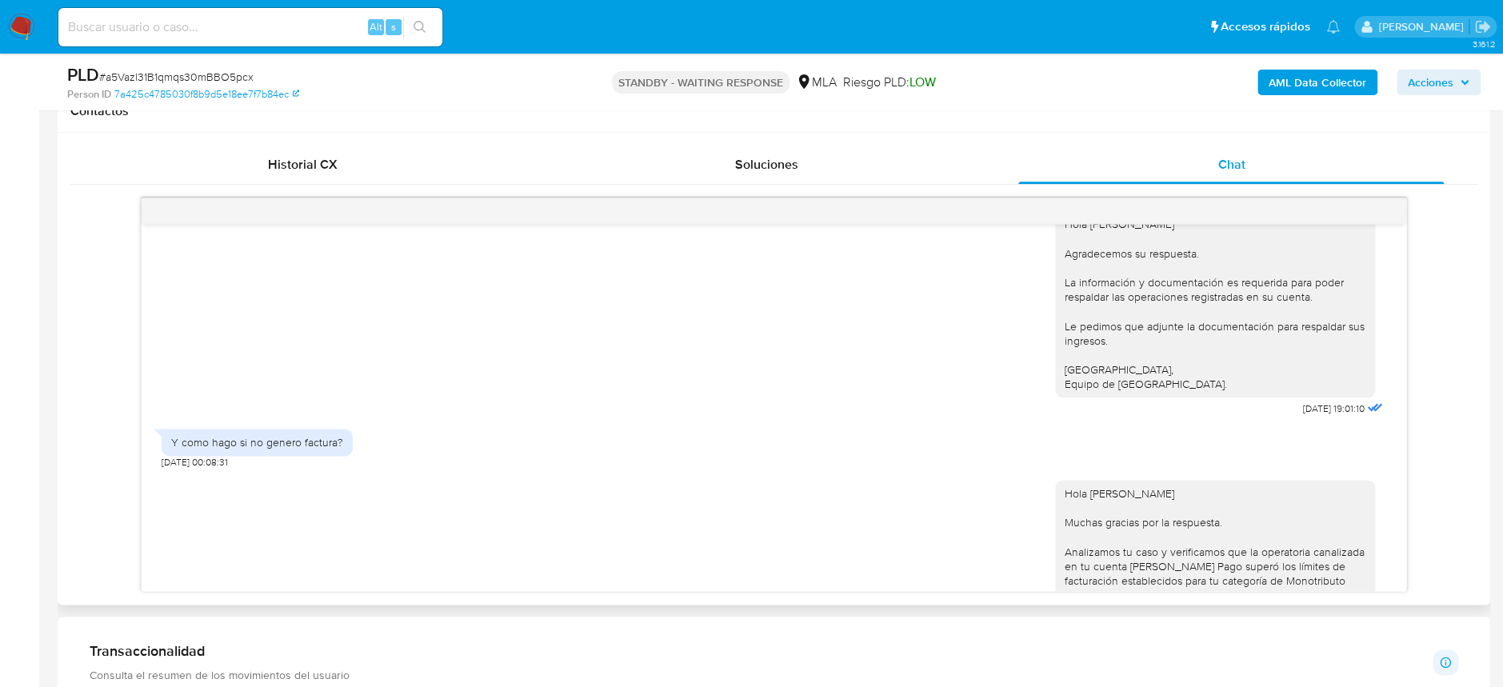
scroll to position [1789, 0]
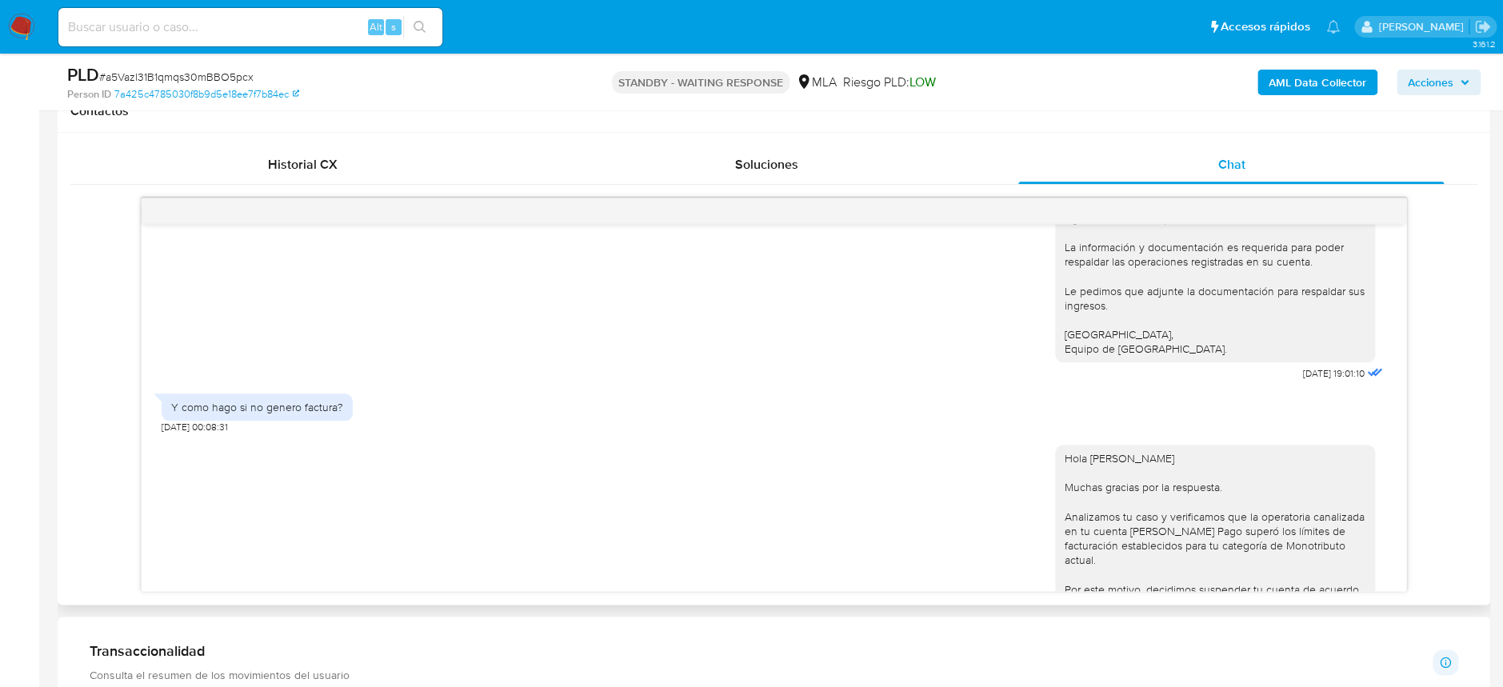
drag, startPoint x: 146, startPoint y: 172, endPoint x: 523, endPoint y: 473, distance: 482.6
click at [666, 500] on div "Historial CX Soluciones Chat Id Estado Fecha de creación Origen Proceso Anterio…" at bounding box center [773, 369] width 1407 height 446
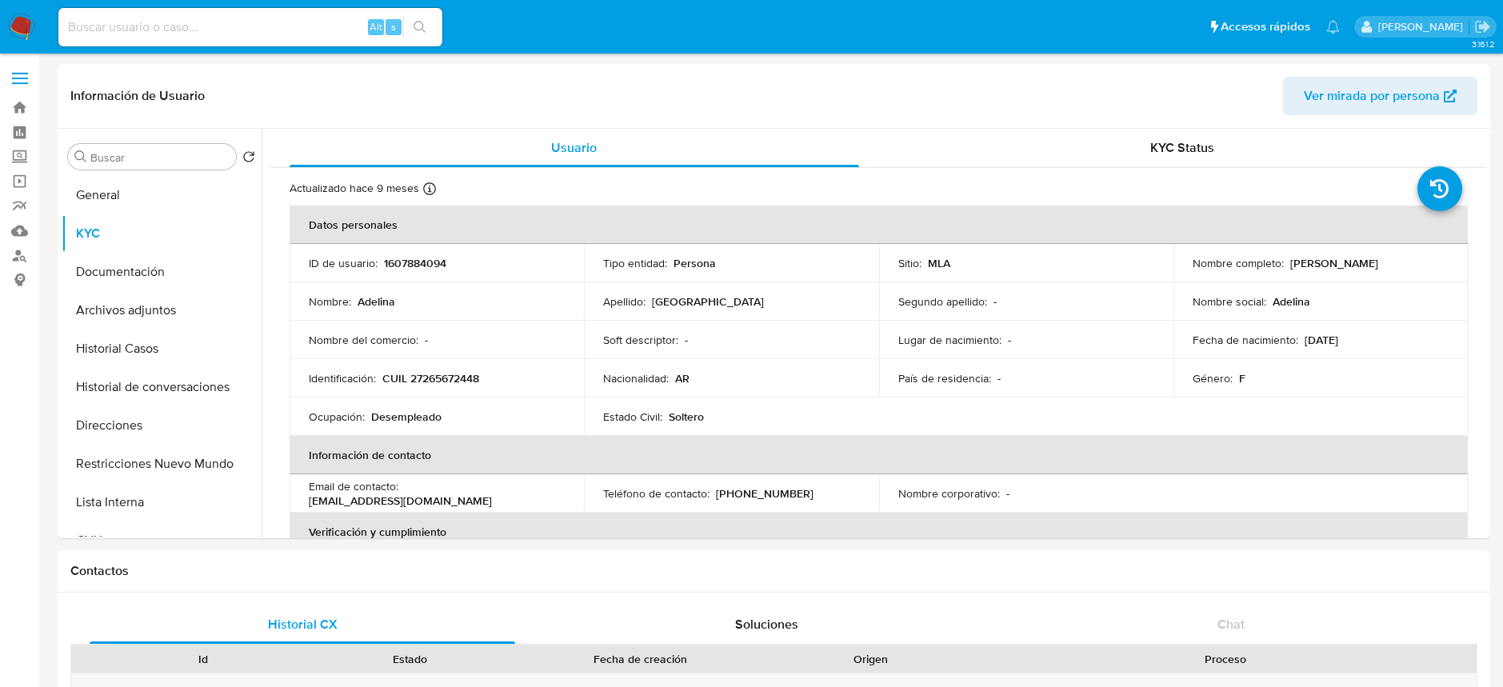
select select "10"
click at [493, 250] on td "ID de usuario : 1607884094" at bounding box center [437, 263] width 294 height 38
click at [438, 264] on p "1607884094" at bounding box center [415, 263] width 62 height 14
copy p "1607884094"
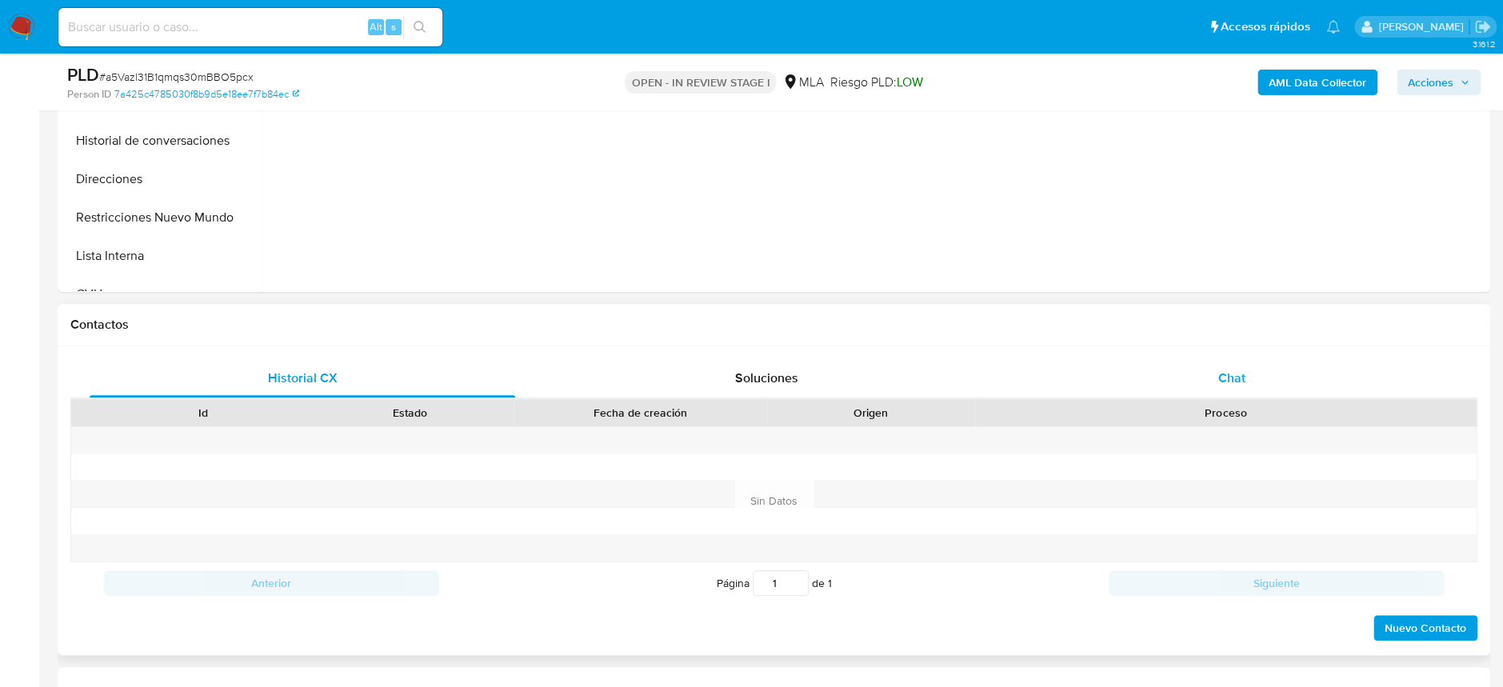
select select "10"
click at [1267, 377] on div "Chat" at bounding box center [1230, 378] width 425 height 38
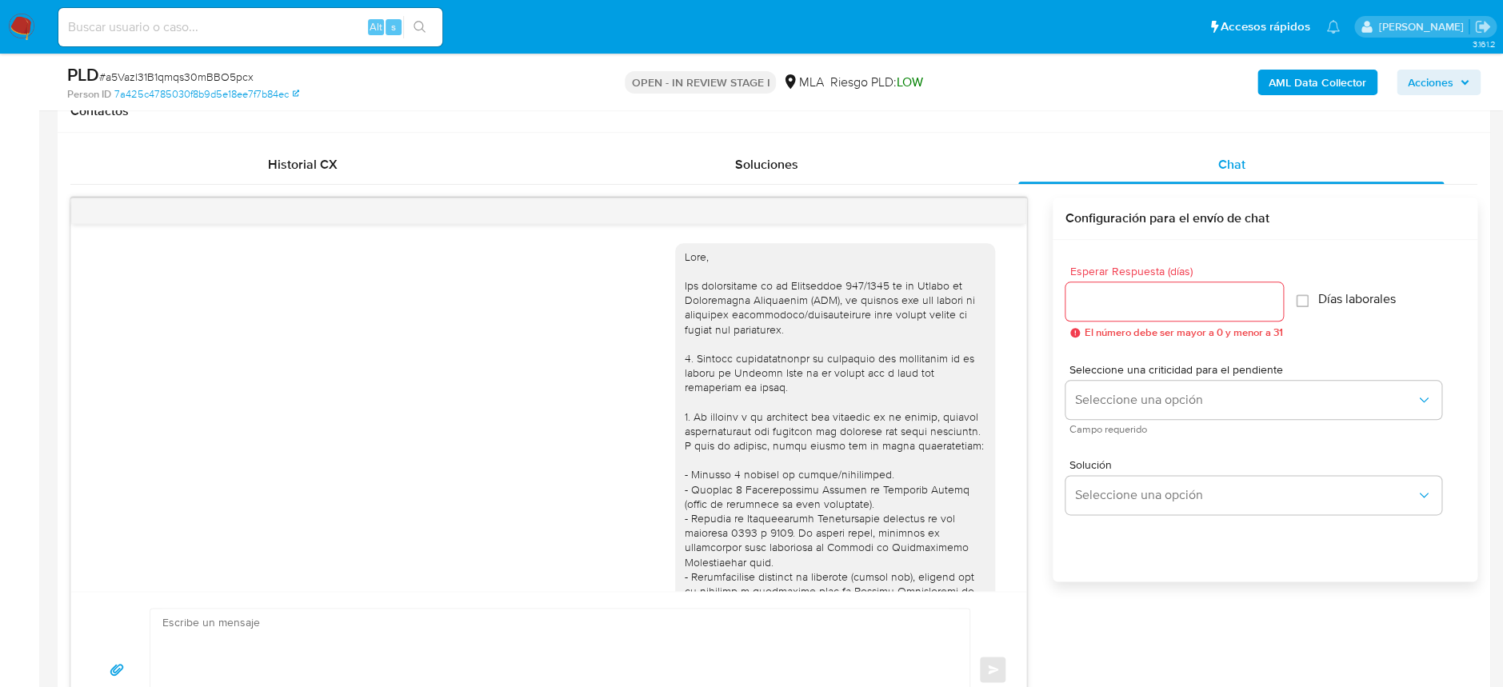
scroll to position [2109, 0]
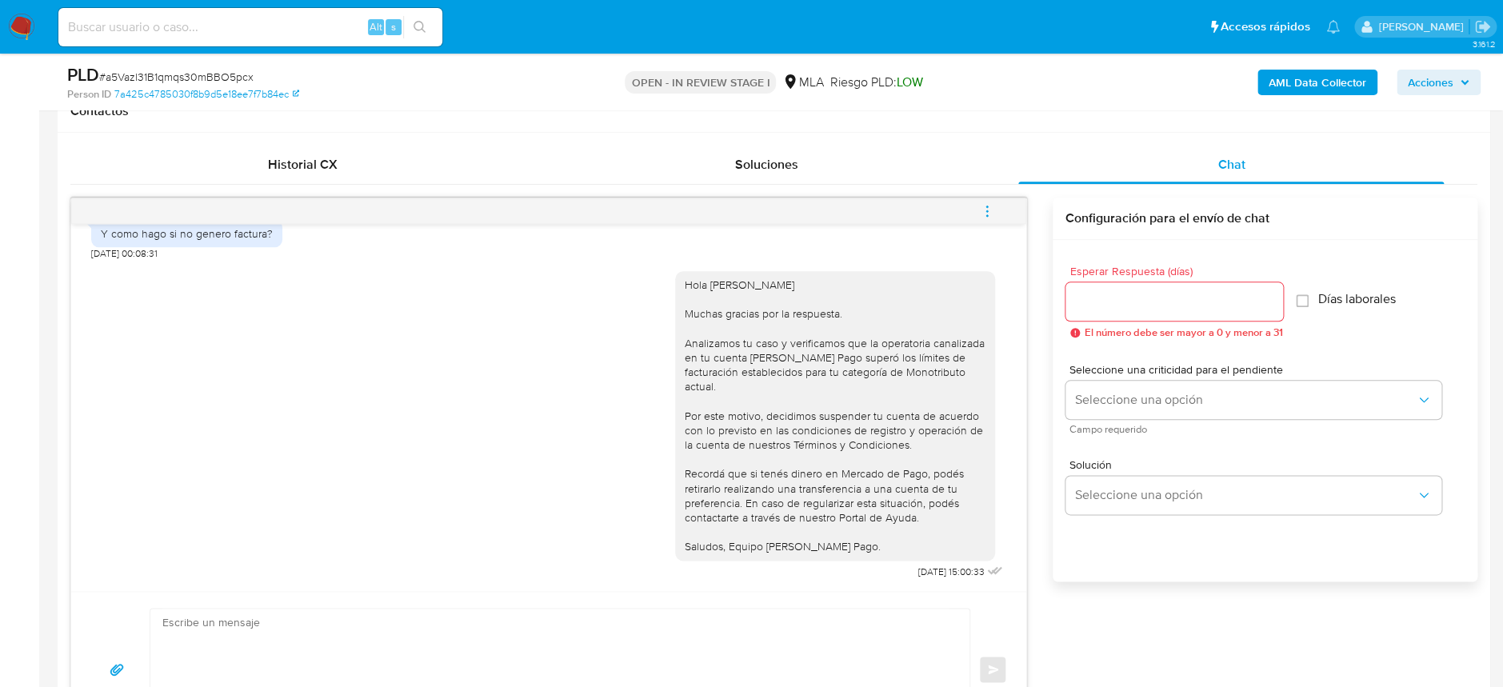
click at [997, 216] on button "menu-action" at bounding box center [987, 211] width 53 height 38
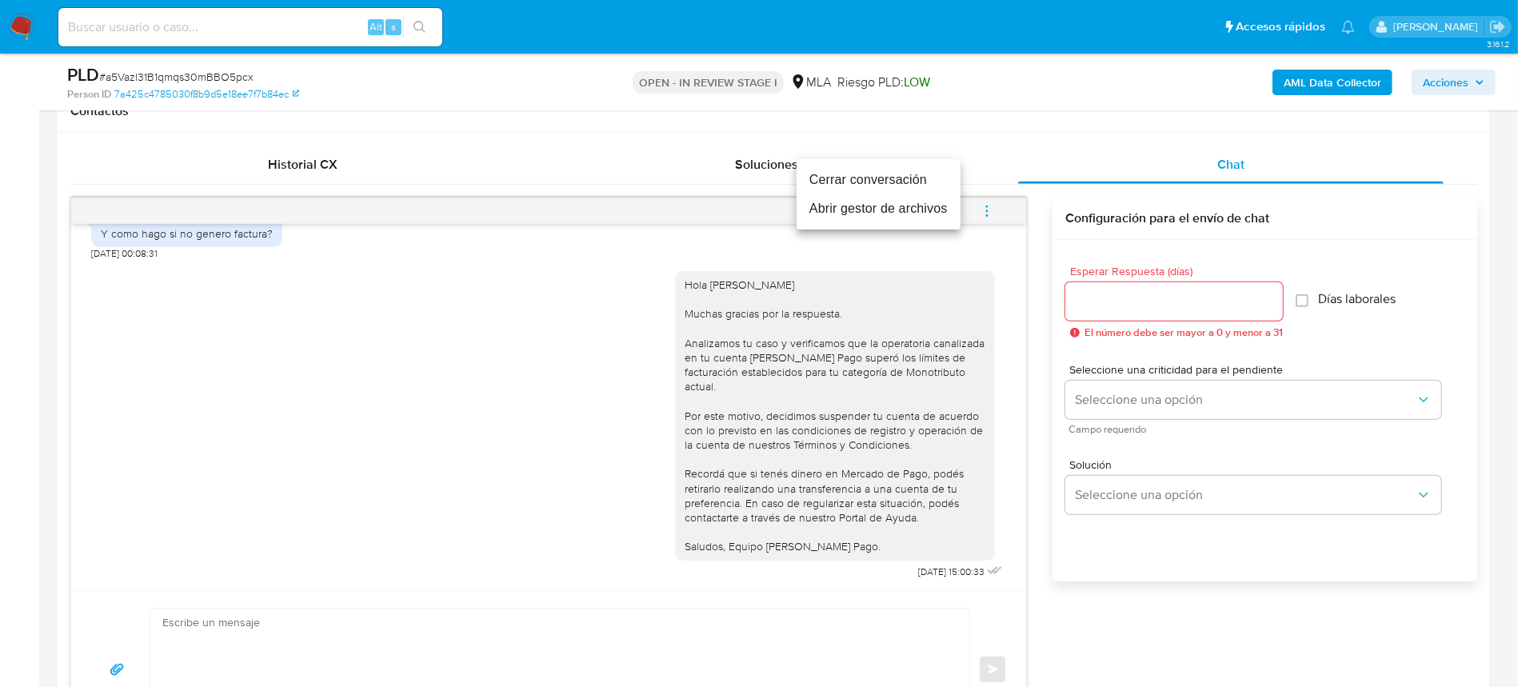
click at [896, 179] on li "Cerrar conversación" at bounding box center [879, 180] width 164 height 29
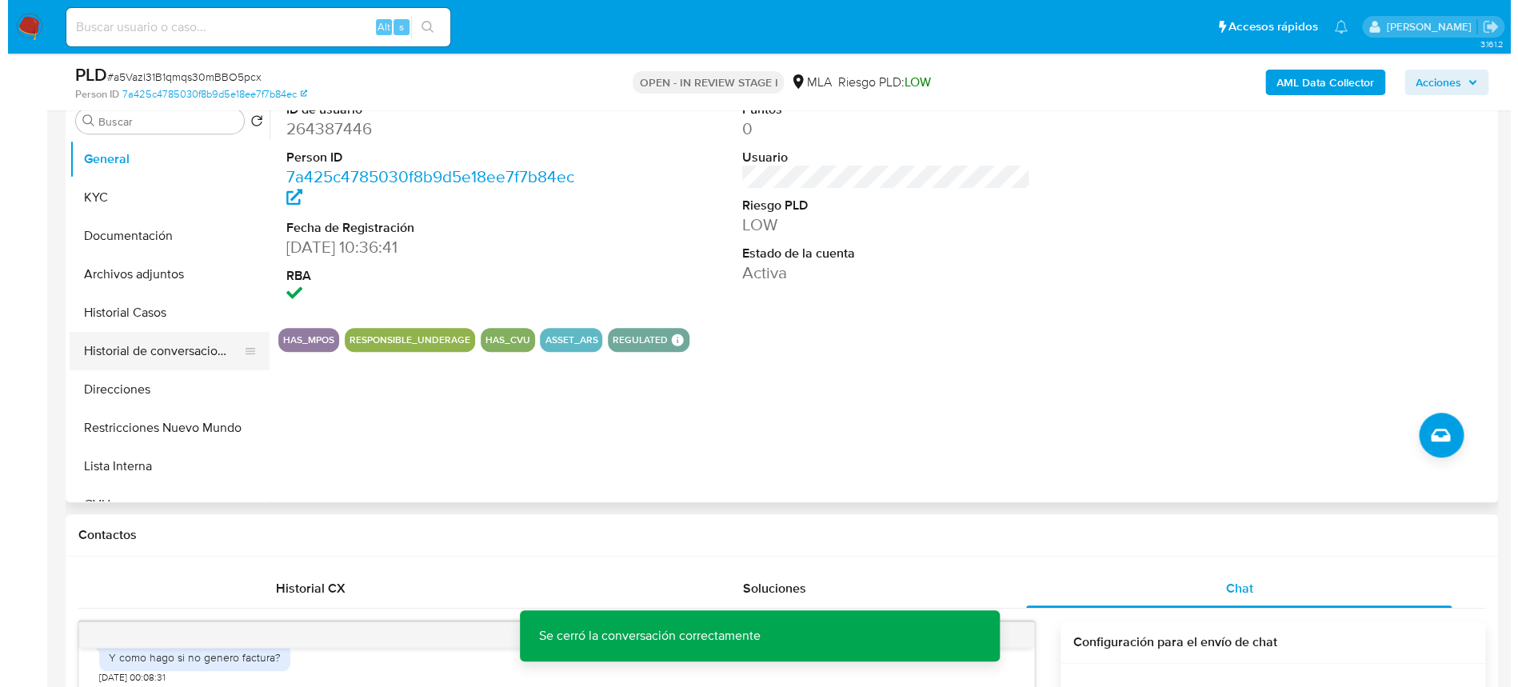
scroll to position [319, 0]
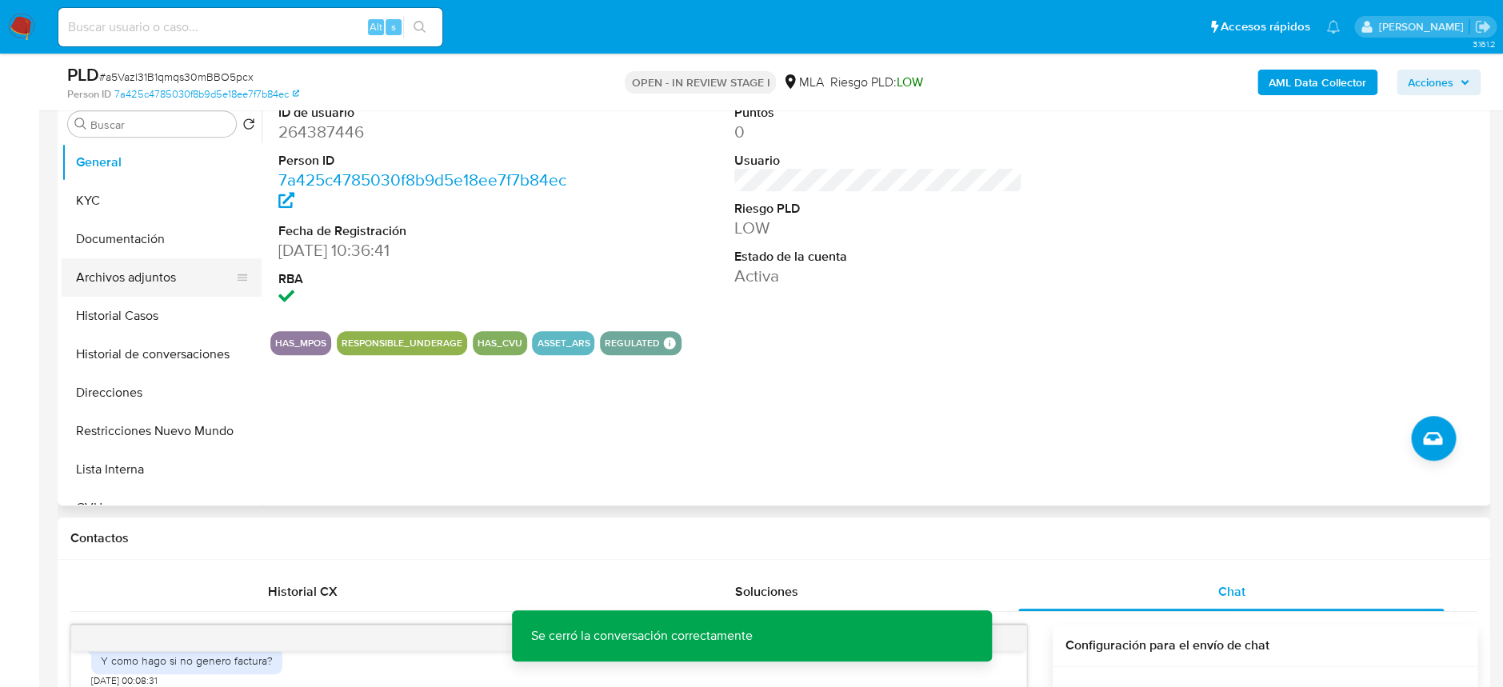
click at [133, 289] on button "Archivos adjuntos" at bounding box center [155, 277] width 187 height 38
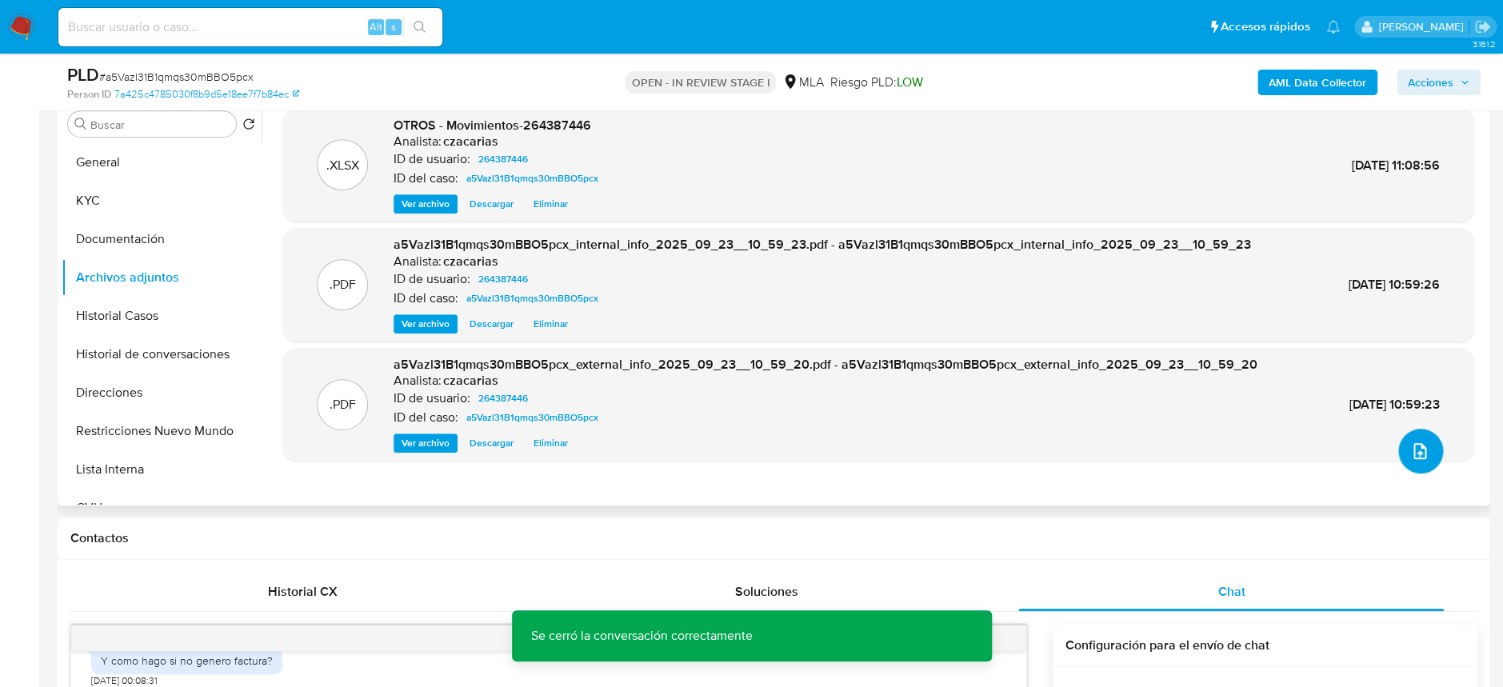
click at [1410, 448] on icon "upload-file" at bounding box center [1419, 450] width 19 height 19
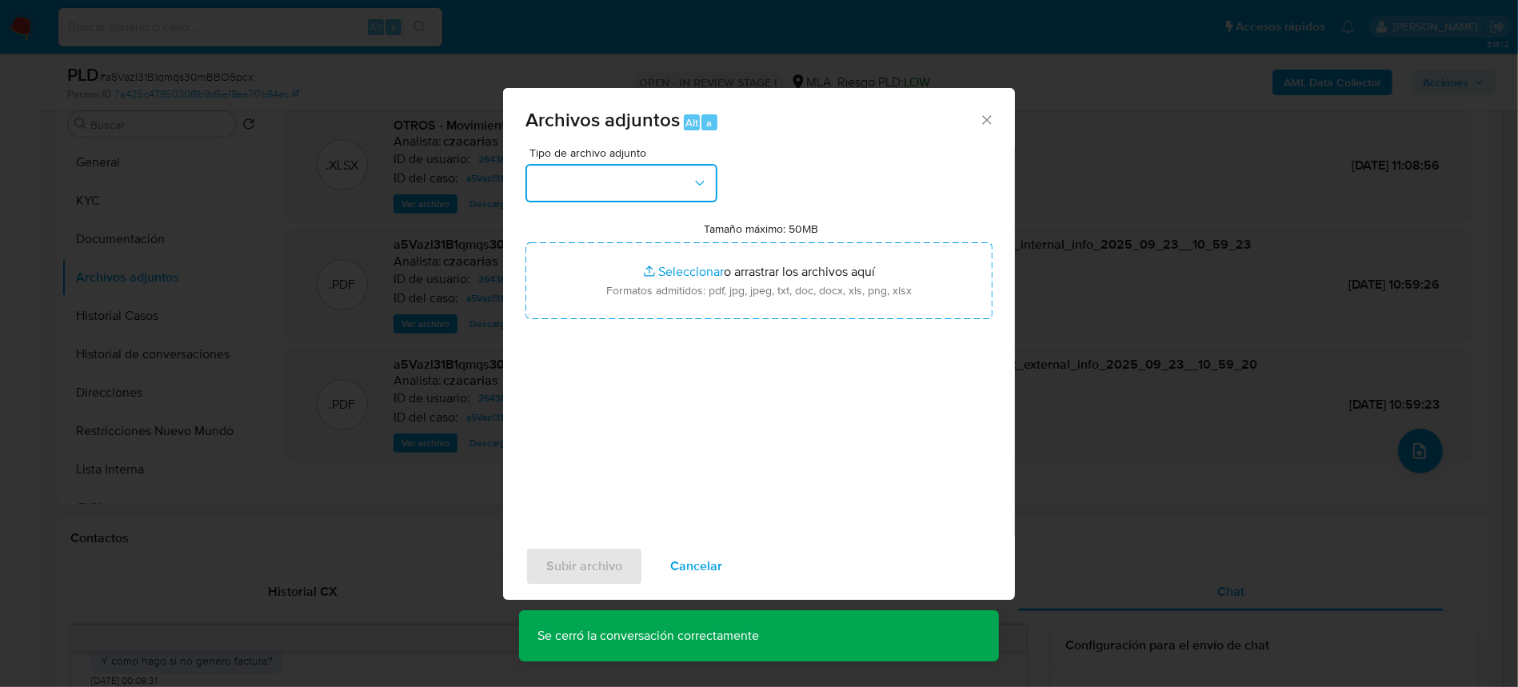
click at [665, 178] on button "button" at bounding box center [621, 183] width 192 height 38
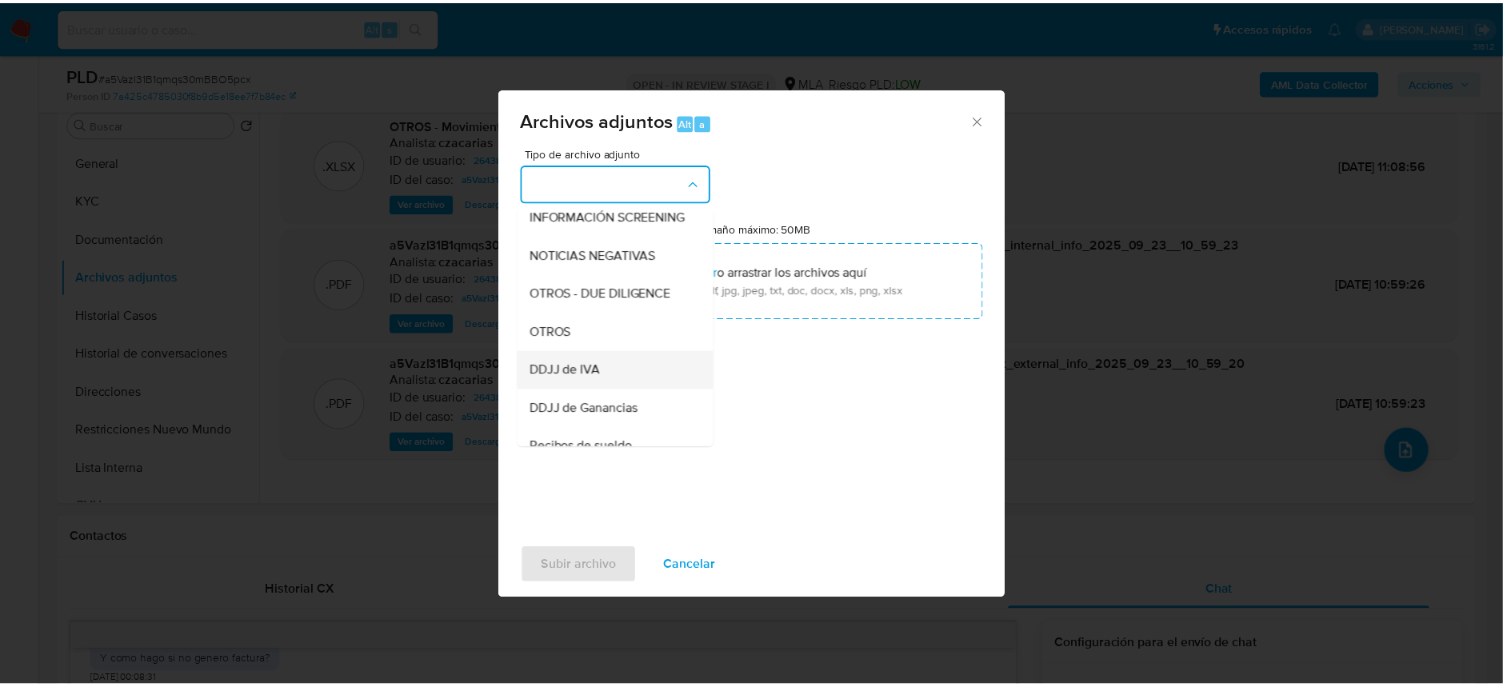
scroll to position [213, 0]
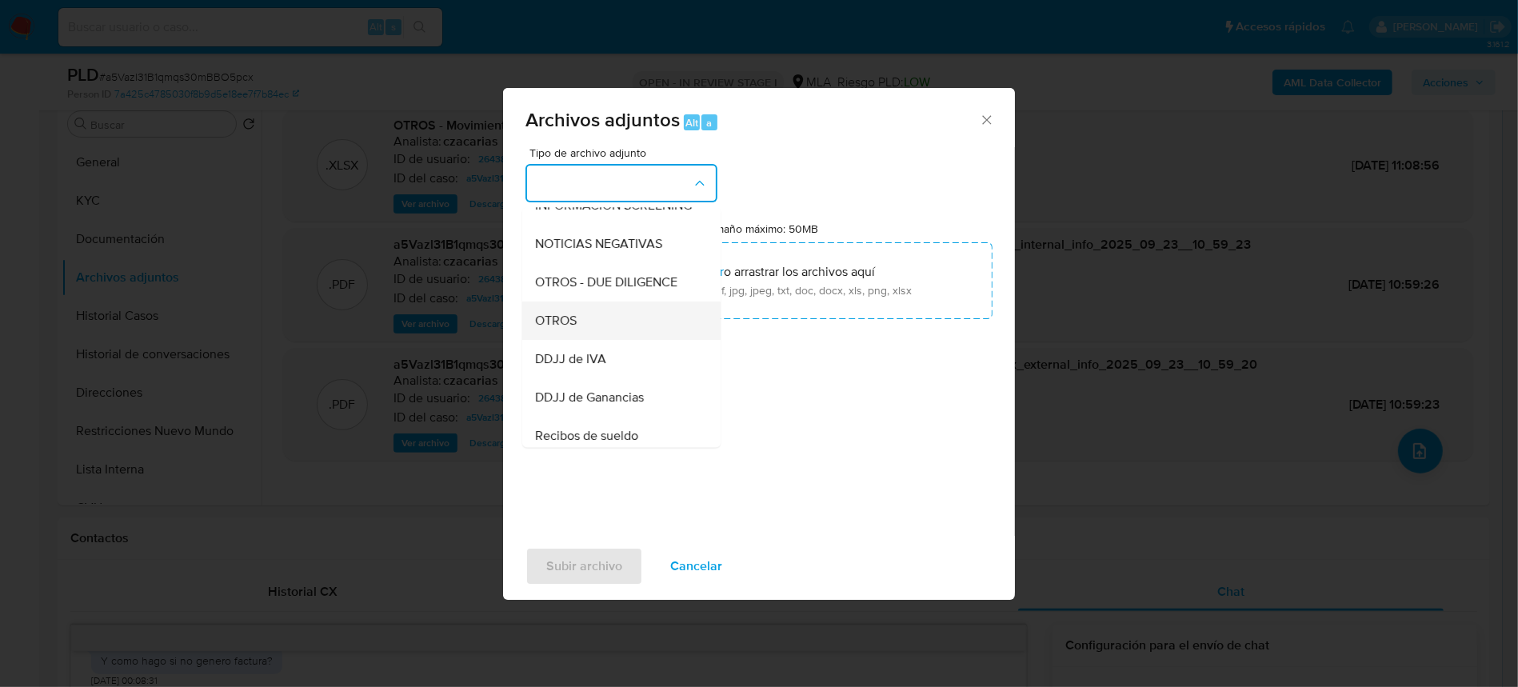
click at [589, 325] on div "OTROS" at bounding box center [616, 321] width 163 height 38
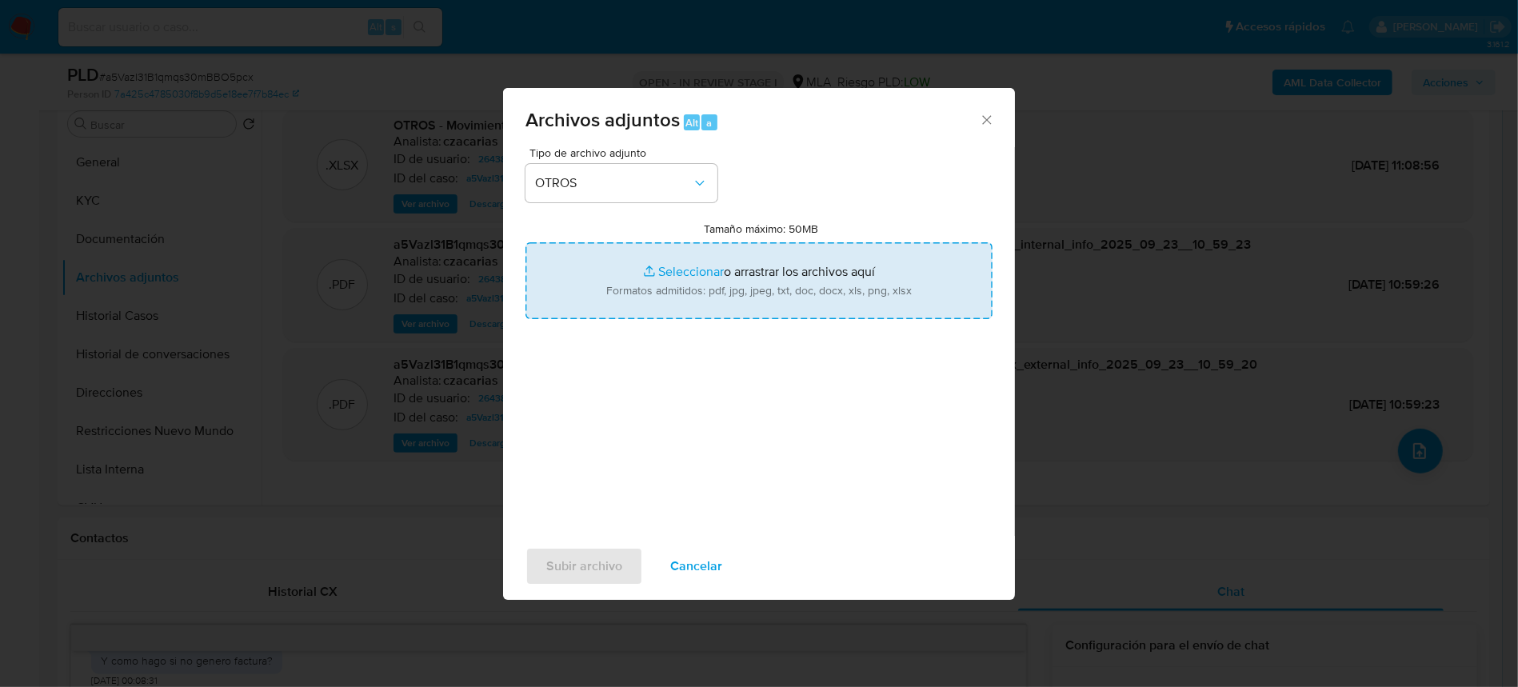
type input "C:\fakepath\Caselog a5Vazl31B1qmqs30mBBO5pcx_2025_08_19_07_21_42.docx"
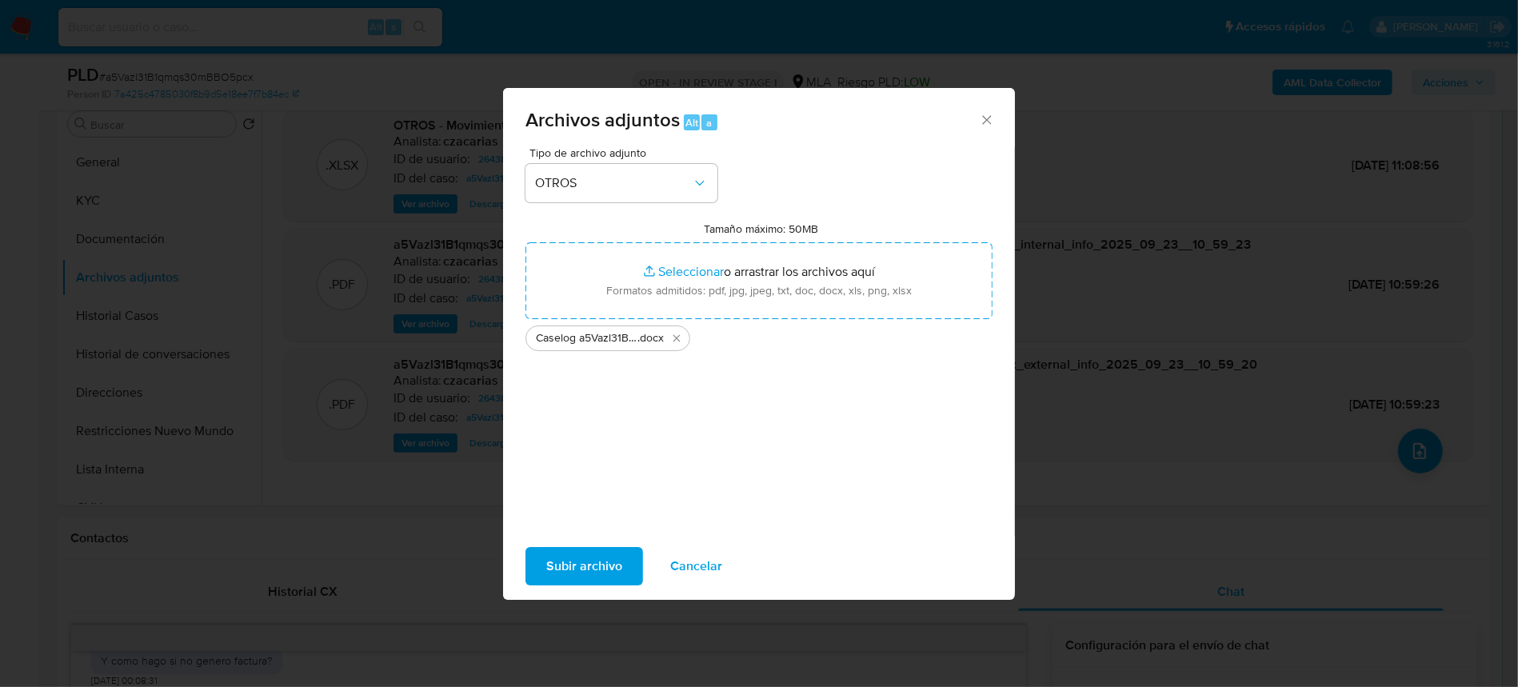
click at [579, 565] on span "Subir archivo" at bounding box center [584, 566] width 76 height 35
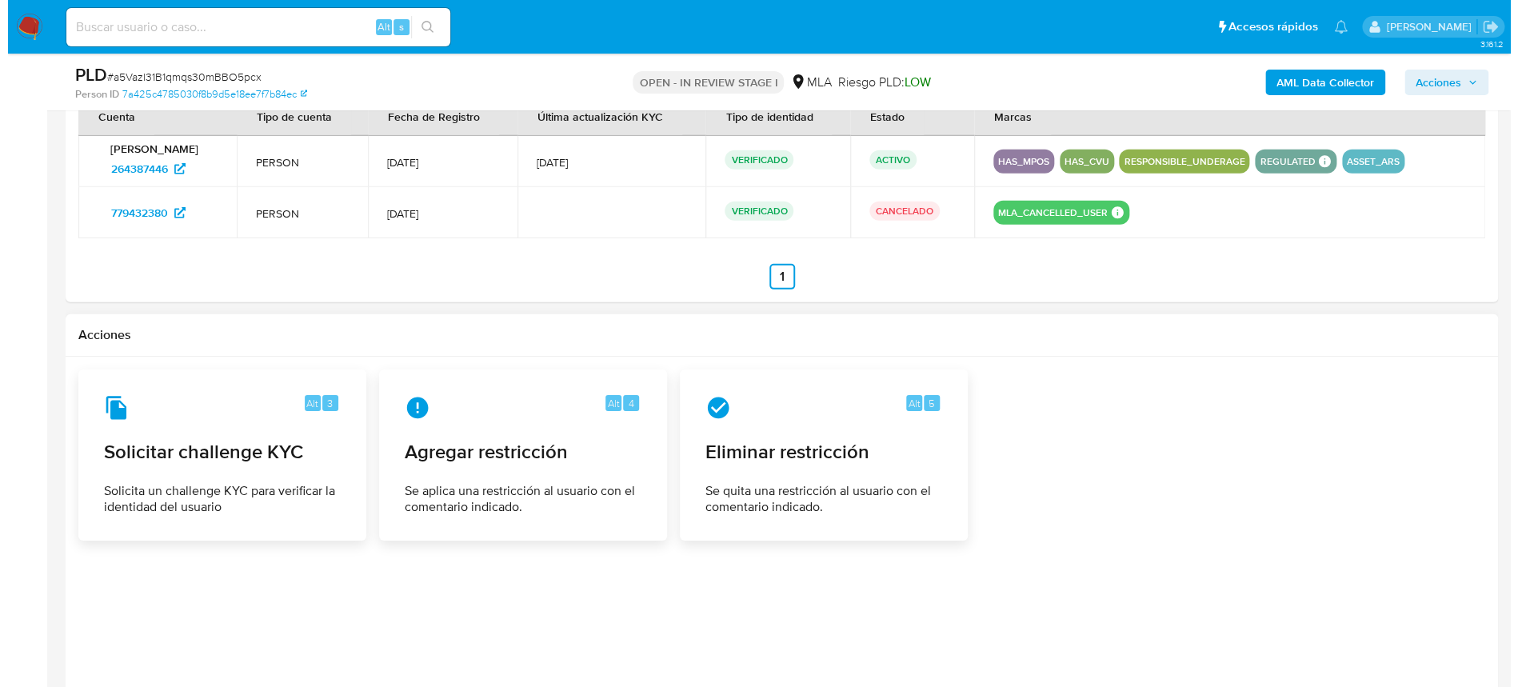
scroll to position [2495, 0]
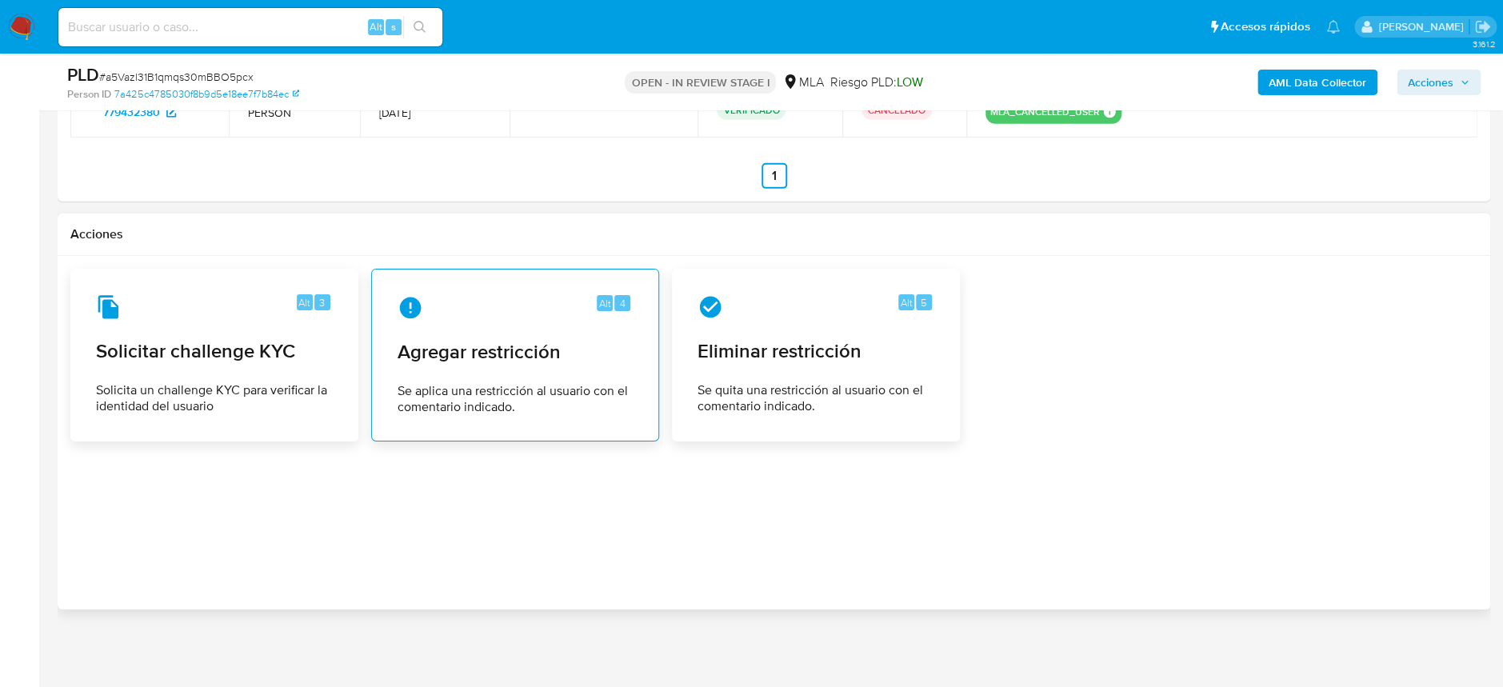
click at [458, 365] on div "Alt 4 Agregar restricción Se aplica una restricción al usuario con el comentari…" at bounding box center [515, 355] width 261 height 146
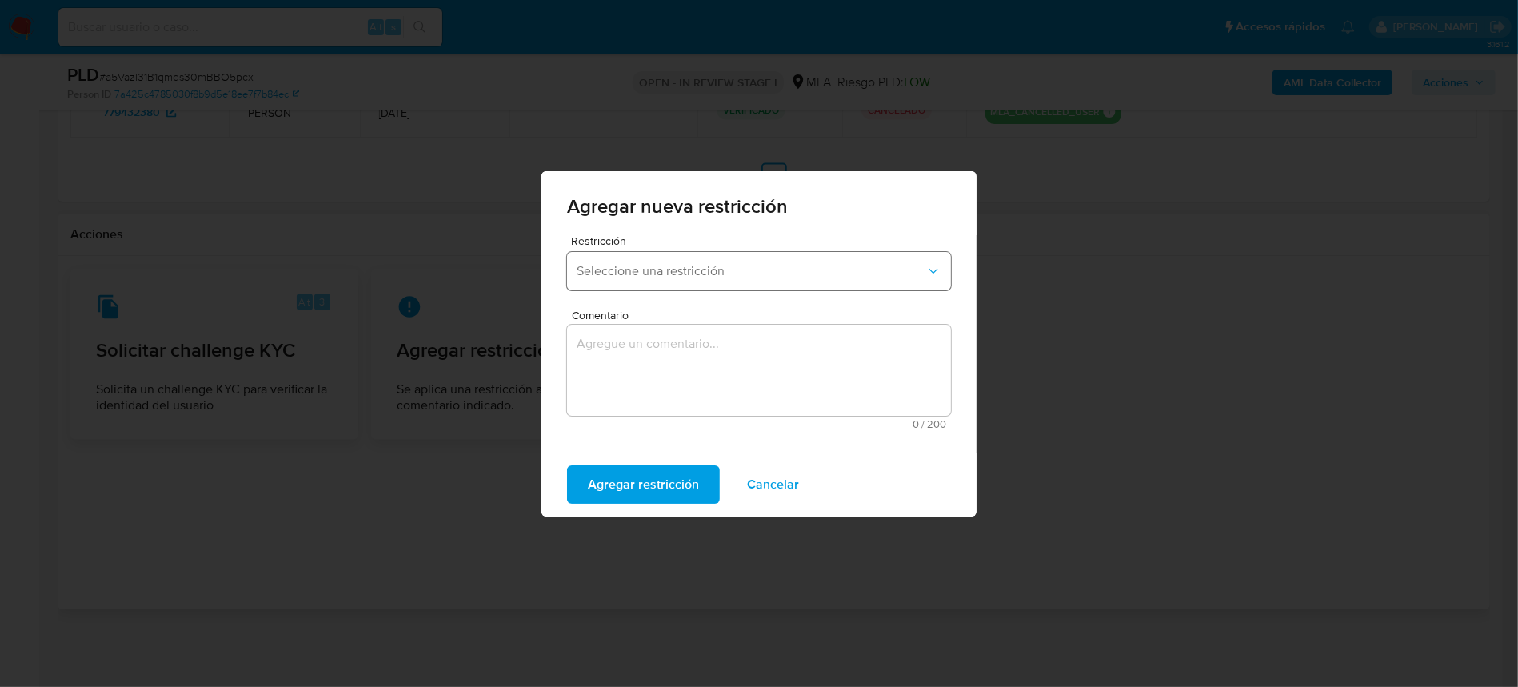
click at [615, 267] on span "Seleccione una restricción" at bounding box center [751, 271] width 349 height 16
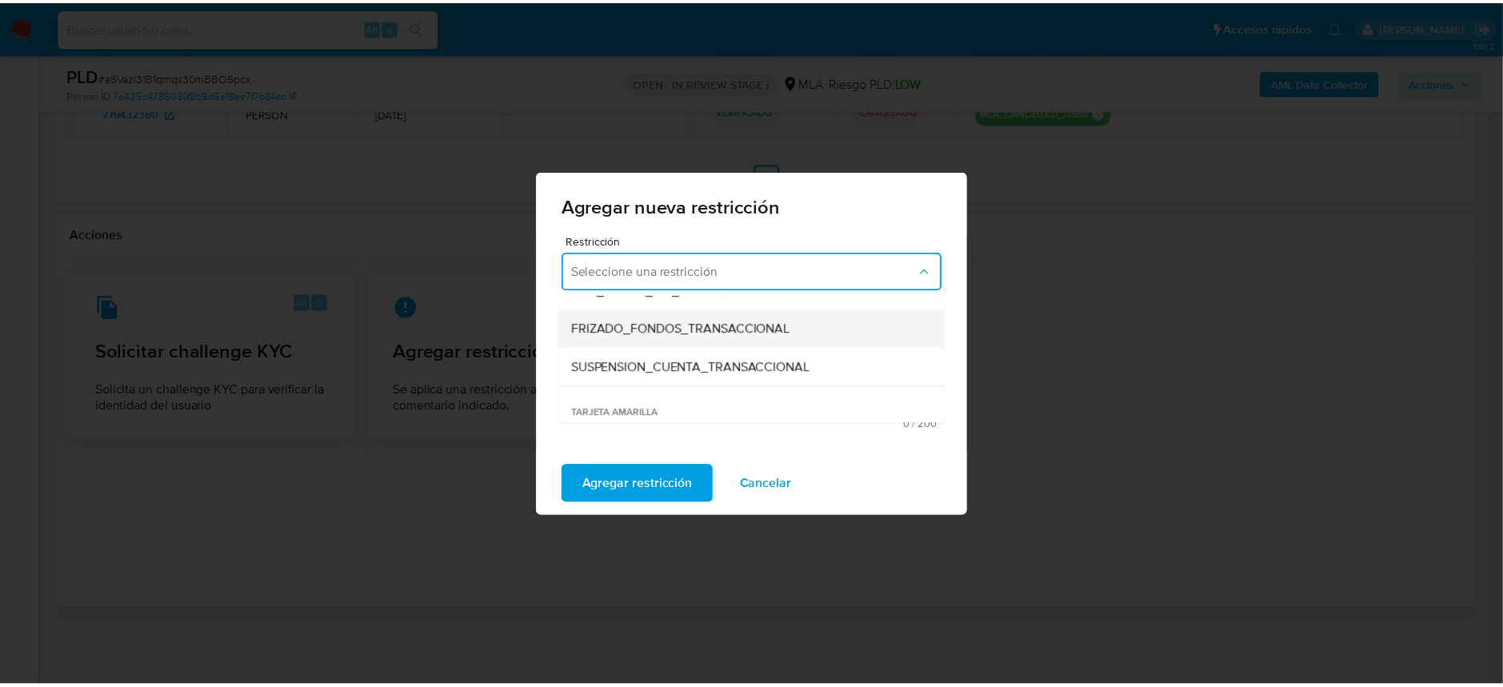
scroll to position [213, 0]
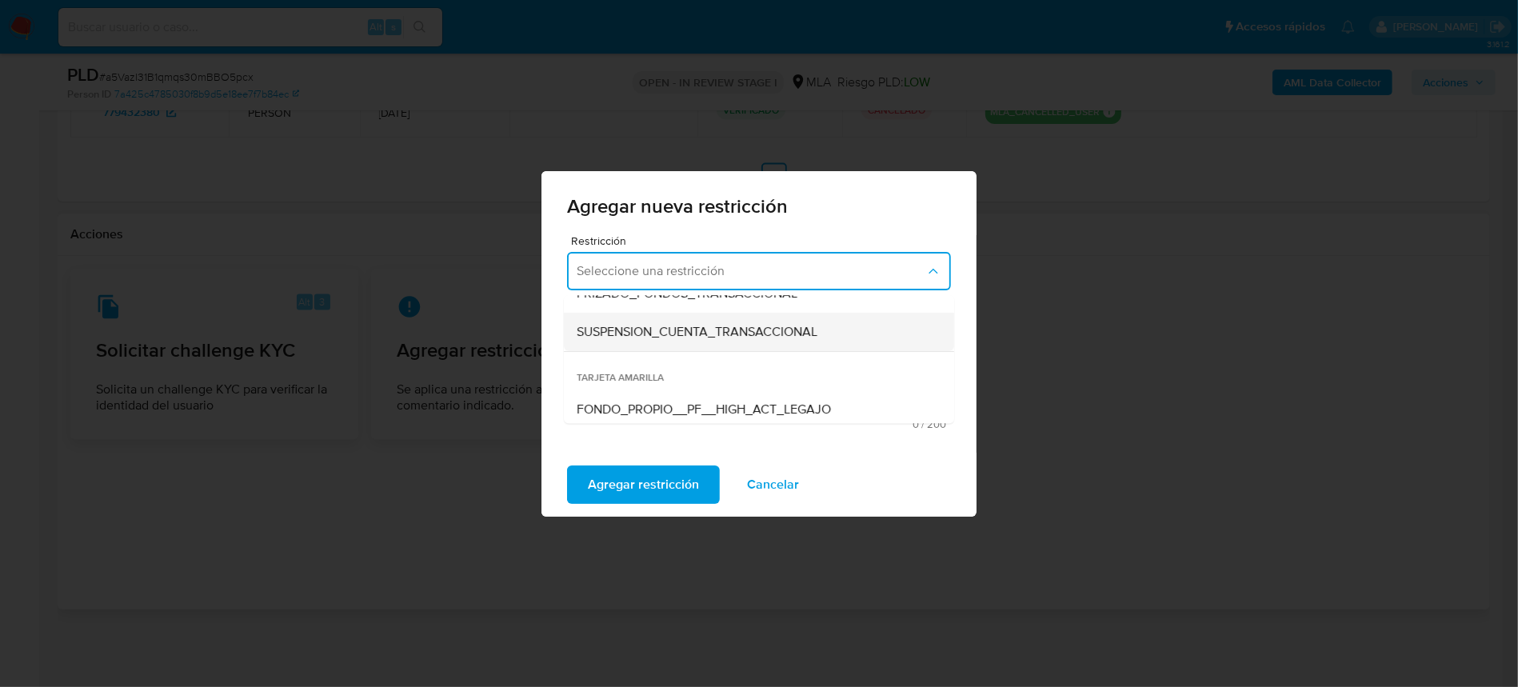
click at [695, 329] on span "SUSPENSION_CUENTA_TRANSACCIONAL" at bounding box center [697, 332] width 241 height 16
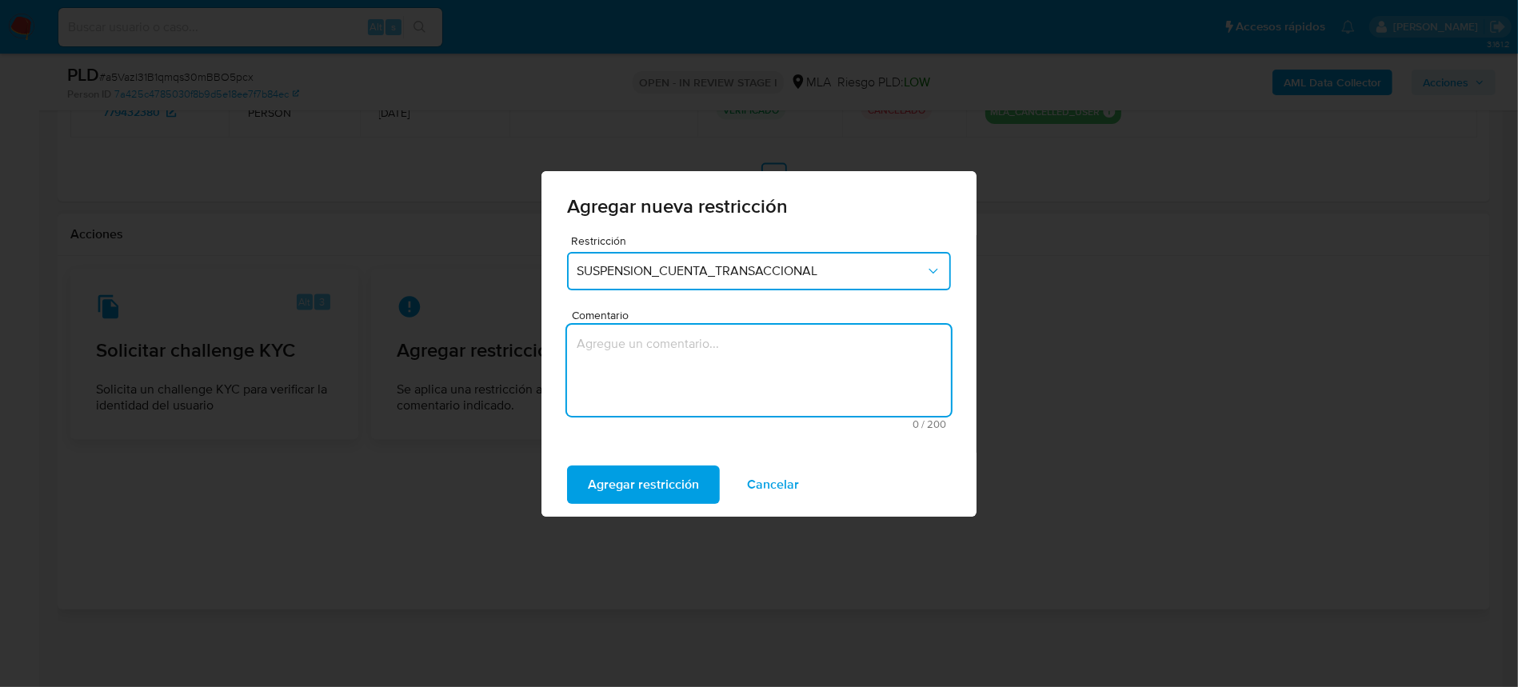
click at [689, 342] on textarea "Comentario" at bounding box center [759, 370] width 384 height 91
type textarea "AML"
click at [664, 485] on span "Agregar restricción" at bounding box center [643, 484] width 111 height 35
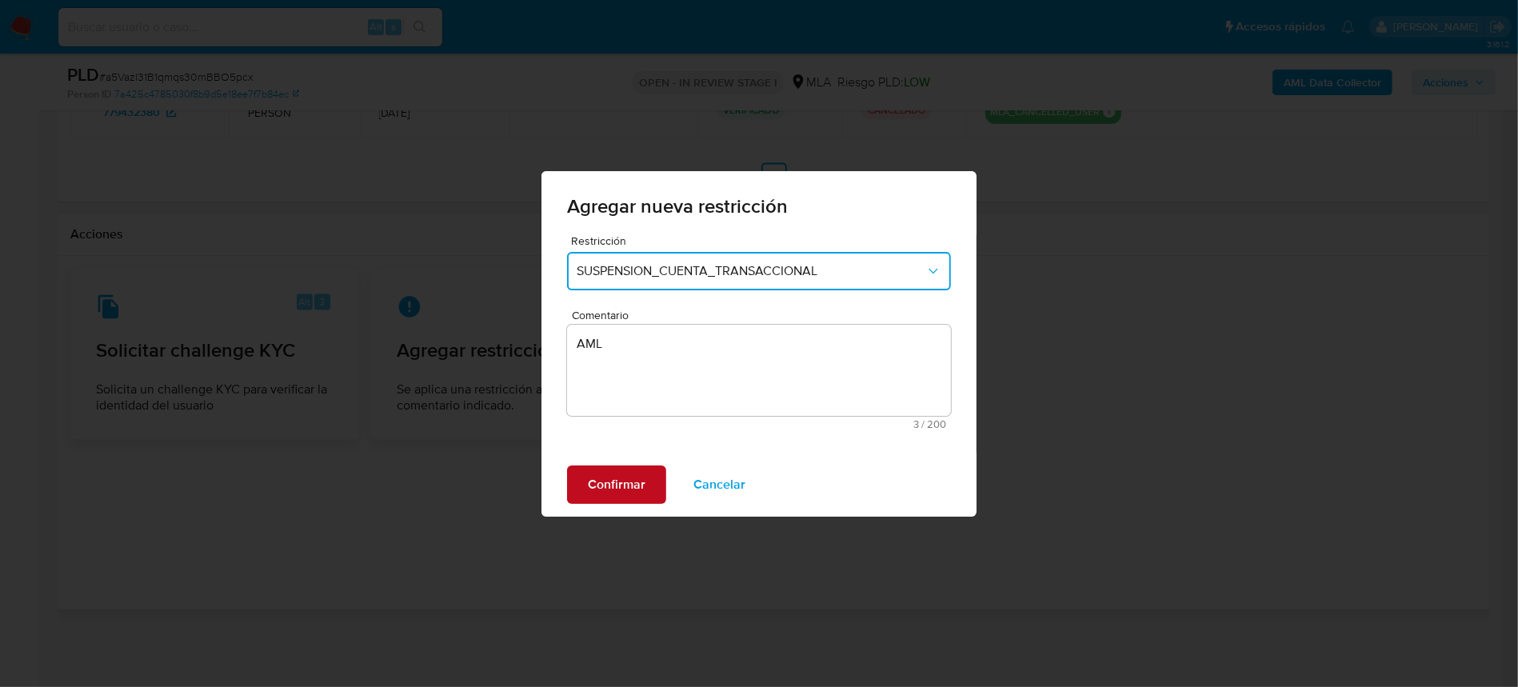
click at [606, 493] on span "Confirmar" at bounding box center [617, 484] width 58 height 35
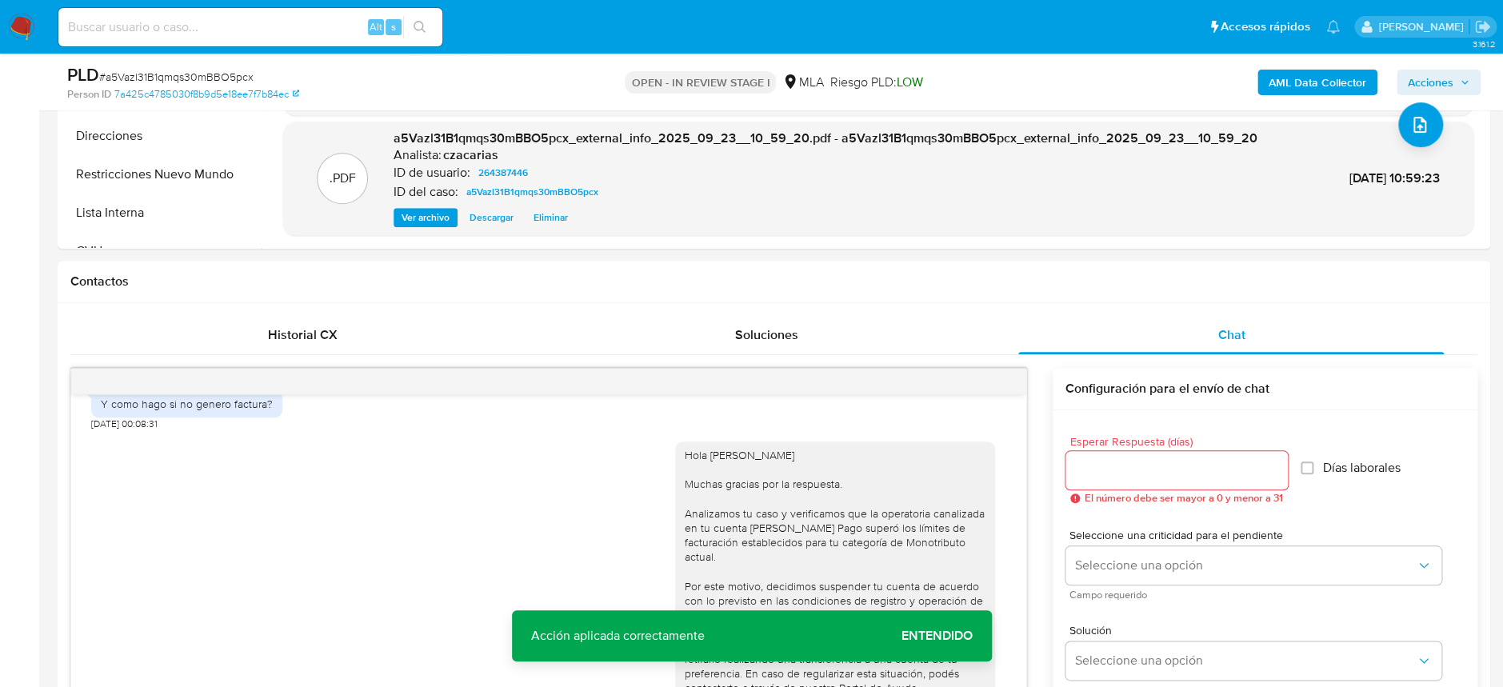
scroll to position [0, 0]
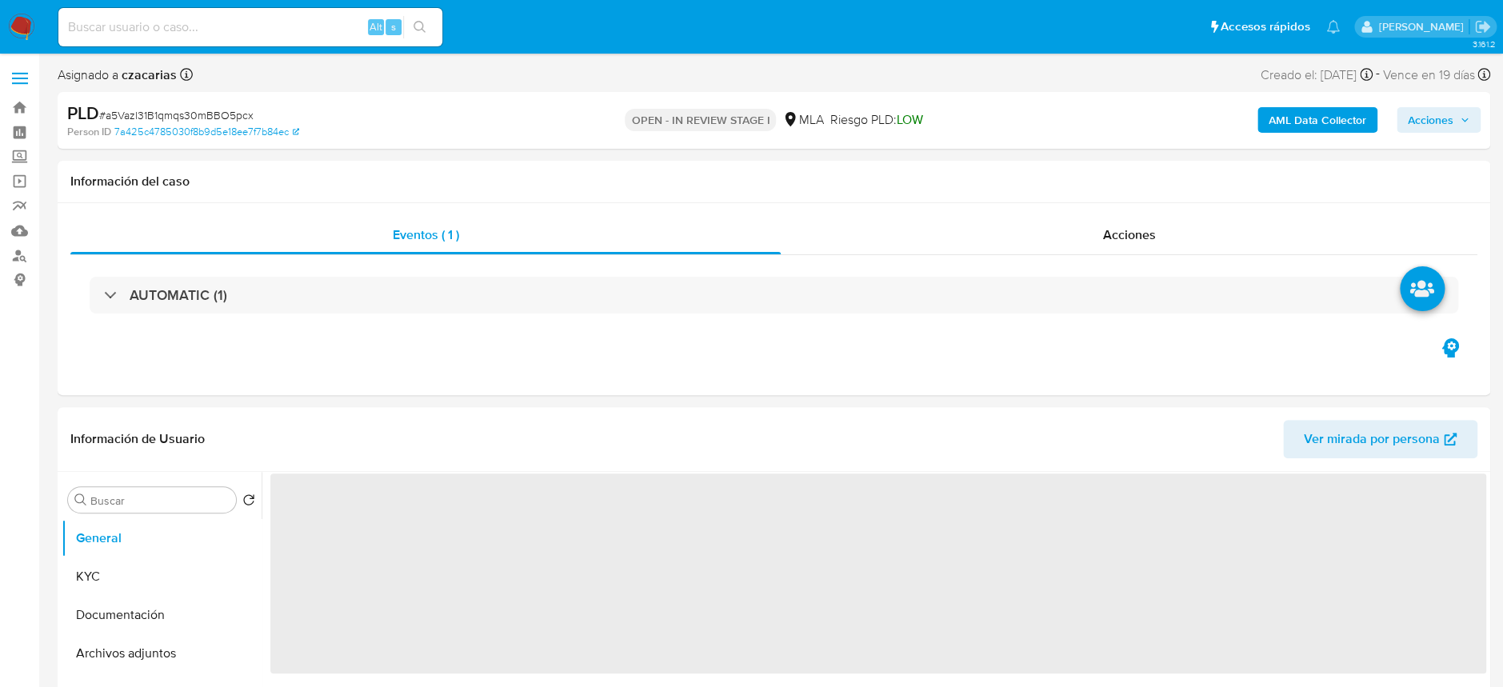
select select "10"
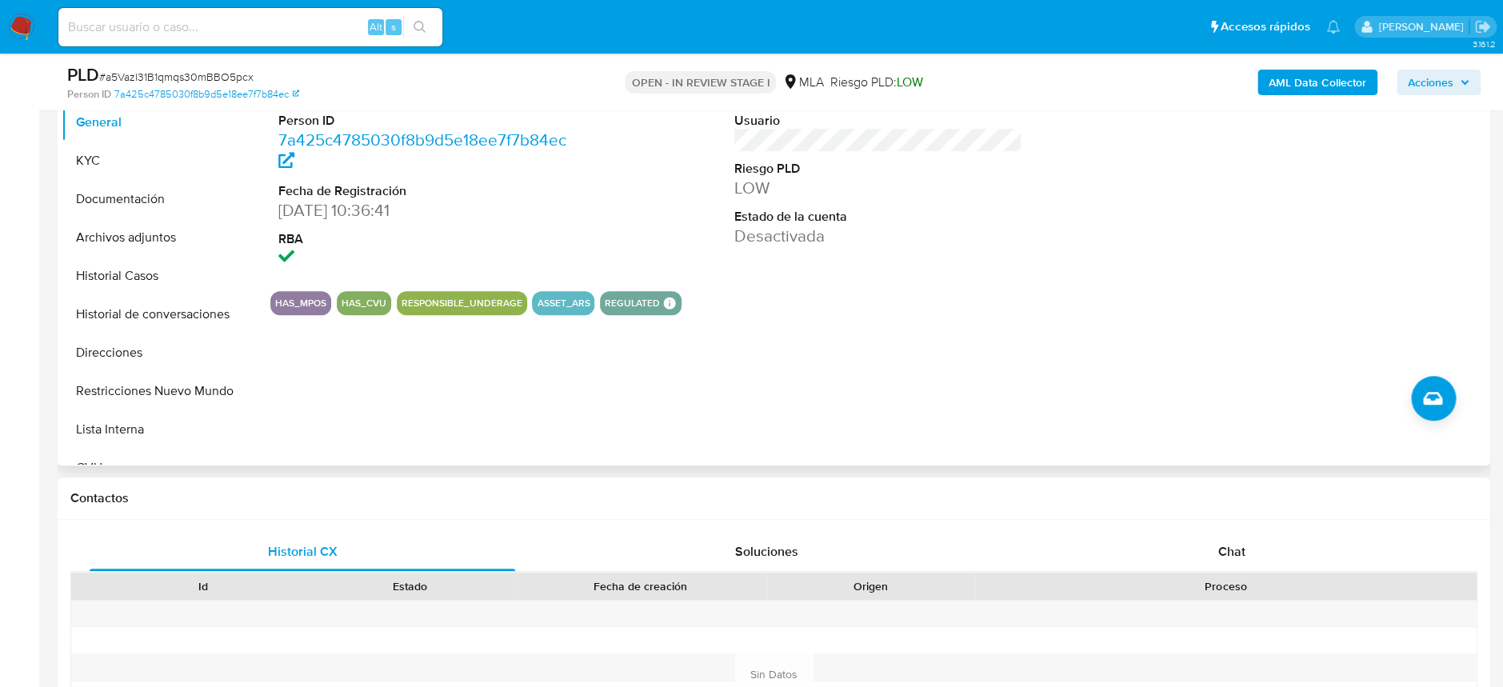
scroll to position [426, 0]
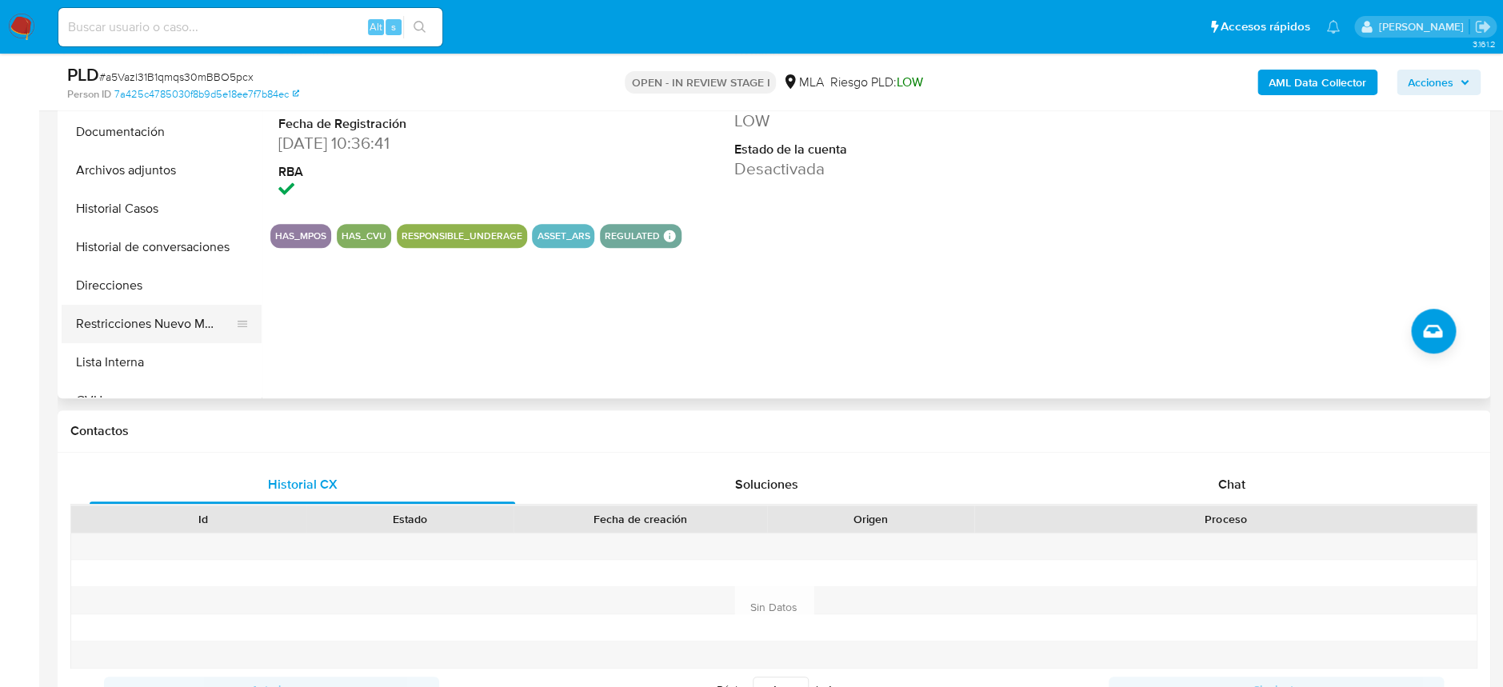
click at [149, 338] on button "Restricciones Nuevo Mundo" at bounding box center [155, 324] width 187 height 38
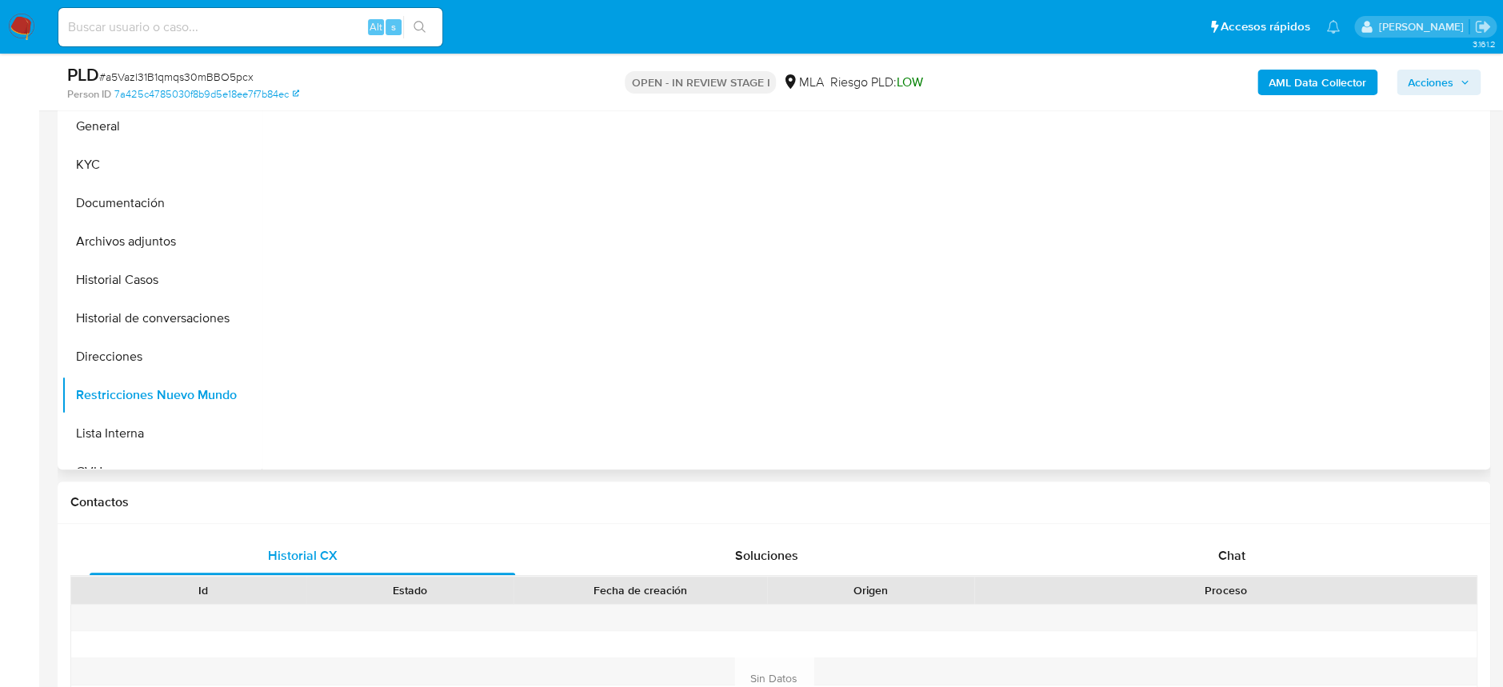
scroll to position [213, 0]
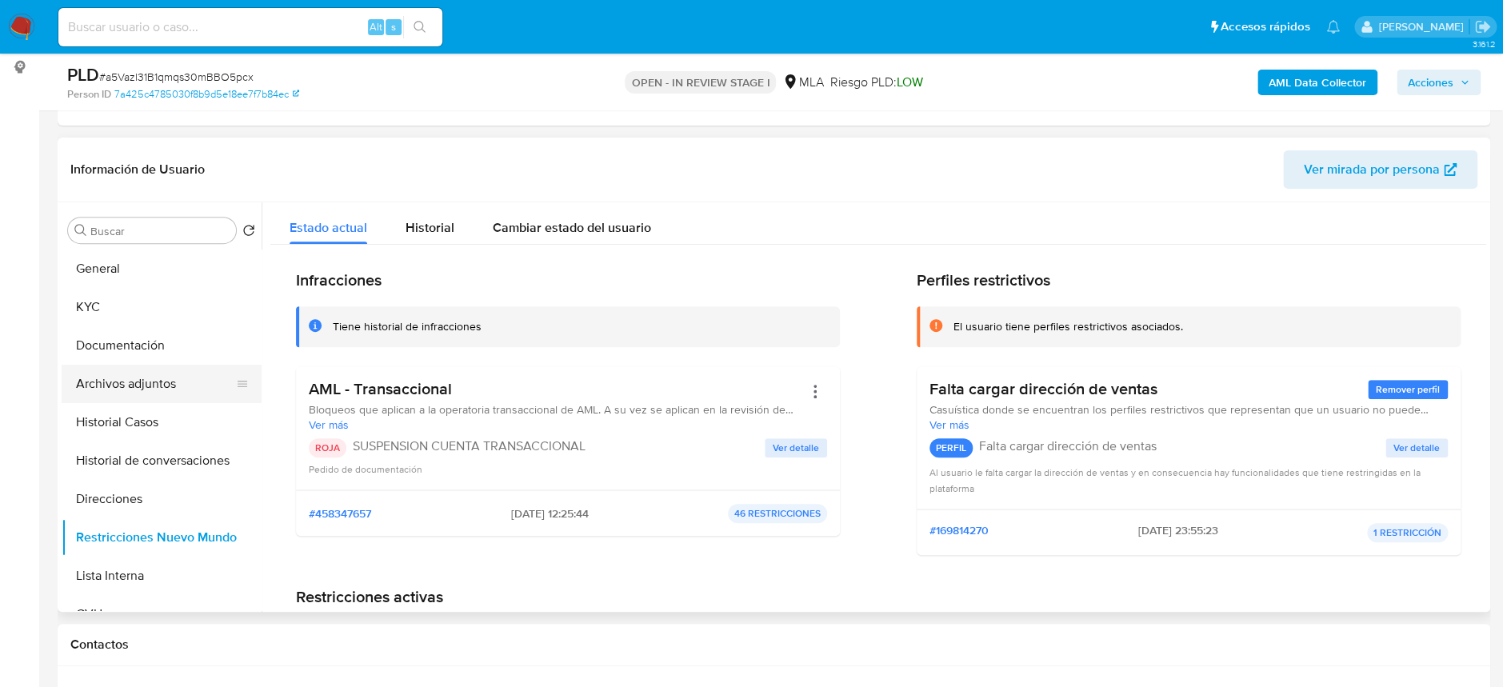
click at [160, 376] on button "Archivos adjuntos" at bounding box center [155, 384] width 187 height 38
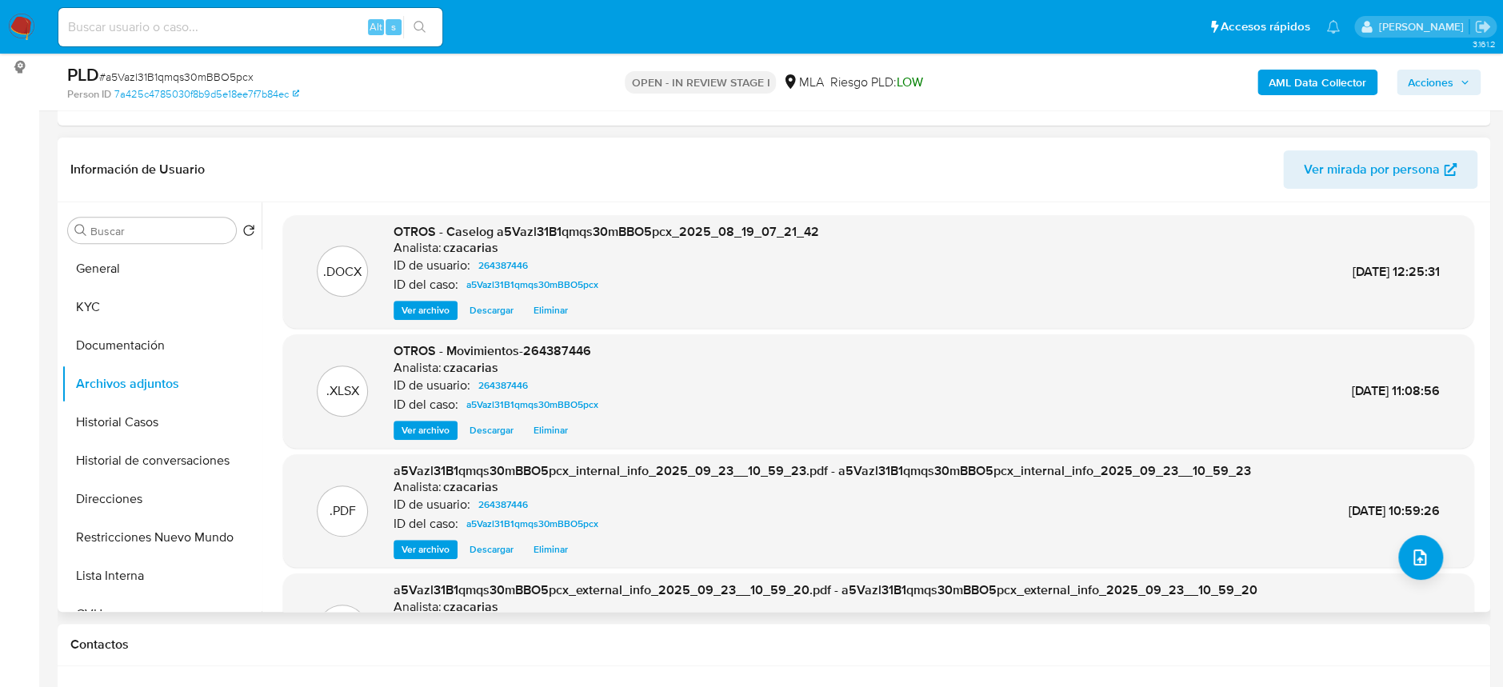
scroll to position [89, 0]
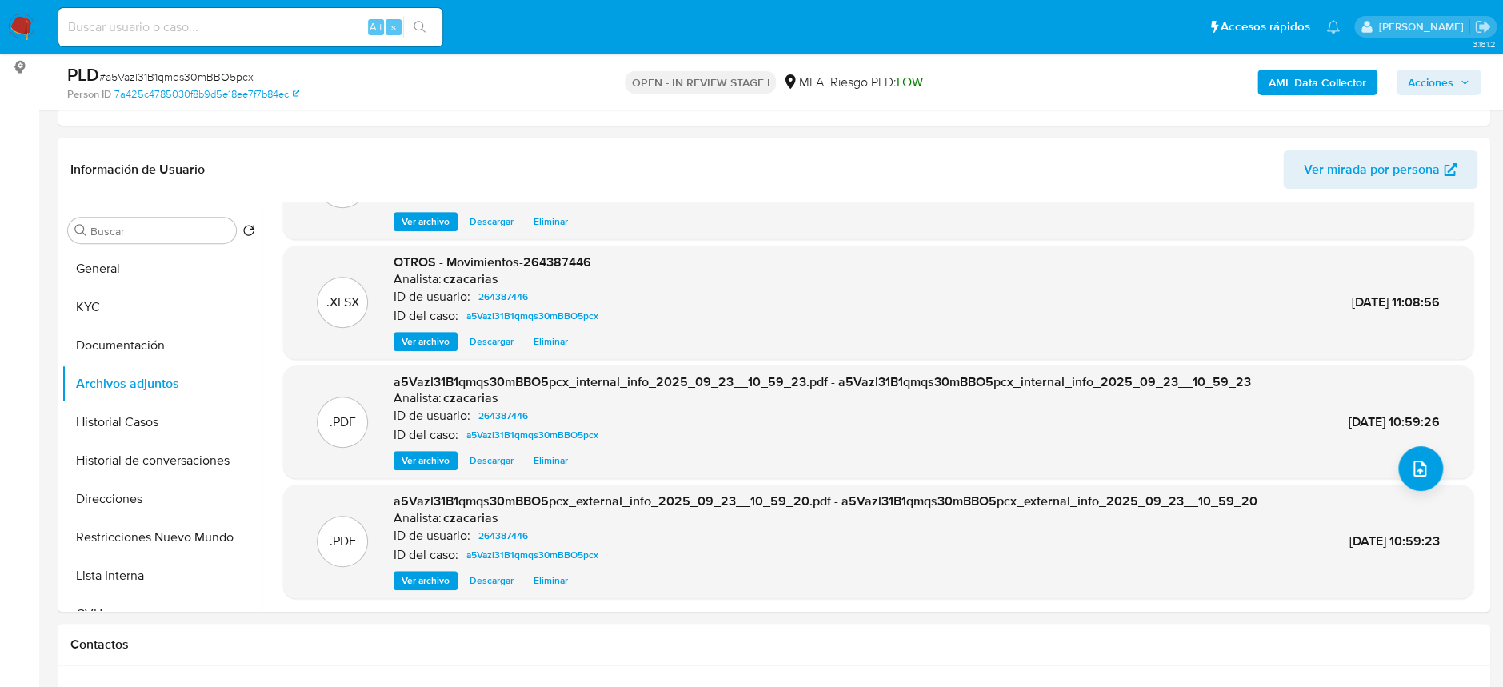
drag, startPoint x: 1425, startPoint y: 74, endPoint x: 1401, endPoint y: 92, distance: 29.8
click at [1426, 76] on span "Acciones" at bounding box center [1431, 83] width 46 height 26
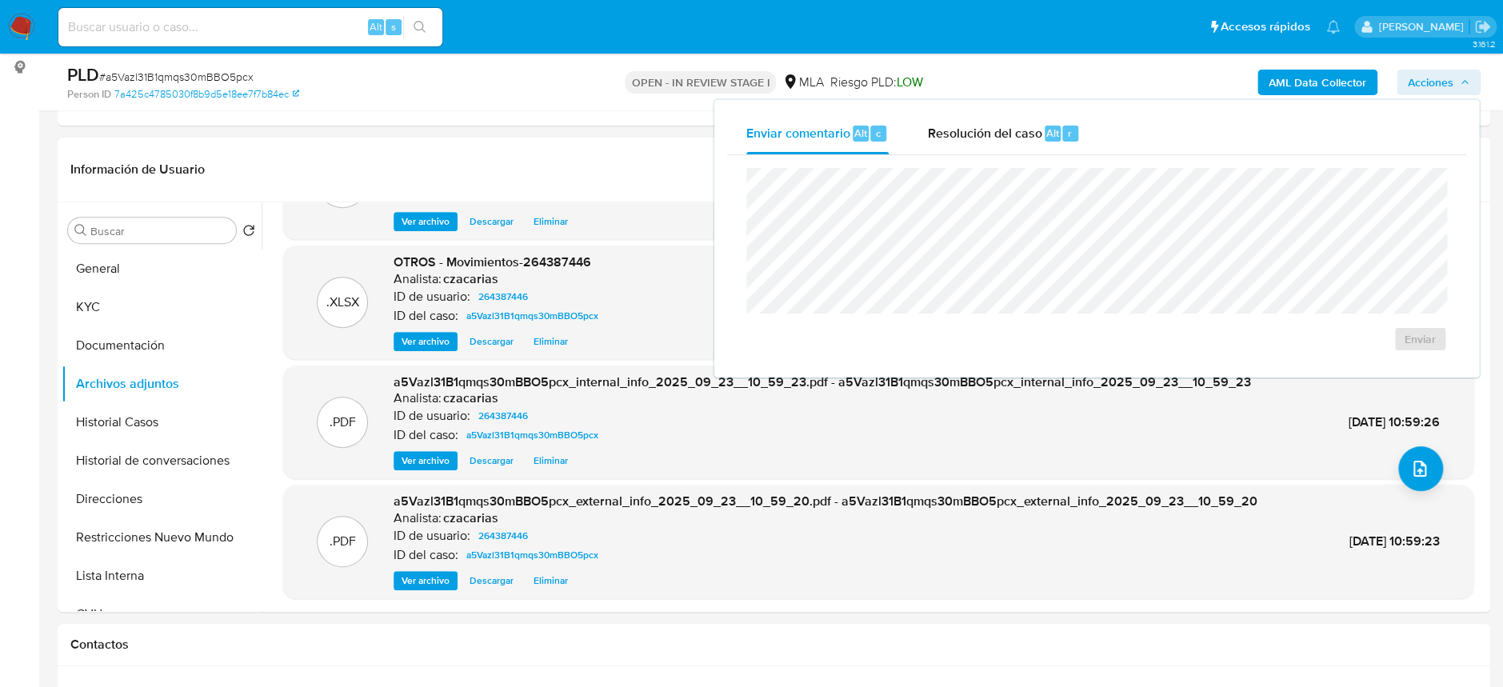
click at [1056, 157] on div "Enviar" at bounding box center [1096, 260] width 739 height 210
drag, startPoint x: 1044, startPoint y: 142, endPoint x: 1052, endPoint y: 158, distance: 18.3
click at [1044, 141] on div "Resolución del caso Alt r" at bounding box center [1003, 134] width 153 height 42
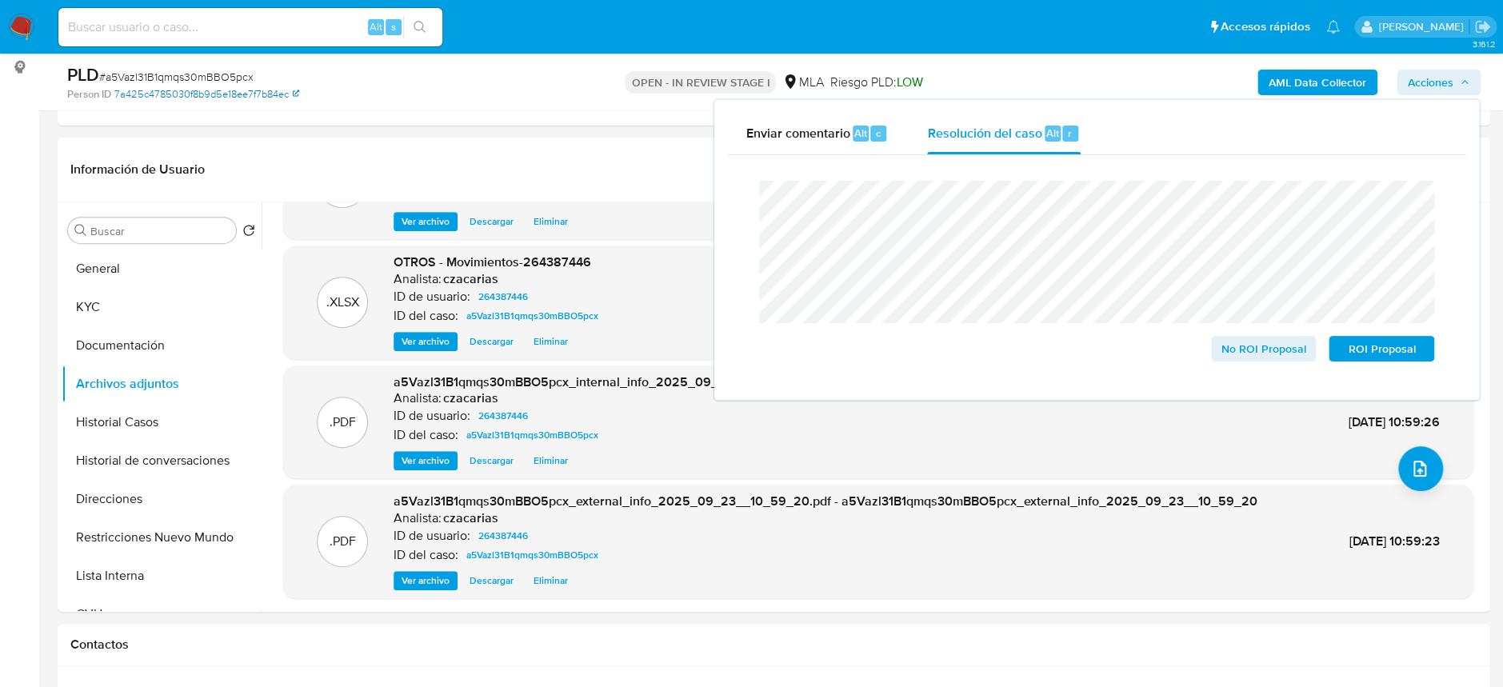
click at [136, 89] on link "7a425c4785030f8b9d5e18ee7f7b84ec" at bounding box center [206, 94] width 185 height 14
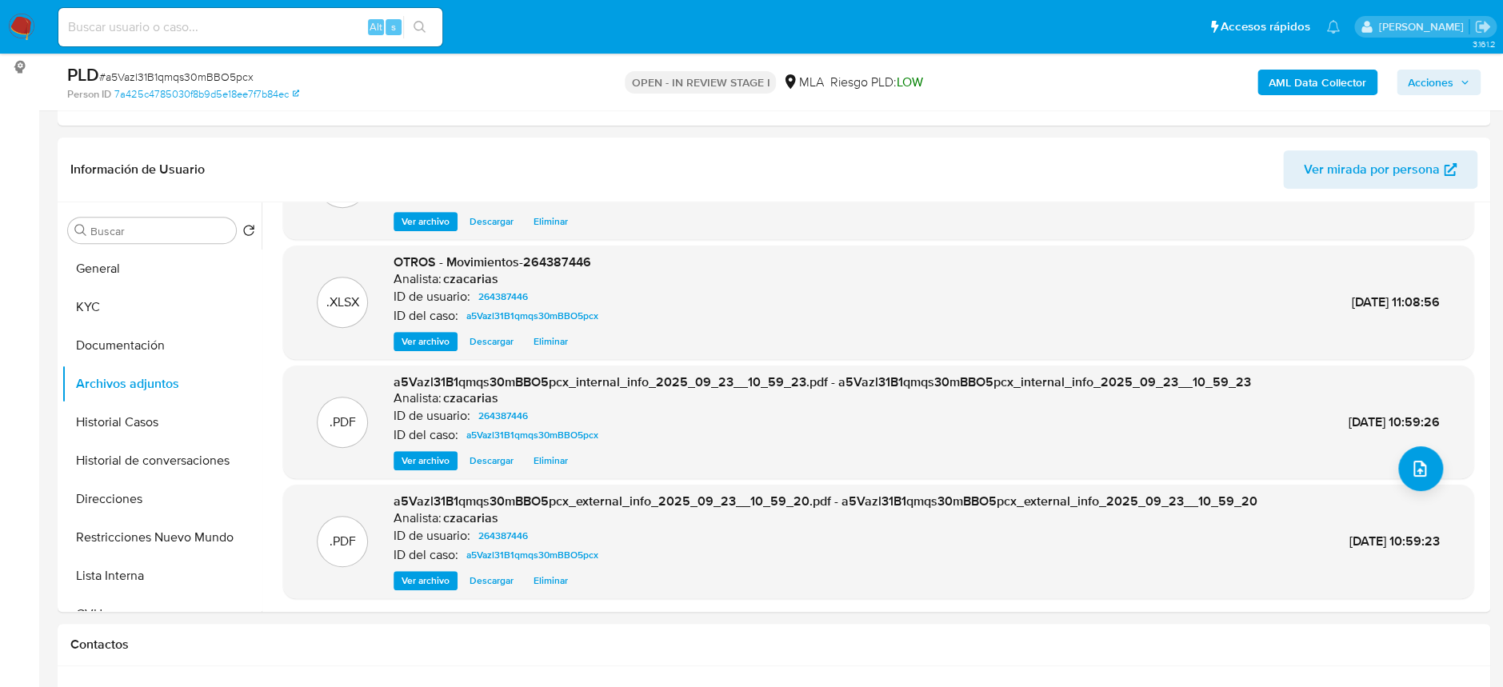
click at [210, 74] on span "# a5Vazl31B1qmqs30mBBO5pcx" at bounding box center [176, 77] width 154 height 16
copy span "a5Vazl31B1qmqs30mBBO5pcx"
click at [1411, 73] on span "Acciones" at bounding box center [1431, 83] width 46 height 26
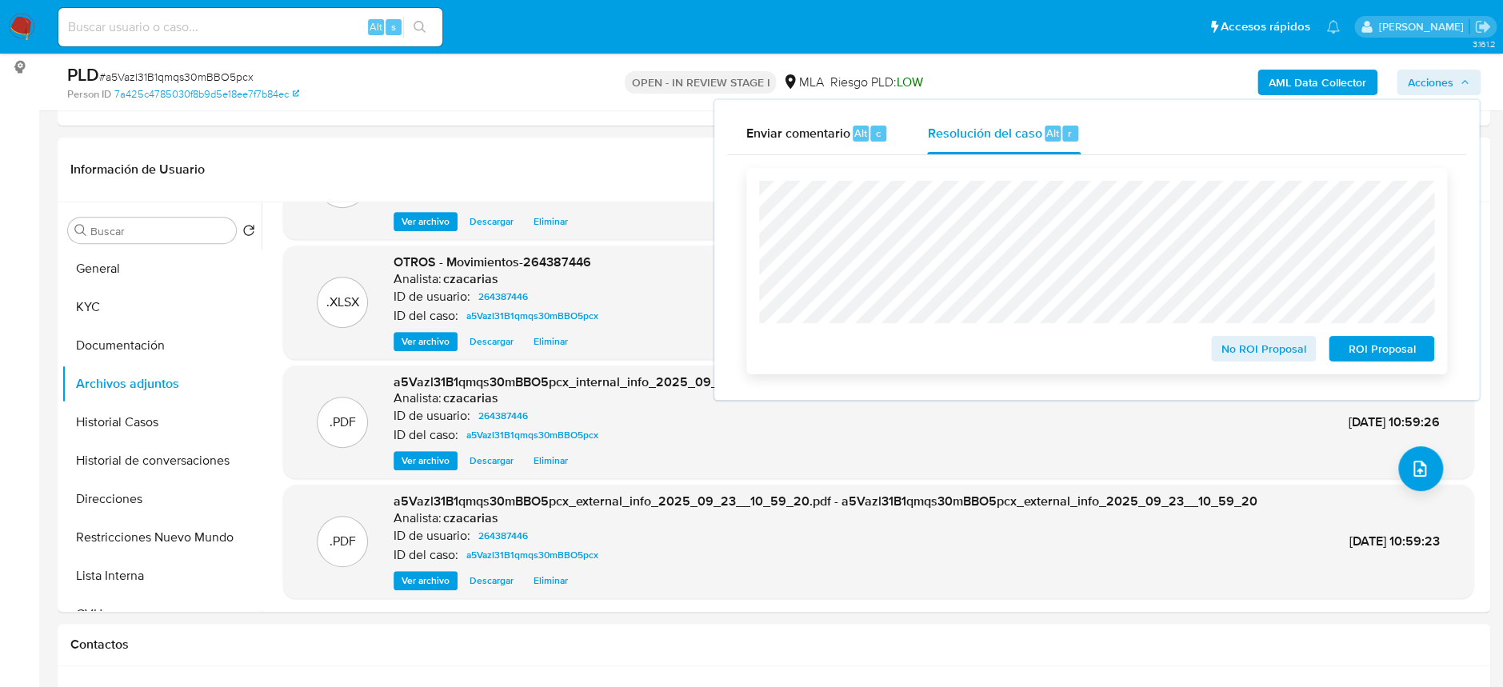
click at [1356, 351] on span "ROI Proposal" at bounding box center [1381, 349] width 83 height 22
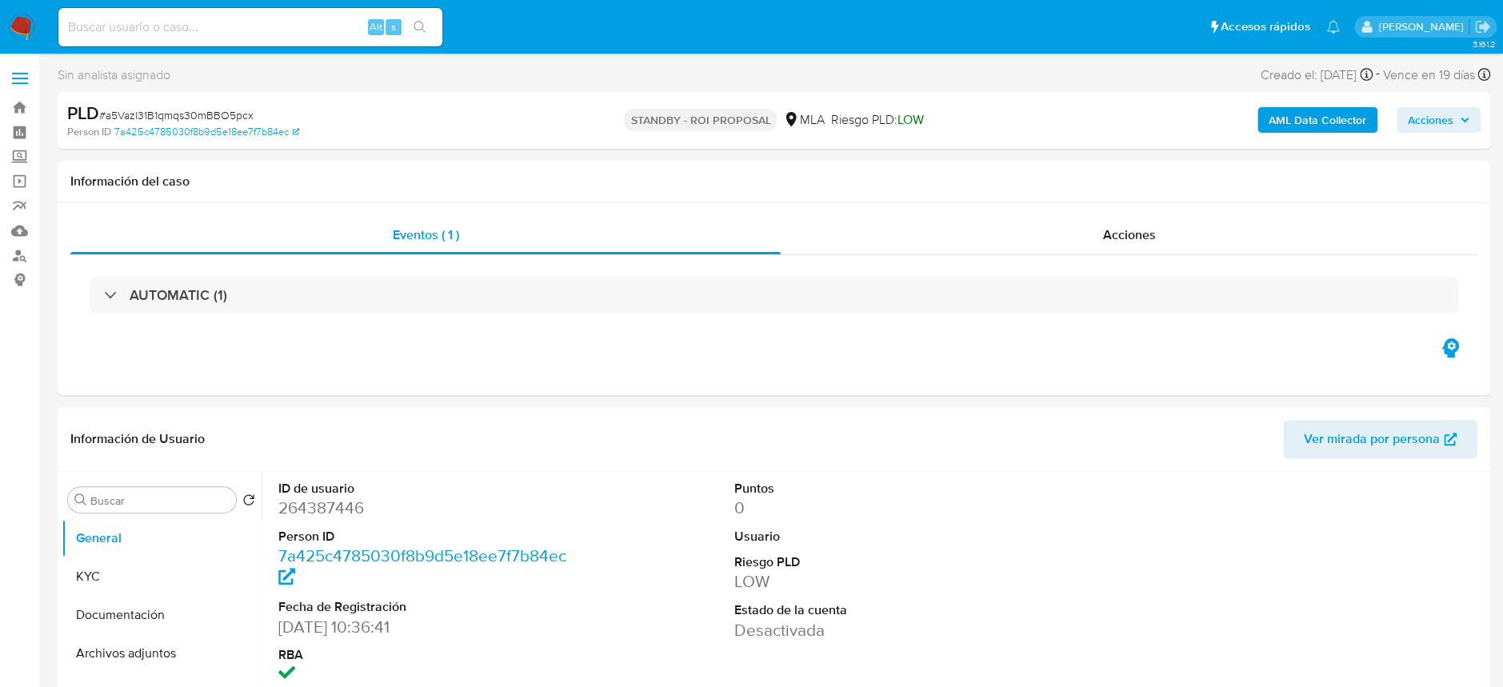
select select "10"
click at [255, 29] on input at bounding box center [250, 27] width 384 height 21
paste input "DPqnDyShJ3VeRcw0jfg9TGAQ"
type input "DPqnDyShJ3VeRcw0jfg9TGAQ"
click at [425, 24] on icon "search-icon" at bounding box center [419, 27] width 13 height 13
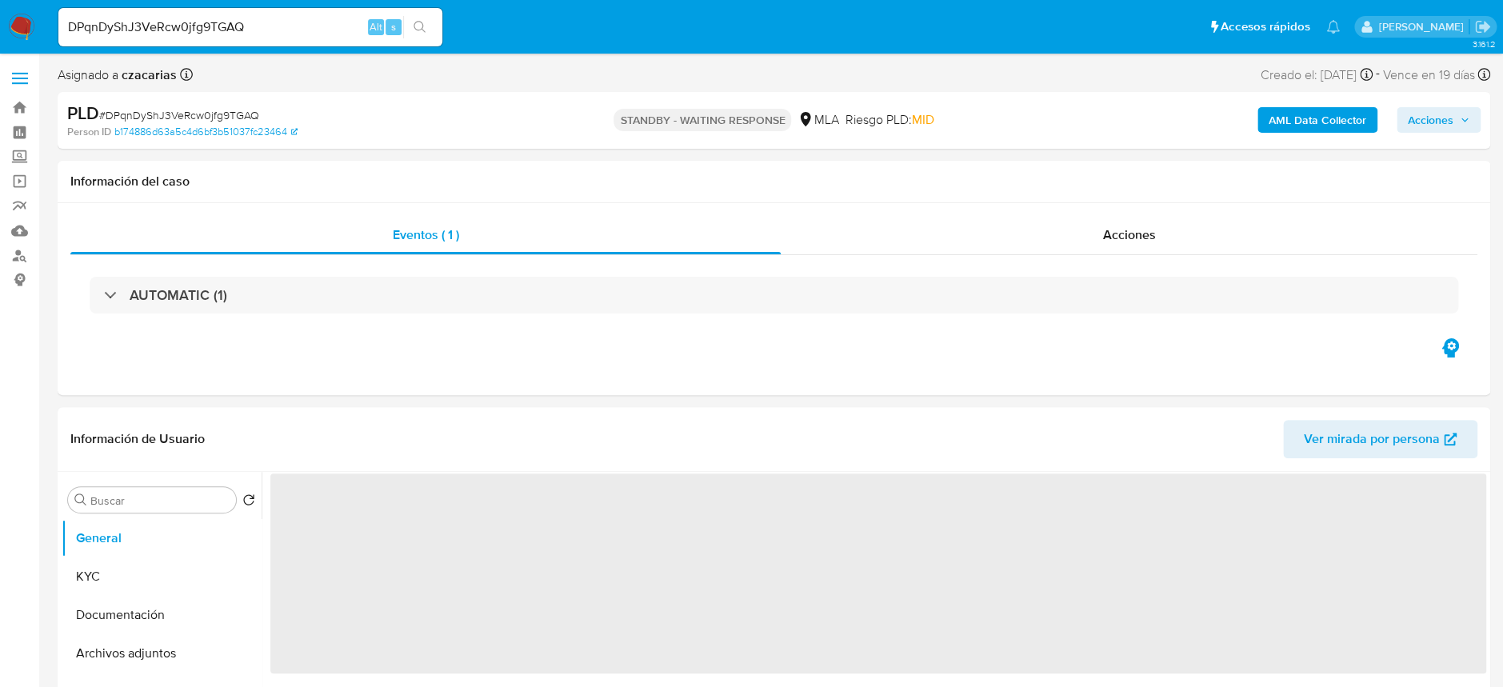
select select "10"
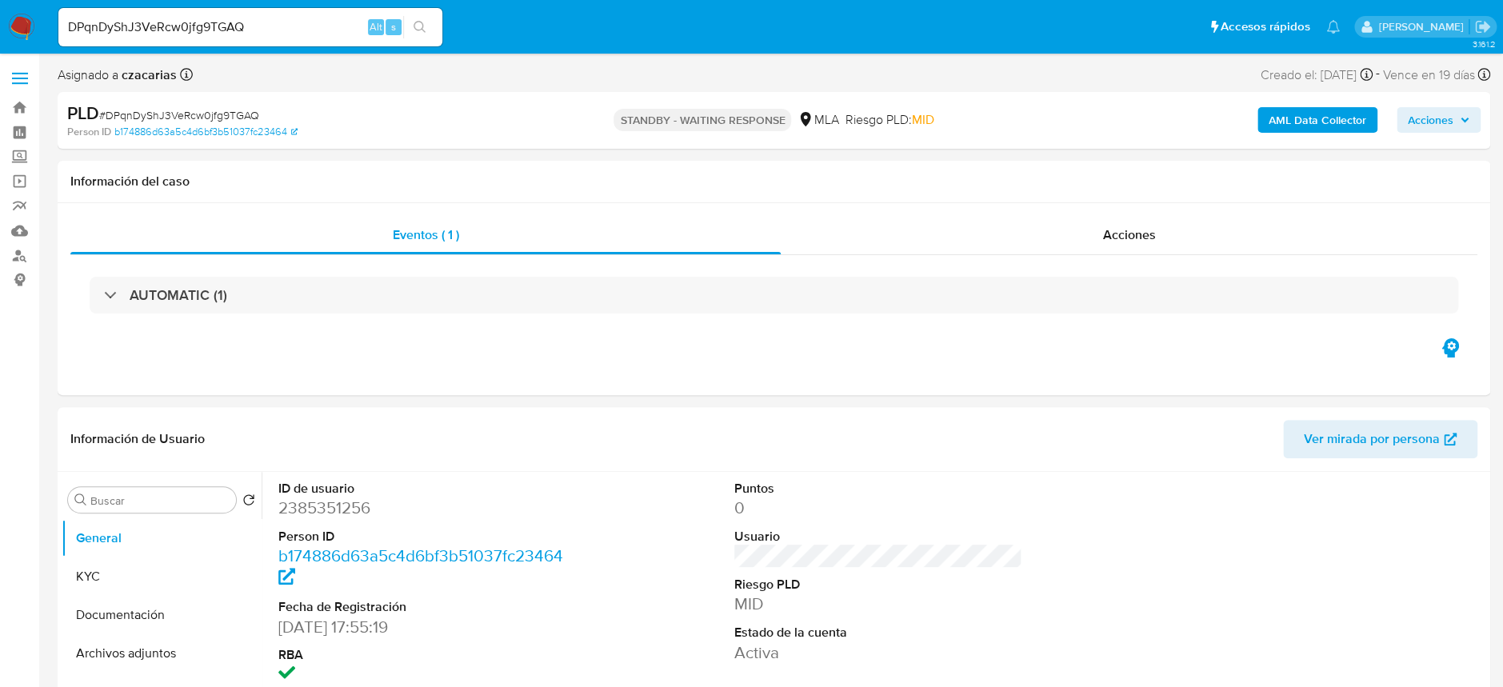
click at [327, 33] on input "DPqnDyShJ3VeRcw0jfg9TGAQ" at bounding box center [250, 27] width 384 height 21
click at [327, 32] on input "DPqnDyShJ3VeRcw0jfg9TGAQ" at bounding box center [250, 27] width 384 height 21
paste input
type input "DPqnDyShJ3VeRcw0jfg9TGAQ"
click at [411, 22] on button "search-icon" at bounding box center [419, 27] width 33 height 22
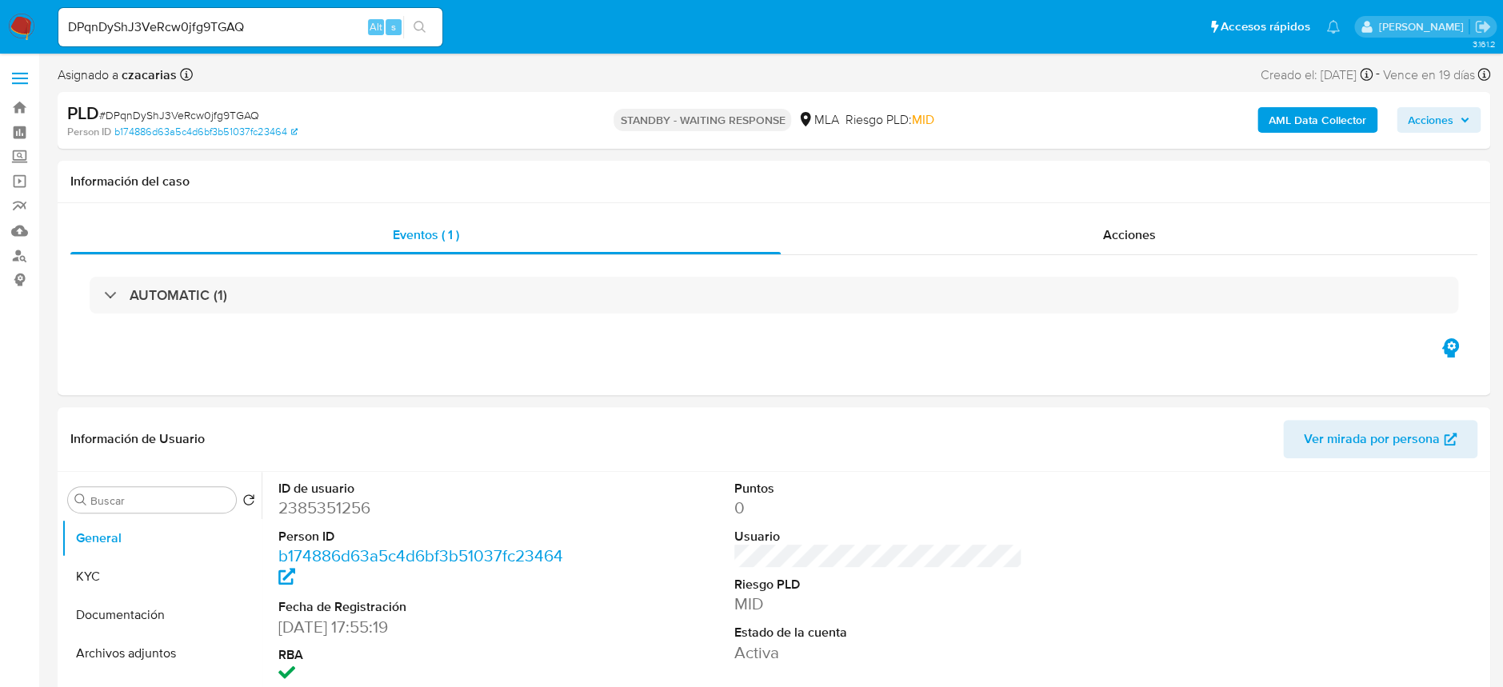
click at [413, 25] on icon "search-icon" at bounding box center [419, 27] width 13 height 13
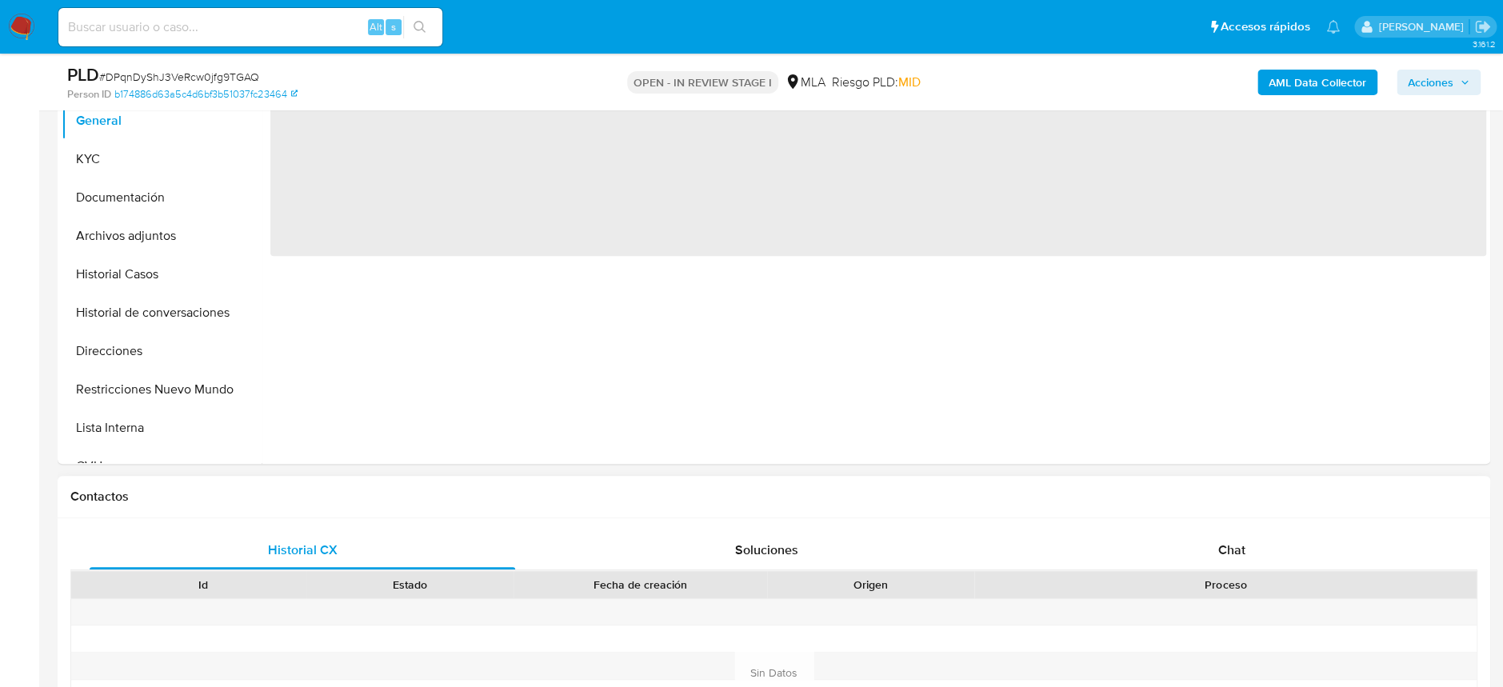
scroll to position [639, 0]
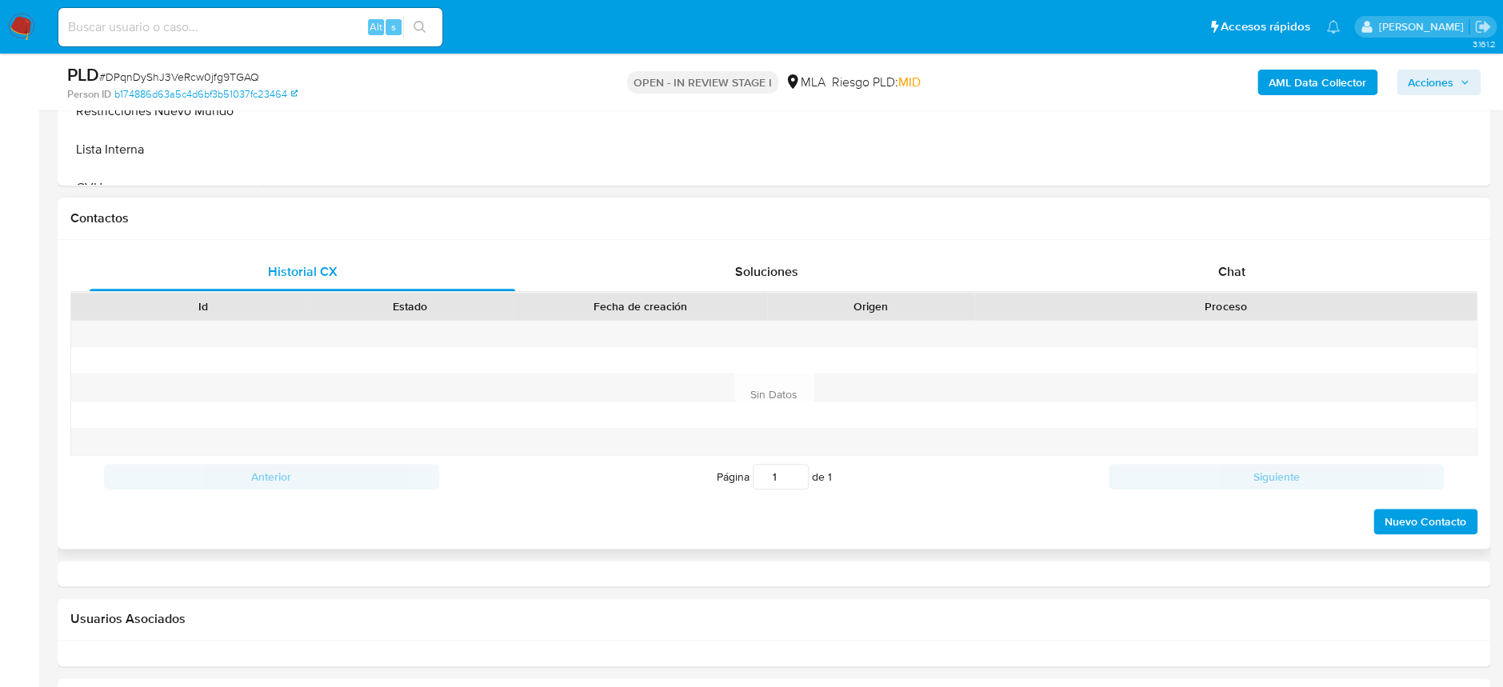
select select "10"
click at [1187, 279] on div "Chat" at bounding box center [1230, 272] width 425 height 38
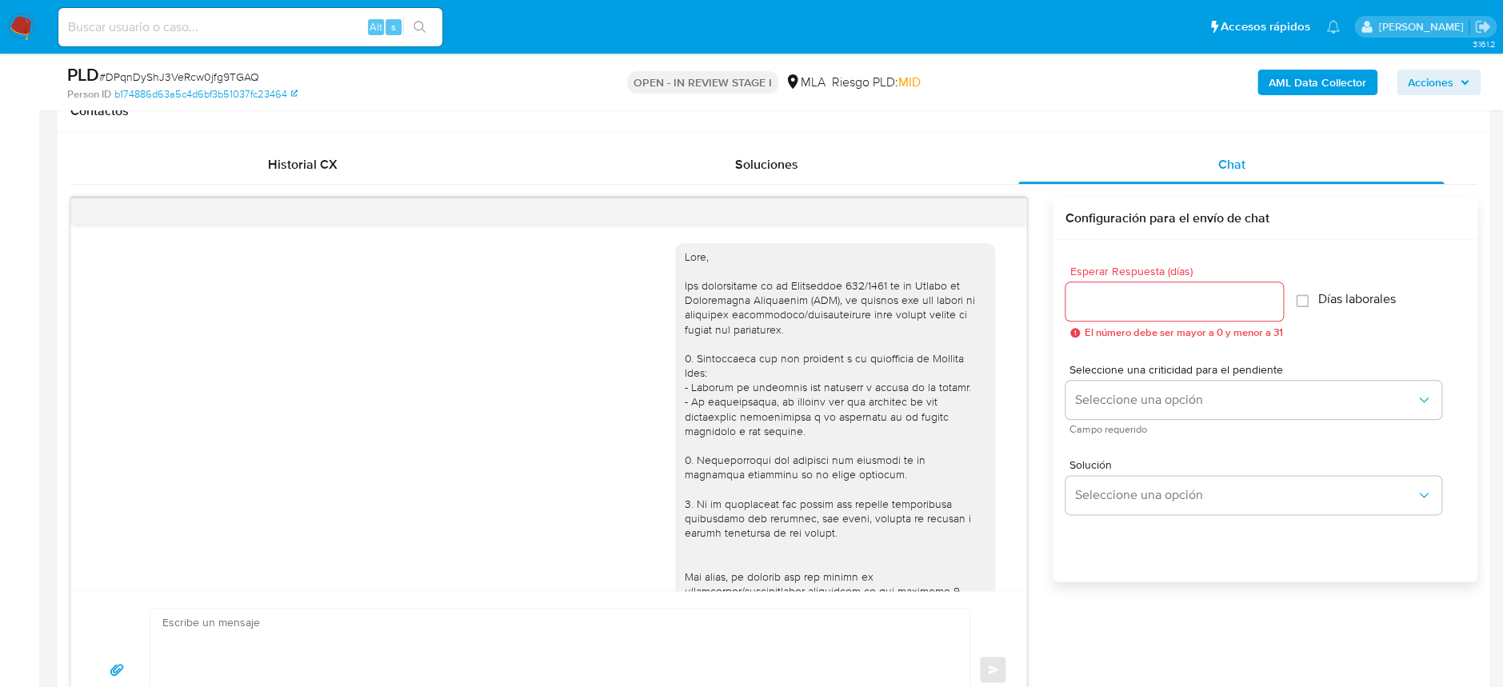
scroll to position [1026, 0]
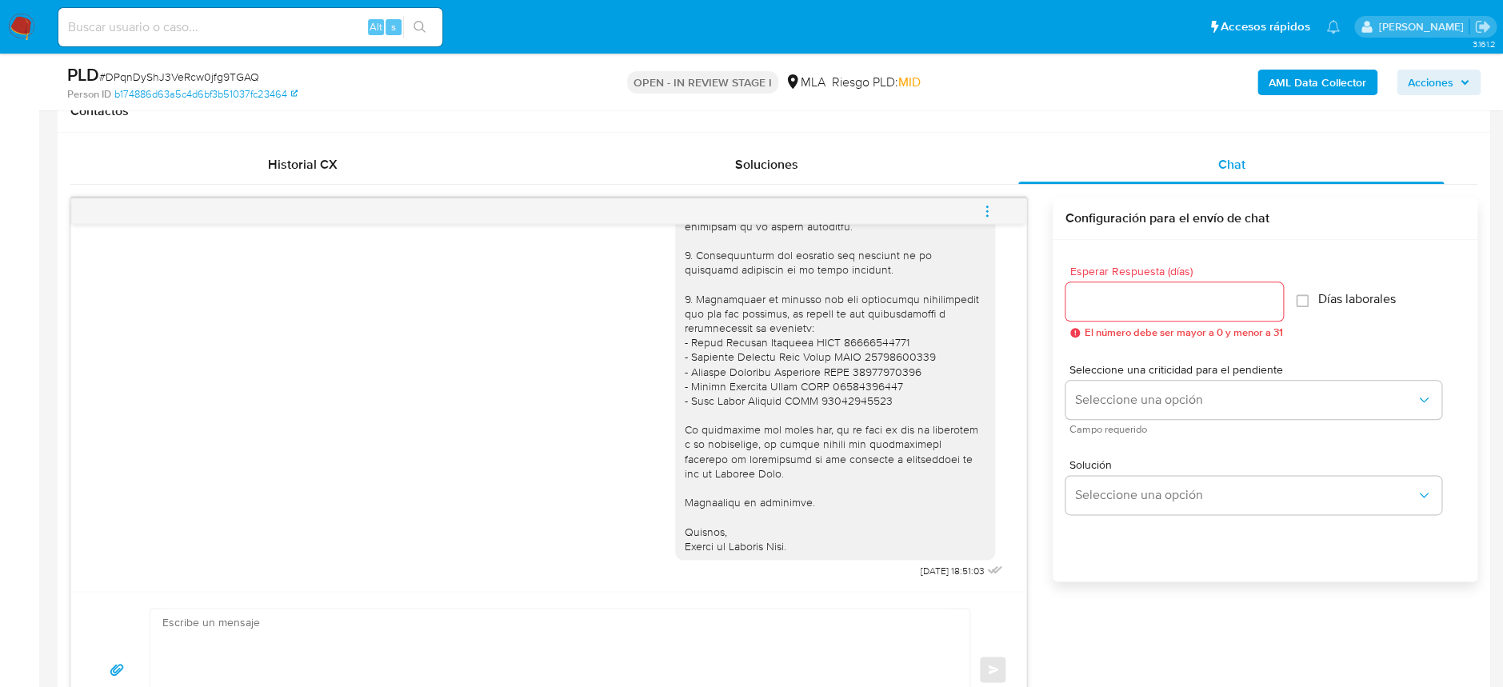
click at [981, 218] on span "menu-action" at bounding box center [987, 211] width 14 height 38
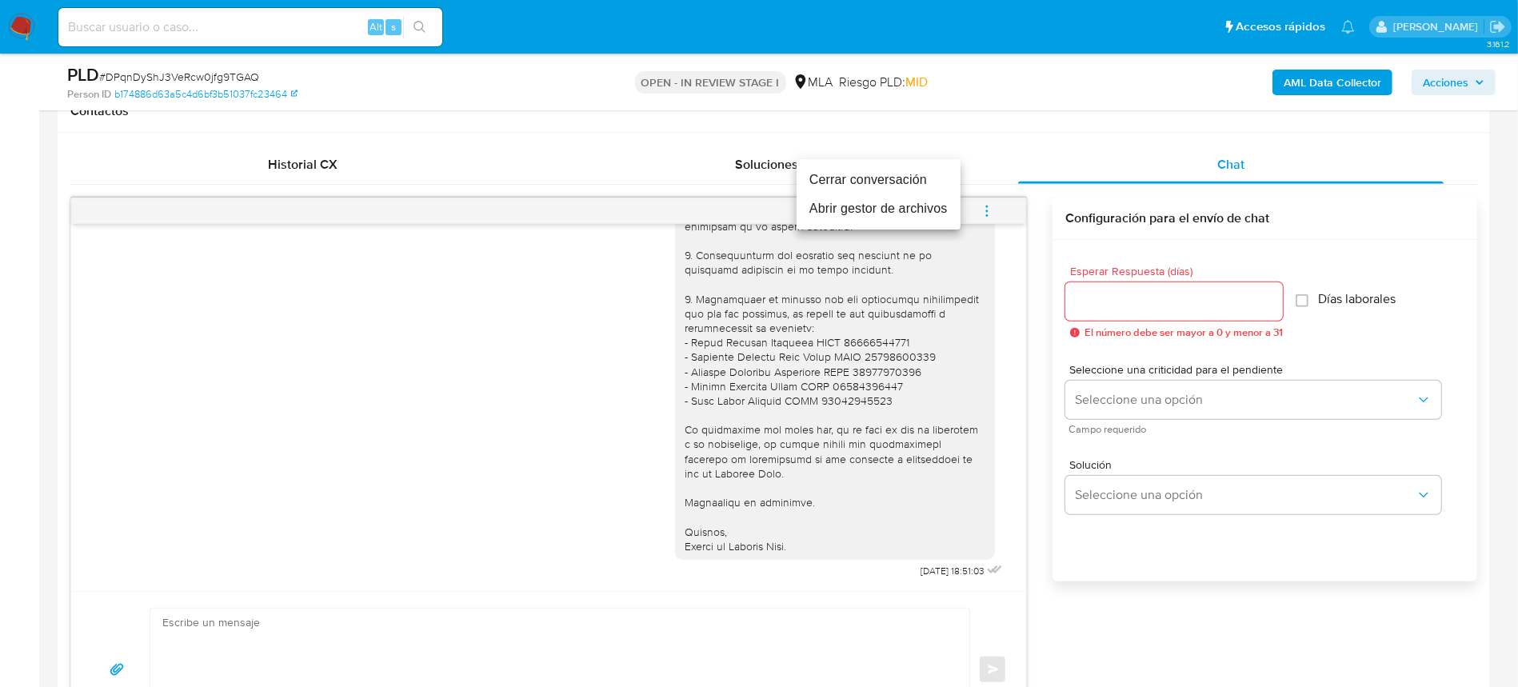
click at [885, 178] on li "Cerrar conversación" at bounding box center [879, 180] width 164 height 29
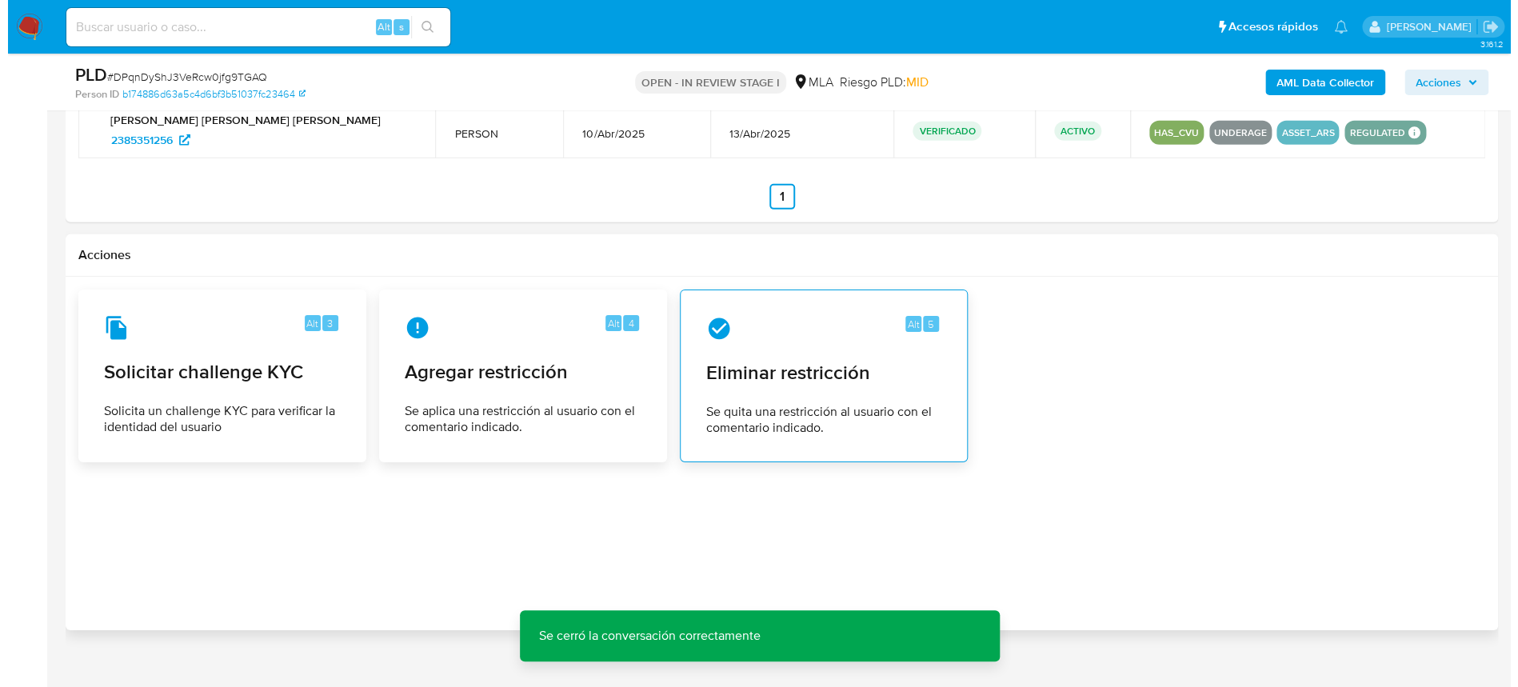
scroll to position [2496, 0]
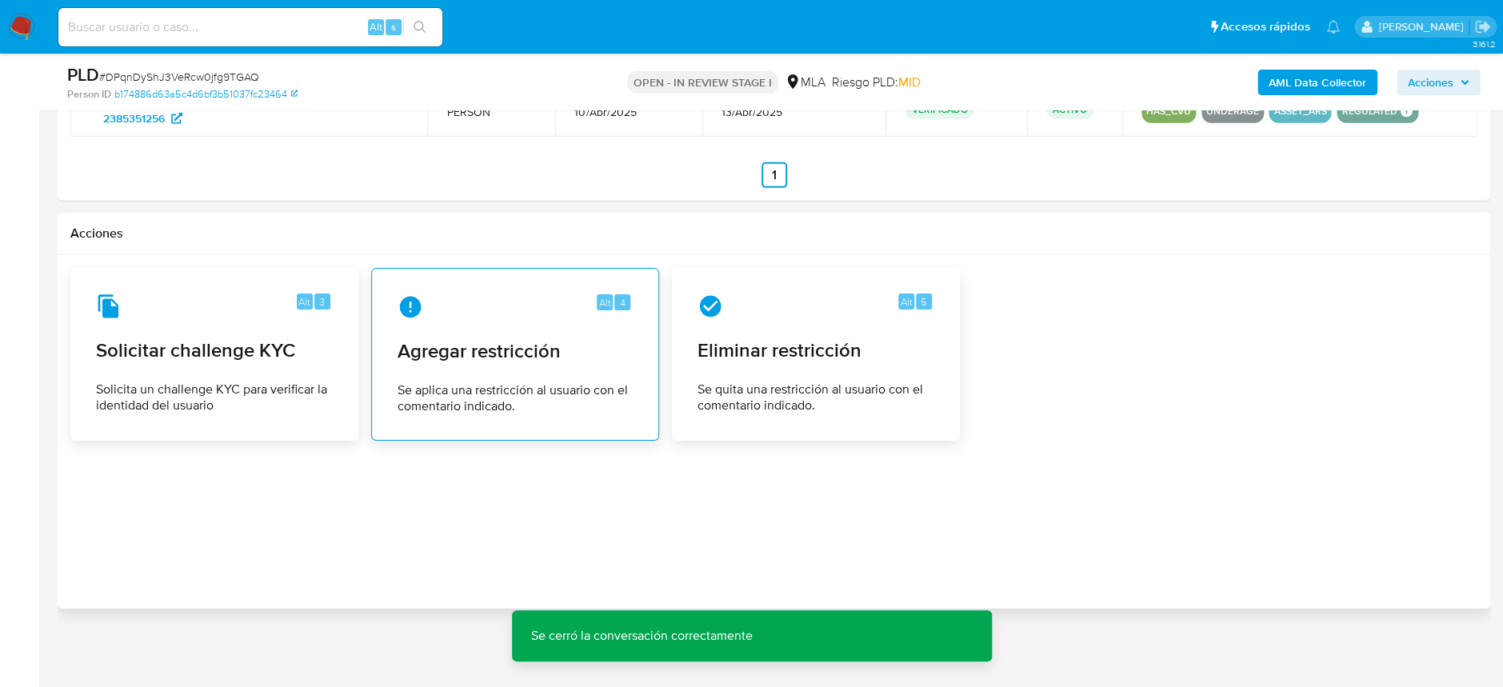
click at [465, 382] on span "Se aplica una restricción al usuario con el comentario indicado." at bounding box center [514, 398] width 235 height 32
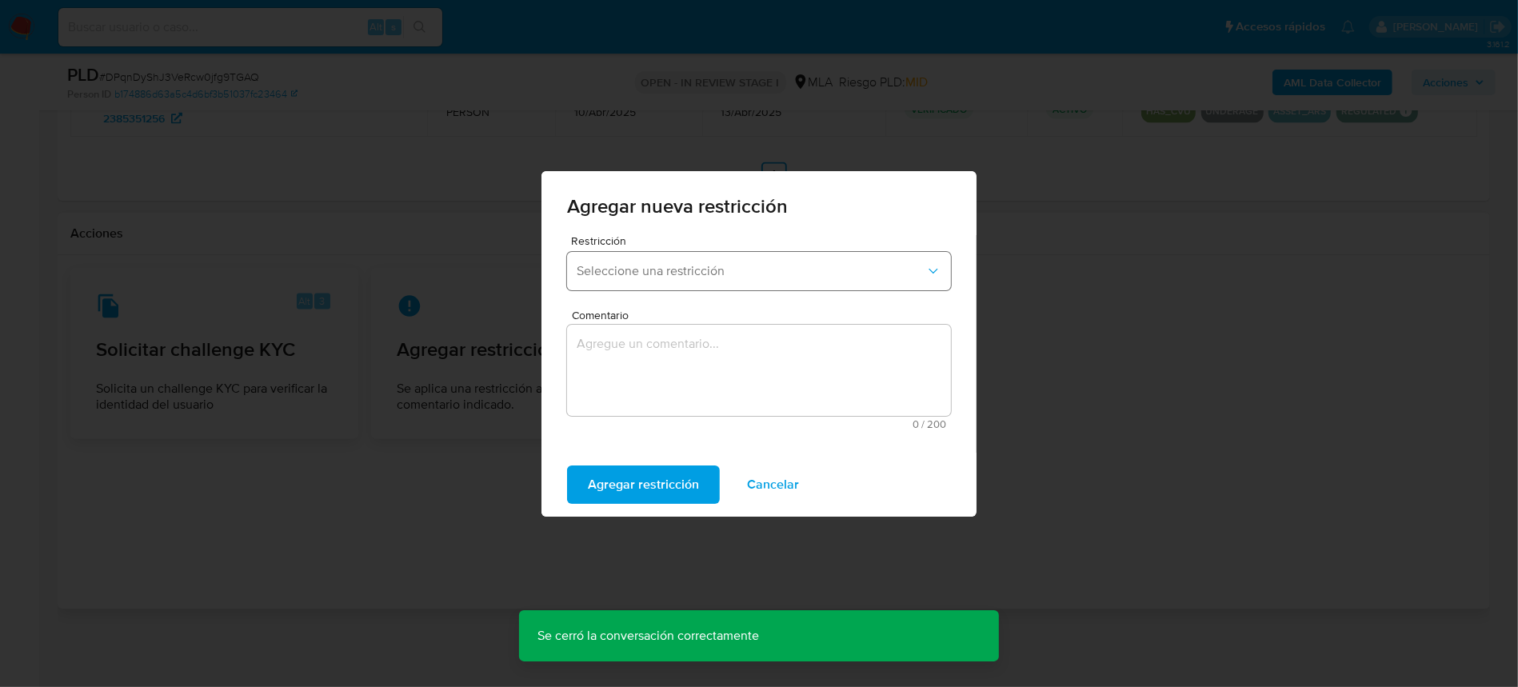
click at [653, 258] on button "Seleccione una restricción" at bounding box center [759, 271] width 384 height 38
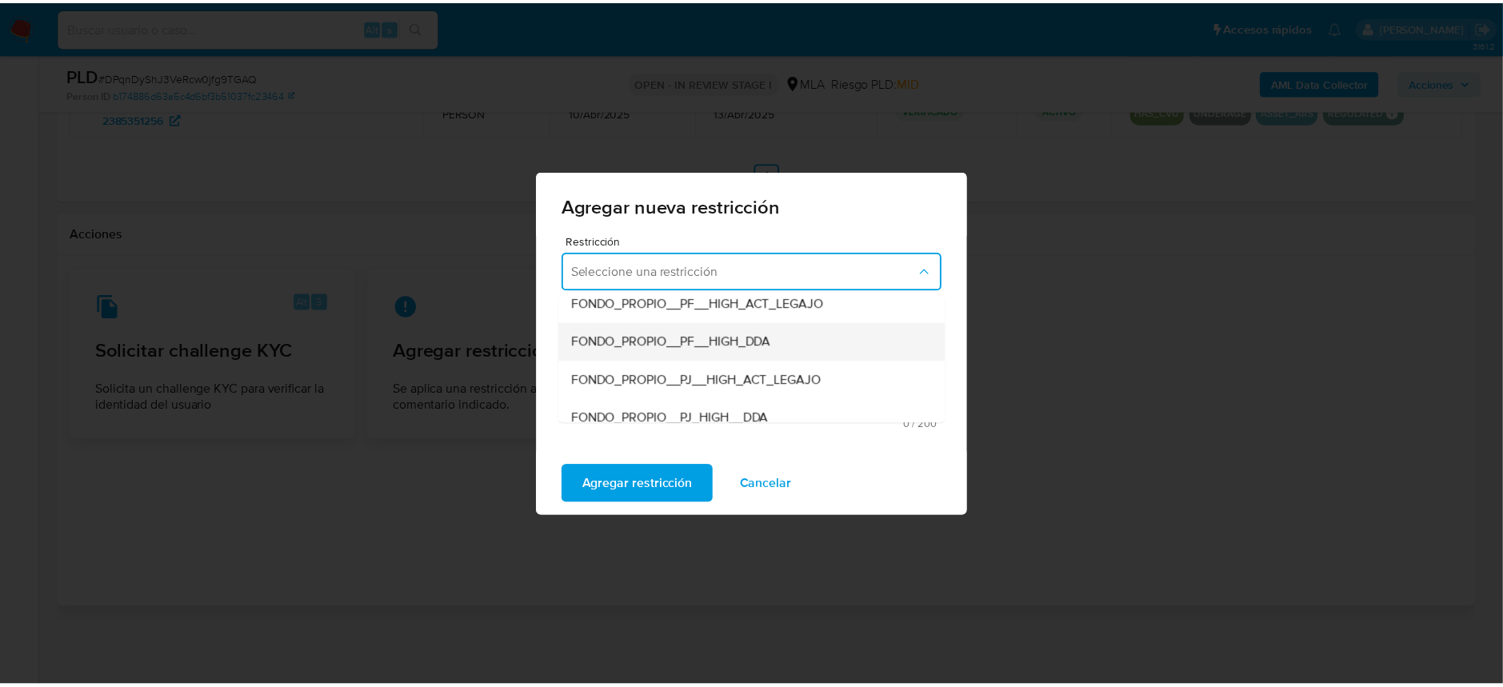
scroll to position [213, 0]
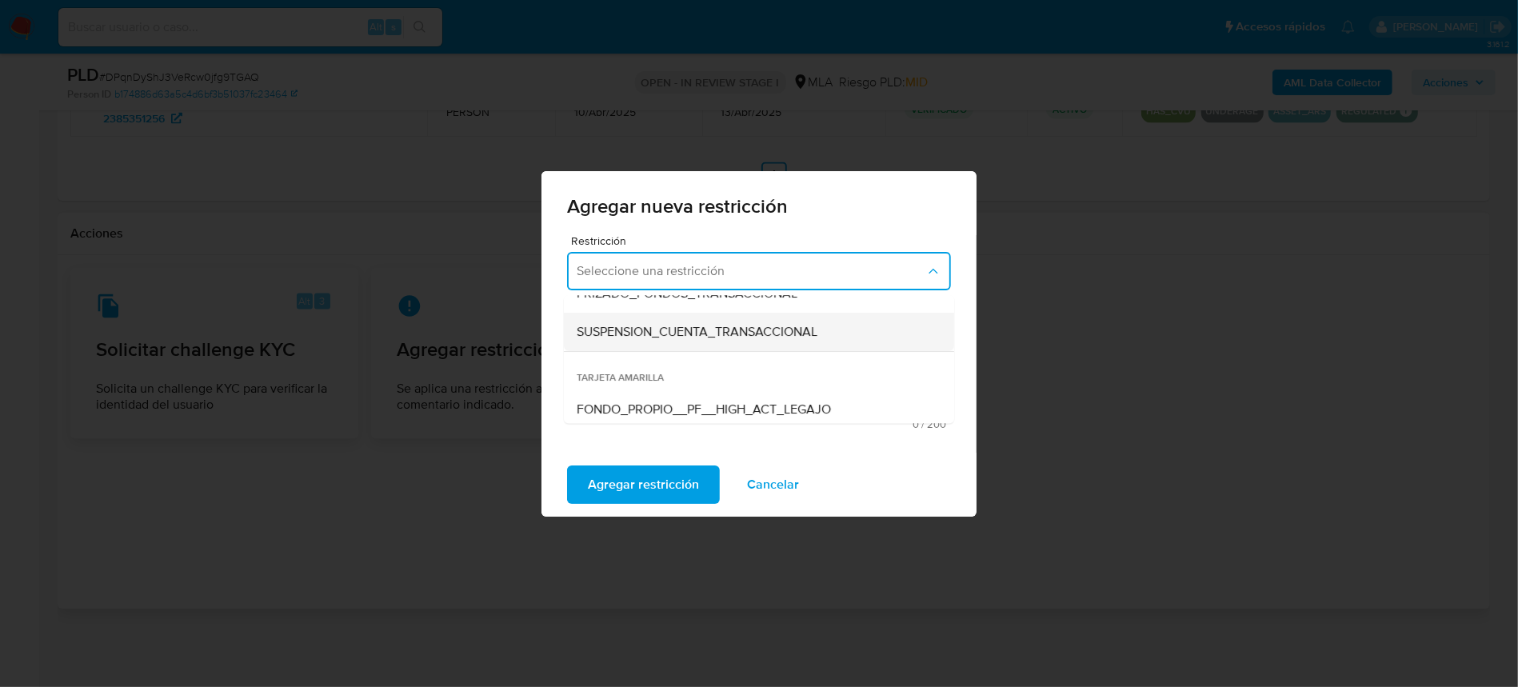
click at [711, 336] on span "SUSPENSION_CUENTA_TRANSACCIONAL" at bounding box center [697, 332] width 241 height 16
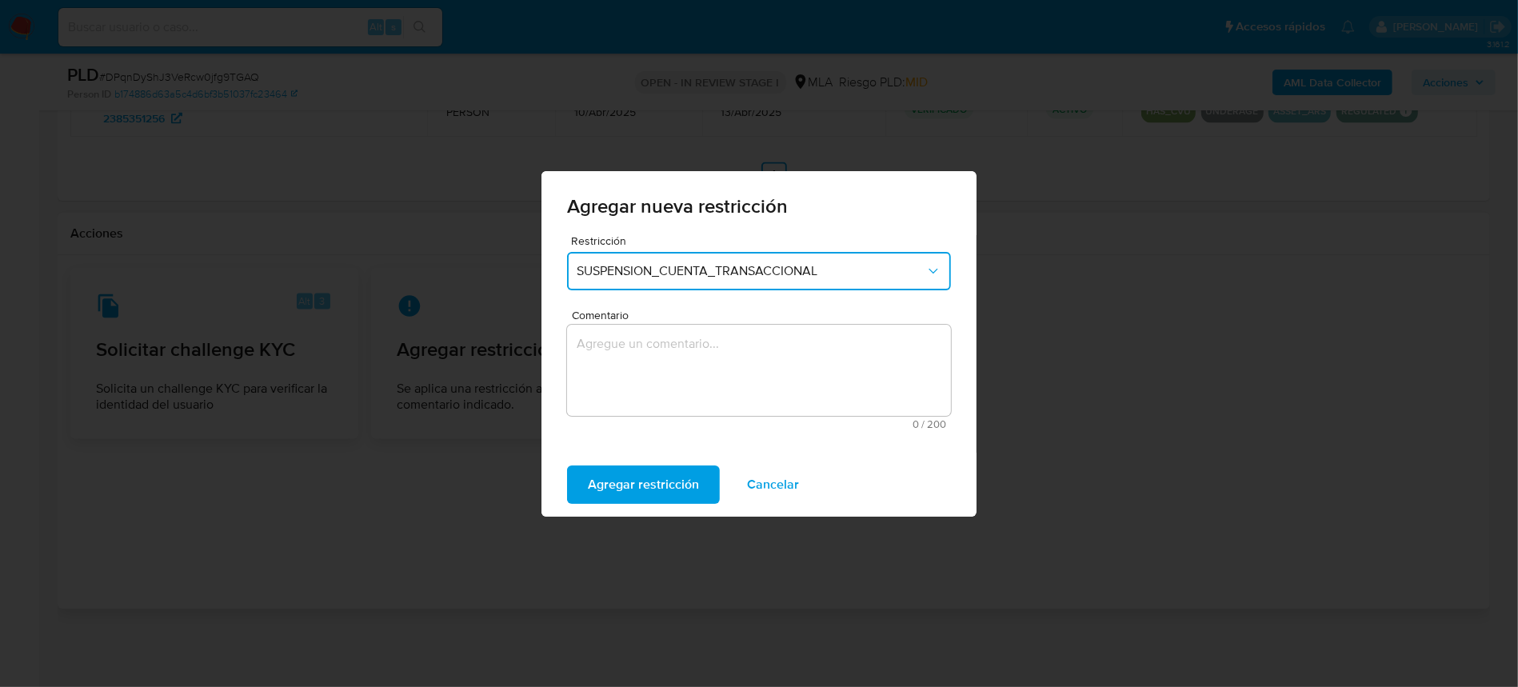
click at [737, 354] on textarea "Comentario" at bounding box center [759, 370] width 384 height 91
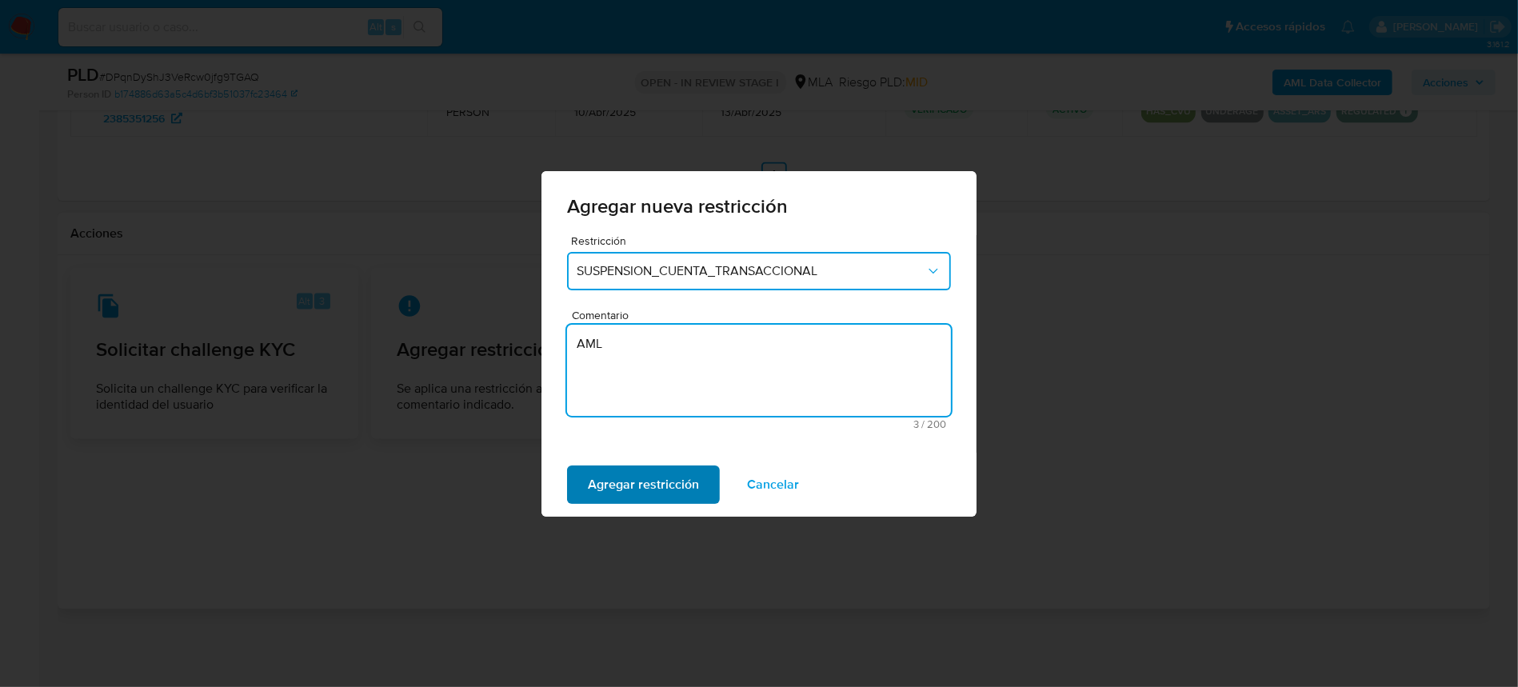
type textarea "AML"
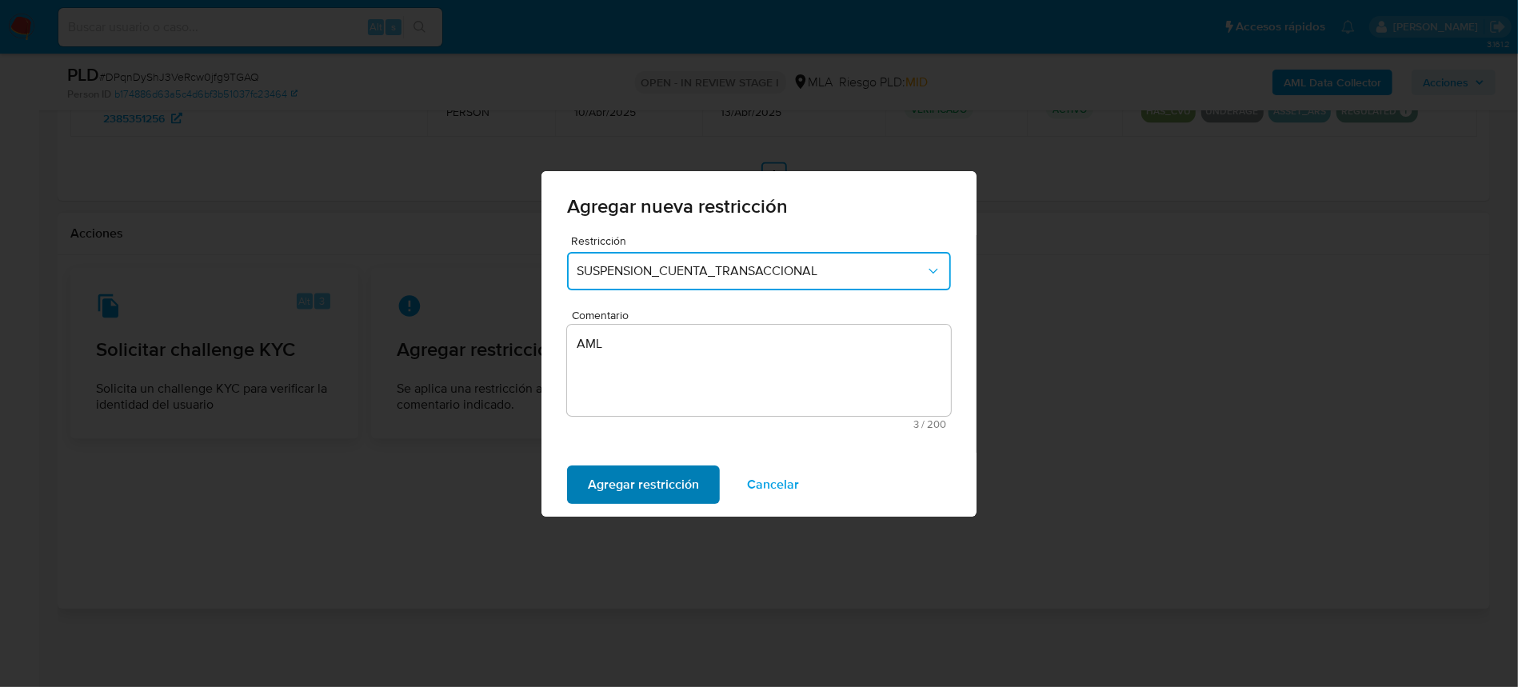
click at [659, 477] on span "Agregar restricción" at bounding box center [643, 484] width 111 height 35
click at [631, 468] on span "Confirmar" at bounding box center [617, 484] width 58 height 35
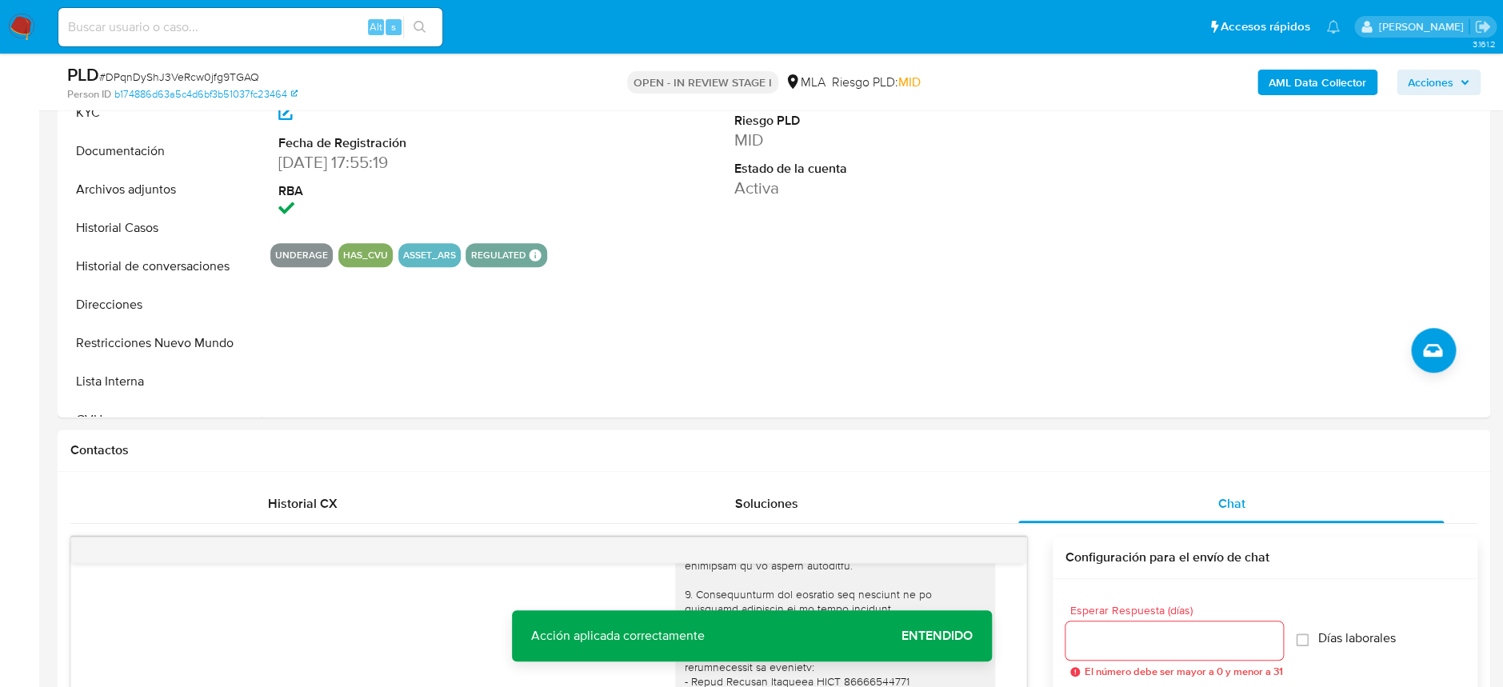
scroll to position [364, 0]
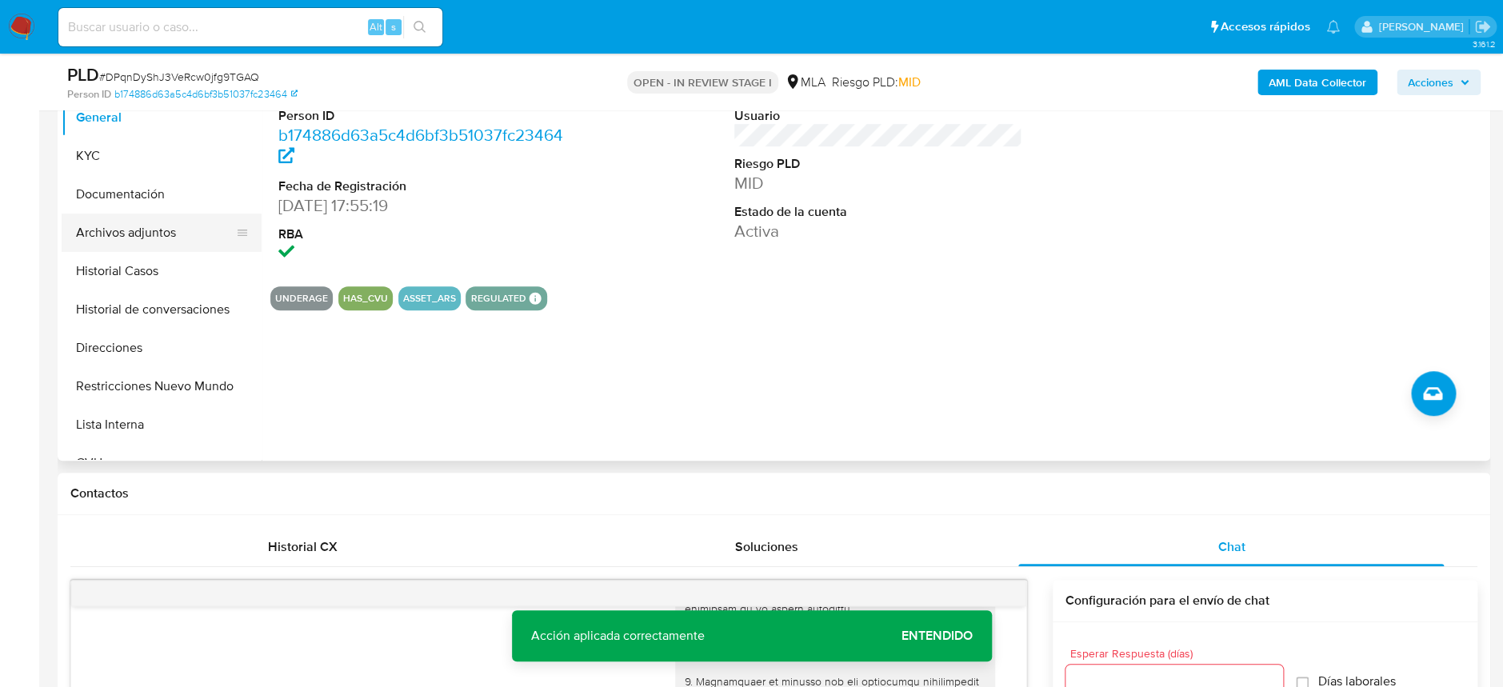
click at [136, 215] on button "Archivos adjuntos" at bounding box center [155, 233] width 187 height 38
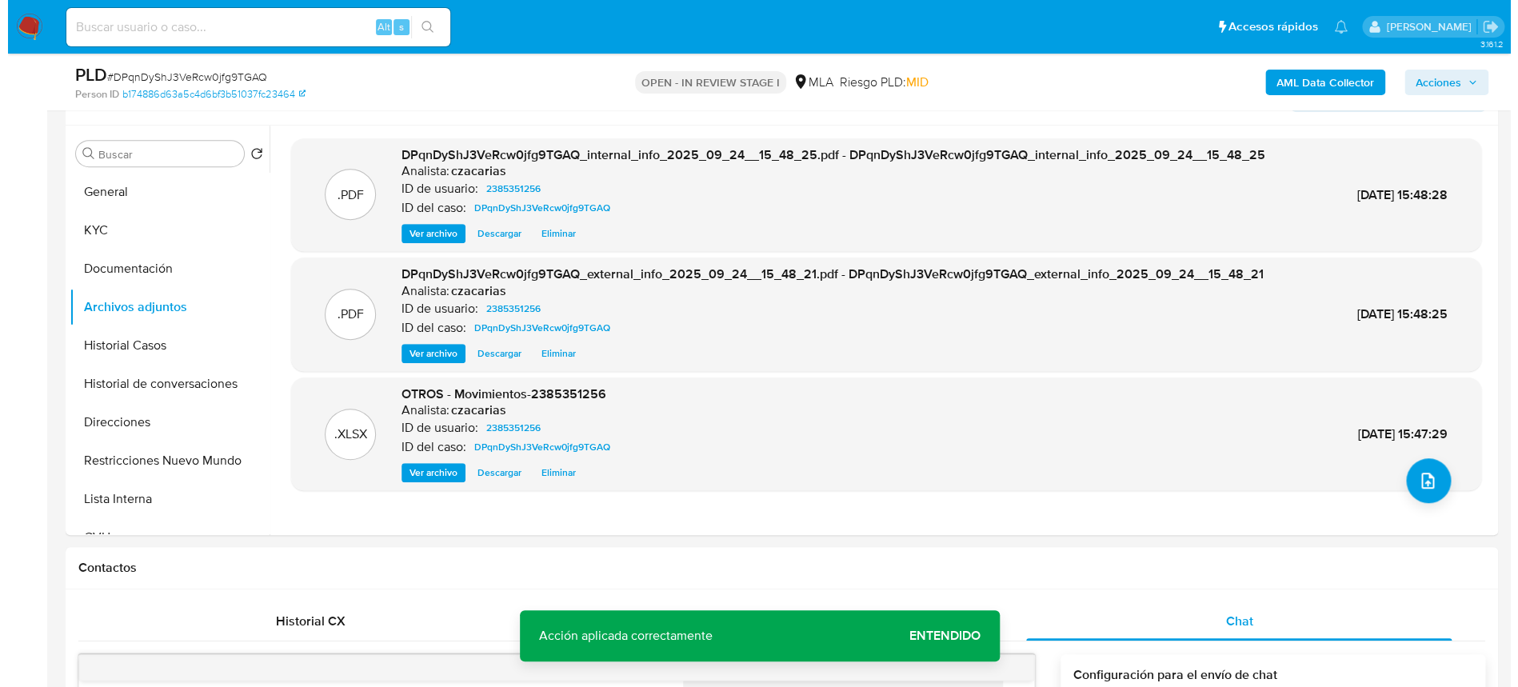
scroll to position [257, 0]
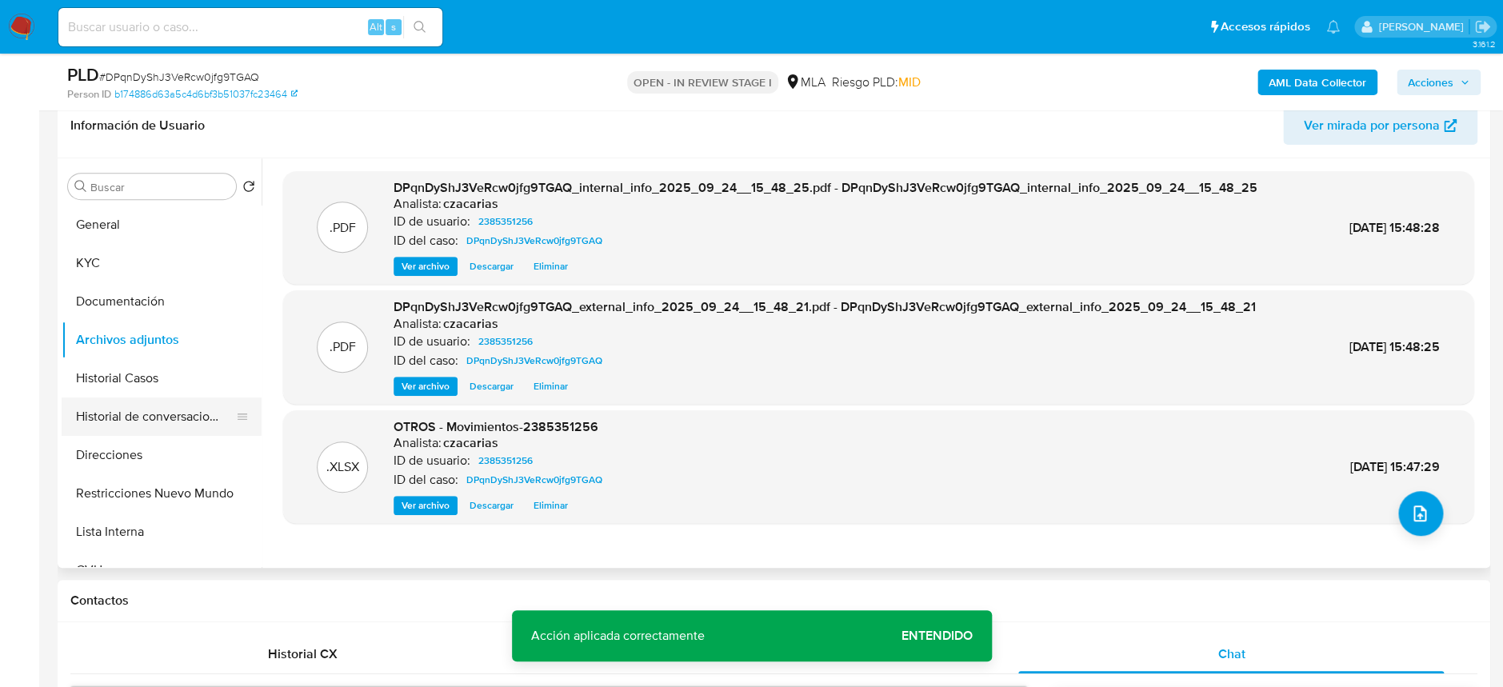
click at [126, 413] on button "Historial de conversaciones" at bounding box center [155, 416] width 187 height 38
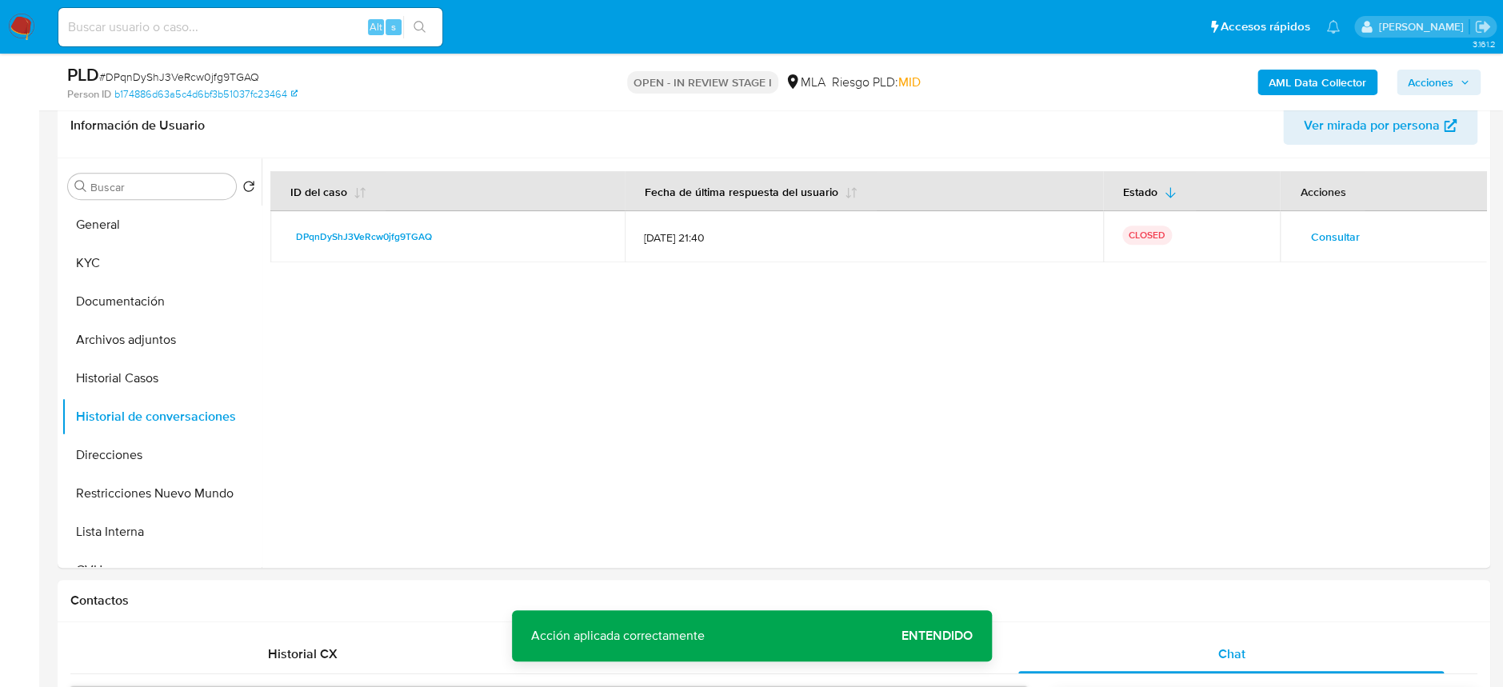
click at [201, 73] on span "# DPqnDyShJ3VeRcw0jfg9TGAQ" at bounding box center [179, 77] width 160 height 16
click at [202, 73] on span "# DPqnDyShJ3VeRcw0jfg9TGAQ" at bounding box center [179, 77] width 160 height 16
copy span "DPqnDyShJ3VeRcw0jfg9TGAQ"
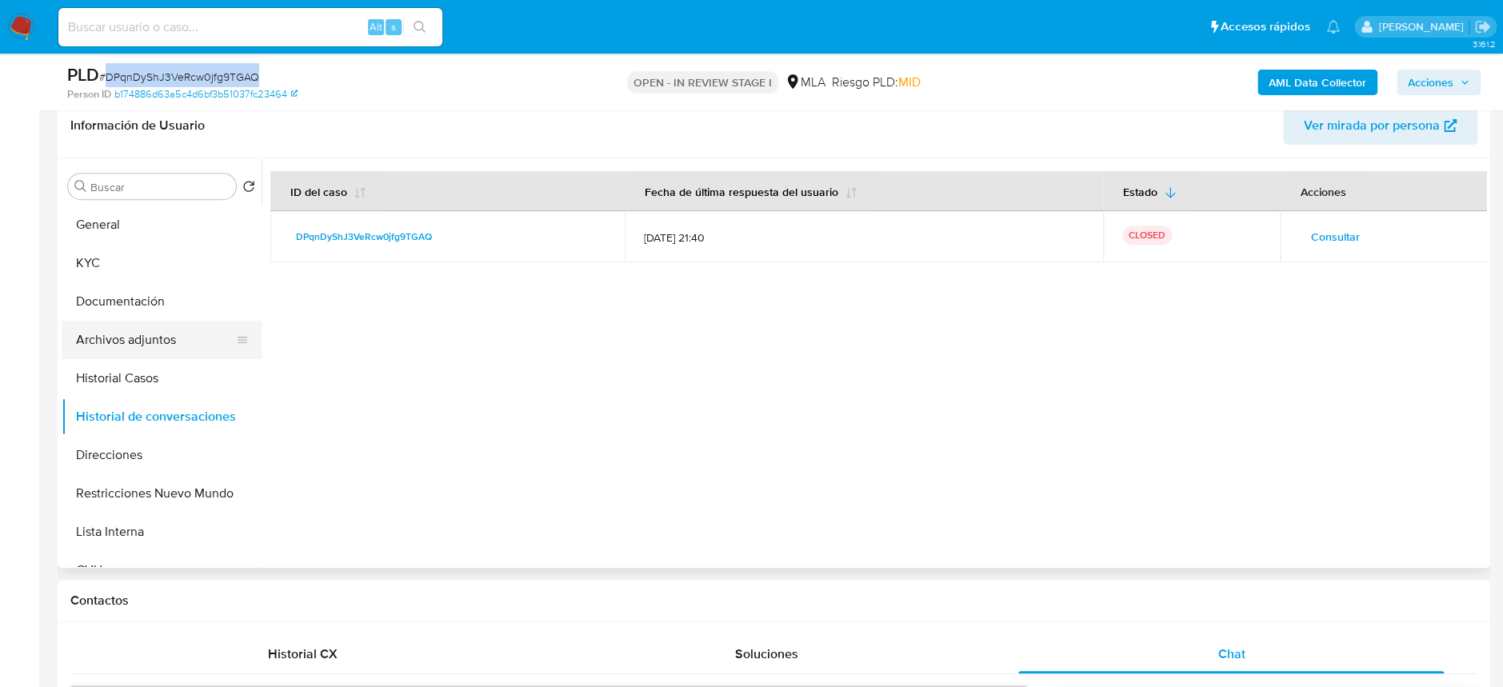
click at [154, 333] on button "Archivos adjuntos" at bounding box center [155, 340] width 187 height 38
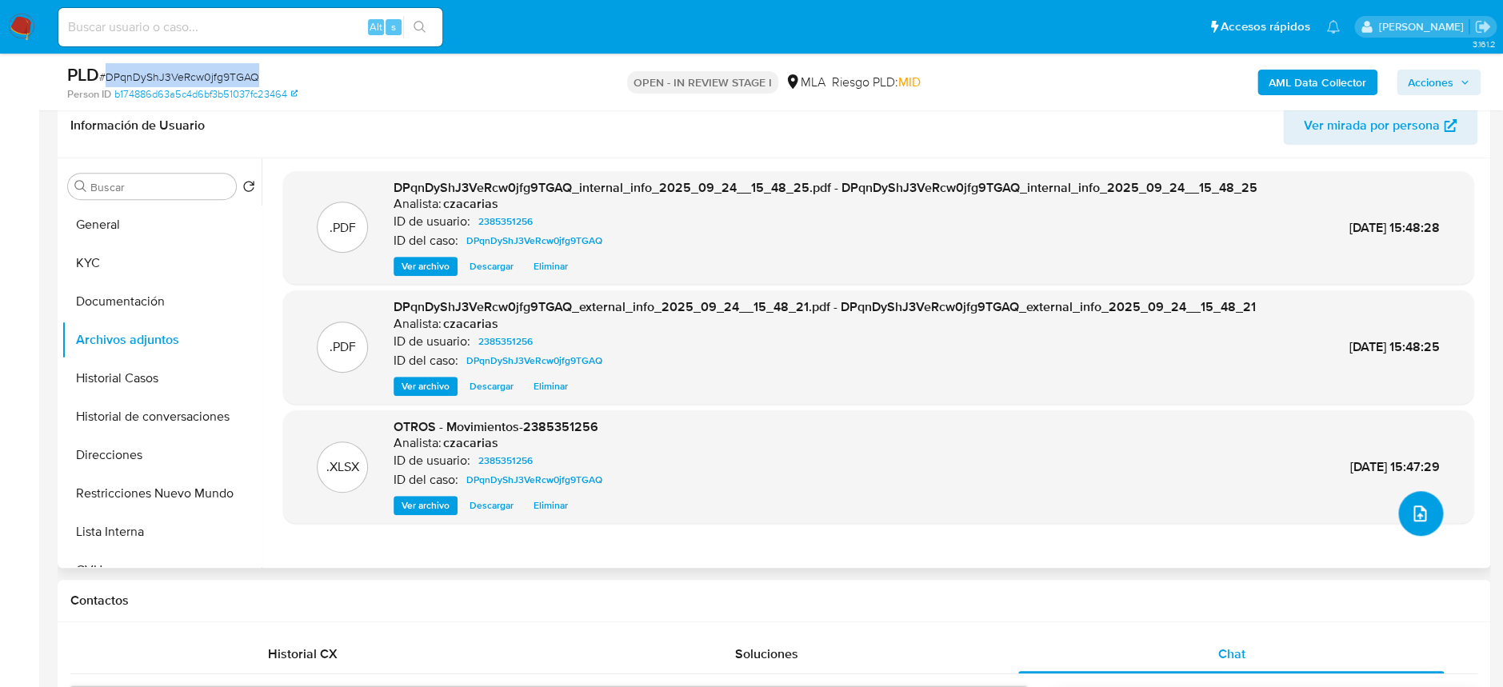
click at [1399, 511] on button "upload-file" at bounding box center [1420, 513] width 45 height 45
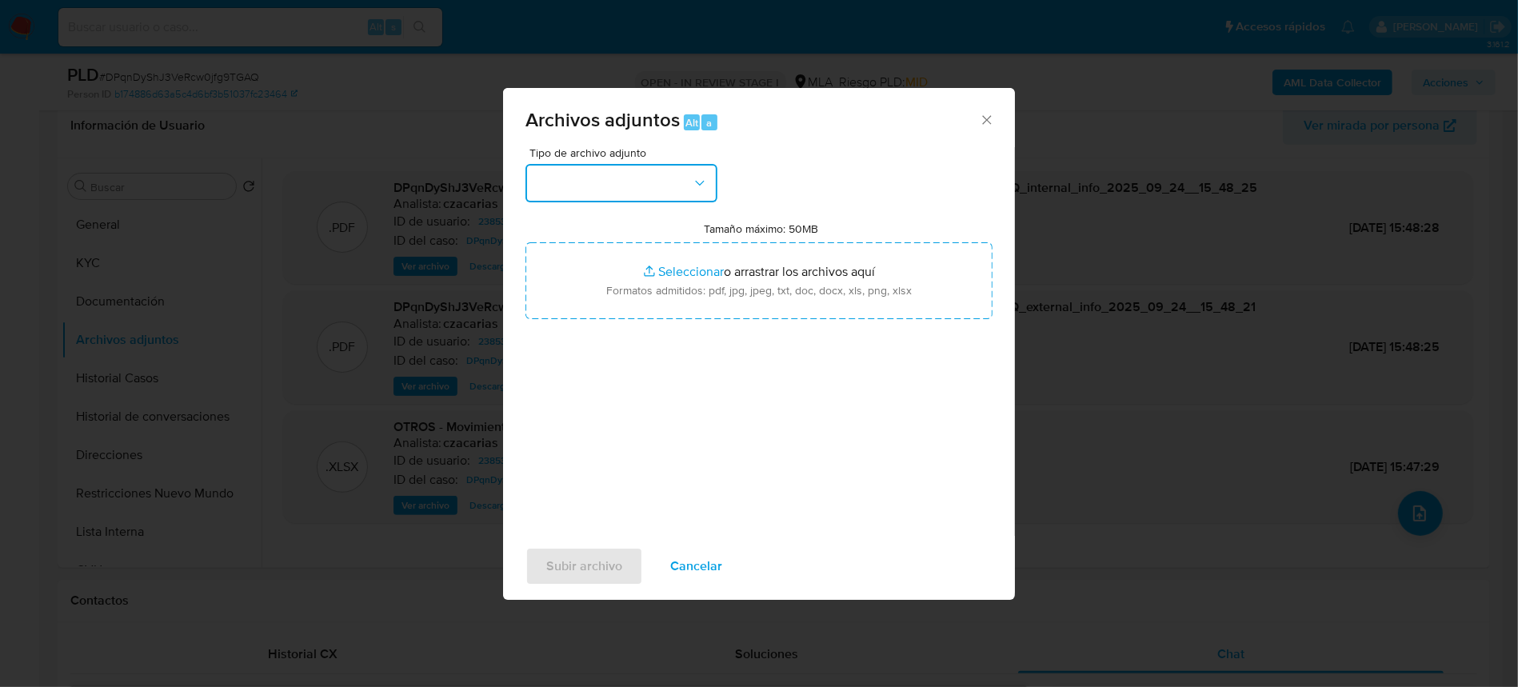
click at [609, 185] on button "button" at bounding box center [621, 183] width 192 height 38
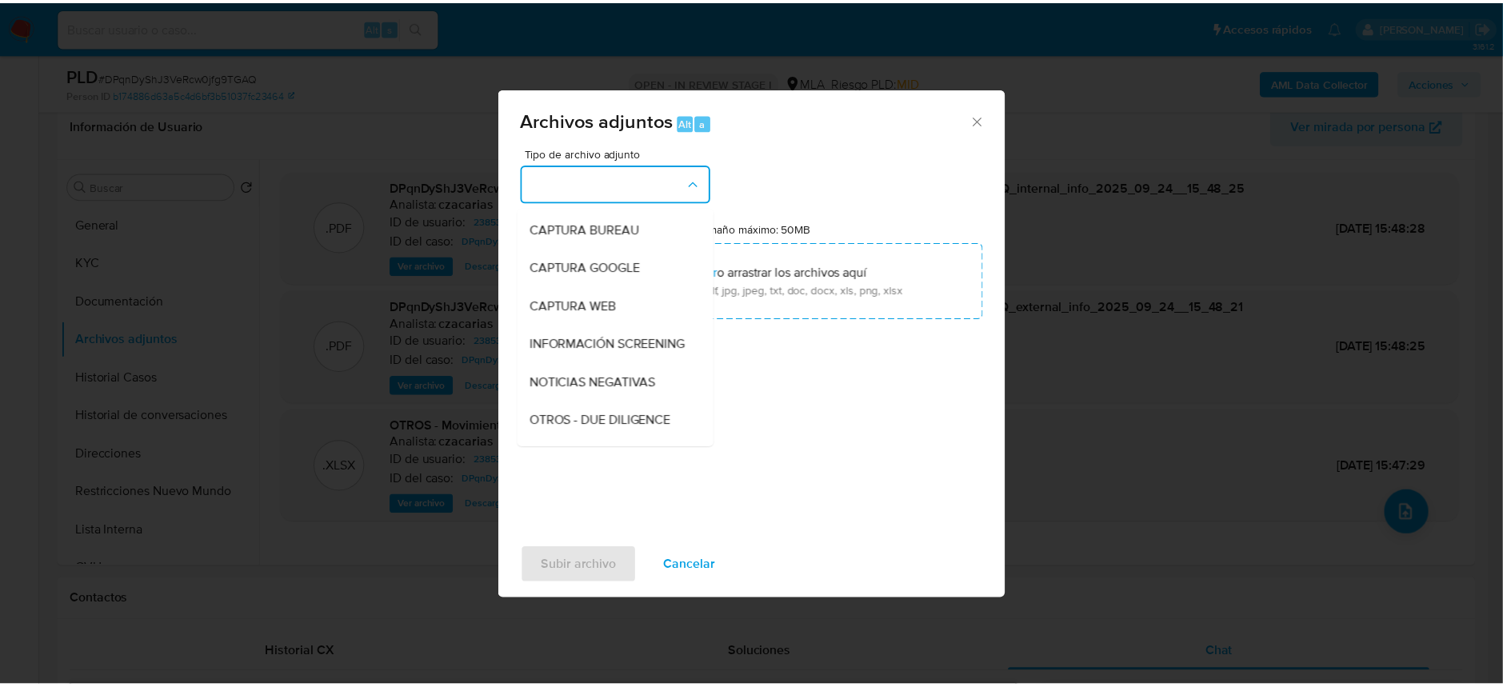
scroll to position [213, 0]
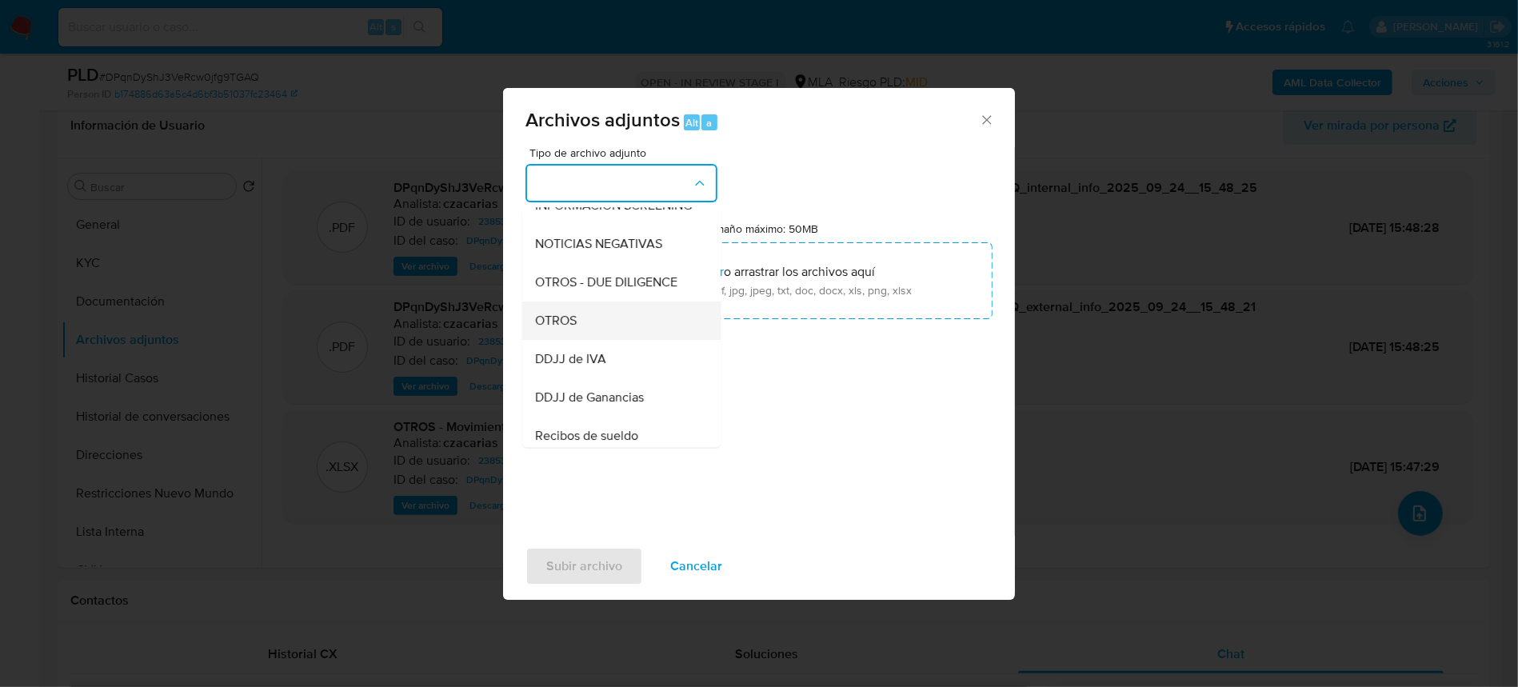
click at [581, 340] on div "OTROS" at bounding box center [616, 321] width 163 height 38
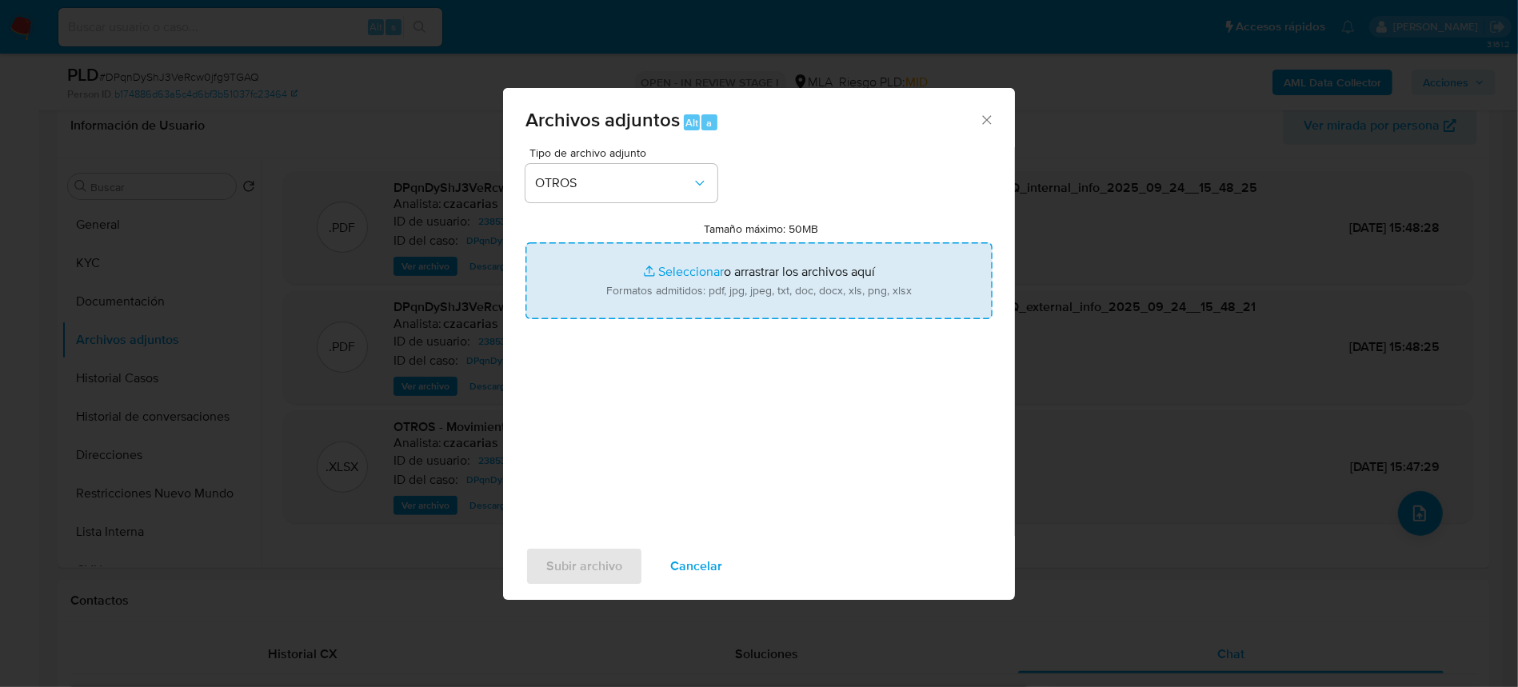
type input "C:\fakepath\Caselog DPqnDyShJ3VeRcw0jfg9TGAQ_2025_08_18_15_35_34.docx"
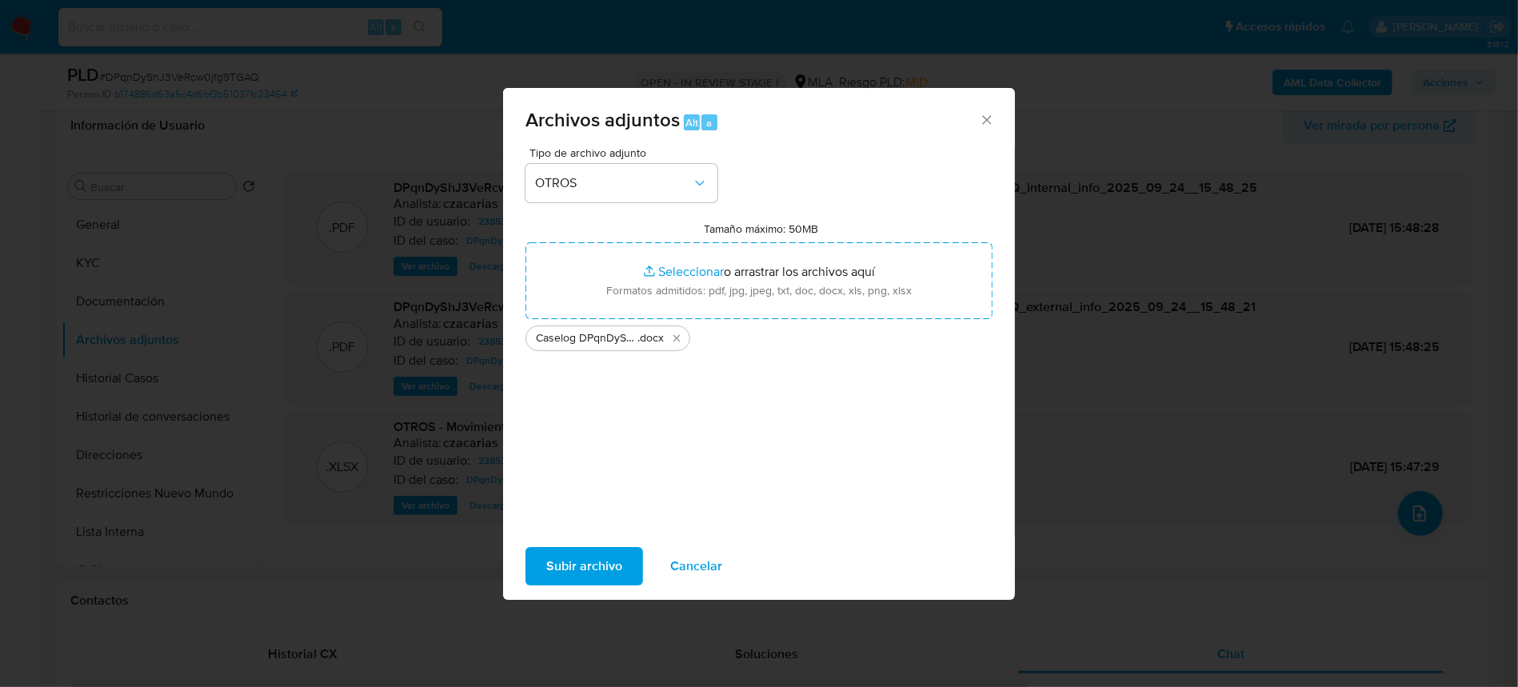
click at [605, 562] on span "Subir archivo" at bounding box center [584, 566] width 76 height 35
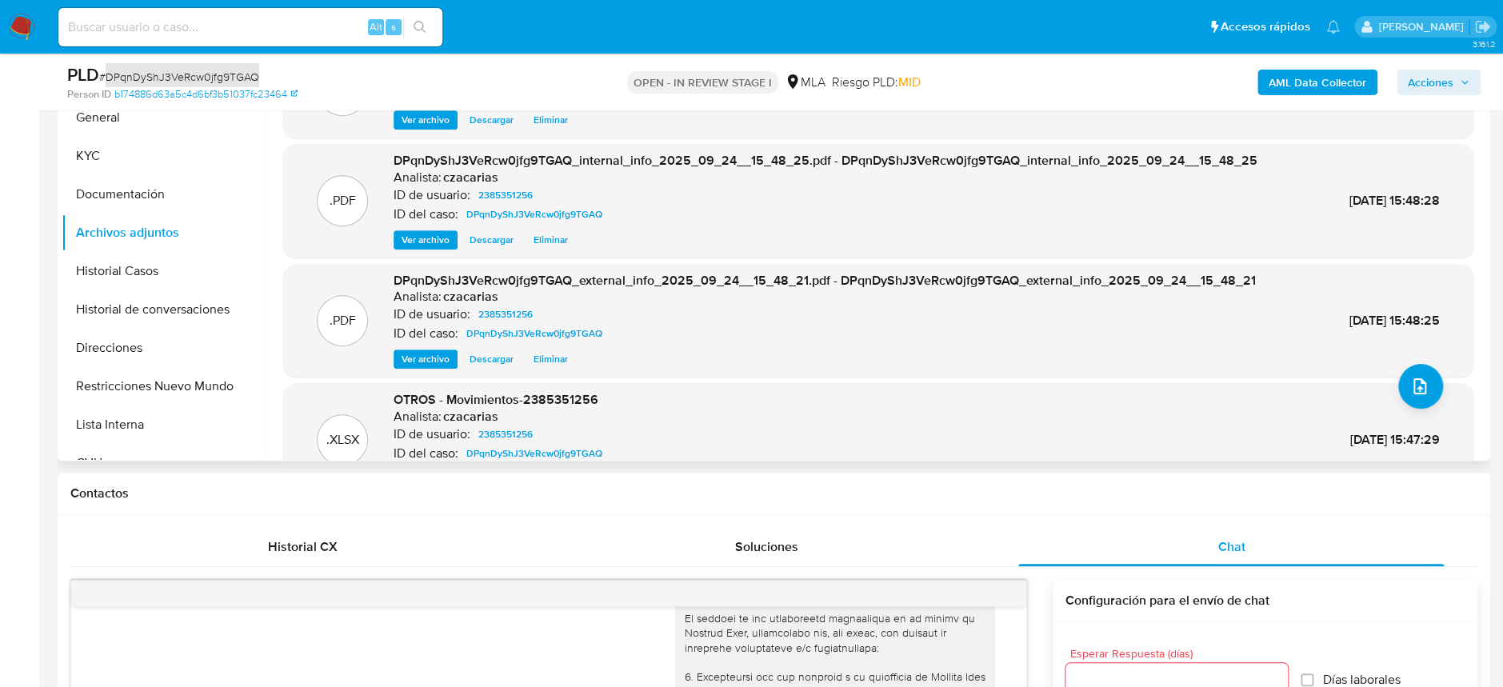
scroll to position [0, 0]
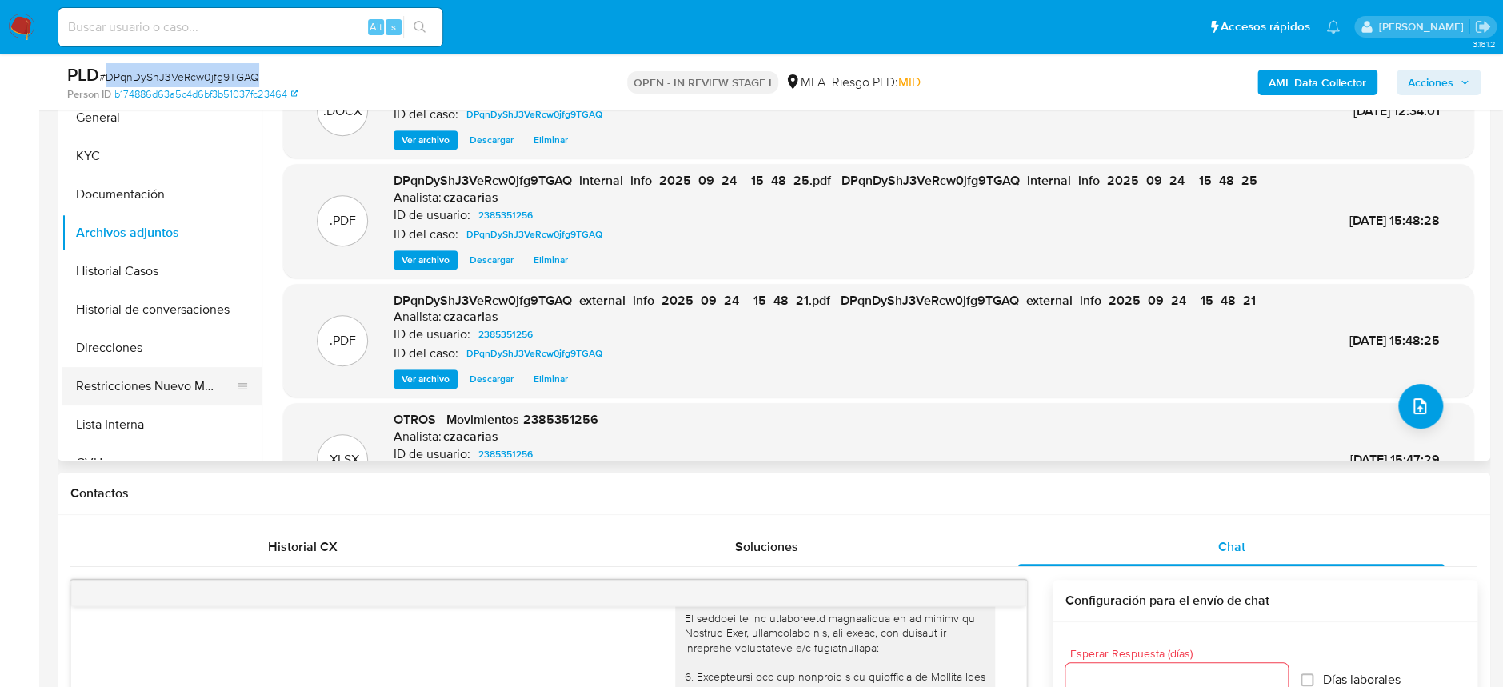
click at [126, 384] on button "Restricciones Nuevo Mundo" at bounding box center [155, 386] width 187 height 38
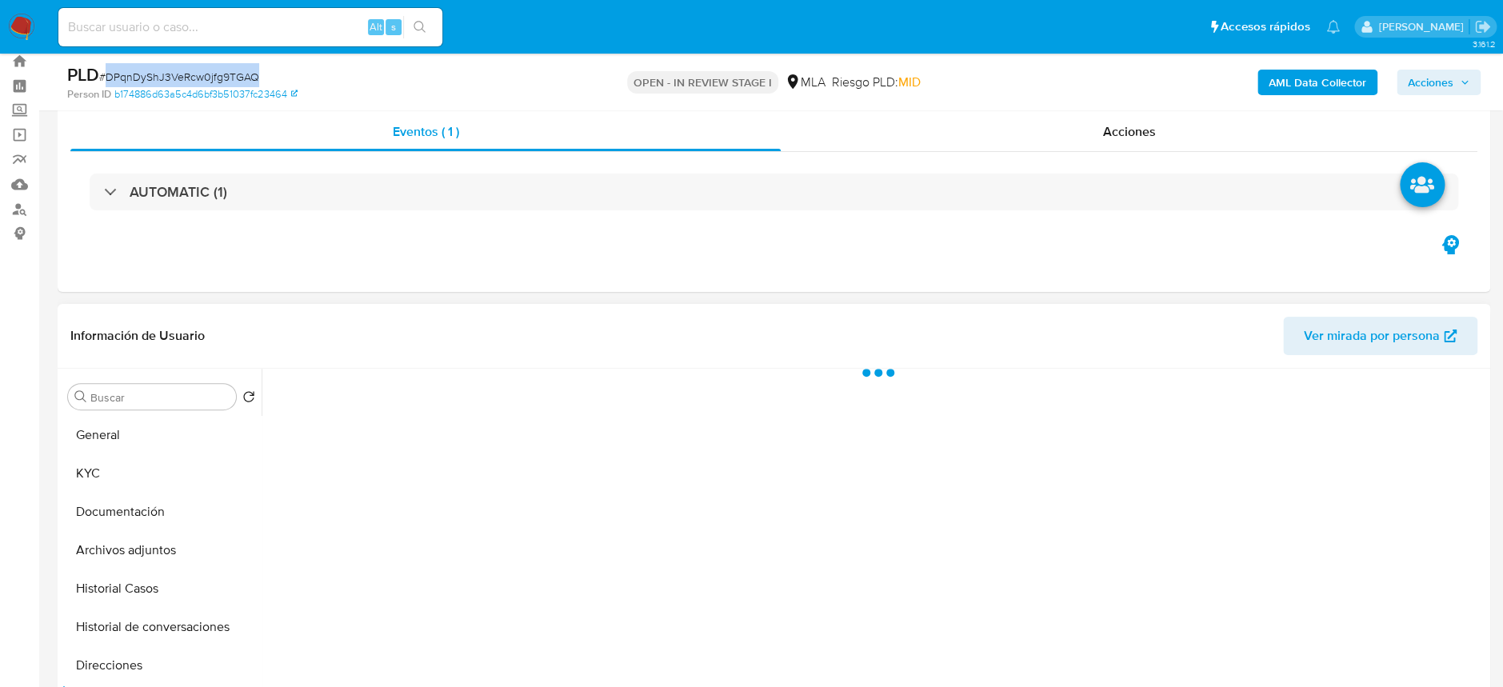
scroll to position [44, 0]
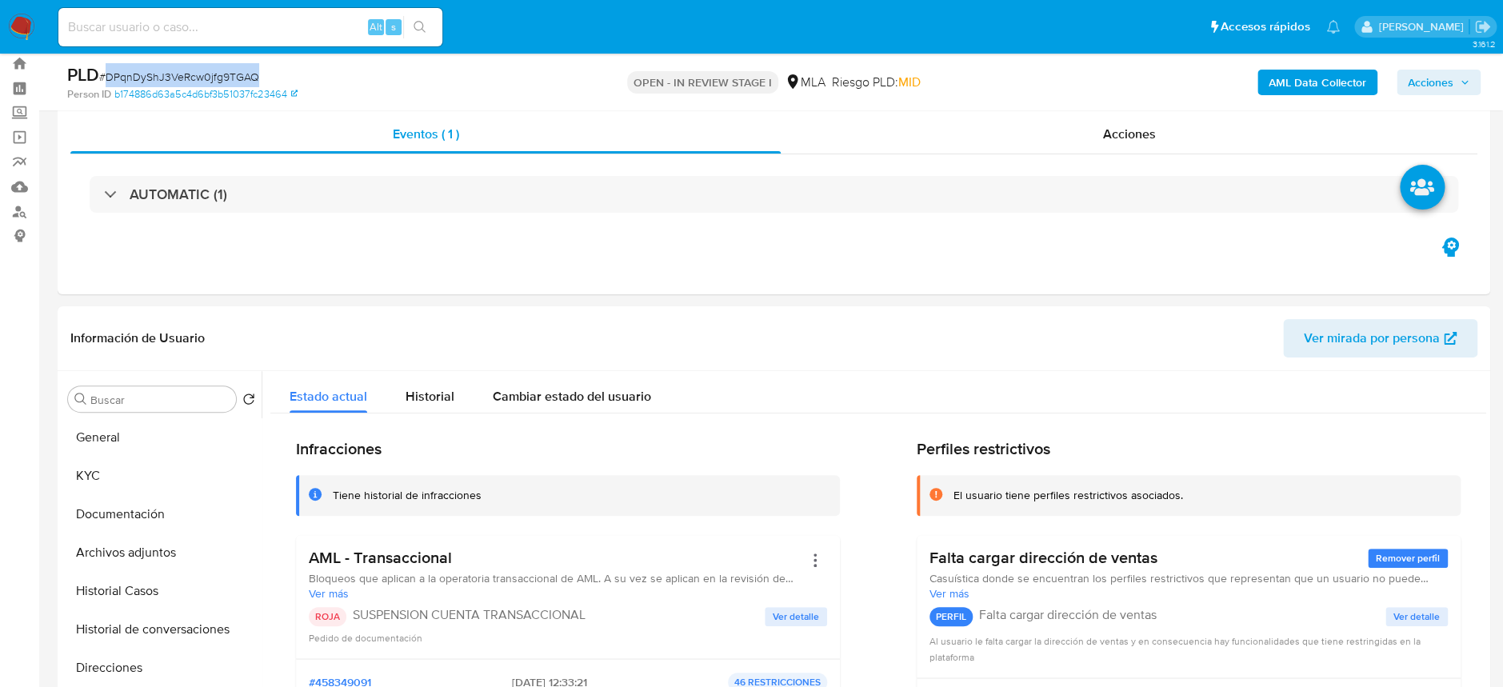
click at [1432, 78] on span "Acciones" at bounding box center [1431, 83] width 46 height 26
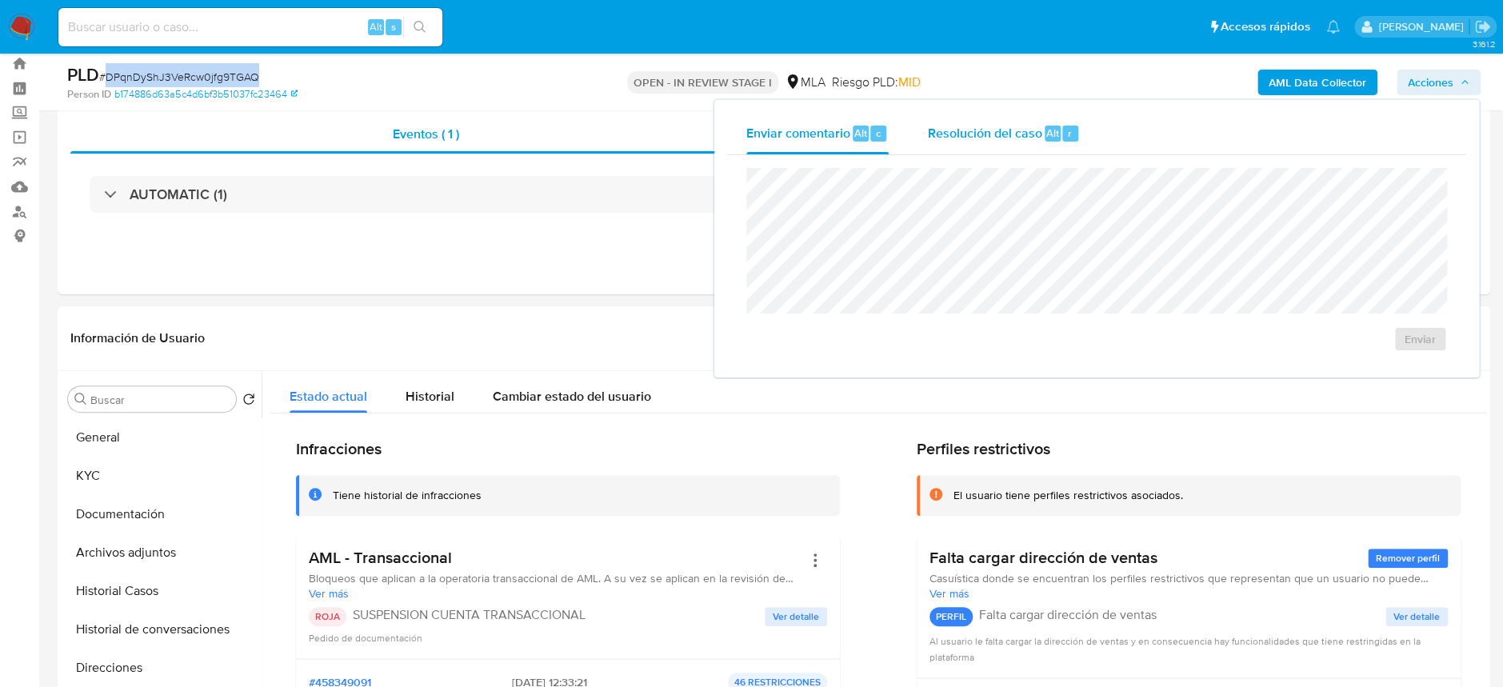
drag, startPoint x: 1036, startPoint y: 122, endPoint x: 1046, endPoint y: 163, distance: 42.1
click at [1037, 125] on span "Resolución del caso" at bounding box center [984, 132] width 114 height 18
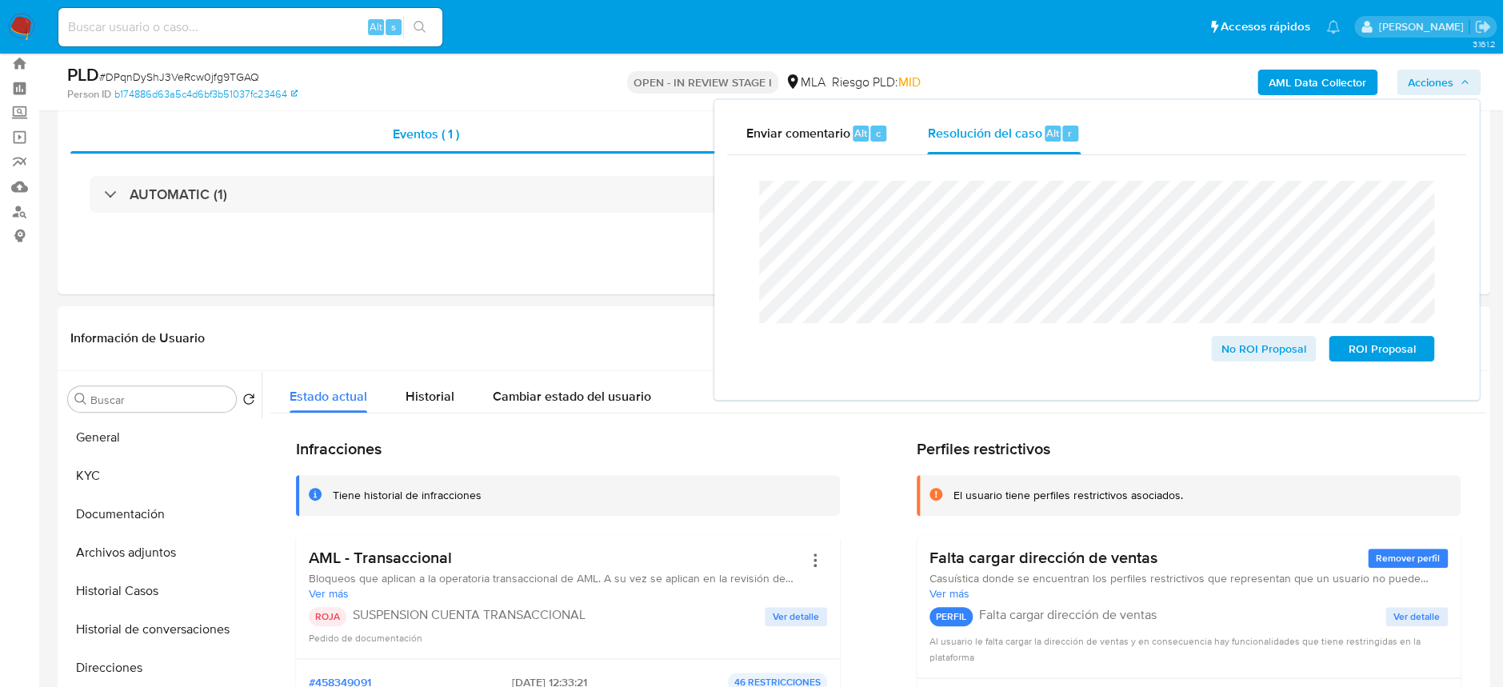
click at [152, 77] on span "# DPqnDyShJ3VeRcw0jfg9TGAQ" at bounding box center [179, 77] width 160 height 16
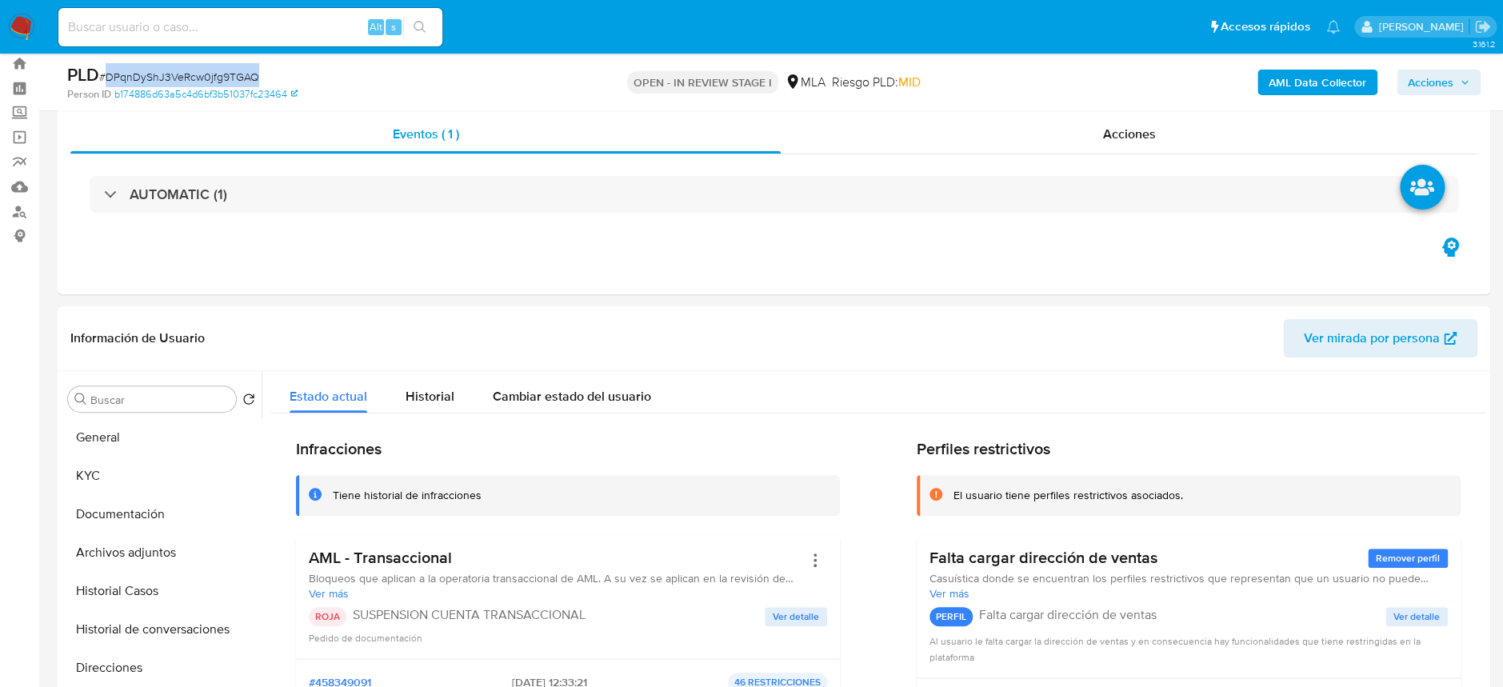
copy span "DPqnDyShJ3VeRcw0jfg9TGAQ"
click at [1420, 72] on span "Acciones" at bounding box center [1431, 83] width 46 height 26
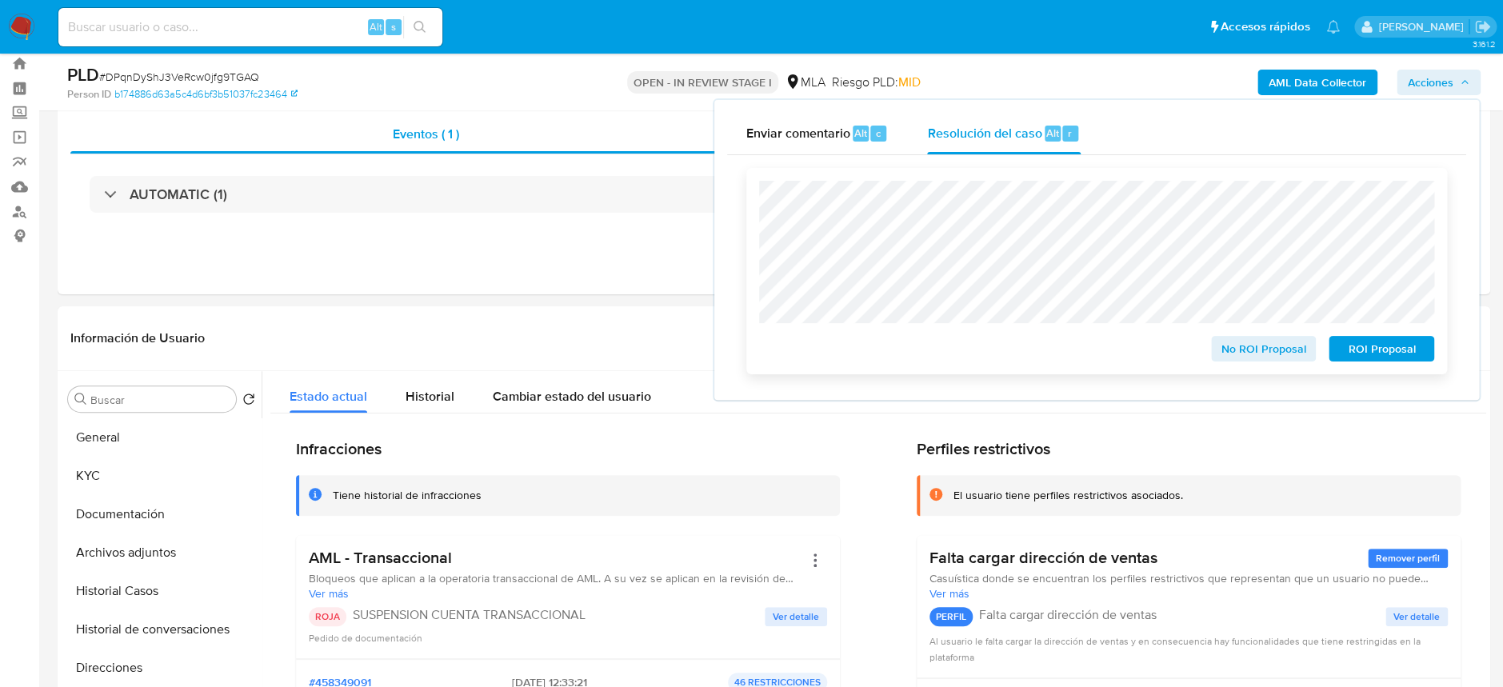
click at [1358, 345] on span "ROI Proposal" at bounding box center [1381, 349] width 83 height 22
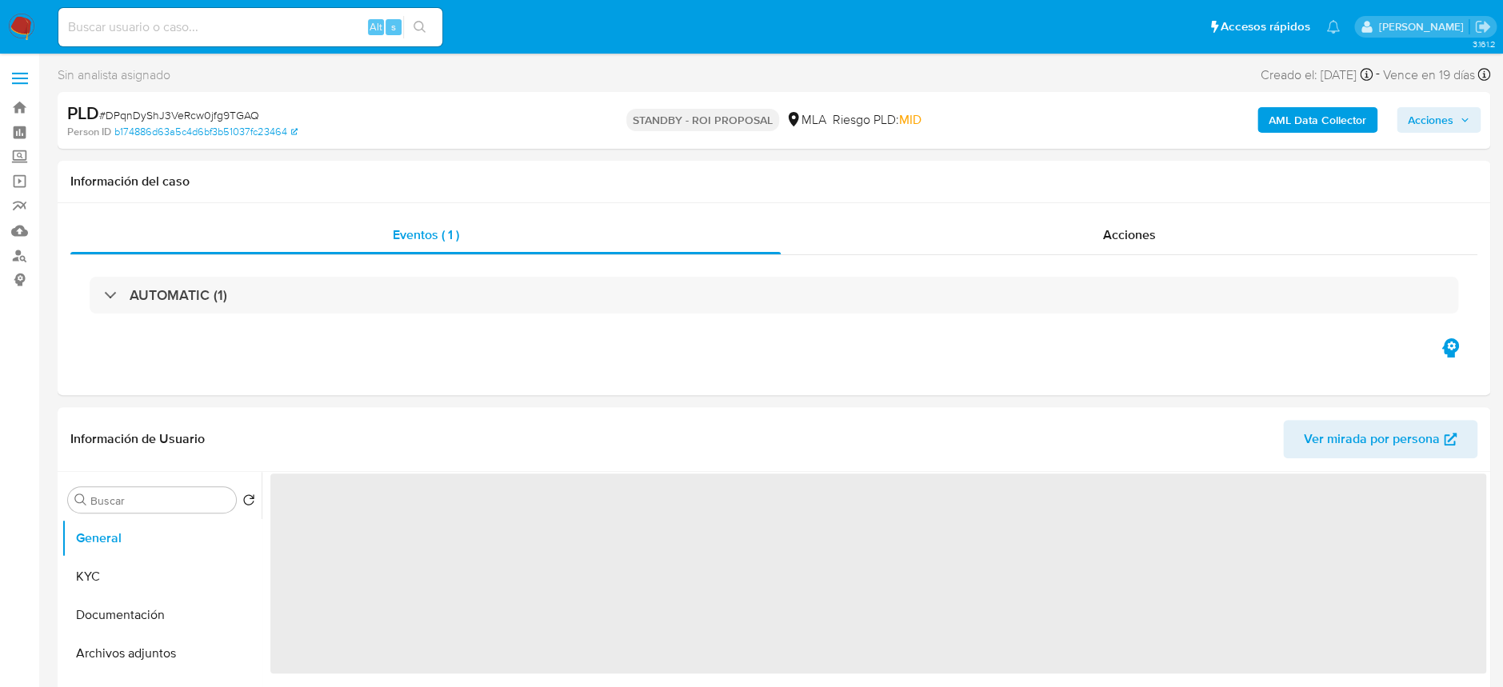
select select "10"
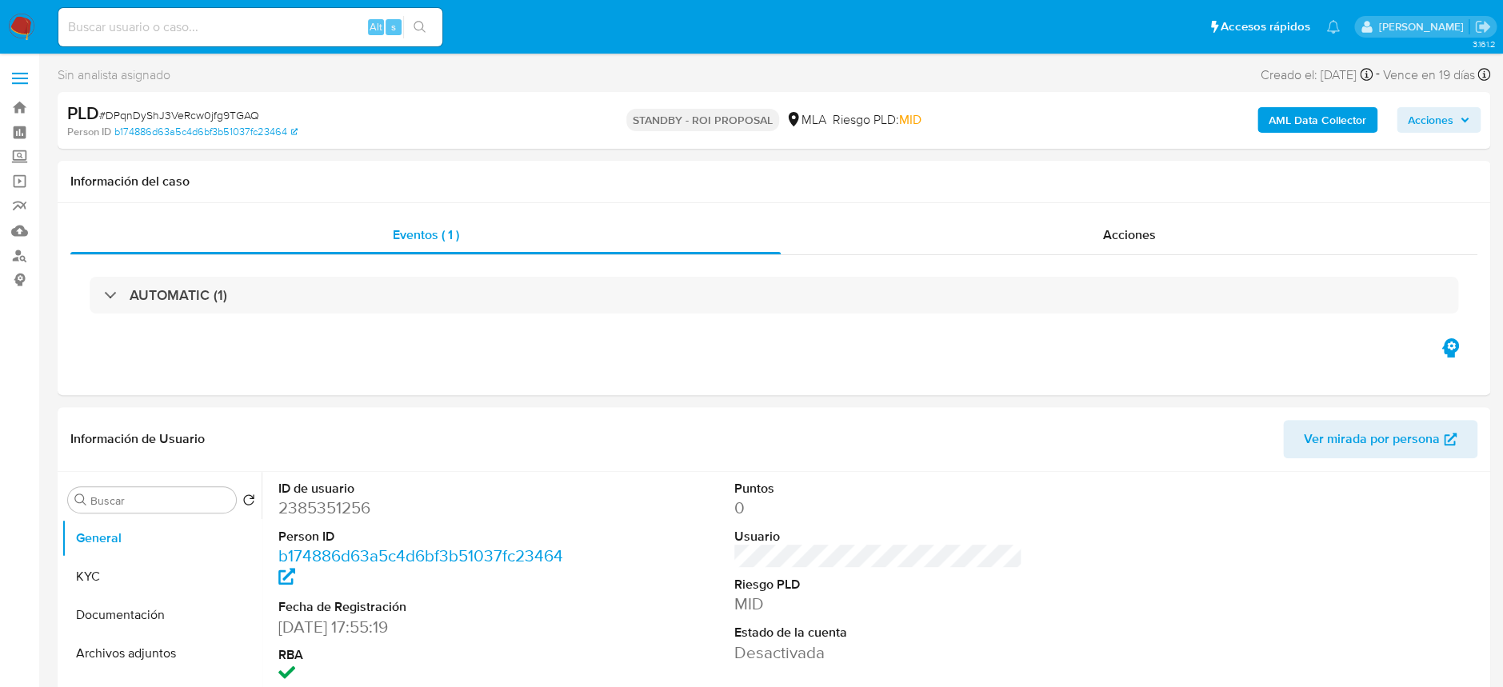
click at [351, 19] on input at bounding box center [250, 27] width 384 height 21
paste input "2Bslw96xGDjQZA5GcspNOqS3"
type input "2Bslw96xGDjQZA5GcspNOqS3"
click at [410, 20] on button "search-icon" at bounding box center [419, 27] width 33 height 22
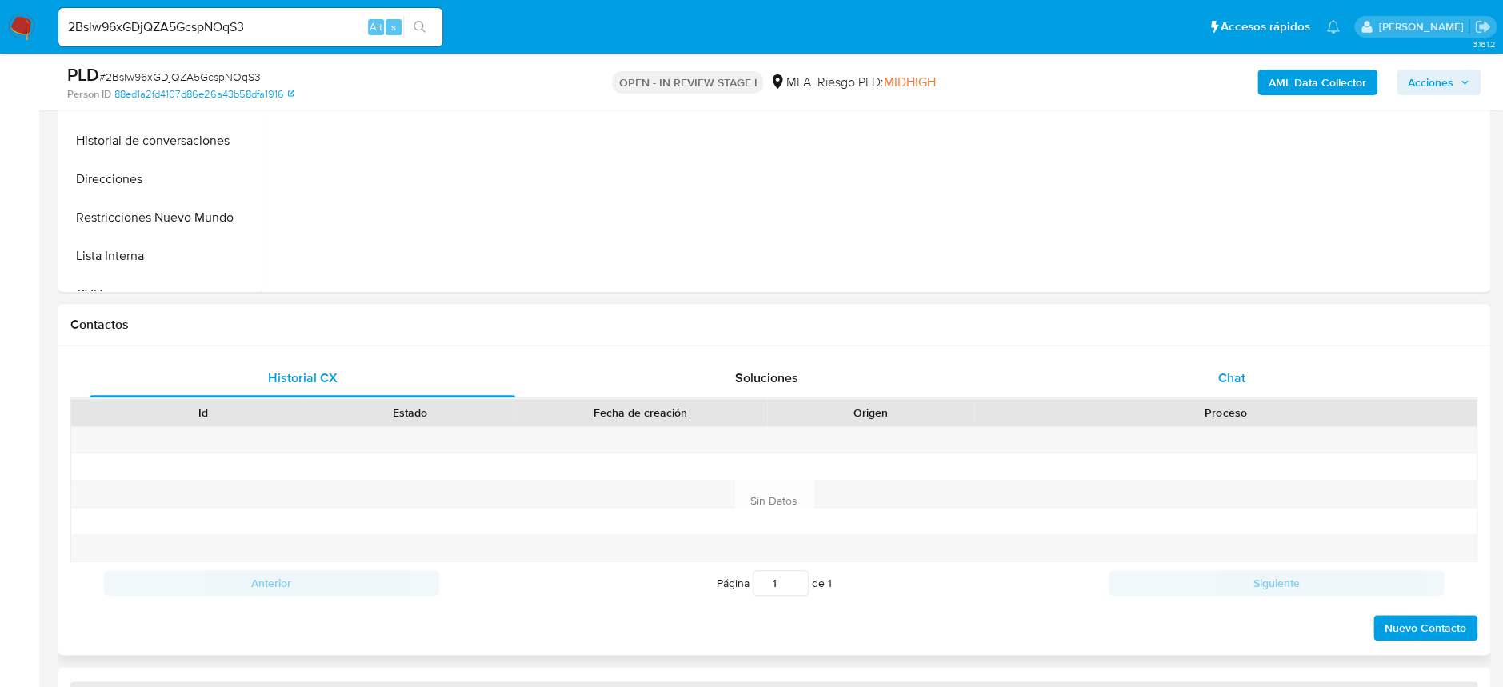
select select "10"
click at [1226, 373] on span "Chat" at bounding box center [1230, 378] width 27 height 18
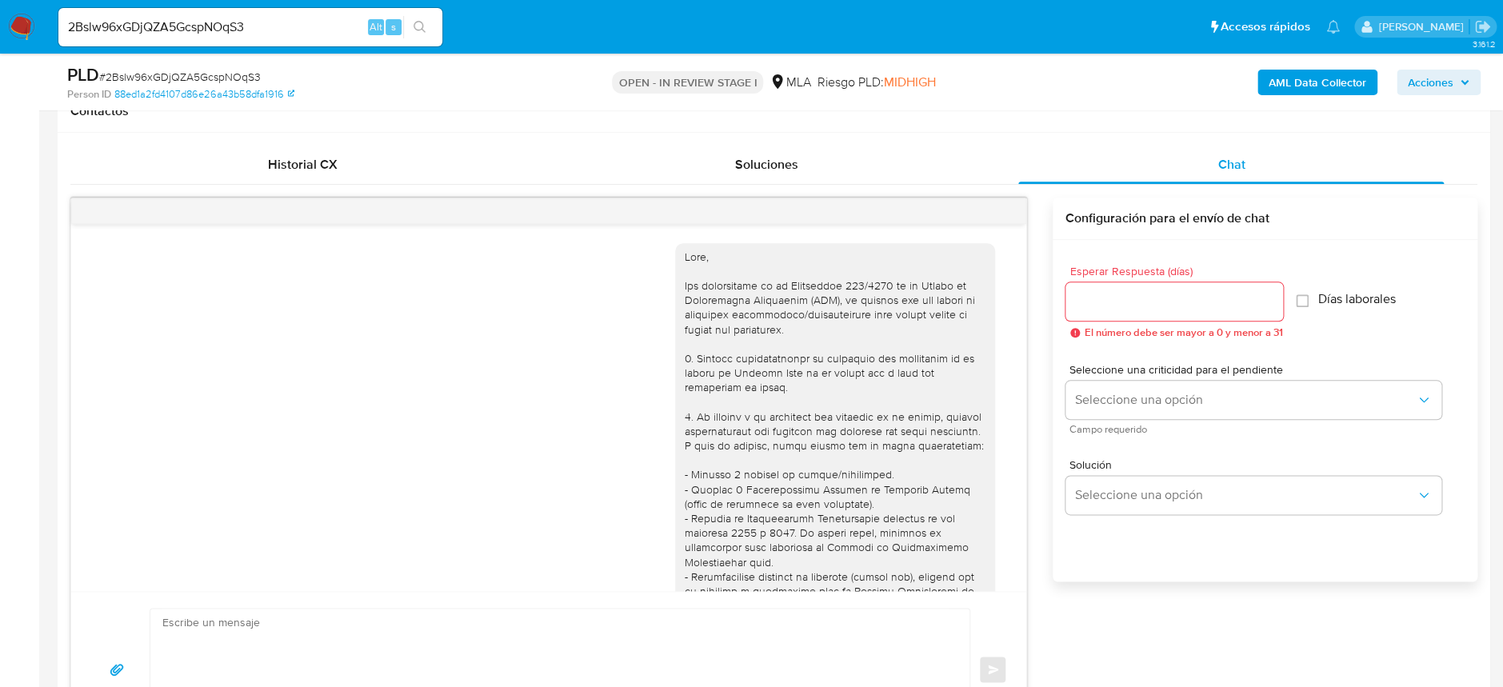
scroll to position [1608, 0]
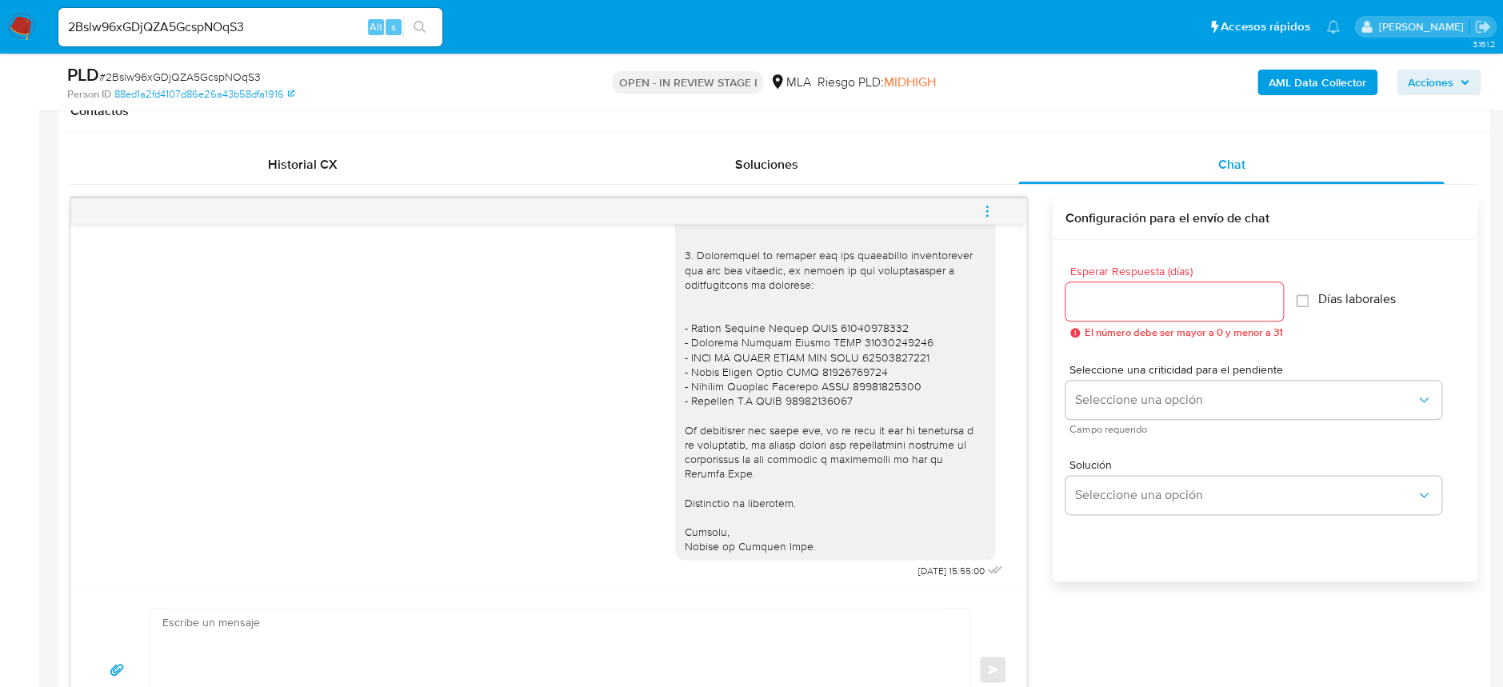
click at [990, 216] on icon "menu-action" at bounding box center [987, 211] width 14 height 14
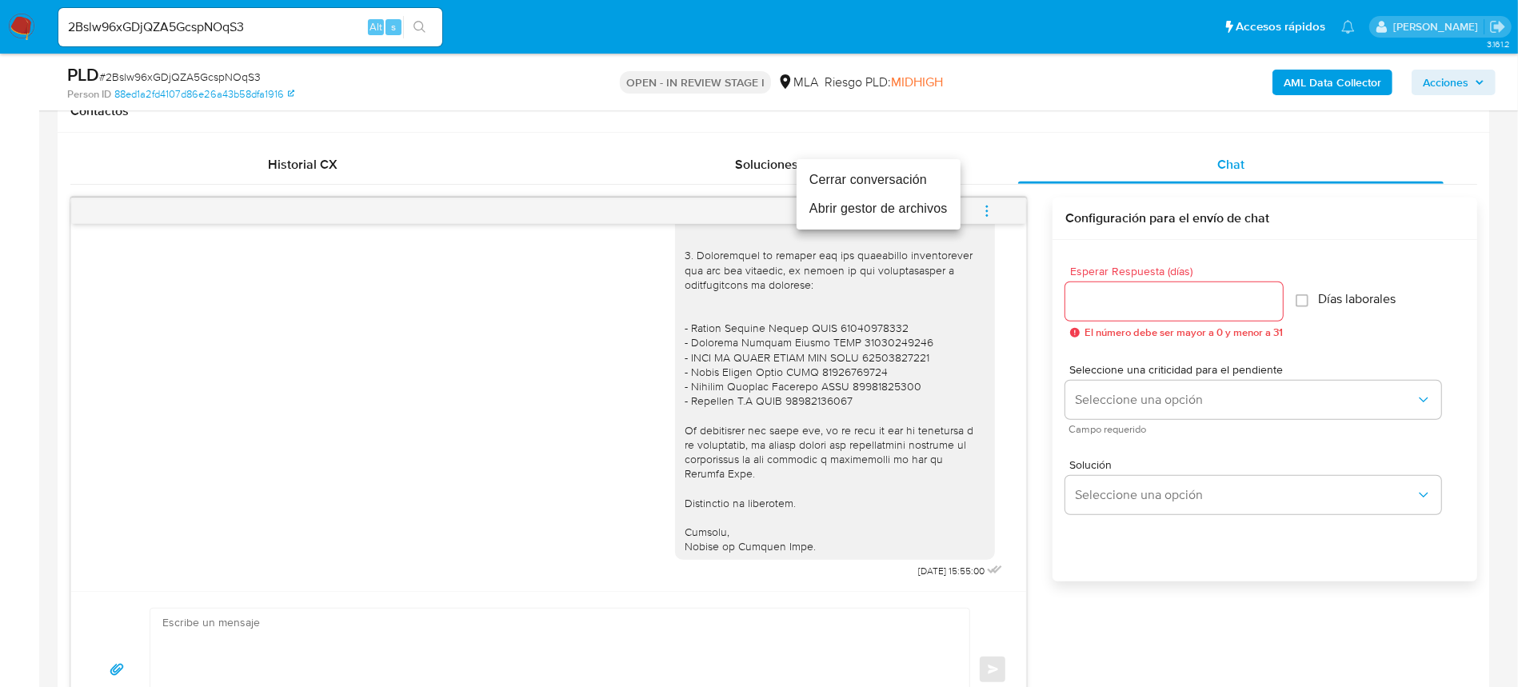
click at [856, 170] on li "Cerrar conversación" at bounding box center [879, 180] width 164 height 29
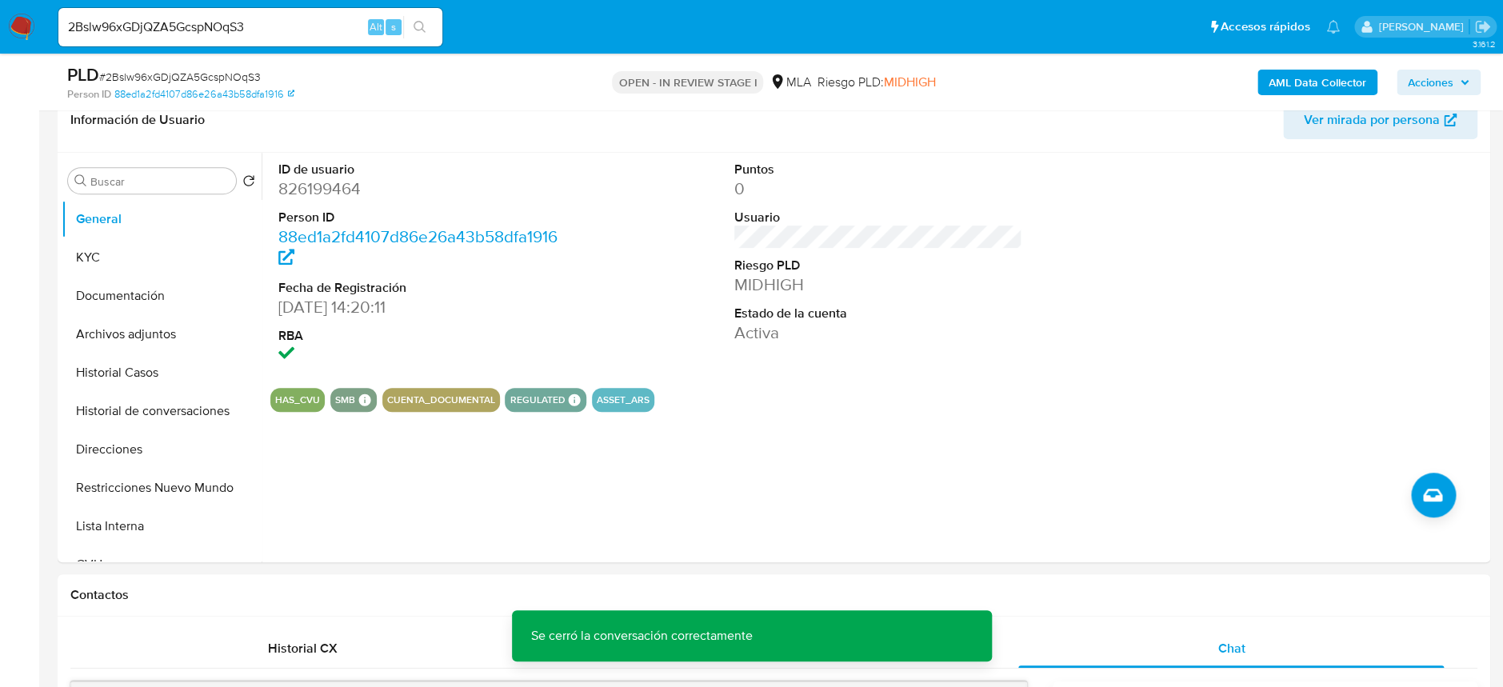
scroll to position [213, 0]
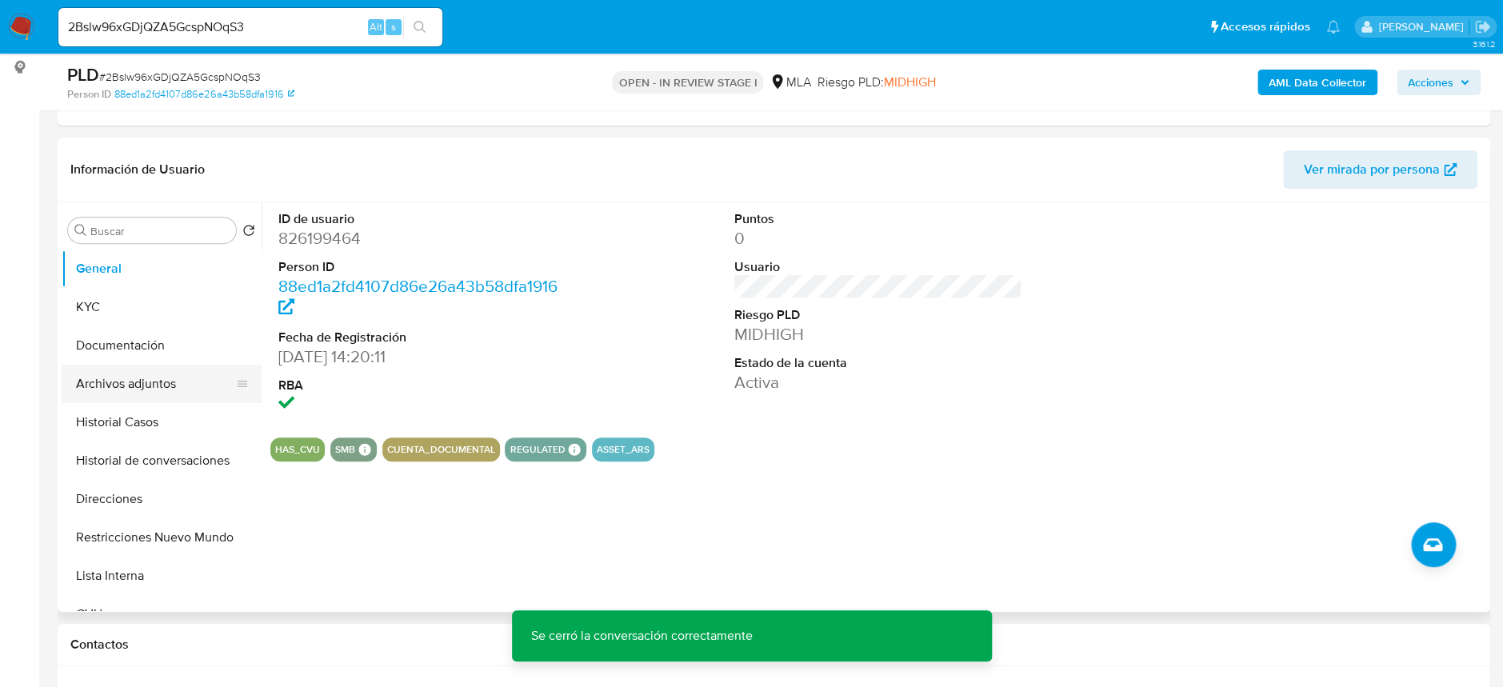
click at [134, 386] on button "Archivos adjuntos" at bounding box center [155, 384] width 187 height 38
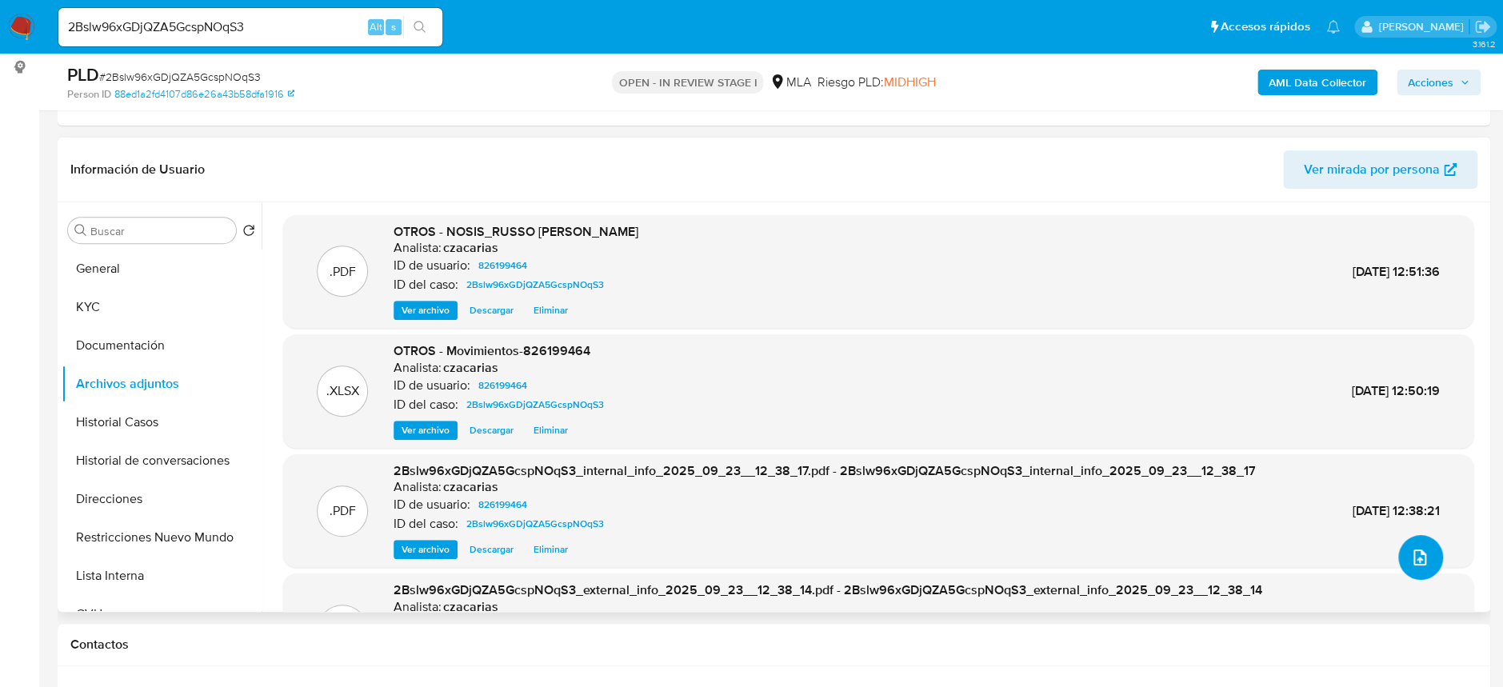
click at [1415, 553] on icon "upload-file" at bounding box center [1419, 557] width 19 height 19
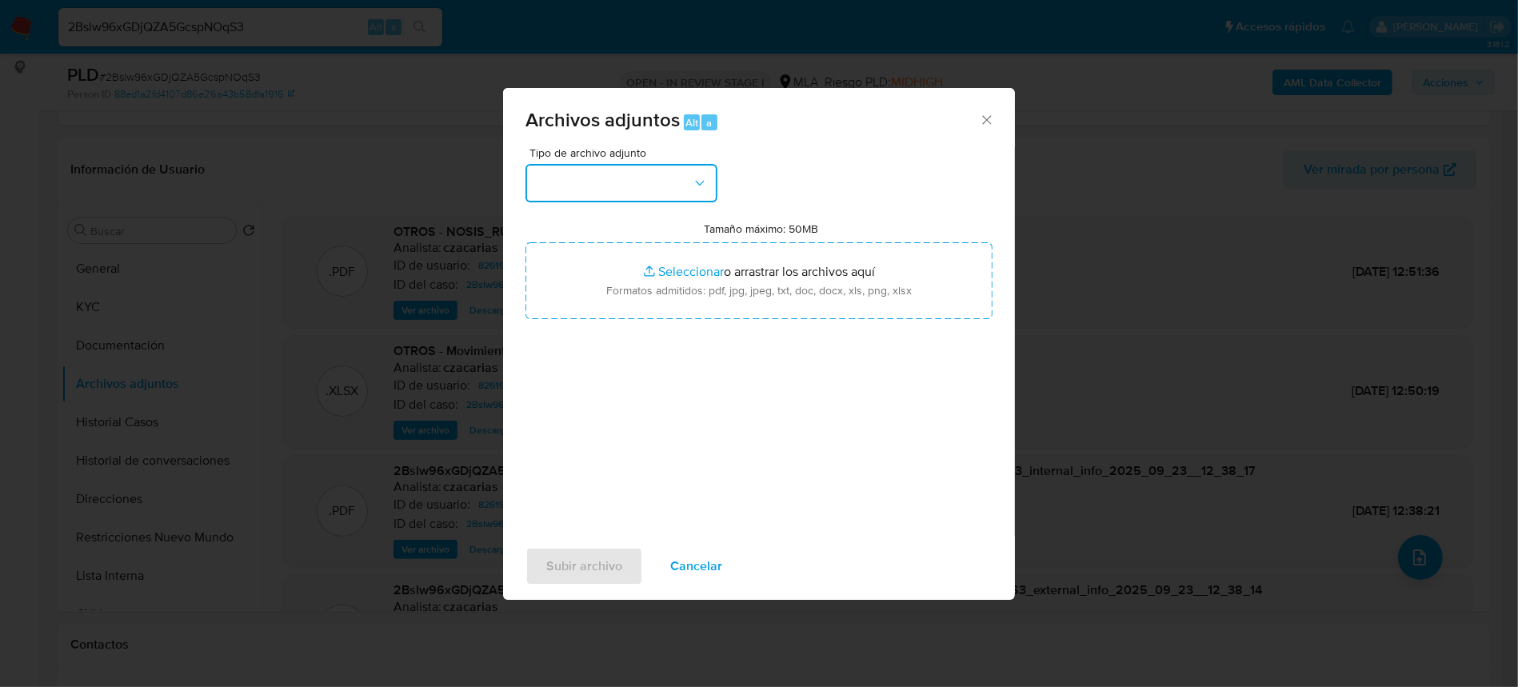
click at [660, 190] on button "button" at bounding box center [621, 183] width 192 height 38
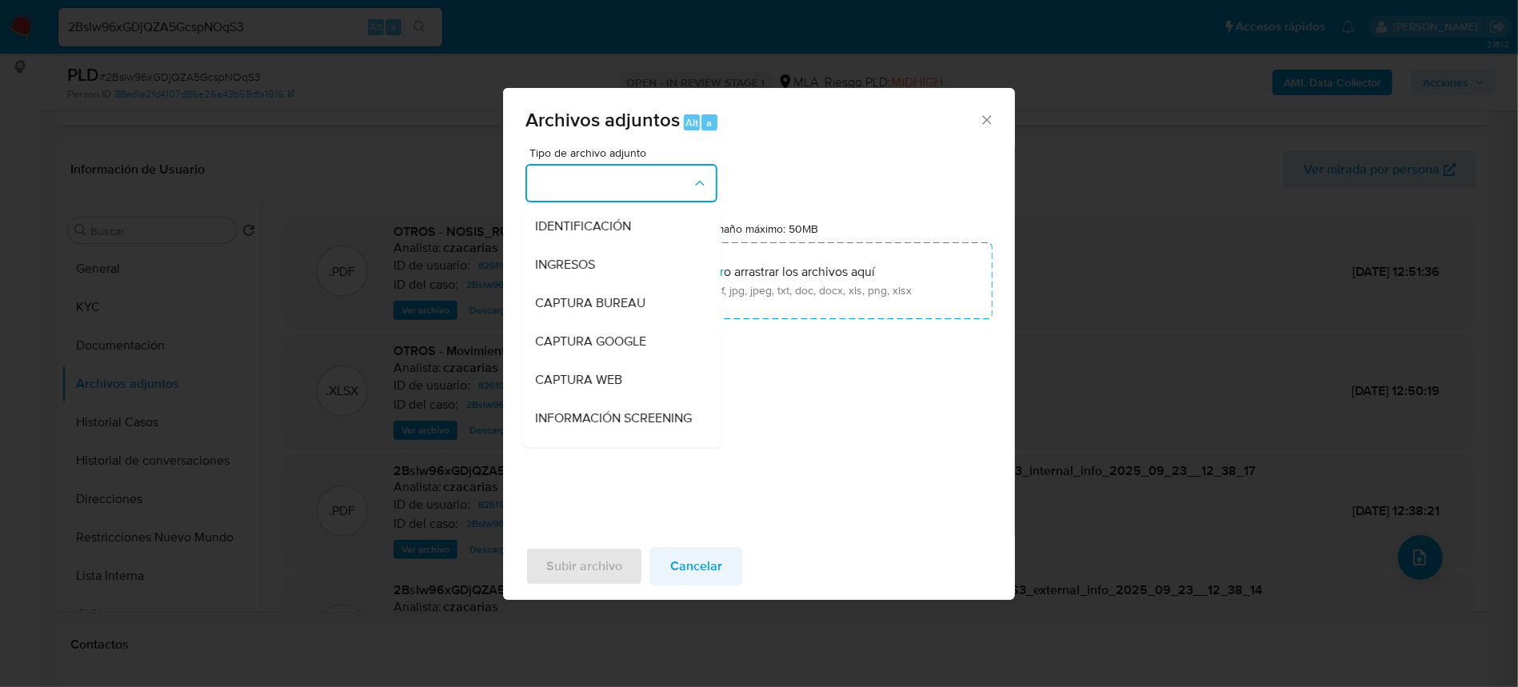
click at [725, 561] on button "Cancelar" at bounding box center [696, 566] width 94 height 38
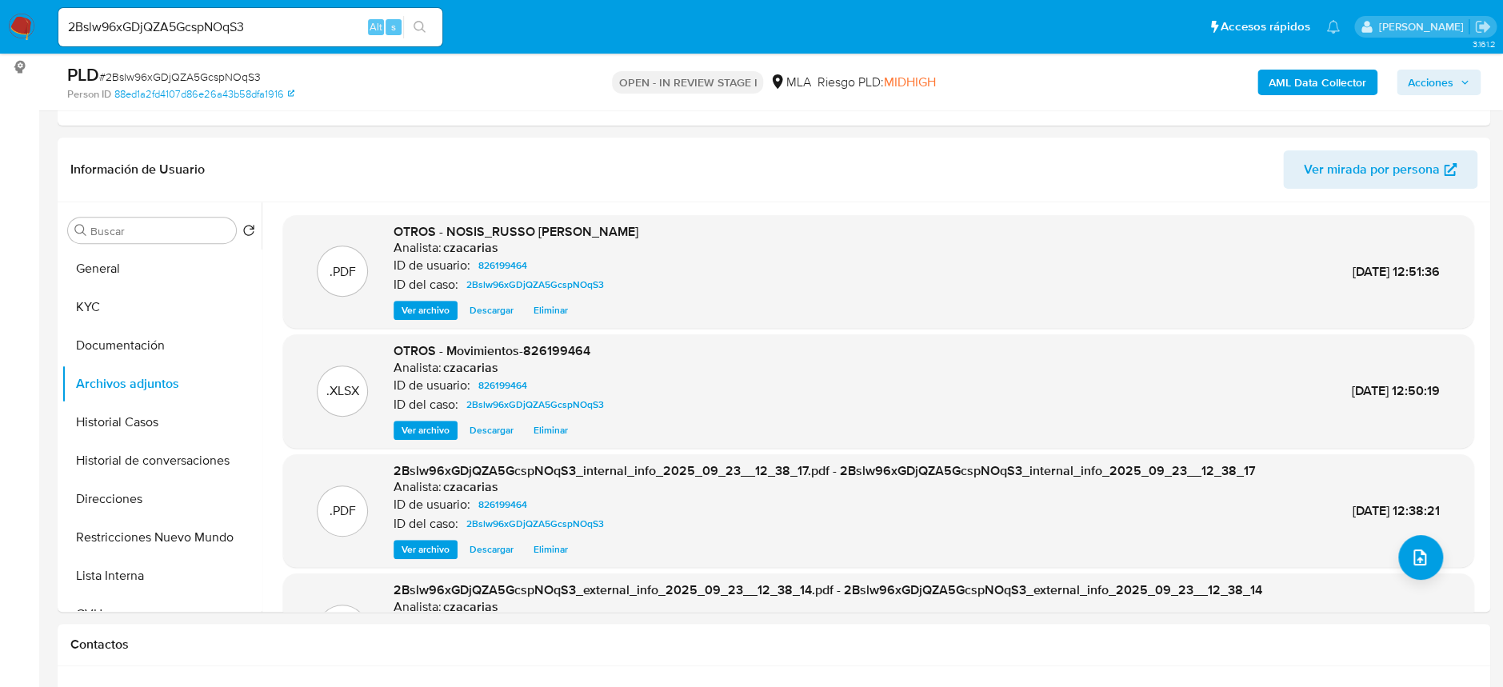
click at [240, 78] on span "# 2Bslw96xGDjQZA5GcspNOqS3" at bounding box center [180, 77] width 162 height 16
copy span "2Bslw96xGDjQZA5GcspNOqS3"
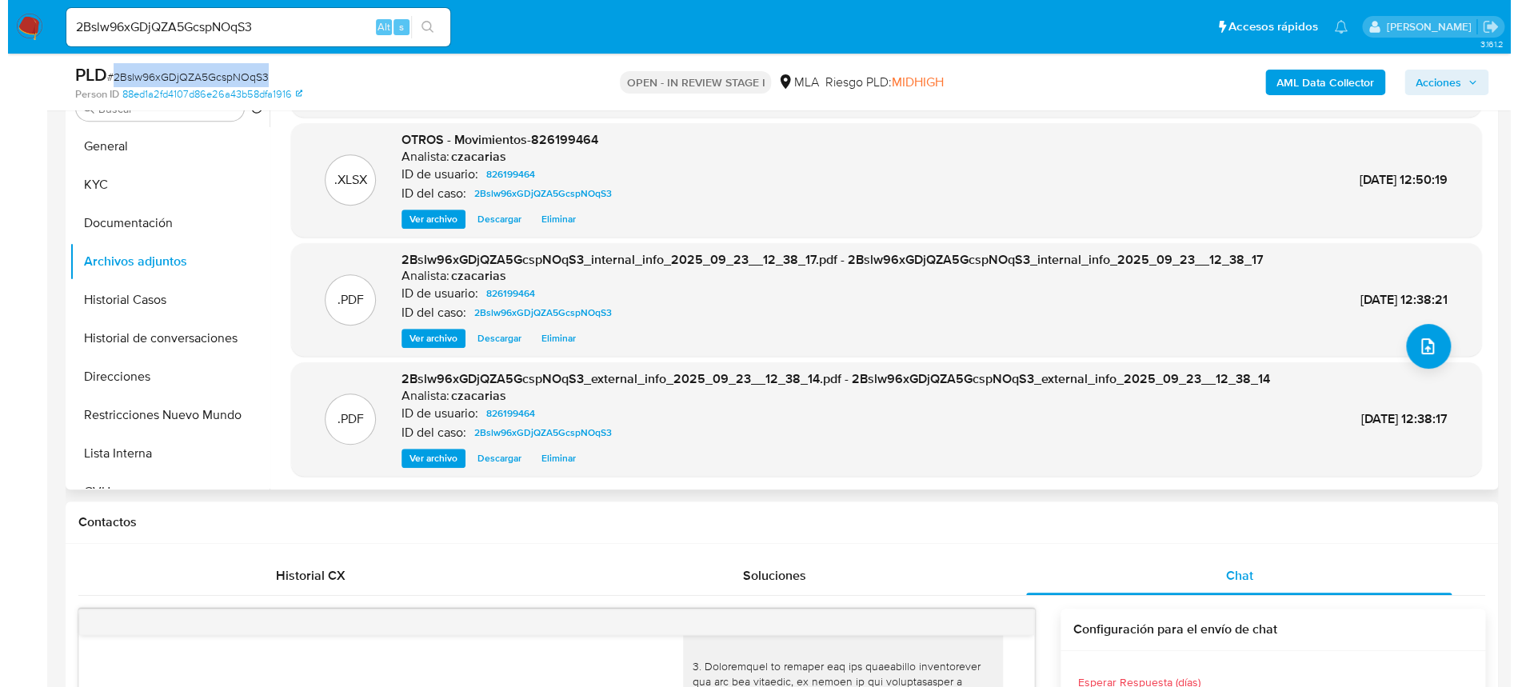
scroll to position [319, 0]
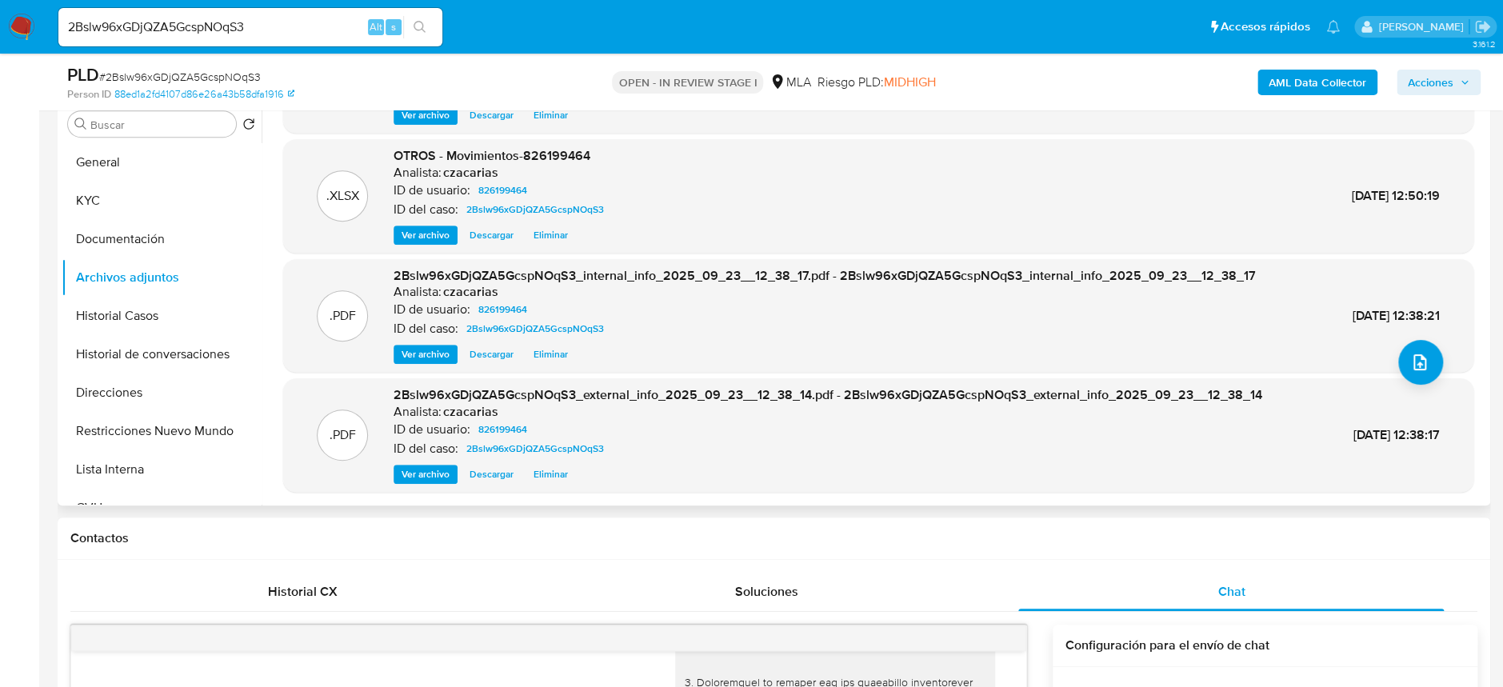
click at [1390, 355] on div ".PDF 2Bslw96xGDjQZA5GcspNOqS3_internal_info_2025_09_23__12_38_17.pdf - 2Bslw96x…" at bounding box center [878, 316] width 1174 height 98
click at [1398, 358] on button "upload-file" at bounding box center [1420, 362] width 45 height 45
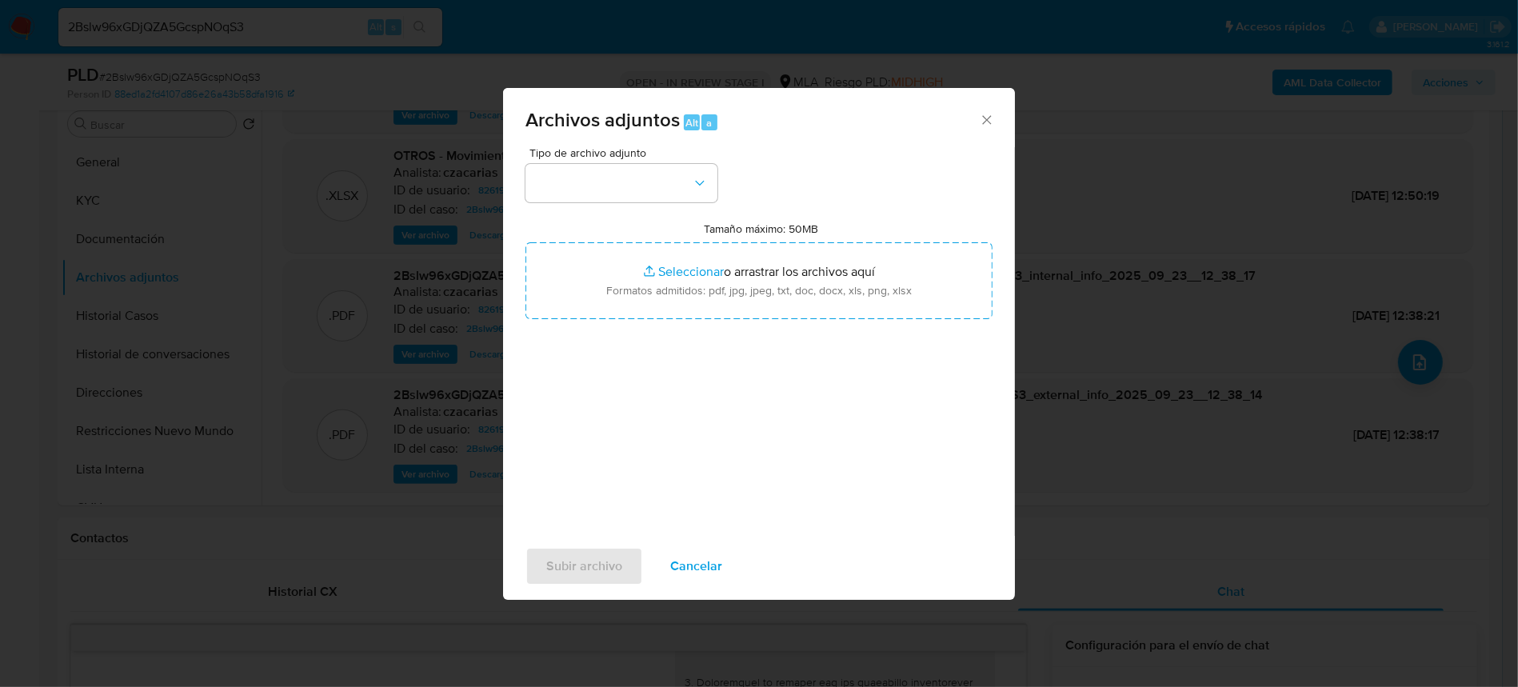
click at [713, 159] on div "Tipo de archivo adjunto" at bounding box center [621, 174] width 192 height 55
click at [685, 178] on button "button" at bounding box center [621, 183] width 192 height 38
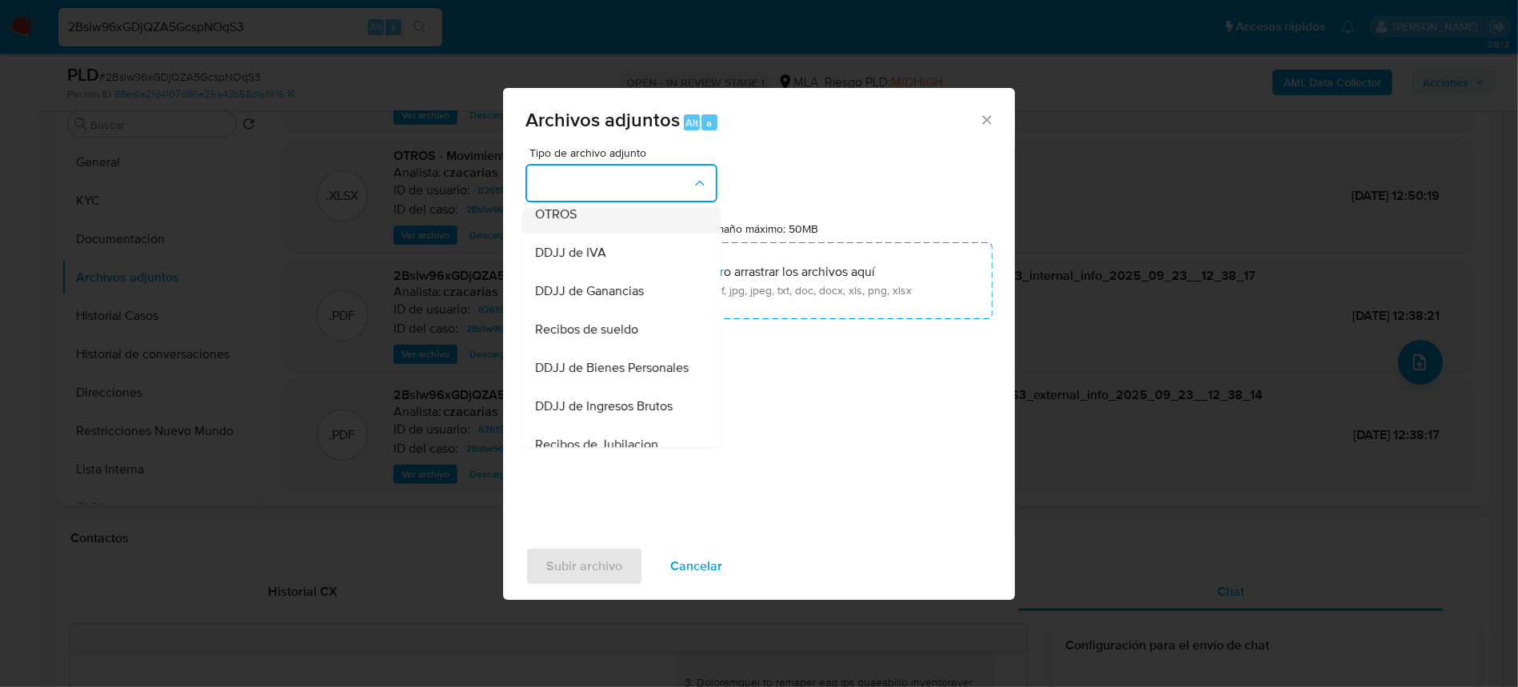
click at [589, 226] on div "OTROS" at bounding box center [616, 214] width 163 height 38
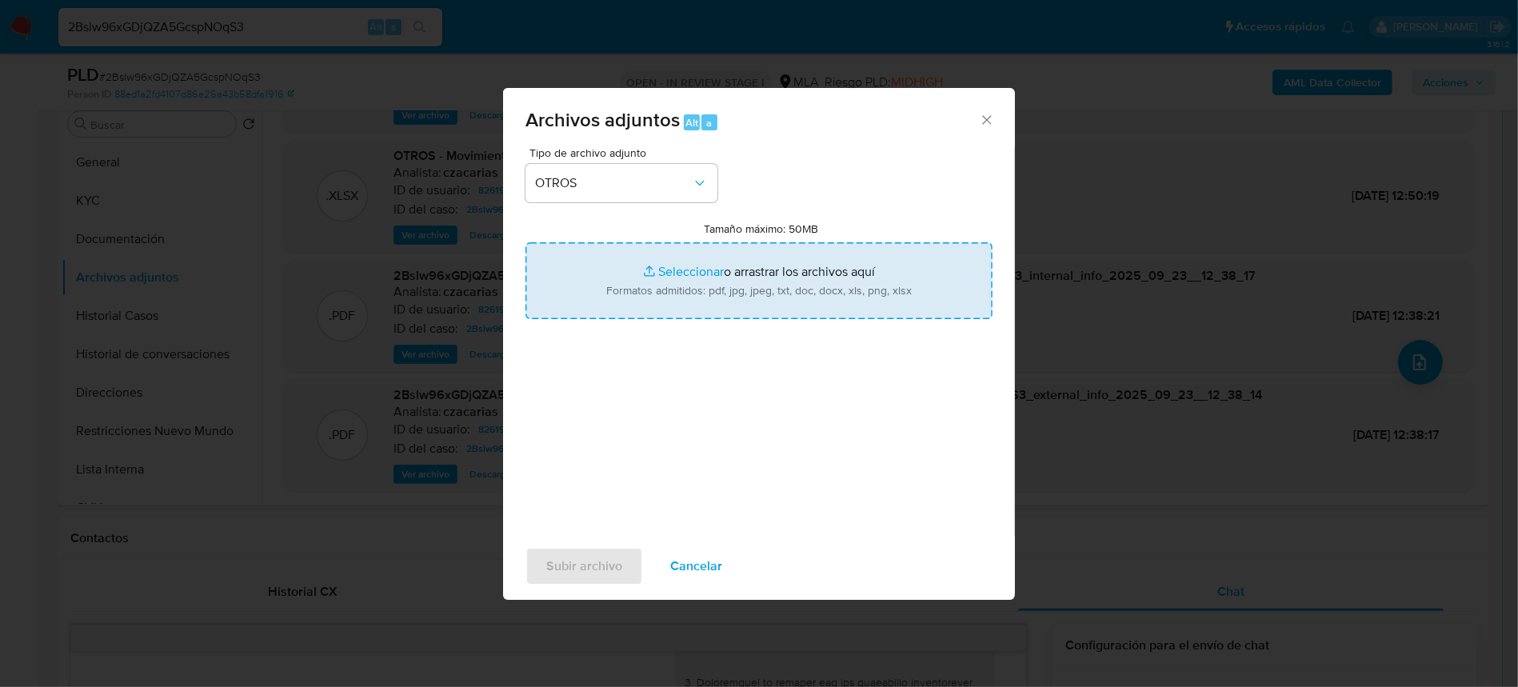
type input "C:\fakepath\Caselog 2Bslw96xGDjQZA5GcspNOqS3_2025_08_20_05_35_12.docx"
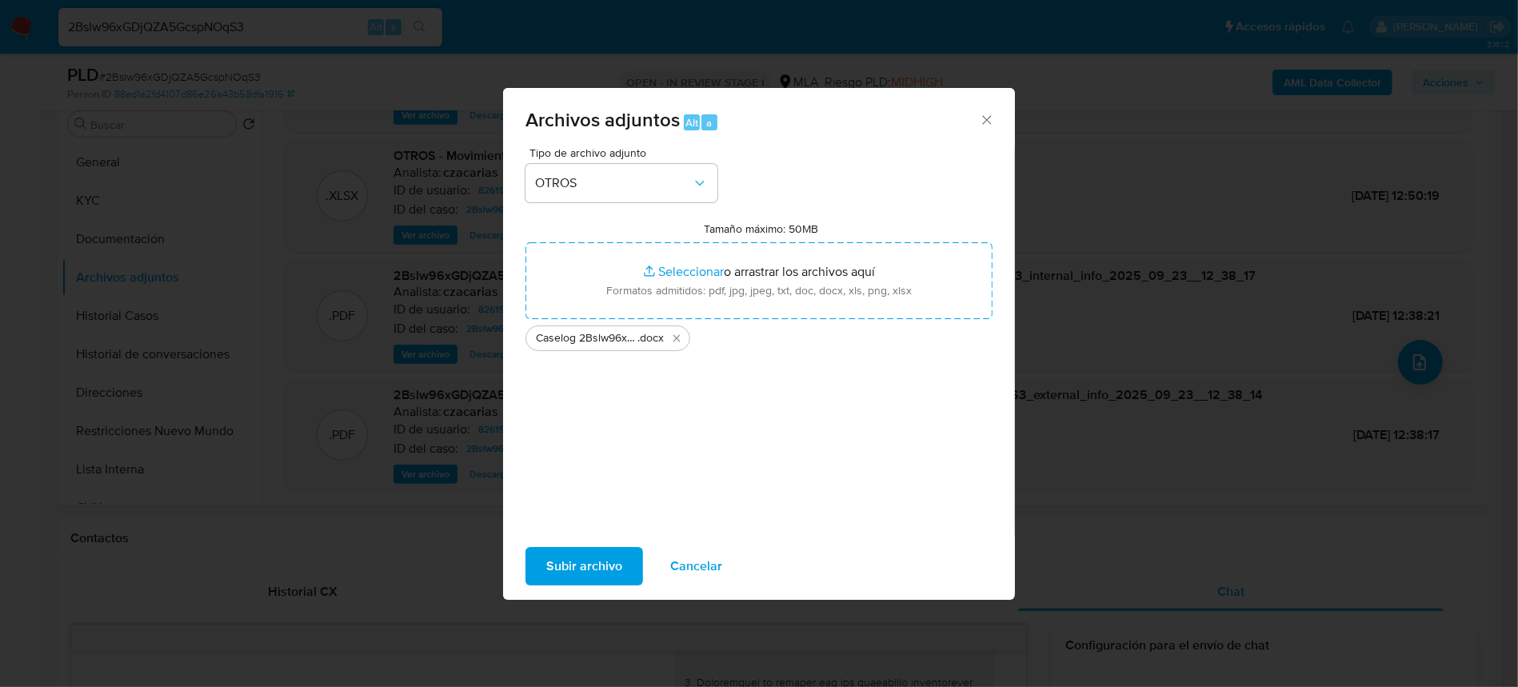
click at [559, 575] on span "Subir archivo" at bounding box center [584, 566] width 76 height 35
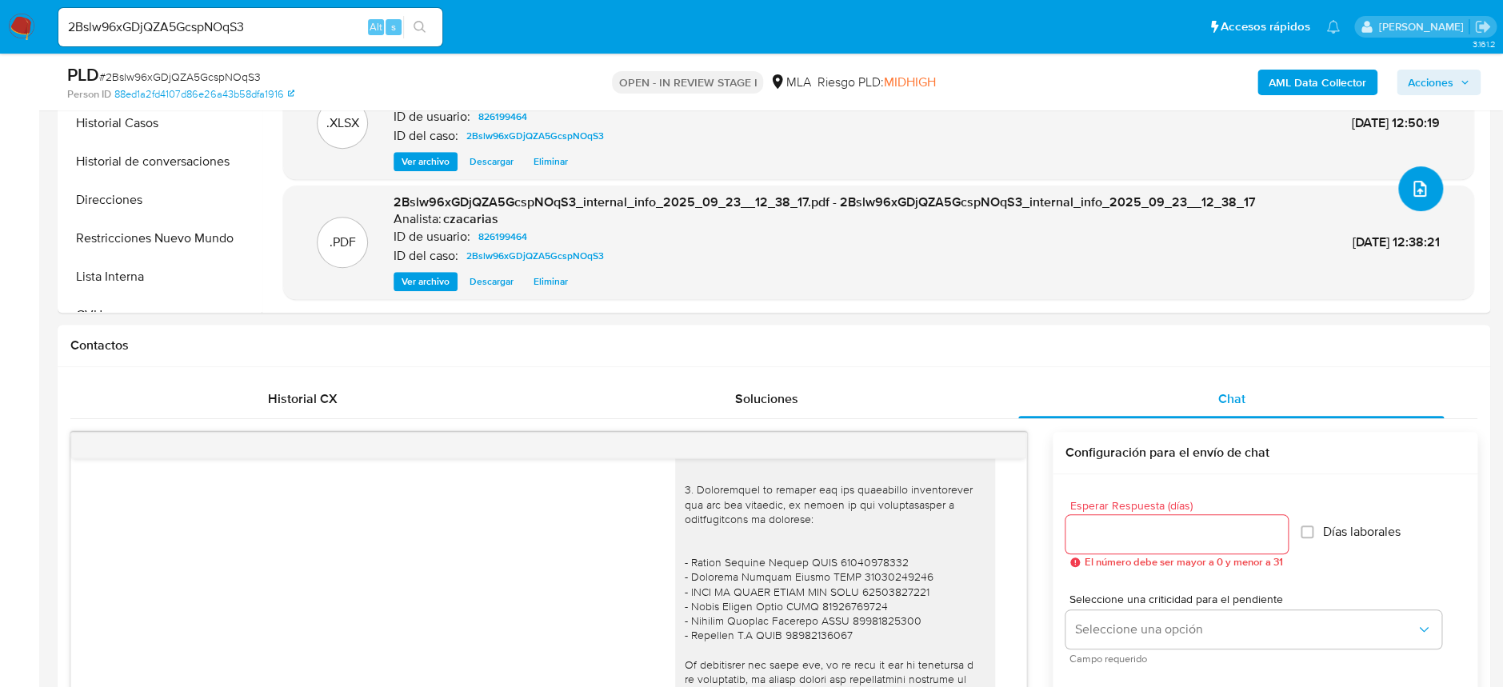
scroll to position [0, 0]
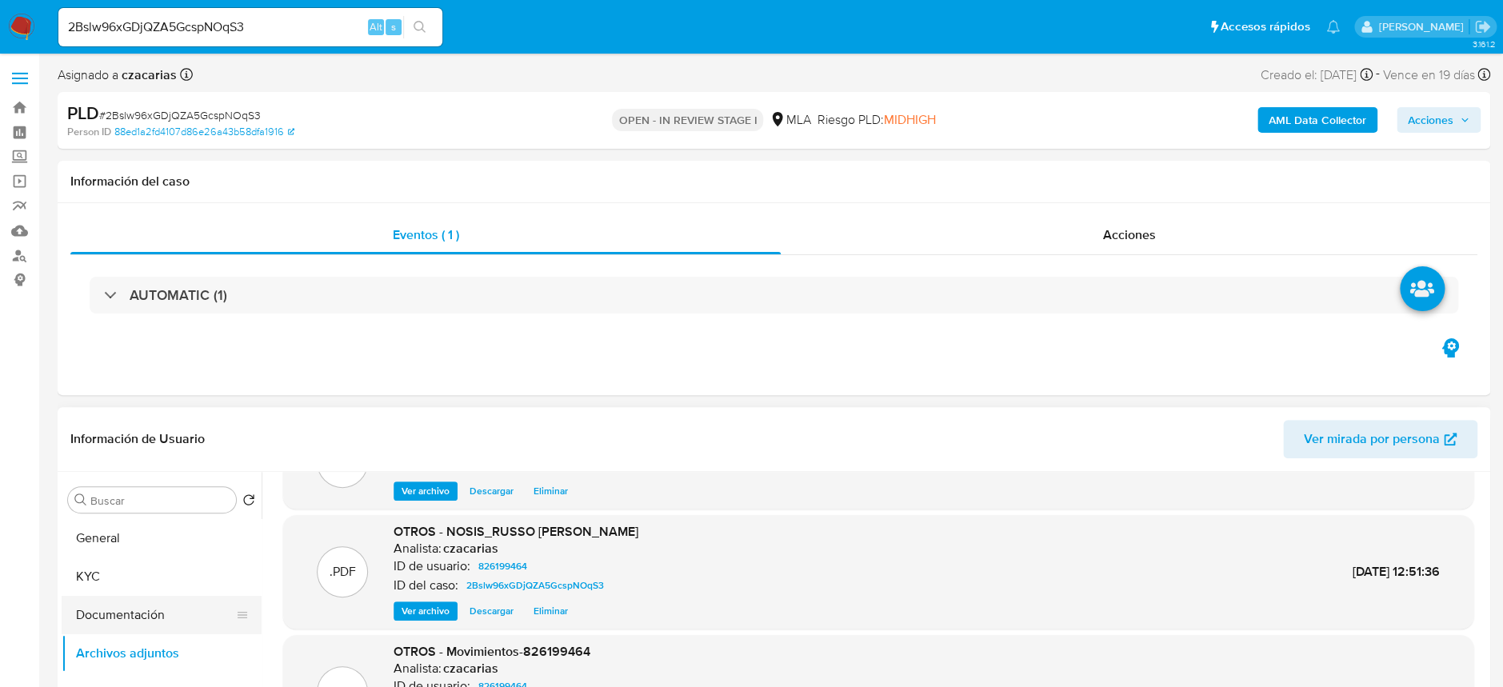
click at [130, 629] on button "Documentación" at bounding box center [155, 615] width 187 height 38
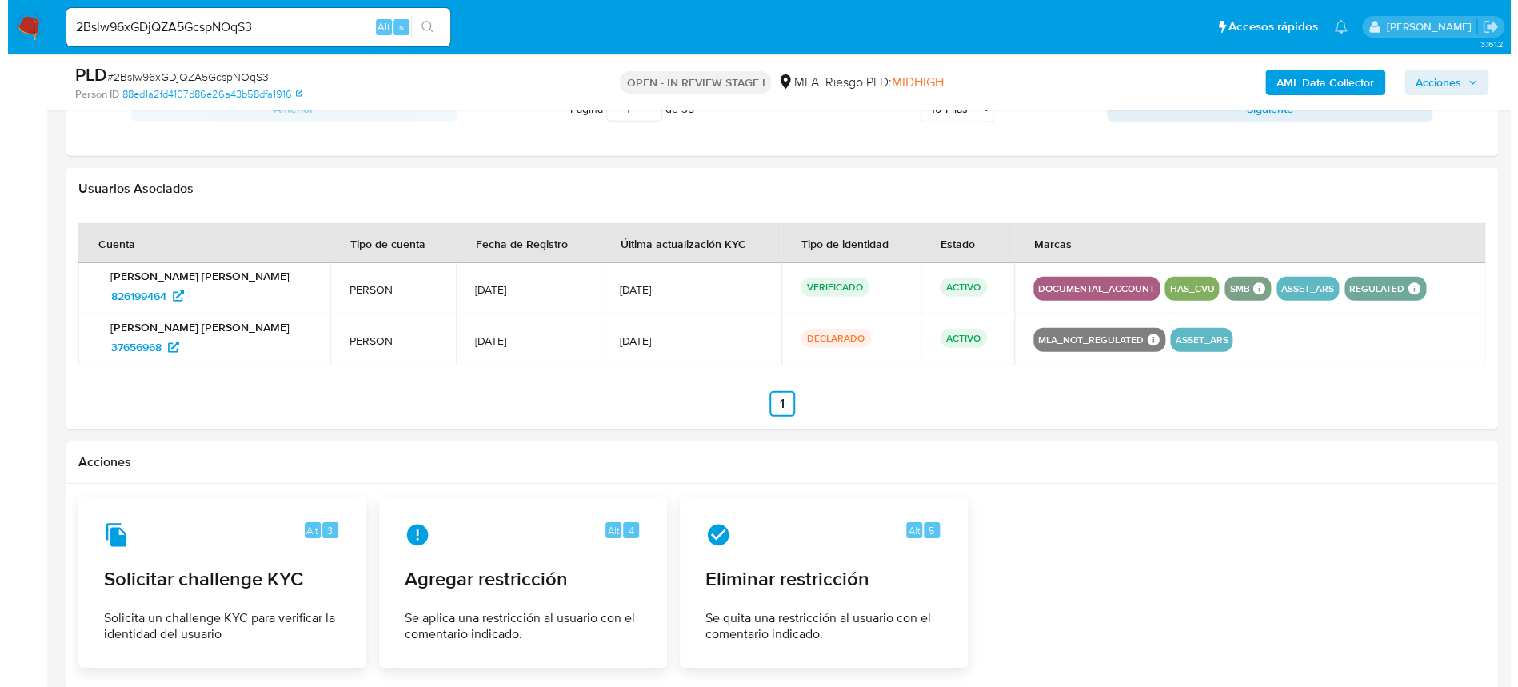
scroll to position [2496, 0]
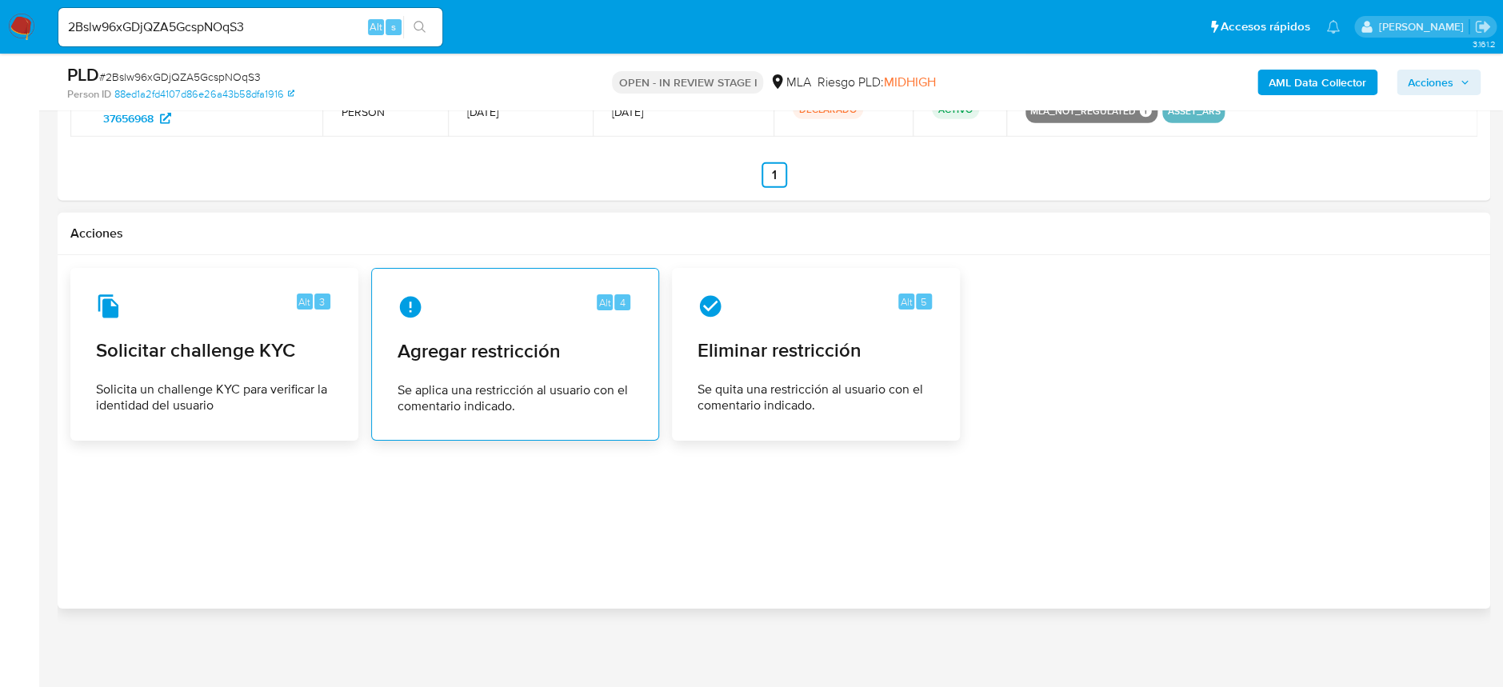
click at [521, 354] on span "Agregar restricción" at bounding box center [514, 351] width 235 height 24
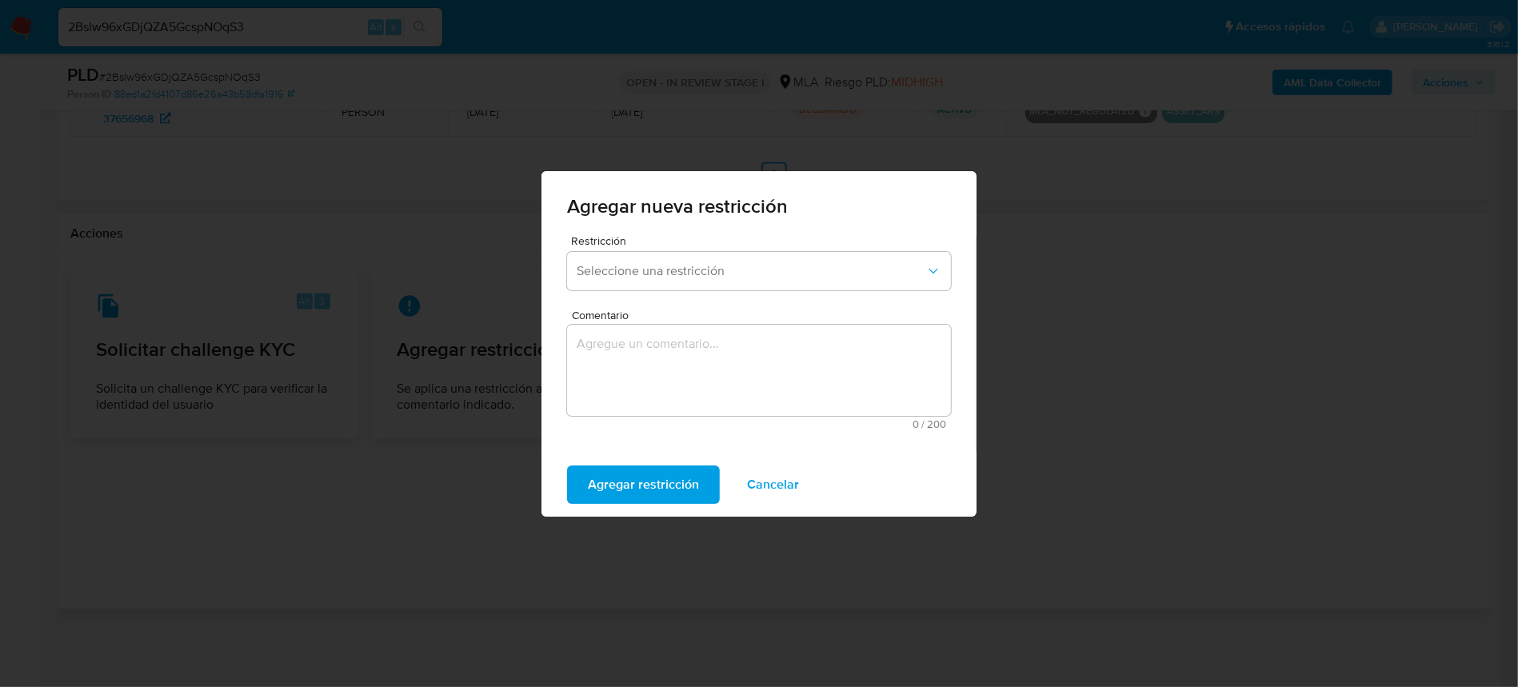
click at [678, 243] on span "Restricción" at bounding box center [763, 240] width 384 height 11
click at [689, 270] on span "Seleccione una restricción" at bounding box center [751, 271] width 349 height 16
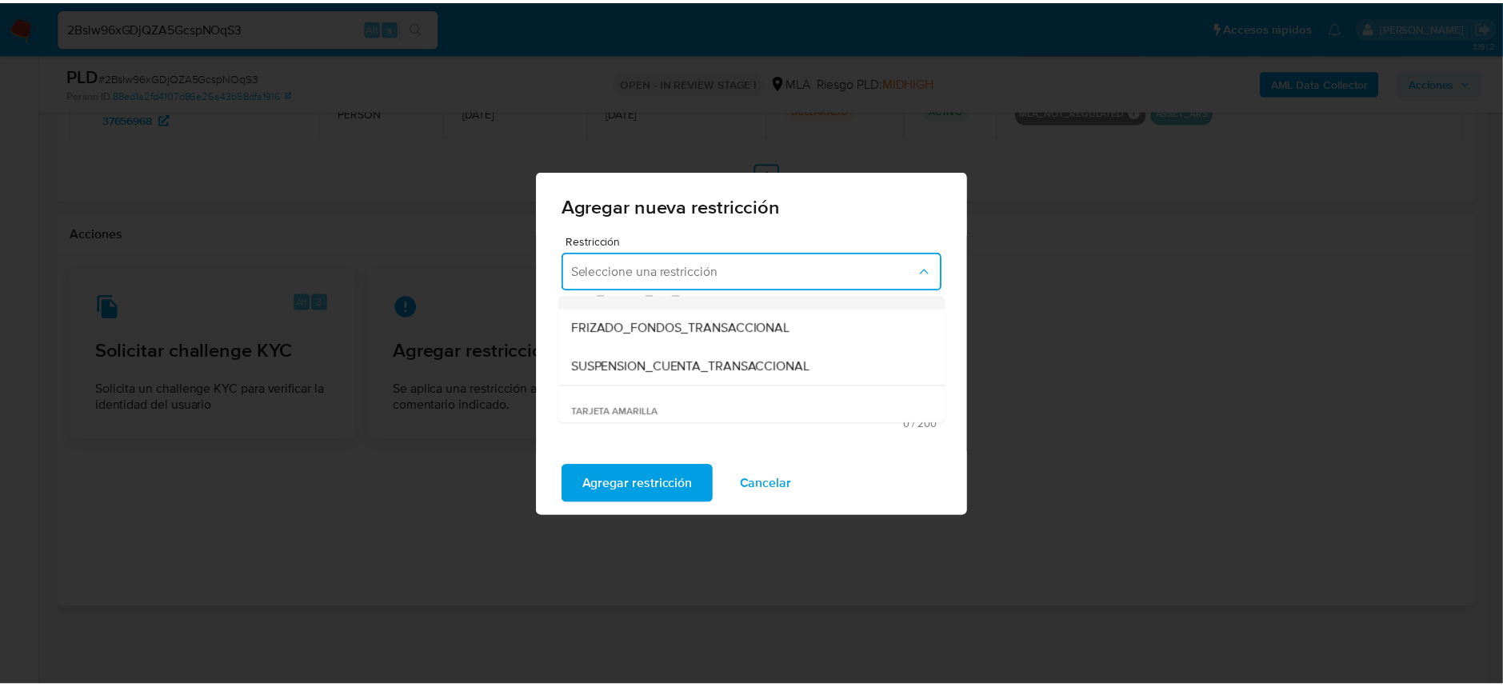
scroll to position [213, 0]
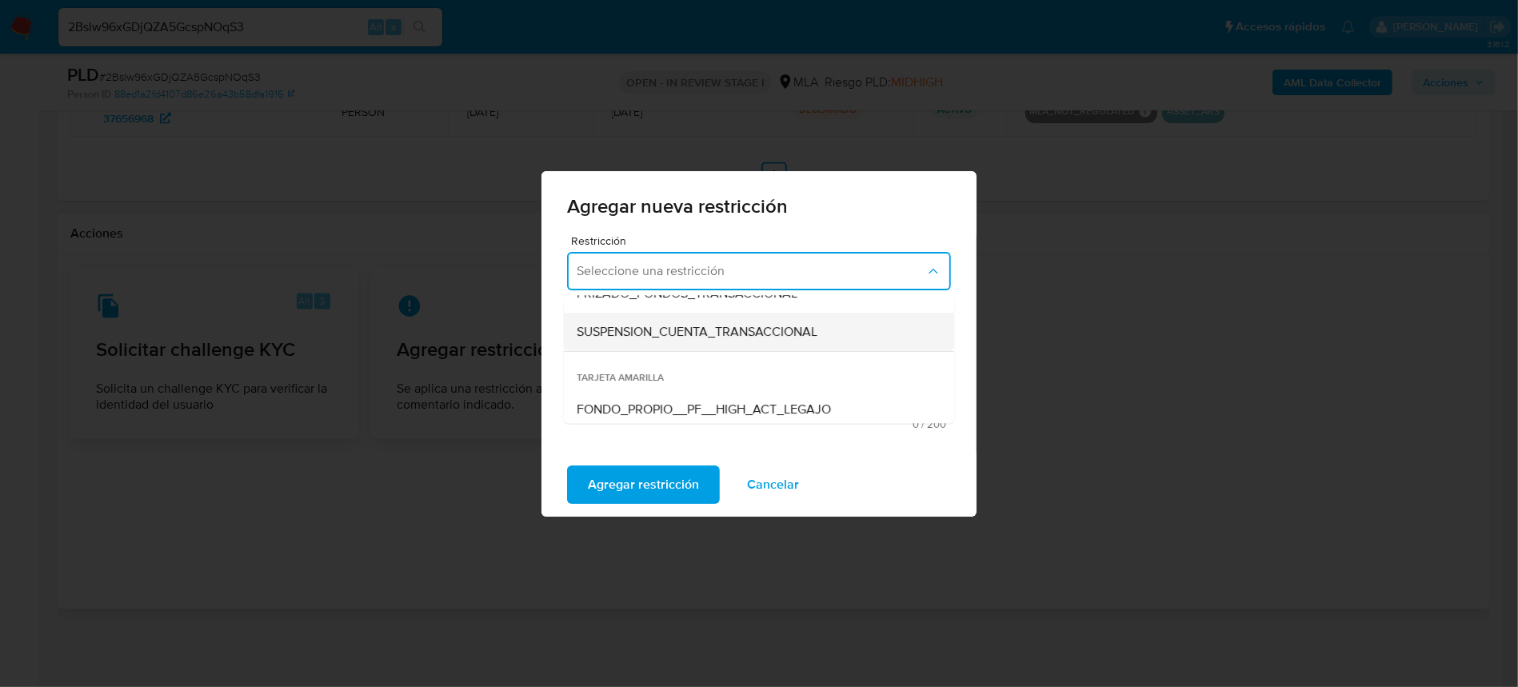
click at [736, 340] on div "SUSPENSION_CUENTA_TRANSACCIONAL" at bounding box center [754, 332] width 355 height 38
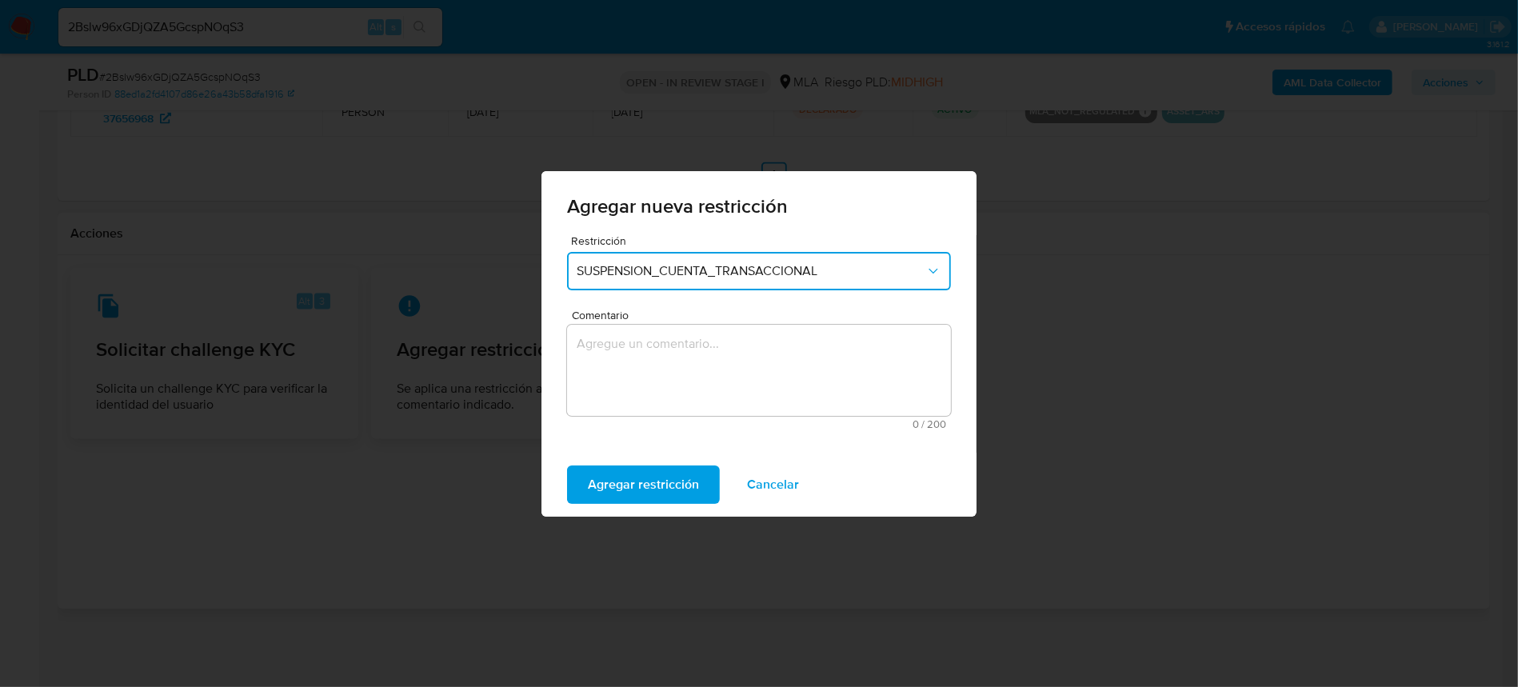
click at [771, 374] on textarea "Comentario" at bounding box center [759, 370] width 384 height 91
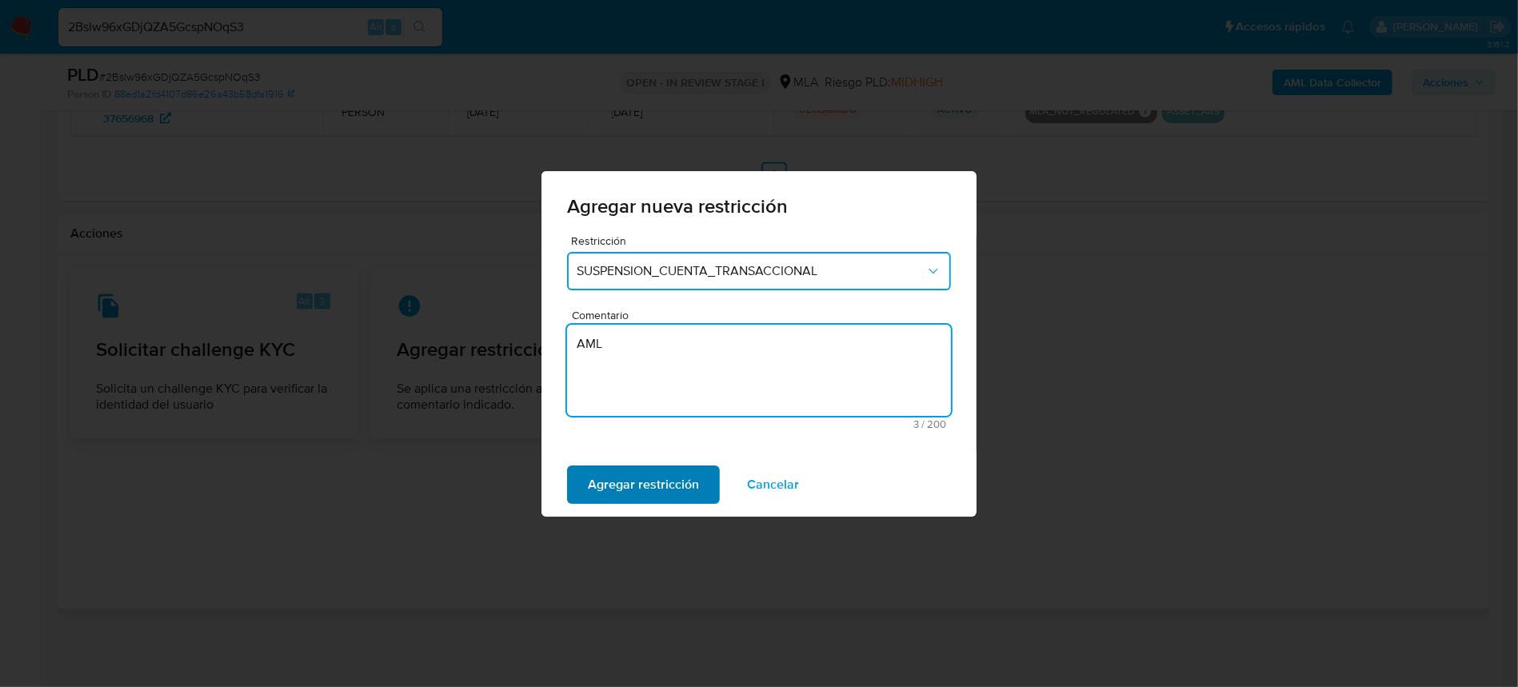
type textarea "AML"
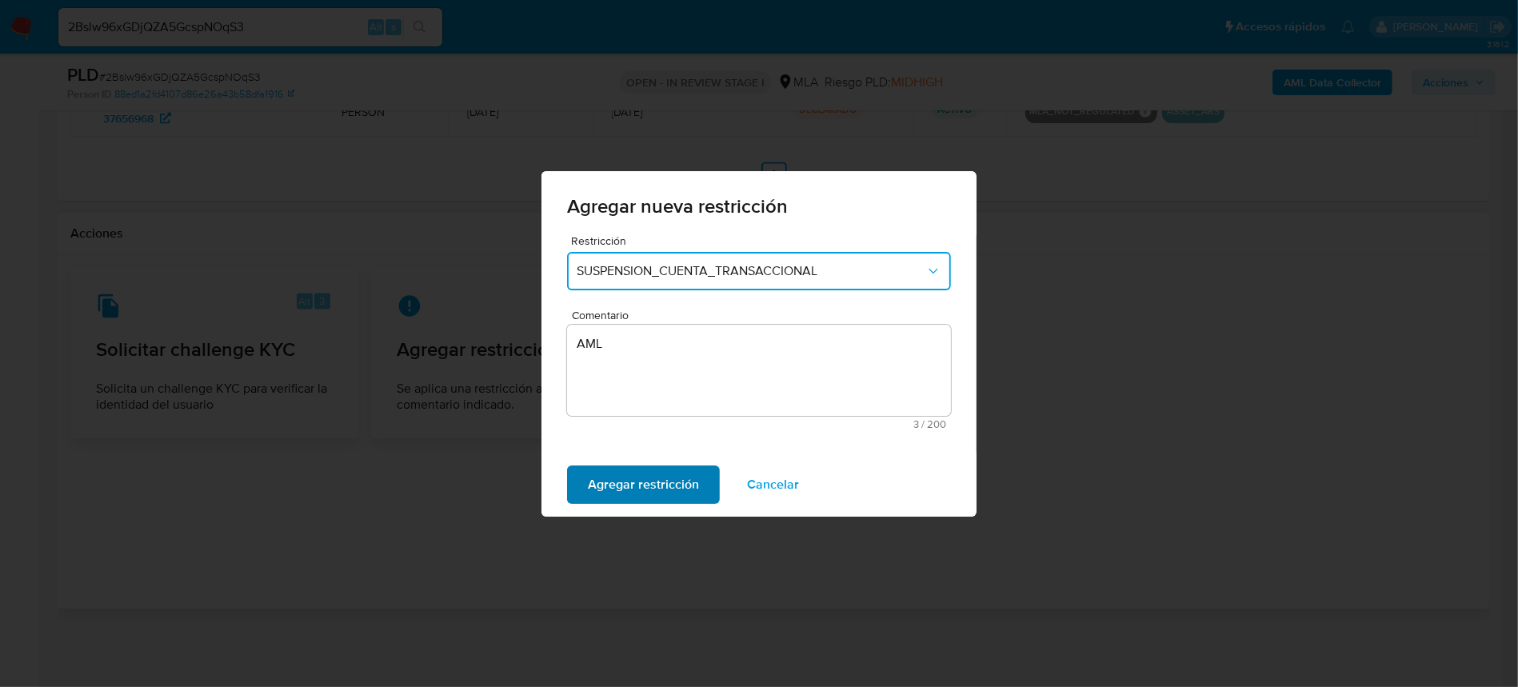
click at [692, 482] on span "Agregar restricción" at bounding box center [643, 484] width 111 height 35
click at [603, 473] on span "Confirmar" at bounding box center [617, 484] width 58 height 35
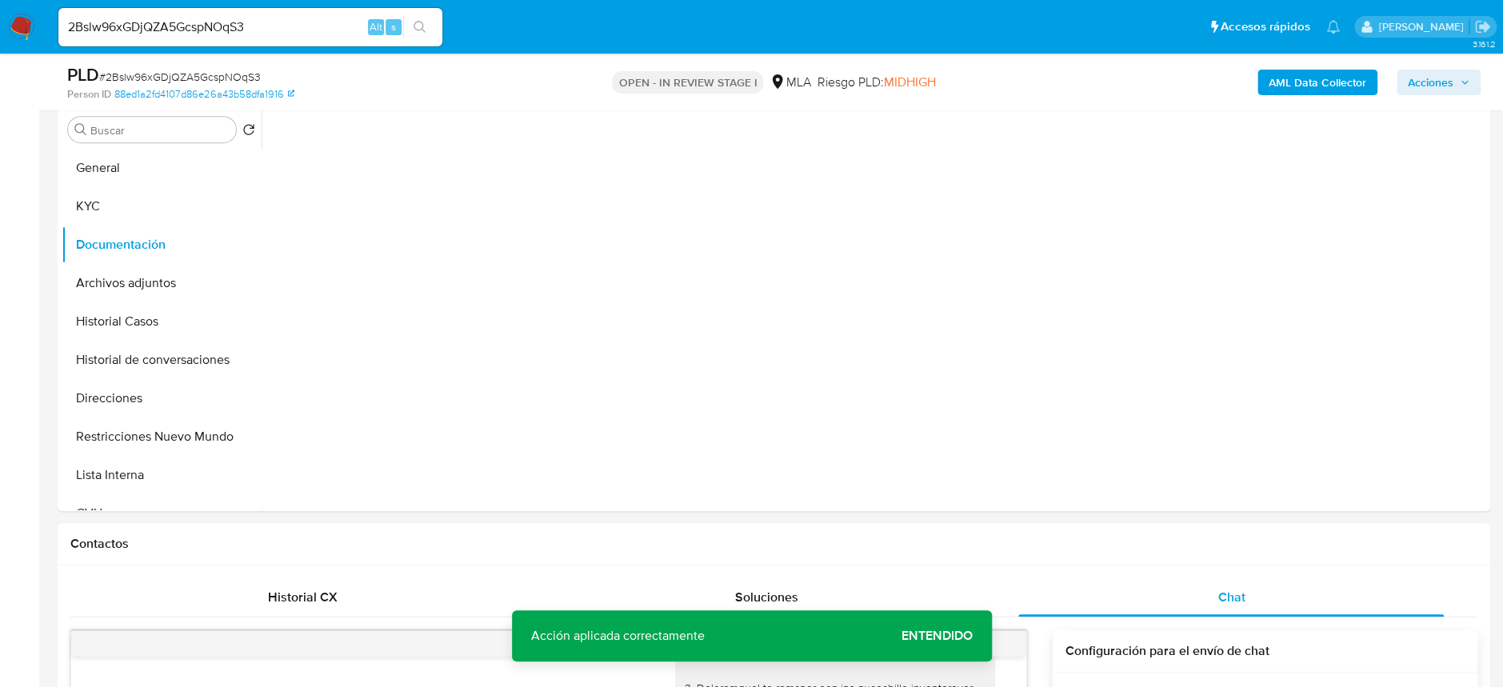
scroll to position [257, 0]
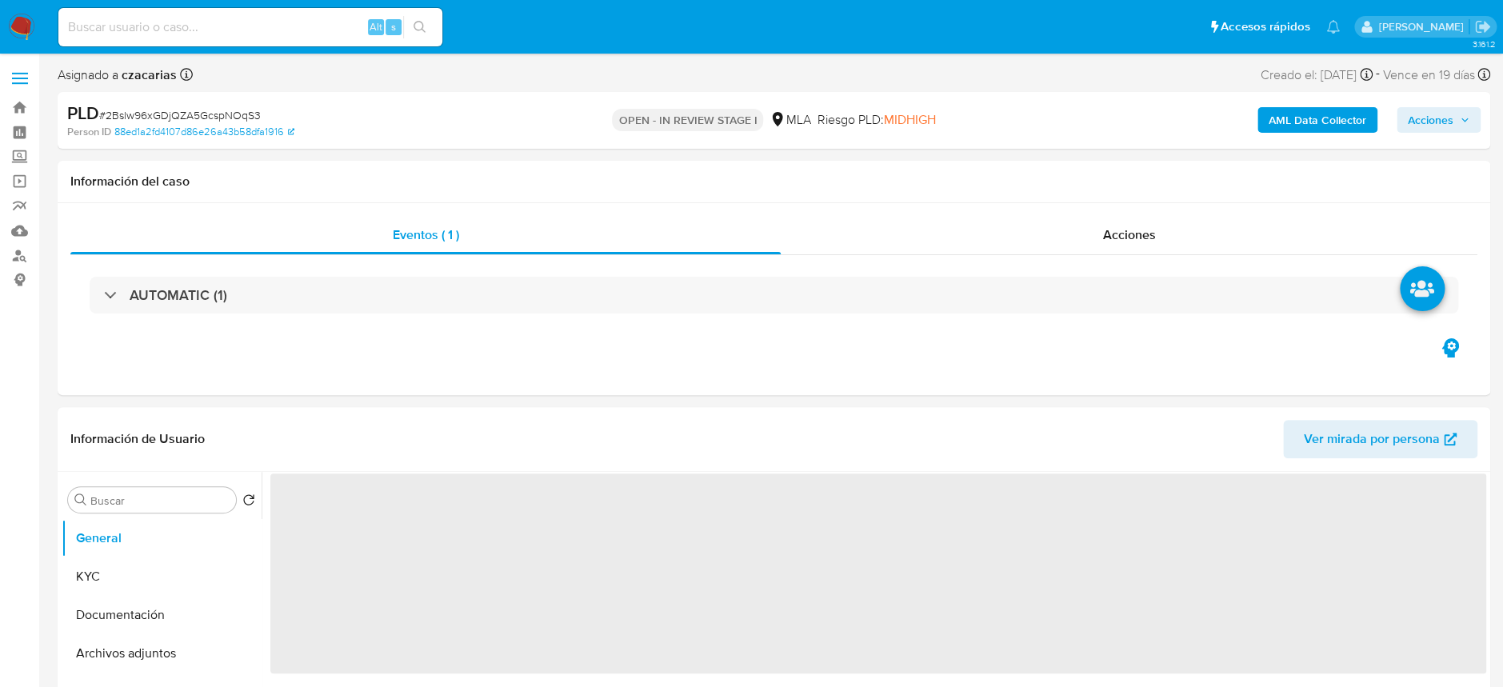
click at [1443, 115] on span "Acciones" at bounding box center [1431, 120] width 46 height 26
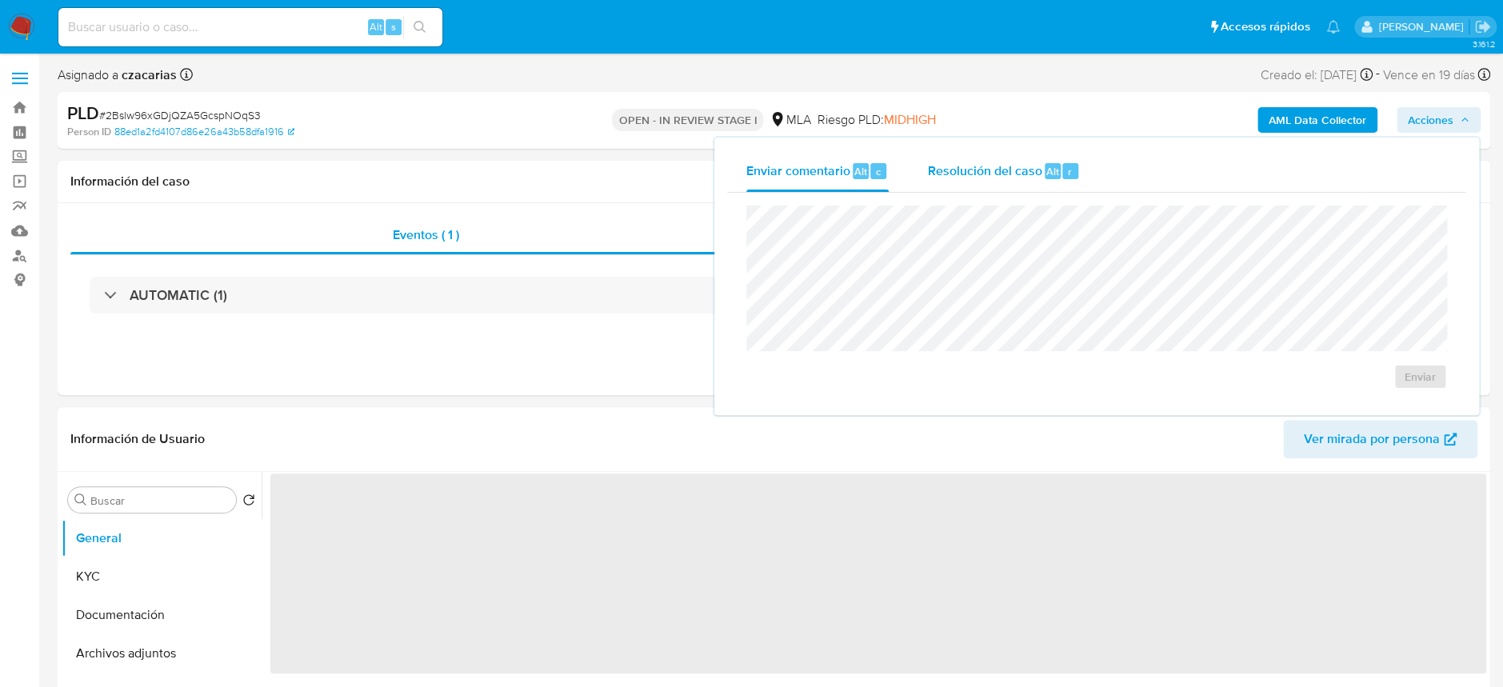
select select "10"
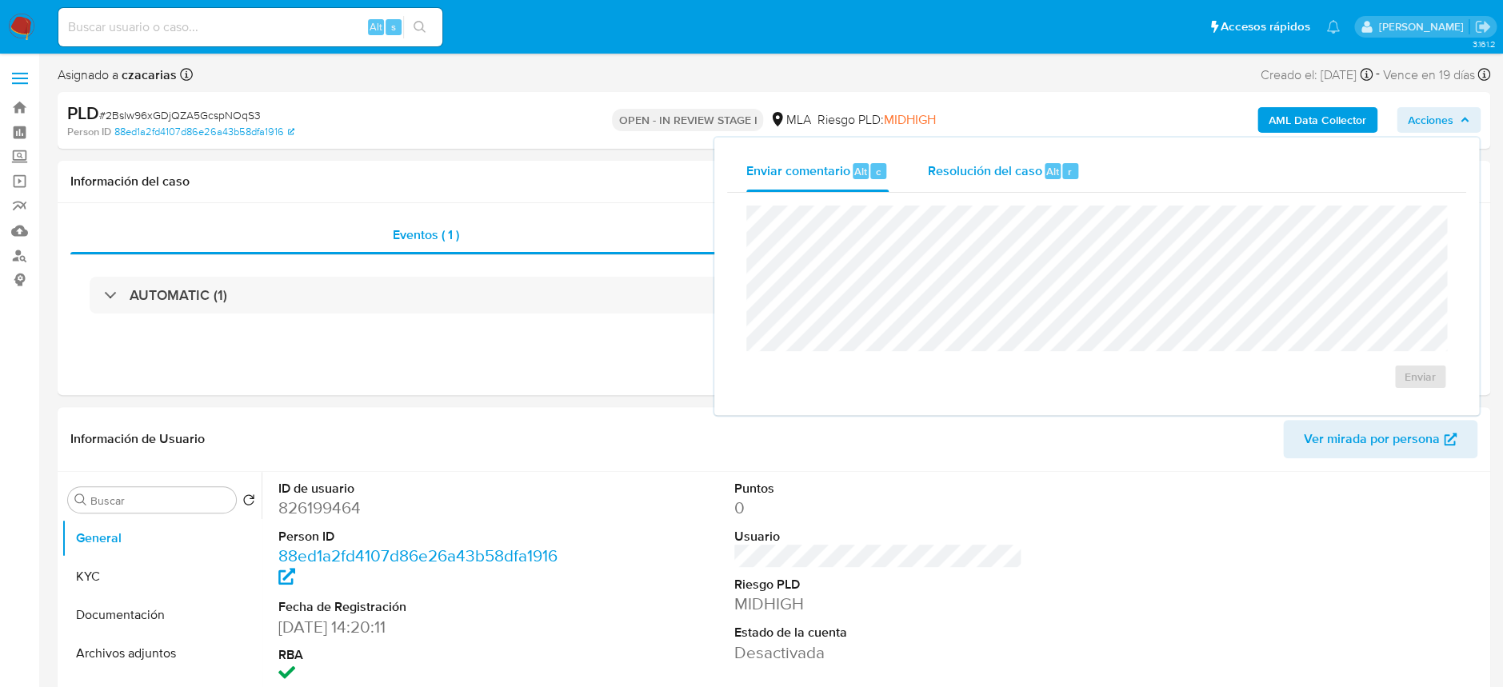
drag, startPoint x: 1031, startPoint y: 170, endPoint x: 1034, endPoint y: 180, distance: 10.1
click at [1031, 173] on span "Resolución del caso" at bounding box center [984, 171] width 114 height 18
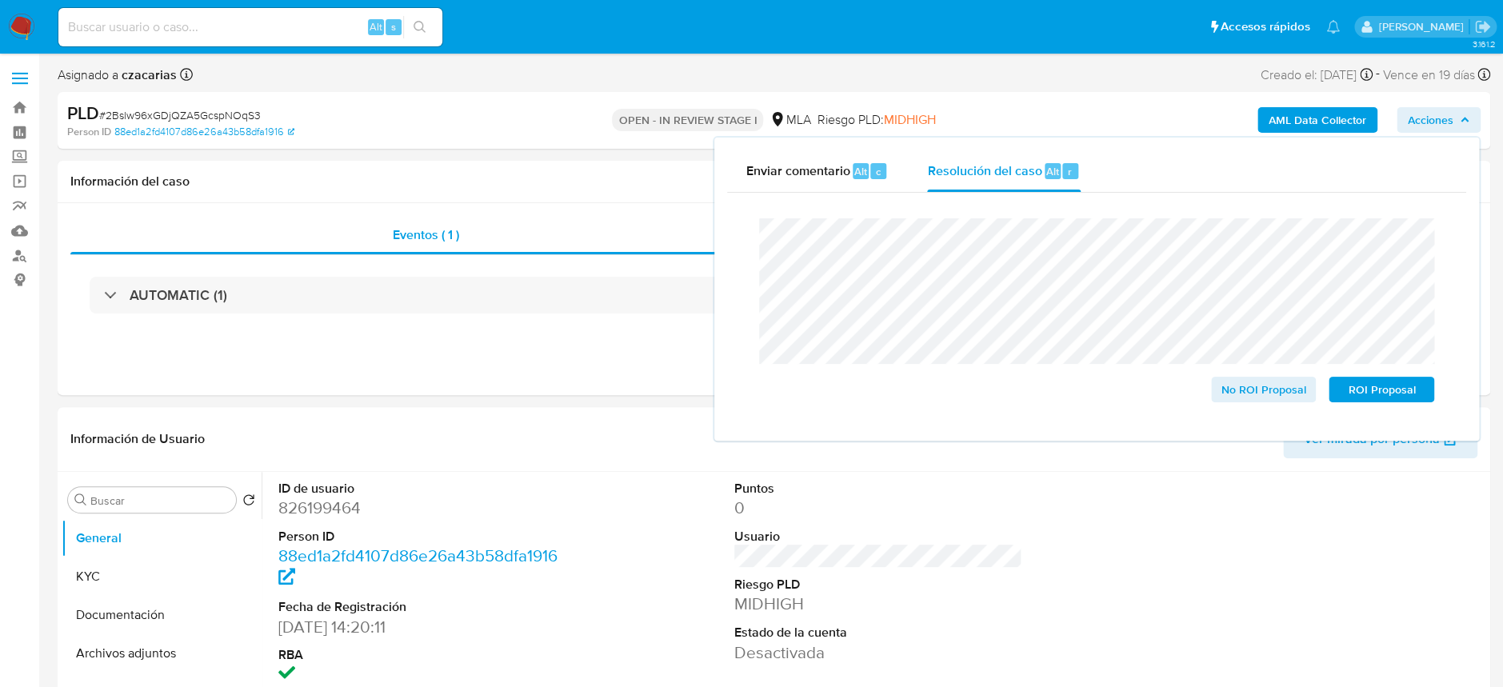
click at [216, 112] on span "# 2Bslw96xGDjQZA5GcspNOqS3" at bounding box center [180, 115] width 162 height 16
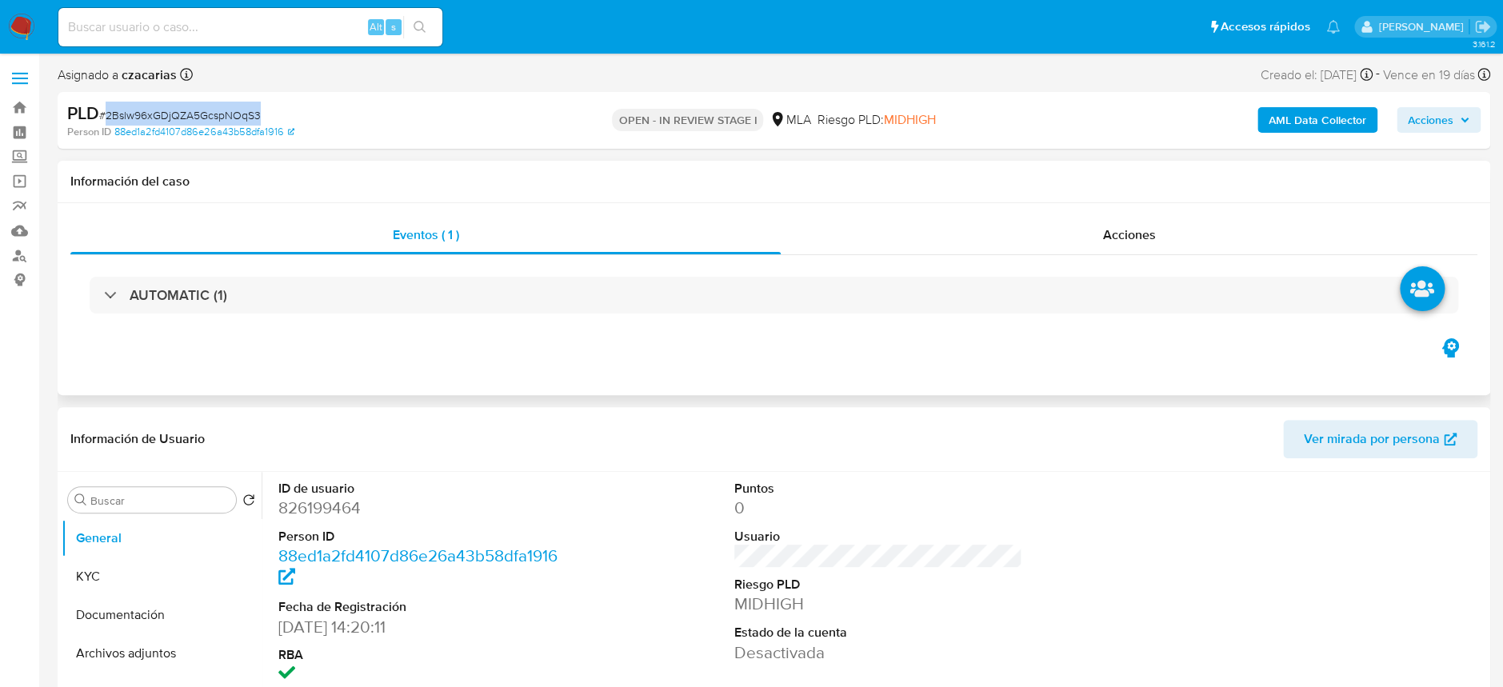
copy span "2Bslw96xGDjQZA5GcspNOqS3"
click at [1415, 110] on span "Acciones" at bounding box center [1431, 120] width 46 height 26
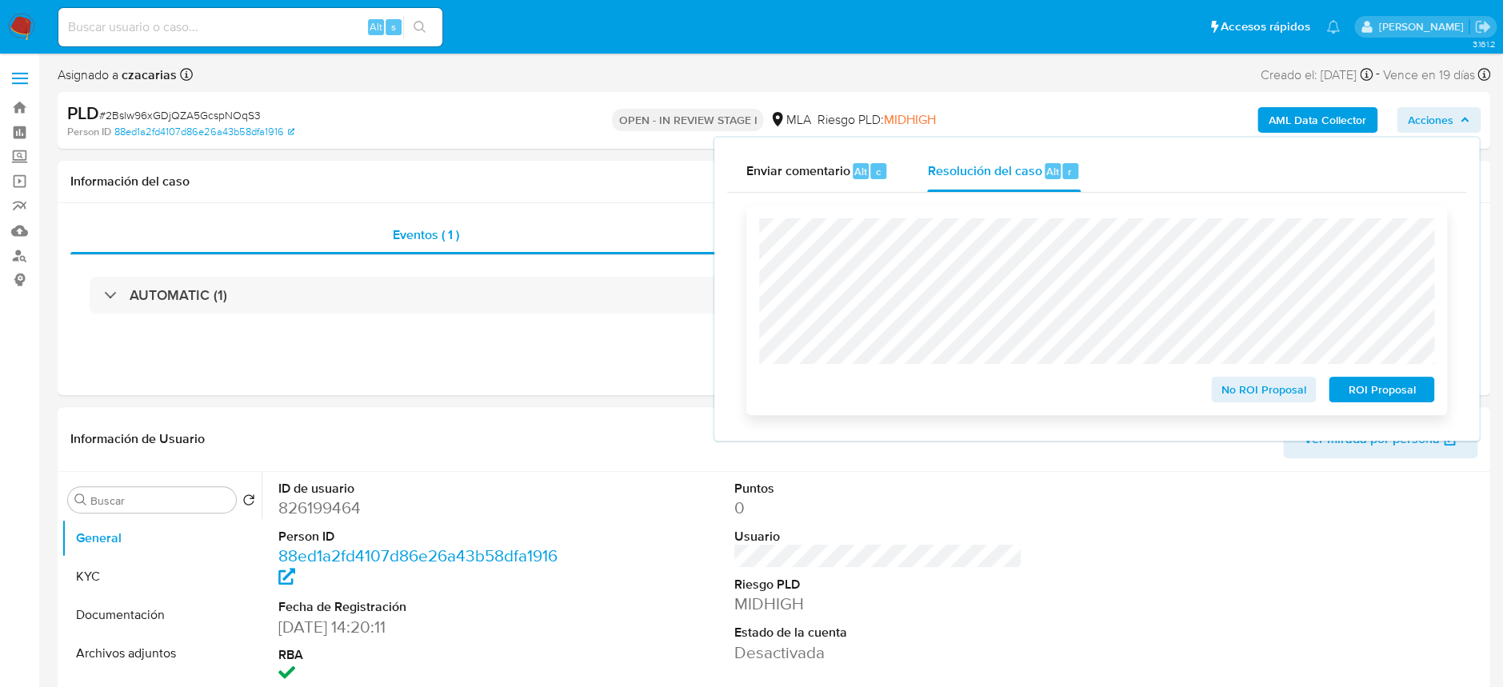
click at [1360, 388] on span "ROI Proposal" at bounding box center [1381, 389] width 83 height 22
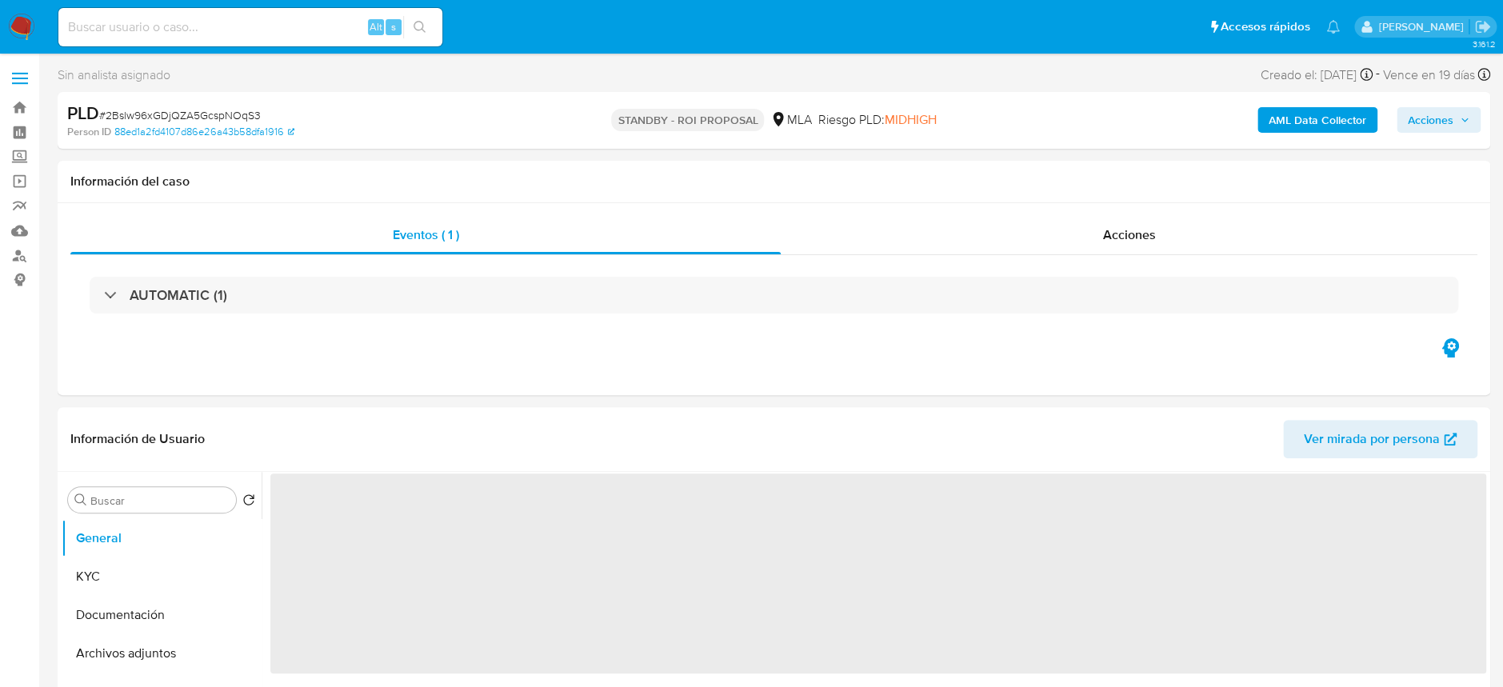
select select "10"
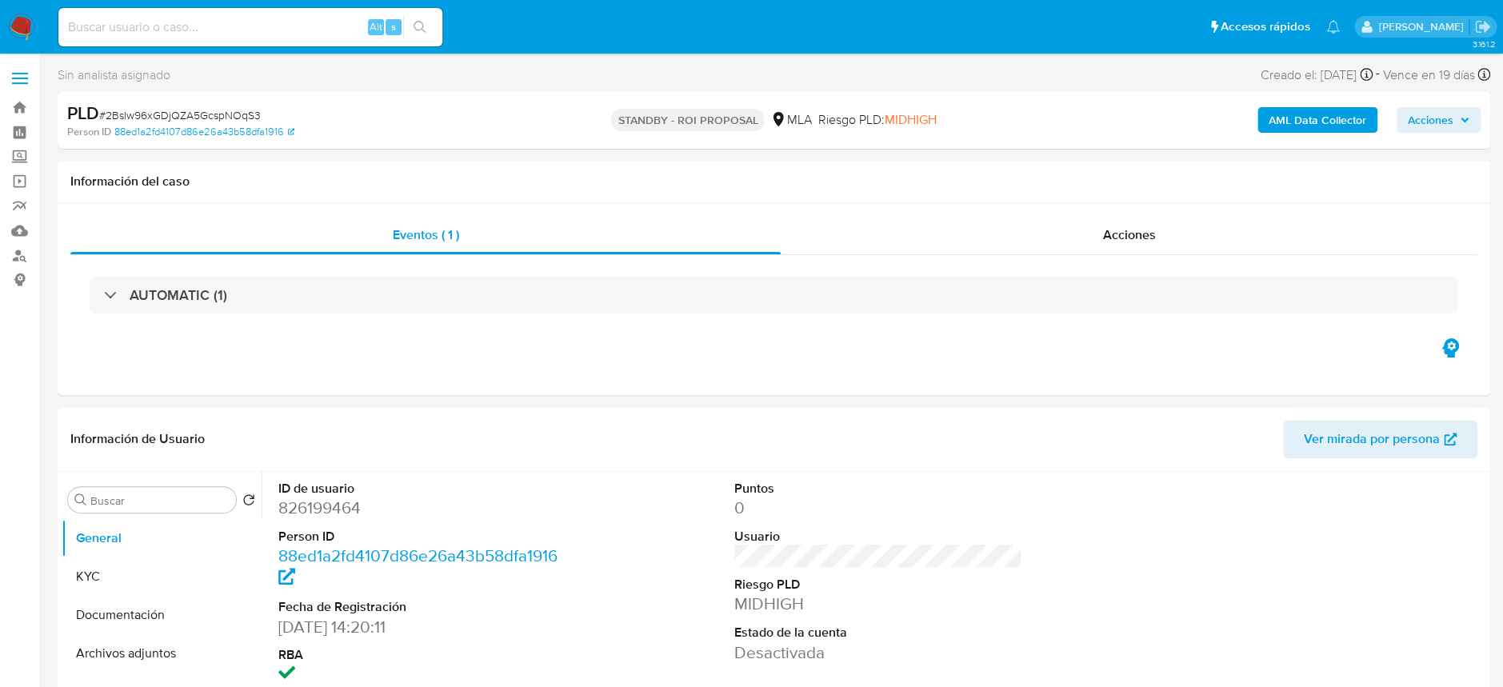
click at [274, 42] on div "Alt s" at bounding box center [250, 27] width 384 height 38
click at [286, 30] on input at bounding box center [250, 27] width 384 height 21
paste input "fXUPoxocaShoLy2lE7gYcg5Z"
type input "fXUPoxocaShoLy2lE7gYcg5Z"
click at [418, 32] on icon "search-icon" at bounding box center [419, 27] width 13 height 13
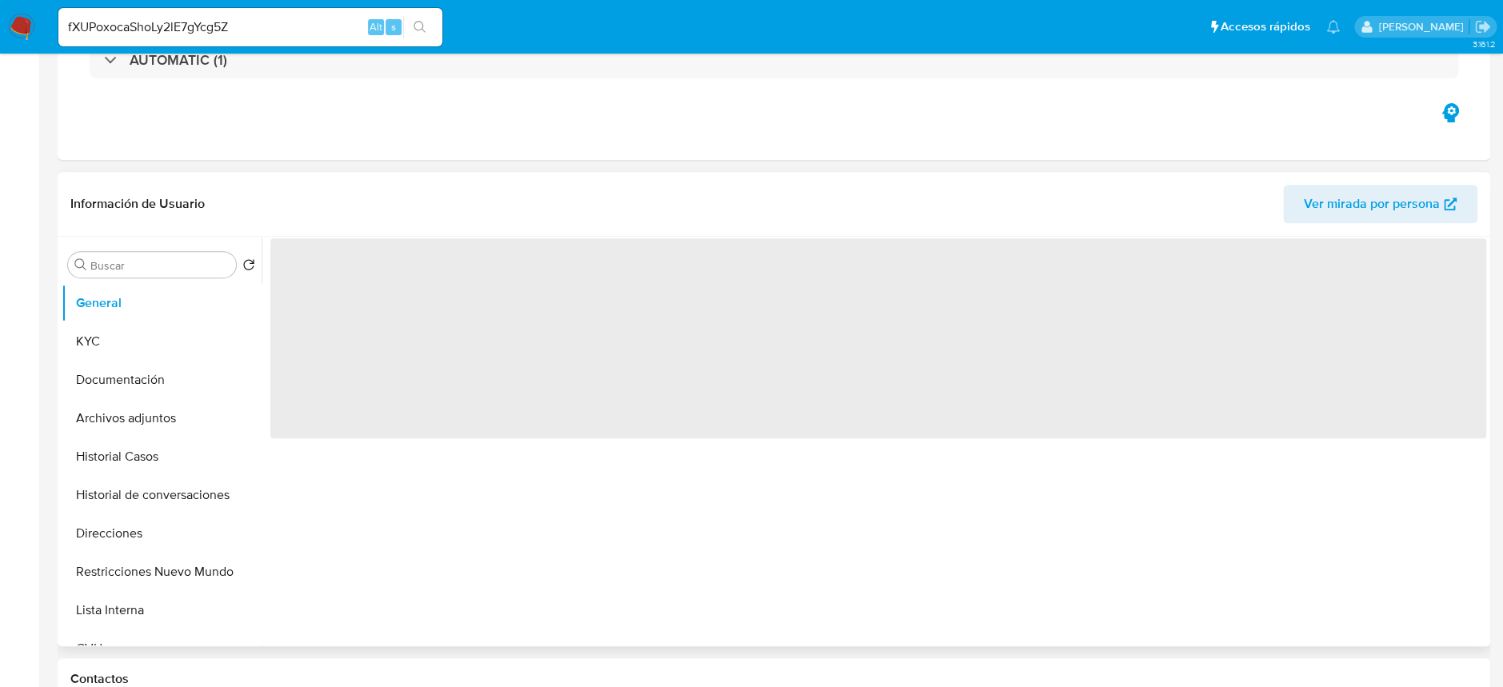
select select "10"
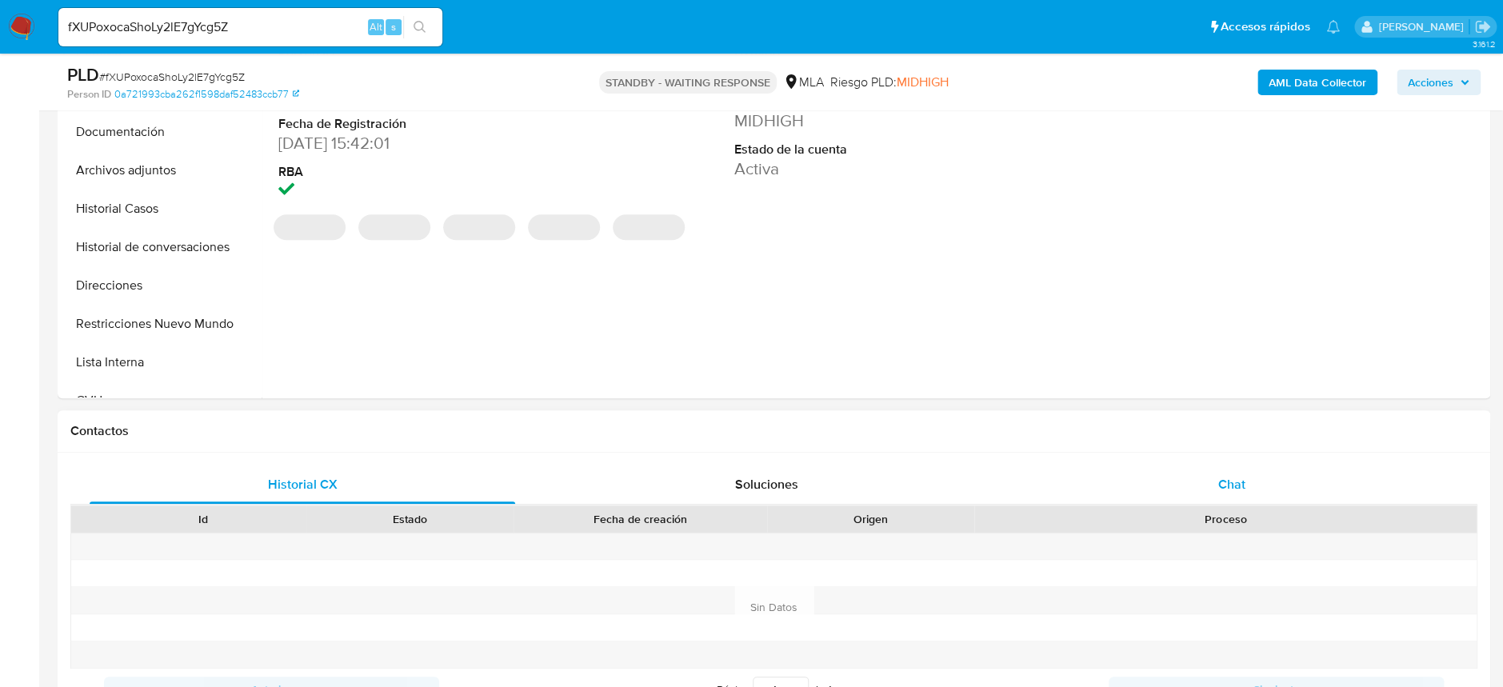
click at [1284, 491] on div "Chat" at bounding box center [1230, 484] width 425 height 38
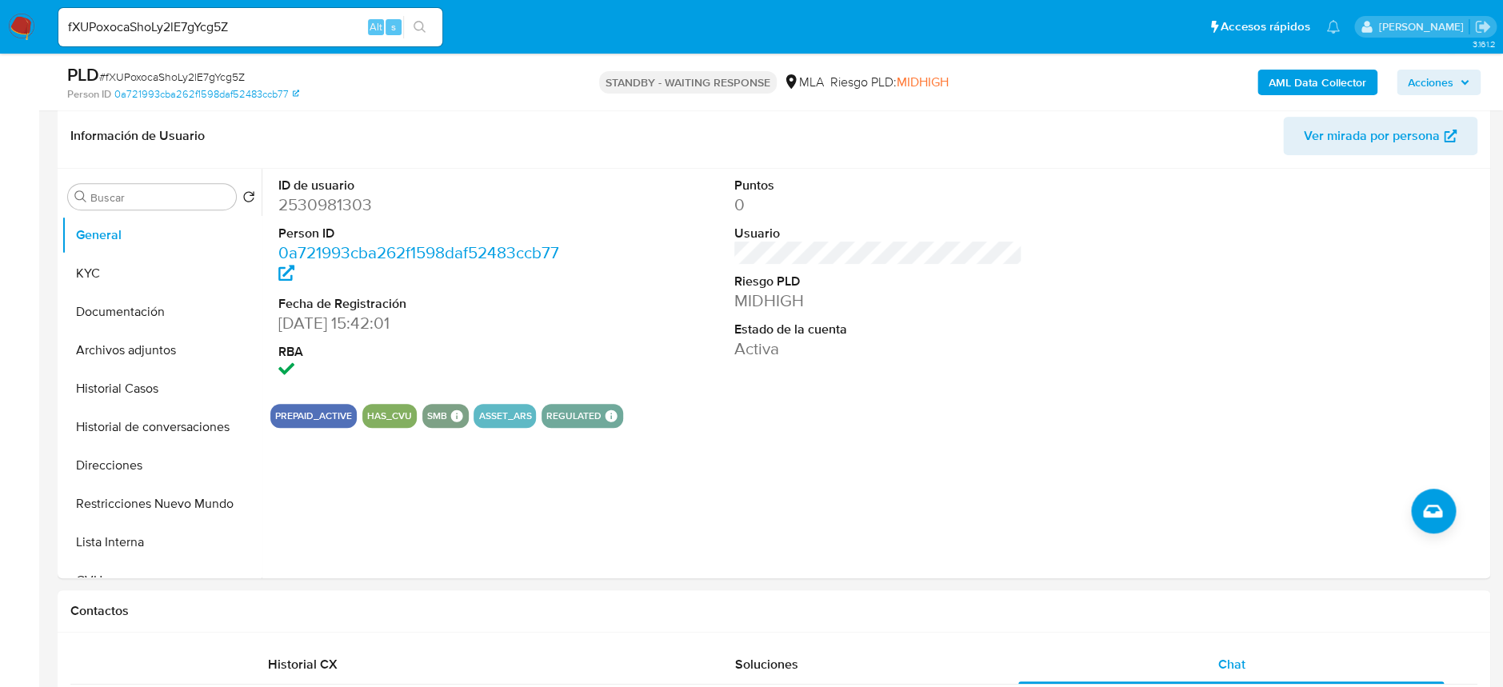
scroll to position [213, 0]
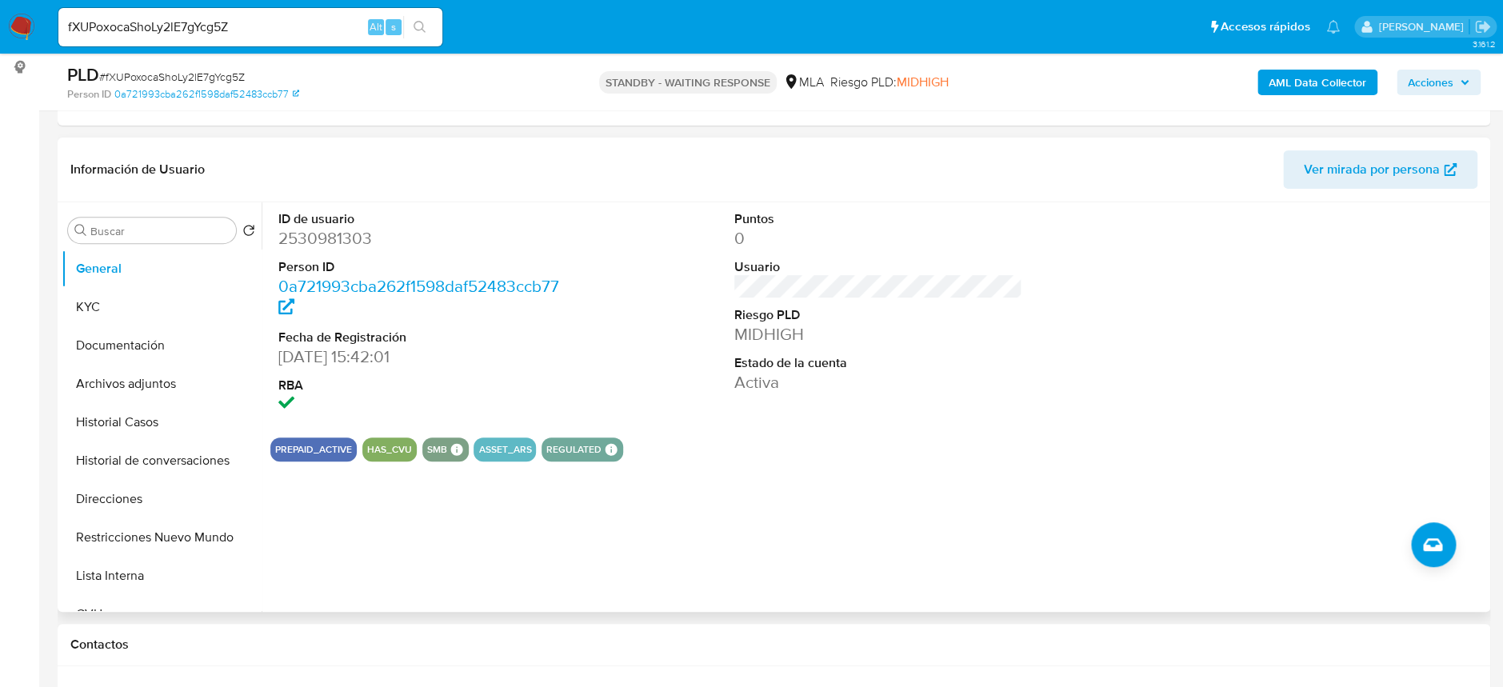
click at [327, 238] on dd "2530981303" at bounding box center [422, 238] width 288 height 22
click at [327, 237] on dd "2530981303" at bounding box center [422, 238] width 288 height 22
copy dd "2530981303"
click at [307, 242] on dd "2530981303" at bounding box center [422, 238] width 288 height 22
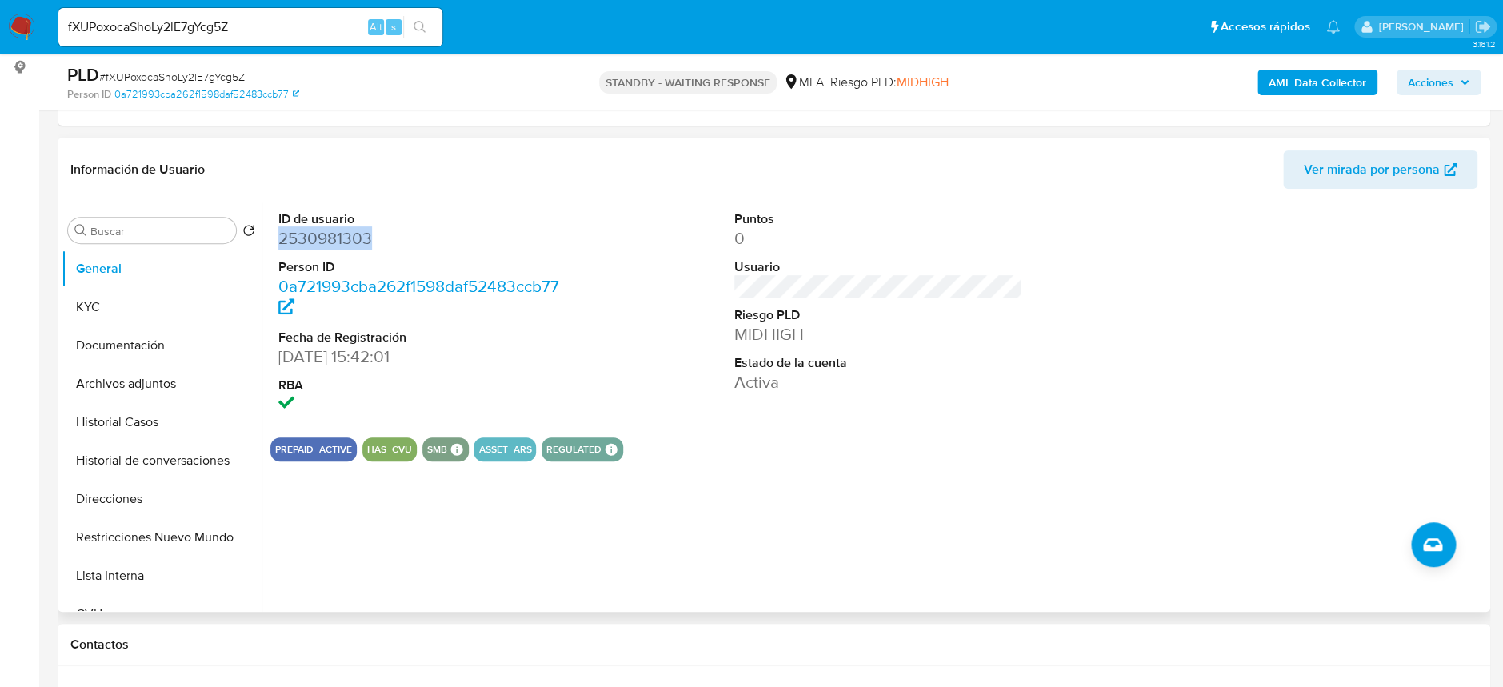
copy dd "2530981303"
click at [201, 82] on span "# fXUPoxocaShoLy2lE7gYcg5Z" at bounding box center [172, 77] width 146 height 16
copy span "fXUPoxocaShoLy2lE7gYcg5Z"
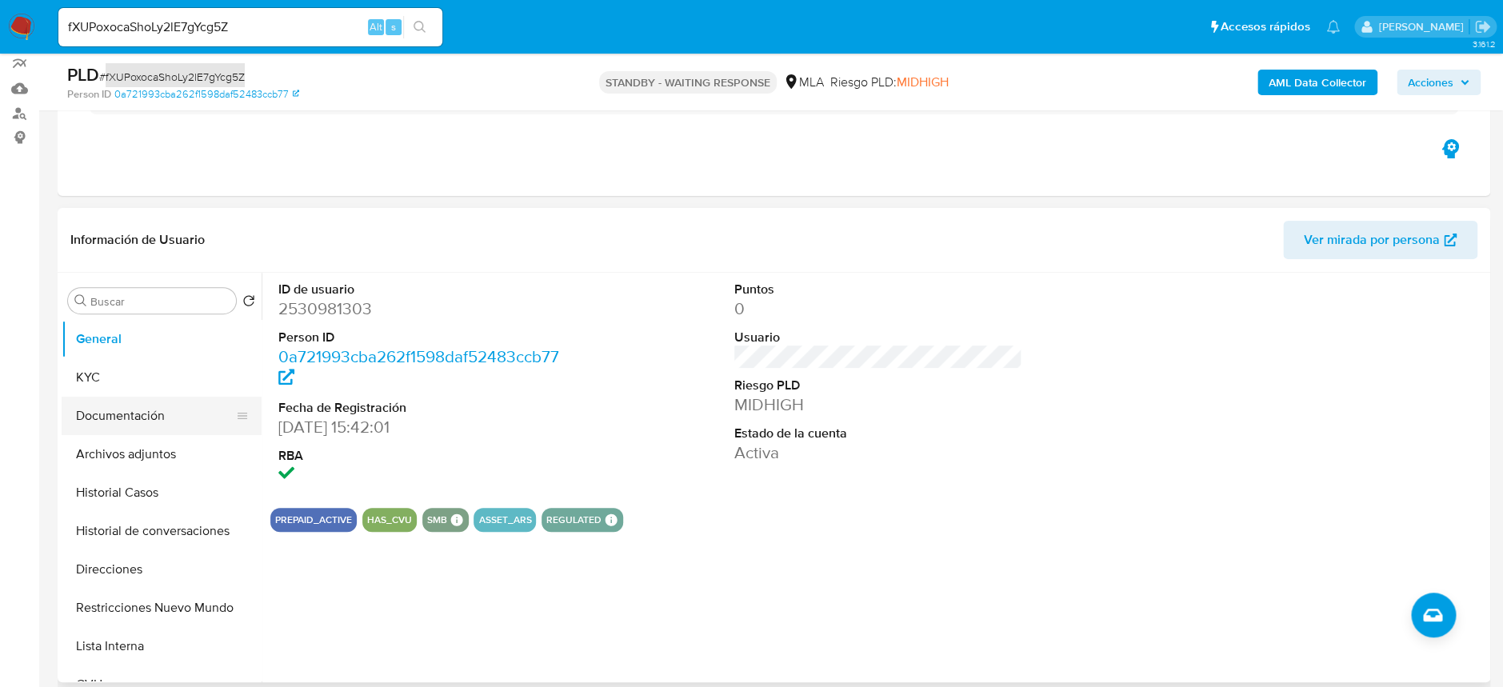
scroll to position [106, 0]
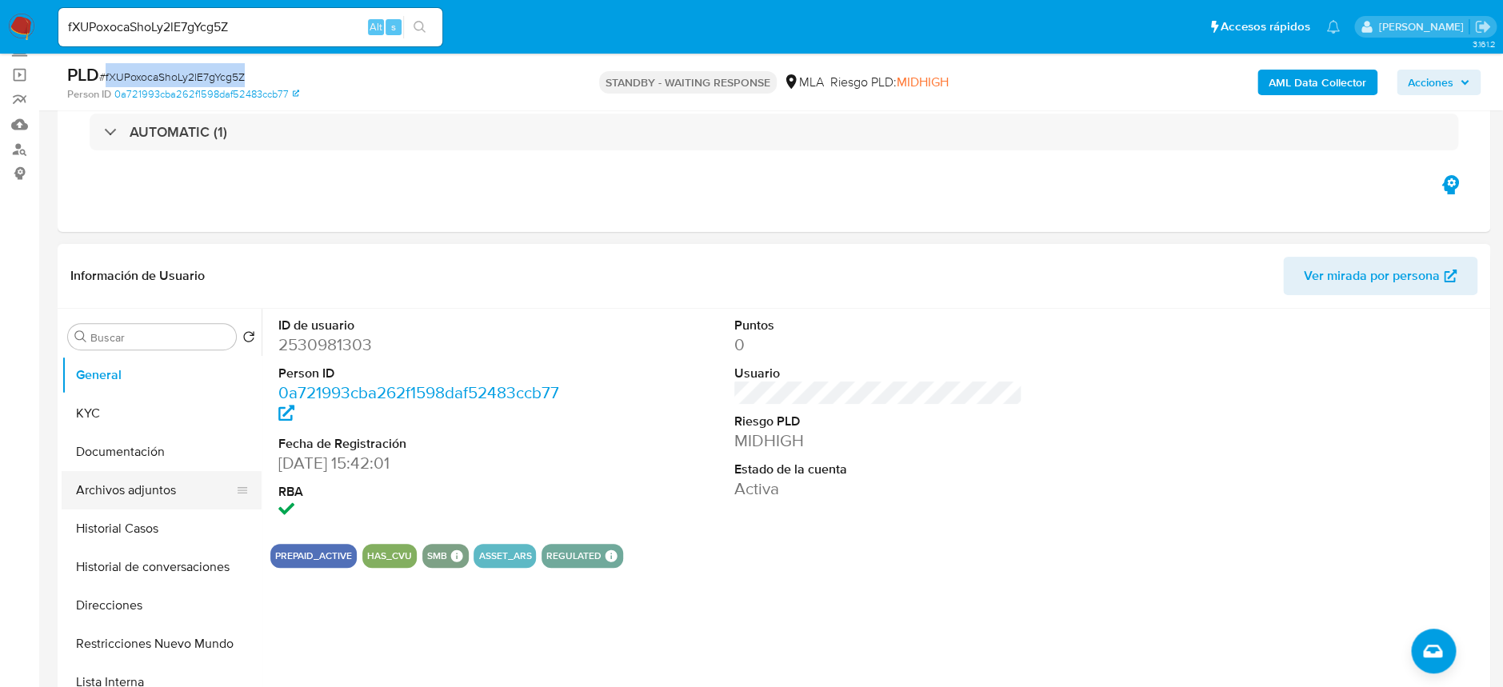
click at [167, 482] on button "Archivos adjuntos" at bounding box center [155, 490] width 187 height 38
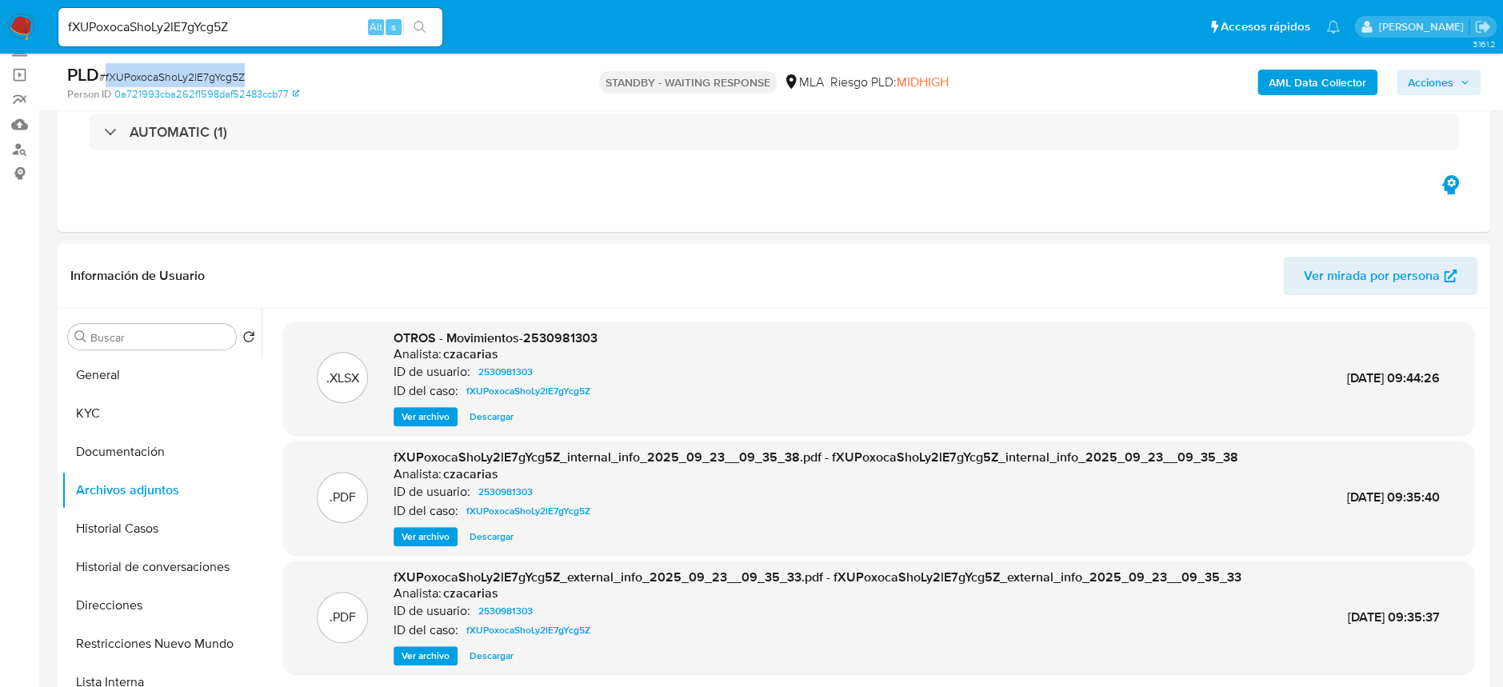
scroll to position [213, 0]
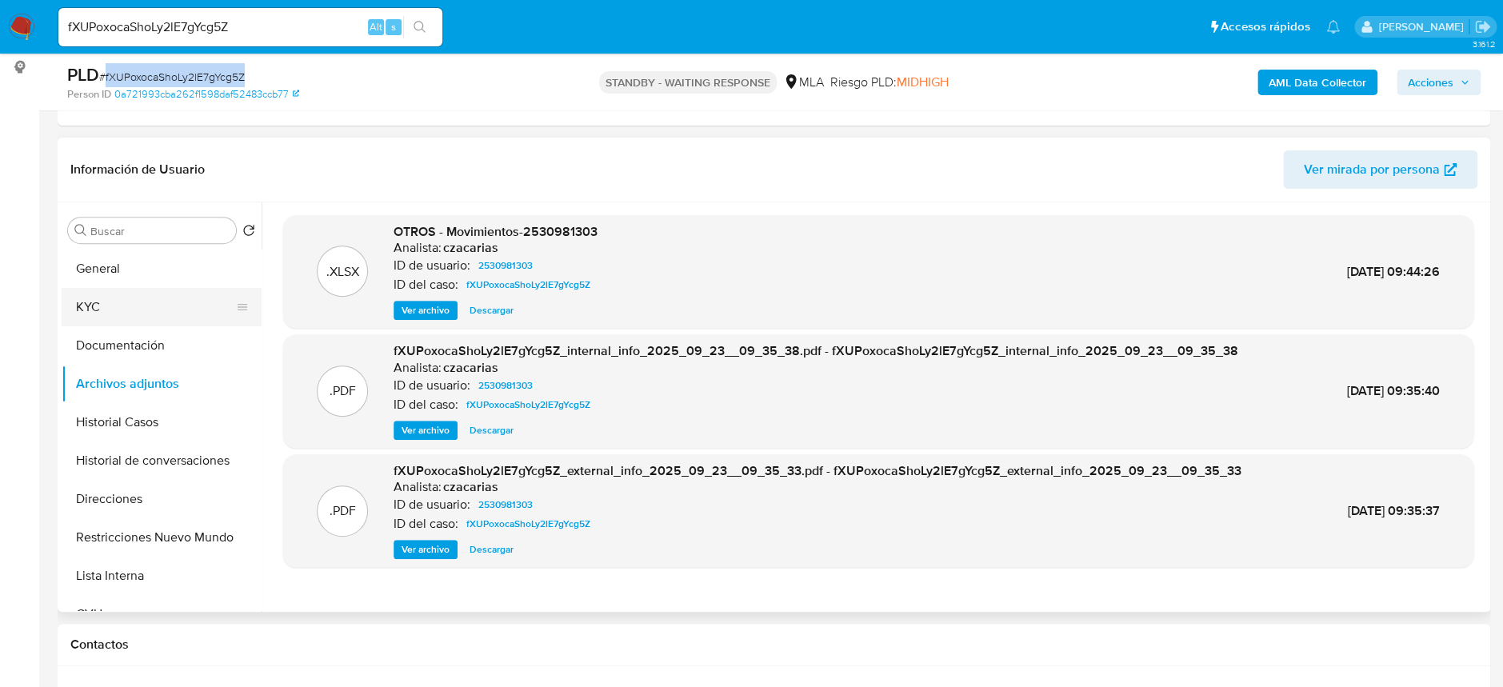
click at [114, 311] on button "KYC" at bounding box center [155, 307] width 187 height 38
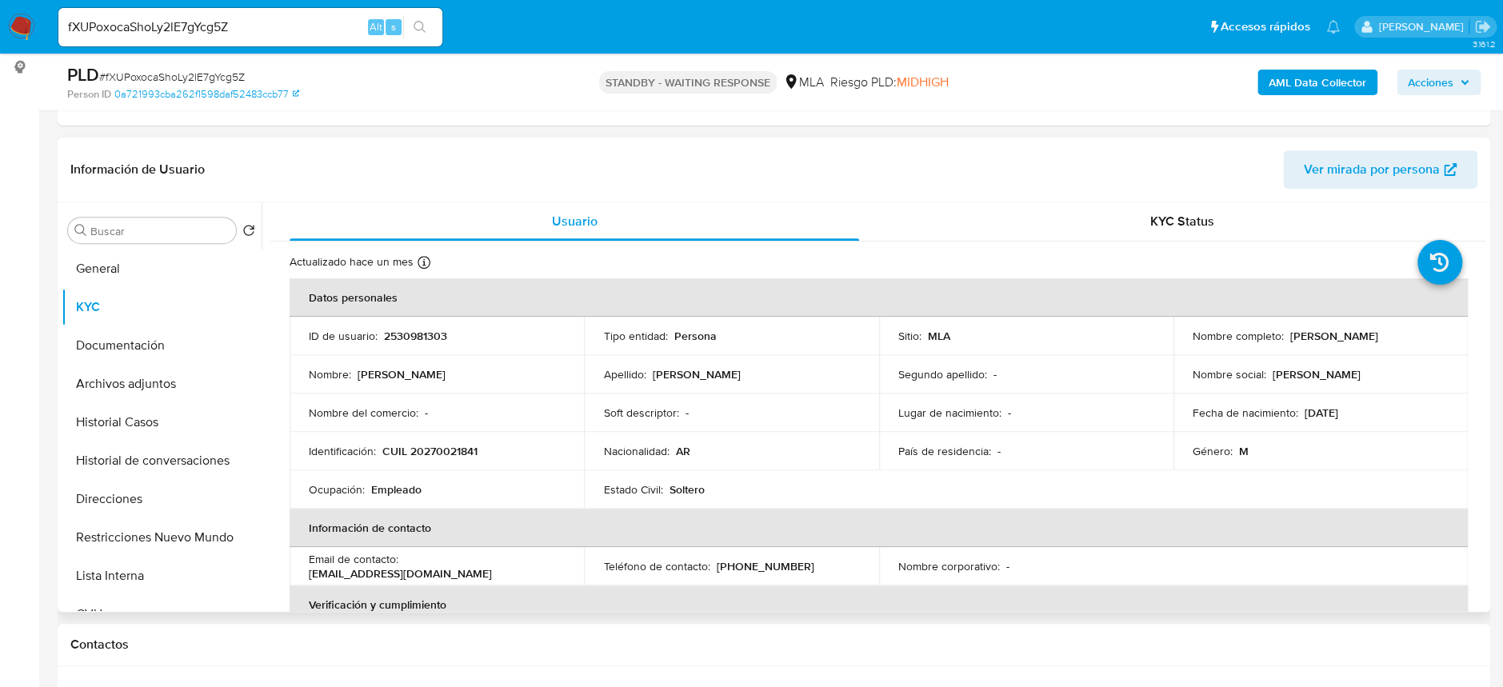
click at [437, 445] on p "CUIL 20270021841" at bounding box center [429, 451] width 95 height 14
copy p "20270021841"
click at [154, 373] on button "Archivos adjuntos" at bounding box center [155, 384] width 187 height 38
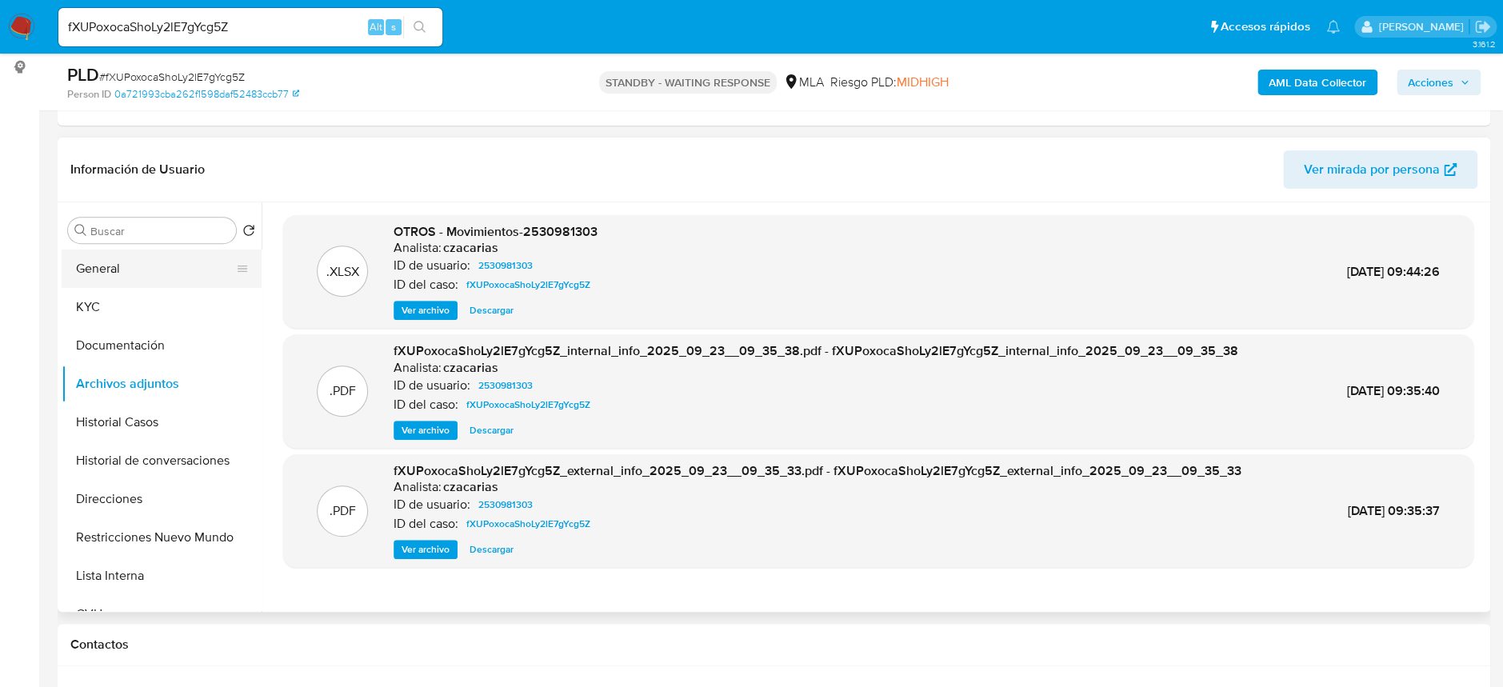
click at [126, 270] on button "General" at bounding box center [155, 269] width 187 height 38
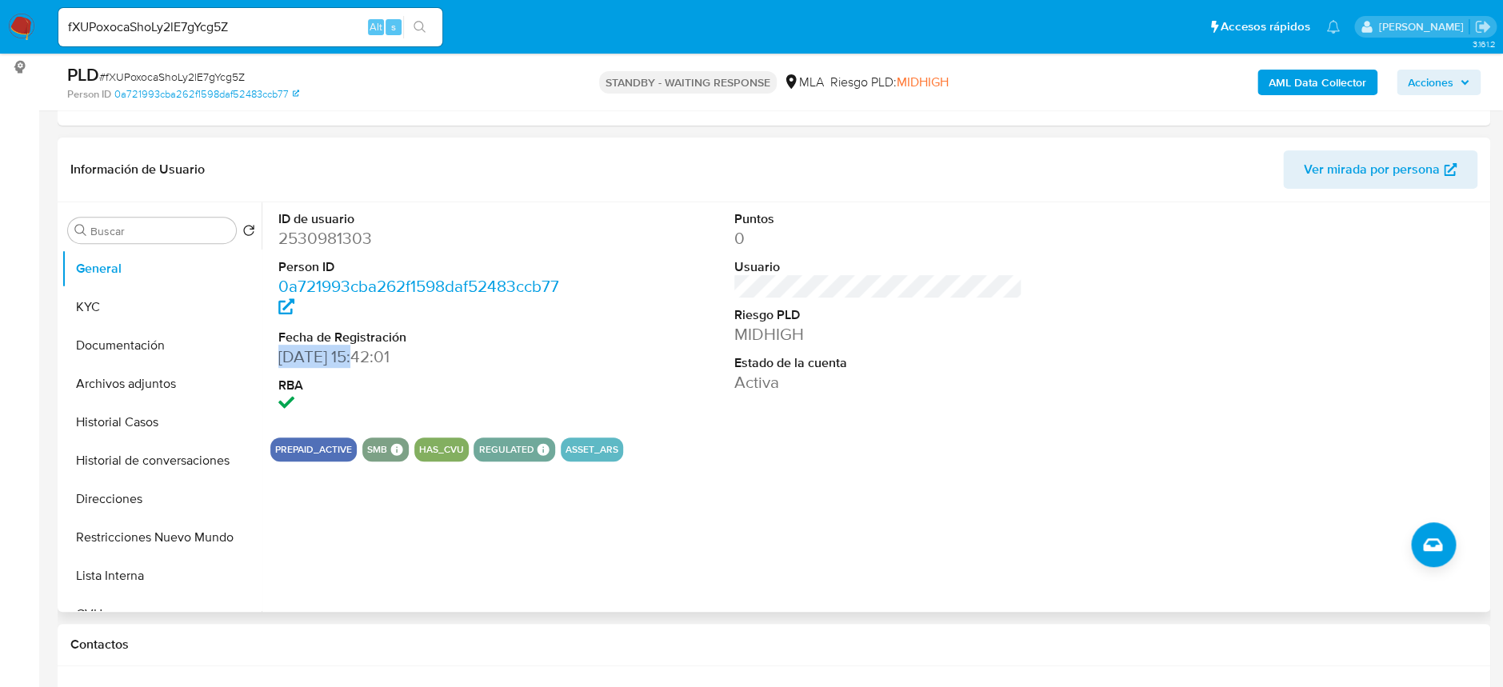
drag, startPoint x: 282, startPoint y: 357, endPoint x: 363, endPoint y: 359, distance: 81.6
click at [363, 359] on dd "03/07/2025 15:42:01" at bounding box center [422, 357] width 288 height 22
copy dd "03/07/2025"
click at [126, 349] on button "Documentación" at bounding box center [155, 345] width 187 height 38
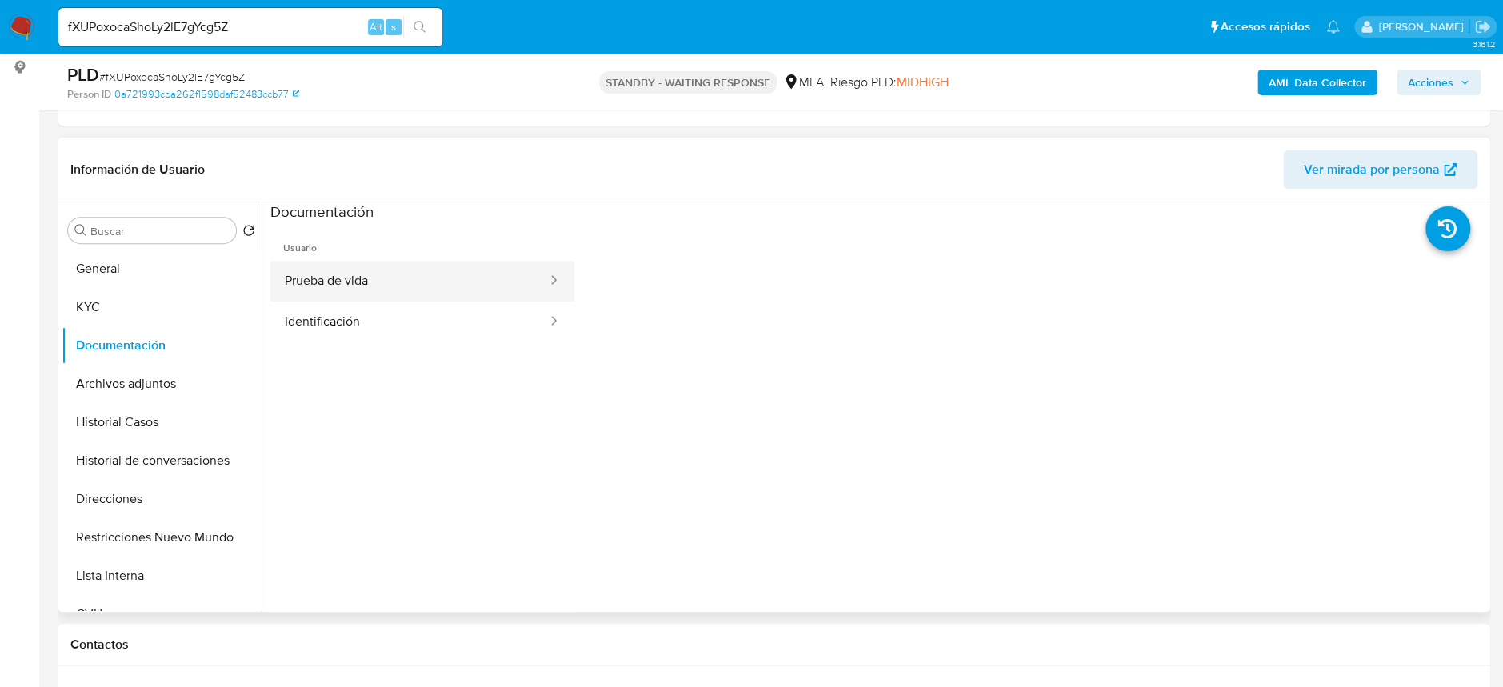
click at [307, 283] on button "Prueba de vida" at bounding box center [409, 281] width 278 height 41
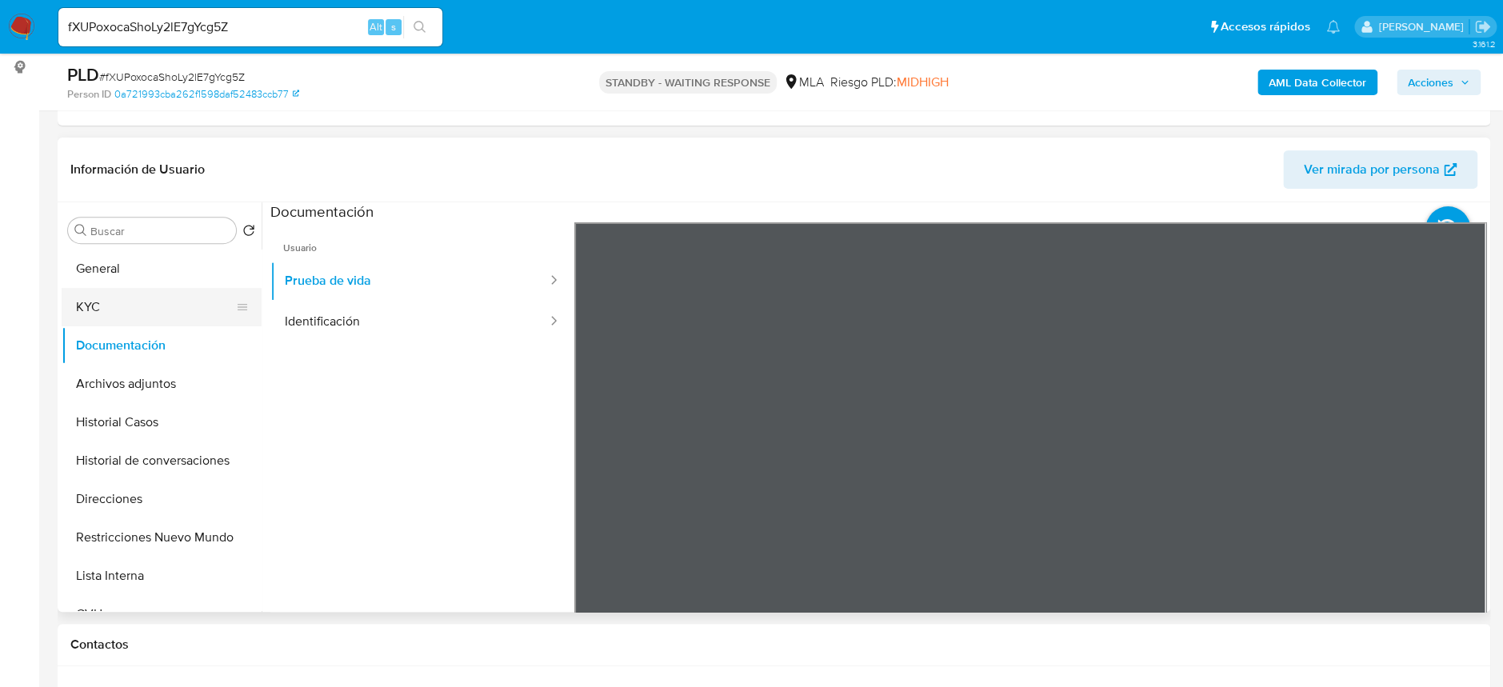
drag, startPoint x: 110, startPoint y: 295, endPoint x: 146, endPoint y: 300, distance: 36.3
click at [110, 295] on button "KYC" at bounding box center [155, 307] width 187 height 38
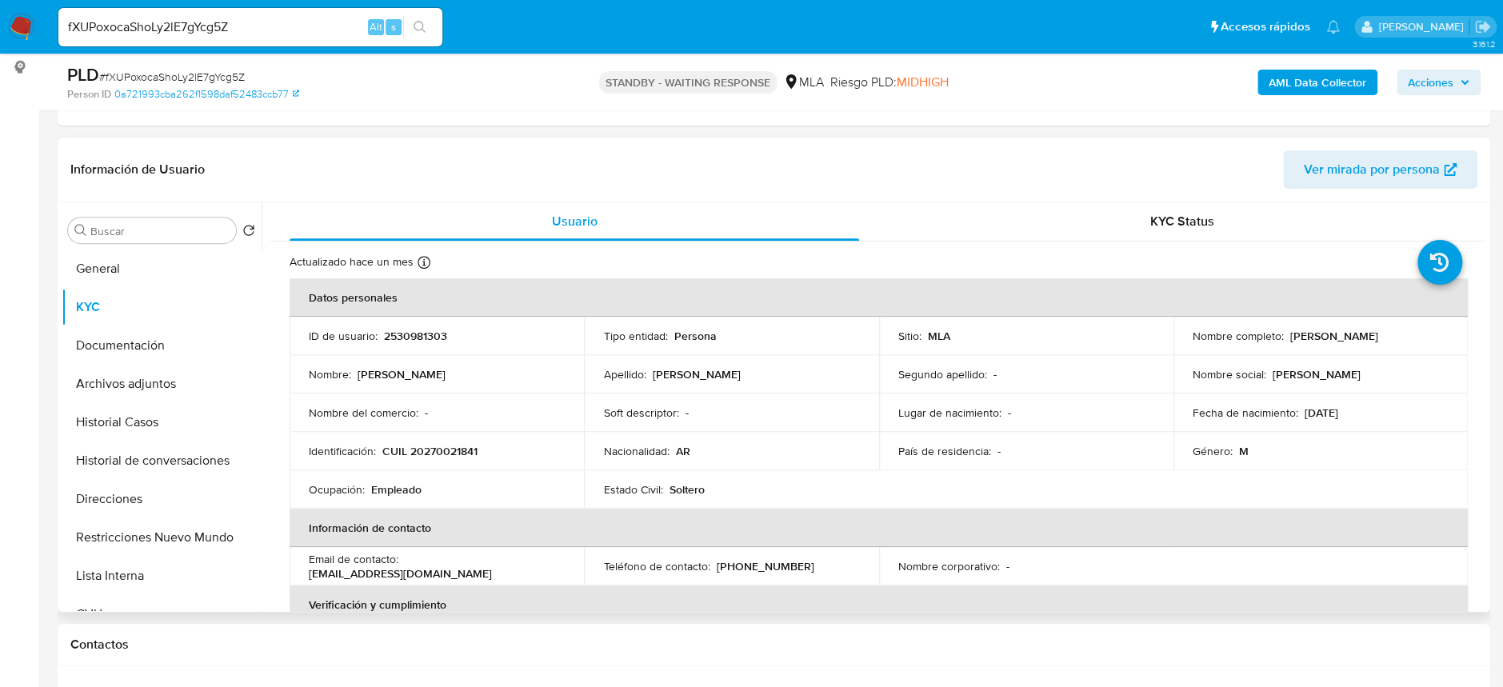
drag, startPoint x: 1285, startPoint y: 338, endPoint x: 1421, endPoint y: 338, distance: 136.0
click at [1421, 338] on div "Nombre completo : Daniel Eduardo Fernandez" at bounding box center [1320, 336] width 256 height 14
copy p "Daniel Eduardo Fernandez"
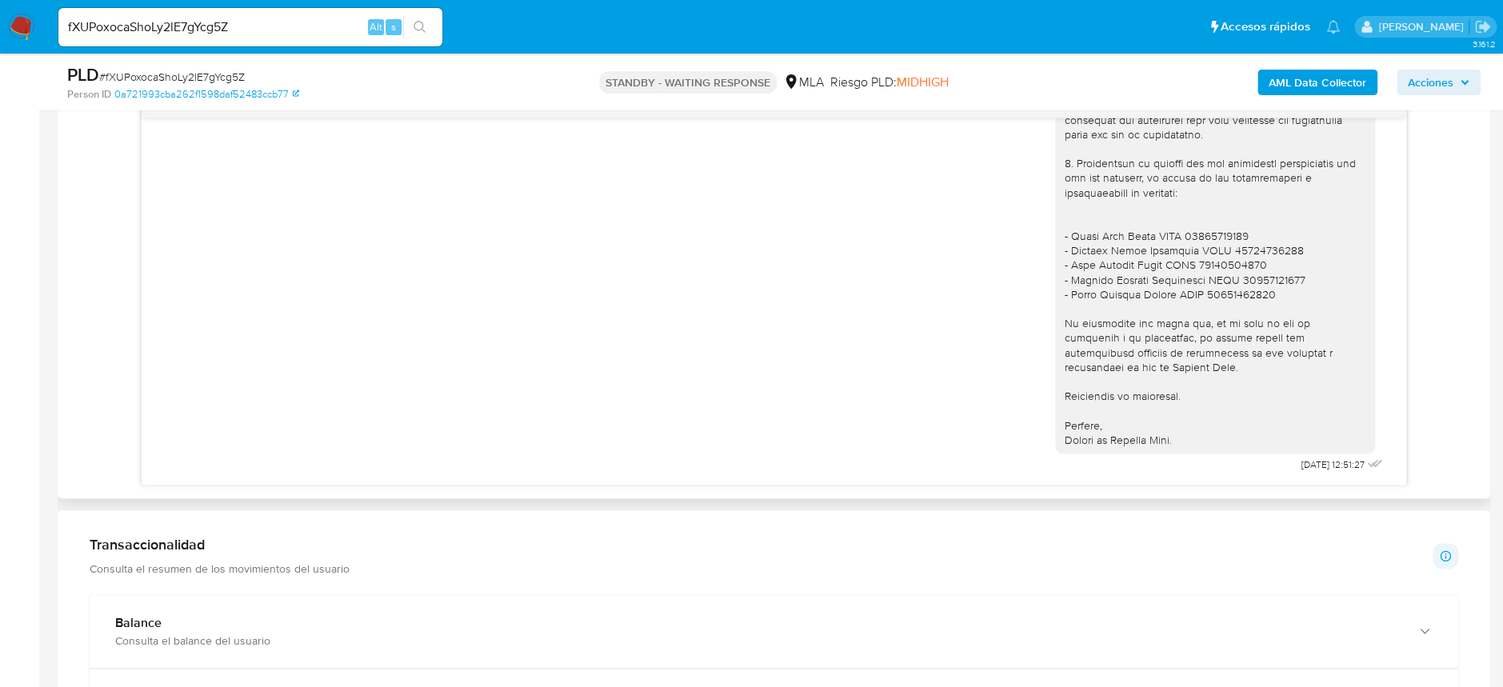
scroll to position [960, 0]
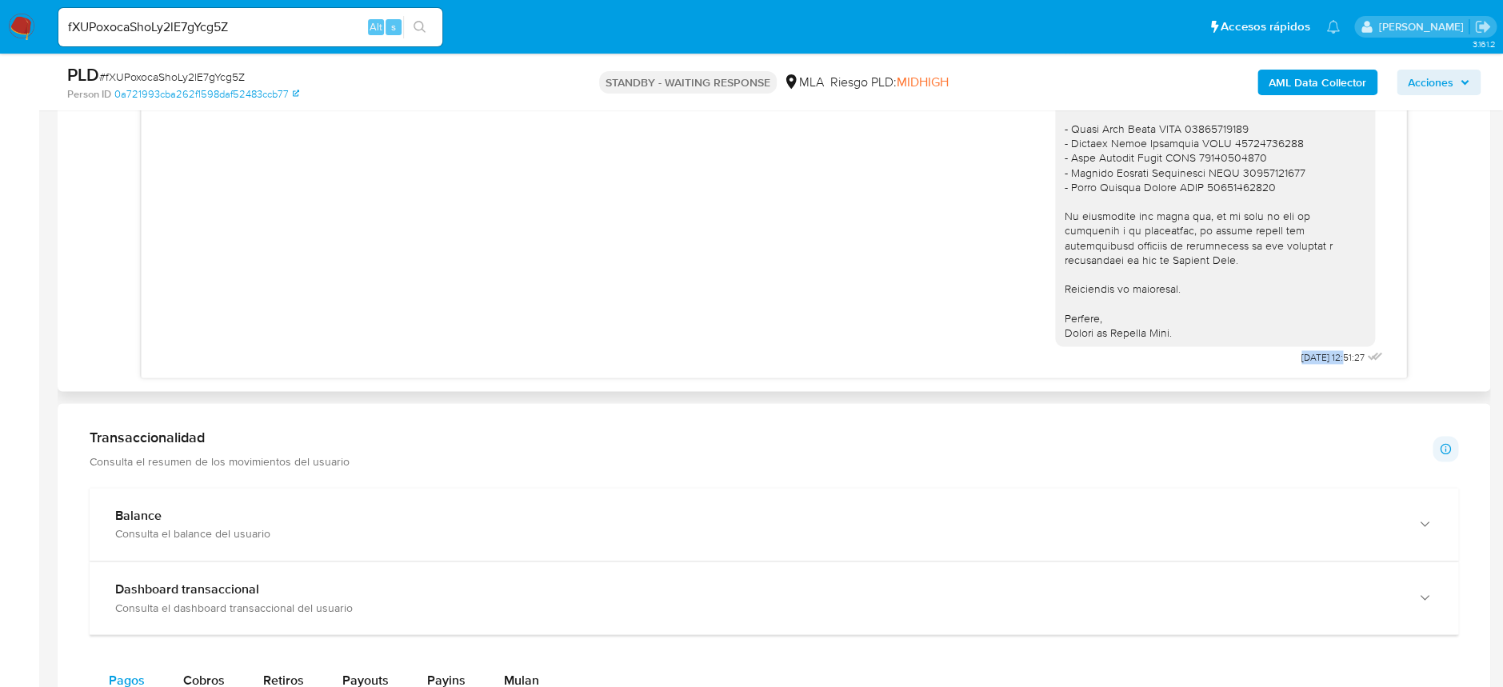
drag, startPoint x: 1264, startPoint y: 358, endPoint x: 1312, endPoint y: 357, distance: 48.8
click at [1312, 357] on span "23/09/2025 12:51:27" at bounding box center [1332, 357] width 63 height 13
copy span "23/09/2025"
click at [227, 77] on span "# fXUPoxocaShoLy2lE7gYcg5Z" at bounding box center [172, 77] width 146 height 16
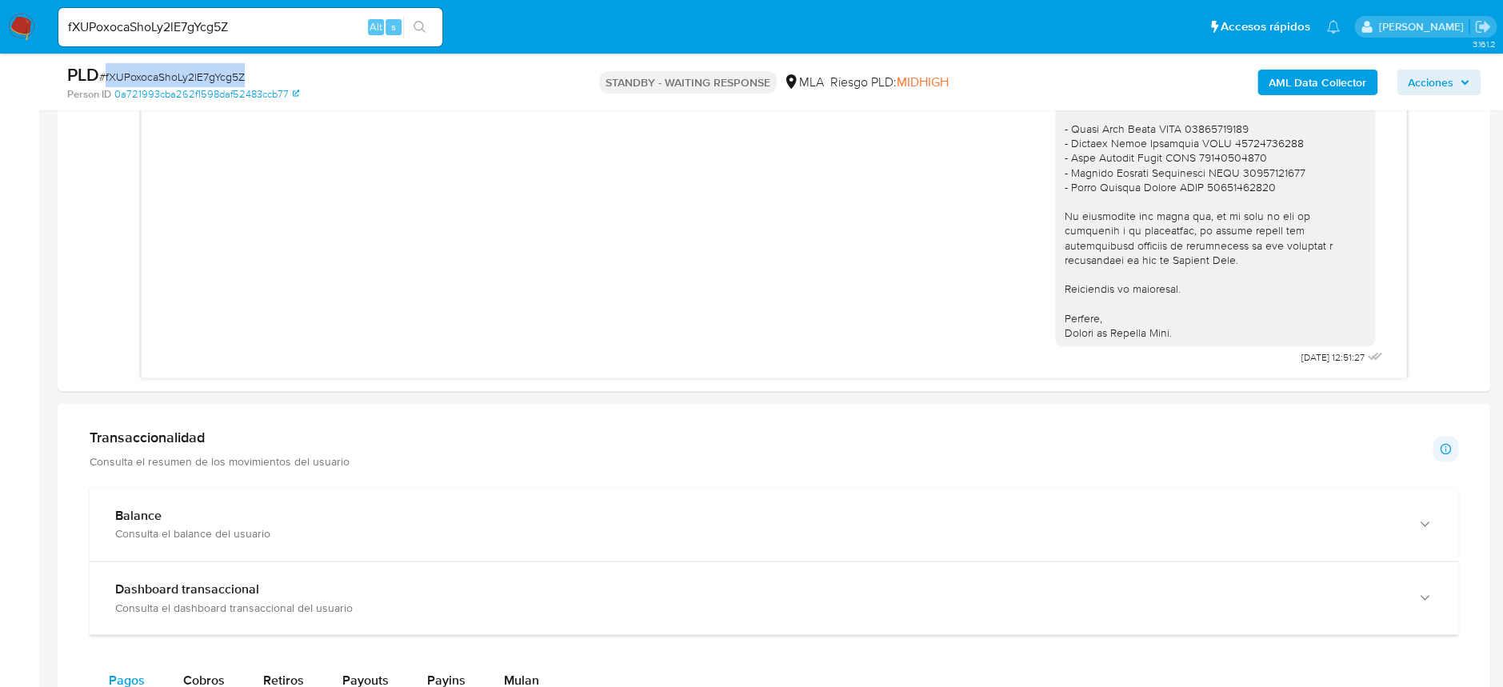
copy span "fXUPoxocaShoLy2lE7gYcg5Z"
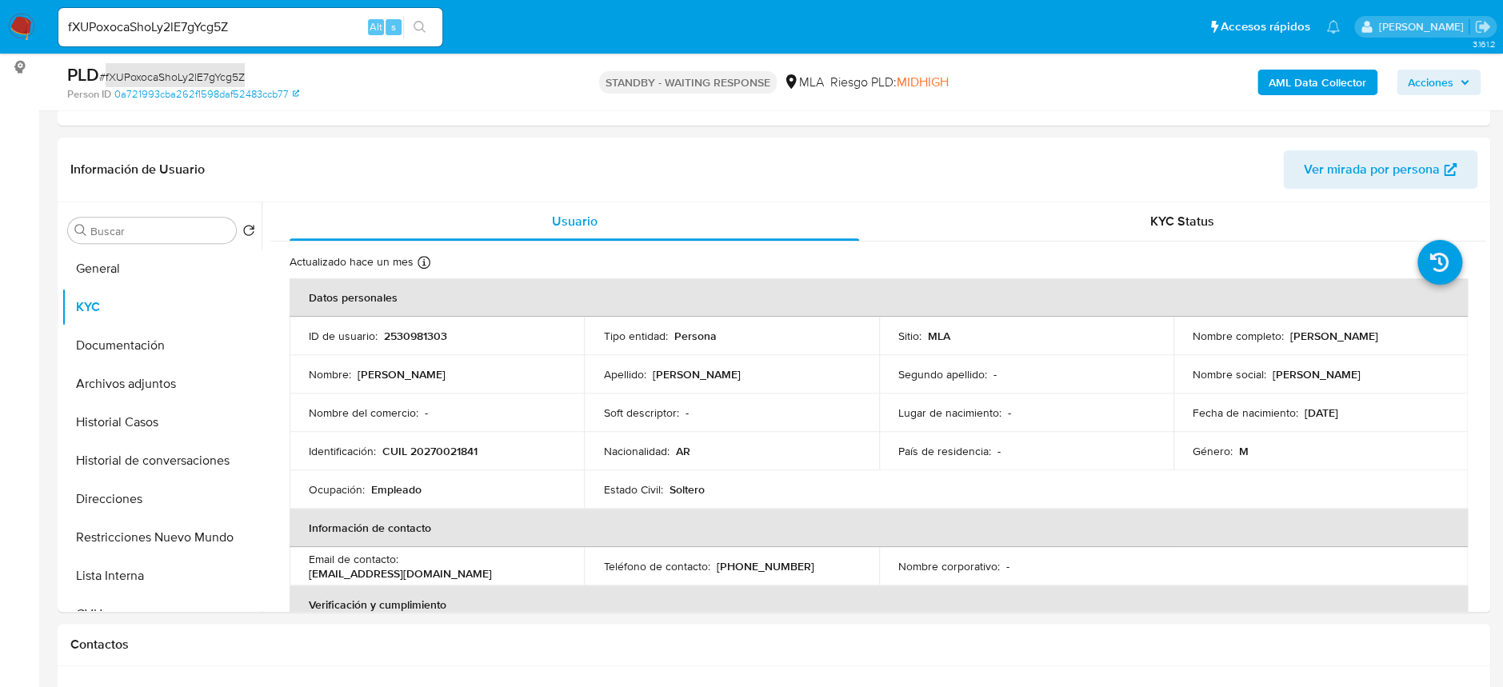
scroll to position [0, 0]
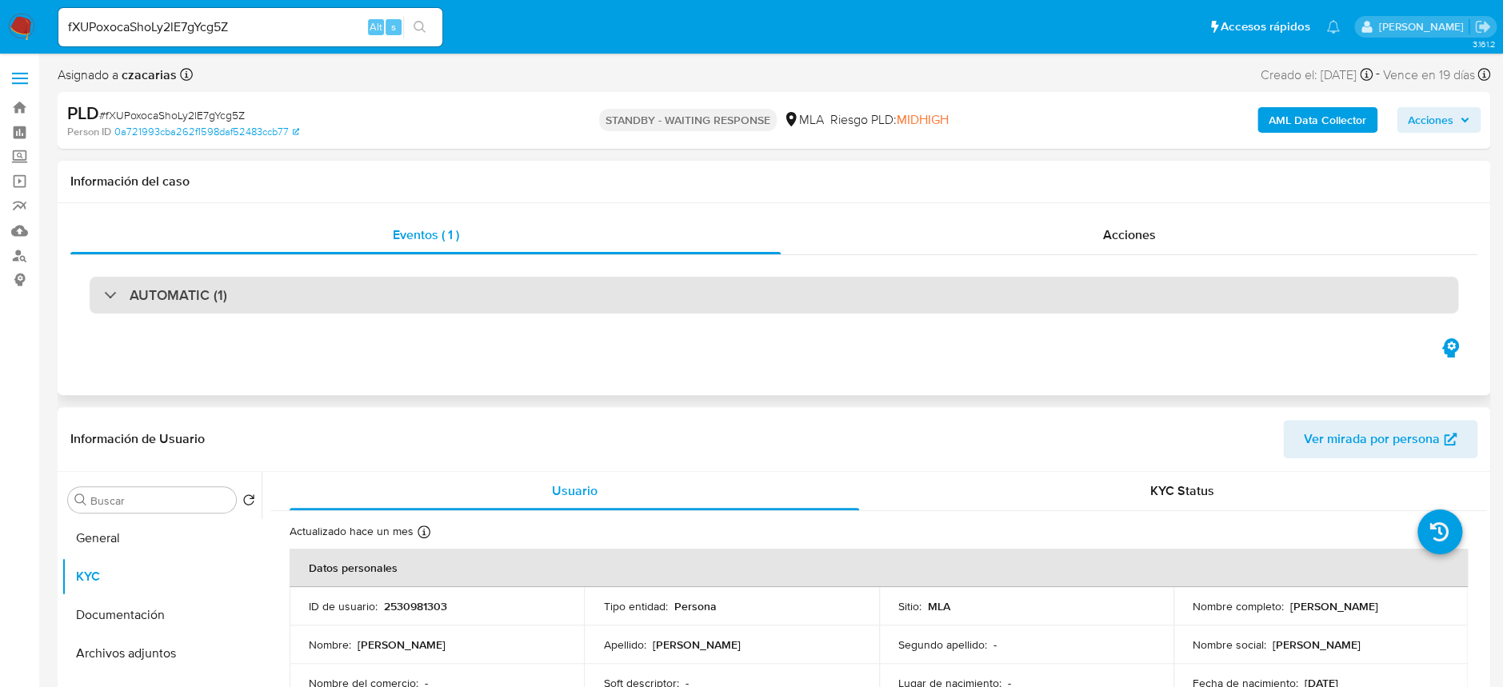
click at [299, 305] on div "AUTOMATIC (1)" at bounding box center [774, 295] width 1368 height 37
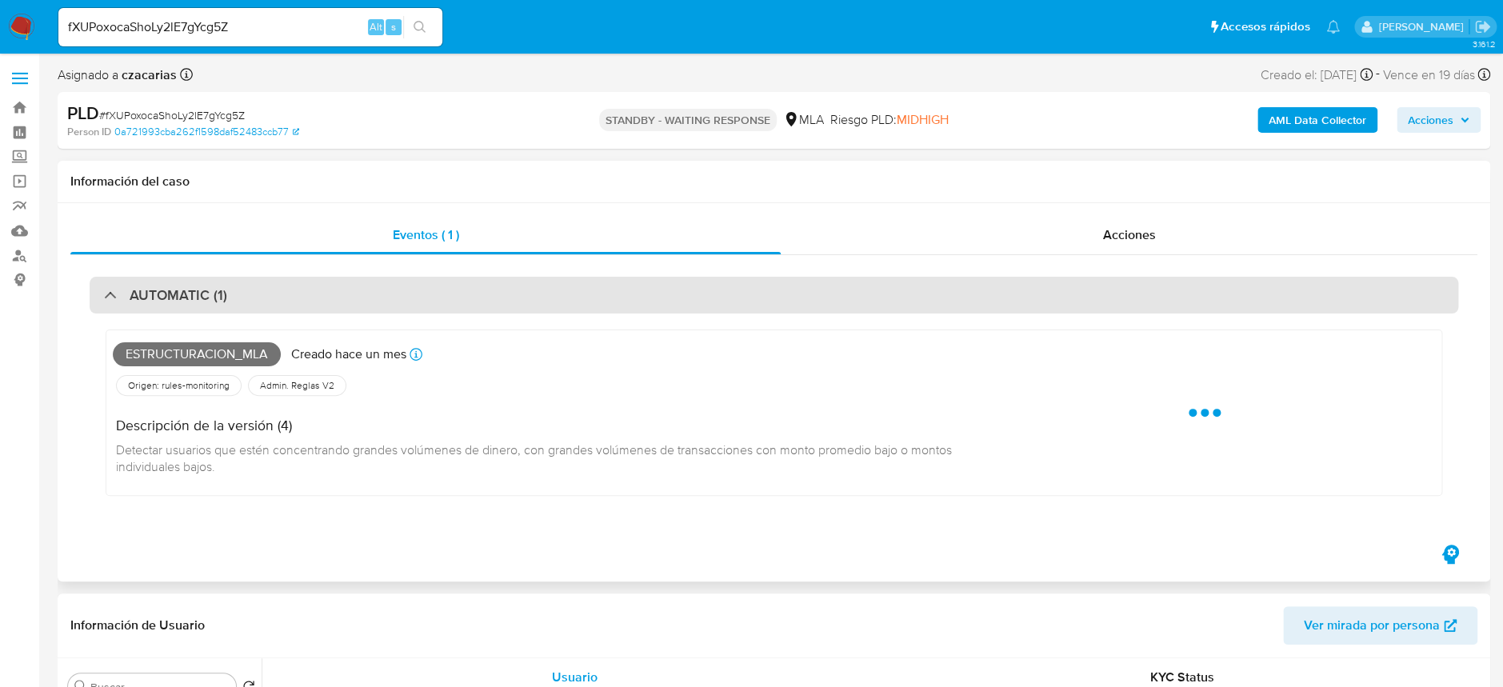
click at [299, 304] on div "AUTOMATIC (1)" at bounding box center [774, 295] width 1368 height 37
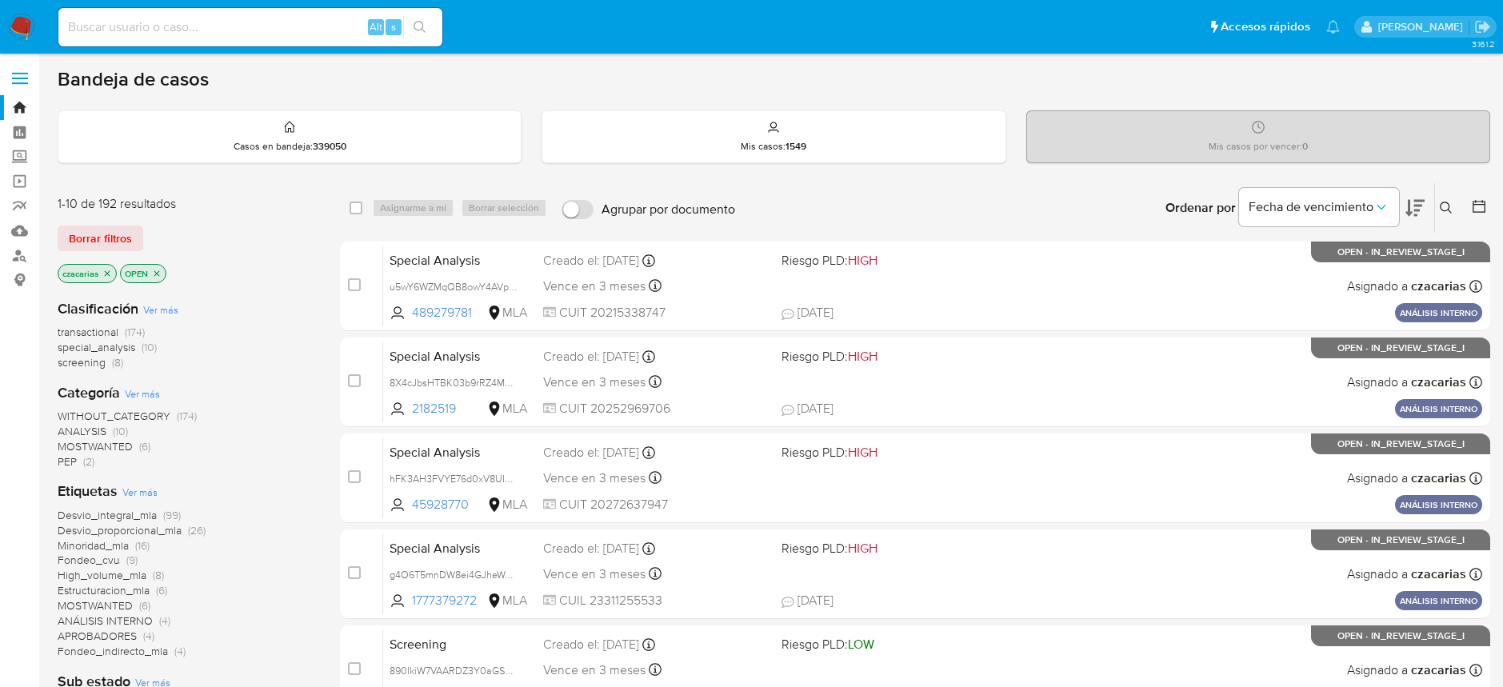
click at [20, 24] on img at bounding box center [21, 27] width 27 height 27
click at [166, 20] on input at bounding box center [250, 27] width 384 height 21
paste input "wsbFtfrwMHNzuA2ye1wDdlcO"
type input "wsbFtfrwMHNzuA2ye1wDdlcO"
click at [423, 22] on icon "search-icon" at bounding box center [419, 27] width 13 height 13
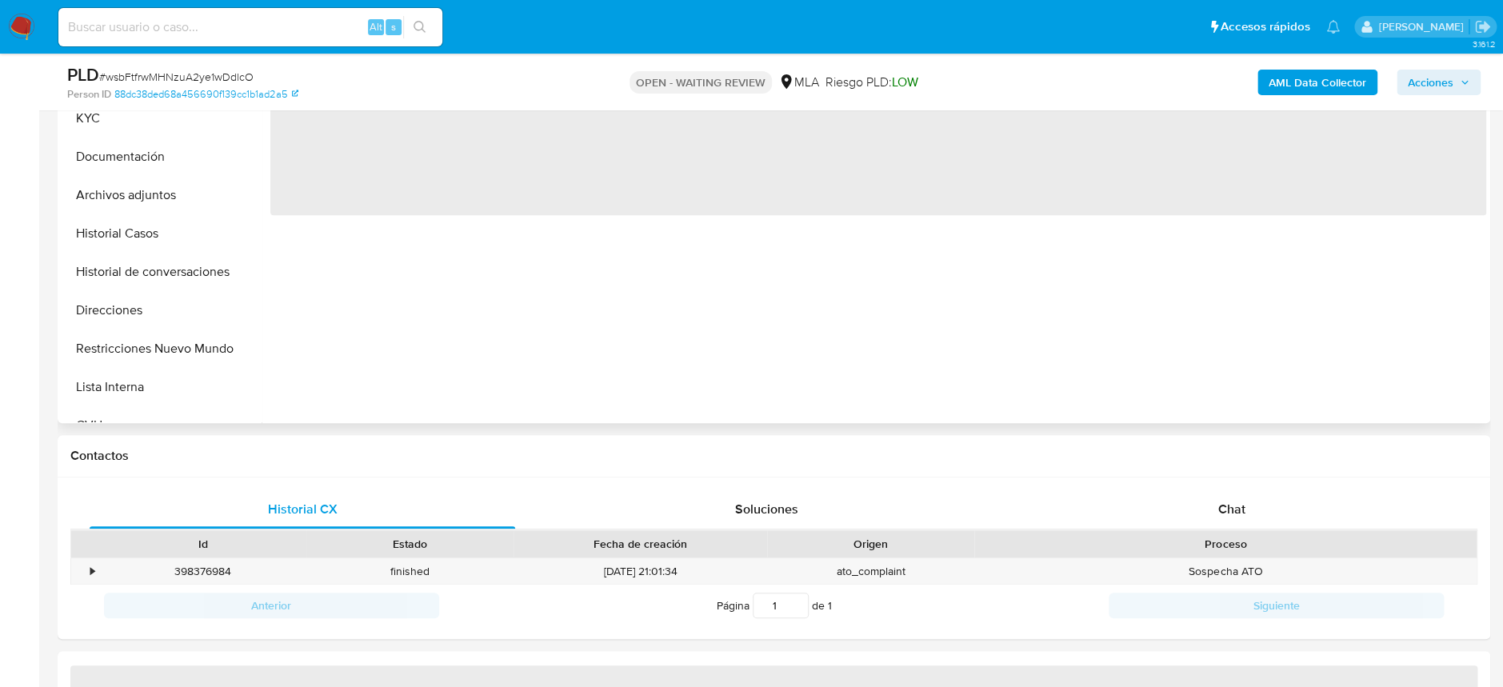
scroll to position [426, 0]
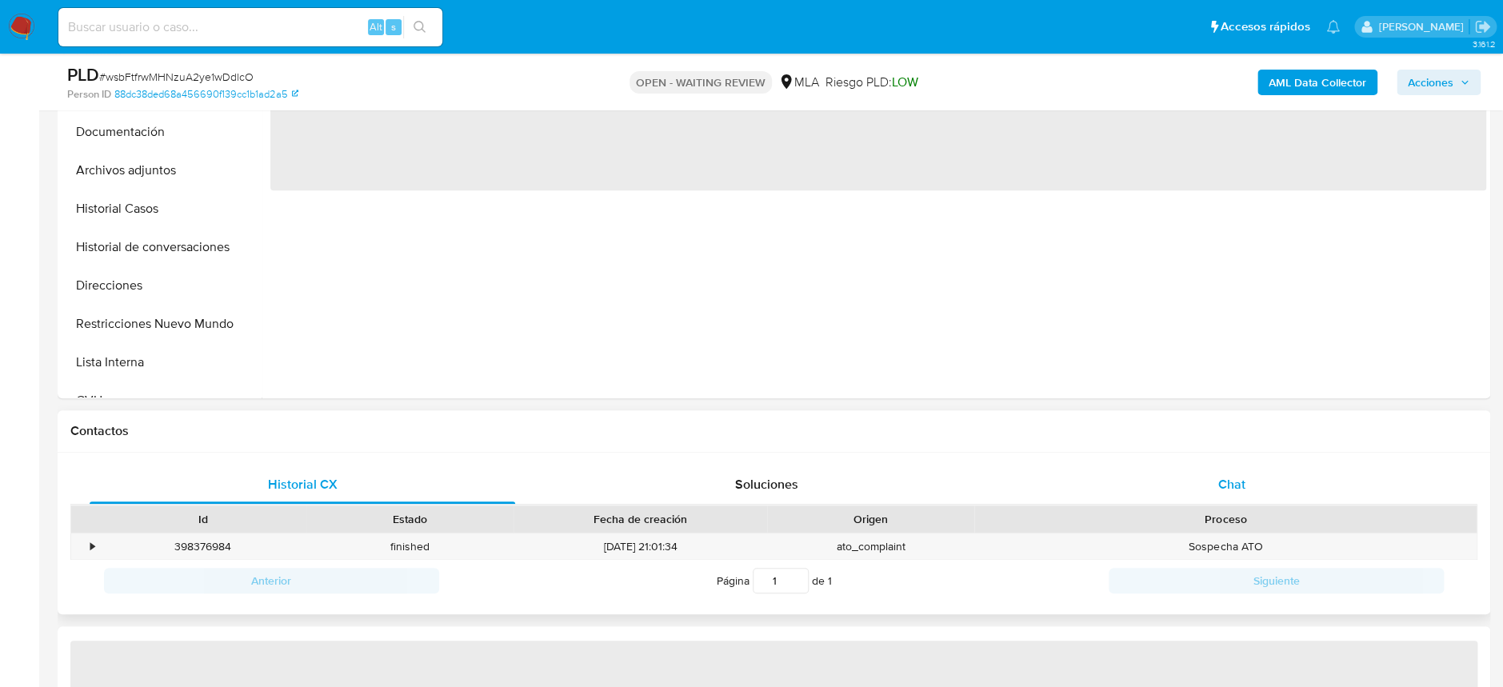
select select "10"
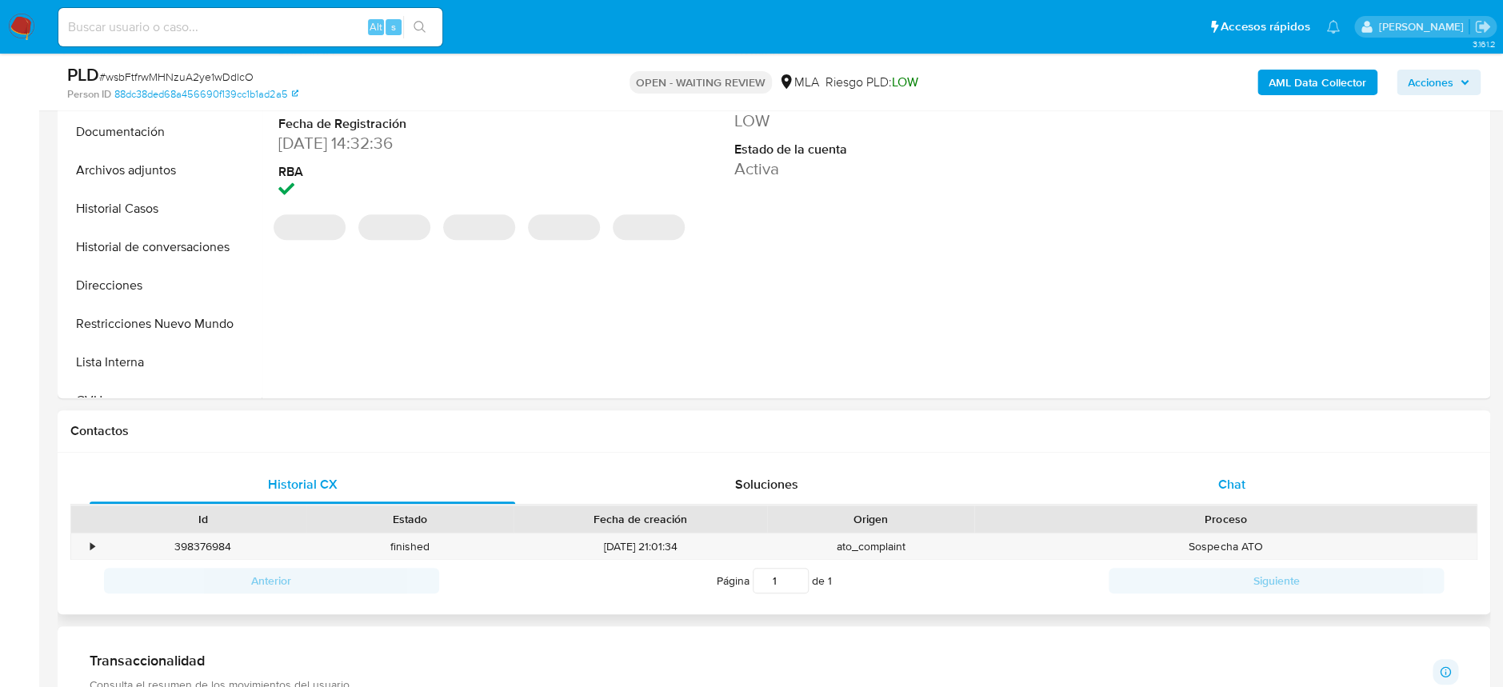
click at [1230, 489] on span "Chat" at bounding box center [1230, 484] width 27 height 18
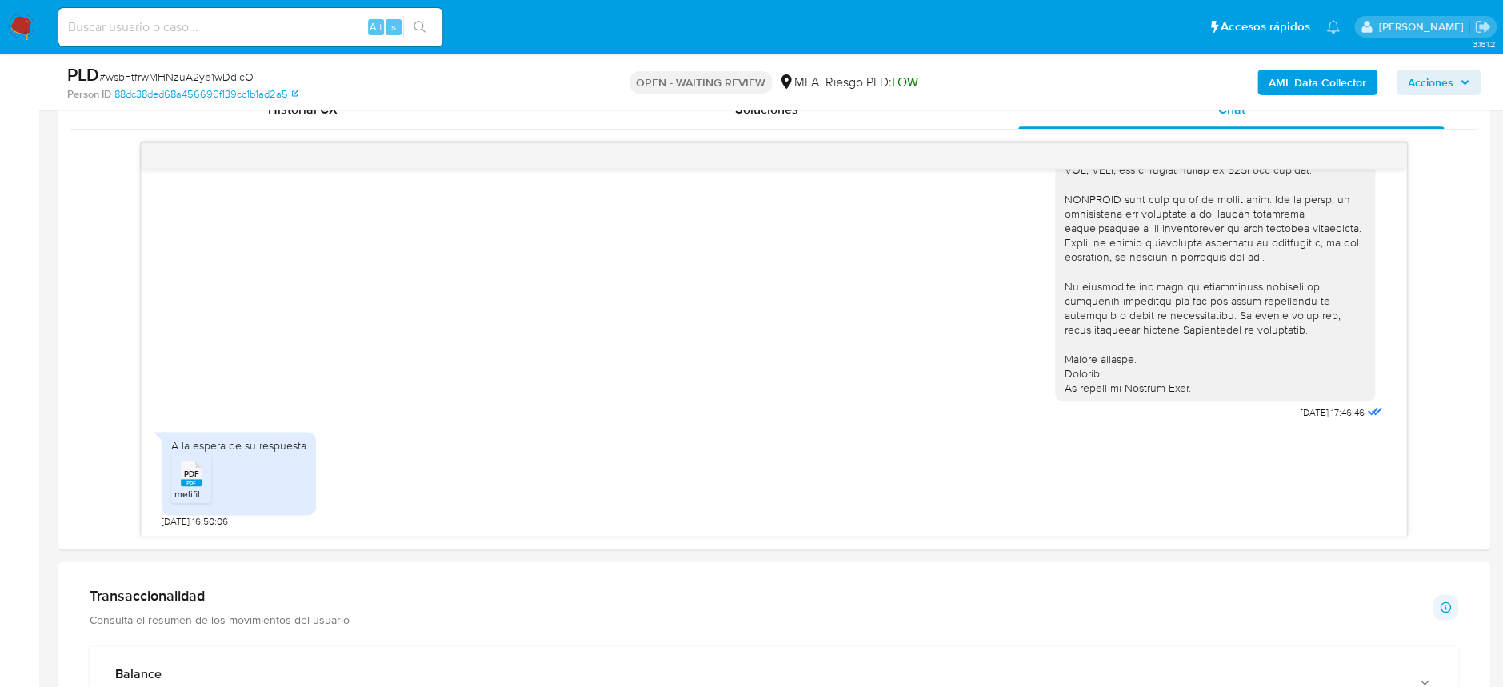
scroll to position [853, 0]
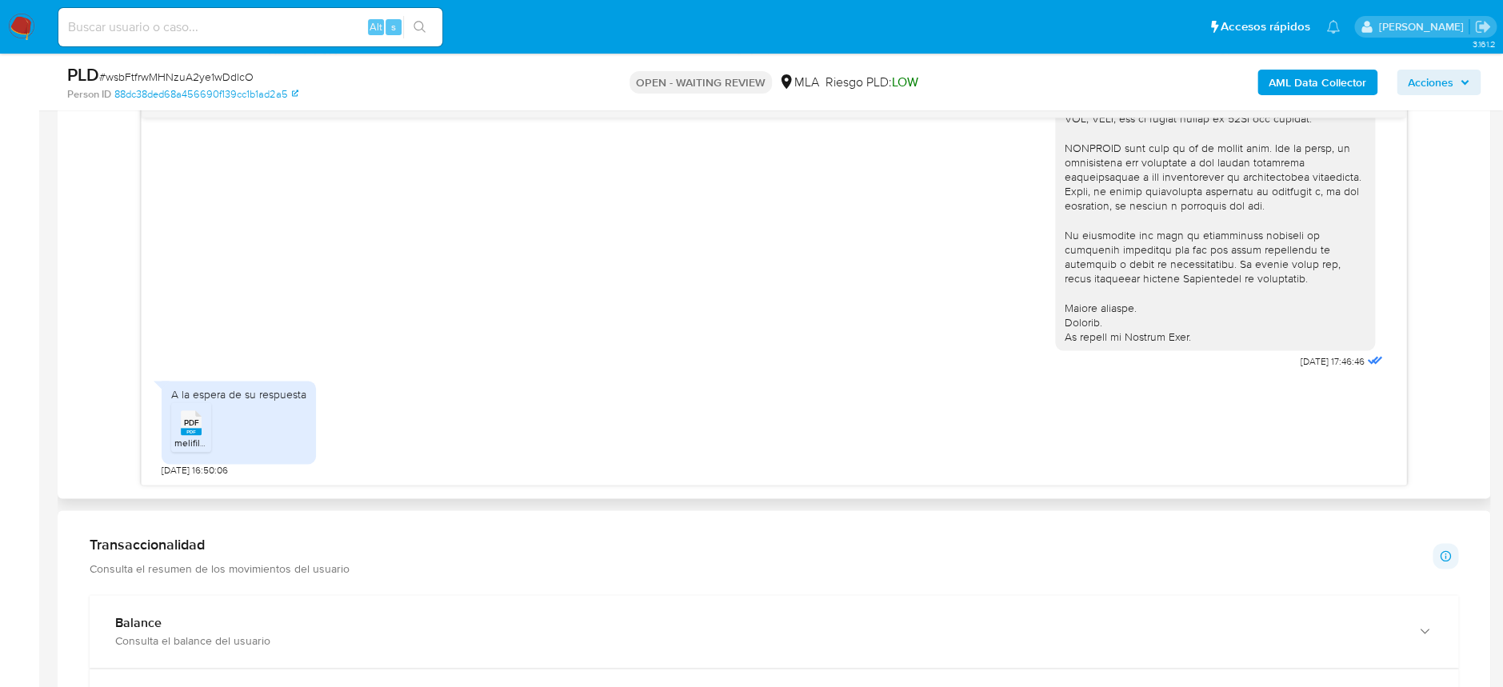
click at [174, 445] on span "melifile3344819178008347752.pdf" at bounding box center [247, 443] width 146 height 14
click at [318, 32] on input at bounding box center [250, 27] width 384 height 21
paste input "f6XP5bZGVeqPxaS9a5WOJA1T"
type input "f6XP5bZGVeqPxaS9a5WOJA1T"
click at [426, 26] on button "search-icon" at bounding box center [419, 27] width 33 height 22
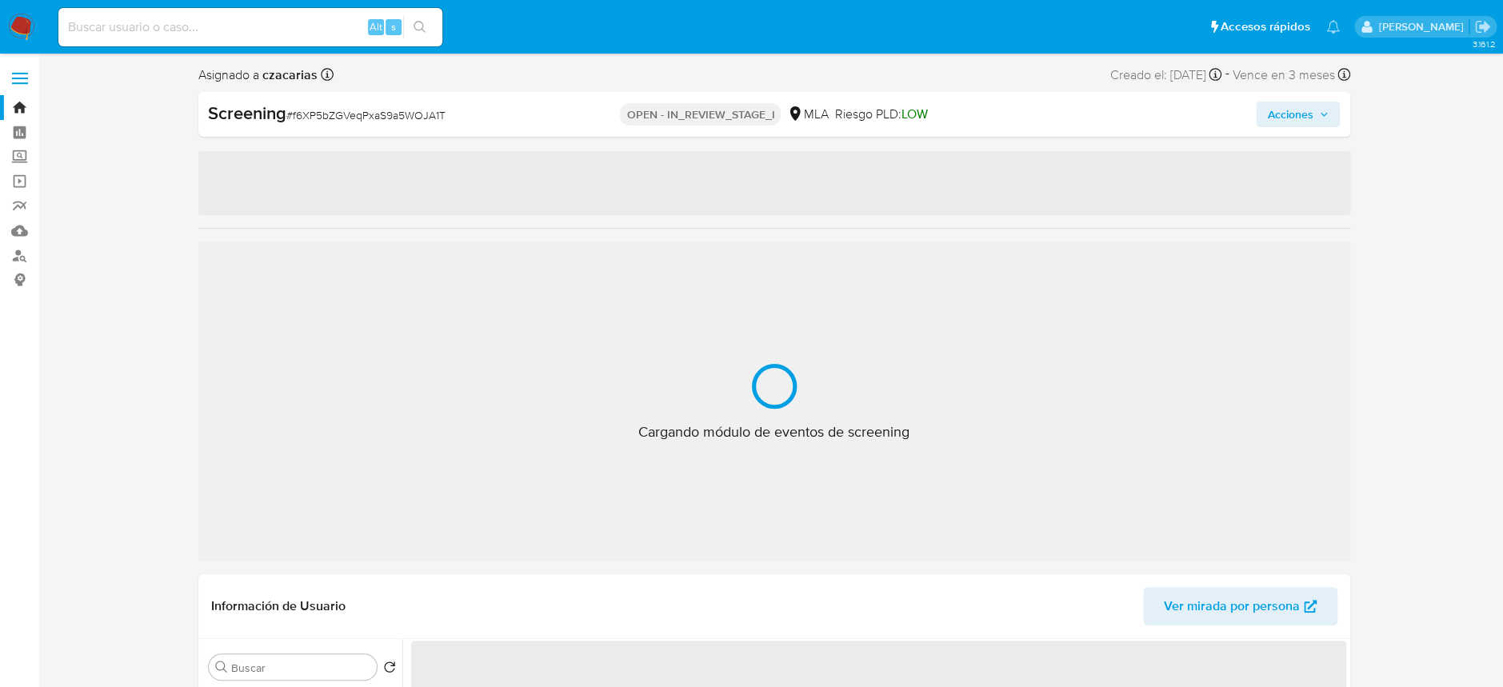
select select "10"
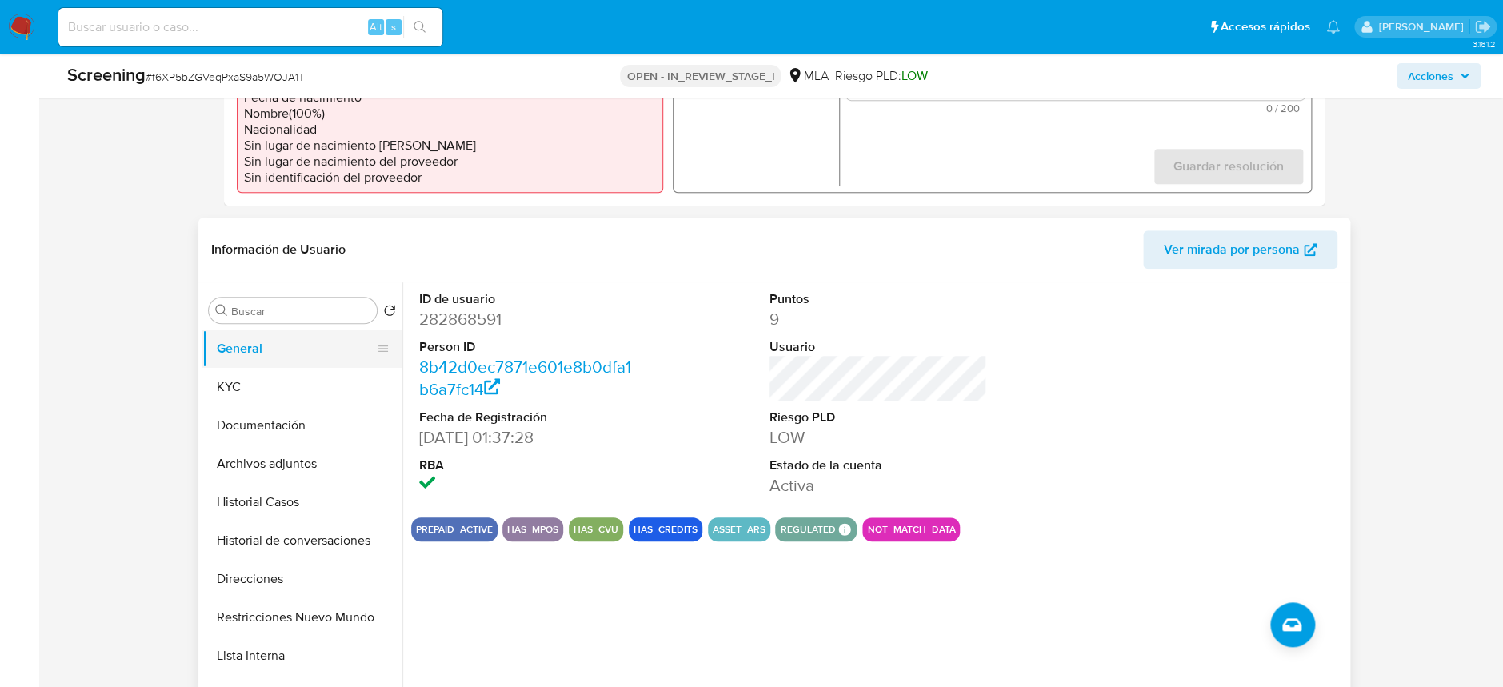
scroll to position [533, 0]
click at [267, 391] on button "KYC" at bounding box center [295, 386] width 187 height 38
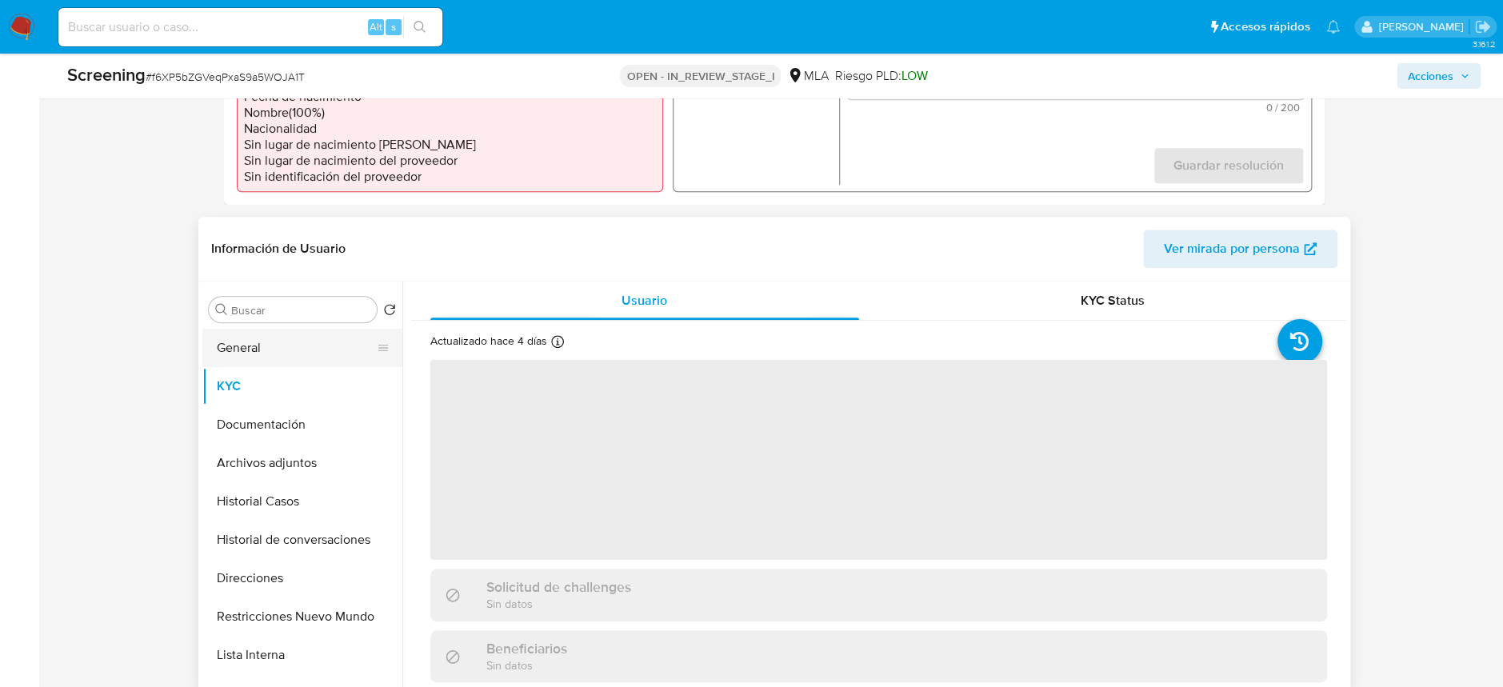
click at [249, 351] on button "General" at bounding box center [295, 348] width 187 height 38
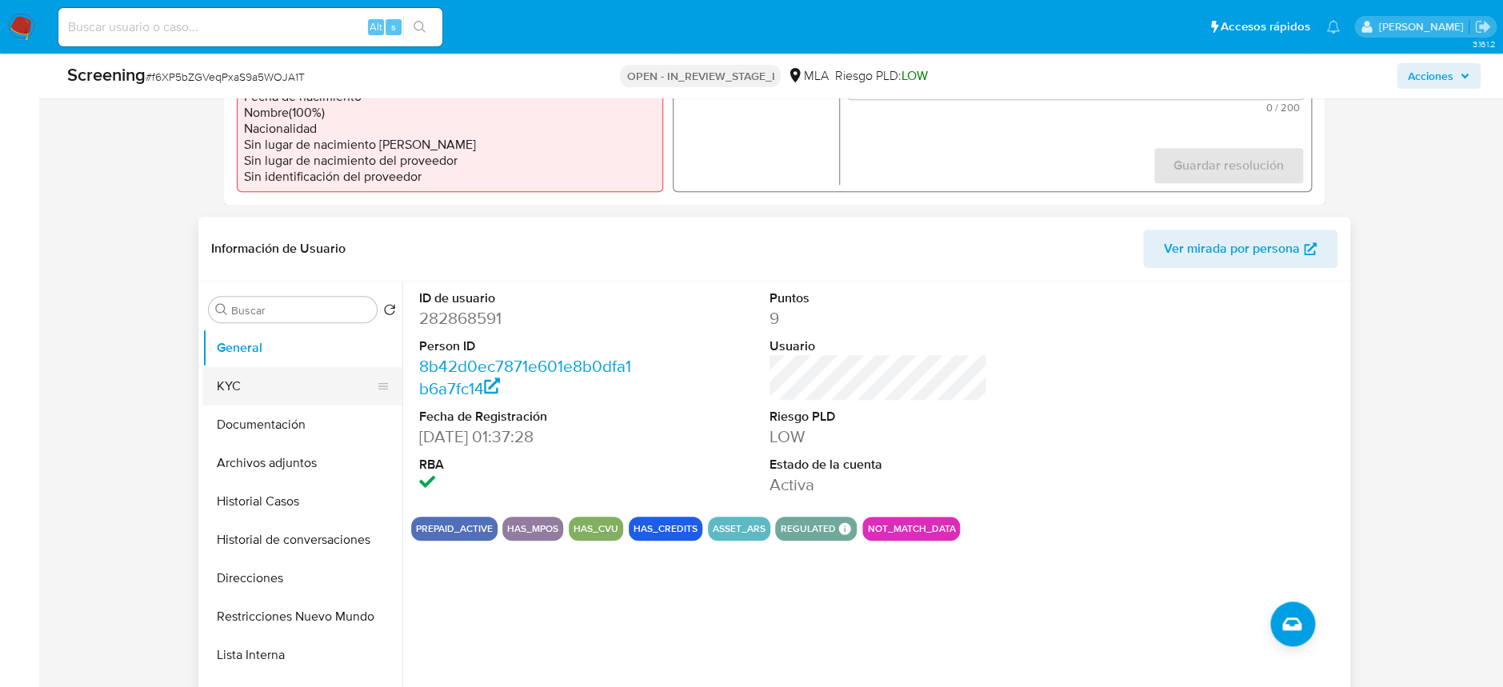
click at [262, 383] on button "KYC" at bounding box center [295, 386] width 187 height 38
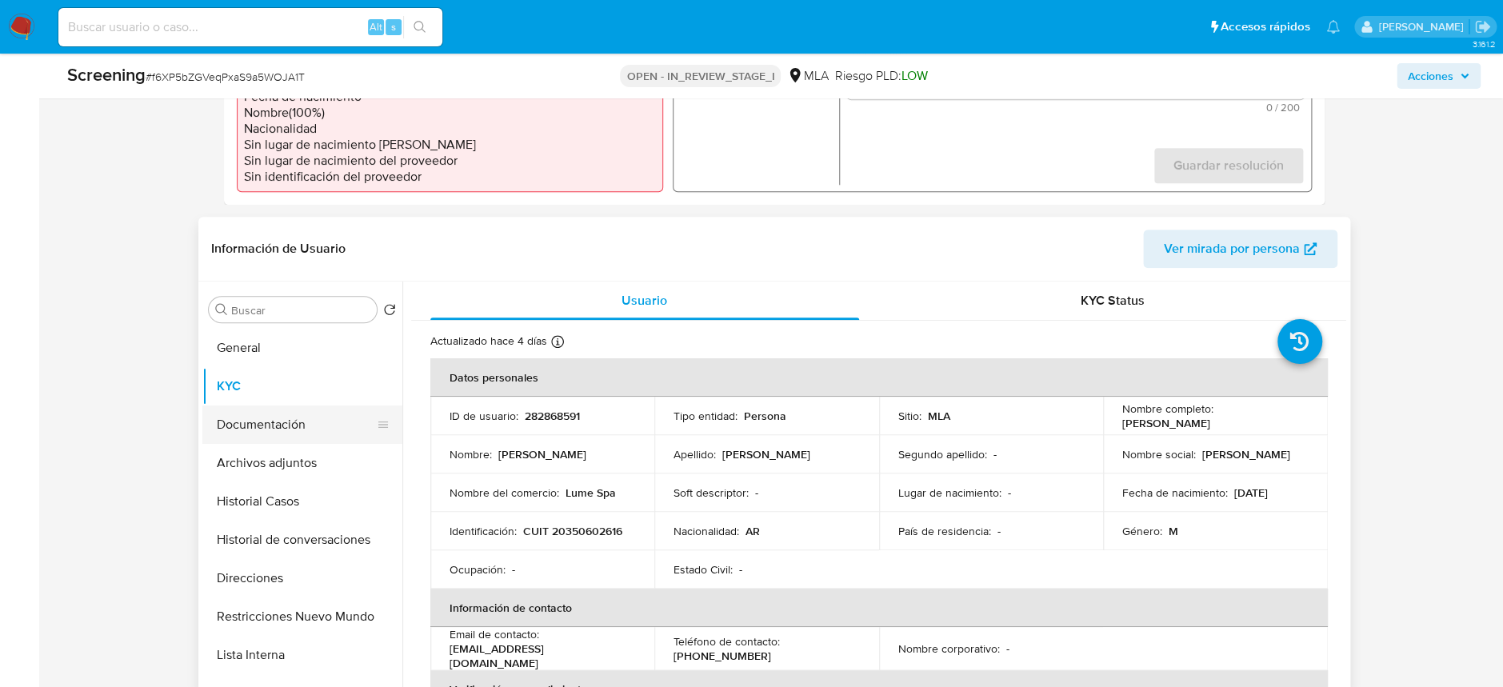
click at [271, 417] on button "Documentación" at bounding box center [295, 424] width 187 height 38
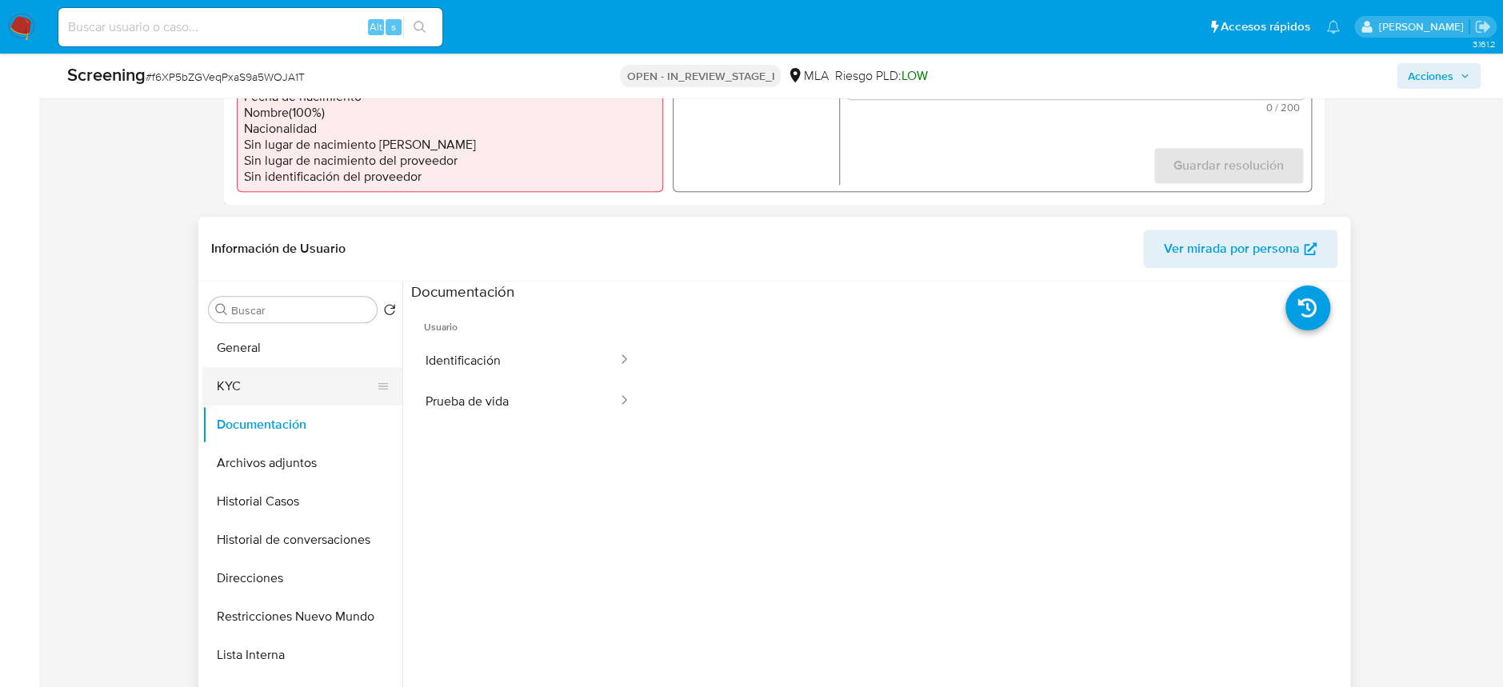
click at [266, 367] on button "KYC" at bounding box center [295, 386] width 187 height 38
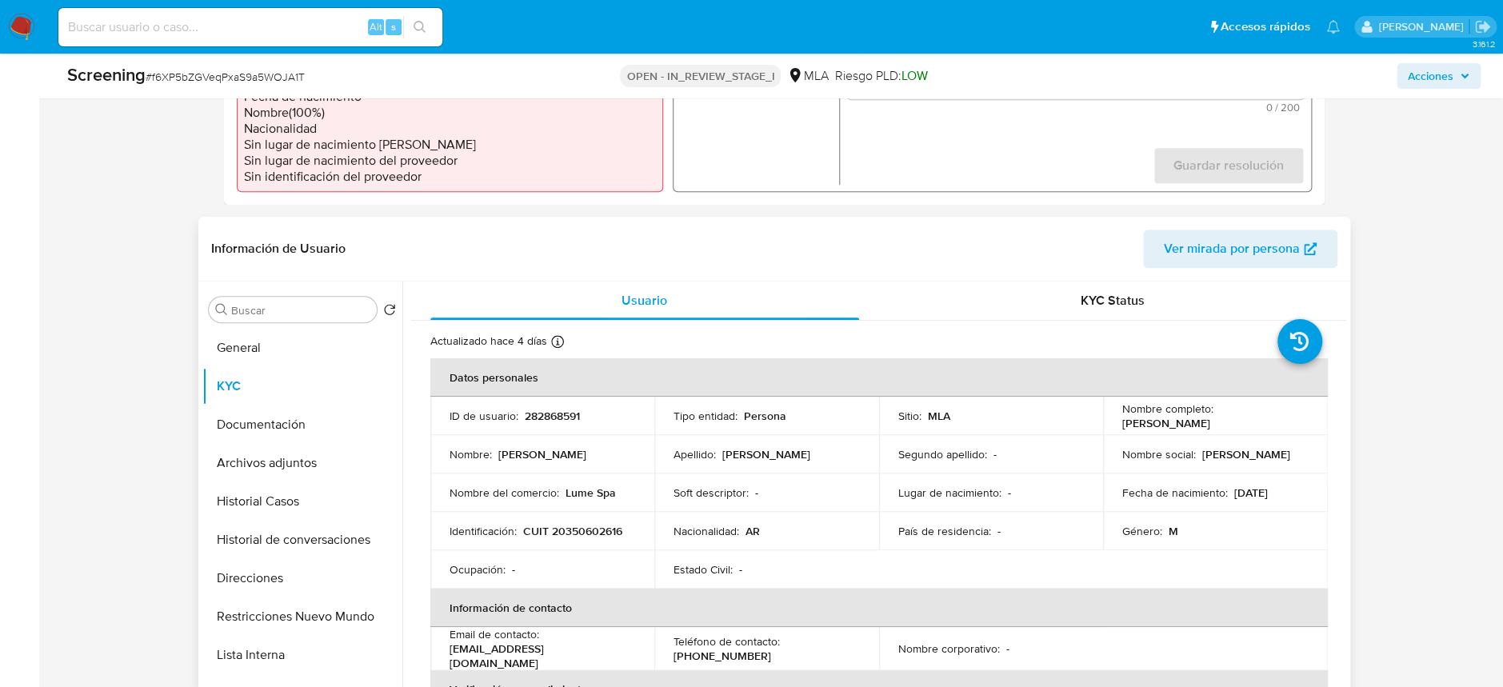
drag, startPoint x: 1141, startPoint y: 422, endPoint x: 1228, endPoint y: 433, distance: 87.9
click at [1228, 433] on tbody "ID de usuario : 282868591 Tipo entidad : Persona Sitio : MLA Nombre completo : …" at bounding box center [878, 493] width 897 height 192
copy p "Jose Luis Sanchez"
click at [245, 413] on button "Documentación" at bounding box center [295, 424] width 187 height 38
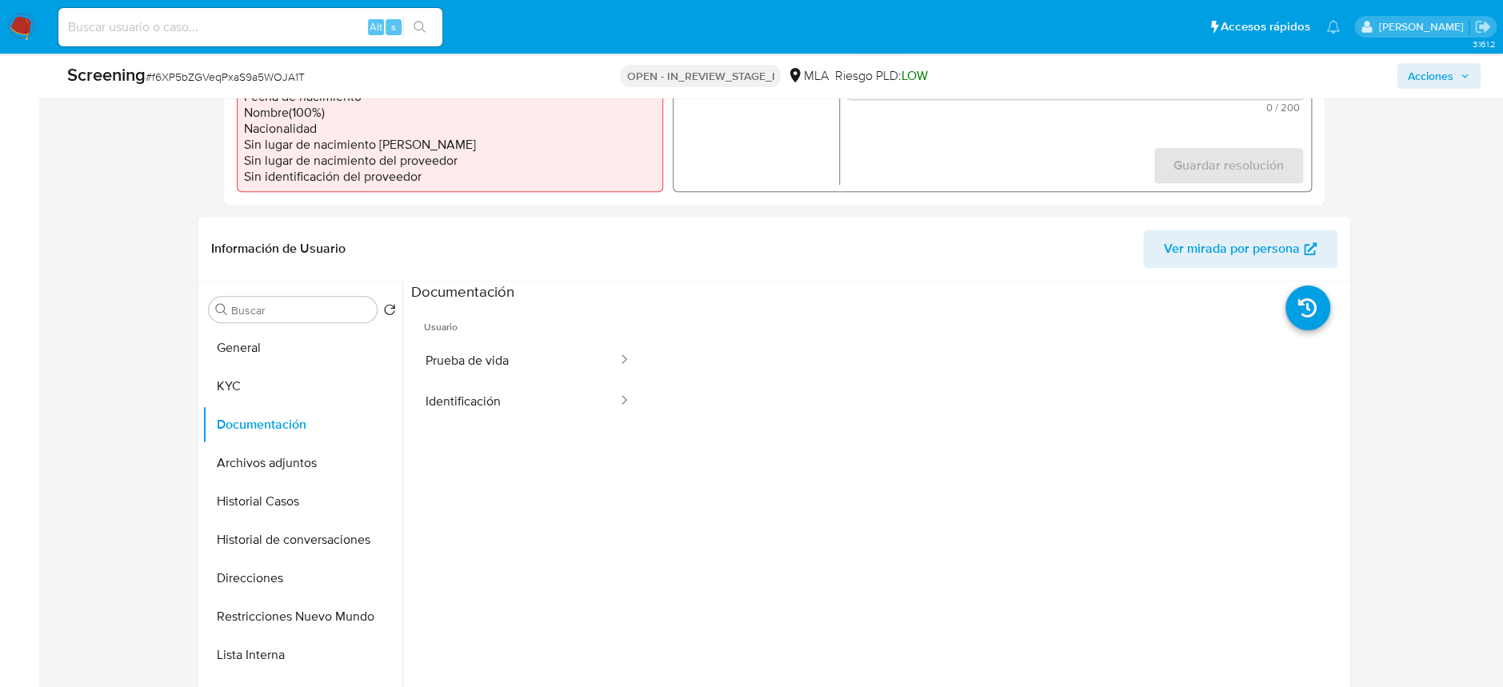
click at [456, 353] on button "Prueba de vida" at bounding box center [515, 360] width 208 height 41
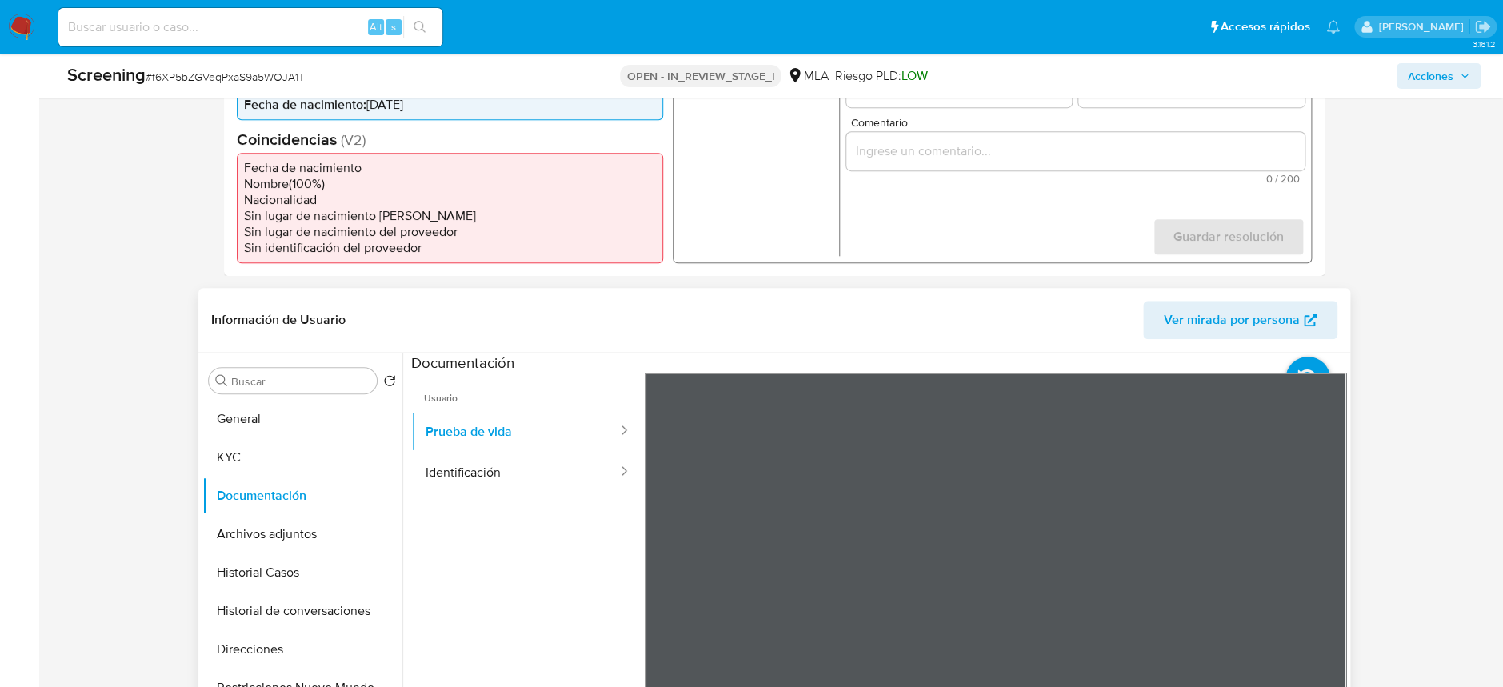
scroll to position [426, 0]
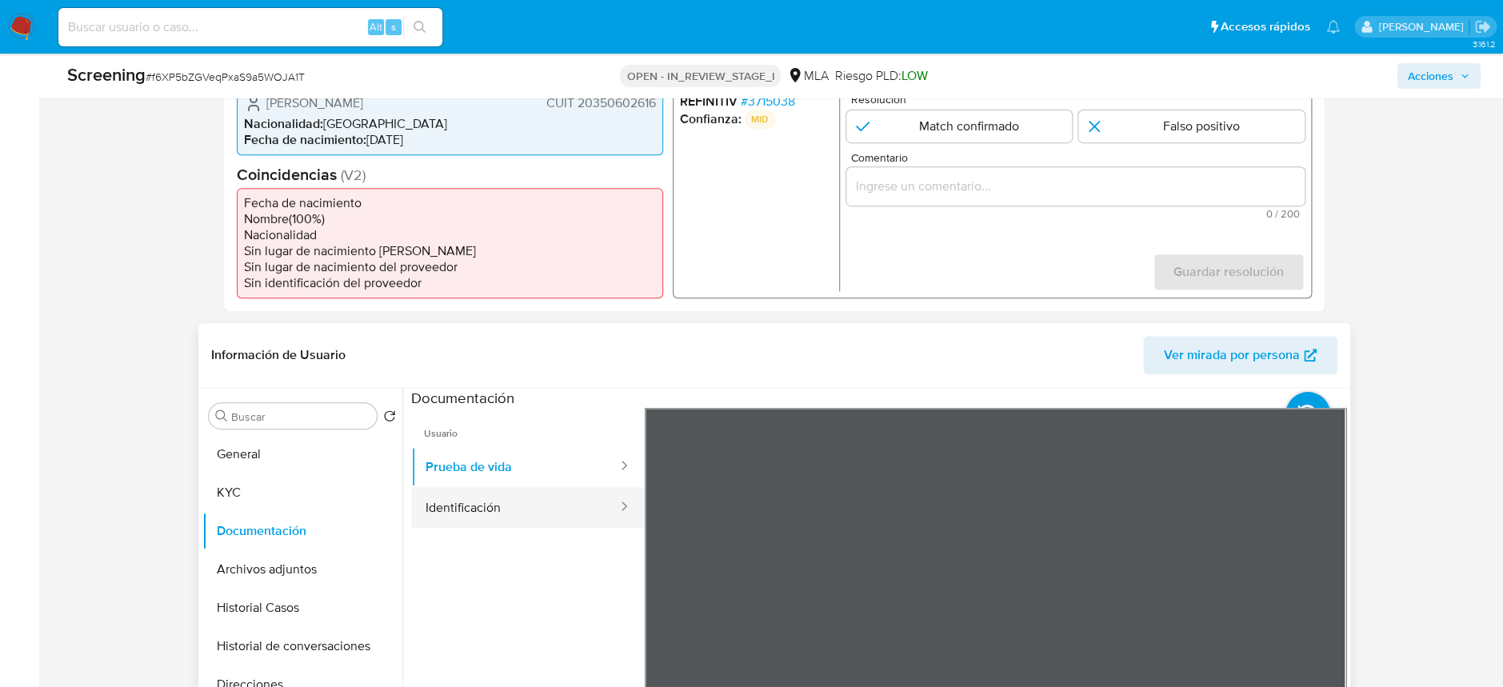
click at [541, 509] on button "Identificación" at bounding box center [515, 507] width 208 height 41
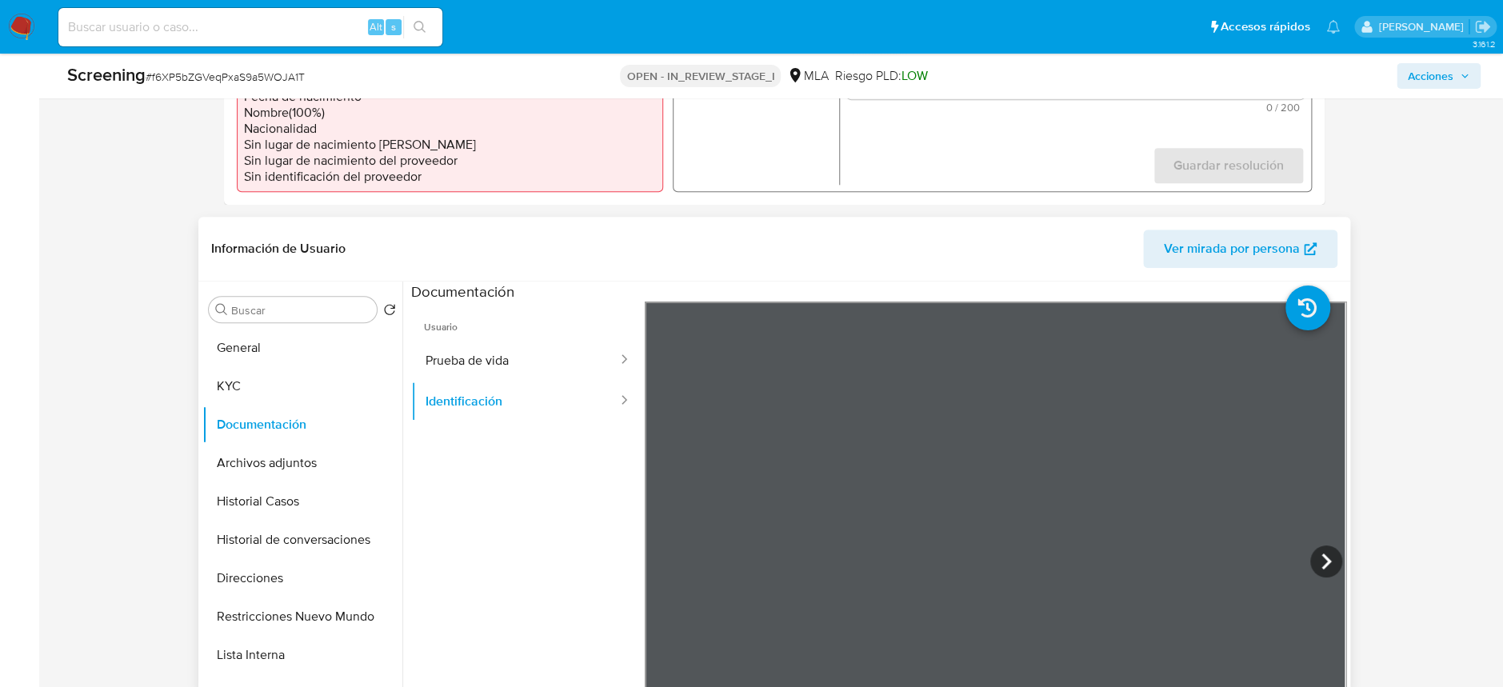
scroll to position [106, 0]
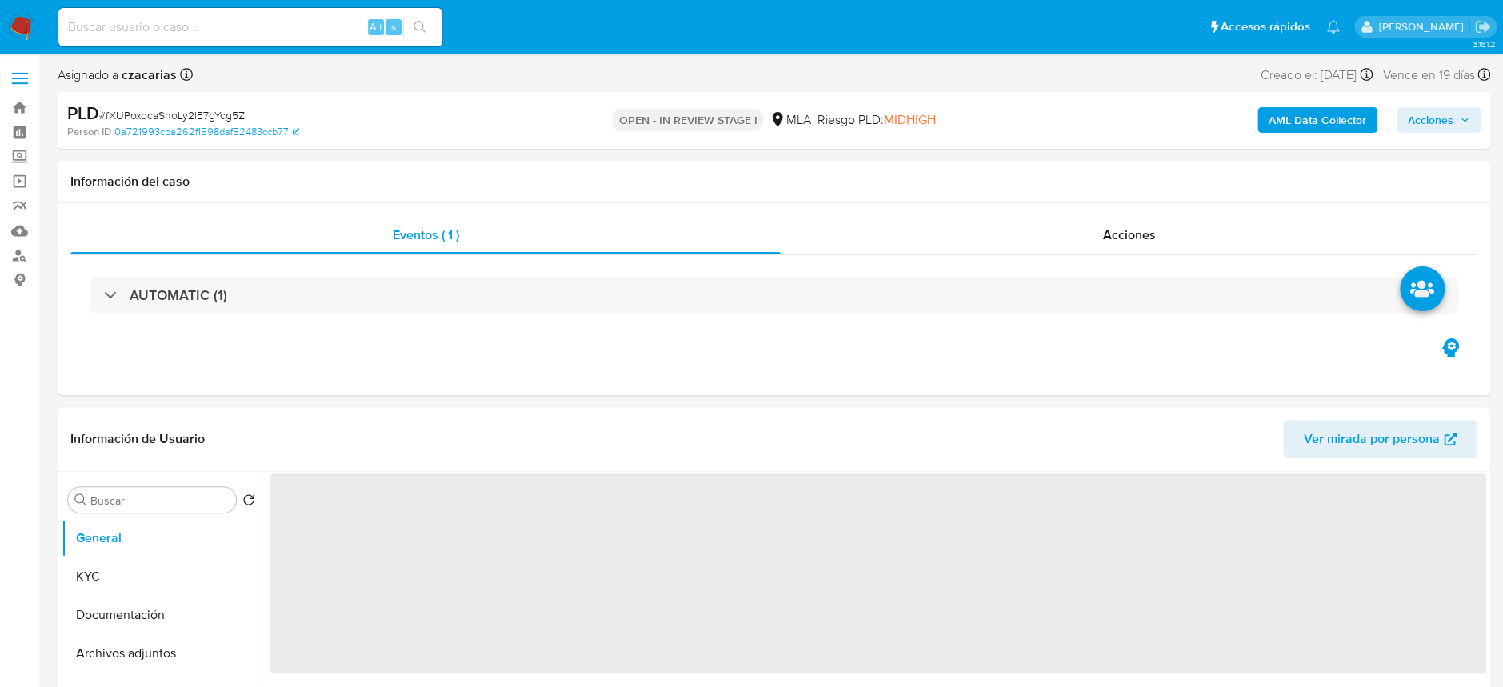
select select "10"
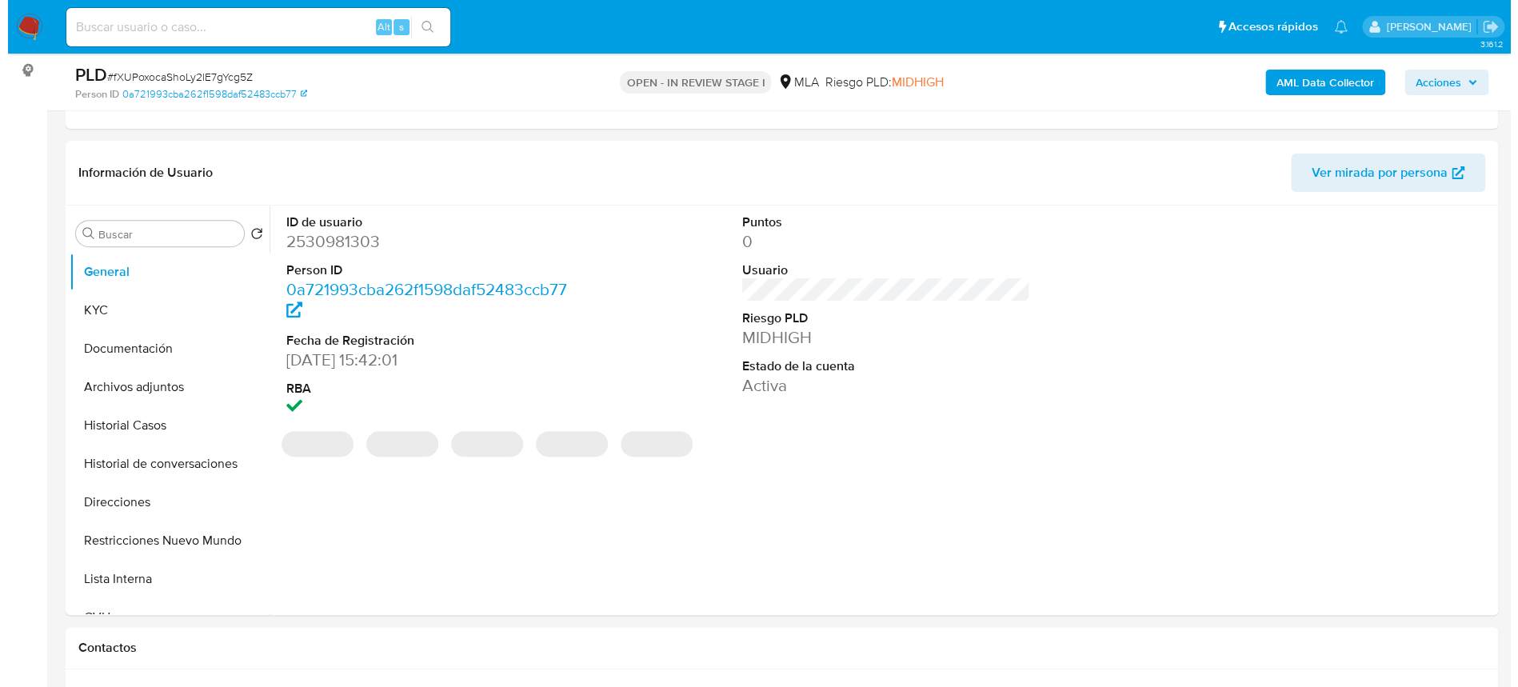
scroll to position [213, 0]
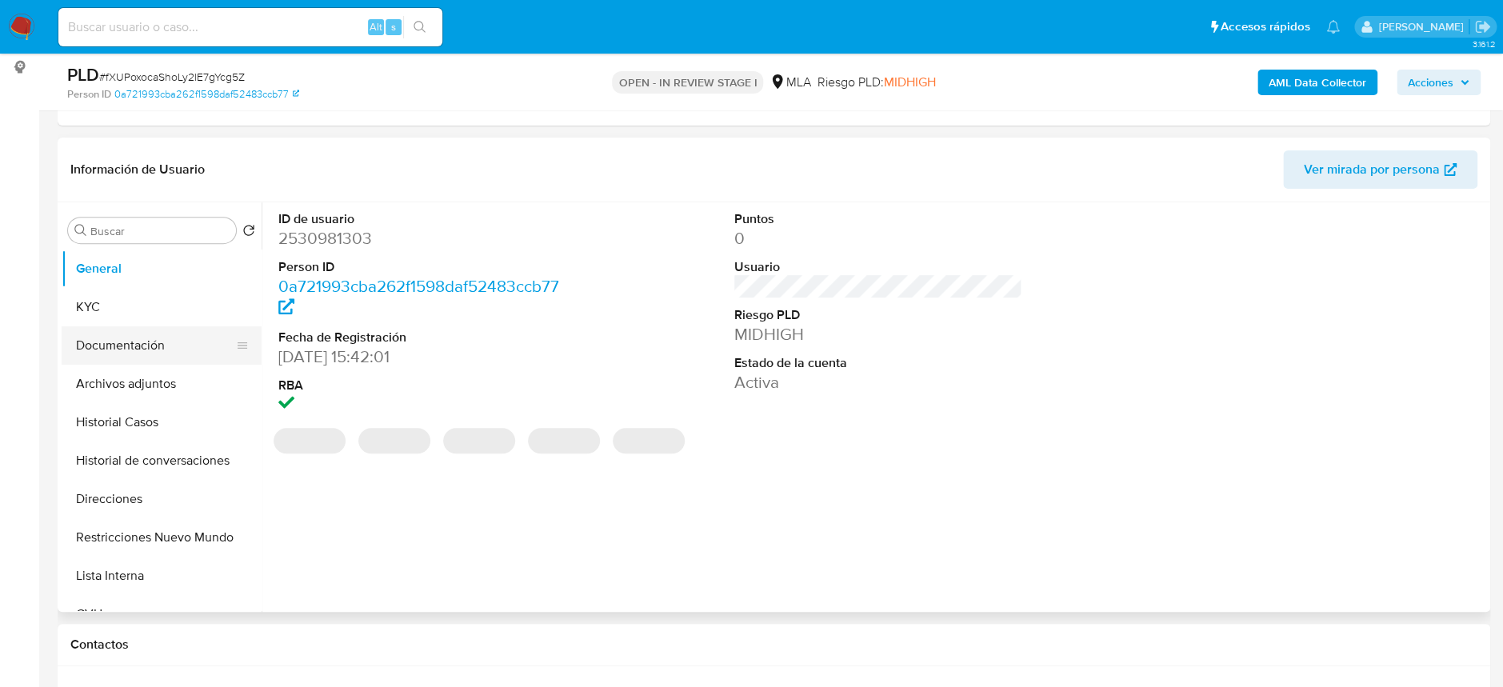
click at [144, 349] on button "Documentación" at bounding box center [155, 345] width 187 height 38
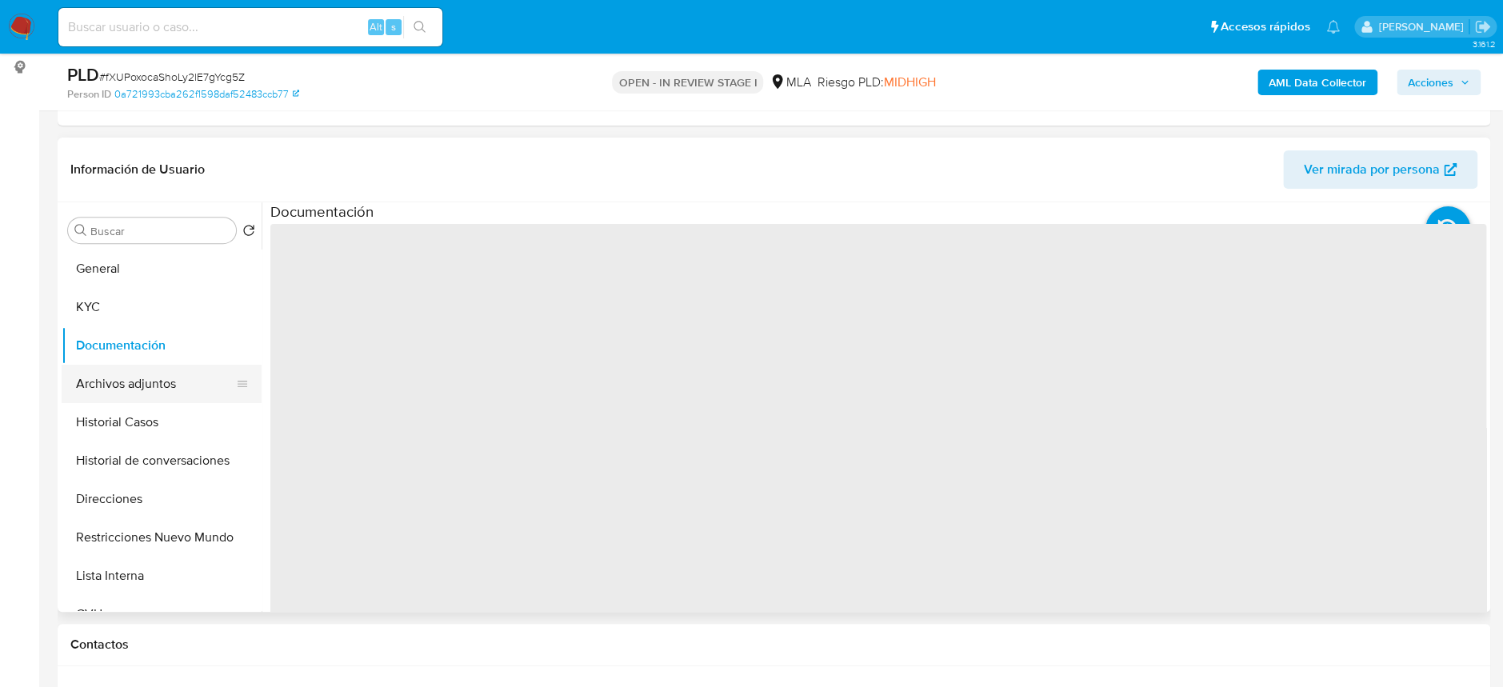
click at [138, 377] on button "Archivos adjuntos" at bounding box center [155, 384] width 187 height 38
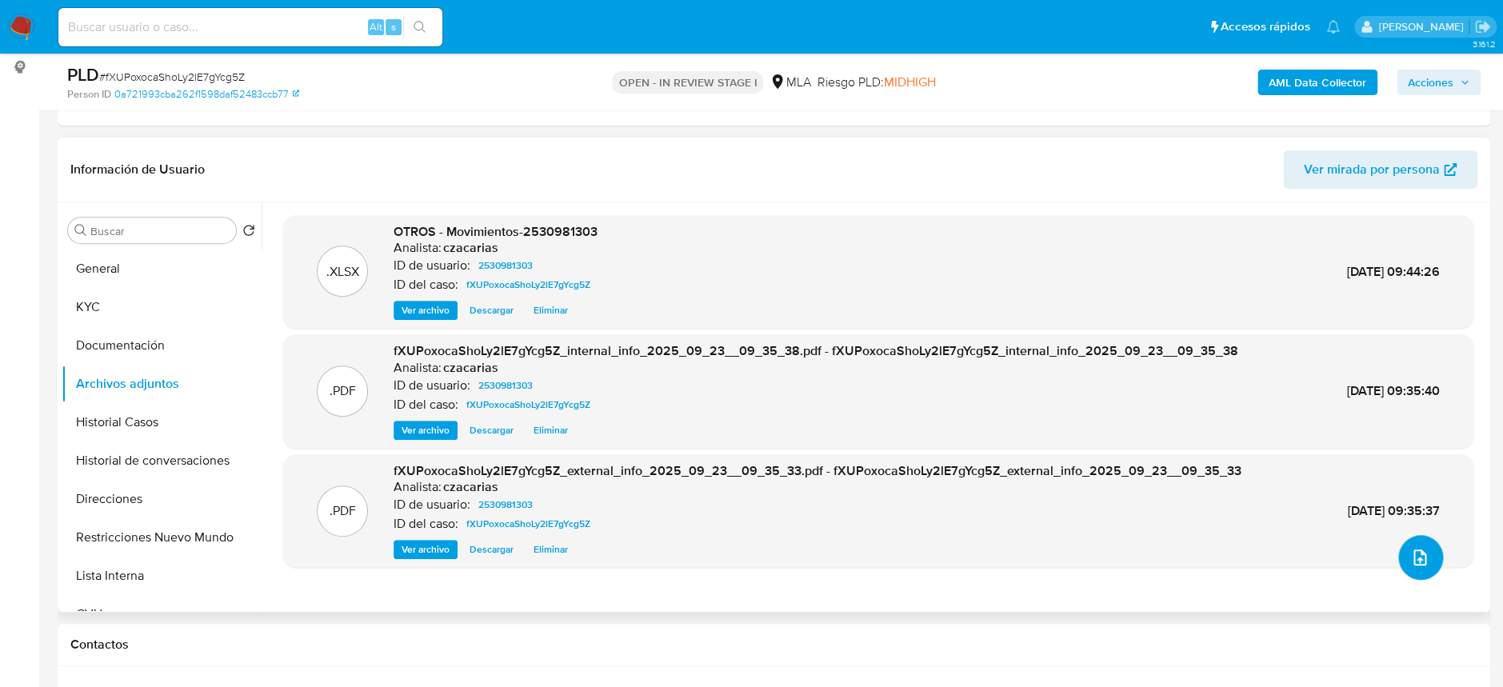
click at [1398, 558] on button "upload-file" at bounding box center [1420, 557] width 45 height 45
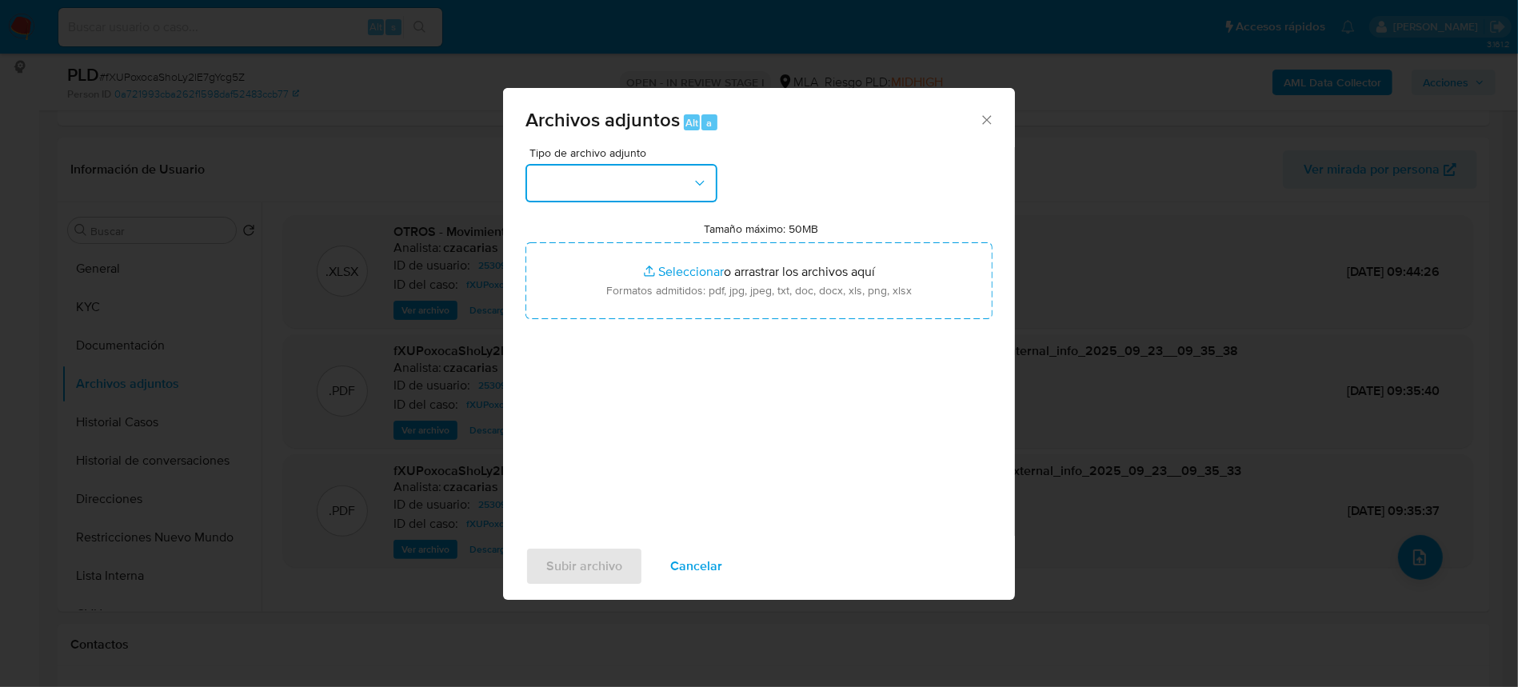
click at [613, 182] on button "button" at bounding box center [621, 183] width 192 height 38
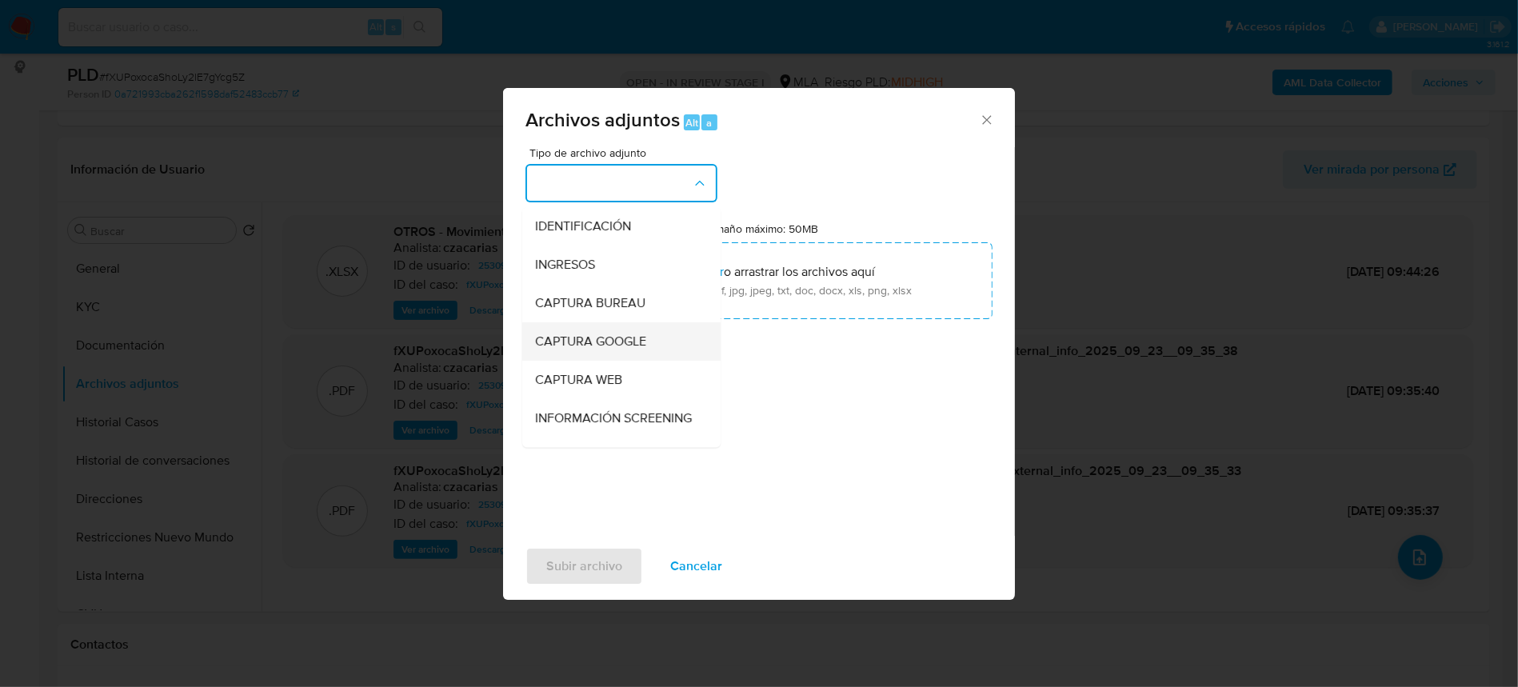
scroll to position [106, 0]
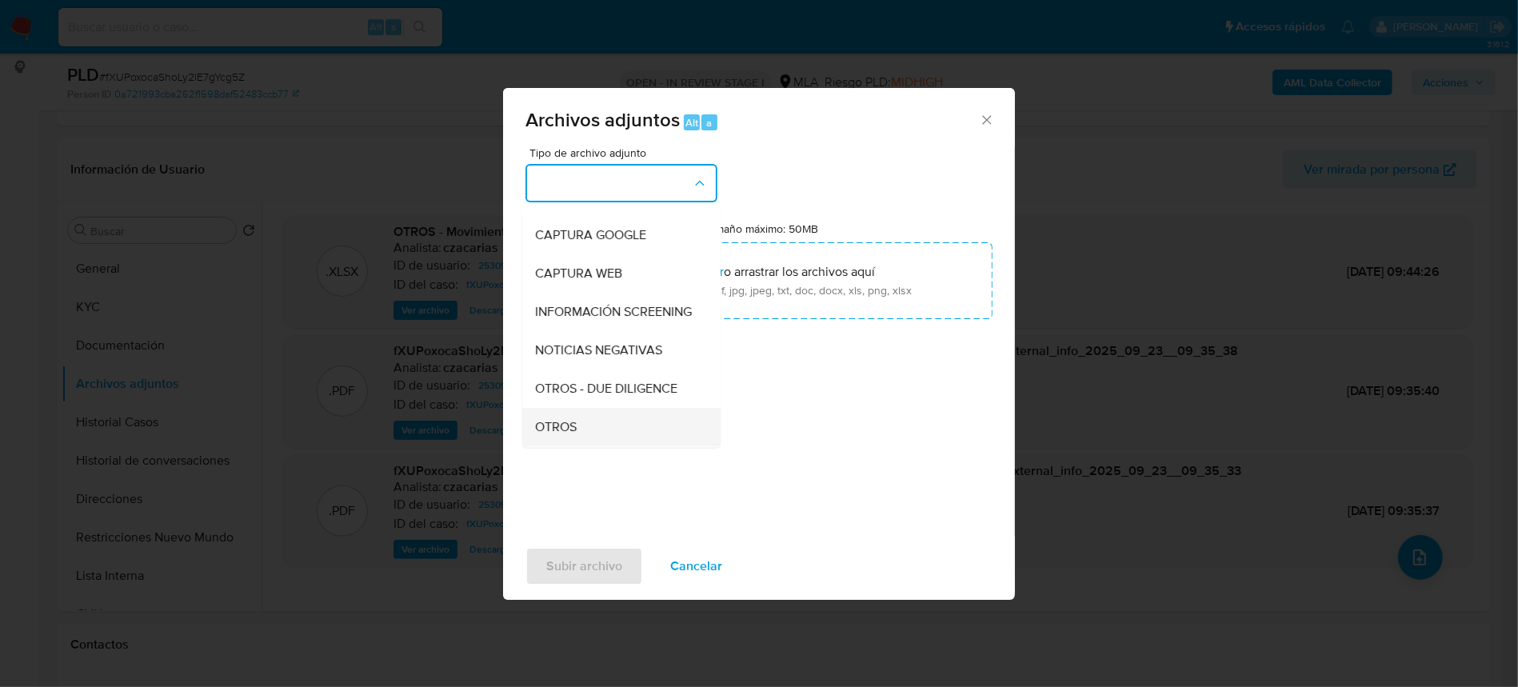
click at [585, 426] on div "OTROS" at bounding box center [616, 427] width 163 height 38
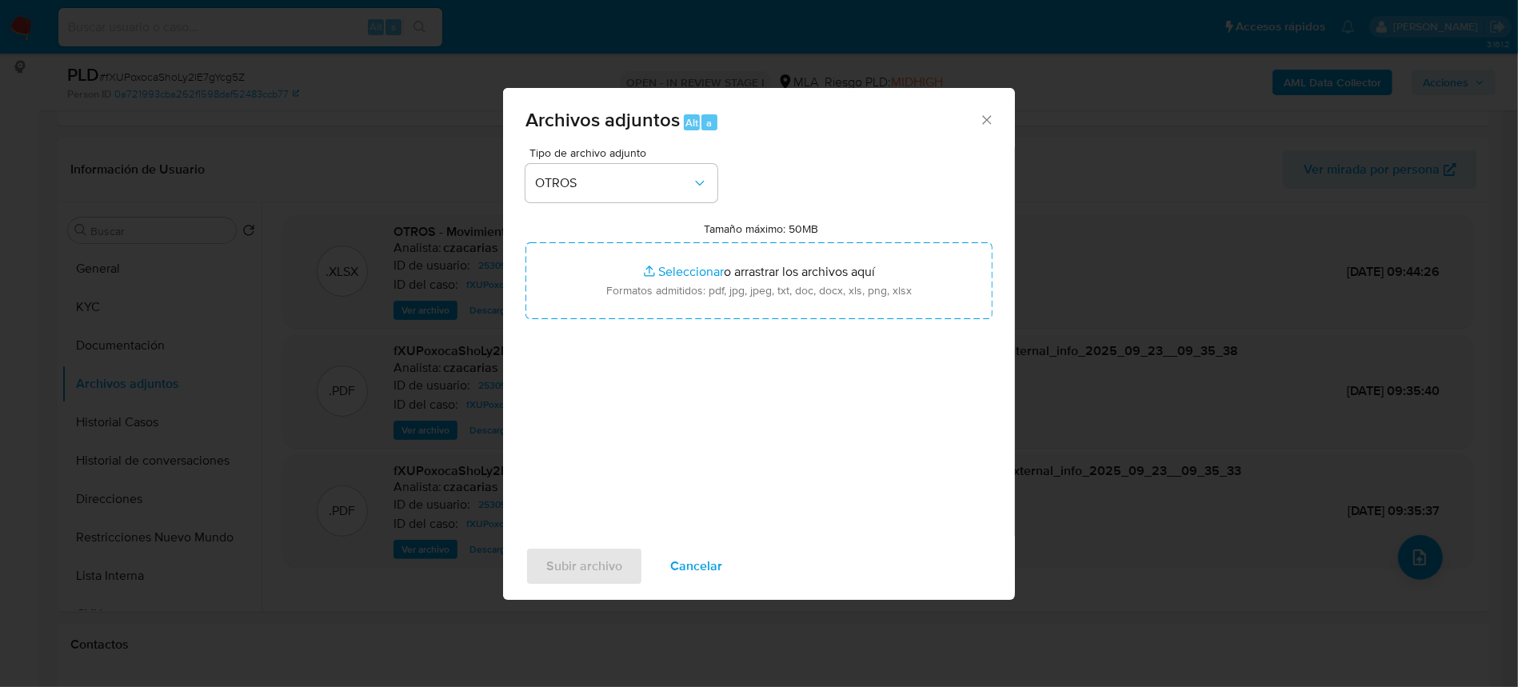
click at [713, 558] on span "Cancelar" at bounding box center [696, 566] width 52 height 35
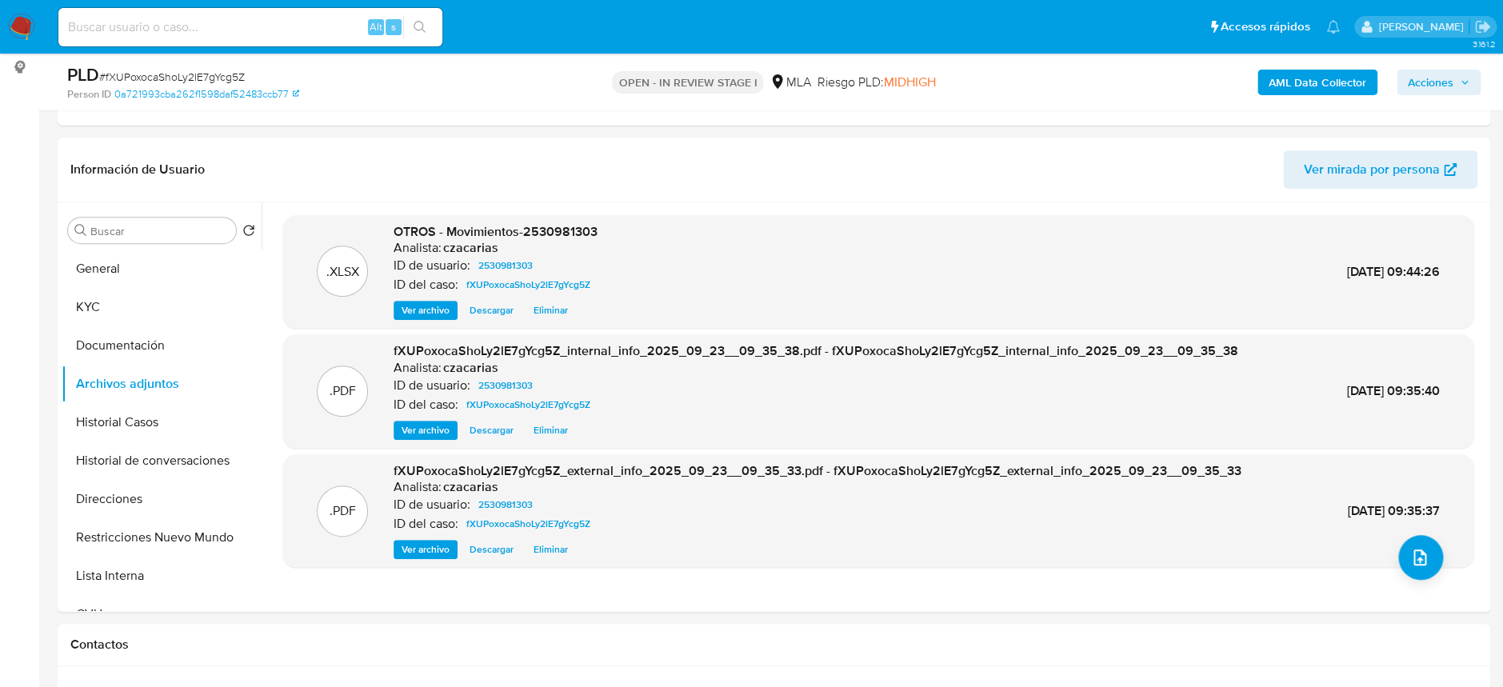
click at [181, 78] on span "# fXUPoxocaShoLy2lE7gYcg5Z" at bounding box center [172, 77] width 146 height 16
copy span "fXUPoxocaShoLy2lE7gYcg5Z"
click at [1426, 554] on button "upload-file" at bounding box center [1420, 557] width 45 height 45
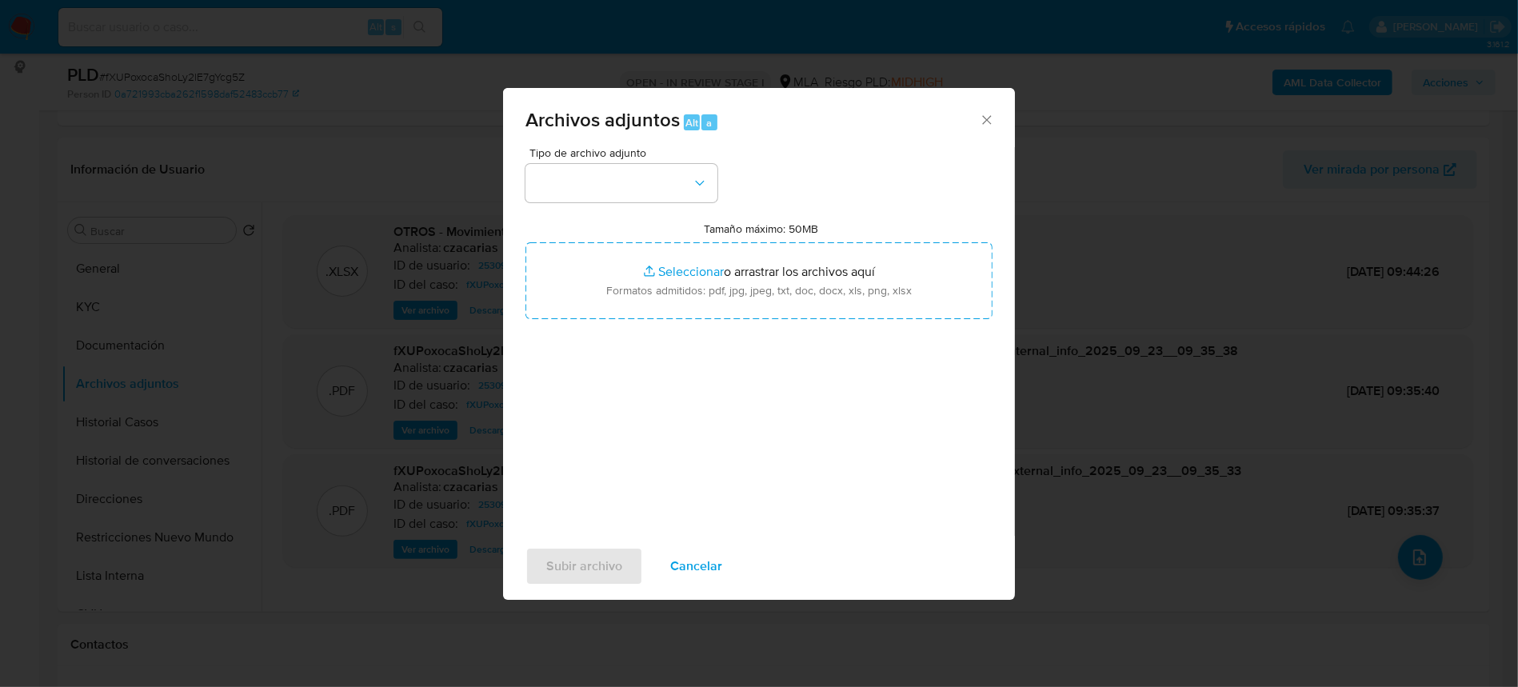
click at [570, 202] on div "Tipo de archivo adjunto Tamaño máximo: 50MB Seleccionar archivos Seleccionar o …" at bounding box center [758, 335] width 467 height 377
click at [573, 195] on button "button" at bounding box center [621, 183] width 192 height 38
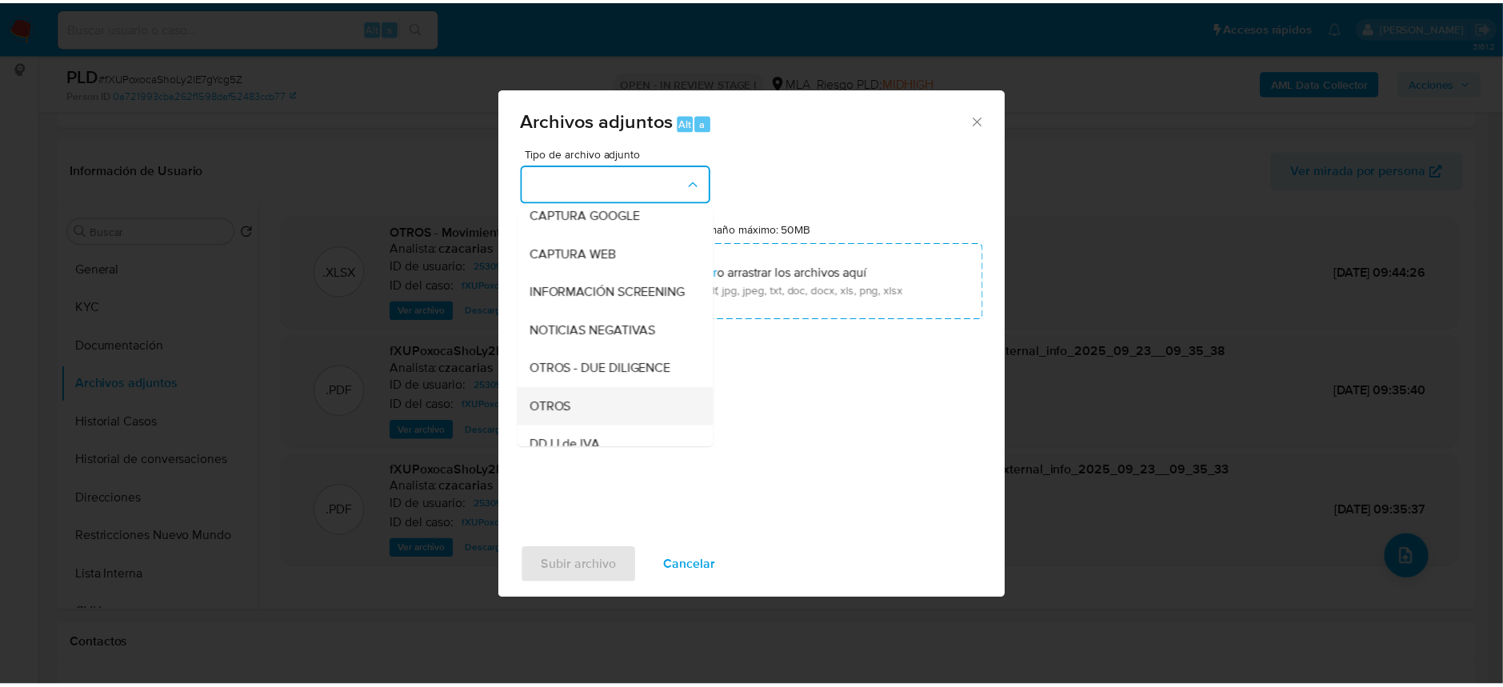
scroll to position [213, 0]
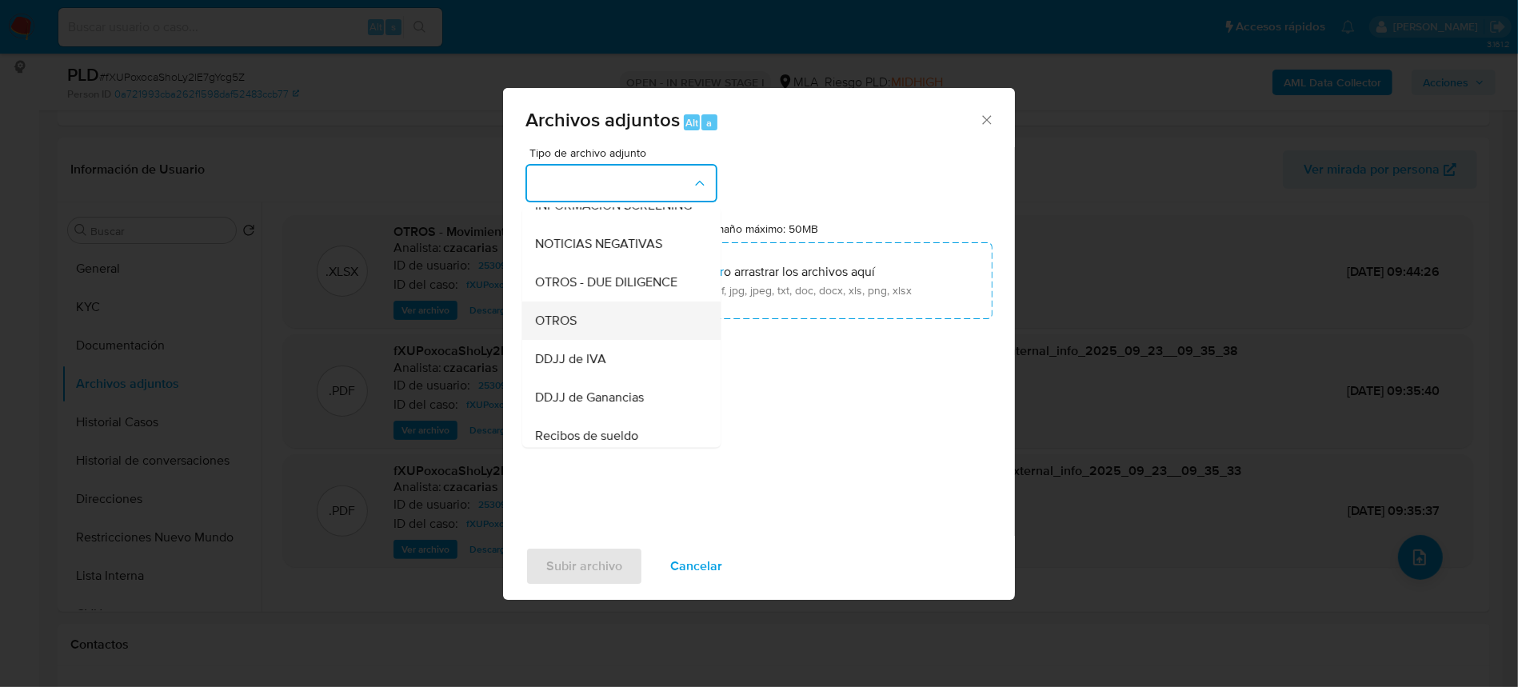
click at [569, 329] on span "OTROS" at bounding box center [556, 321] width 42 height 16
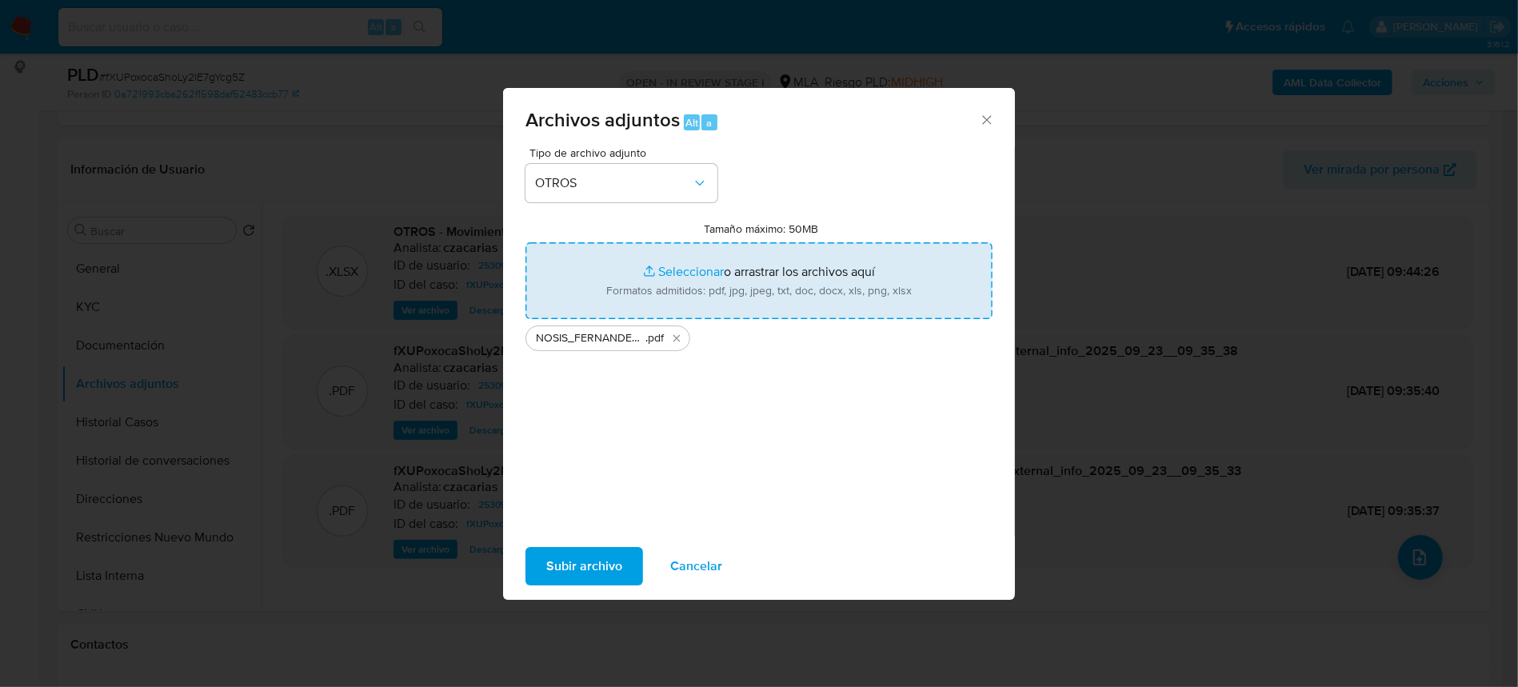
type input "C:\fakepath\Caselog fXUPoxocaShoLy2lE7gYcg5Z_2025_08_19_02_12_33.docx"
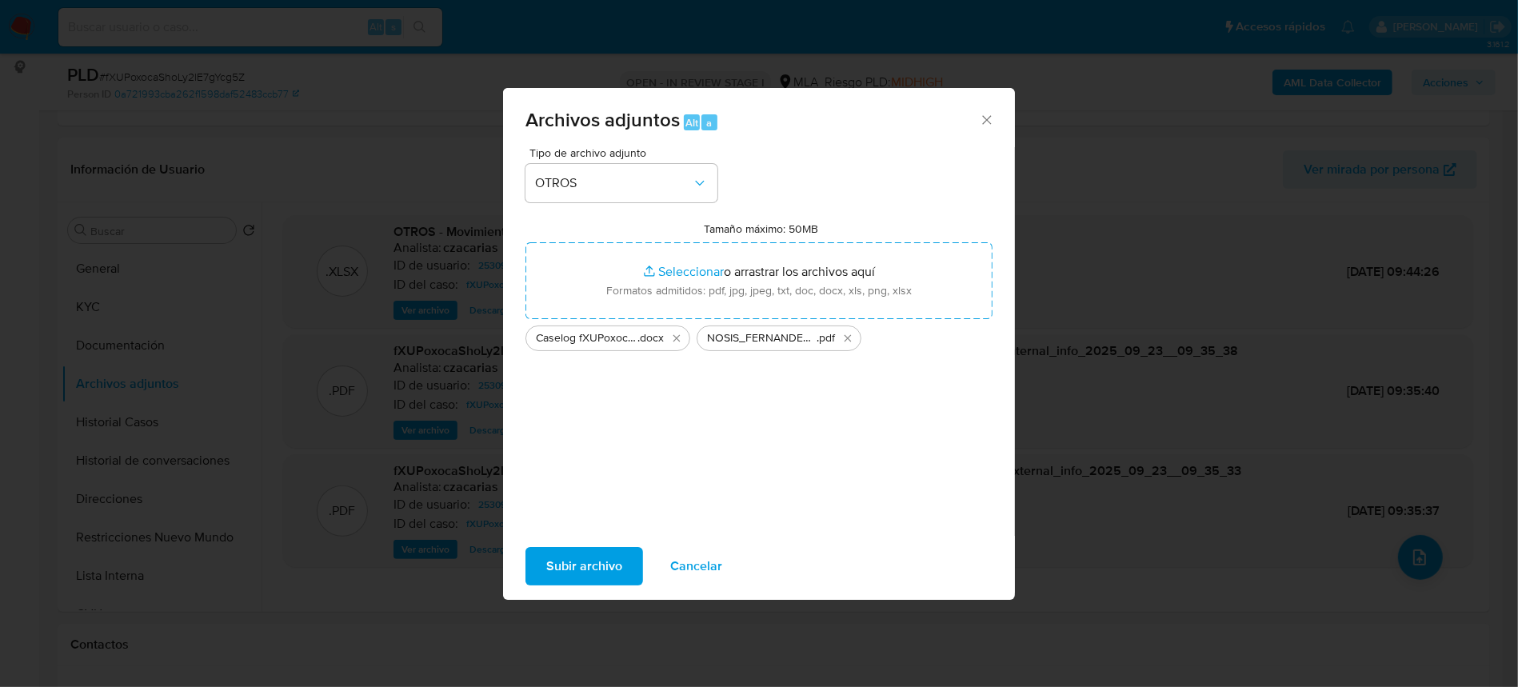
click at [618, 557] on span "Subir archivo" at bounding box center [584, 566] width 76 height 35
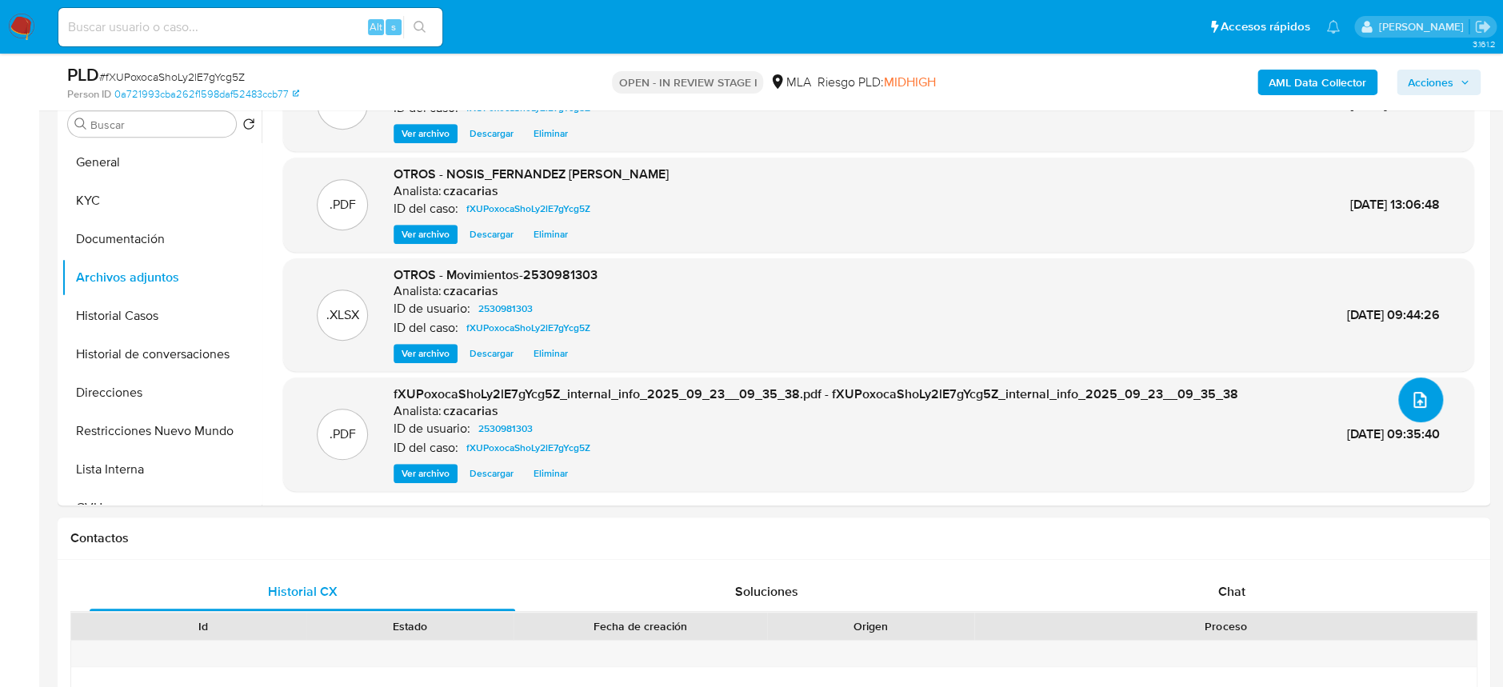
scroll to position [533, 0]
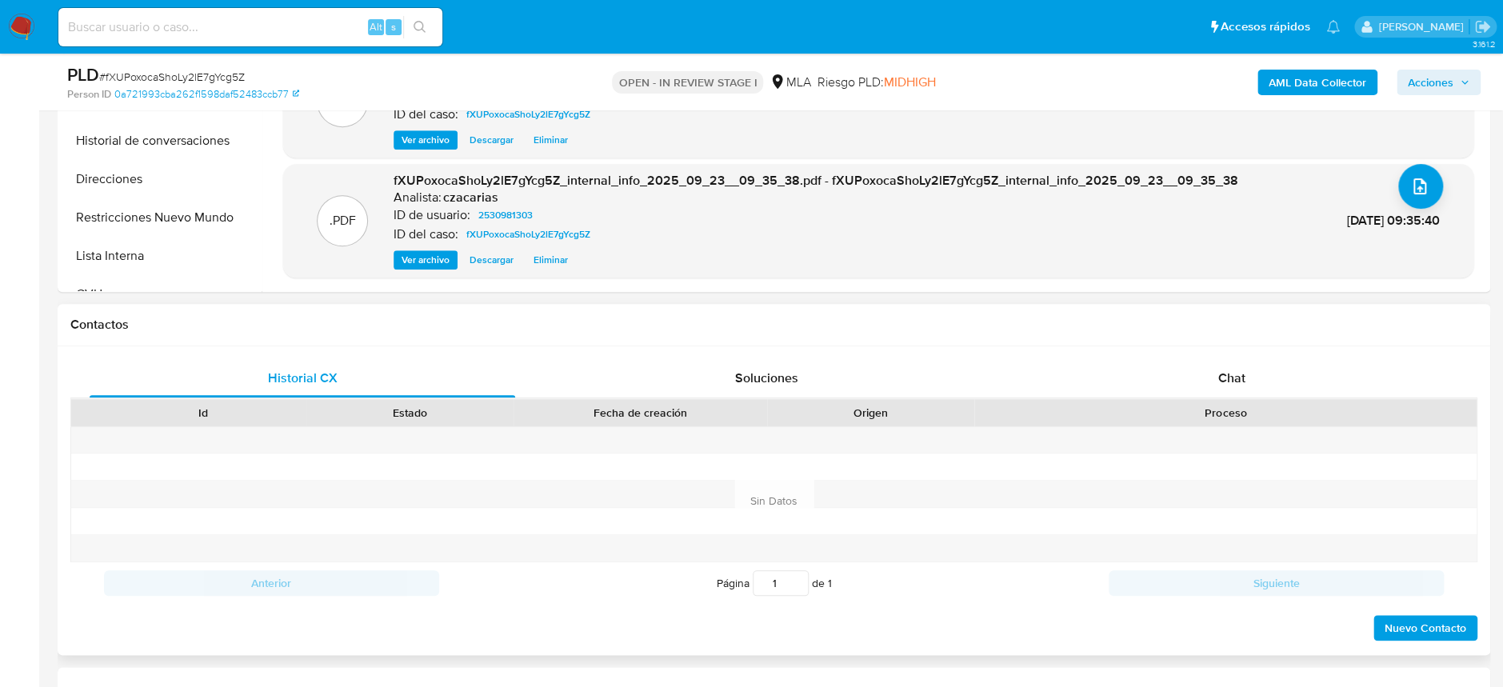
click at [1252, 352] on div "Historial CX Soluciones Chat Id Estado Fecha de creación Origen Proceso Anterio…" at bounding box center [774, 500] width 1432 height 309
drag, startPoint x: 1242, startPoint y: 366, endPoint x: 859, endPoint y: 292, distance: 390.2
click at [1241, 369] on span "Chat" at bounding box center [1230, 378] width 27 height 18
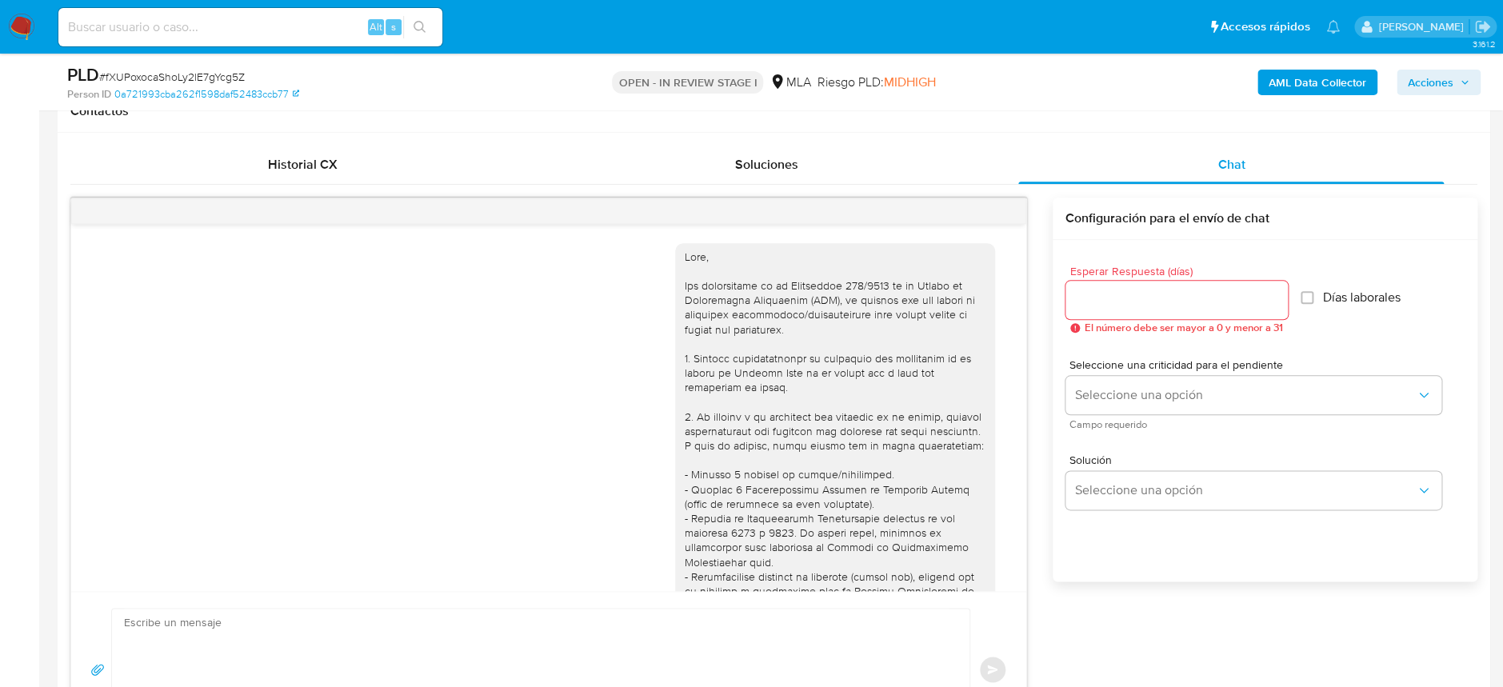
scroll to position [1815, 0]
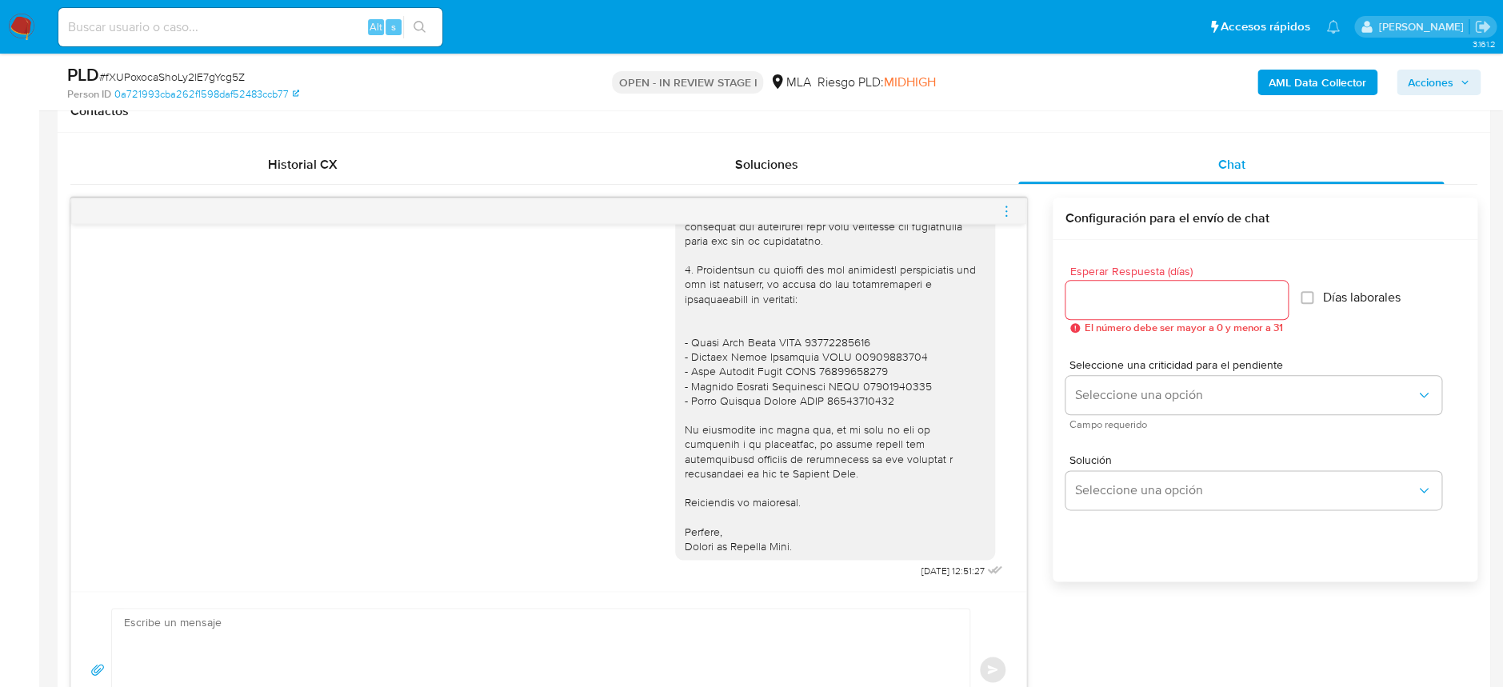
click at [1006, 212] on icon "menu-action" at bounding box center [1006, 211] width 14 height 14
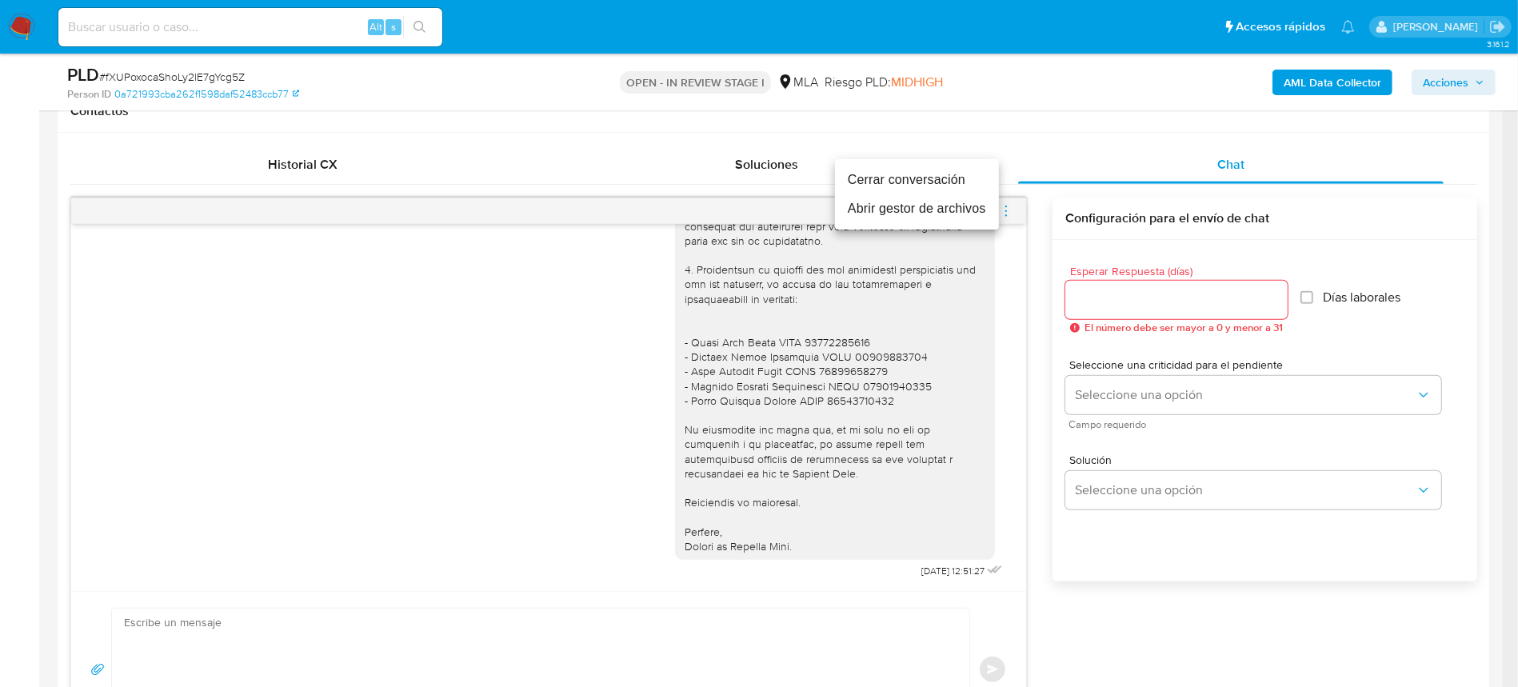
click at [934, 178] on li "Cerrar conversación" at bounding box center [917, 180] width 164 height 29
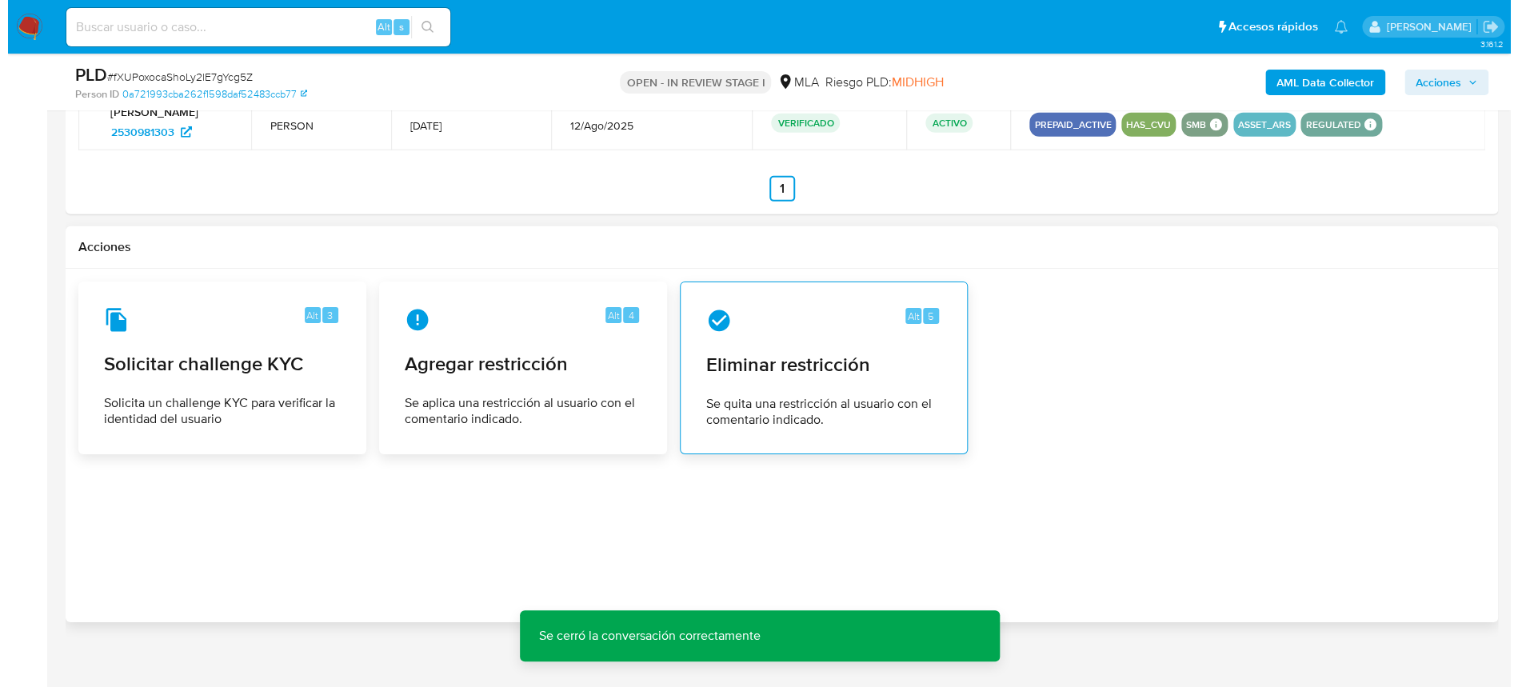
scroll to position [2495, 0]
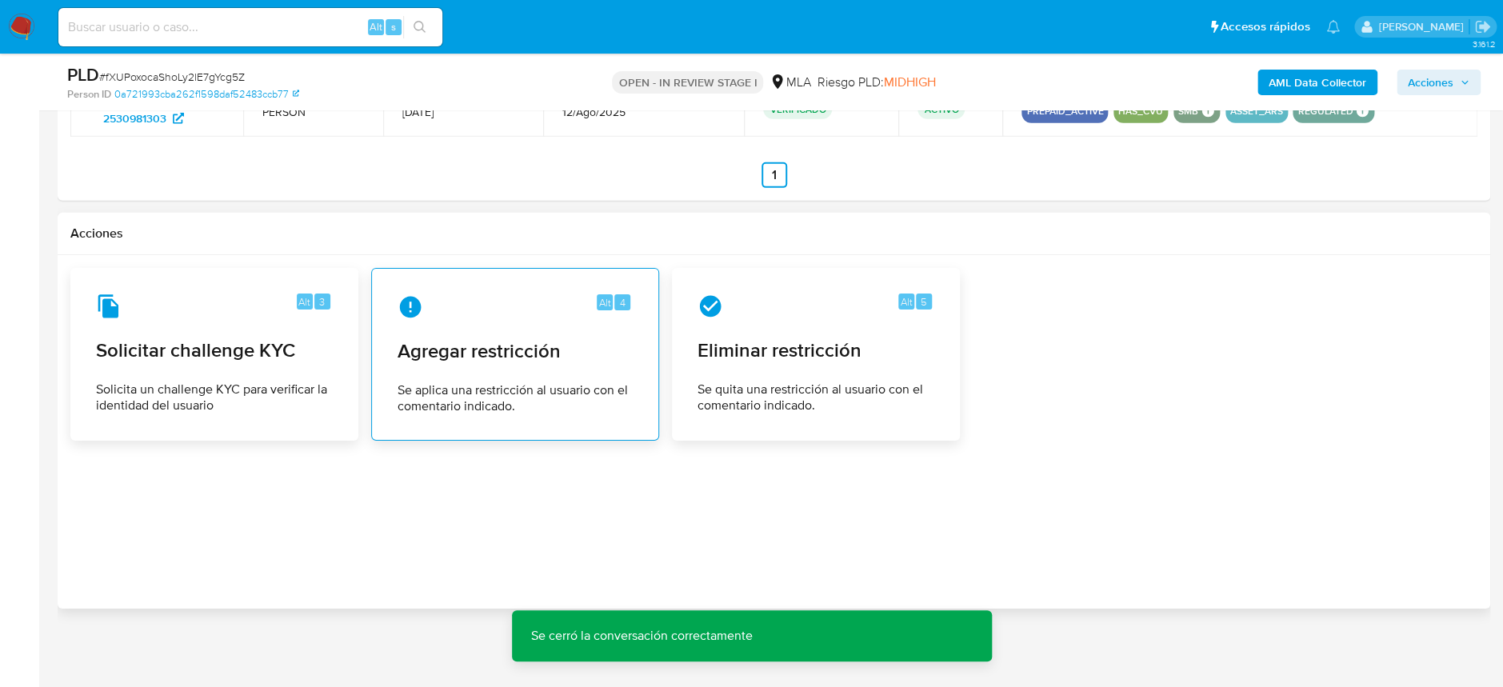
click at [437, 311] on div "Alt 4" at bounding box center [514, 307] width 235 height 26
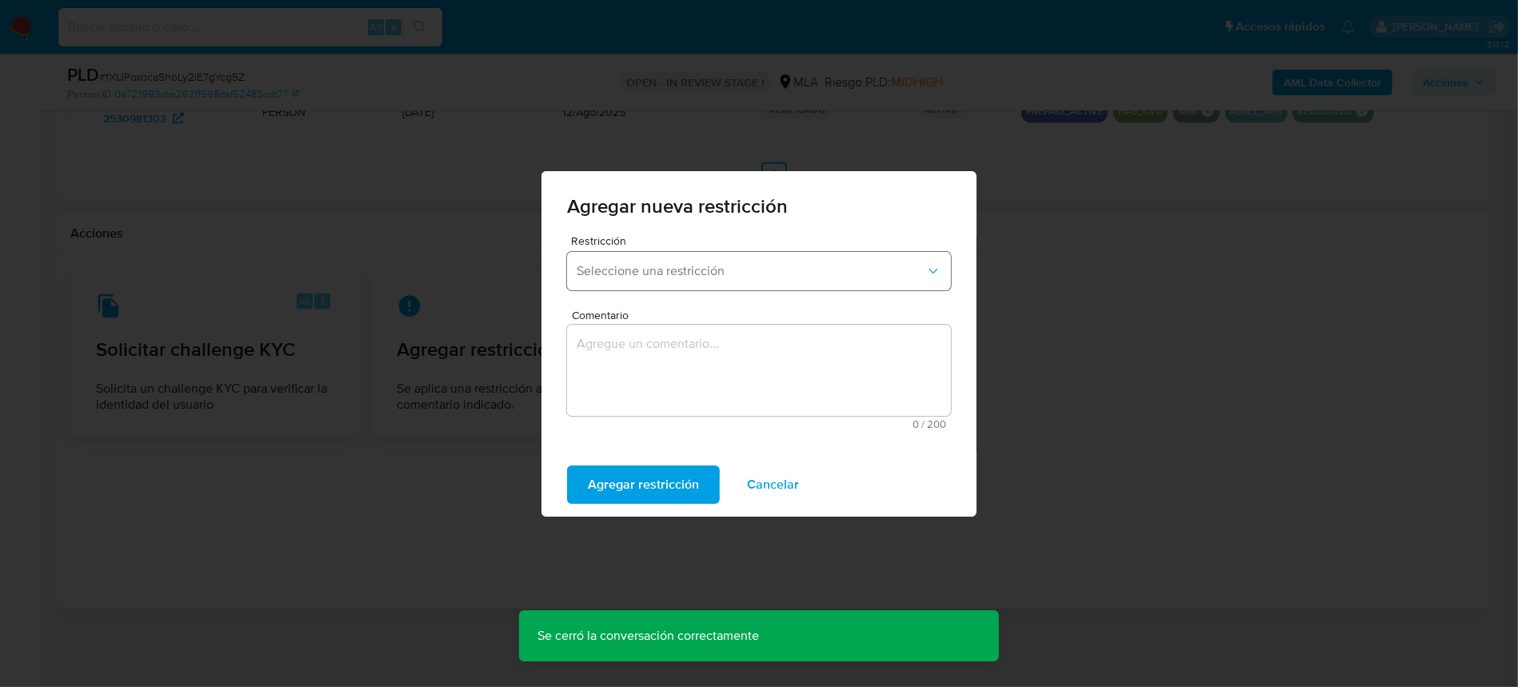
click at [681, 255] on button "Seleccione una restricción" at bounding box center [759, 271] width 384 height 38
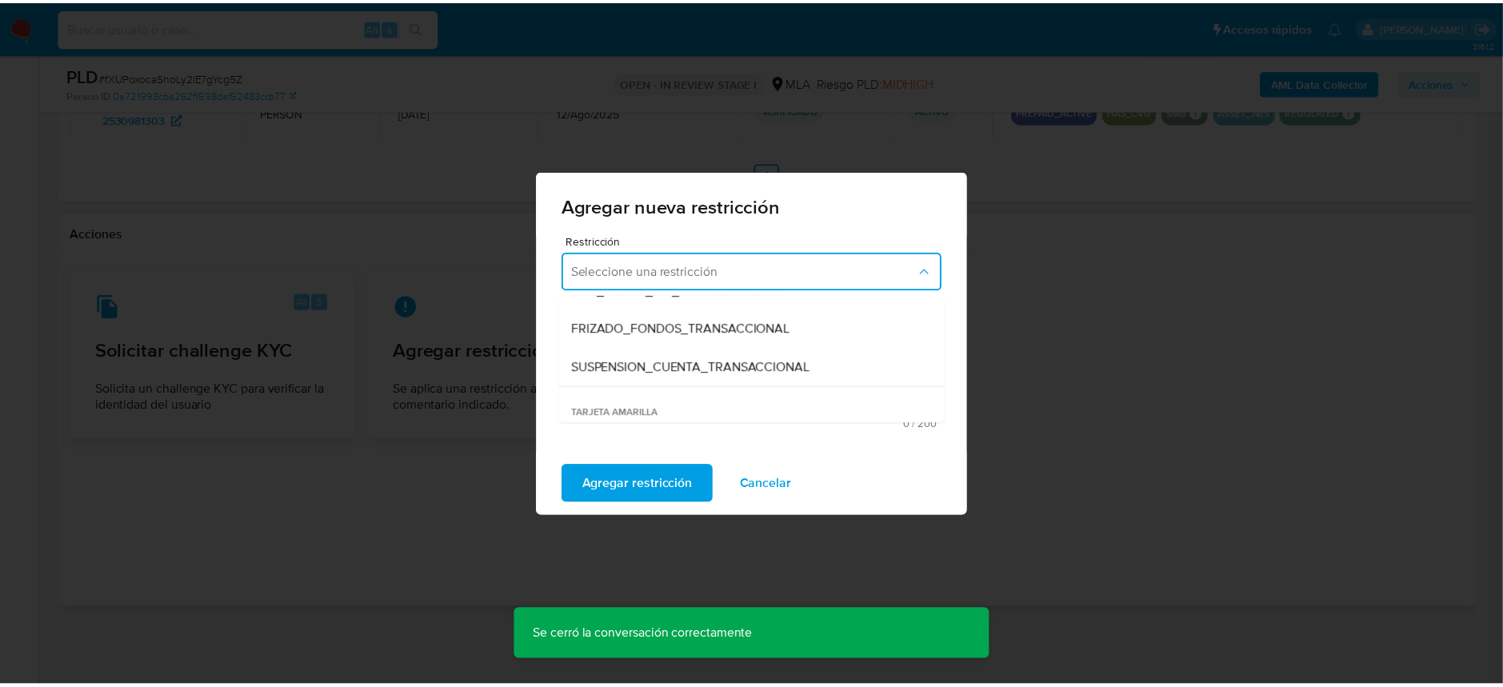
scroll to position [213, 0]
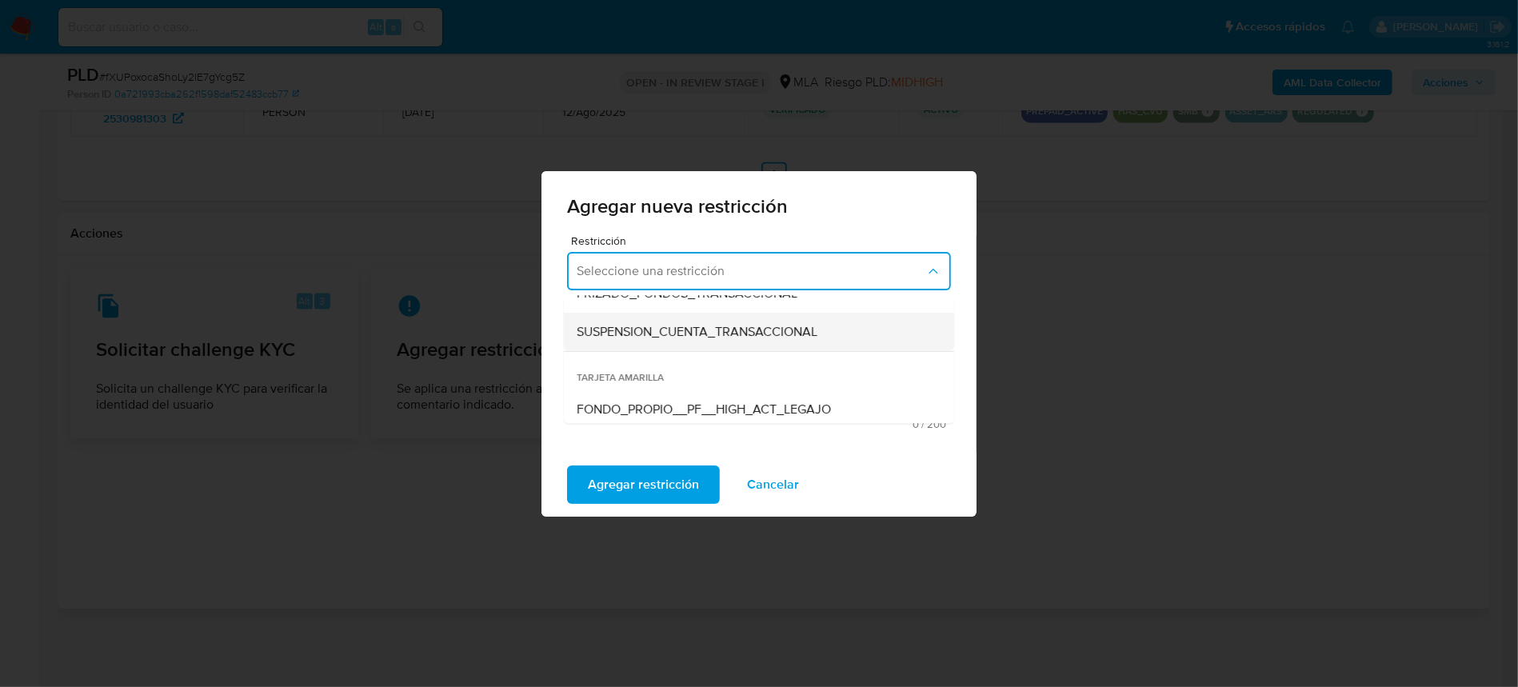
click at [689, 332] on span "SUSPENSION_CUENTA_TRANSACCIONAL" at bounding box center [697, 332] width 241 height 16
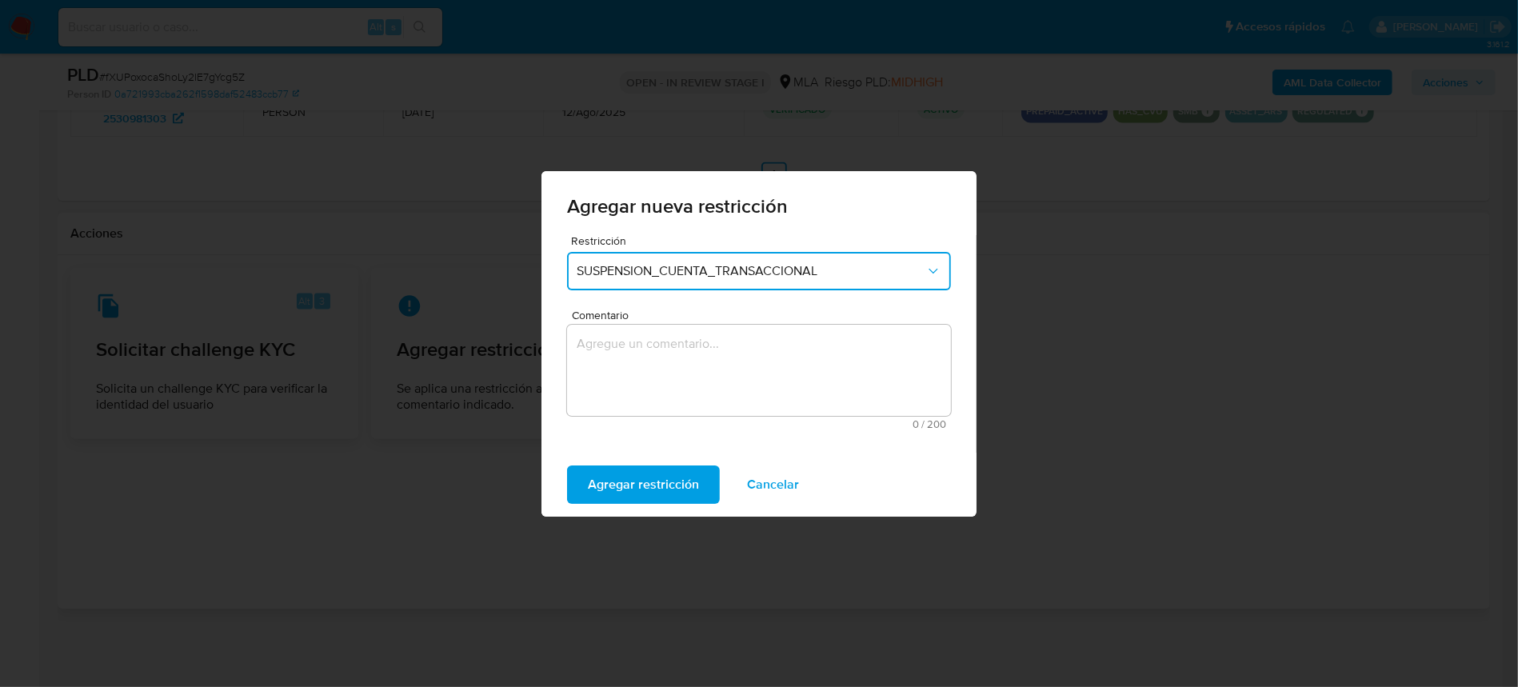
click at [690, 338] on textarea "Comentario" at bounding box center [759, 370] width 384 height 91
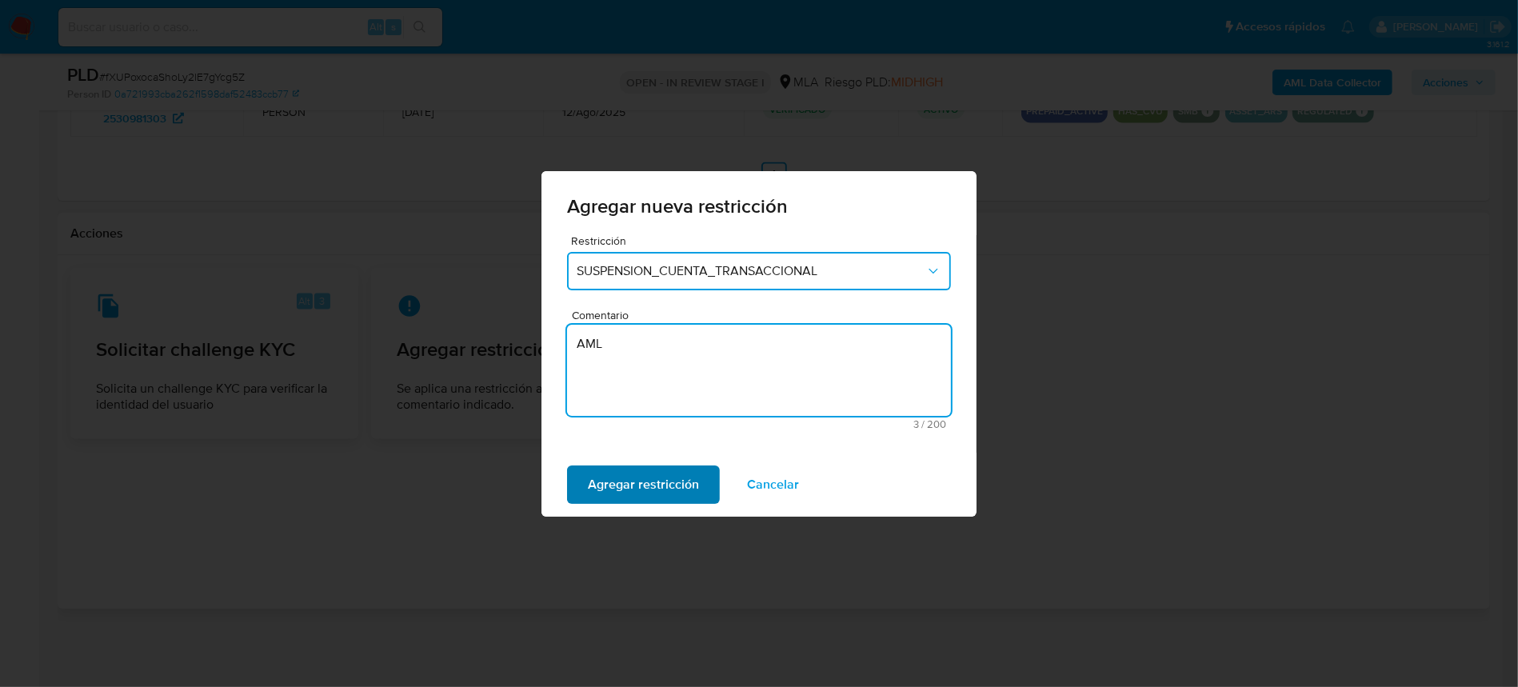
type textarea "AML"
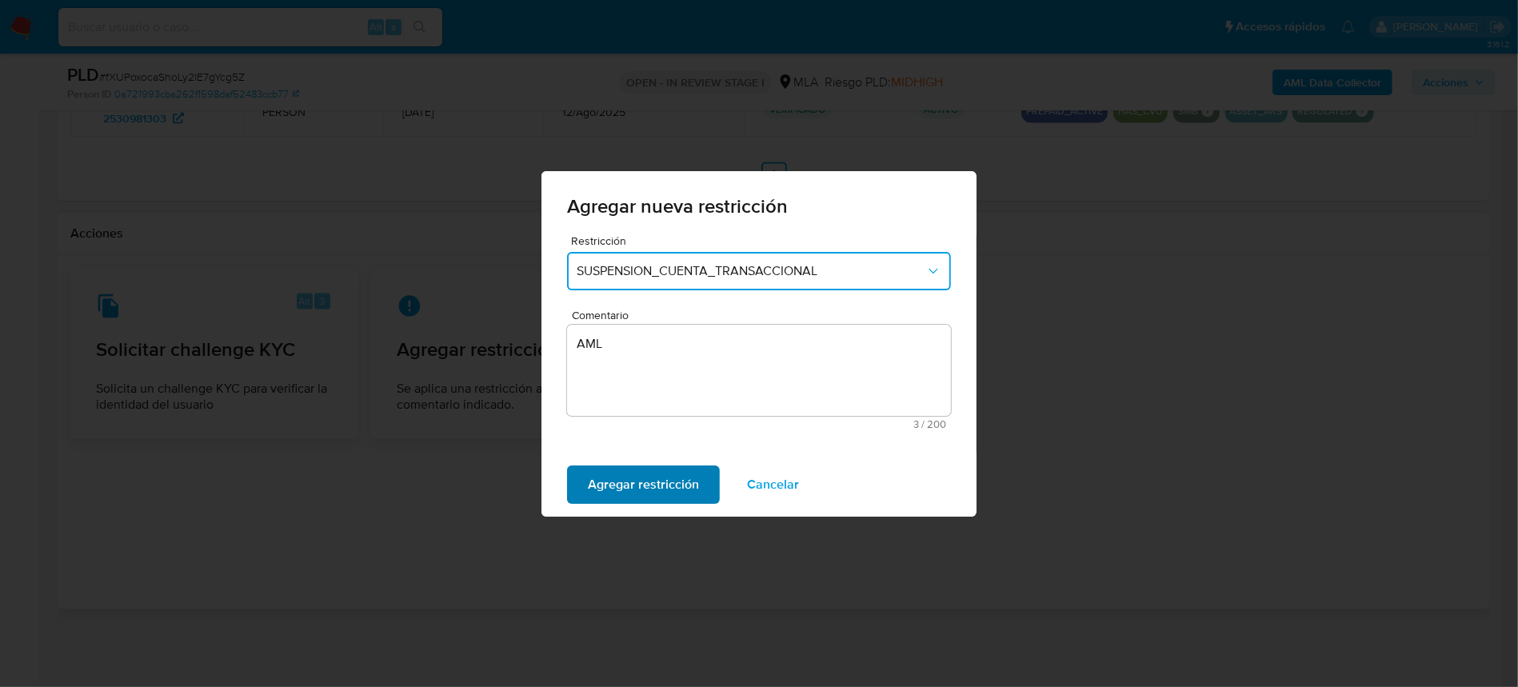
click at [610, 477] on span "Agregar restricción" at bounding box center [643, 484] width 111 height 35
click at [643, 481] on span "Confirmar" at bounding box center [617, 484] width 58 height 35
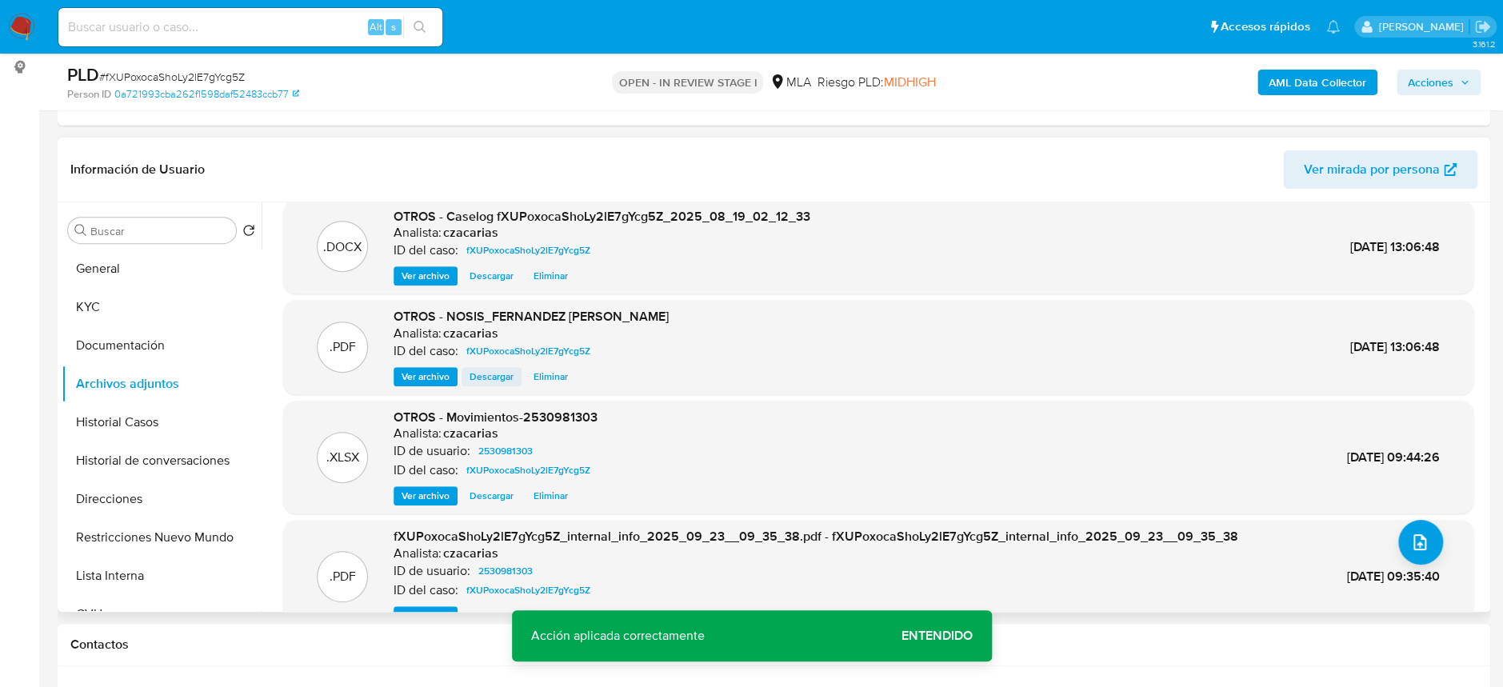
scroll to position [0, 0]
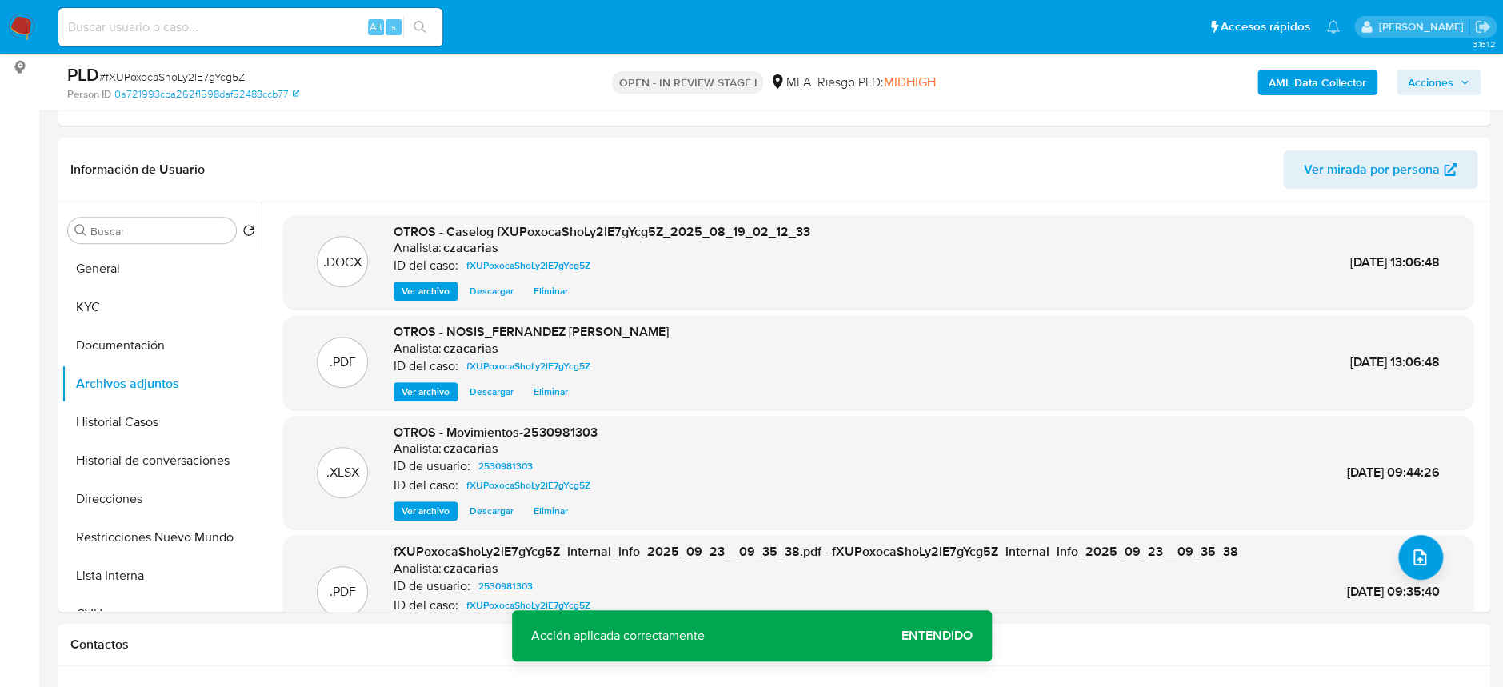
click at [1408, 90] on span "Acciones" at bounding box center [1431, 83] width 46 height 26
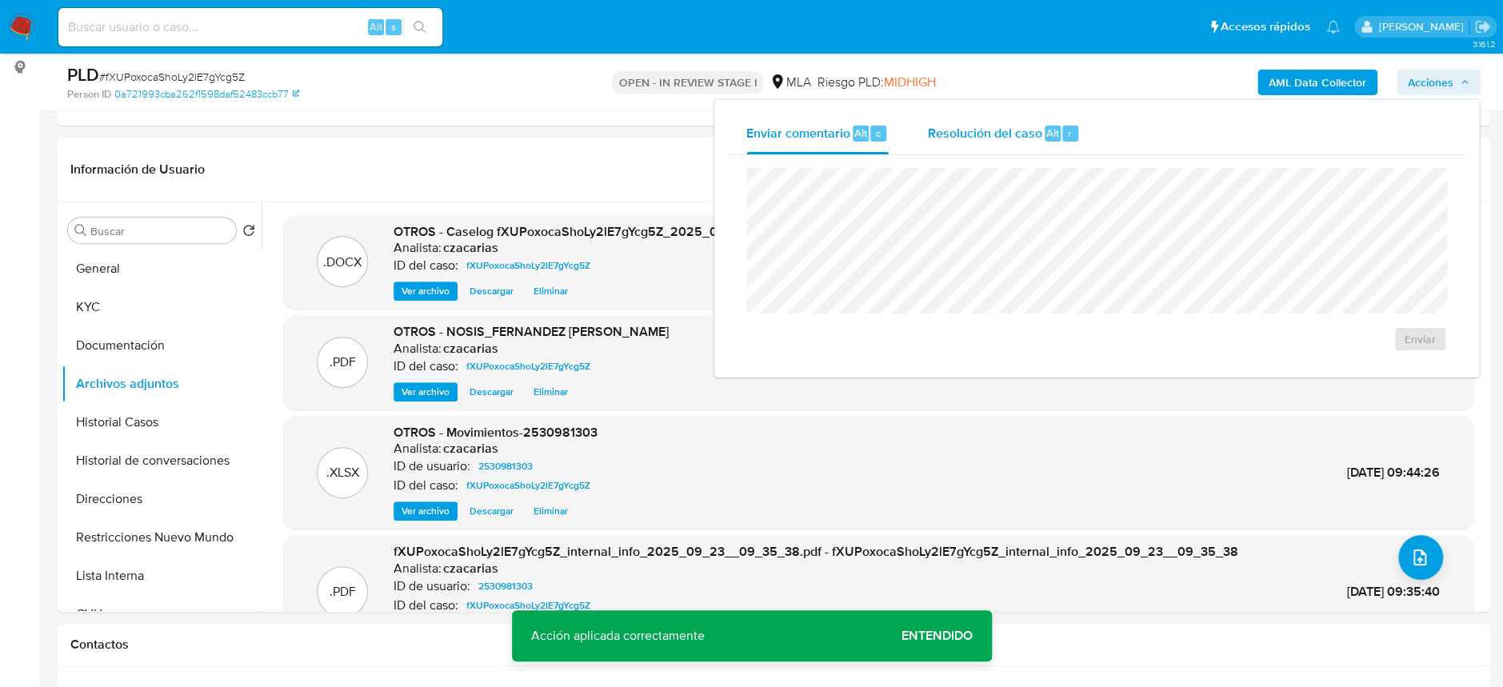
click at [999, 143] on div "Resolución del caso Alt r" at bounding box center [1003, 134] width 153 height 42
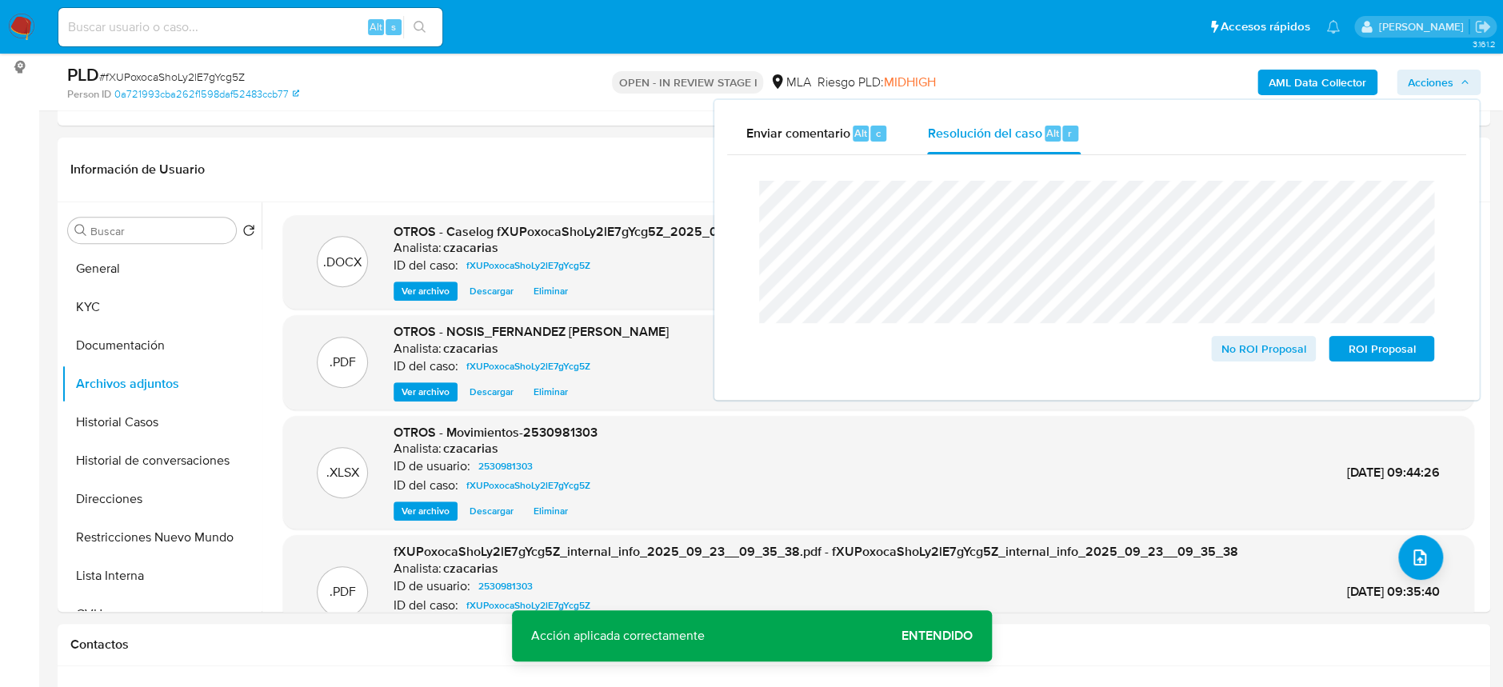
click at [181, 74] on span "# fXUPoxocaShoLy2lE7gYcg5Z" at bounding box center [172, 77] width 146 height 16
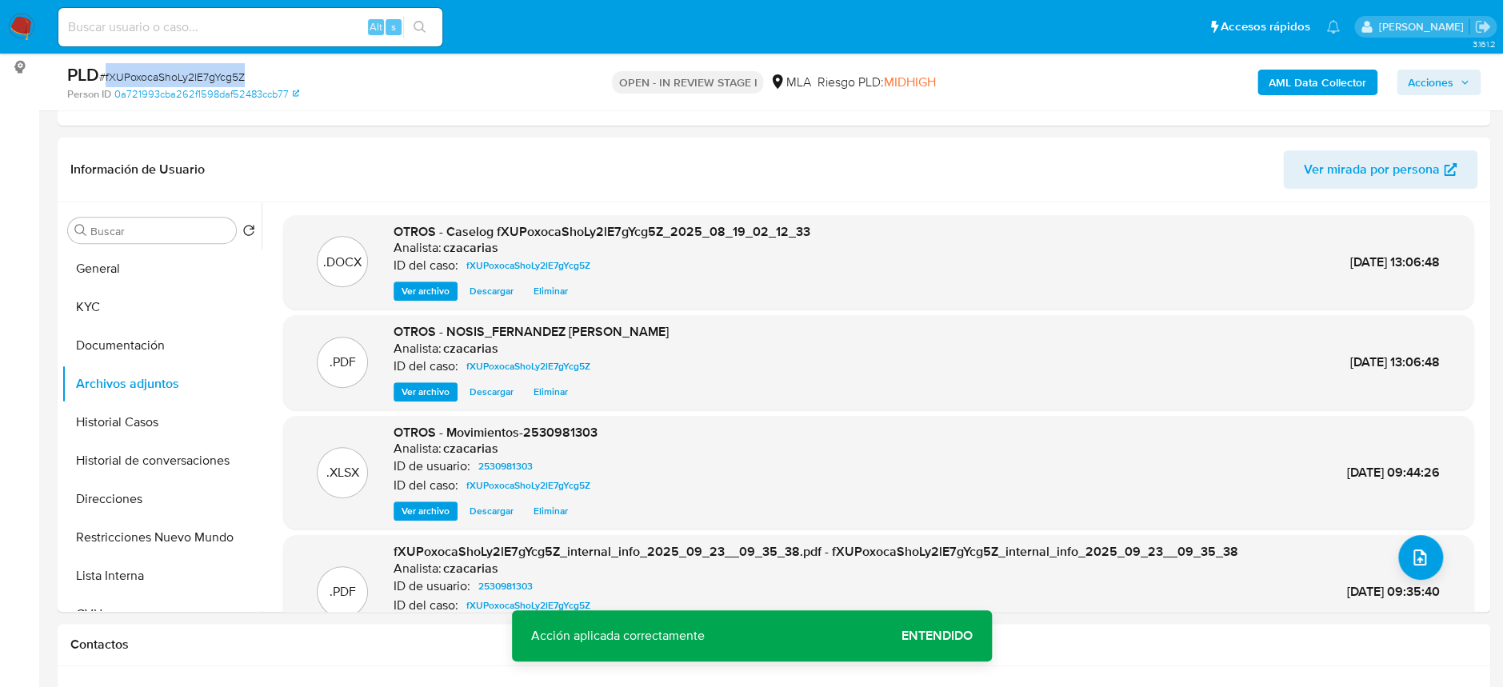
copy span "fXUPoxocaShoLy2lE7gYcg5Z"
click at [1431, 93] on span "Acciones" at bounding box center [1431, 83] width 46 height 26
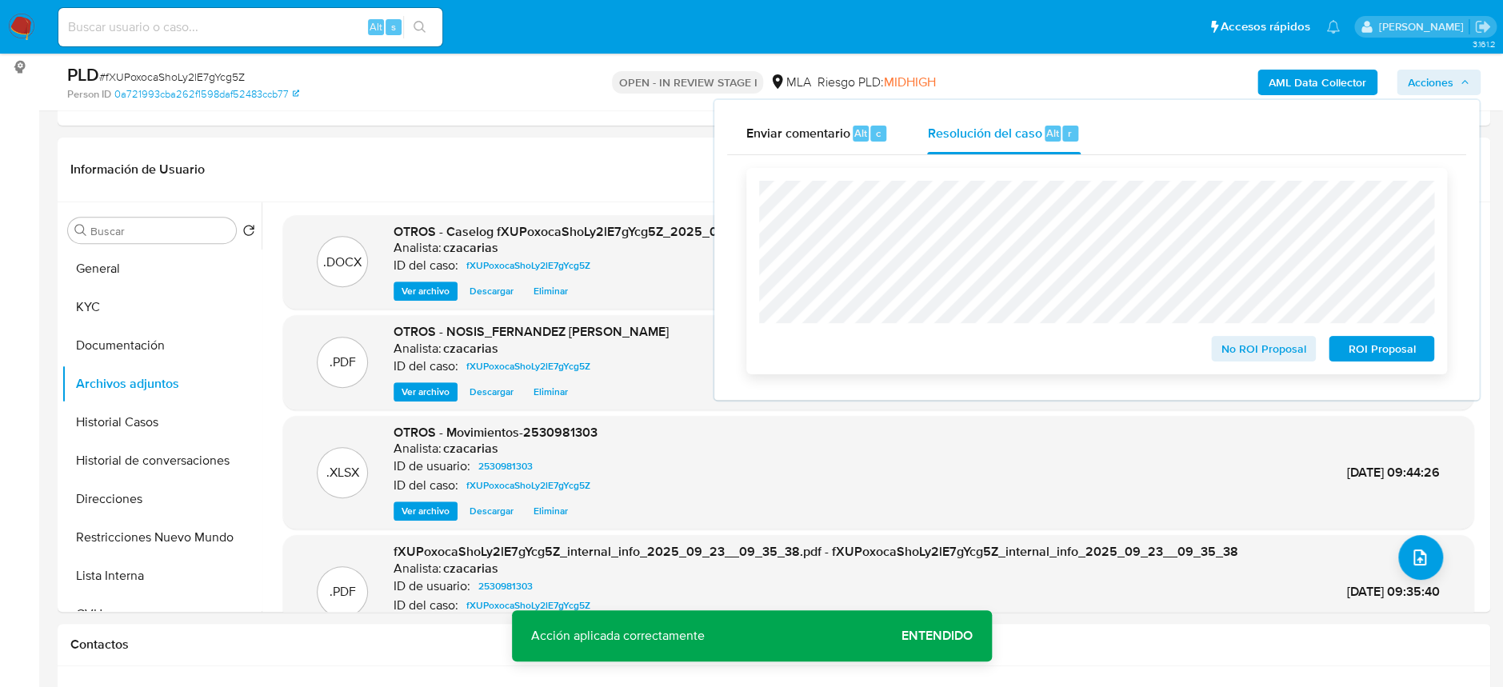
click at [1369, 339] on span "ROI Proposal" at bounding box center [1381, 349] width 83 height 22
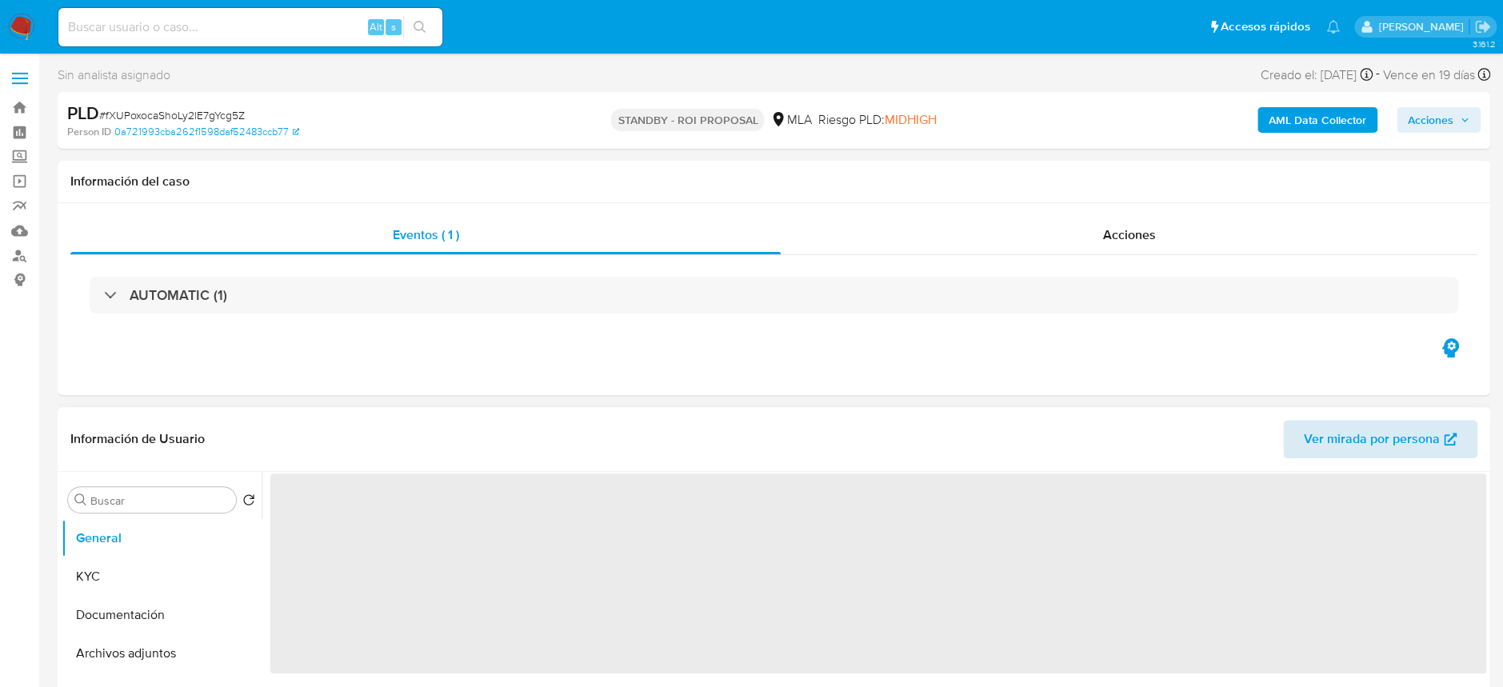
select select "10"
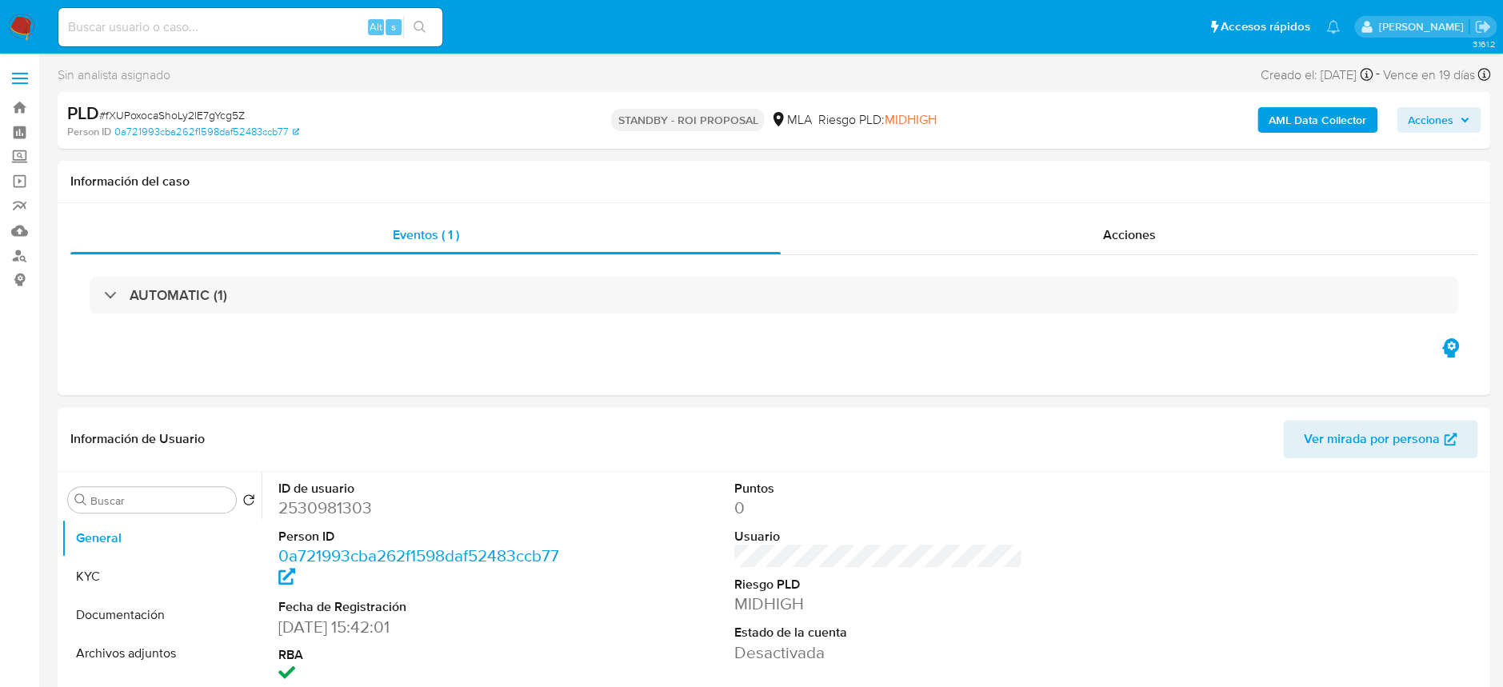
click at [20, 24] on img at bounding box center [21, 27] width 27 height 27
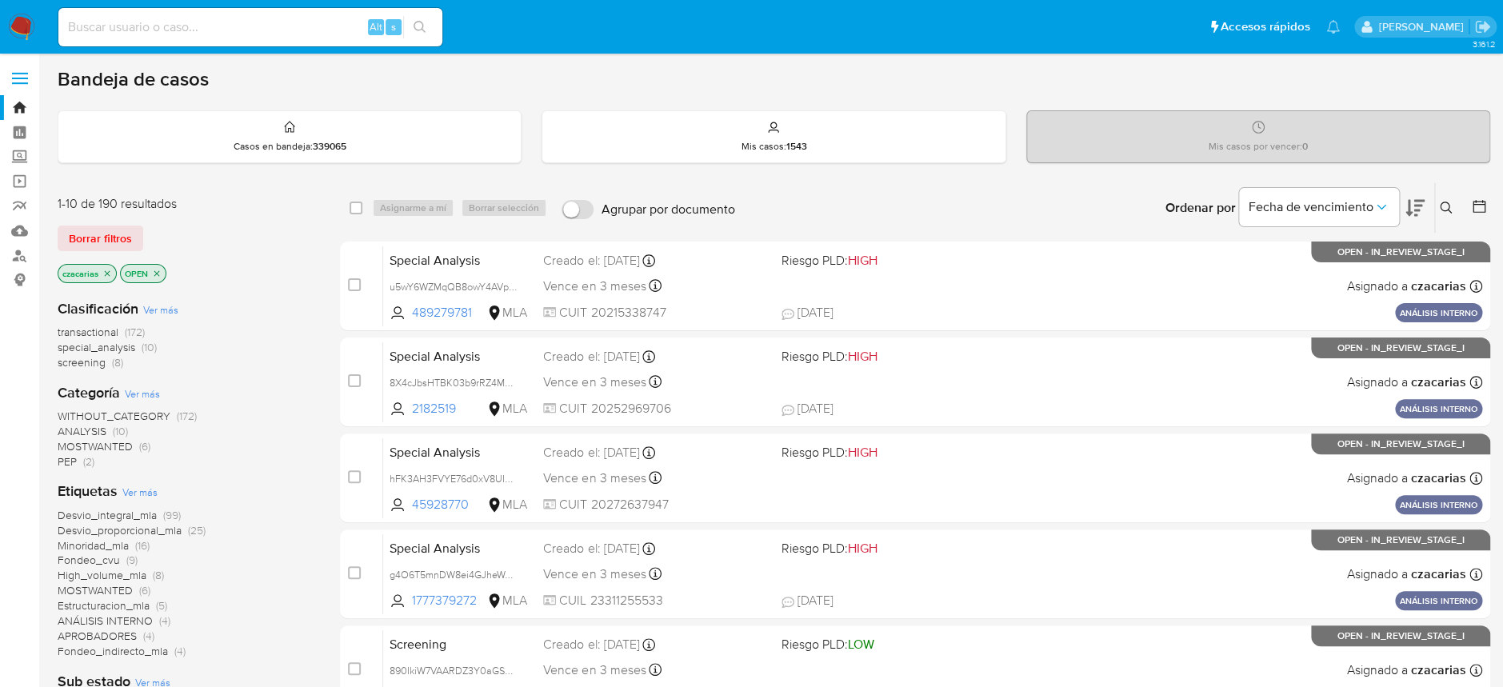
click at [335, 25] on input at bounding box center [250, 27] width 384 height 21
paste input "f6XP5bZGVeqPxaS9a5WOJA1T"
type input "f6XP5bZGVeqPxaS9a5WOJA1T"
click at [419, 28] on icon "search-icon" at bounding box center [419, 27] width 13 height 13
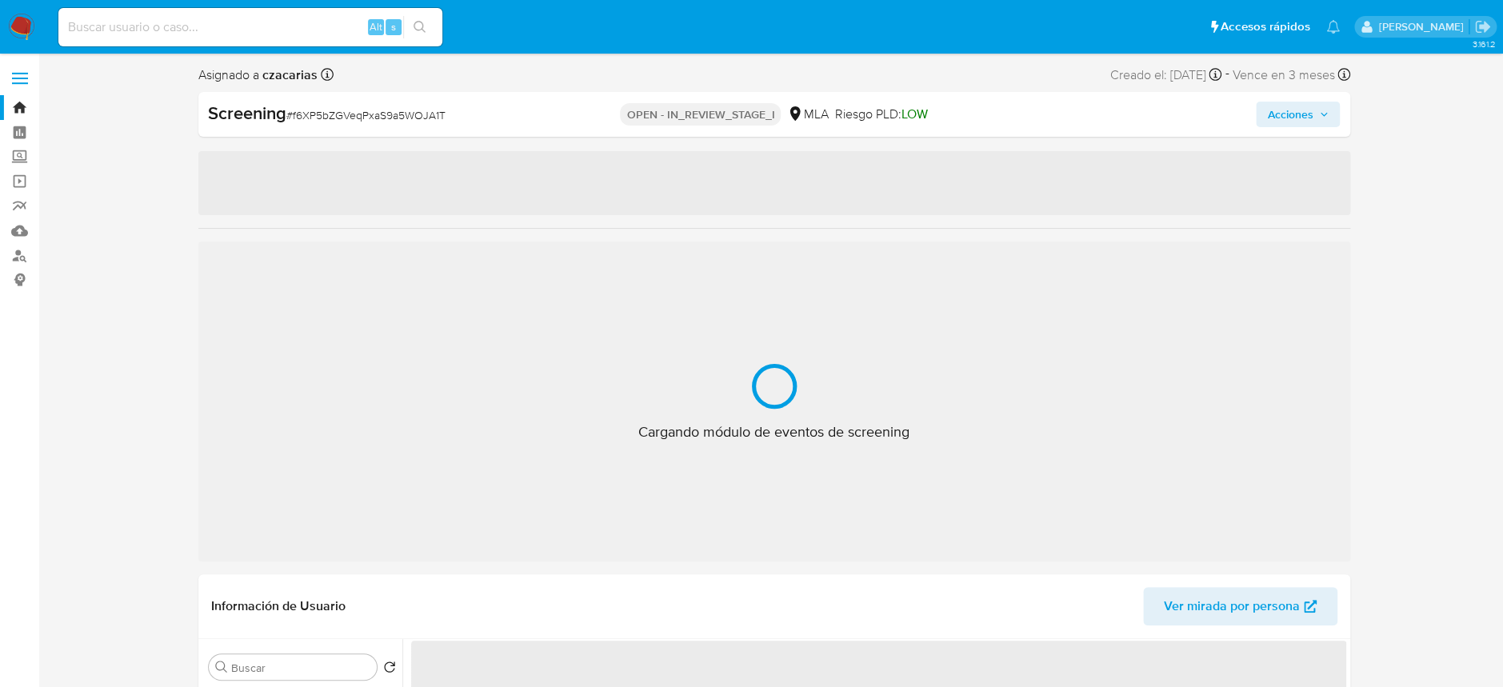
select select "10"
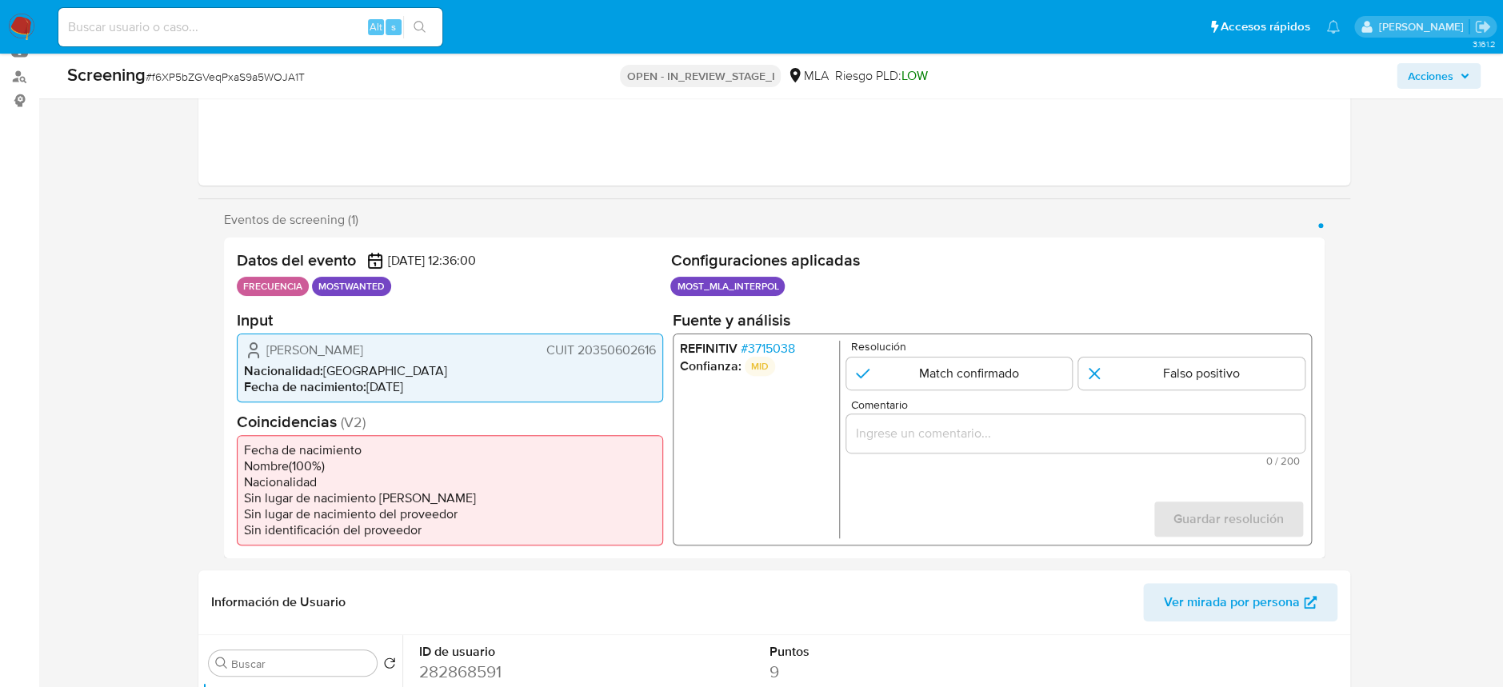
scroll to position [213, 0]
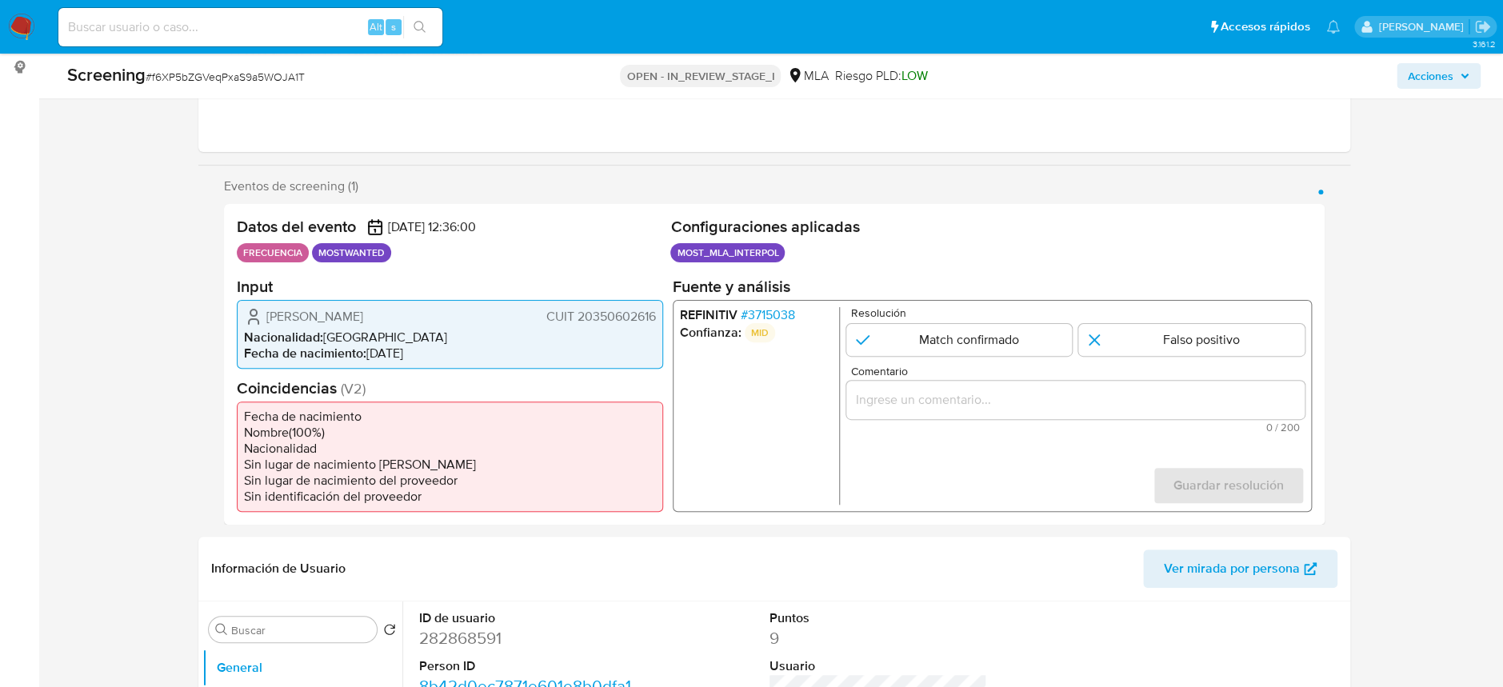
click at [783, 311] on span "# 3715038" at bounding box center [767, 314] width 54 height 16
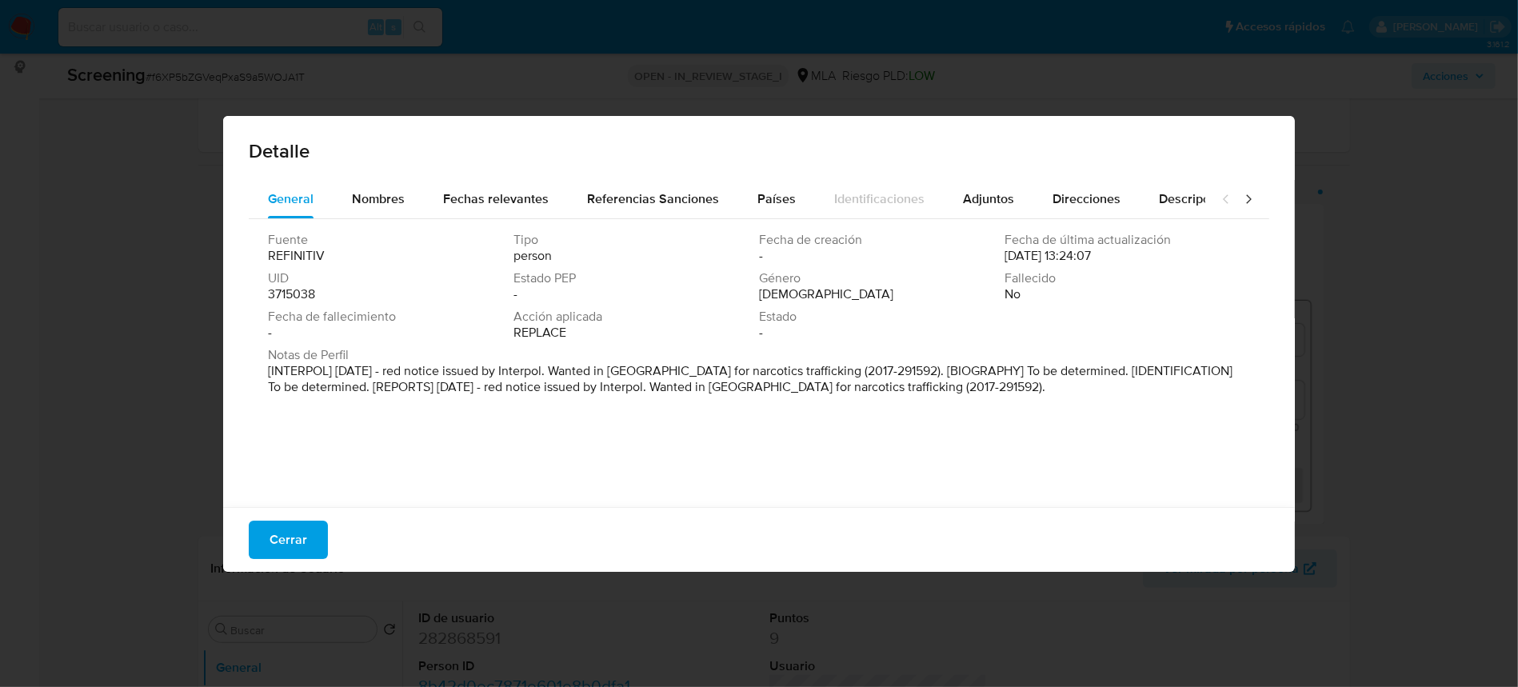
drag, startPoint x: 337, startPoint y: 372, endPoint x: 1013, endPoint y: 404, distance: 676.6
click at [1013, 404] on div "Fuente REFINITIV Tipo person Fecha de creación - Fecha de última actualización …" at bounding box center [759, 359] width 1021 height 280
click at [370, 191] on span "Nombres" at bounding box center [378, 199] width 53 height 18
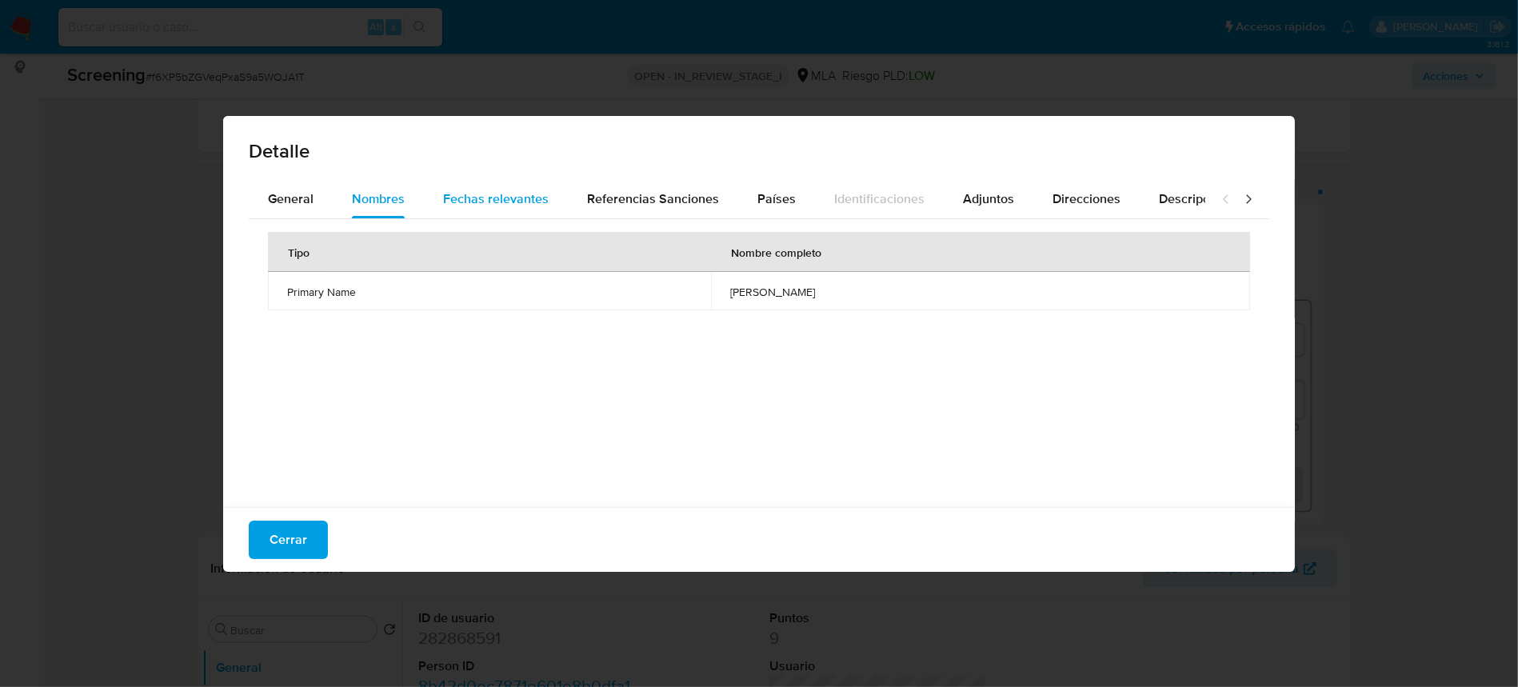
click at [481, 191] on span "Fechas relevantes" at bounding box center [496, 199] width 106 height 18
click at [633, 206] on span "Referencias Sanciones" at bounding box center [653, 199] width 132 height 18
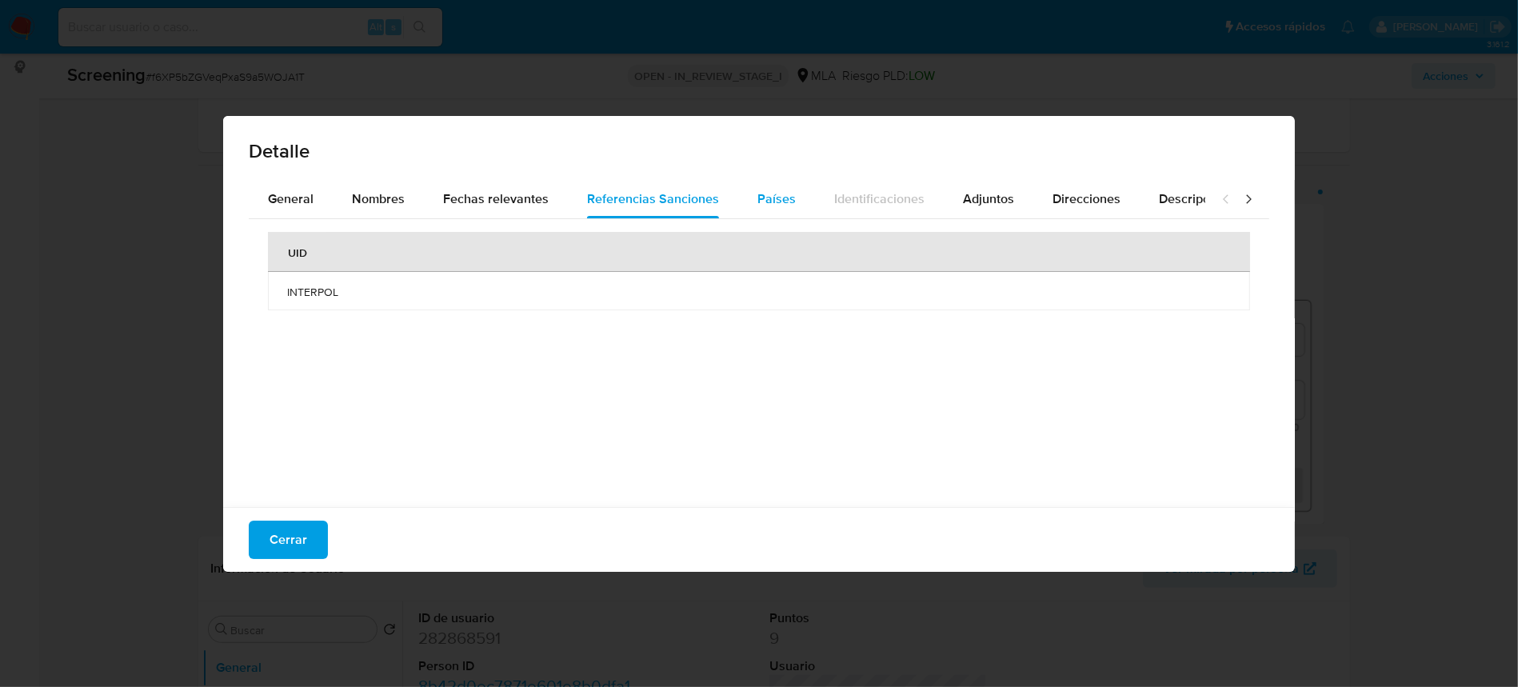
click at [757, 200] on span "Países" at bounding box center [776, 199] width 38 height 18
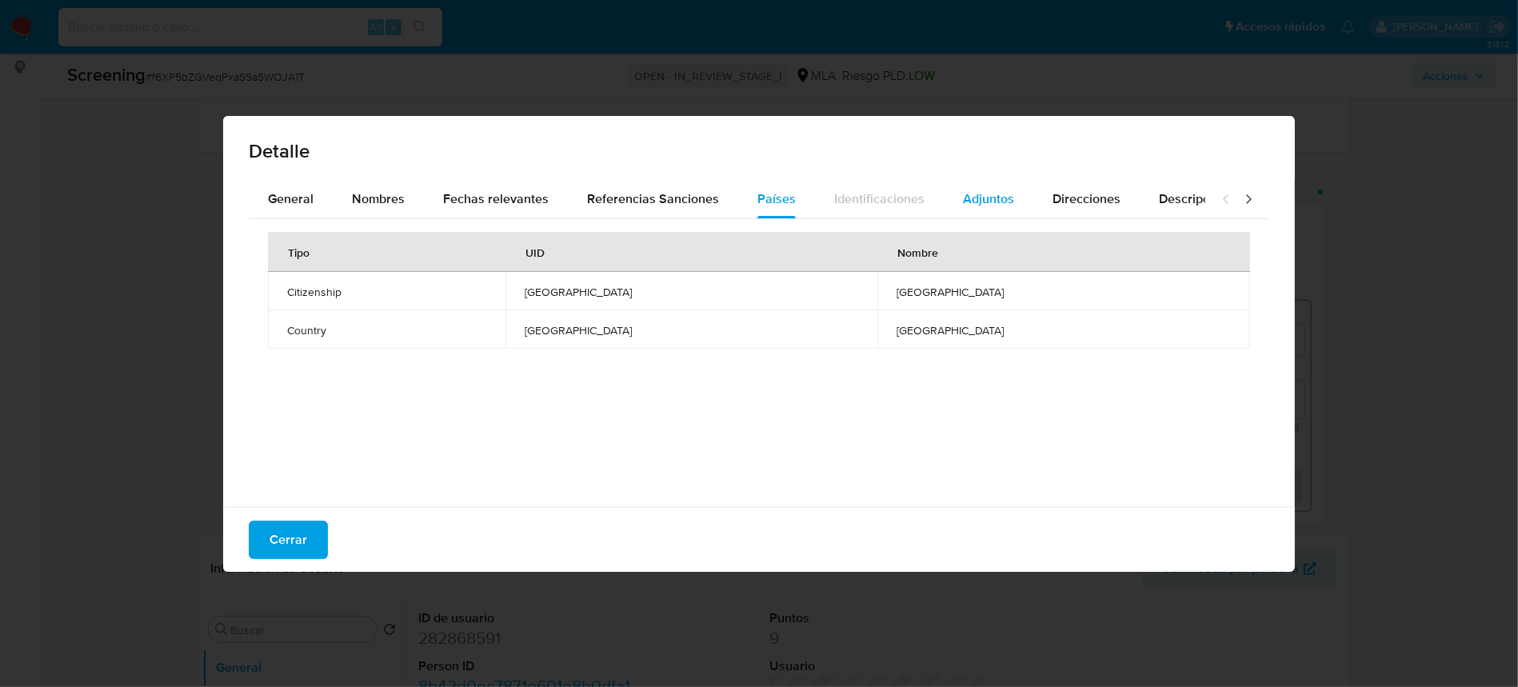
click at [1010, 208] on button "Adjuntos" at bounding box center [989, 199] width 90 height 38
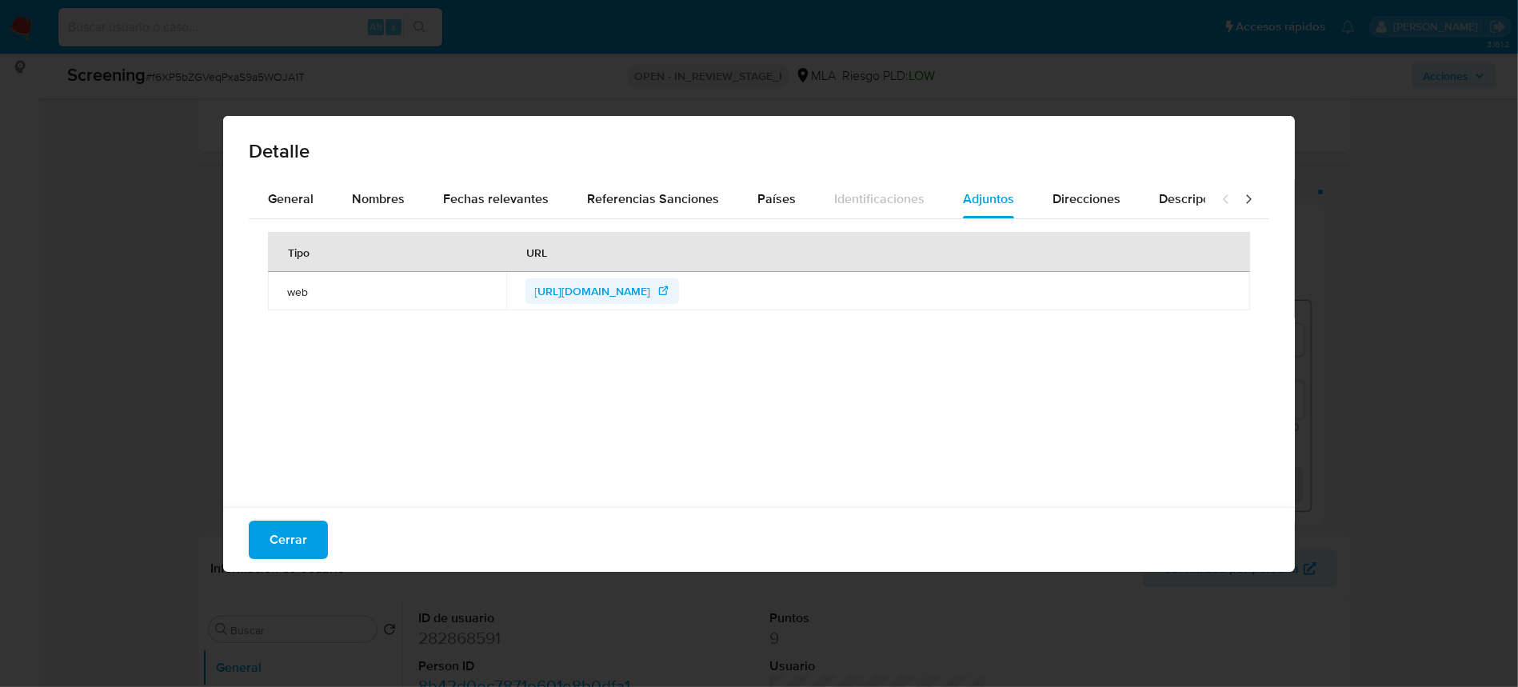
click at [612, 291] on span "[URL][DOMAIN_NAME]" at bounding box center [593, 291] width 116 height 26
click at [1073, 210] on div "Direcciones" at bounding box center [1086, 199] width 68 height 38
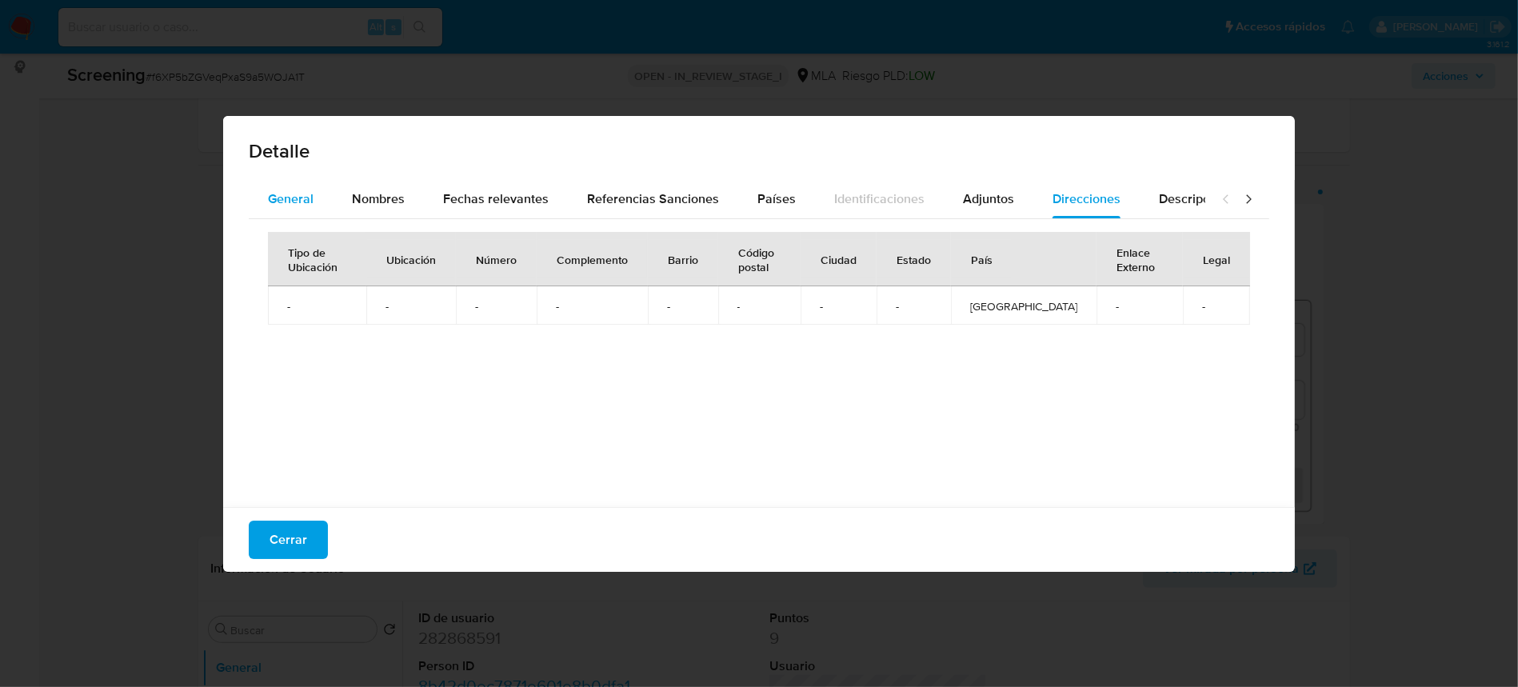
click at [318, 208] on button "General" at bounding box center [291, 199] width 84 height 38
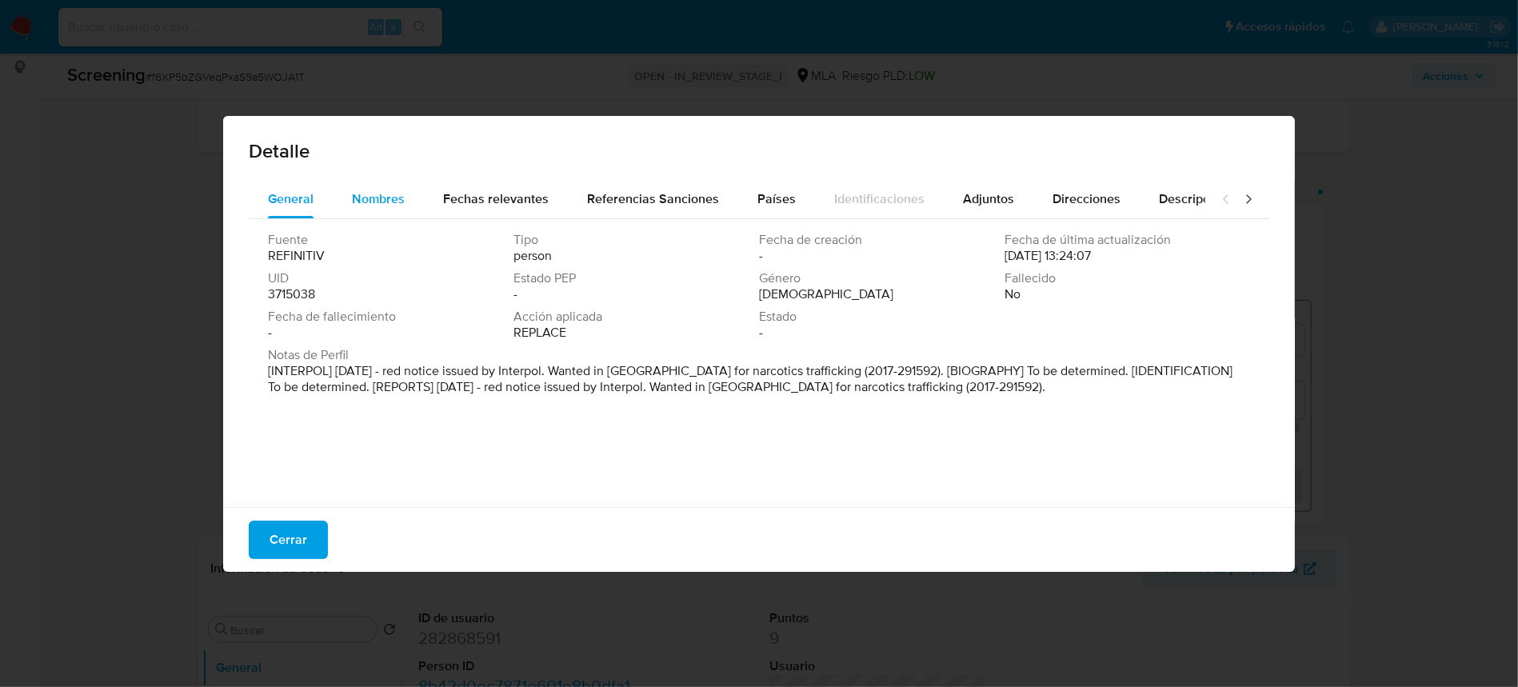
click at [362, 190] on span "Nombres" at bounding box center [378, 199] width 53 height 18
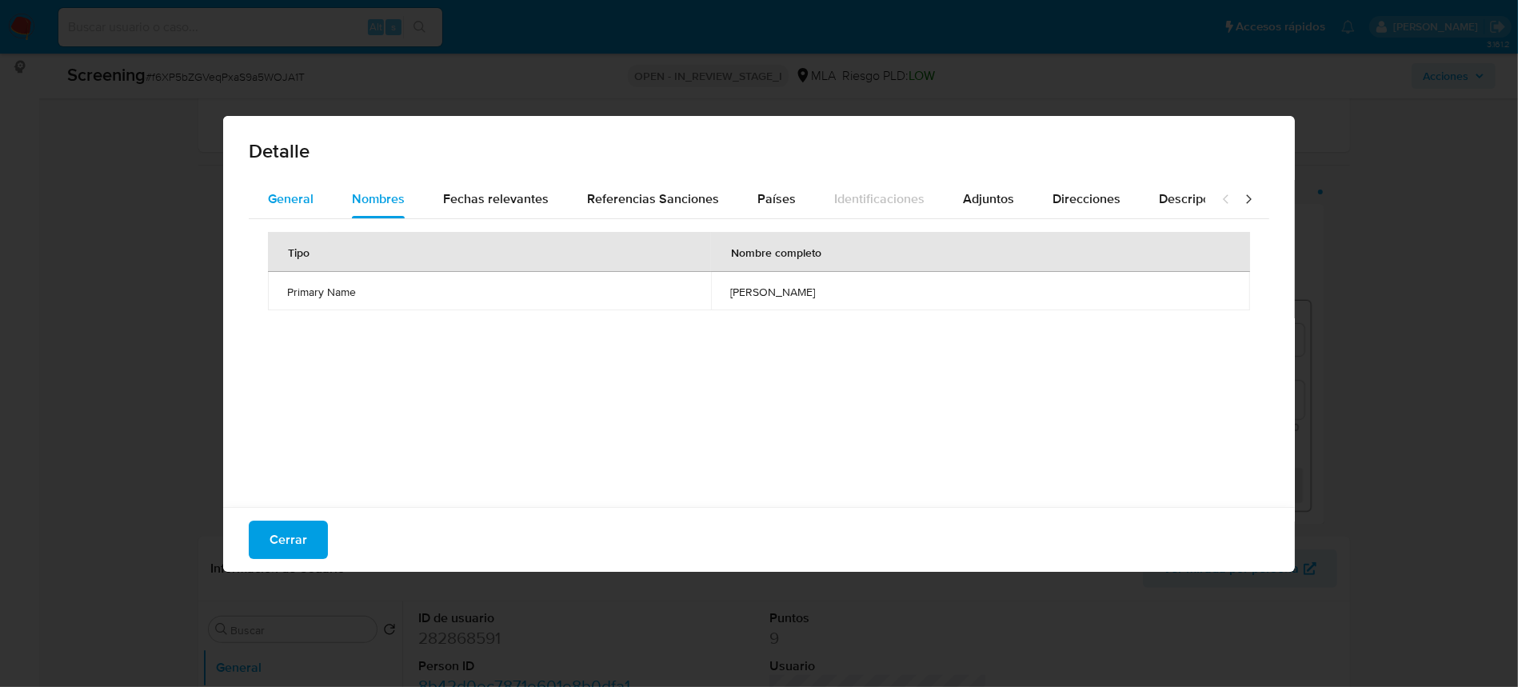
click at [282, 201] on span "General" at bounding box center [291, 199] width 46 height 18
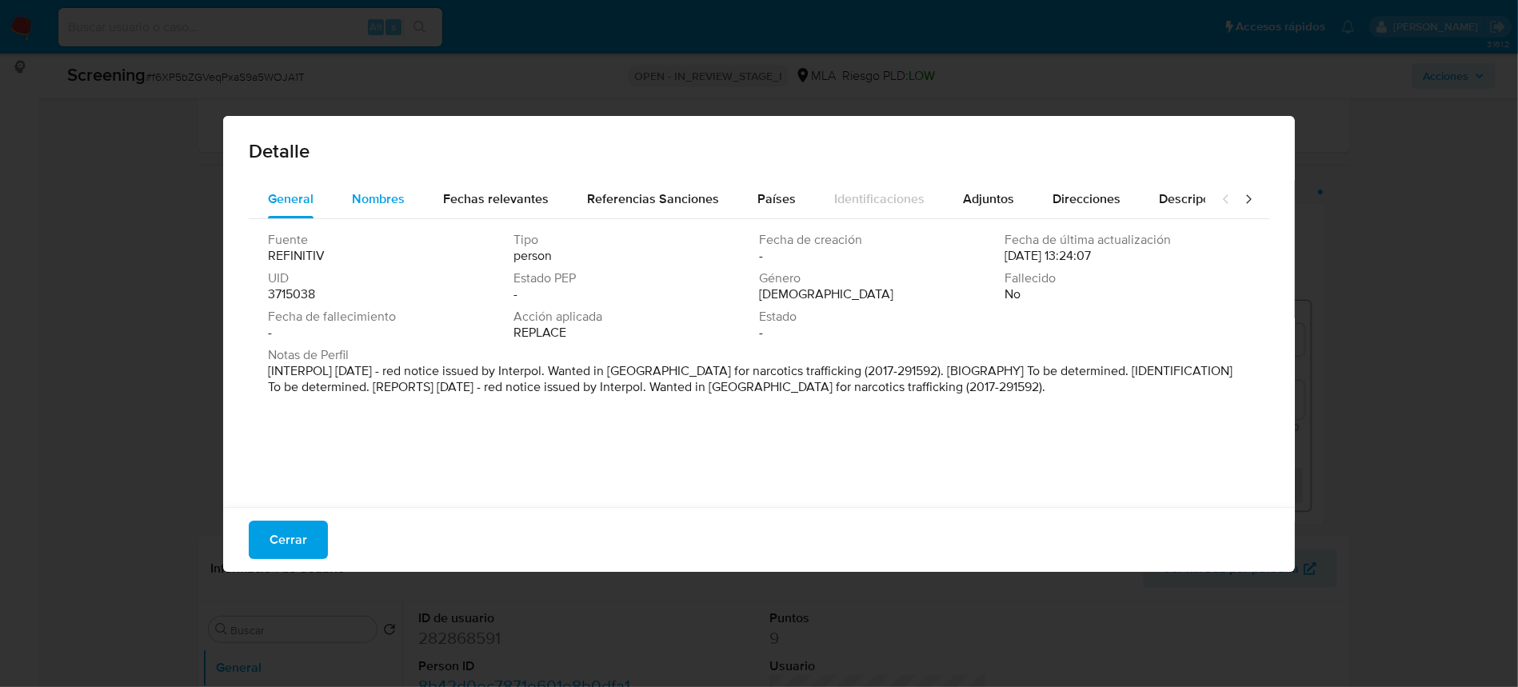
click at [397, 210] on div "Nombres" at bounding box center [378, 199] width 53 height 38
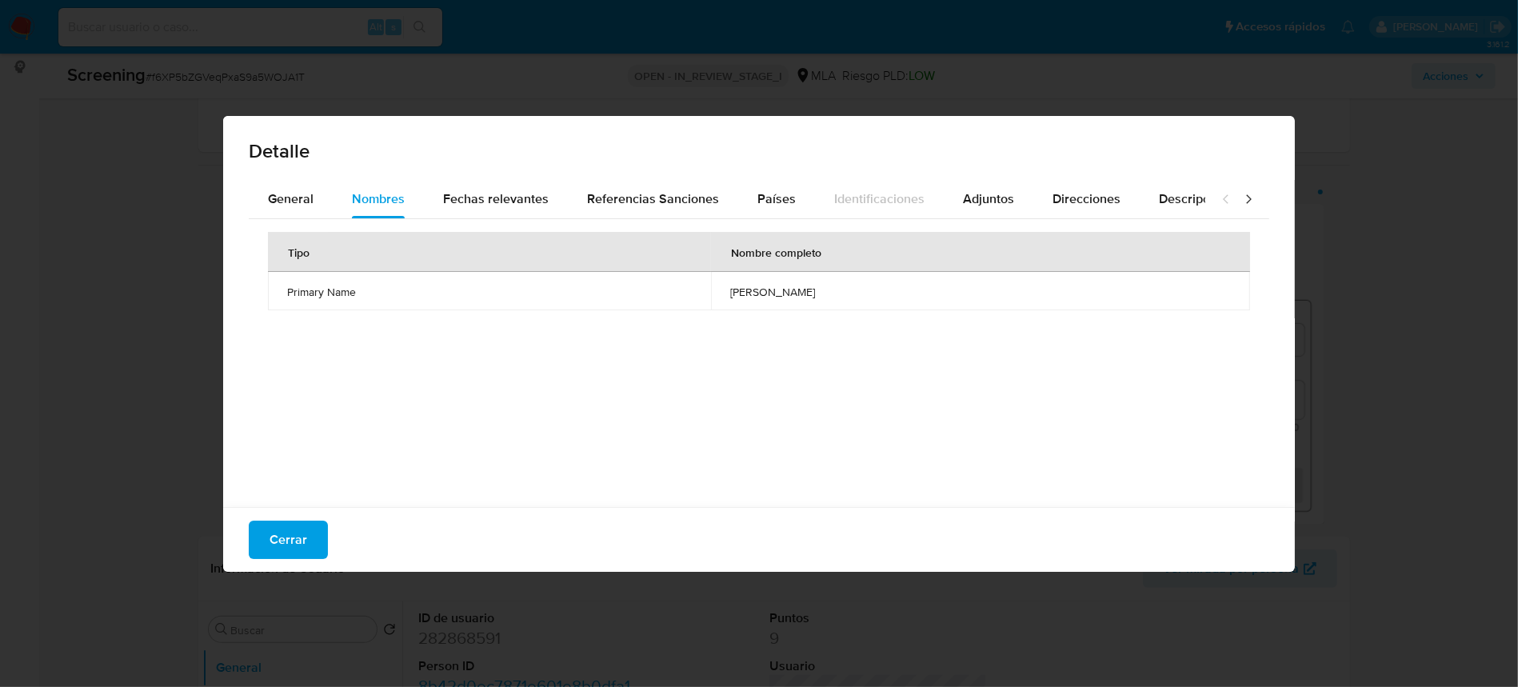
drag, startPoint x: 725, startPoint y: 295, endPoint x: 814, endPoint y: 302, distance: 89.0
click at [814, 302] on td "jose luis sanchez" at bounding box center [980, 291] width 539 height 38
click at [601, 190] on span "Referencias Sanciones" at bounding box center [653, 199] width 132 height 18
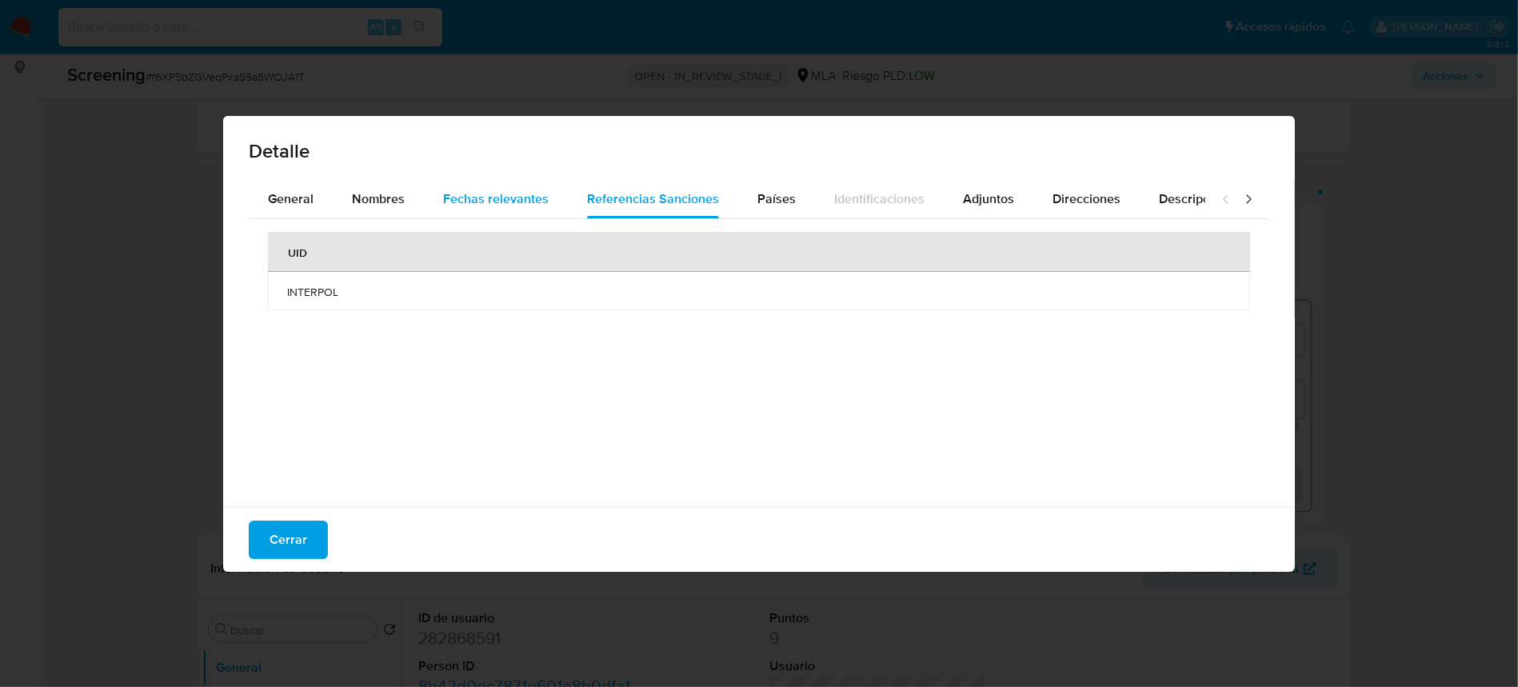
click at [505, 198] on span "Fechas relevantes" at bounding box center [496, 199] width 106 height 18
click at [639, 210] on div "Referencias Sanciones" at bounding box center [653, 199] width 132 height 38
click at [787, 194] on span "Países" at bounding box center [776, 199] width 38 height 18
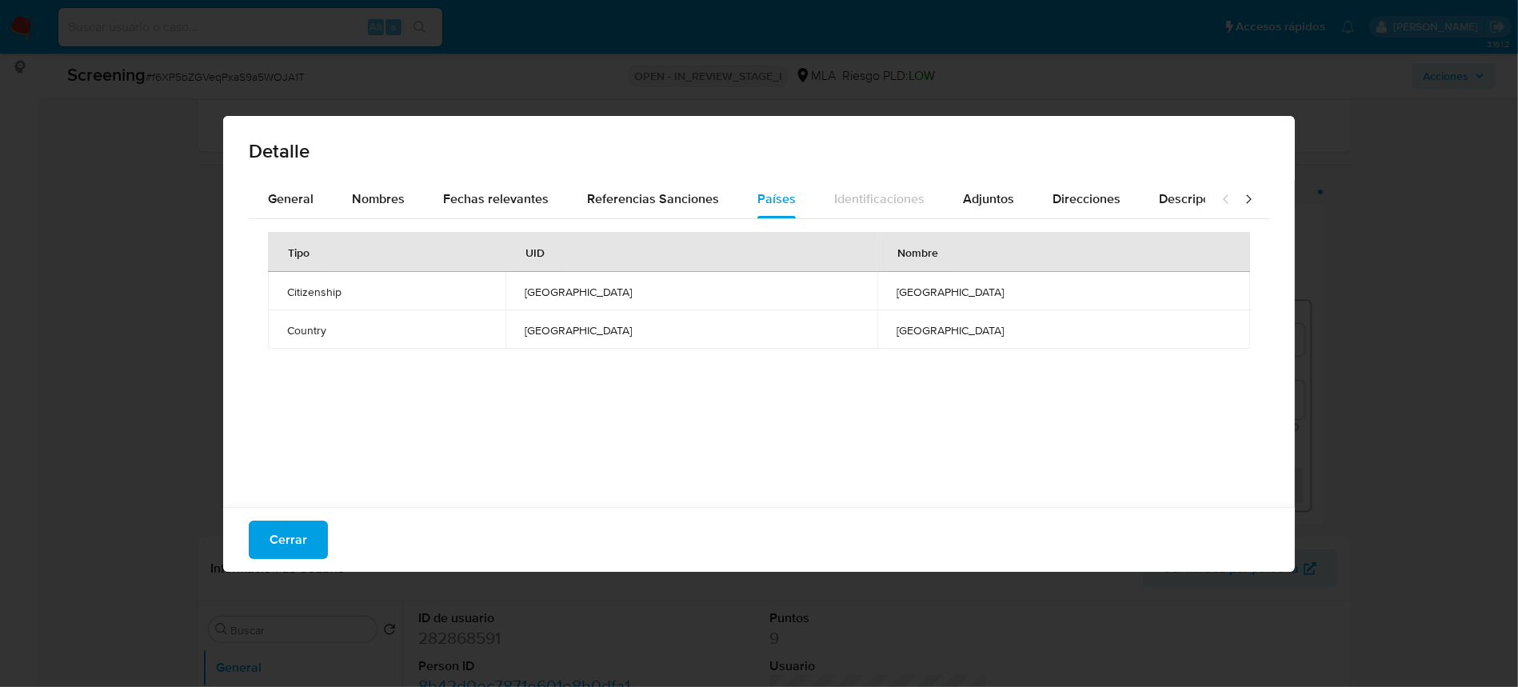
click at [247, 542] on div "Cerrar" at bounding box center [759, 539] width 1072 height 65
click at [270, 541] on button "Cerrar" at bounding box center [288, 540] width 79 height 38
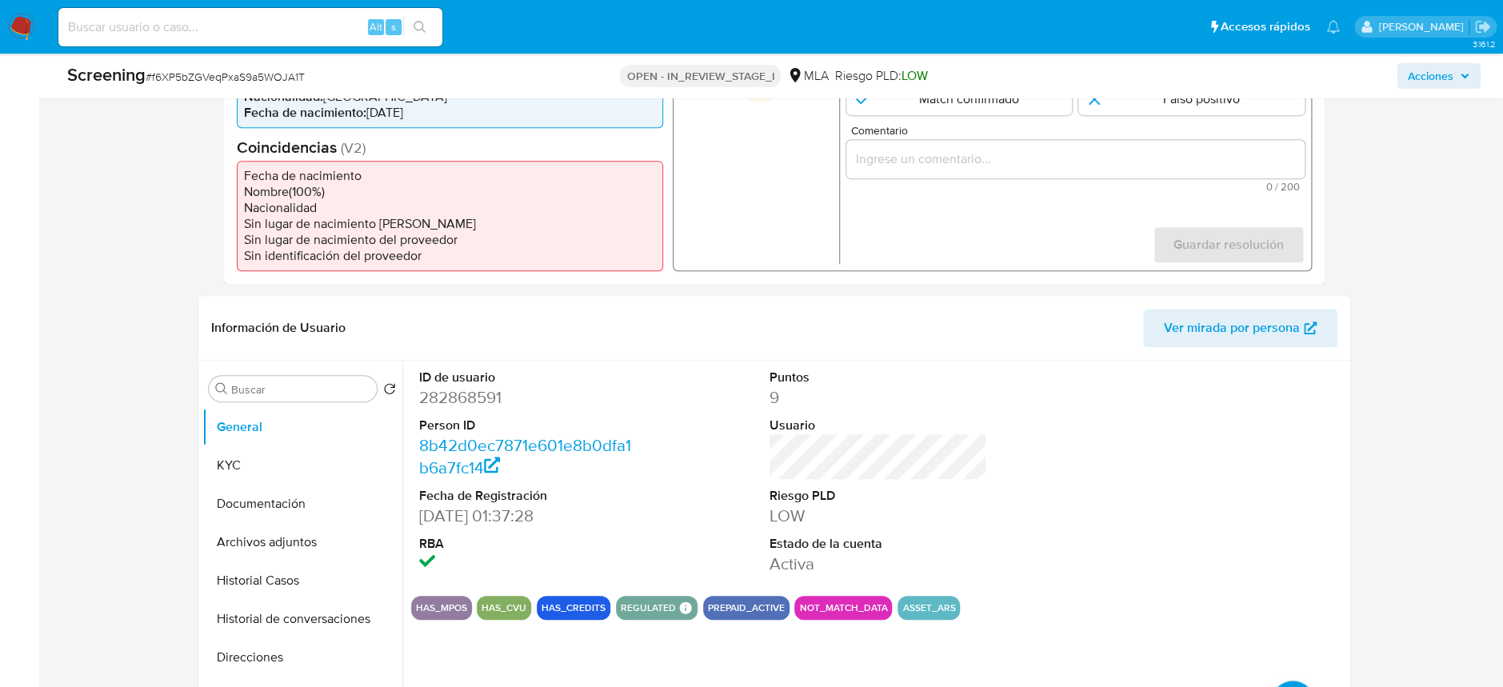
scroll to position [533, 0]
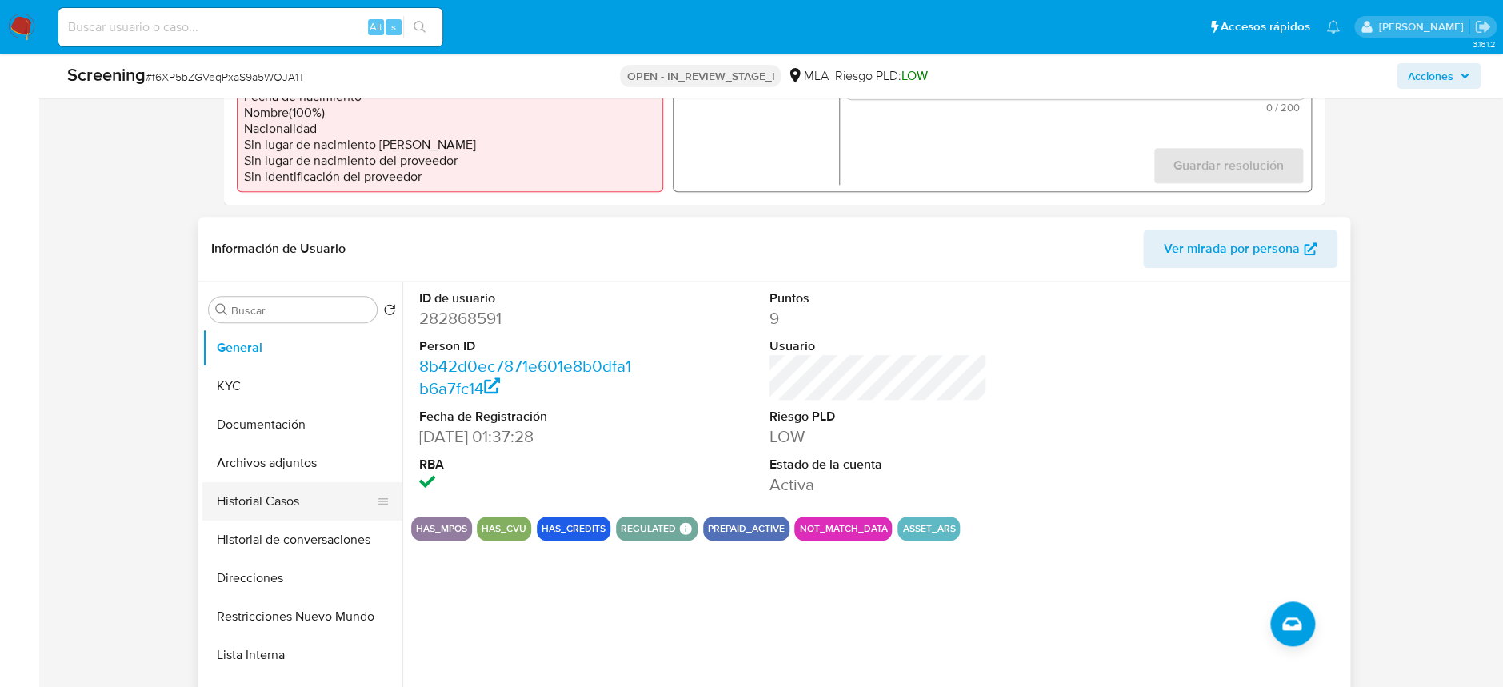
click at [262, 505] on button "Historial Casos" at bounding box center [295, 501] width 187 height 38
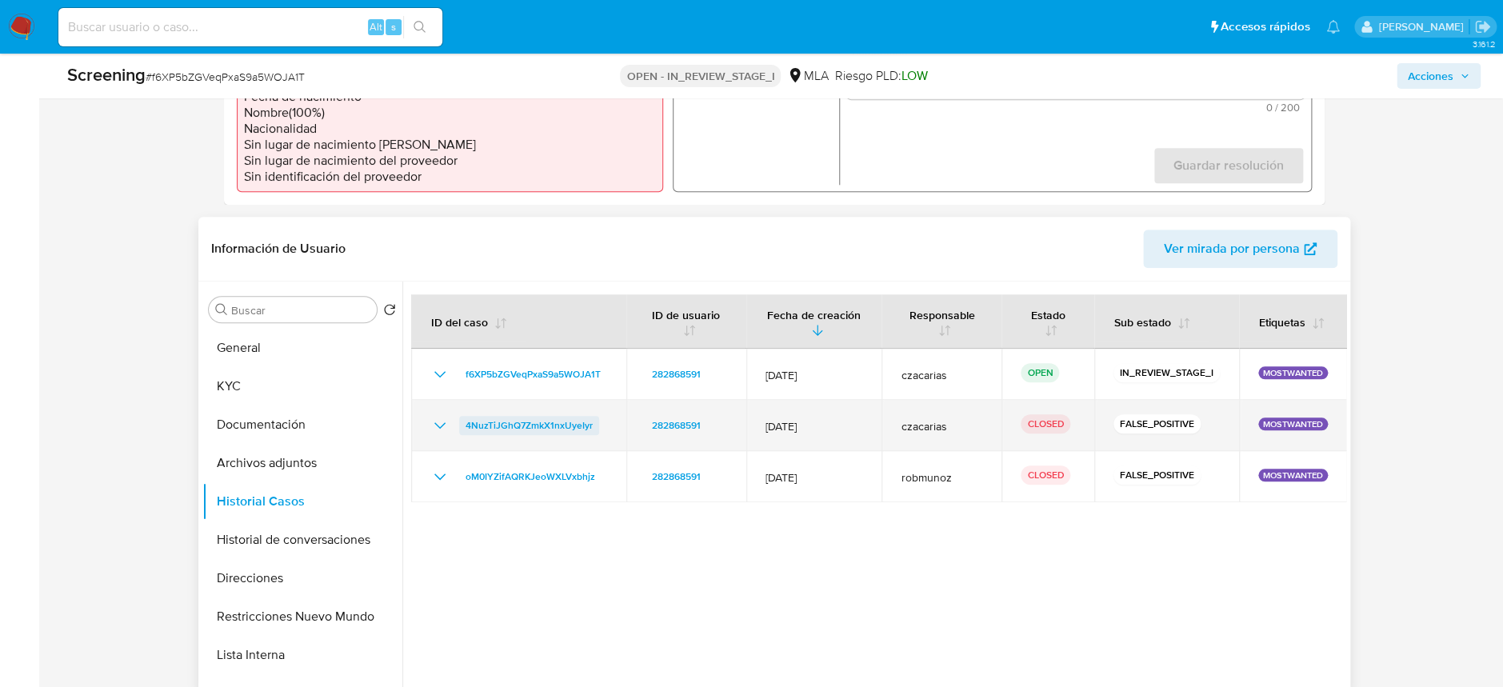
click at [531, 425] on span "4NuzTiJGhQ7ZmkX1nxUyeIyr" at bounding box center [528, 425] width 127 height 19
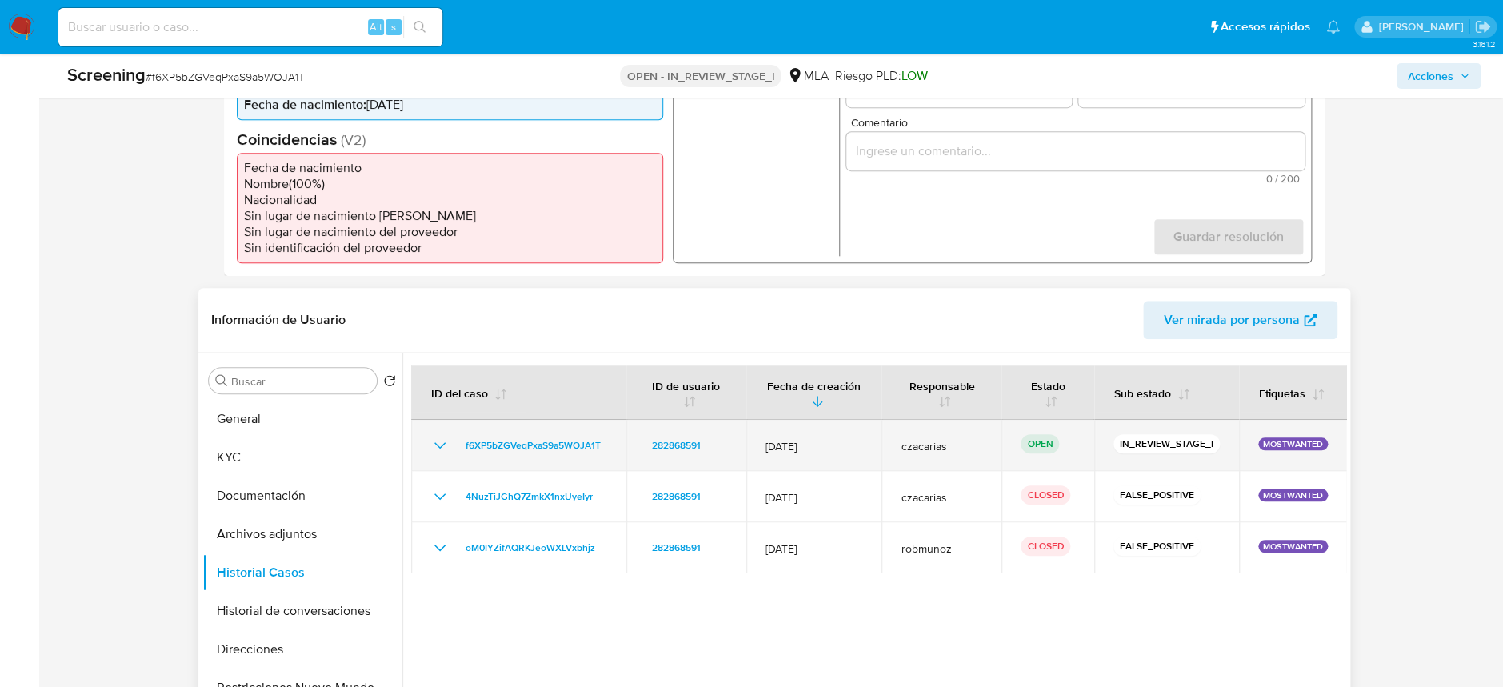
scroll to position [426, 0]
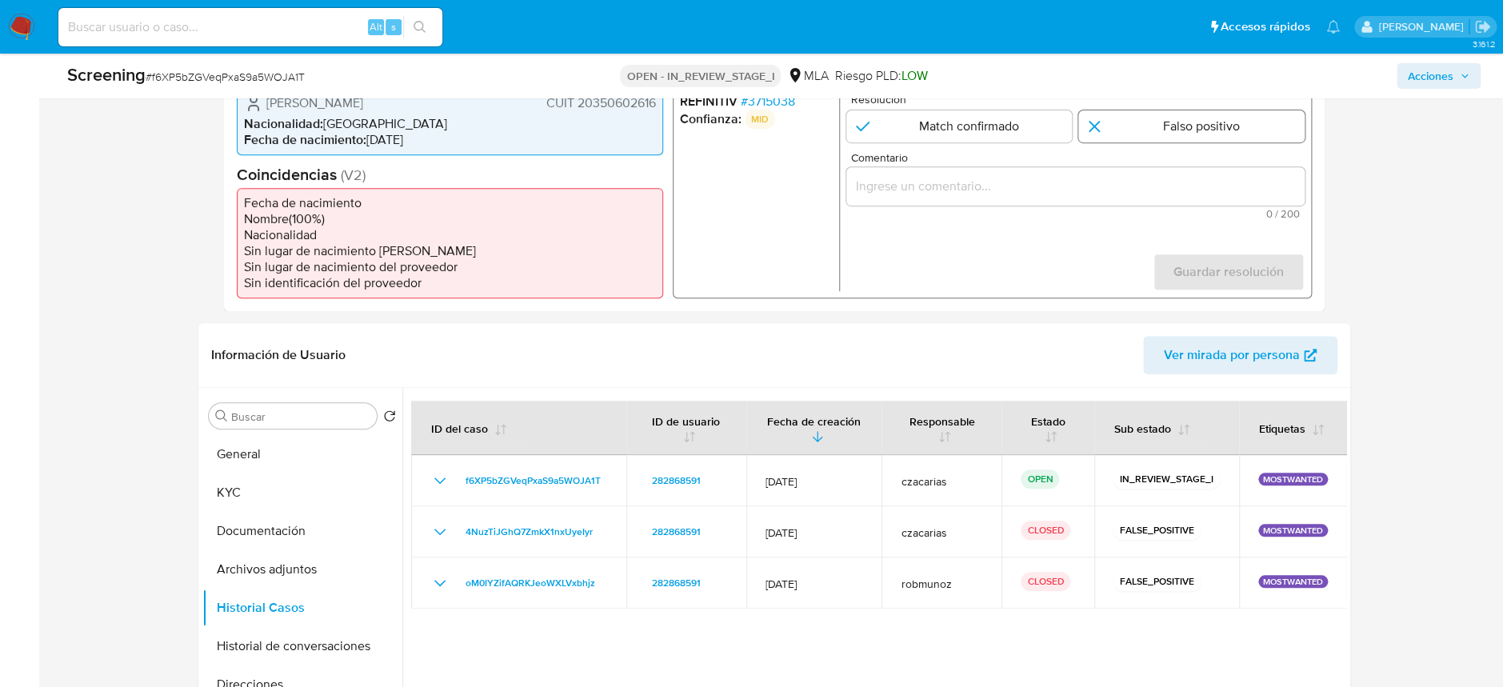
click at [1185, 127] on input "1 de 1" at bounding box center [1191, 126] width 226 height 32
radio input "true"
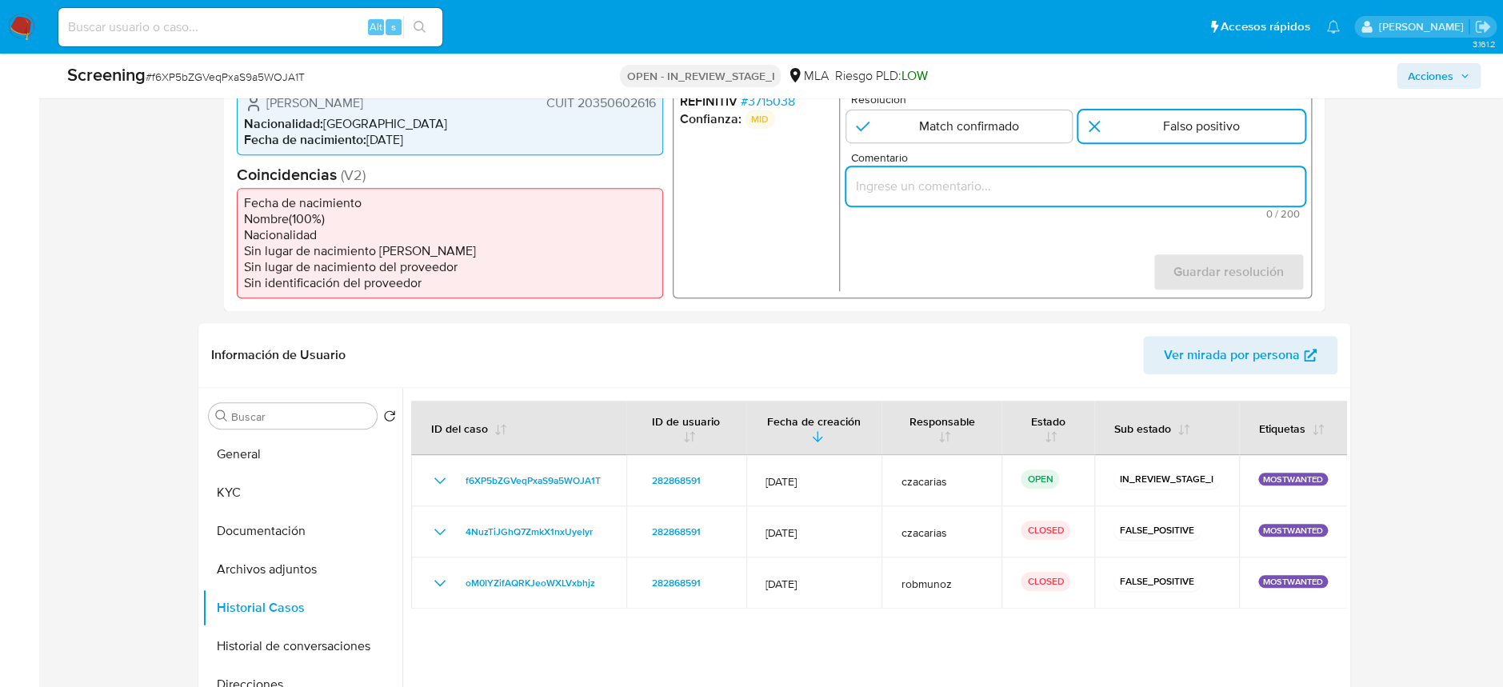
click at [1021, 192] on input "Comentario" at bounding box center [1074, 185] width 458 height 21
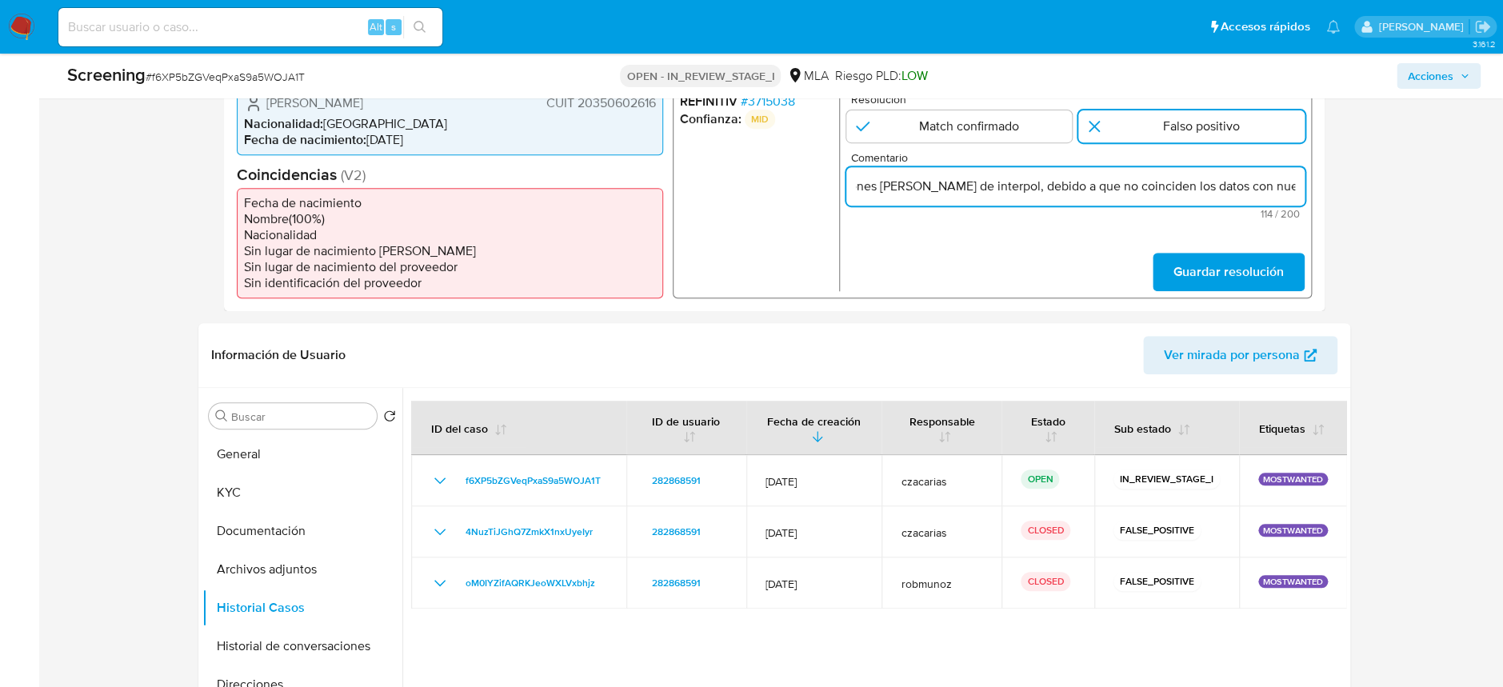
scroll to position [0, 0]
drag, startPoint x: 964, startPoint y: 190, endPoint x: 805, endPoint y: 207, distance: 160.1
click at [805, 207] on div "REFINITIV # 3715038 Confianza: MID Resolución Match confirmado Falso positivo C…" at bounding box center [991, 192] width 639 height 212
type input "Se descarta el match de notificaciones rojas de interpol, debido a que no coinc…"
click at [1188, 198] on div "Se descarta el match de notificaciones rojas de interpol, debido a que no coinc…" at bounding box center [1074, 185] width 458 height 38
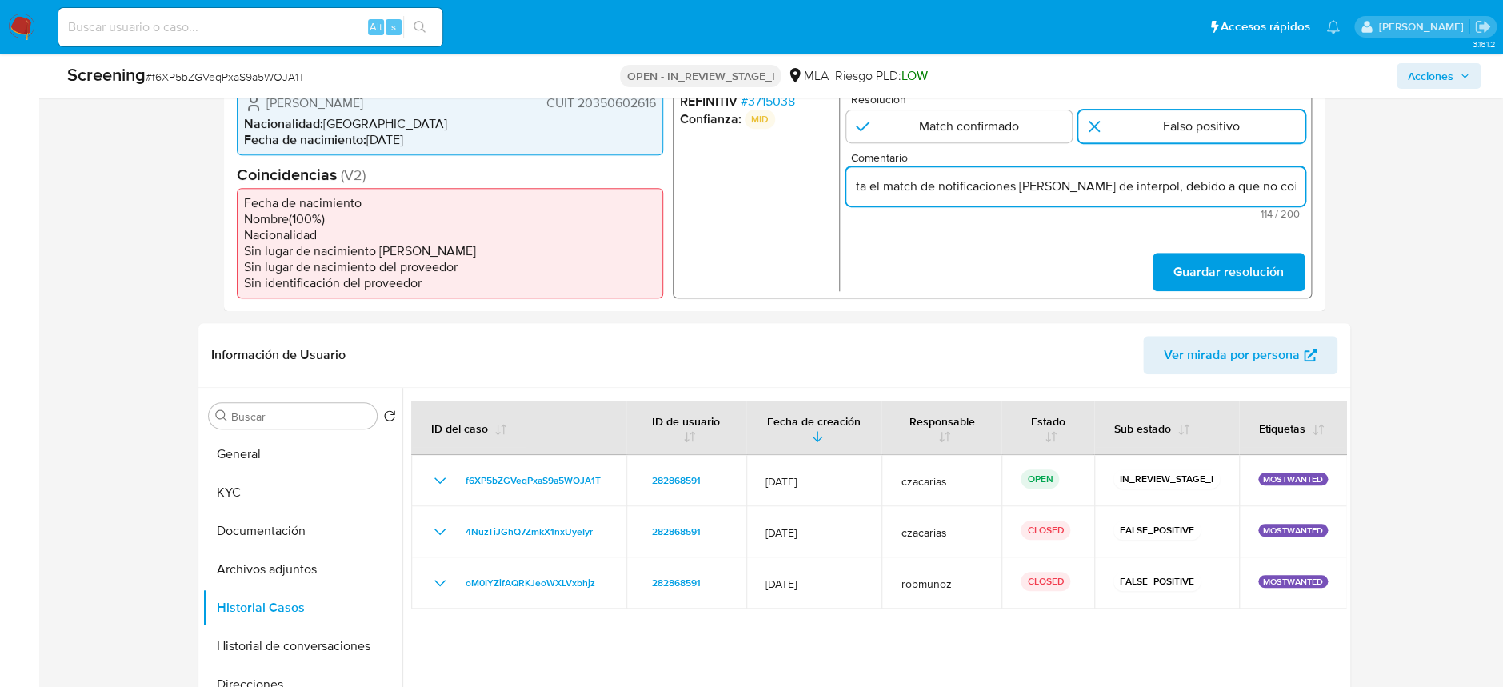
scroll to position [0, 194]
drag, startPoint x: 1170, startPoint y: 188, endPoint x: 1307, endPoint y: 190, distance: 136.8
click at [1307, 190] on div "REFINITIV # 3715038 Confianza: MID Resolución Match confirmado Falso positivo C…" at bounding box center [991, 192] width 639 height 212
click at [1264, 182] on input "Se descarta el match de notificaciones rojas de interpol, debido a que no coinc…" at bounding box center [1074, 185] width 458 height 21
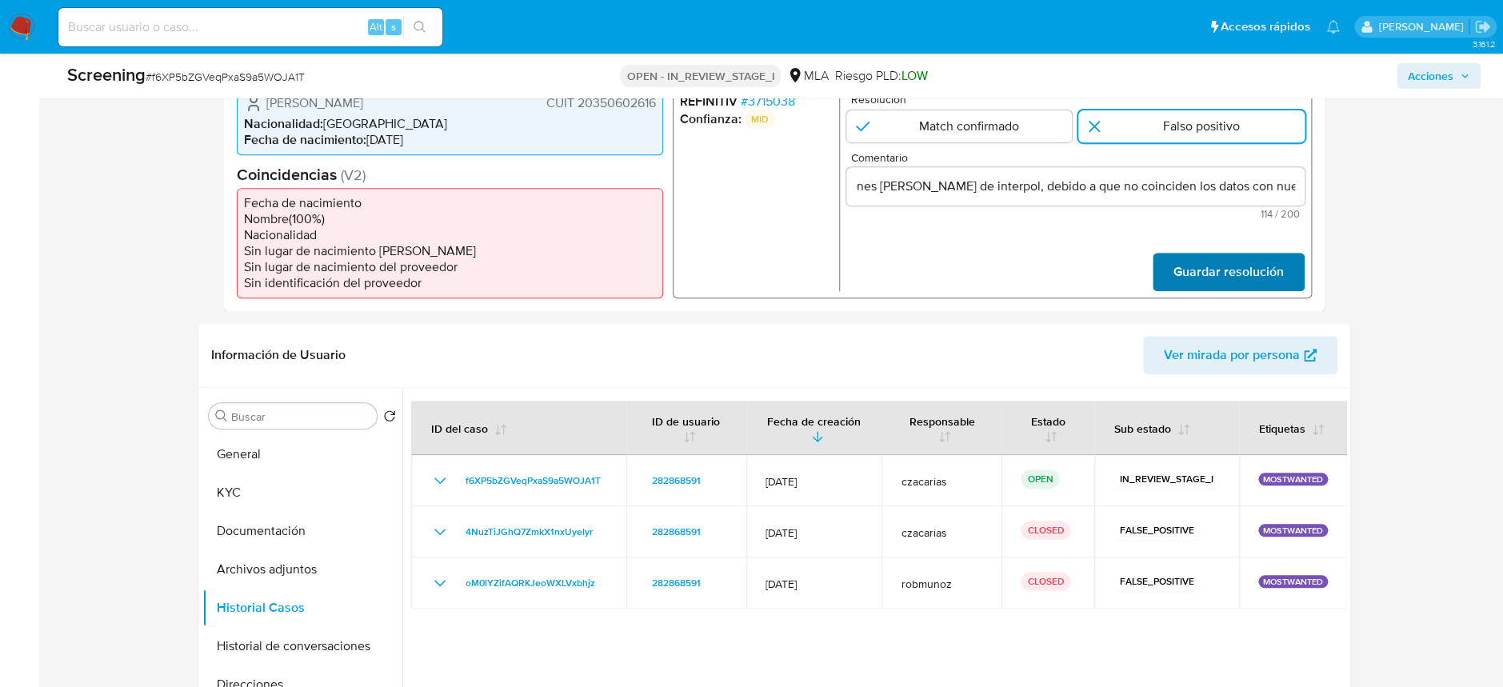
scroll to position [0, 0]
click at [1226, 266] on span "Guardar resolución" at bounding box center [1227, 271] width 110 height 35
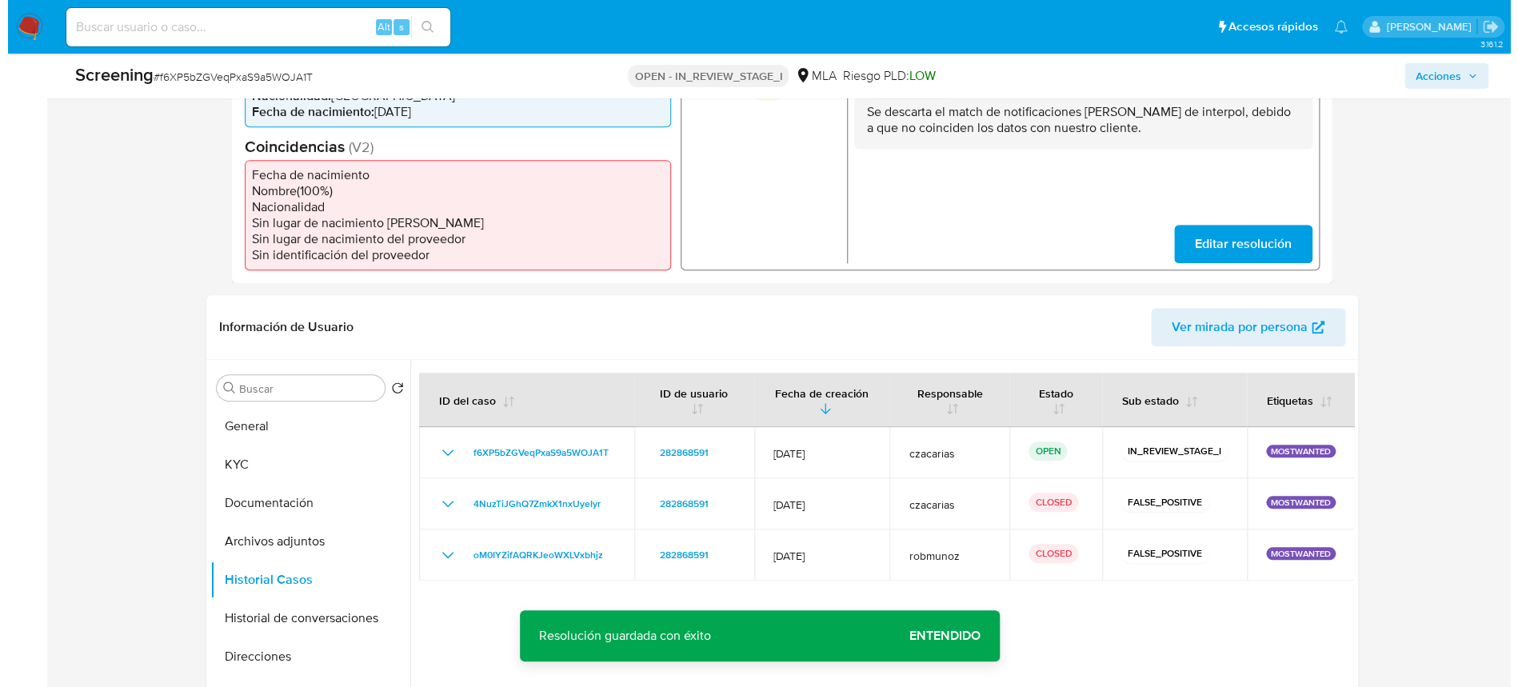
scroll to position [533, 0]
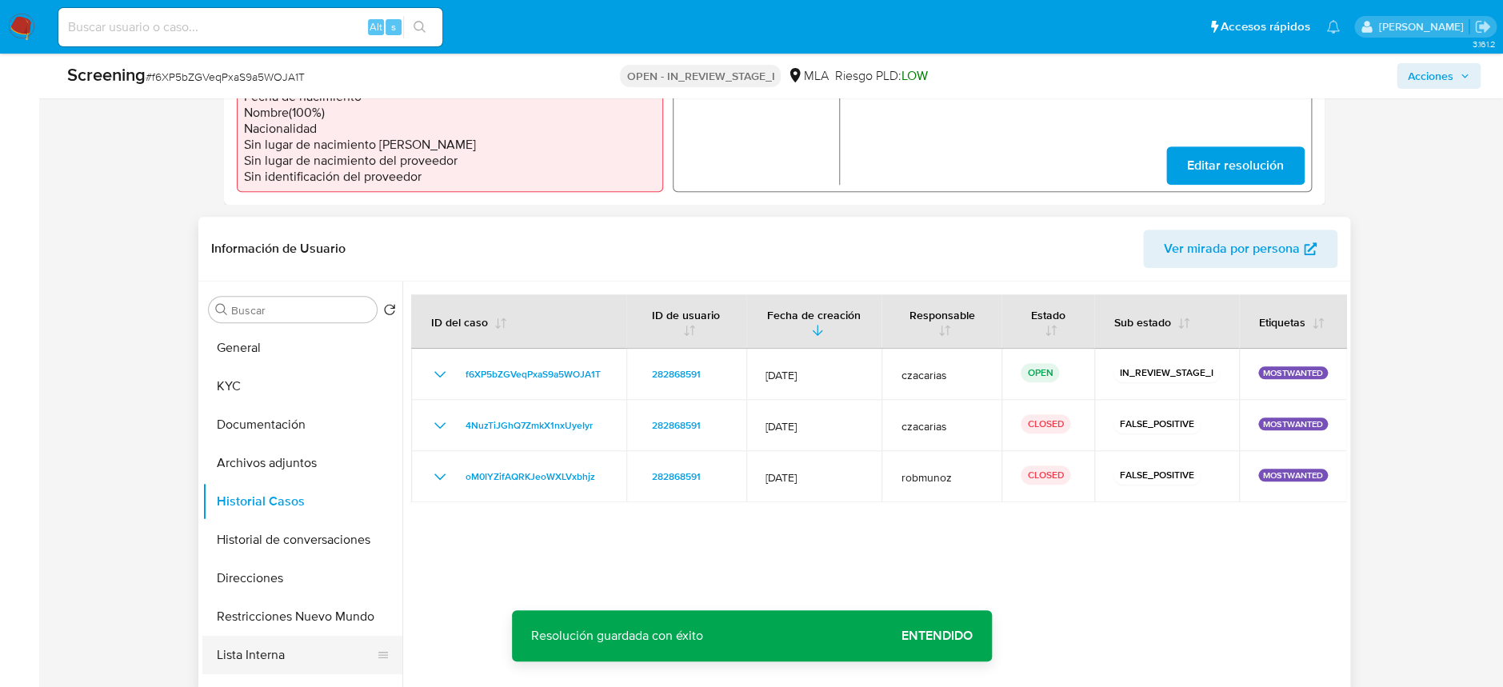
click at [244, 644] on button "Lista Interna" at bounding box center [295, 655] width 187 height 38
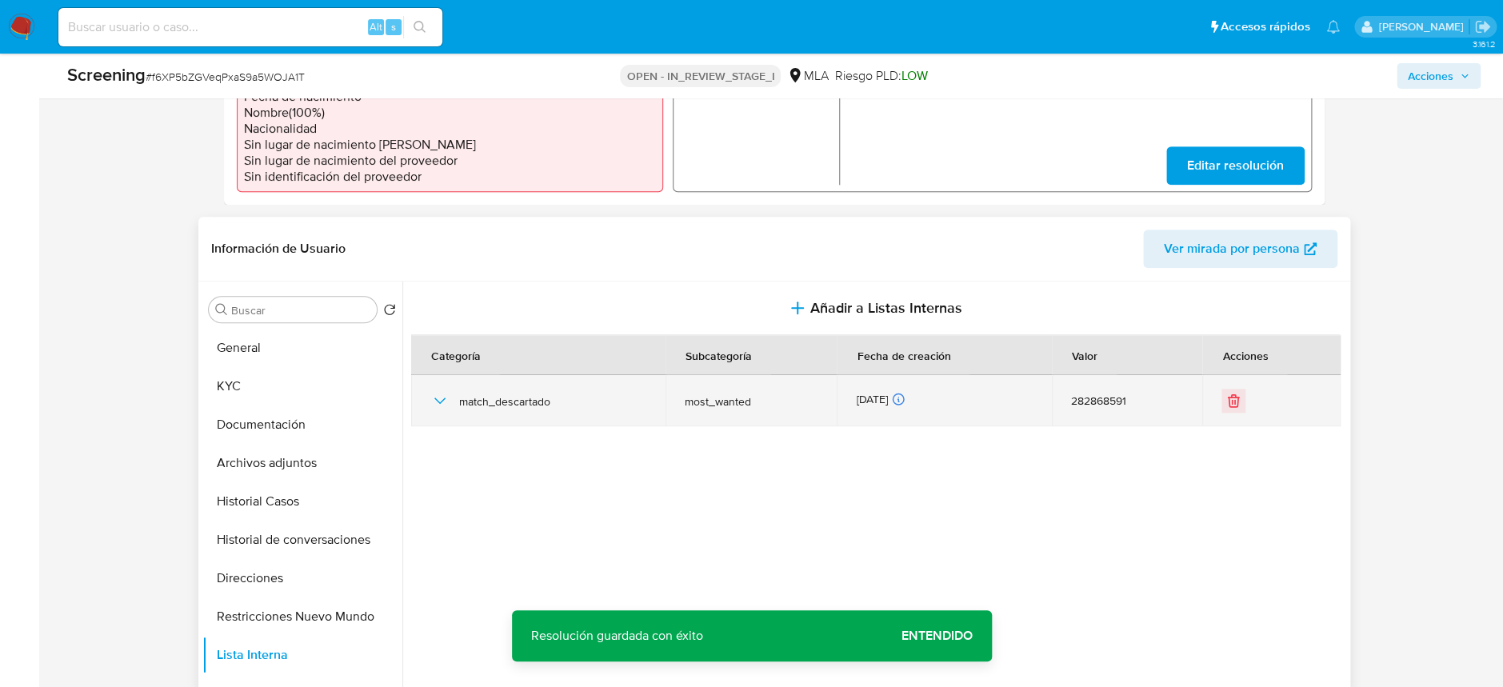
click at [445, 400] on icon "button" at bounding box center [439, 400] width 19 height 19
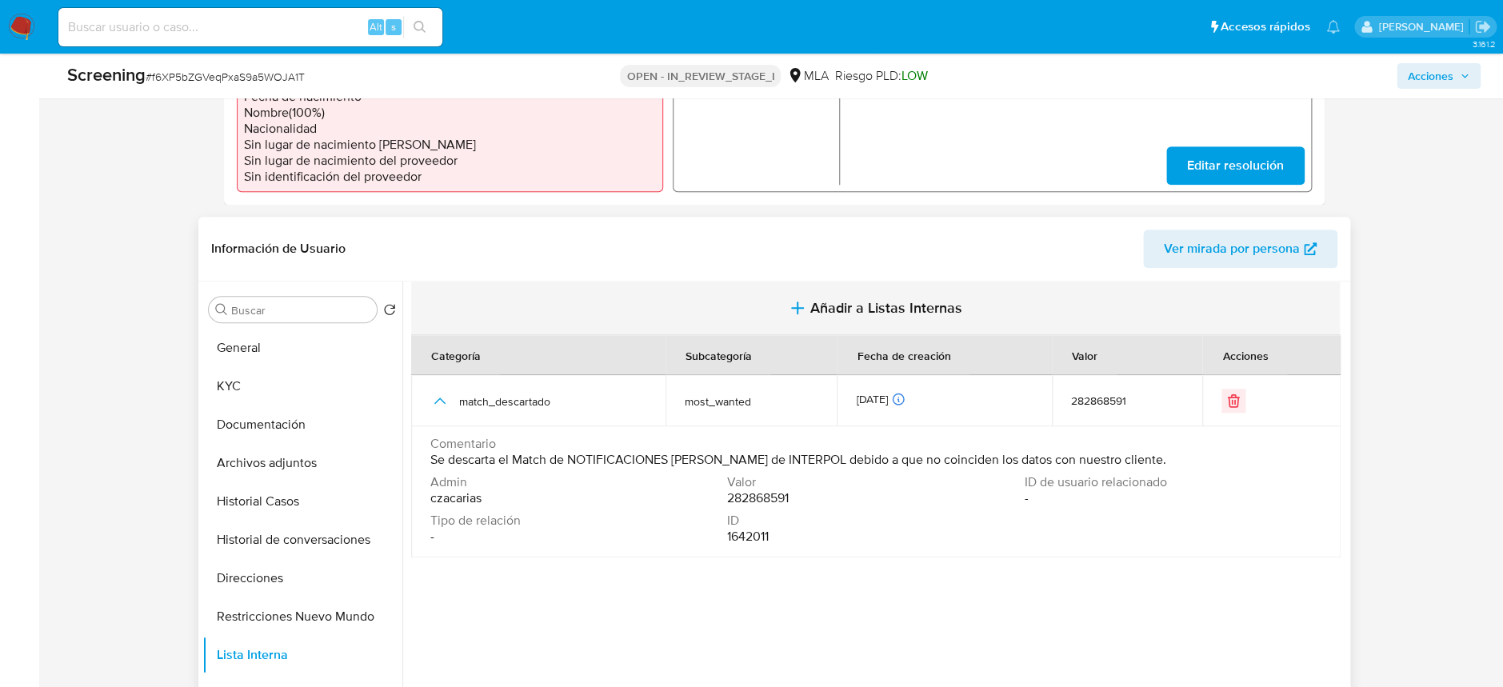
click at [868, 310] on span "Añadir a Listas Internas" at bounding box center [886, 308] width 152 height 18
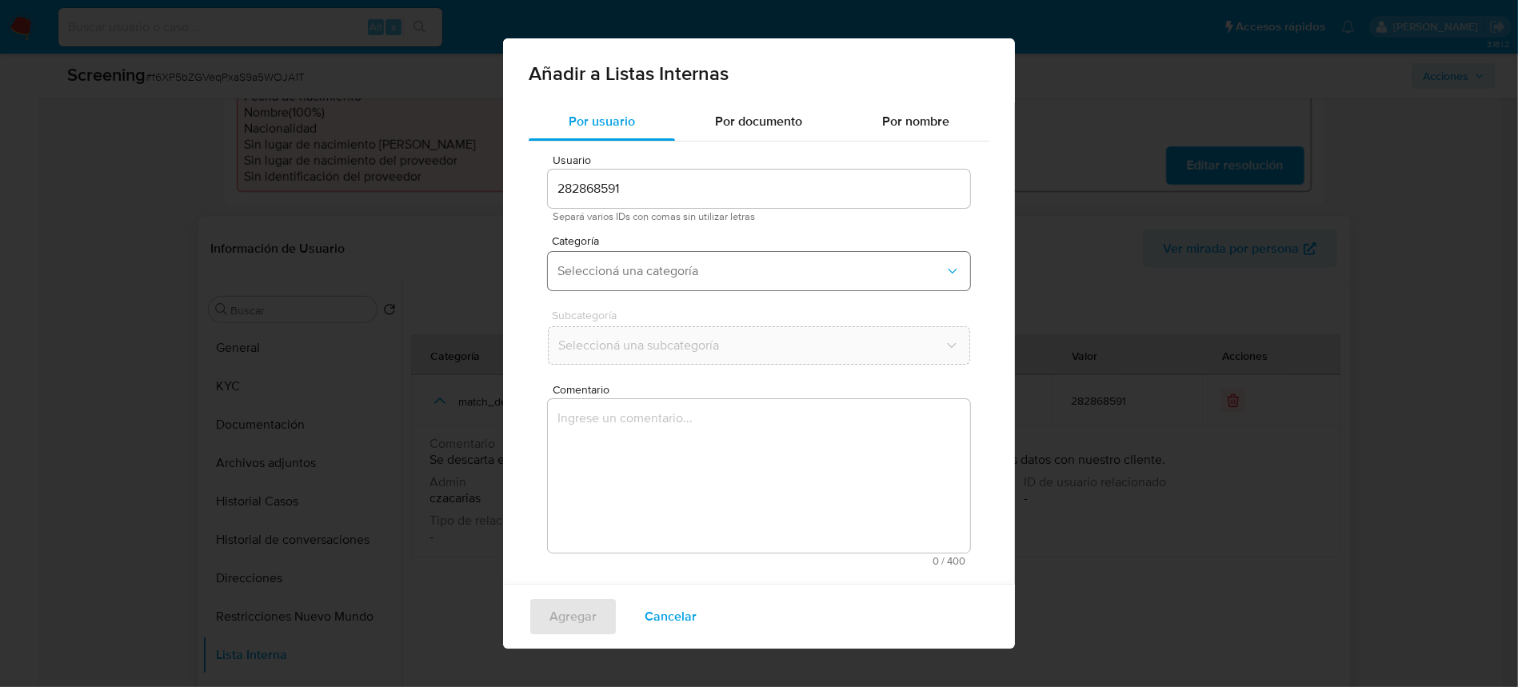
click at [686, 278] on span "Seleccioná una categoría" at bounding box center [750, 271] width 387 height 16
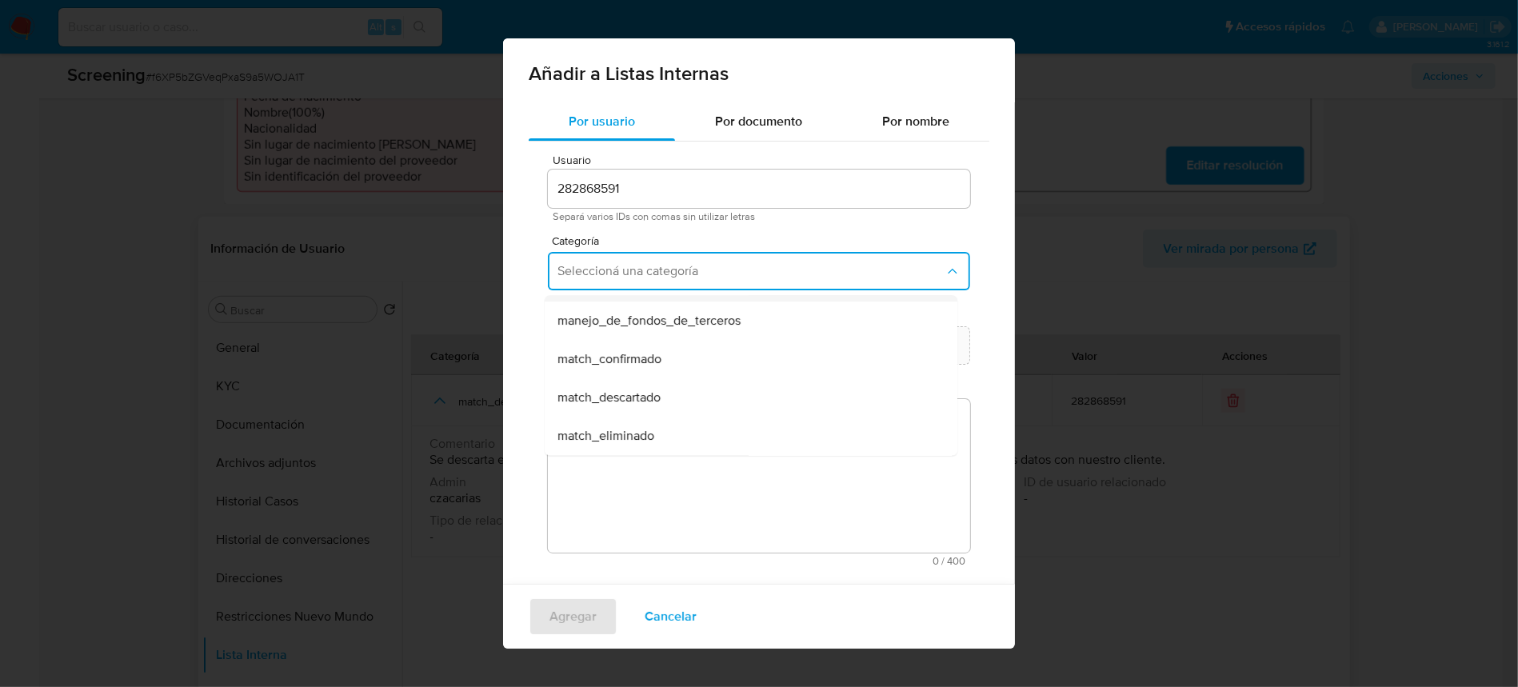
scroll to position [106, 0]
click at [659, 363] on span "match_descartado" at bounding box center [608, 361] width 103 height 16
click at [667, 349] on span "Seleccioná una subcategoría" at bounding box center [750, 346] width 387 height 16
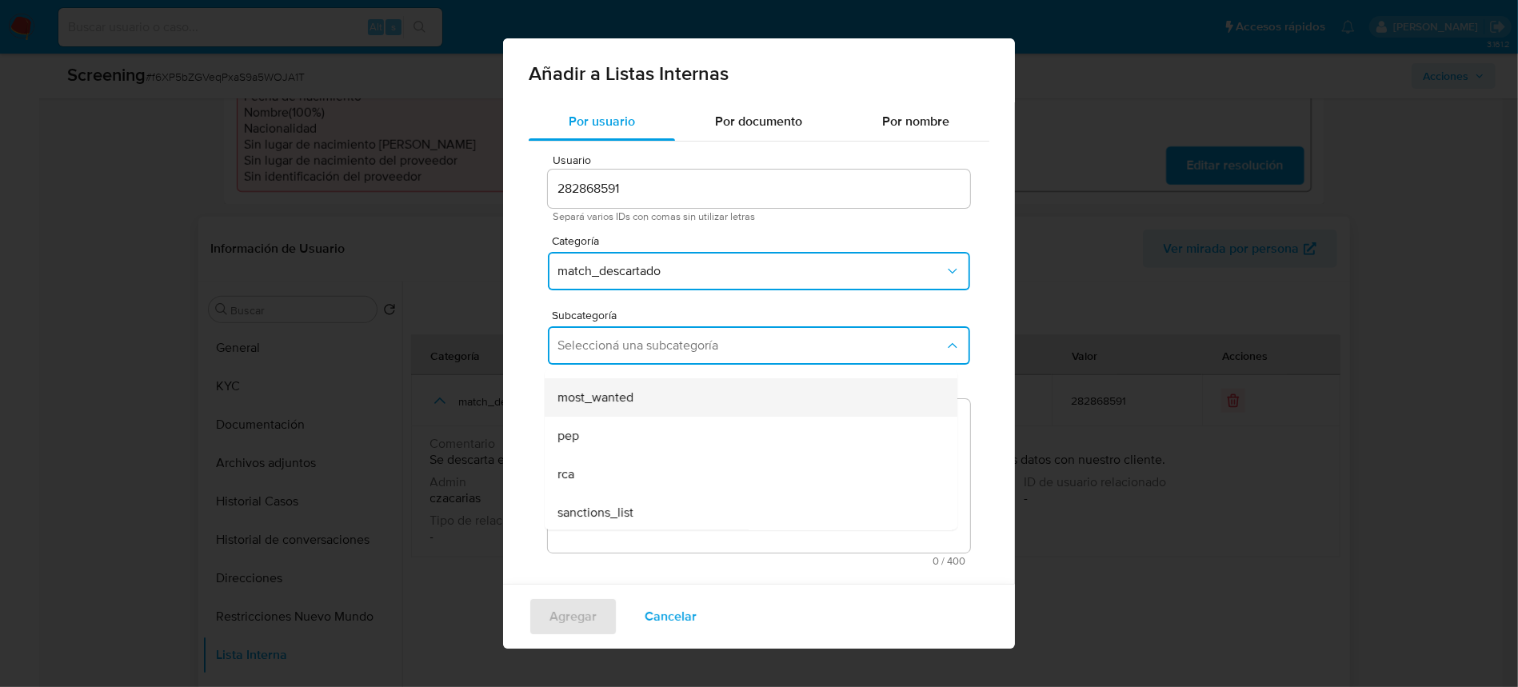
click at [697, 397] on div "most_wanted" at bounding box center [745, 397] width 377 height 38
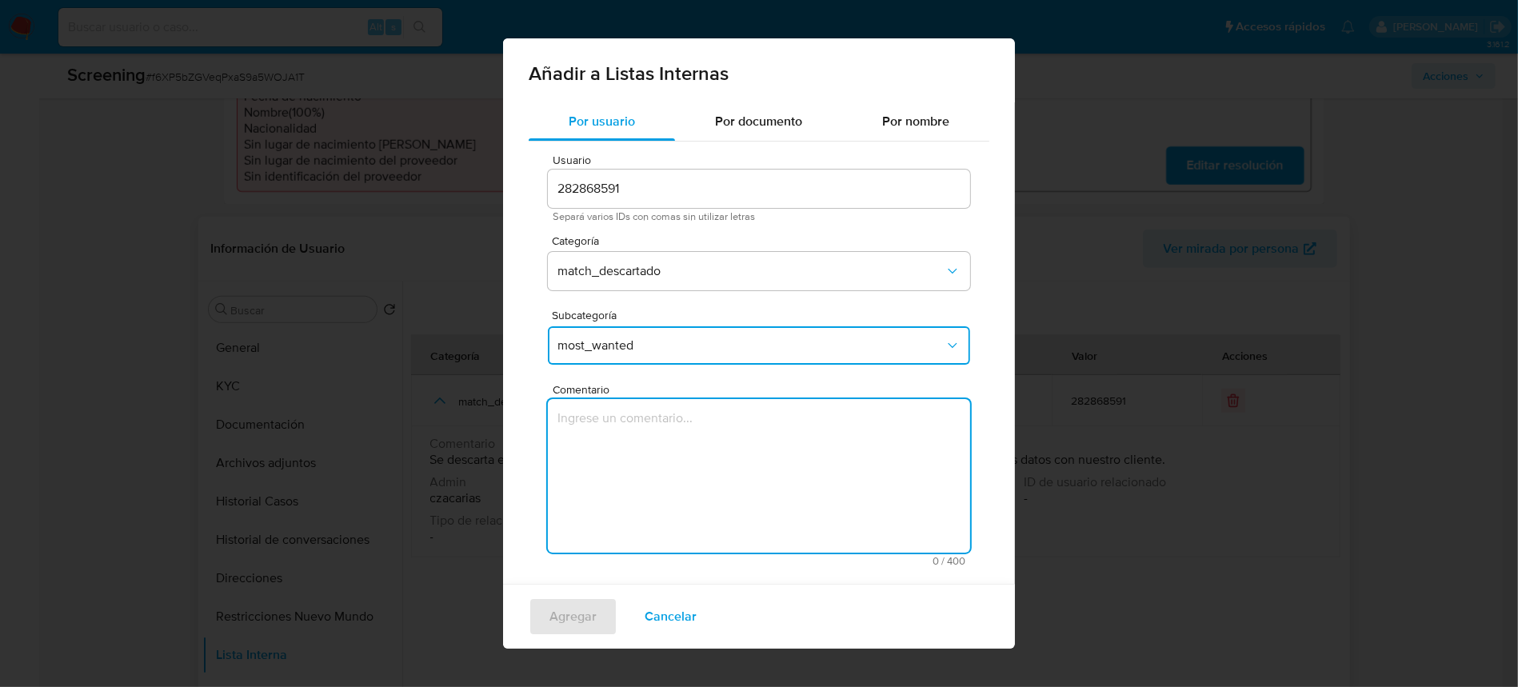
click at [709, 441] on textarea "Comentario" at bounding box center [759, 476] width 422 height 154
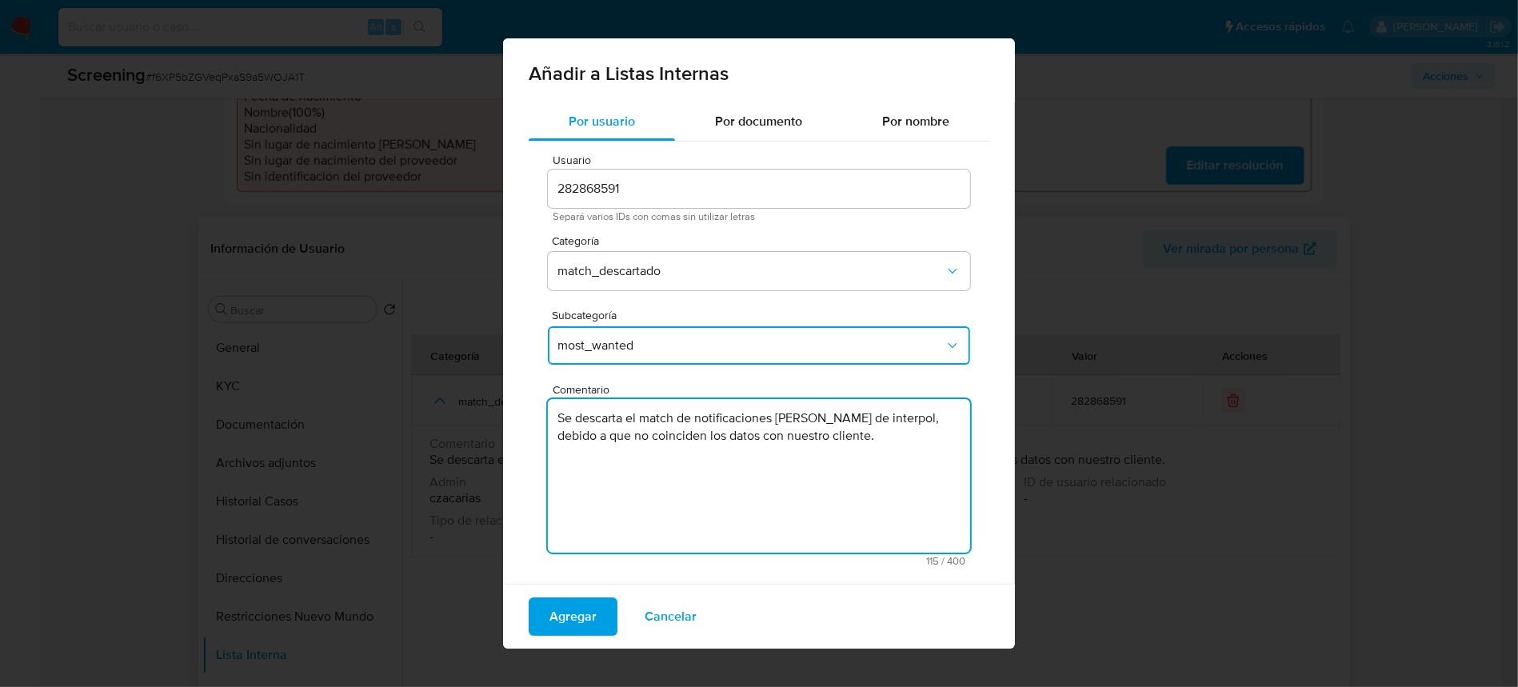
type textarea "Se descarta el match de notificaciones rojas de interpol, debido a que no coinc…"
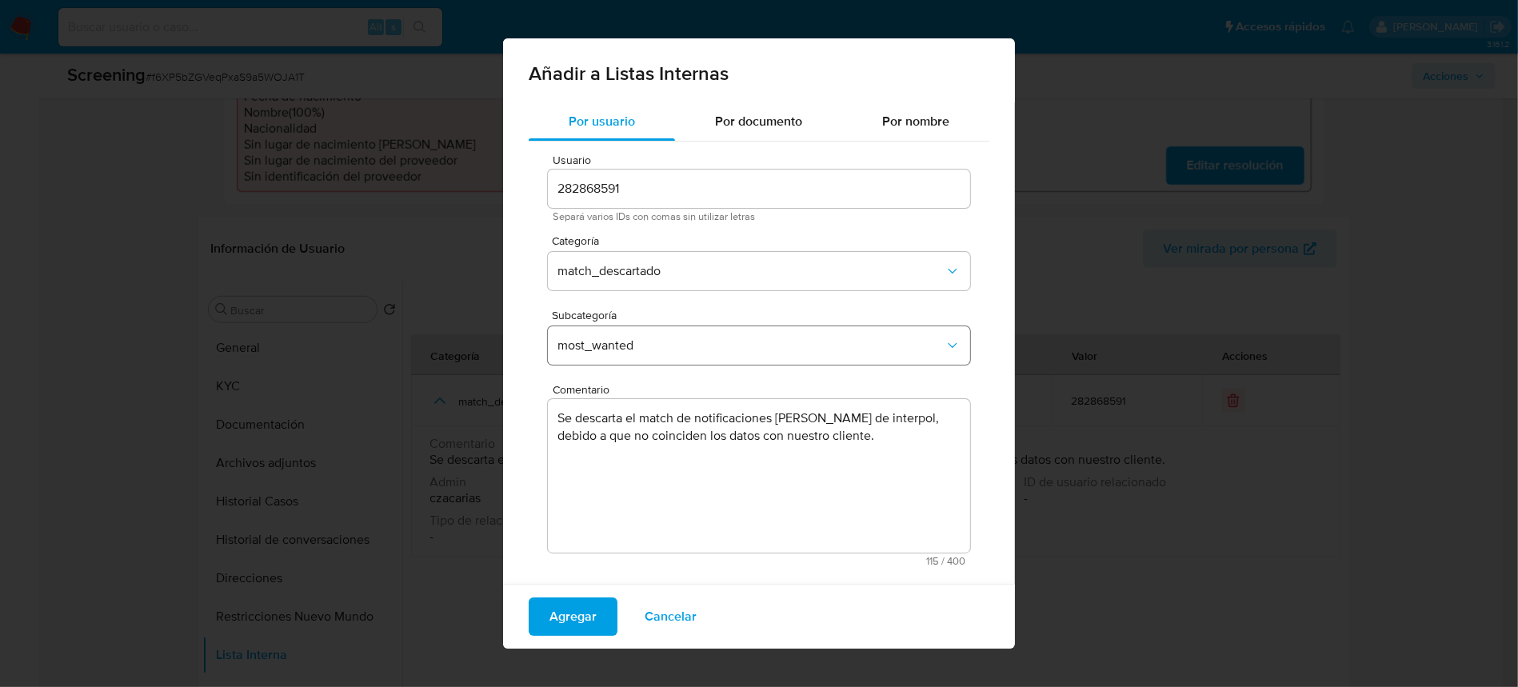
click at [676, 347] on span "most_wanted" at bounding box center [750, 346] width 387 height 16
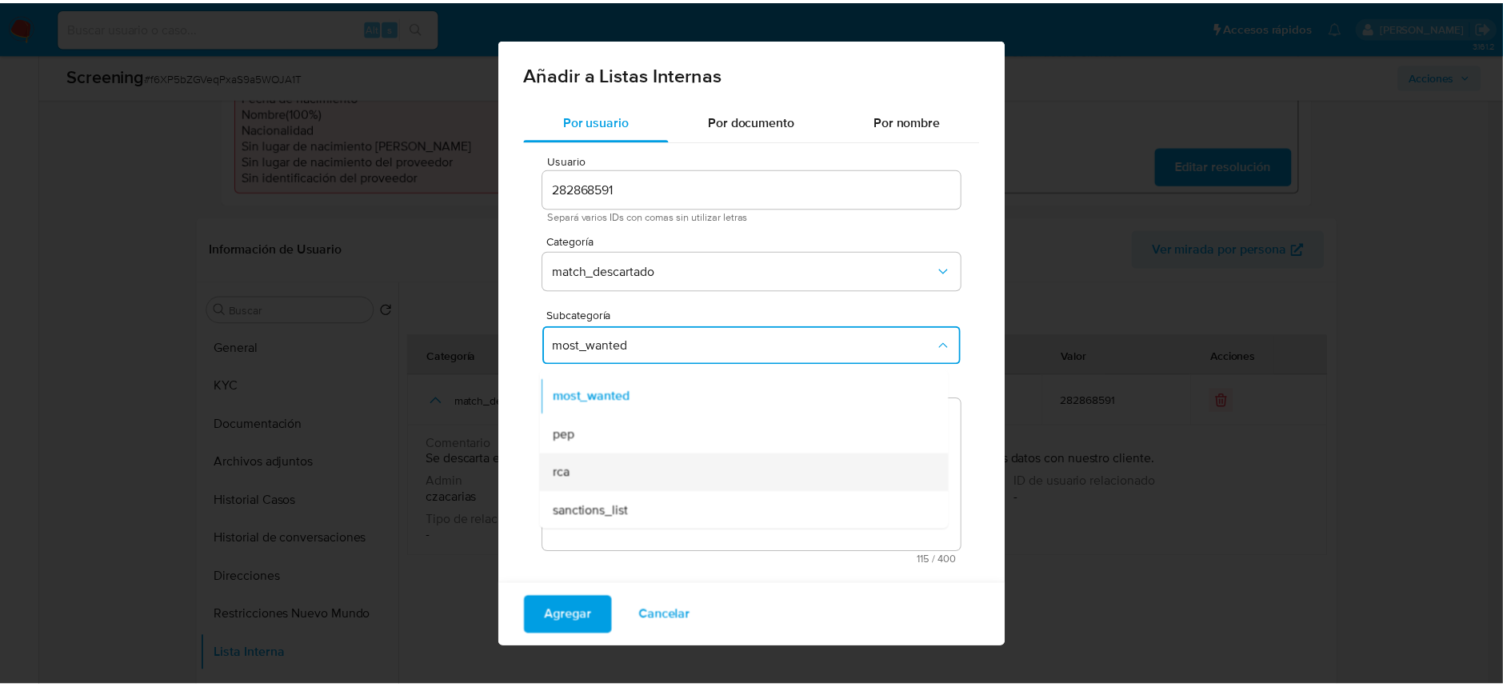
scroll to position [1, 0]
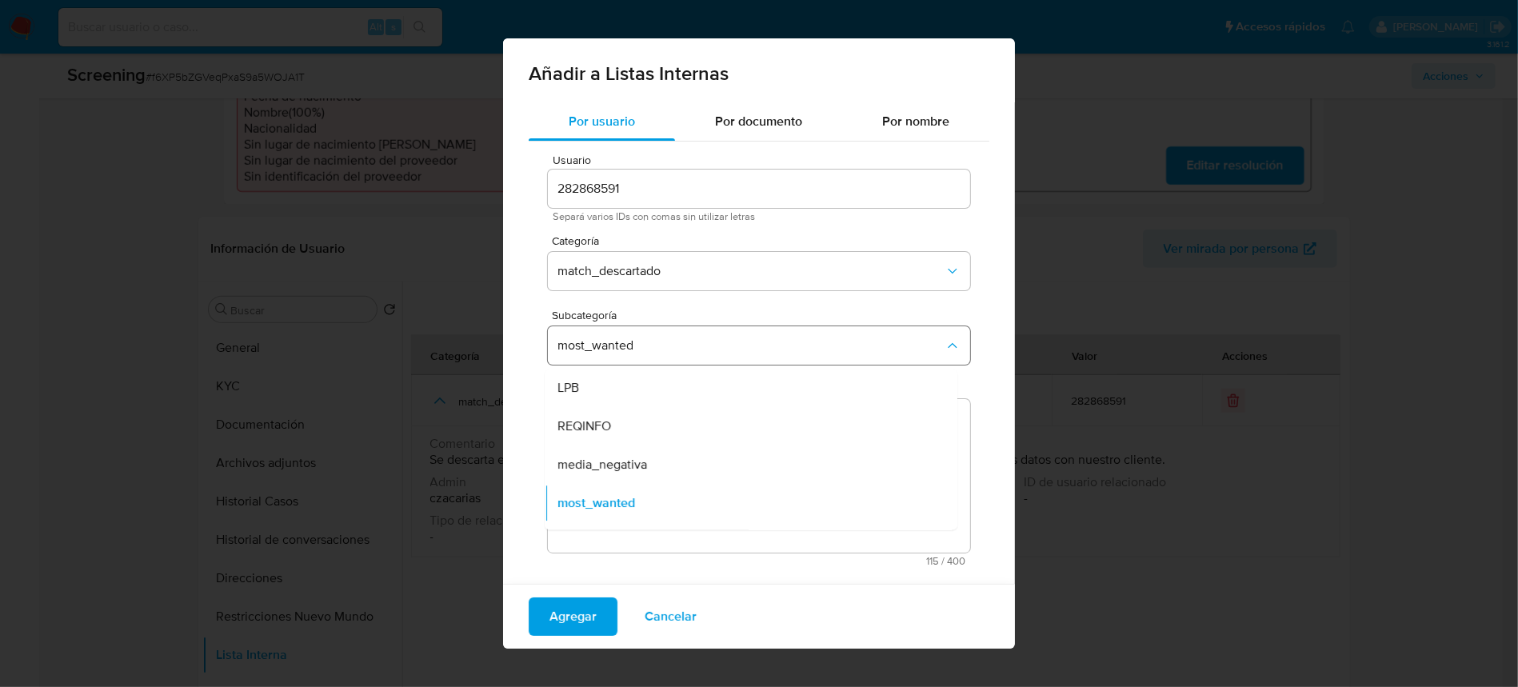
click at [925, 342] on span "most_wanted" at bounding box center [750, 346] width 387 height 16
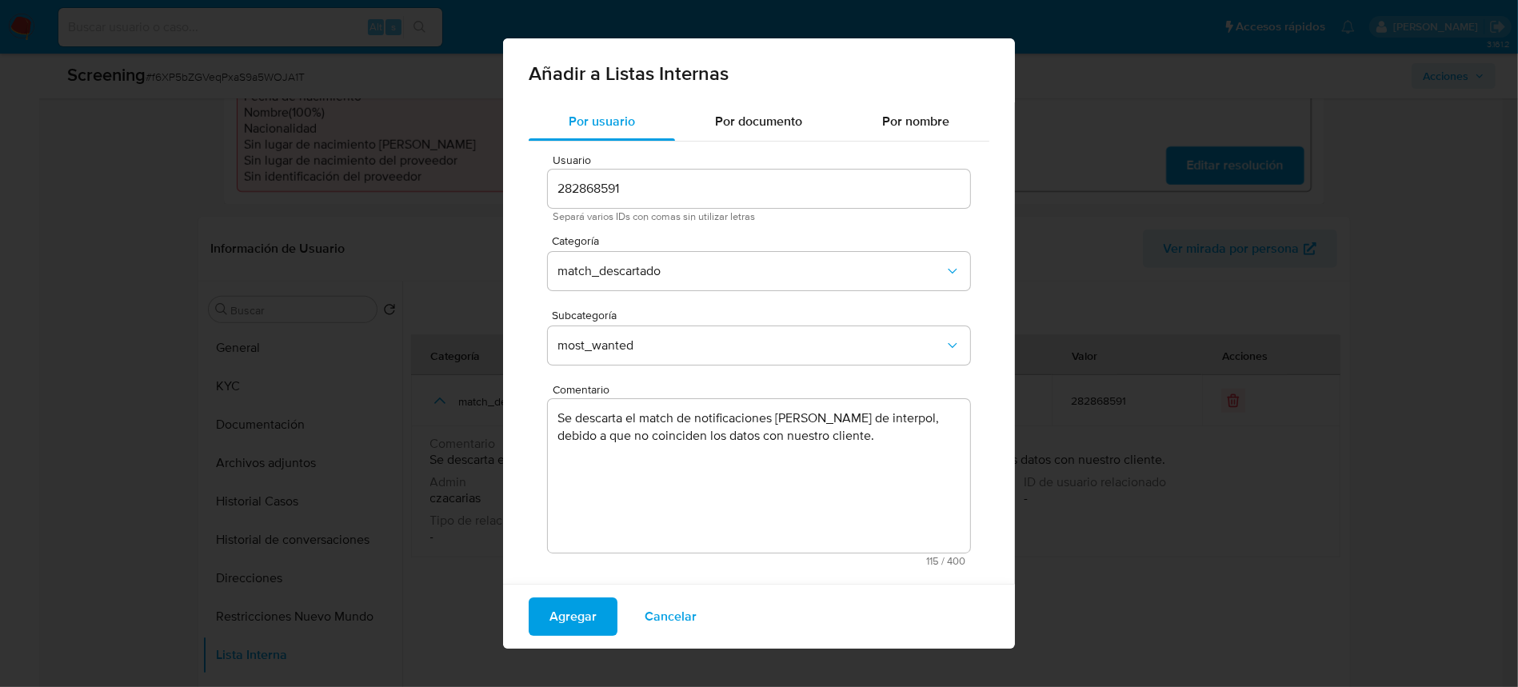
click at [967, 316] on div "Usuario 282868591 Separá varios IDs con comas sin utilizar letras Categoría mat…" at bounding box center [759, 360] width 461 height 437
click at [685, 621] on span "Cancelar" at bounding box center [671, 616] width 52 height 35
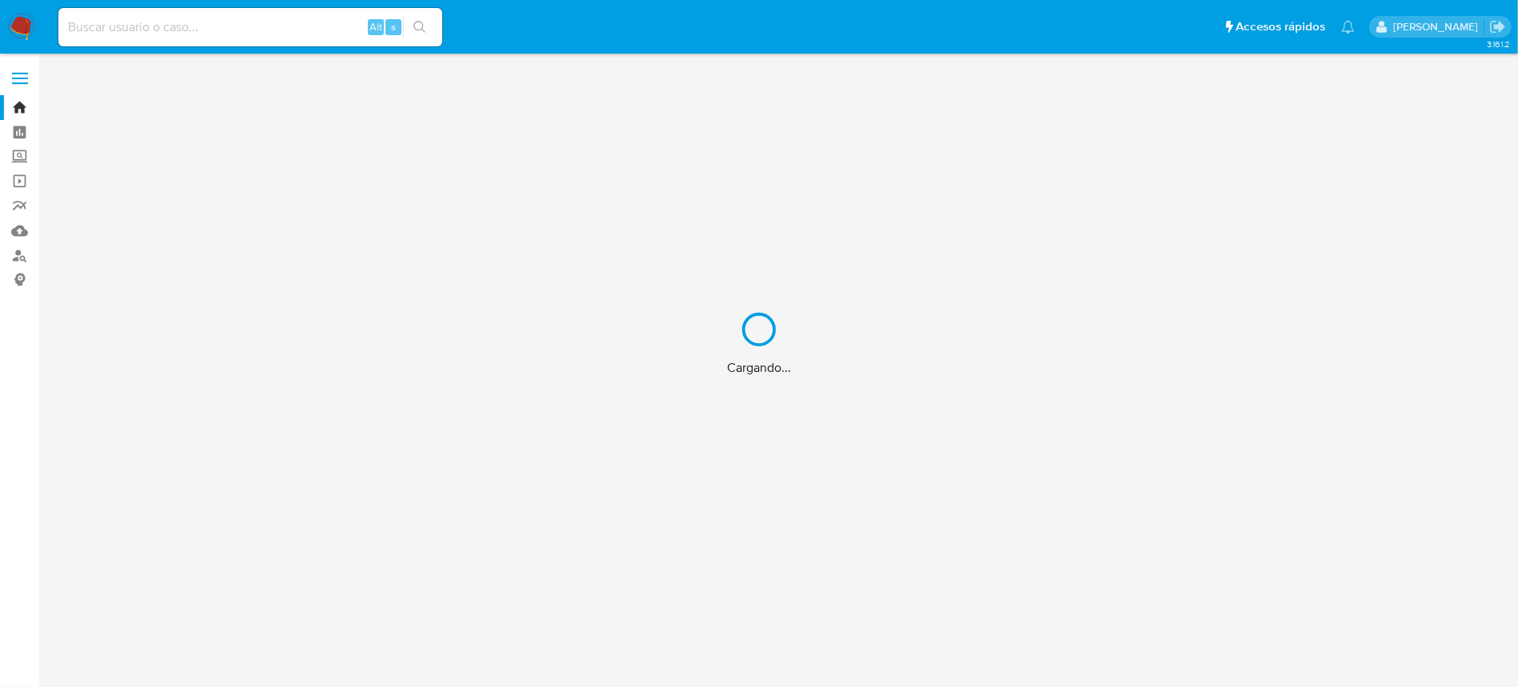
click at [278, 30] on div "Cargando..." at bounding box center [759, 343] width 1518 height 687
click at [289, 22] on div "Cargando..." at bounding box center [759, 343] width 1518 height 687
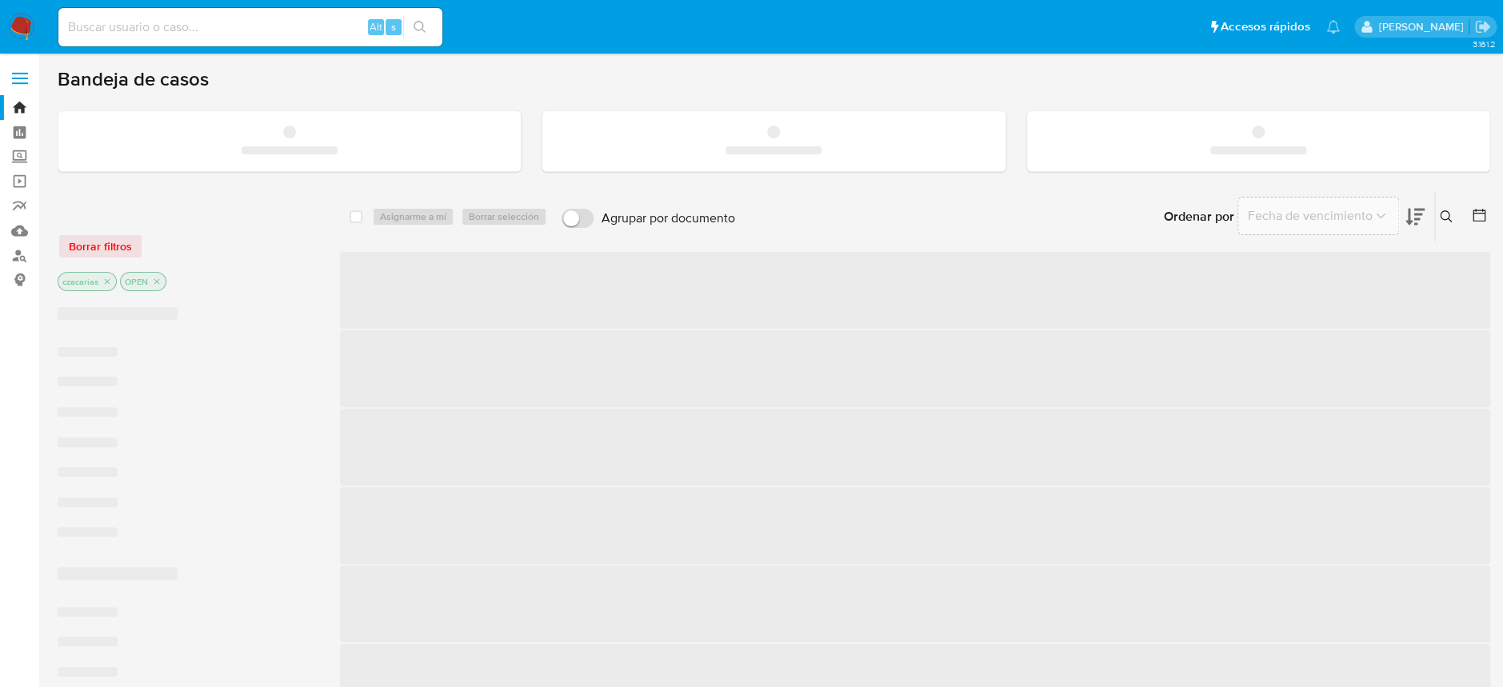
click at [289, 33] on input at bounding box center [250, 27] width 384 height 21
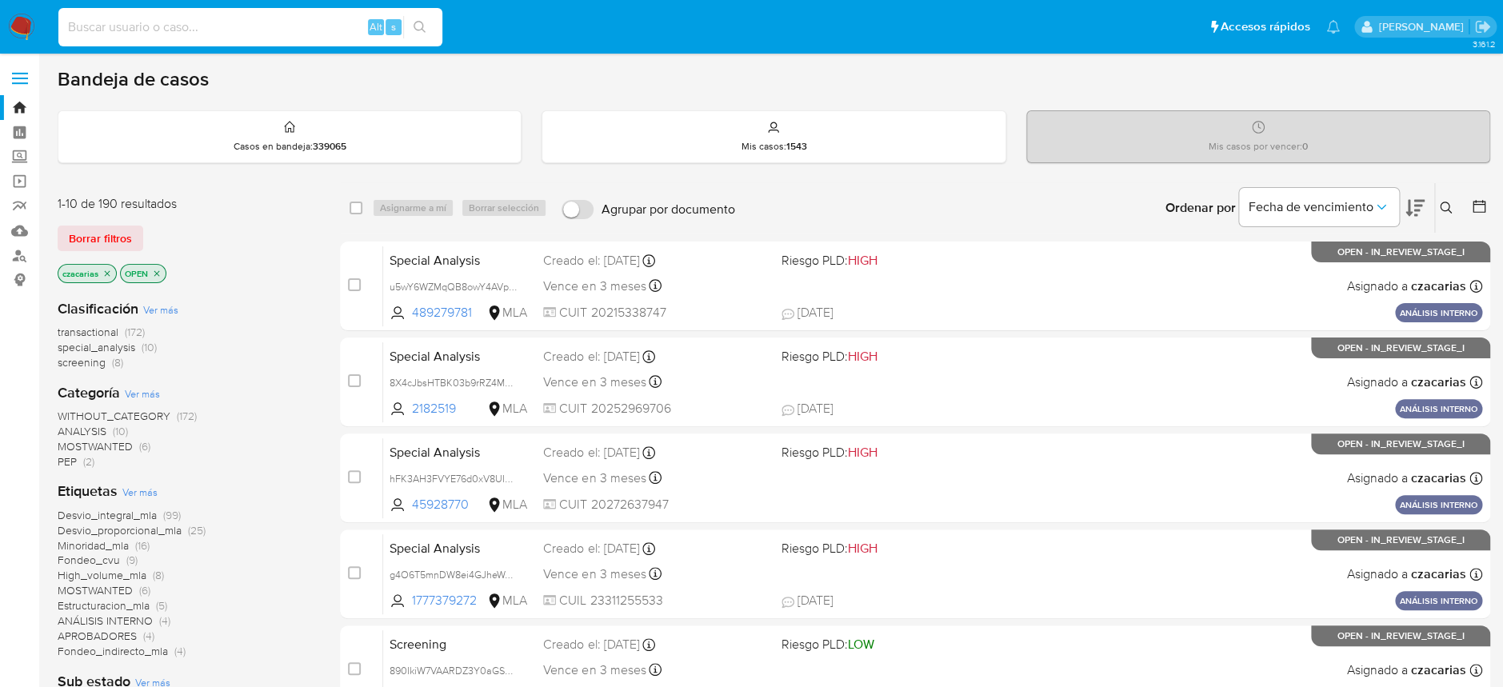
paste input "mlYsDoCyrvJP7B84KMMw0yea"
type input "mlYsDoCyrvJP7B84KMMw0yea"
click at [405, 26] on button "search-icon" at bounding box center [419, 27] width 33 height 22
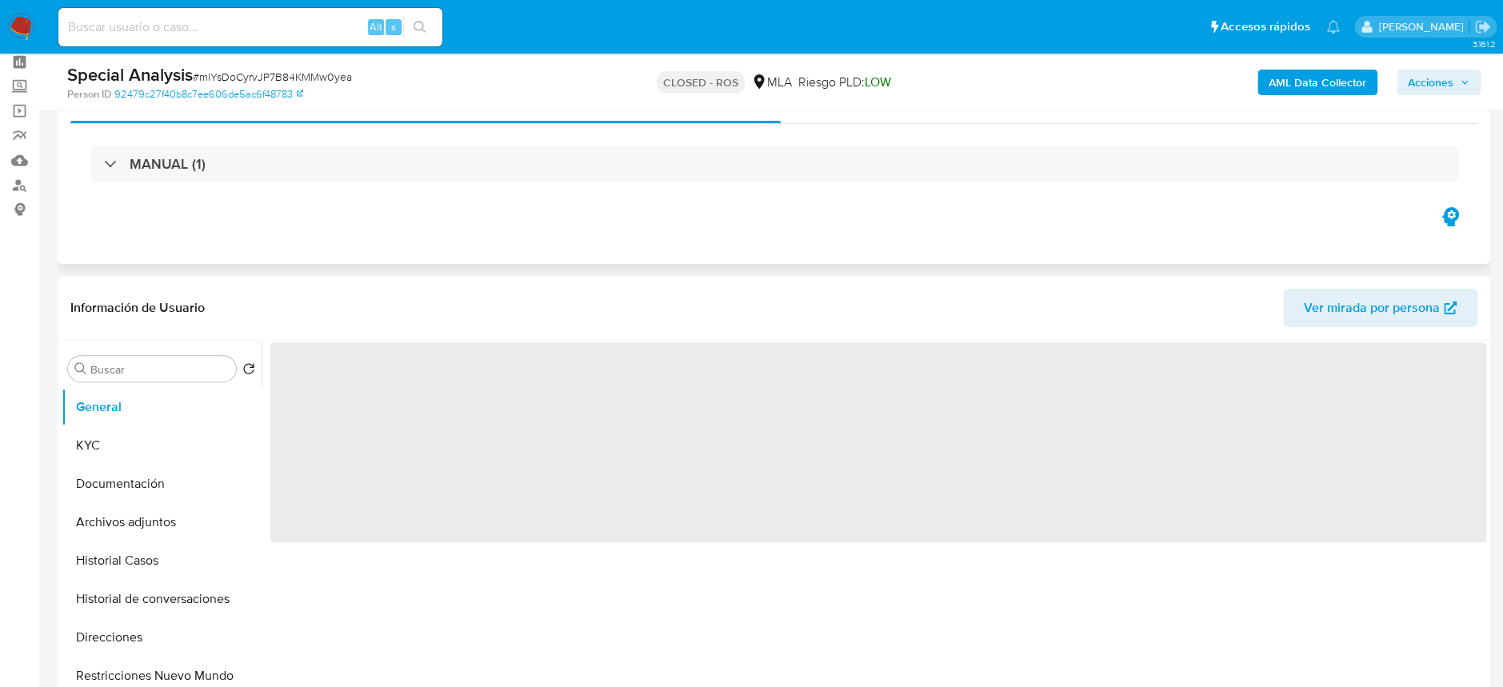
scroll to position [106, 0]
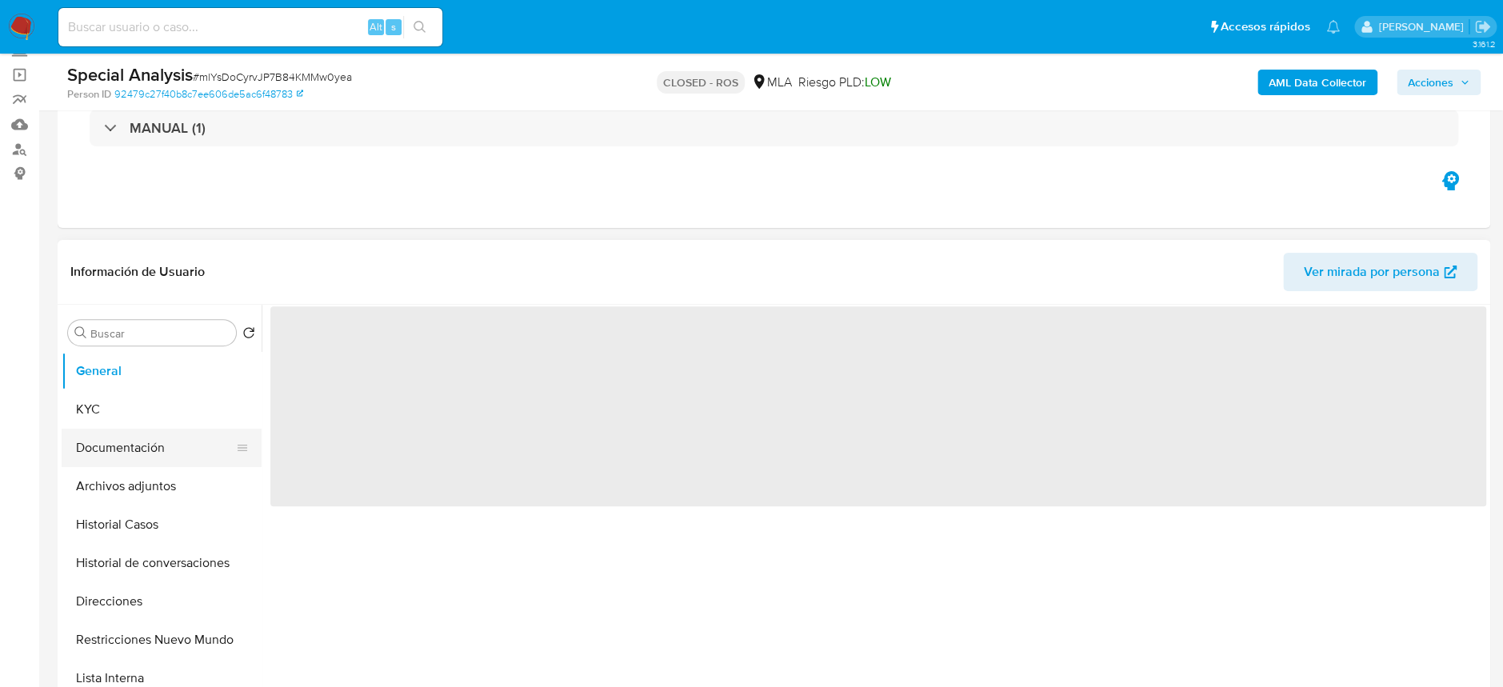
select select "10"
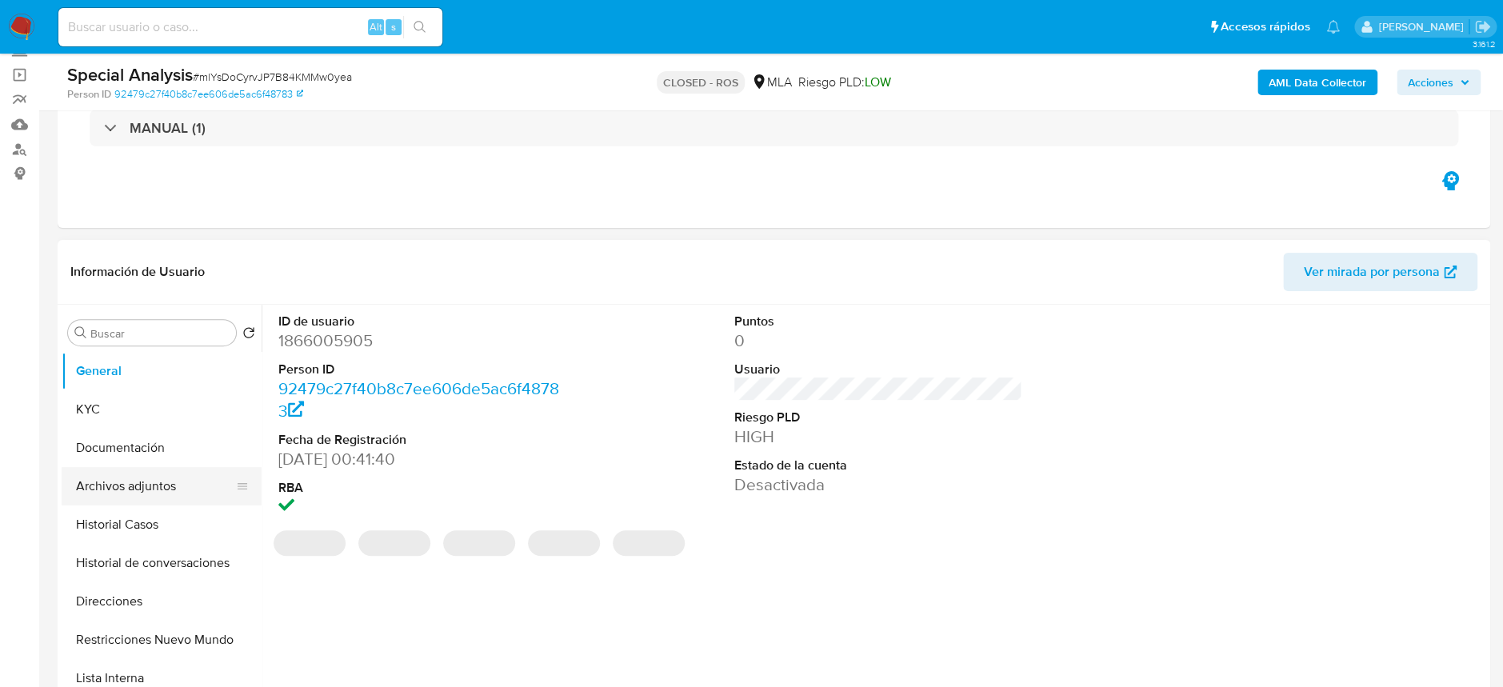
click at [122, 473] on button "Archivos adjuntos" at bounding box center [155, 486] width 187 height 38
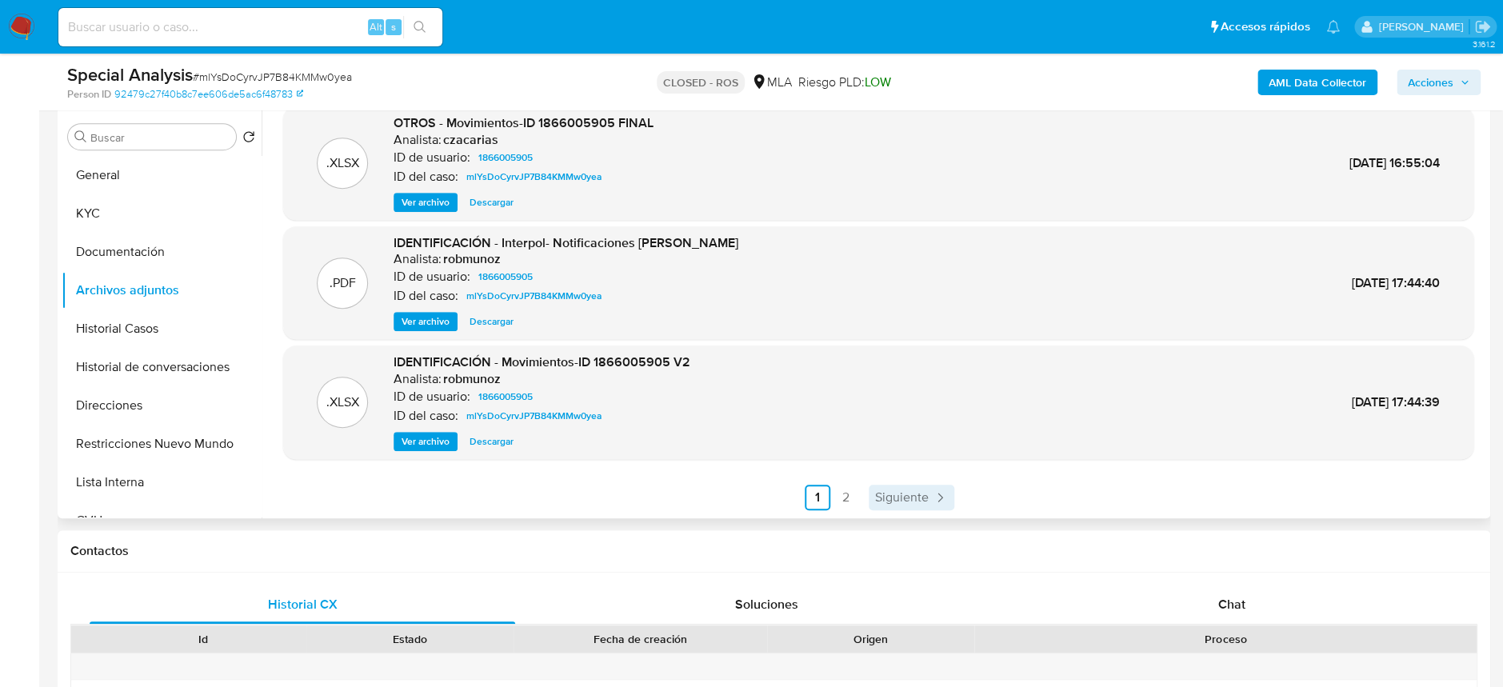
scroll to position [319, 0]
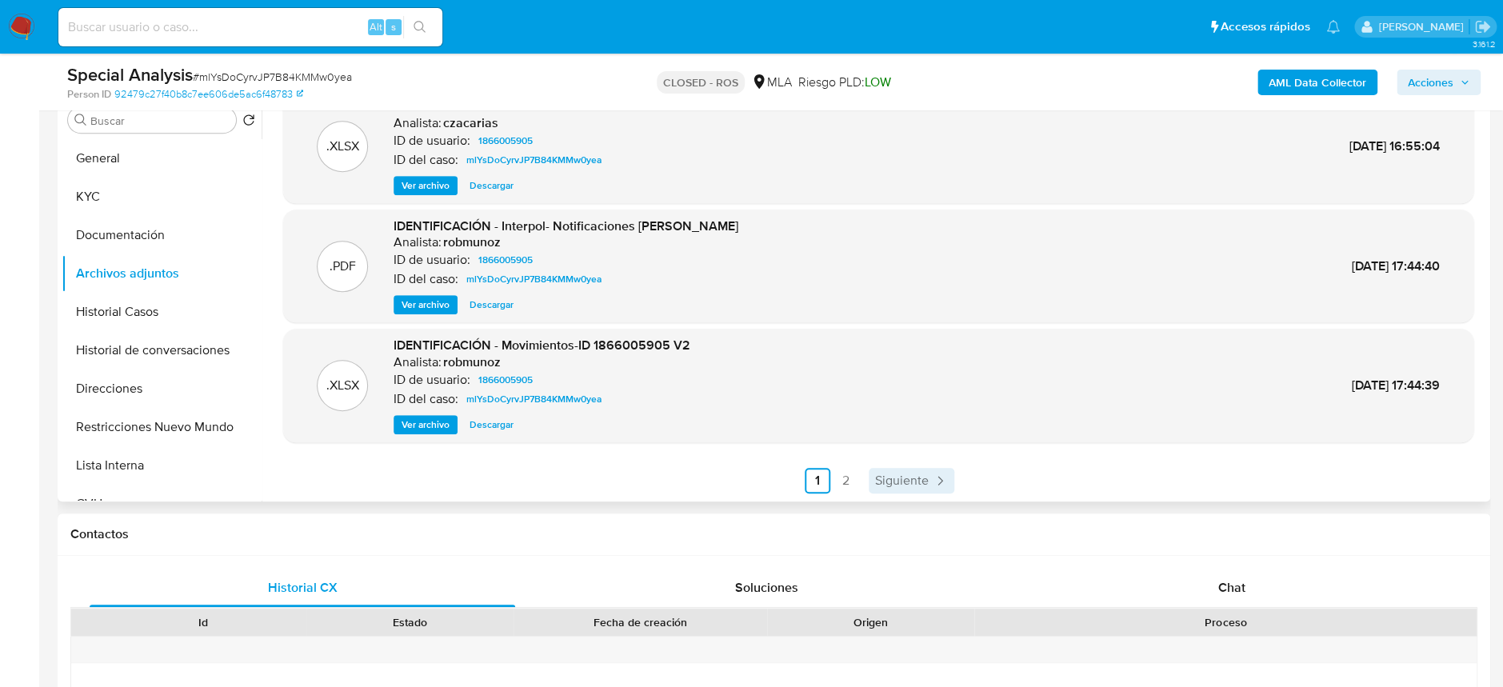
click at [914, 474] on span "Siguiente" at bounding box center [902, 480] width 54 height 13
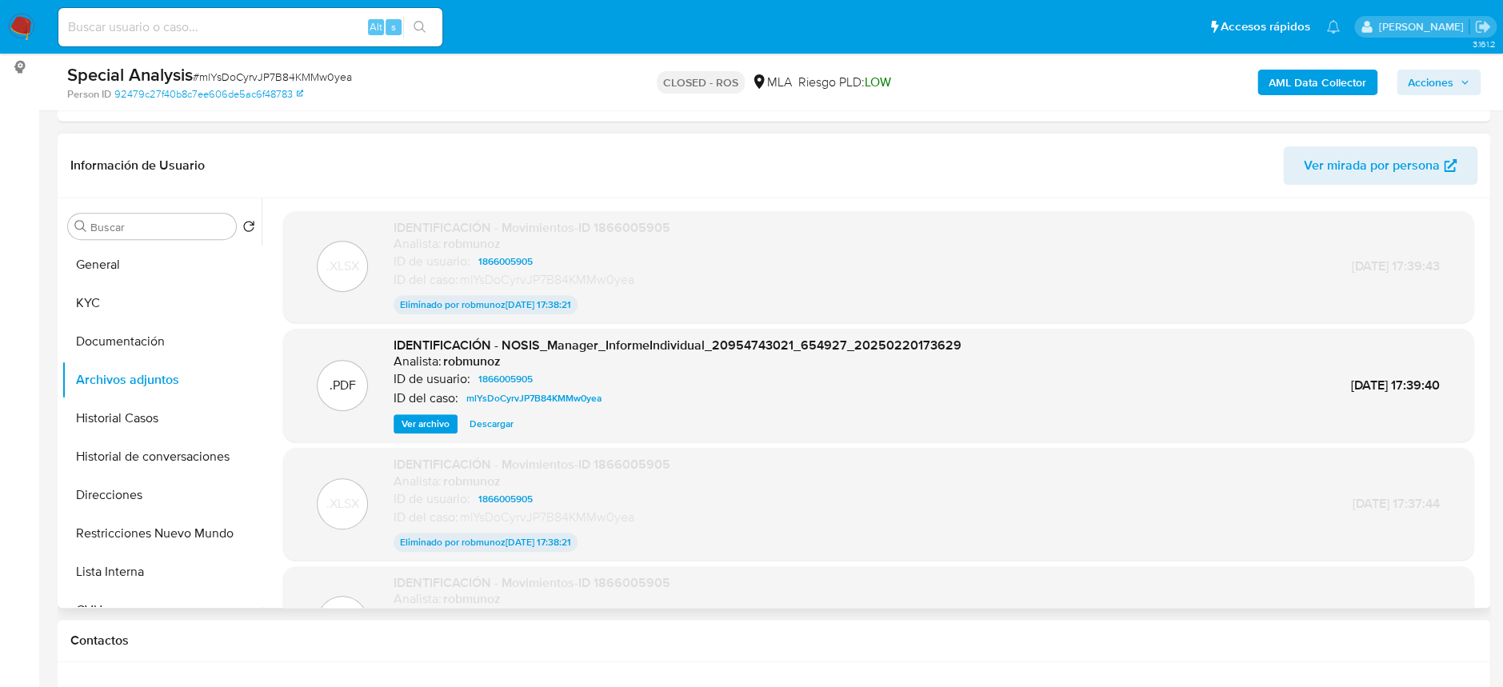
scroll to position [106, 0]
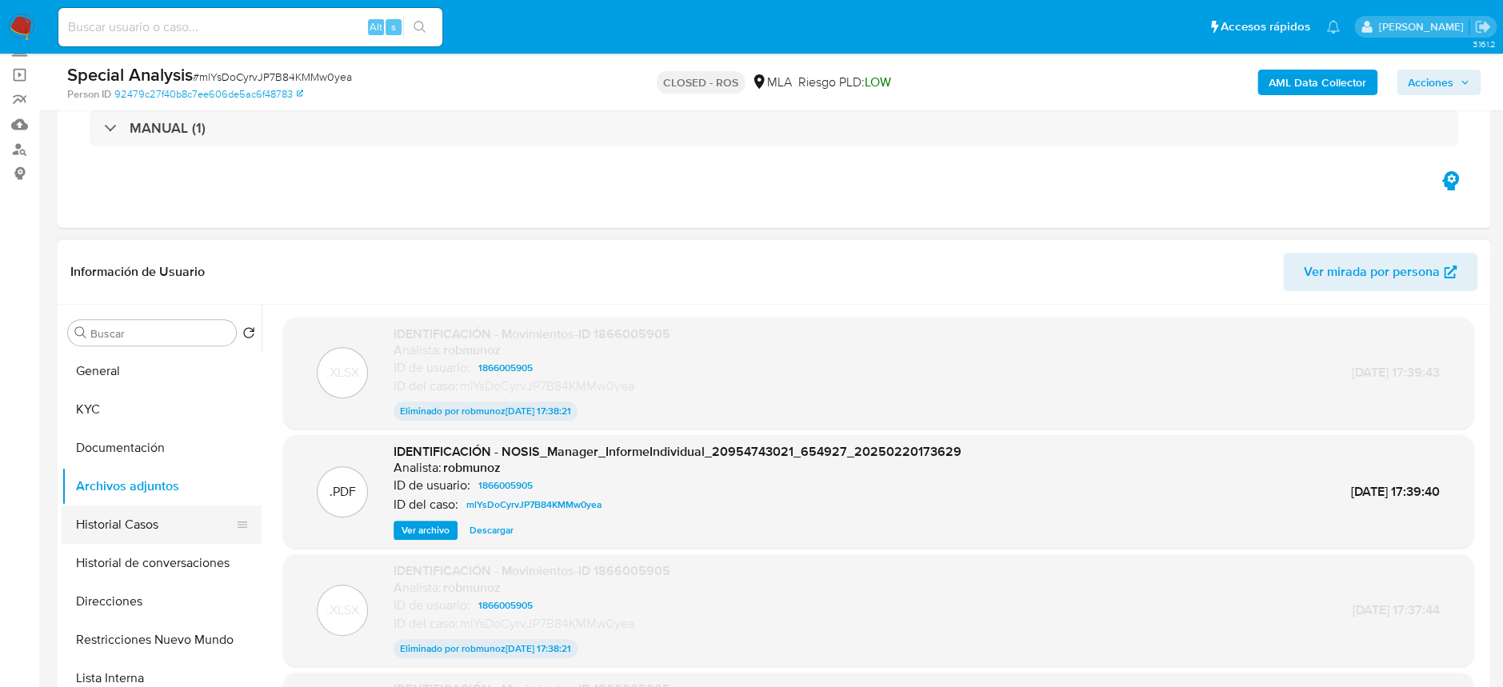
click at [136, 527] on button "Historial Casos" at bounding box center [155, 524] width 187 height 38
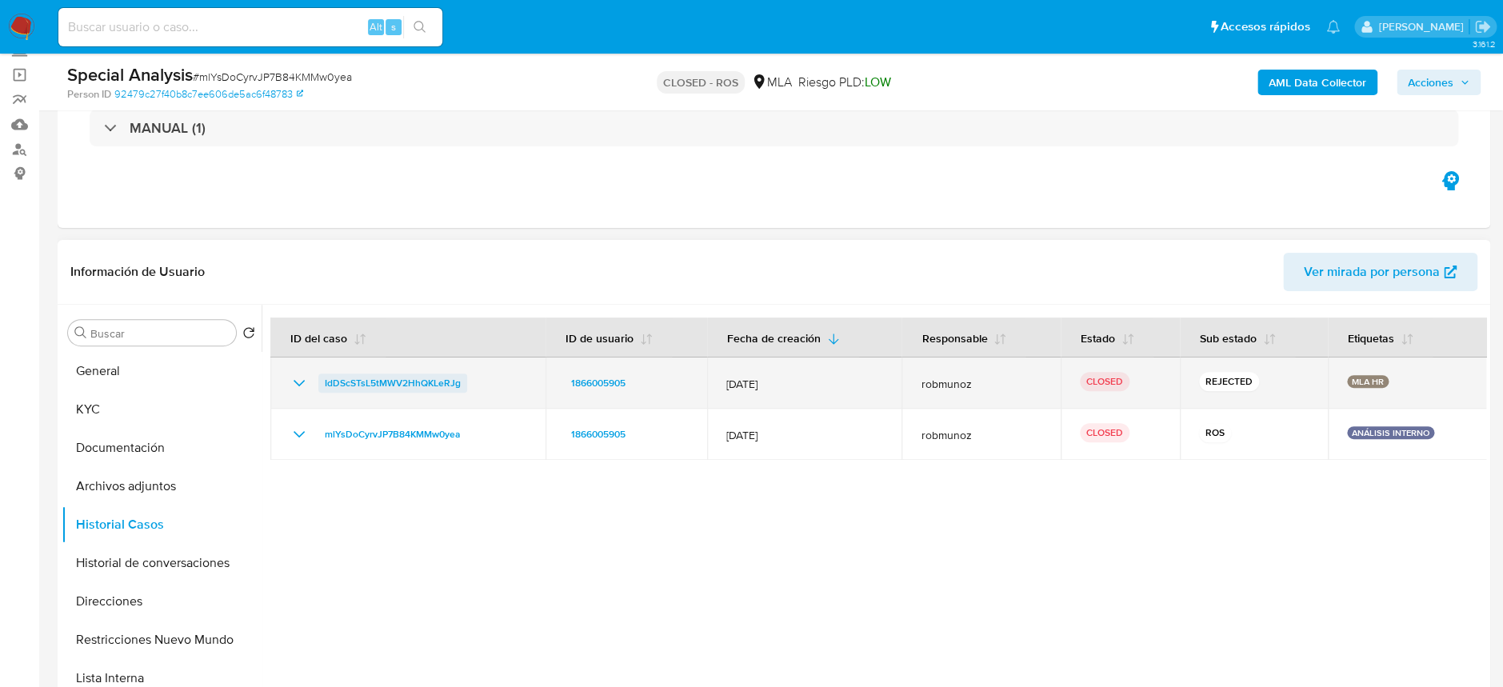
click at [386, 386] on span "IdDScSTsL5tMWV2HhQKLeRJg" at bounding box center [393, 382] width 136 height 19
drag, startPoint x: 1272, startPoint y: 377, endPoint x: 1191, endPoint y: 373, distance: 81.7
click at [1191, 373] on td "REJECTED" at bounding box center [1254, 382] width 148 height 51
click at [1202, 381] on p "REJECTED" at bounding box center [1229, 381] width 60 height 19
drag, startPoint x: 1202, startPoint y: 381, endPoint x: 1250, endPoint y: 386, distance: 48.2
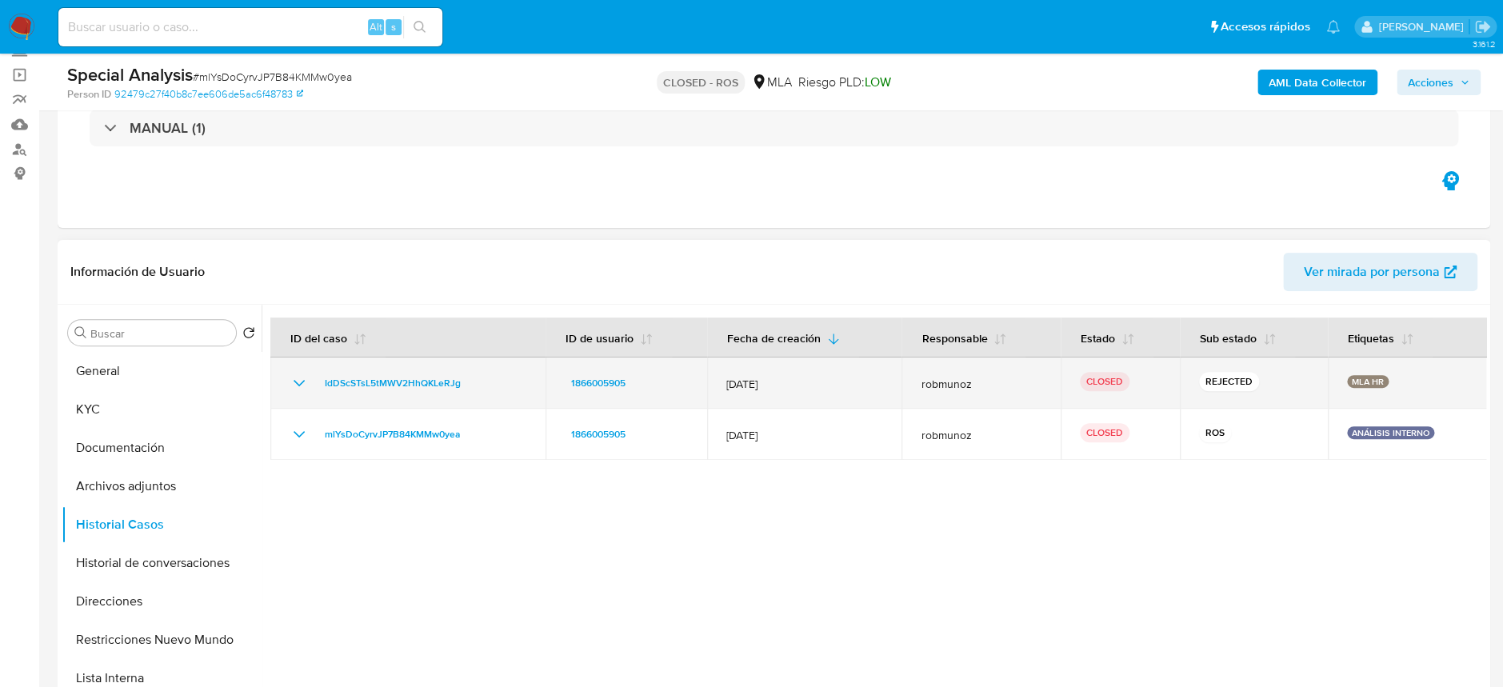
click at [1250, 386] on div "REJECTED" at bounding box center [1254, 383] width 110 height 22
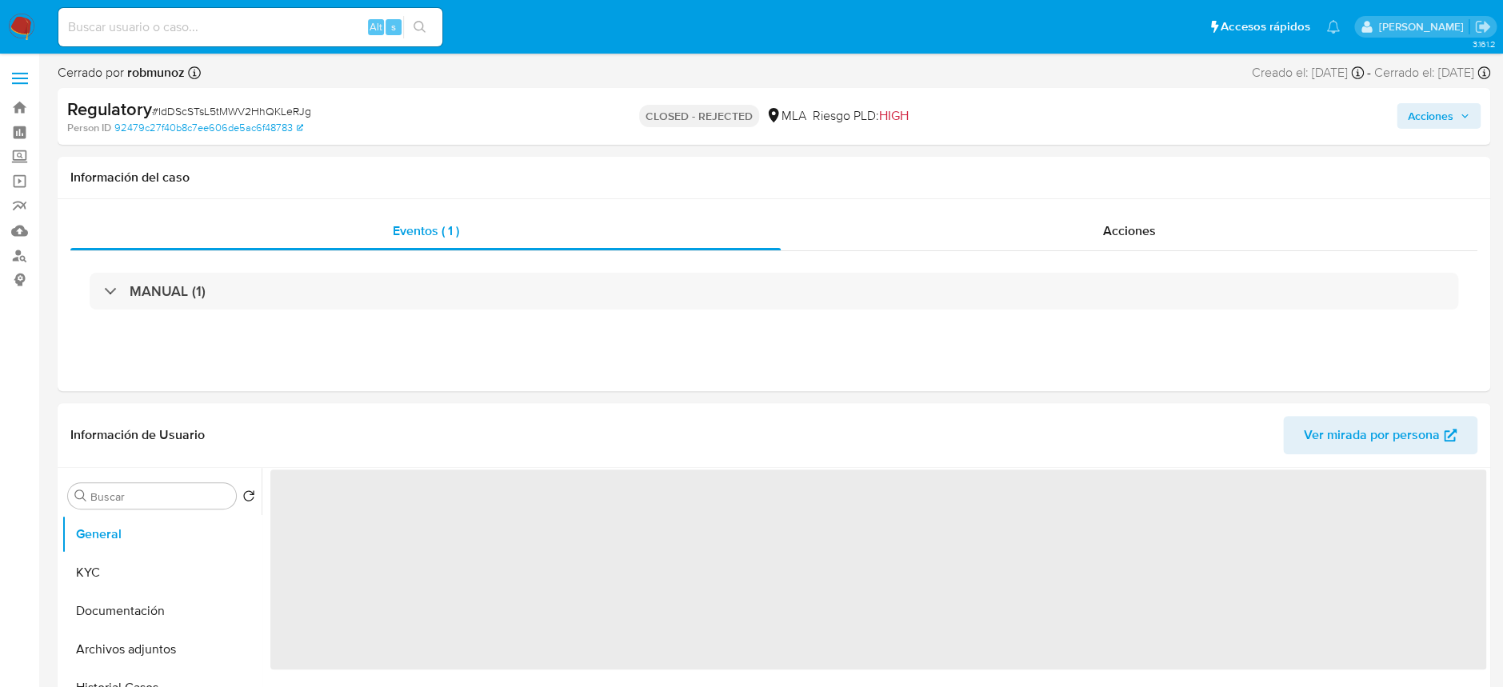
select select "10"
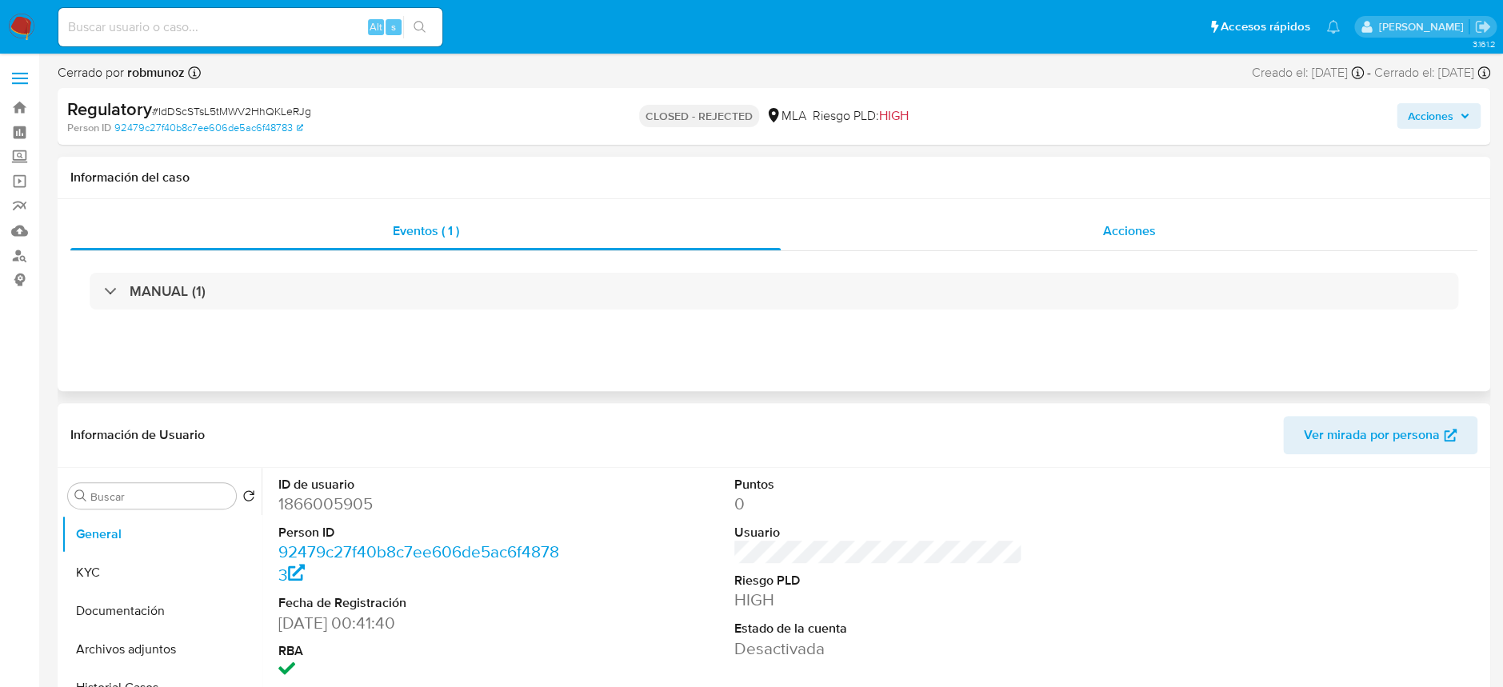
click at [1083, 239] on div "Acciones" at bounding box center [1129, 231] width 697 height 38
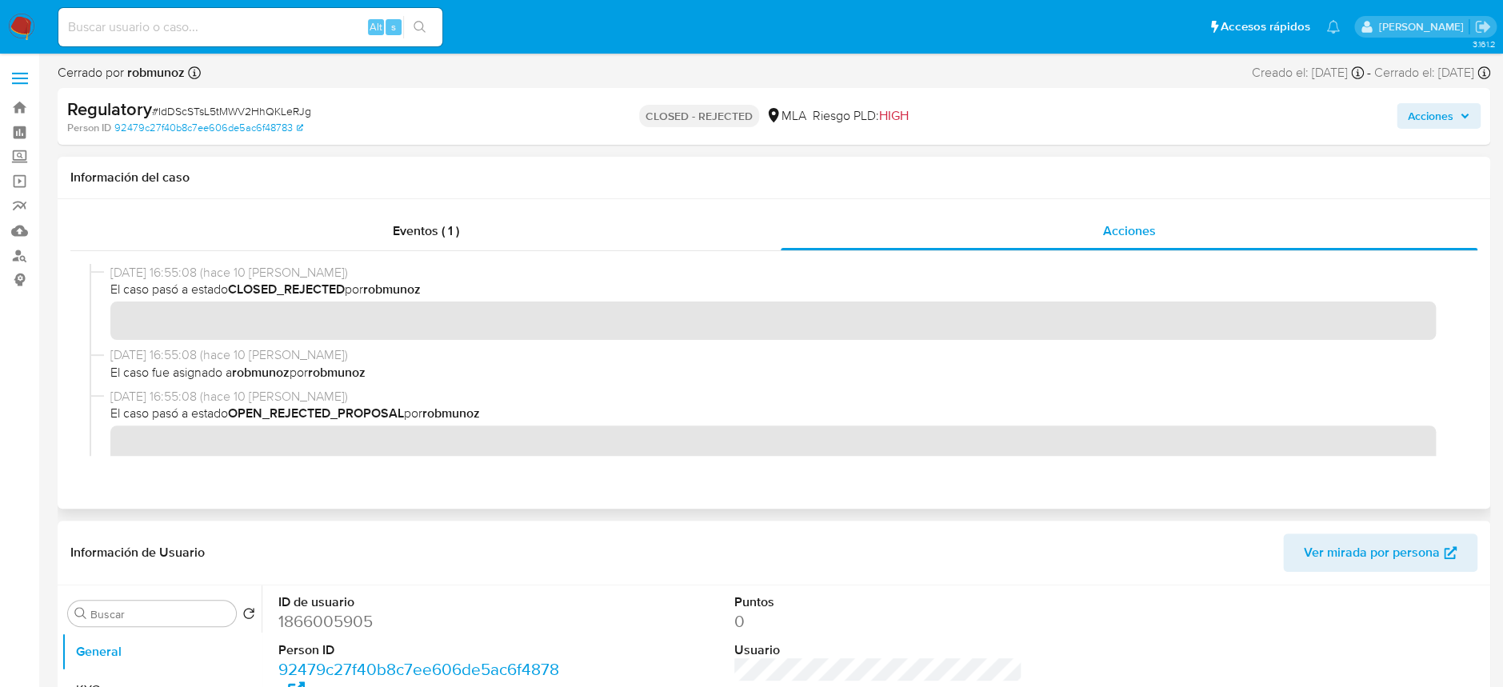
click at [936, 370] on span "El caso fue asignado a robmunoz por robmunoz" at bounding box center [780, 373] width 1341 height 18
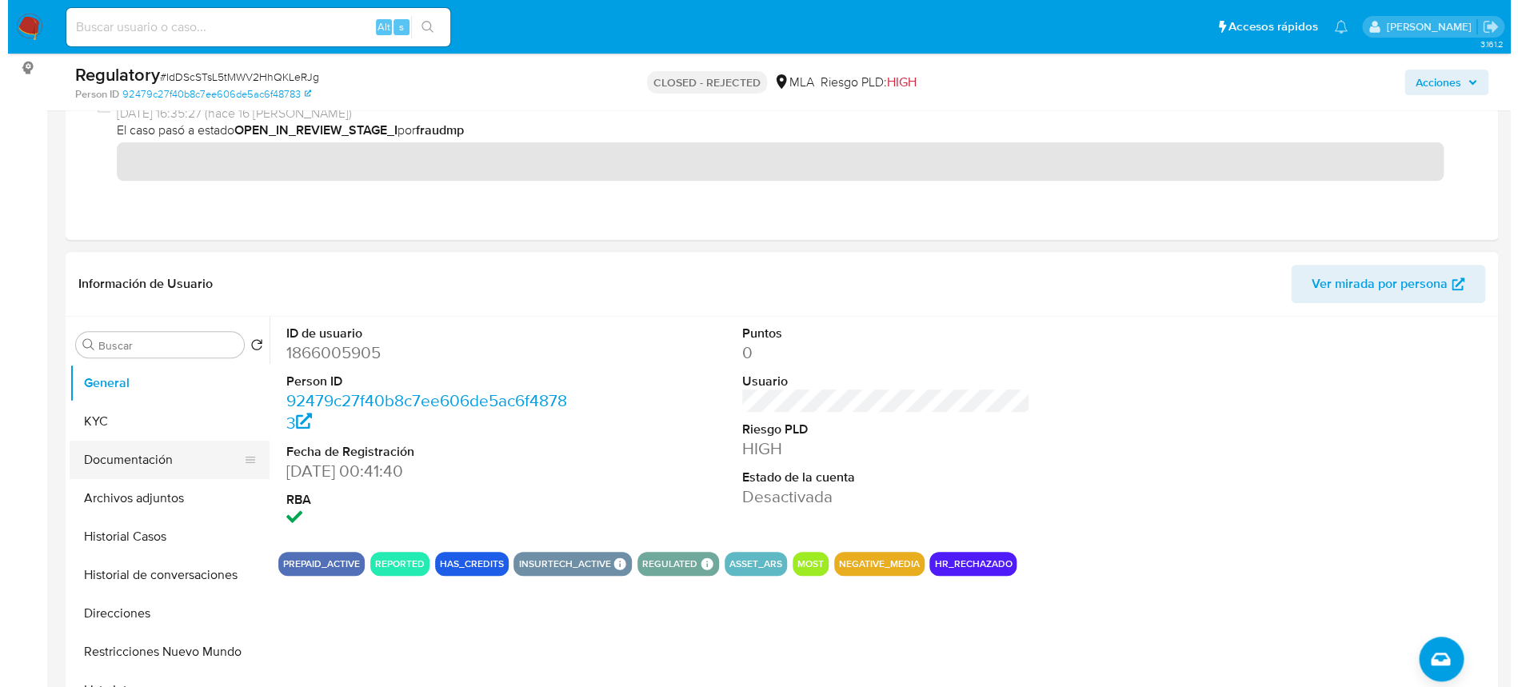
scroll to position [213, 0]
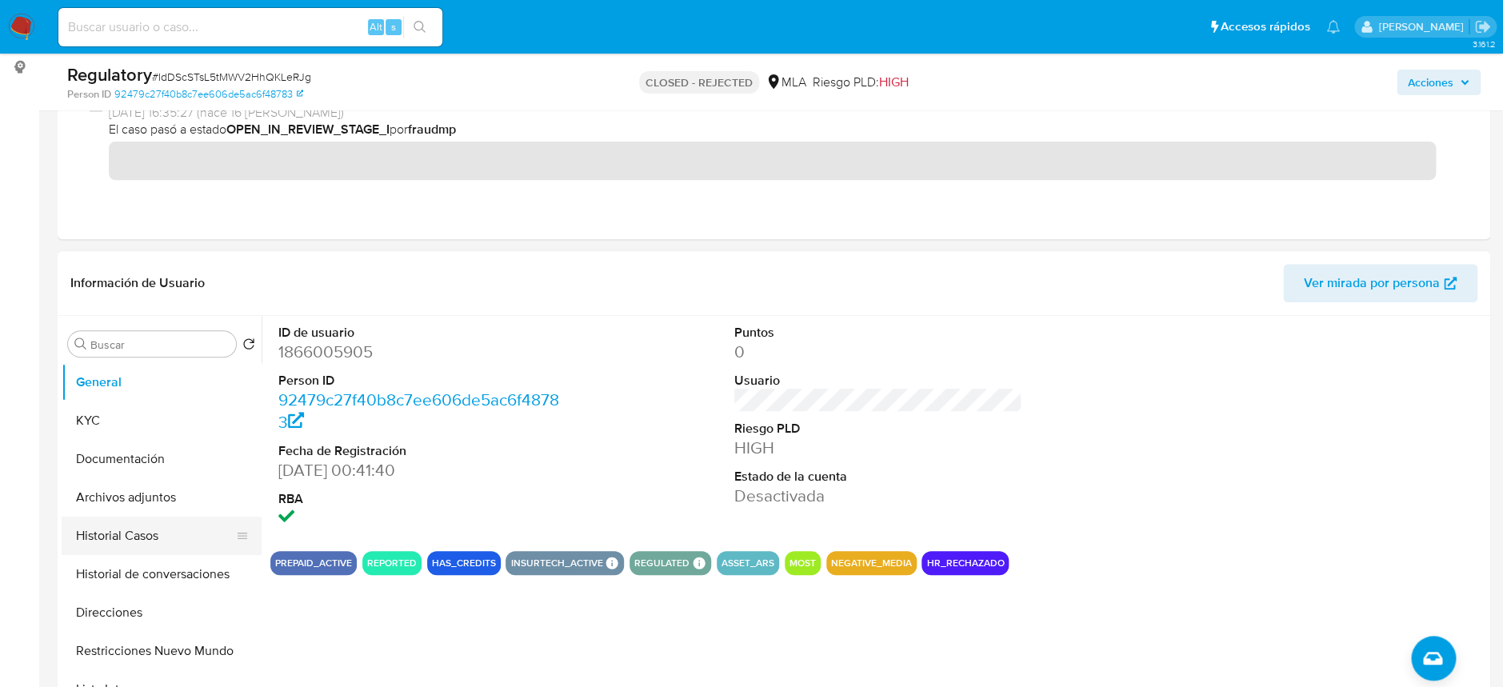
click at [134, 518] on button "Historial Casos" at bounding box center [155, 536] width 187 height 38
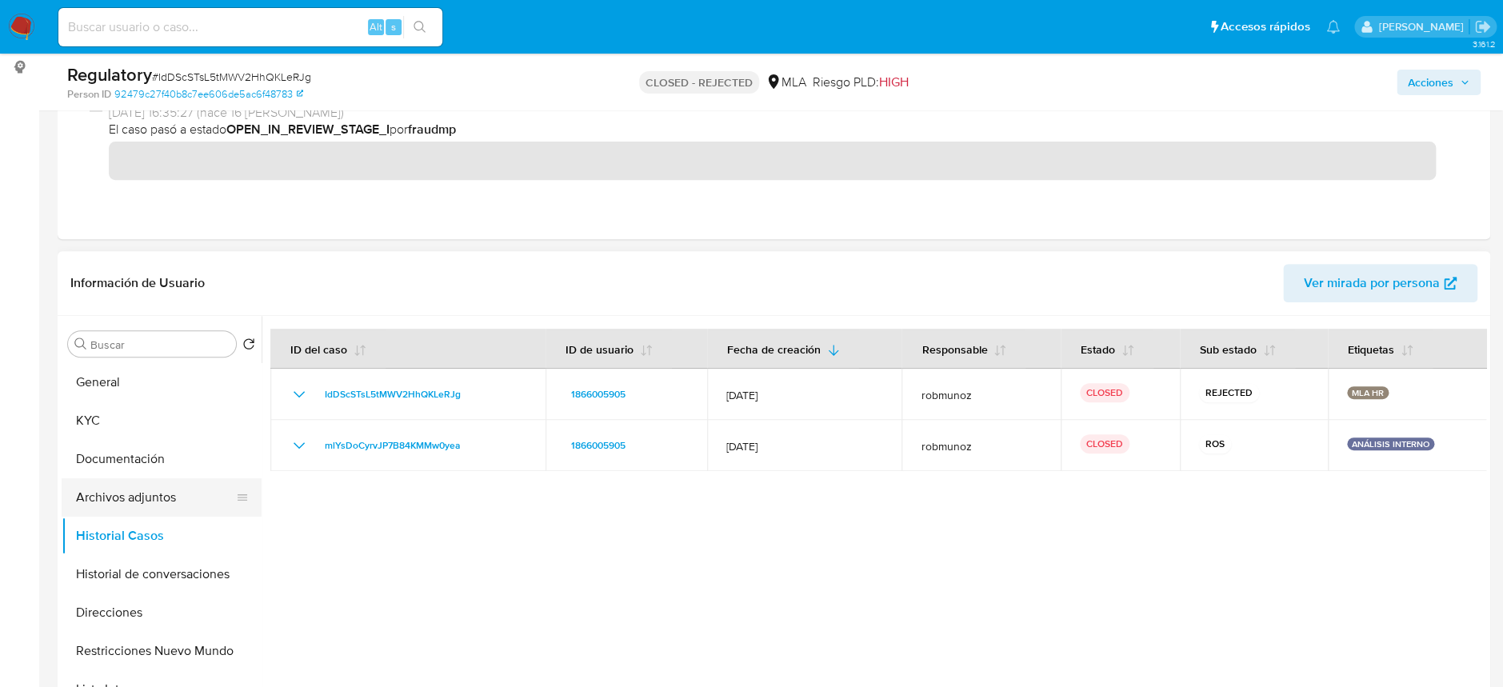
click at [148, 497] on button "Archivos adjuntos" at bounding box center [155, 497] width 187 height 38
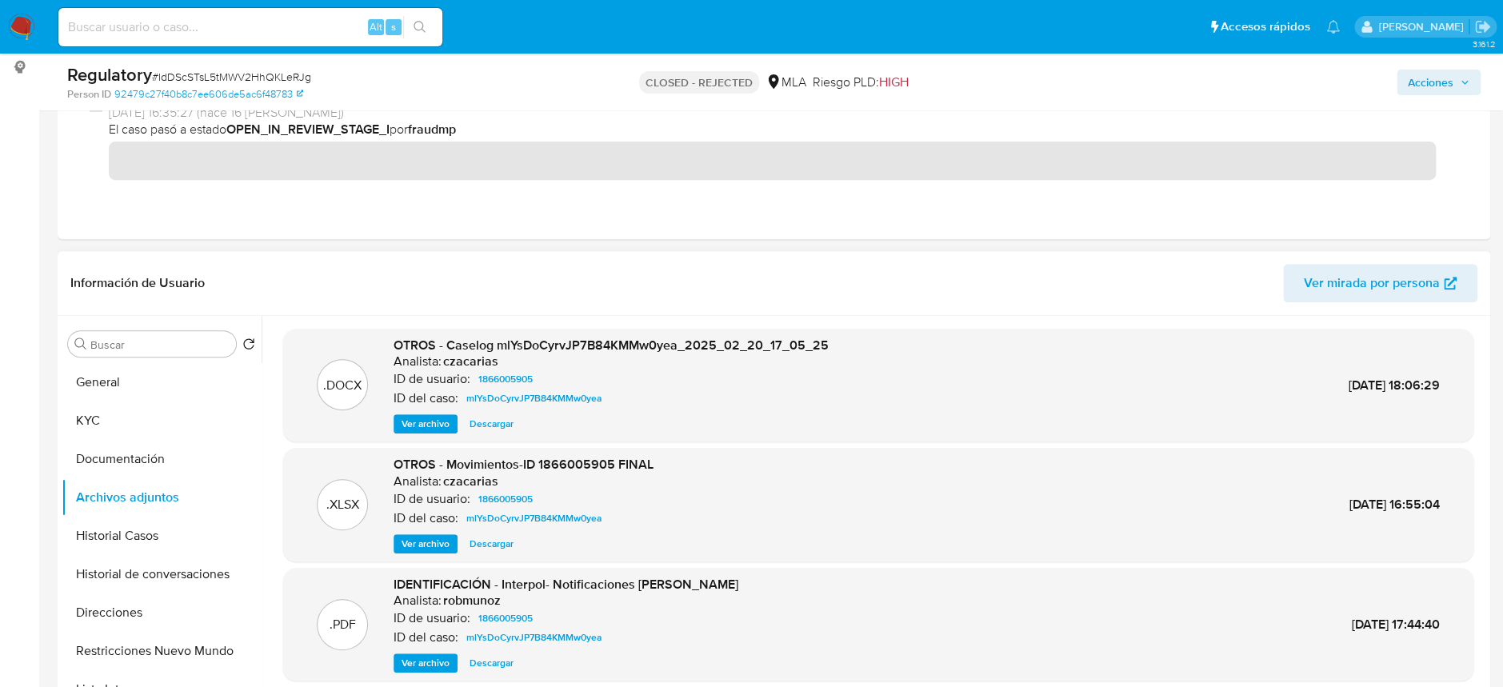
click at [437, 425] on span "Ver archivo" at bounding box center [425, 424] width 48 height 16
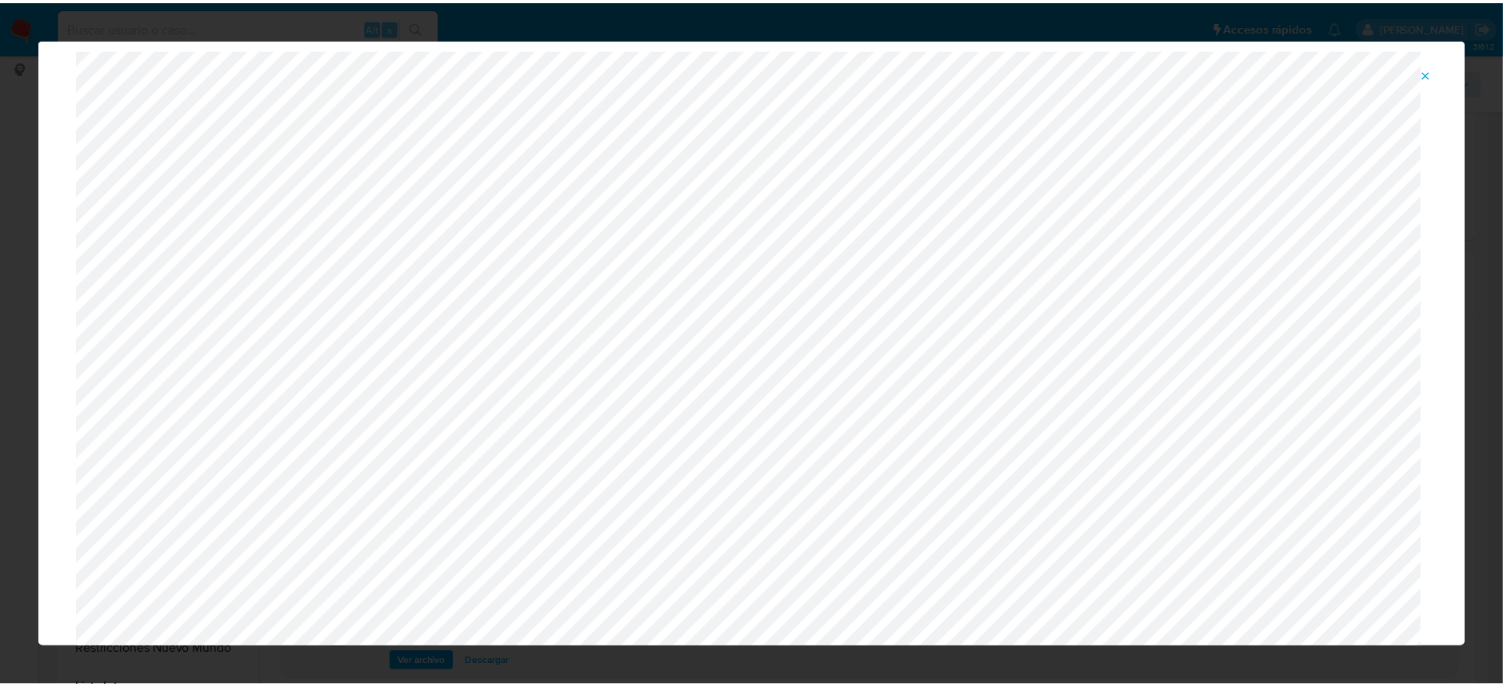
scroll to position [0, 0]
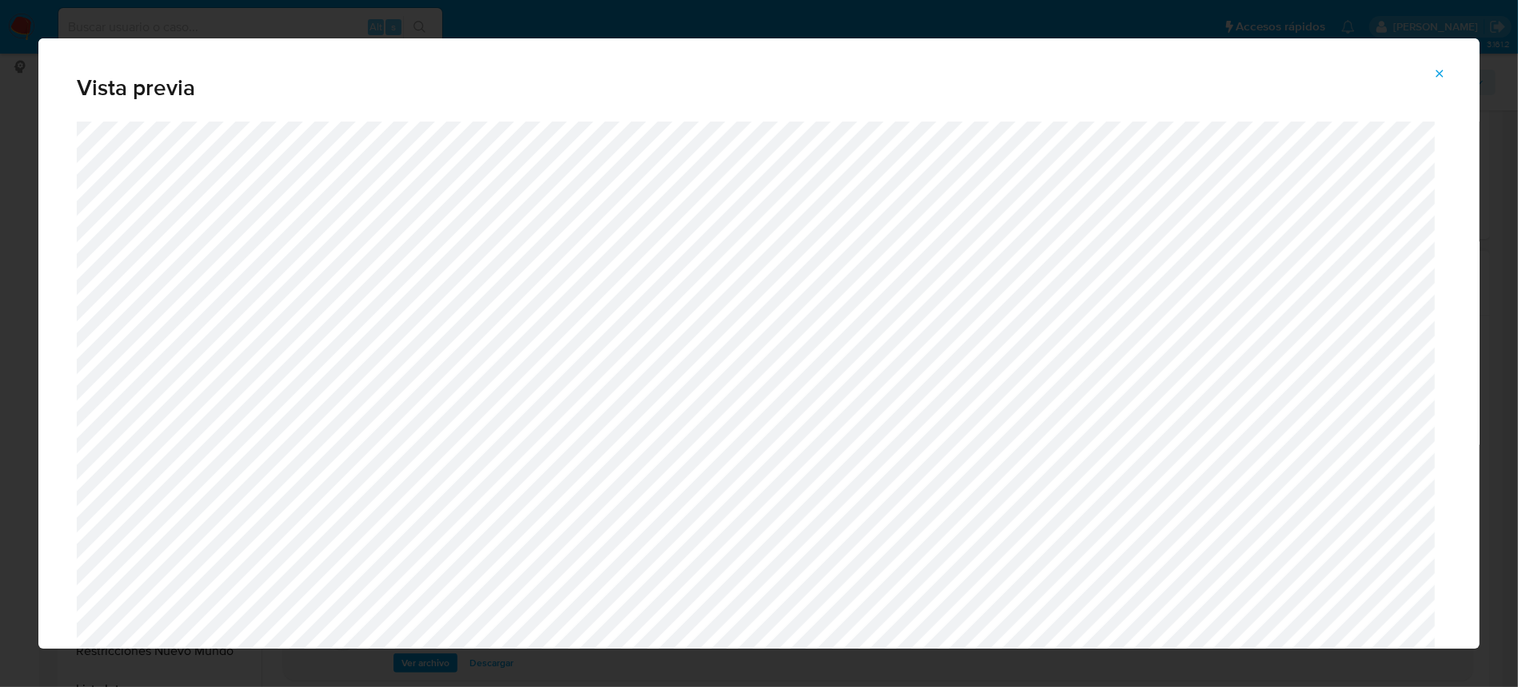
click at [1439, 77] on icon "Attachment preview" at bounding box center [1439, 73] width 13 height 13
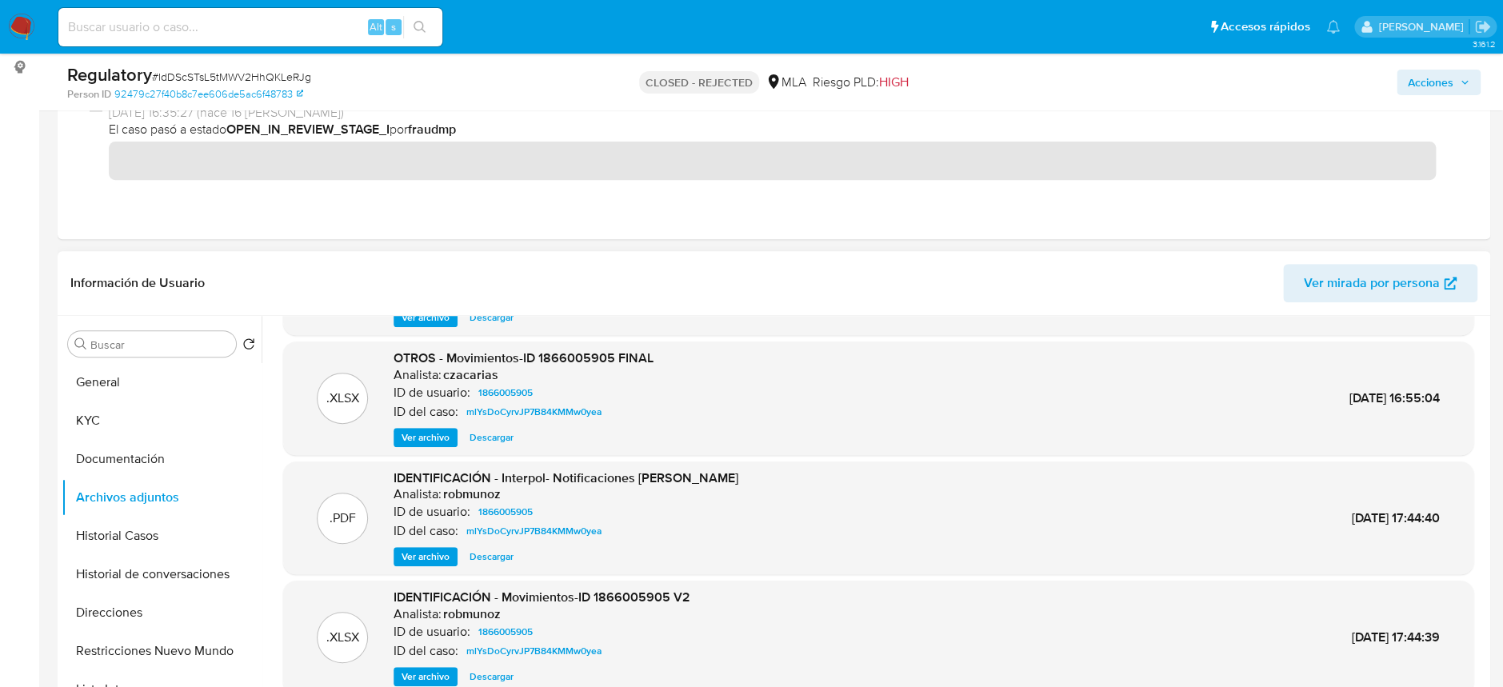
scroll to position [134, 0]
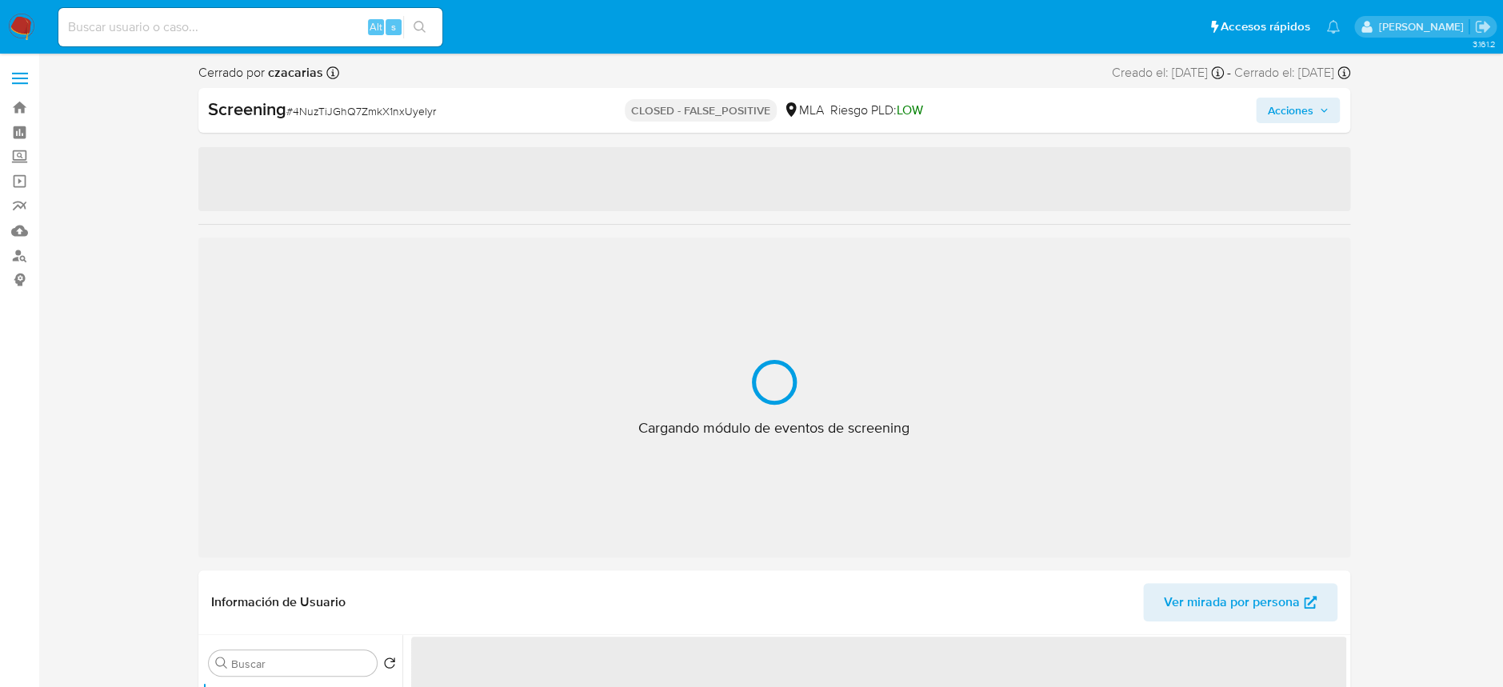
select select "10"
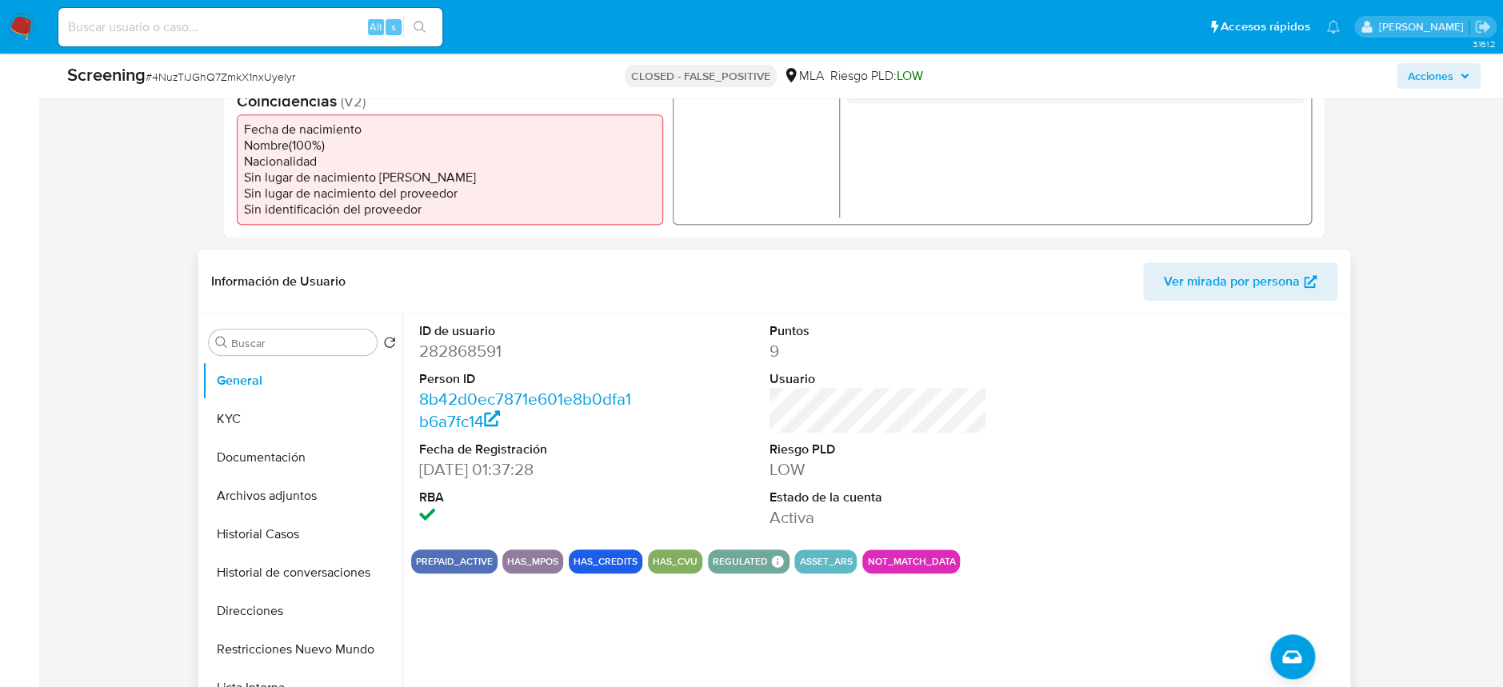
scroll to position [533, 0]
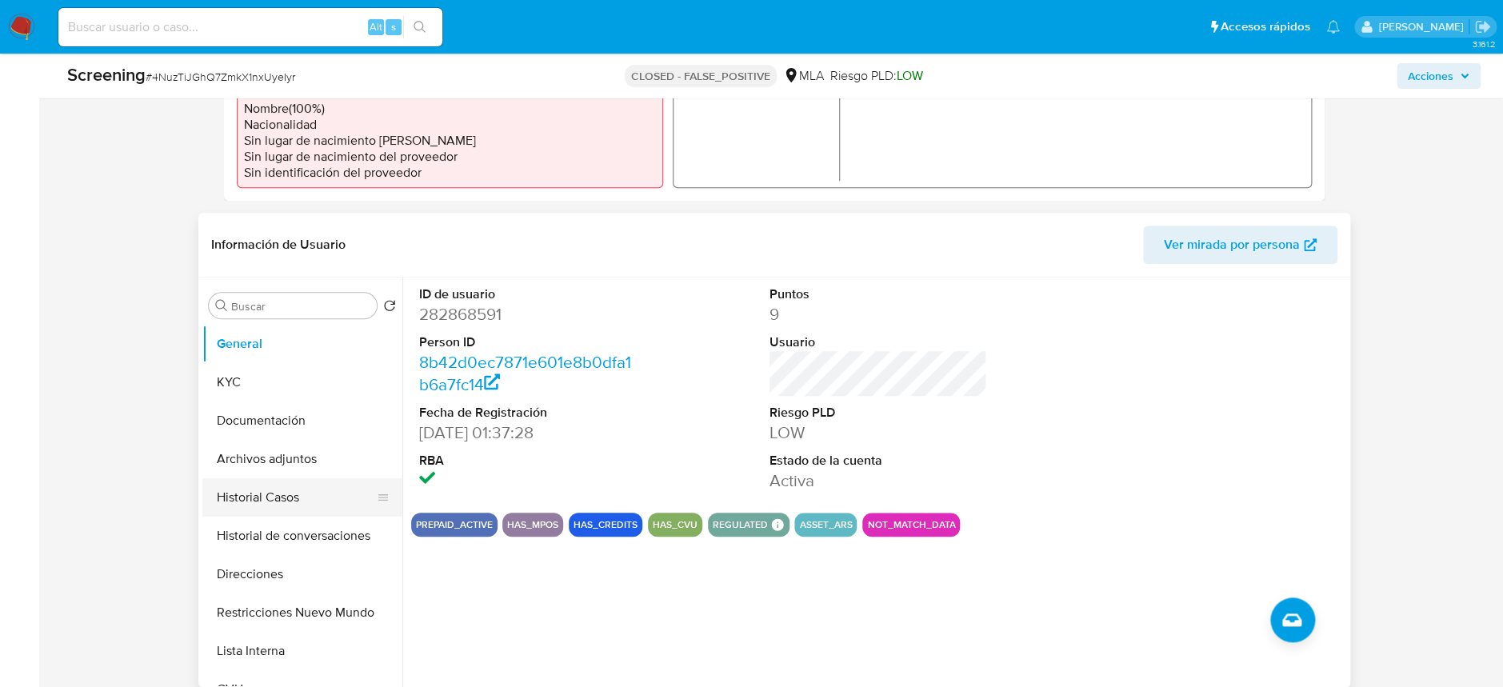
click at [286, 497] on button "Historial Casos" at bounding box center [295, 497] width 187 height 38
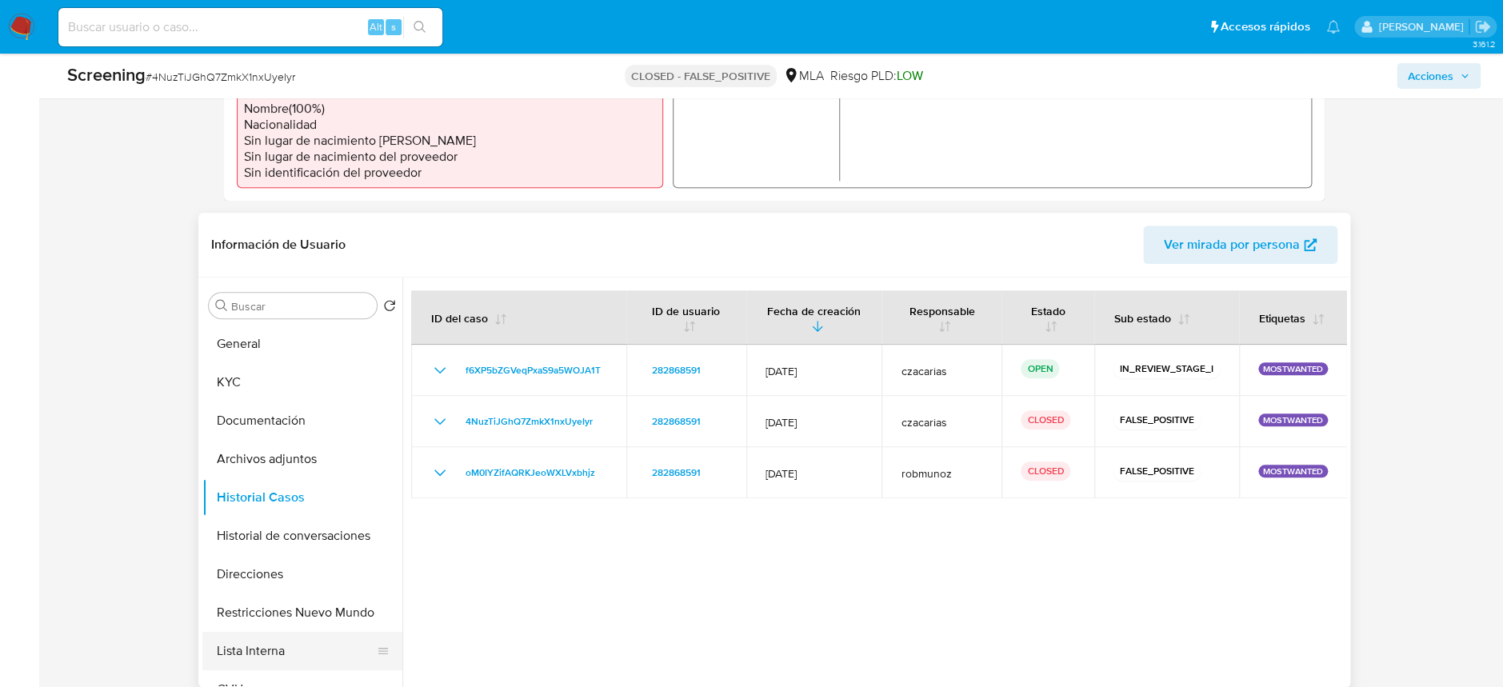
click at [258, 654] on button "Lista Interna" at bounding box center [295, 651] width 187 height 38
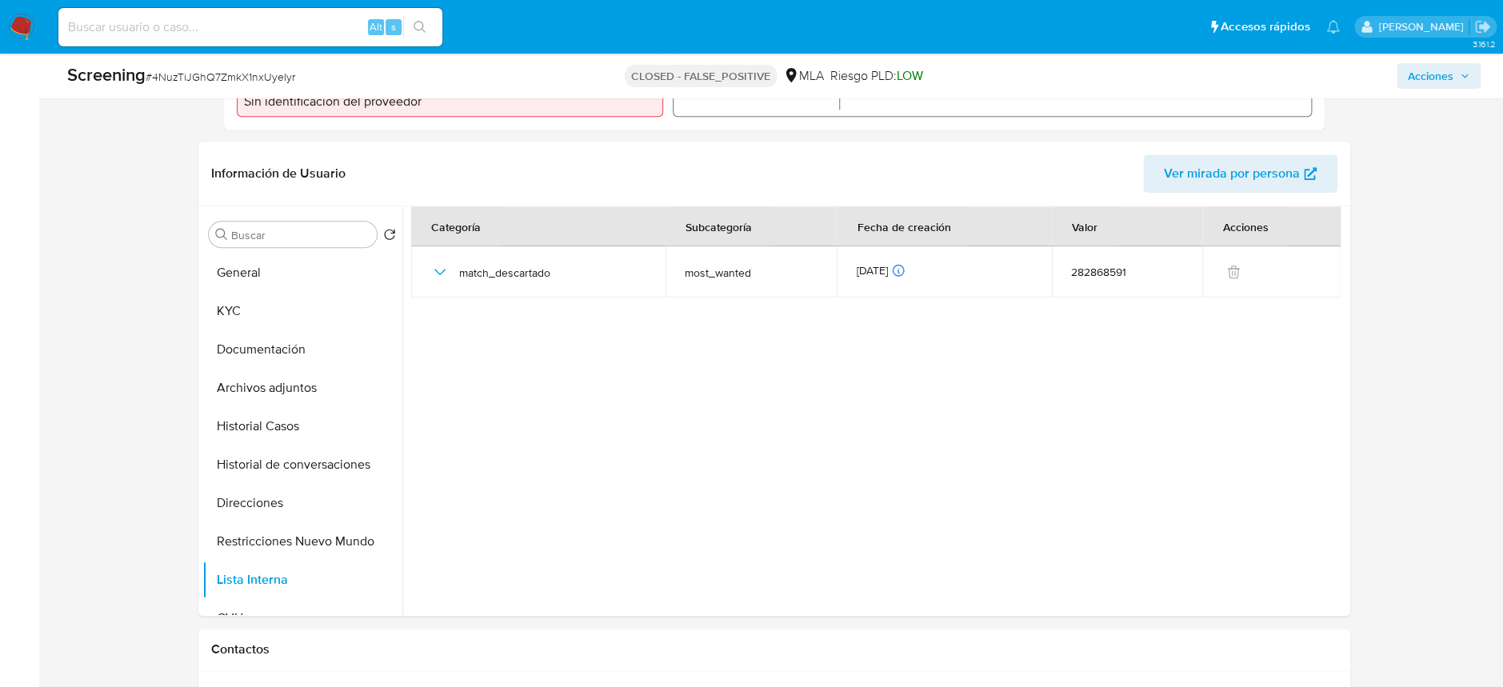
scroll to position [639, 0]
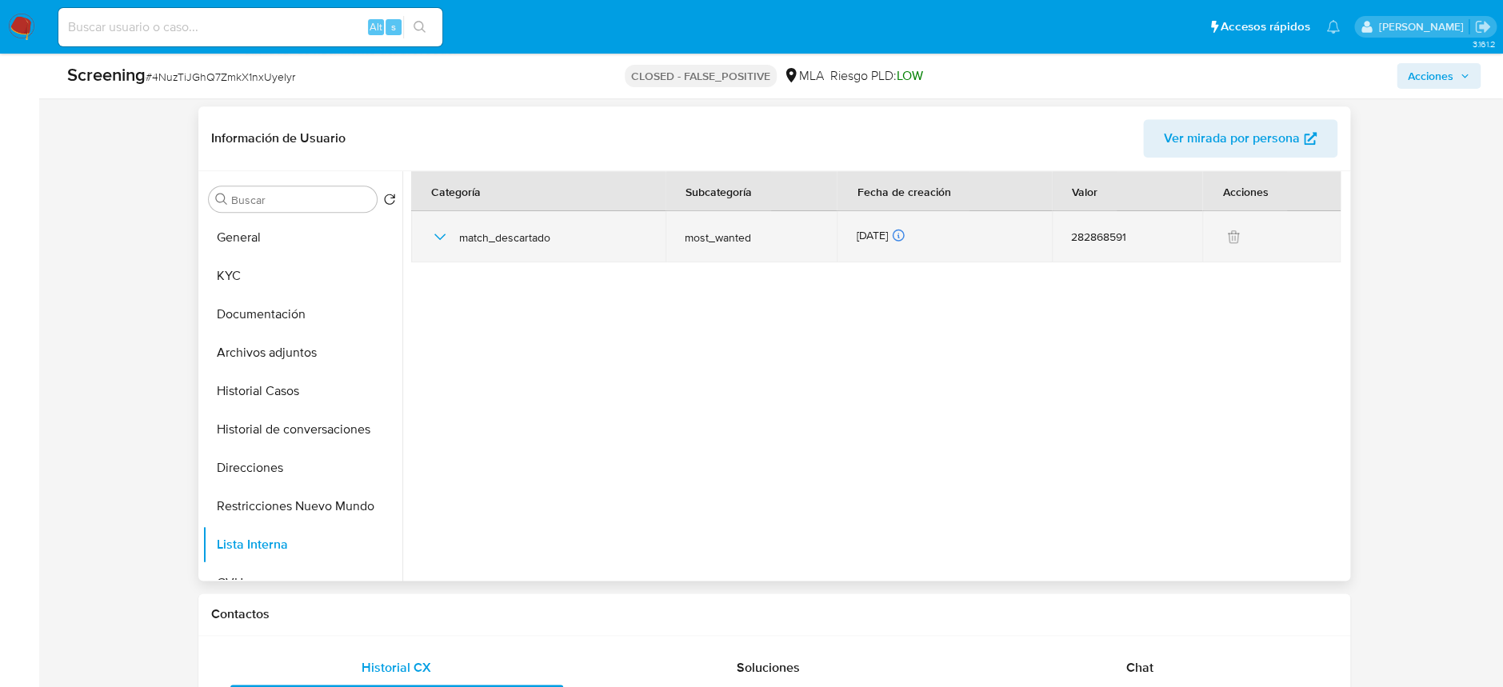
click at [435, 235] on icon "button" at bounding box center [439, 236] width 19 height 19
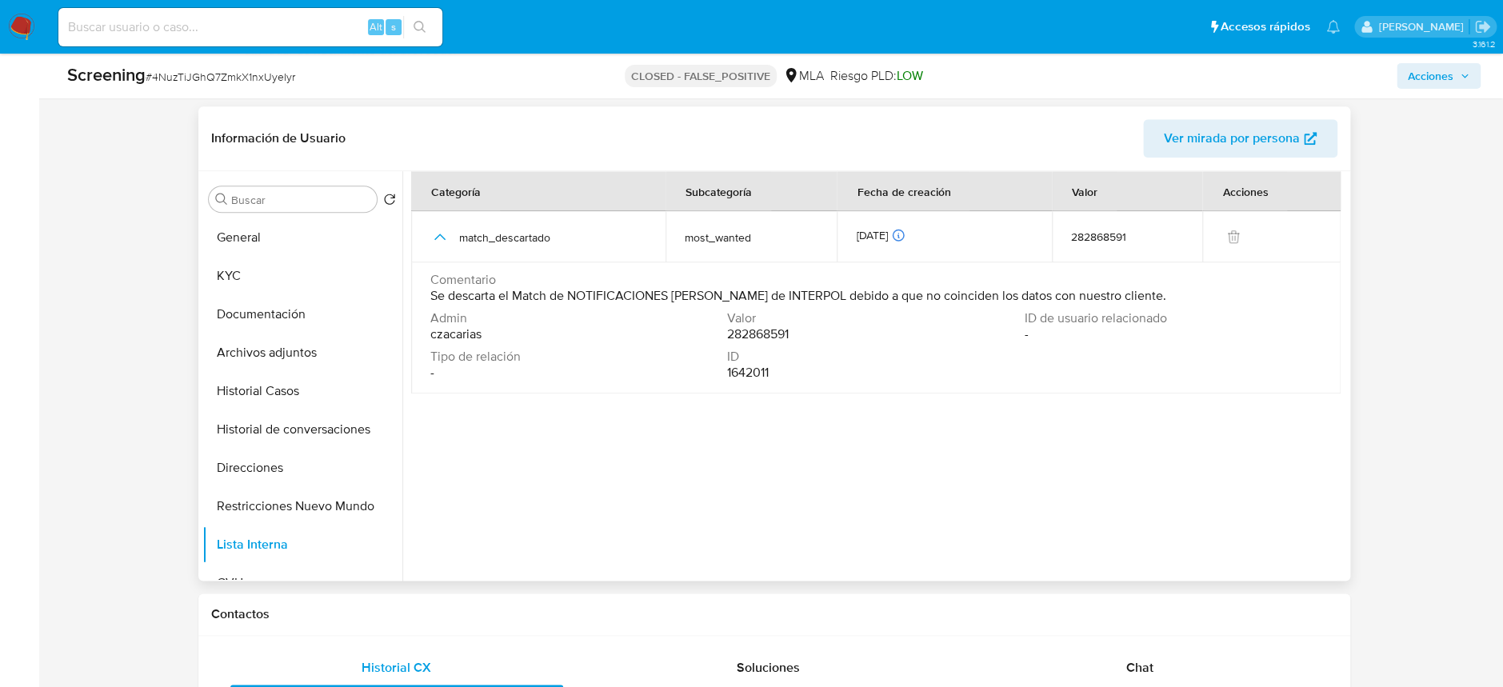
drag, startPoint x: 433, startPoint y: 296, endPoint x: 1140, endPoint y: 298, distance: 707.0
click at [1140, 298] on div "Comentario Se descarta el Match de NOTIFICACIONES [PERSON_NAME] de INTERPOL deb…" at bounding box center [875, 288] width 891 height 32
click at [1112, 289] on div "Comentario Se descarta el Match de NOTIFICACIONES [PERSON_NAME] de INTERPOL deb…" at bounding box center [875, 288] width 891 height 32
drag, startPoint x: 1110, startPoint y: 288, endPoint x: 420, endPoint y: 297, distance: 690.3
click at [420, 297] on td "Comentario Se descarta el Match de NOTIFICACIONES [PERSON_NAME] de INTERPOL deb…" at bounding box center [875, 327] width 929 height 131
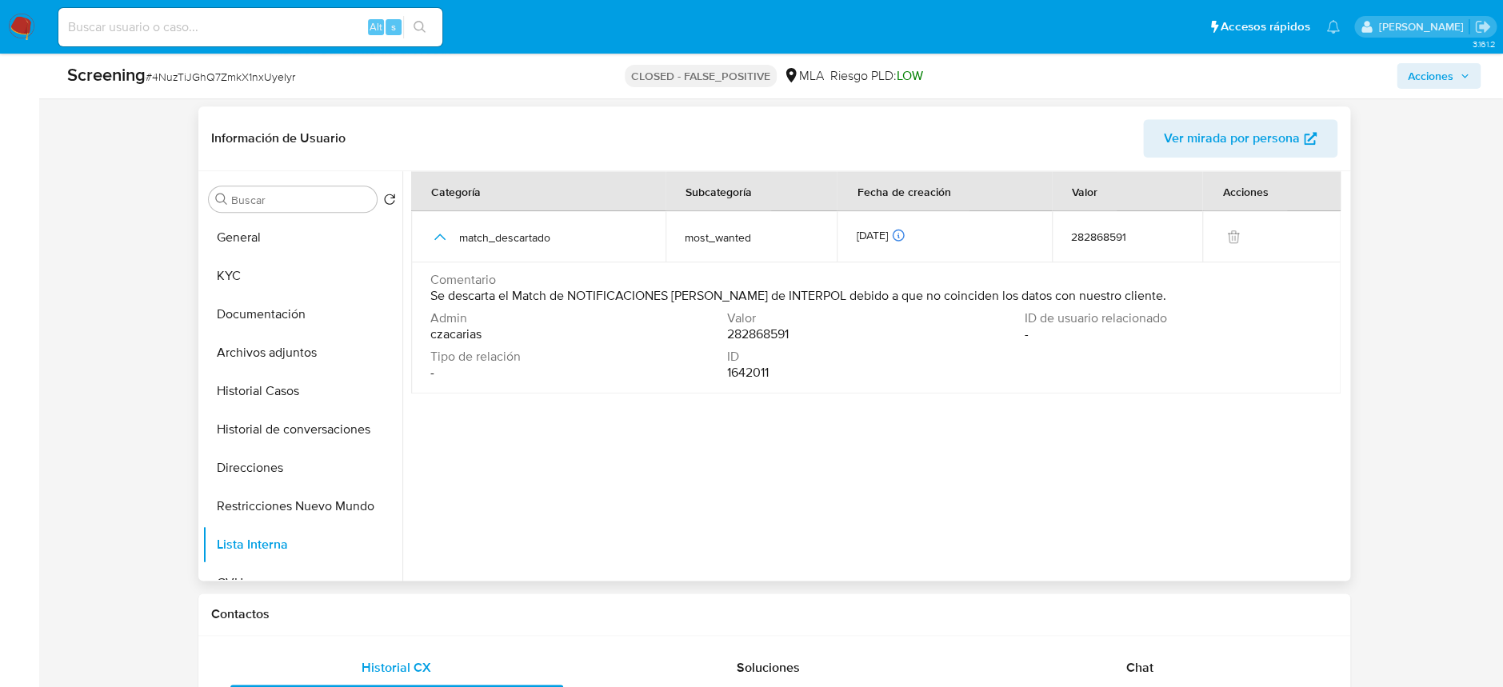
click at [420, 298] on td "Comentario Se descarta el Match de NOTIFICACIONES [PERSON_NAME] de INTERPOL deb…" at bounding box center [875, 327] width 929 height 131
drag, startPoint x: 429, startPoint y: 298, endPoint x: 1108, endPoint y: 294, distance: 678.2
click at [1108, 294] on span "Se descarta el Match de NOTIFICACIONES [PERSON_NAME] de INTERPOL debido a que n…" at bounding box center [798, 296] width 736 height 16
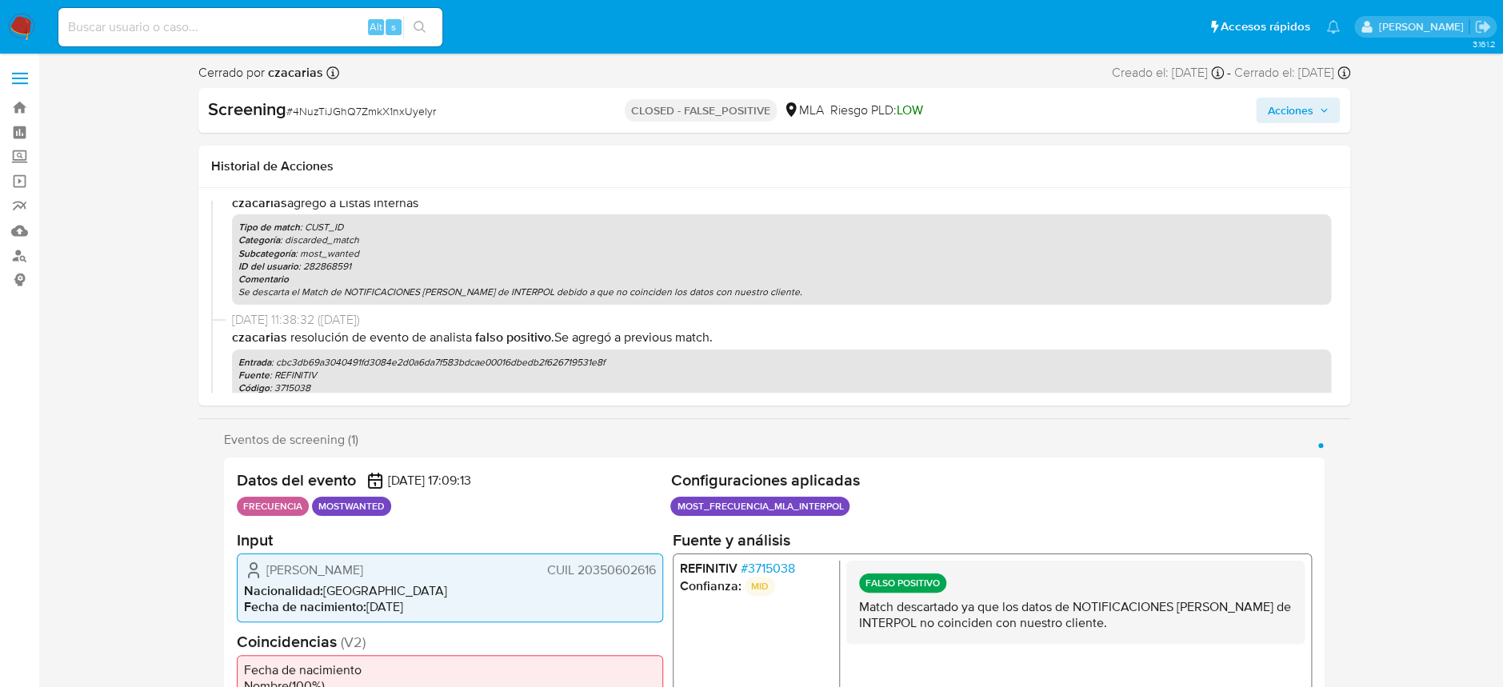
scroll to position [0, 0]
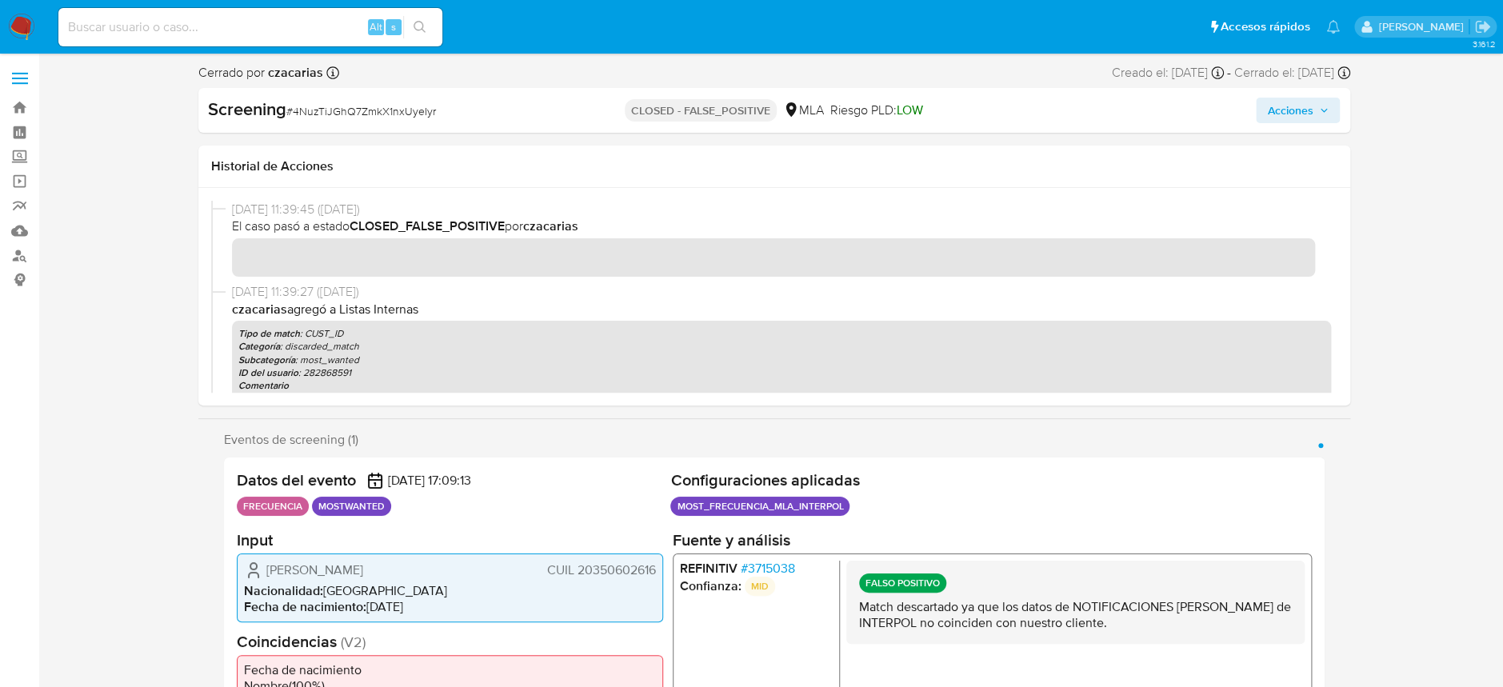
click at [211, 265] on div "[DATE] 11:39:45 ([DATE]) El caso pasó a estado CLOSED_FALSE_POSITIVE por czacar…" at bounding box center [774, 242] width 1126 height 82
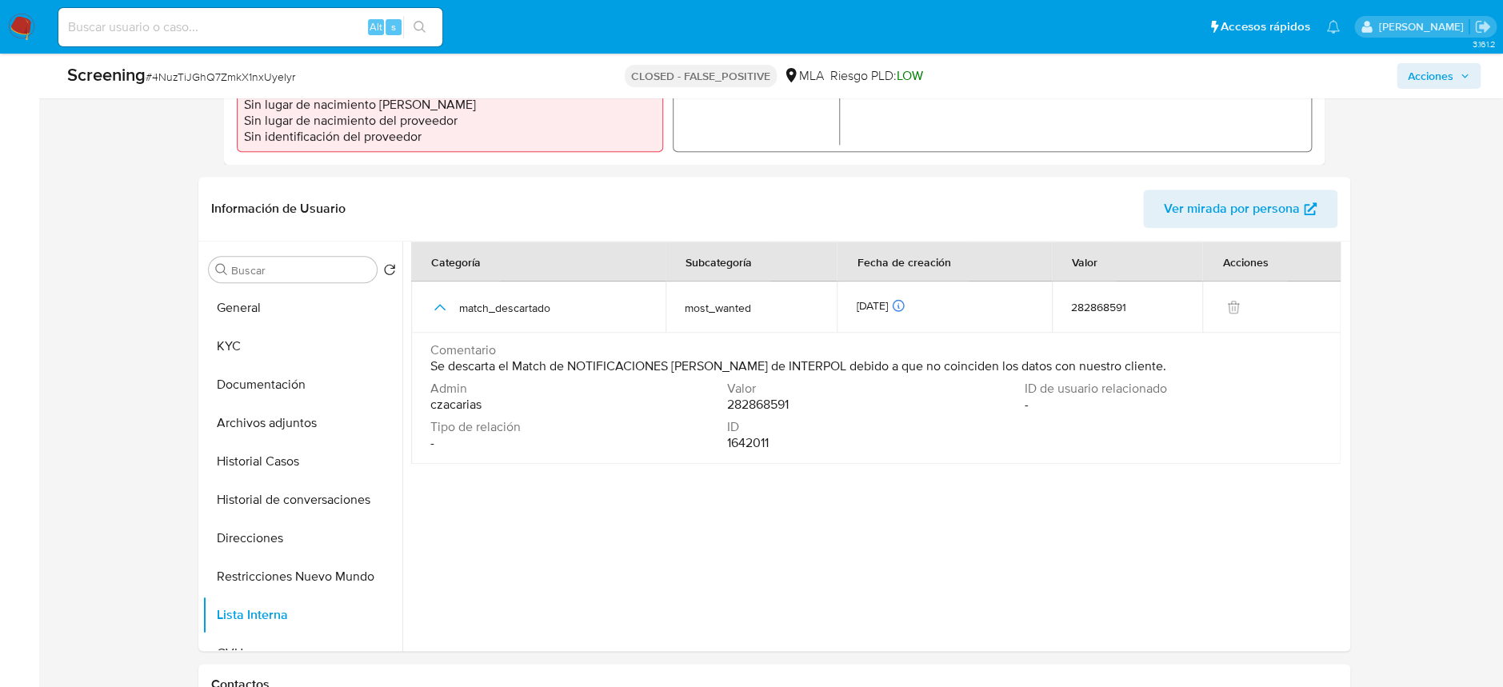
scroll to position [533, 0]
